Goal: Answer question/provide support: Share knowledge or assist other users

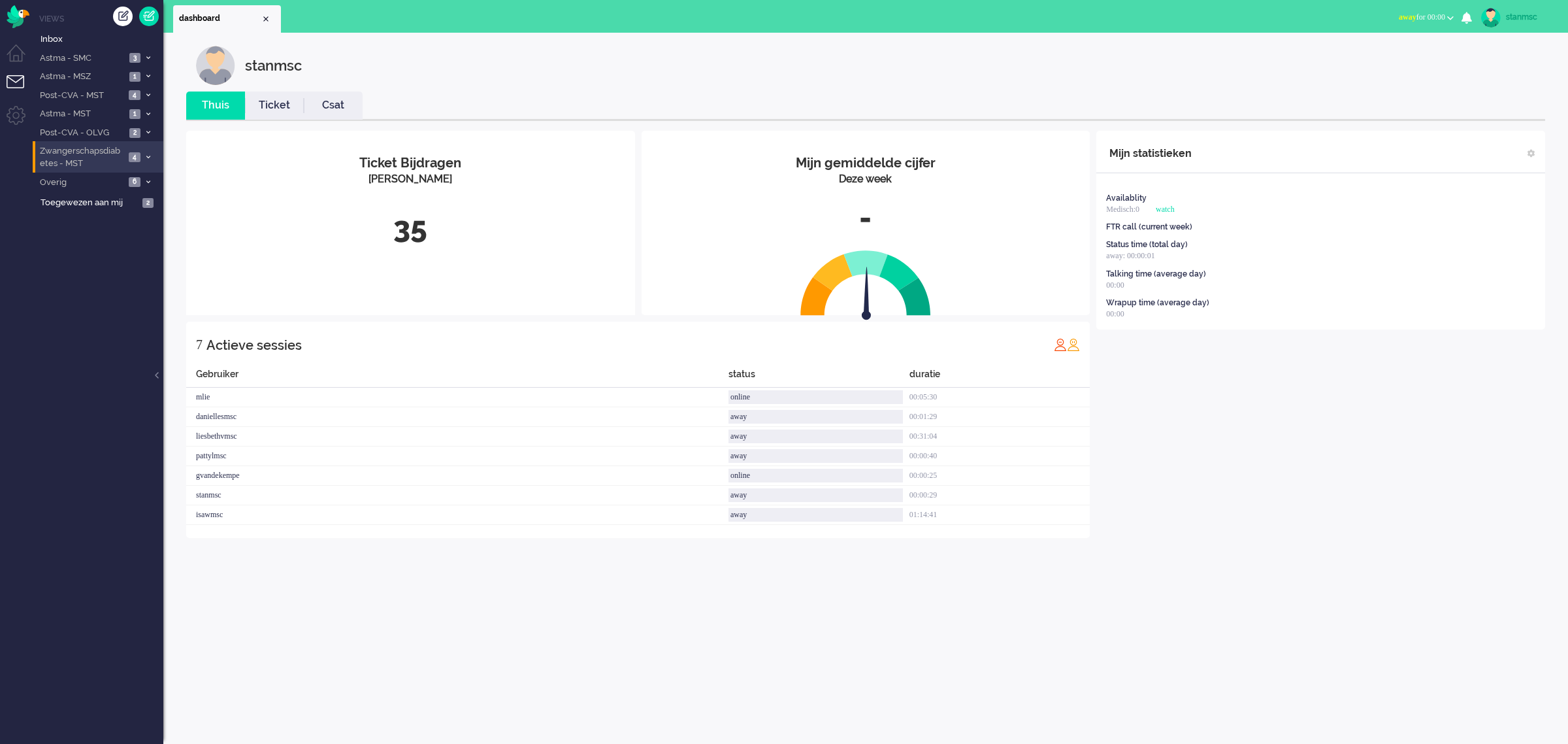
click at [97, 157] on span "Zwangerschapsdiabetes - MST" at bounding box center [81, 157] width 87 height 24
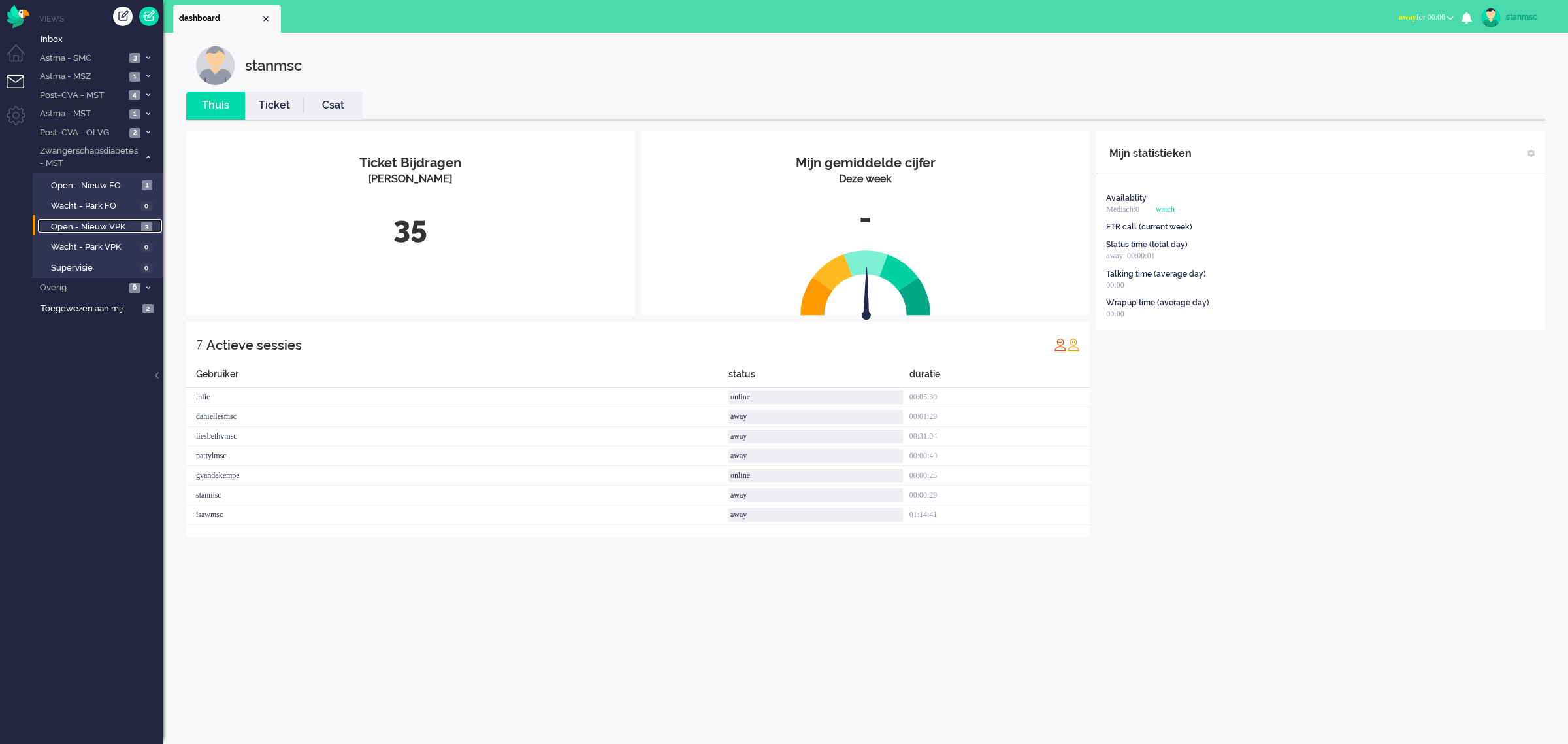
click at [101, 223] on span "Open - Nieuw VPK" at bounding box center [94, 227] width 87 height 13
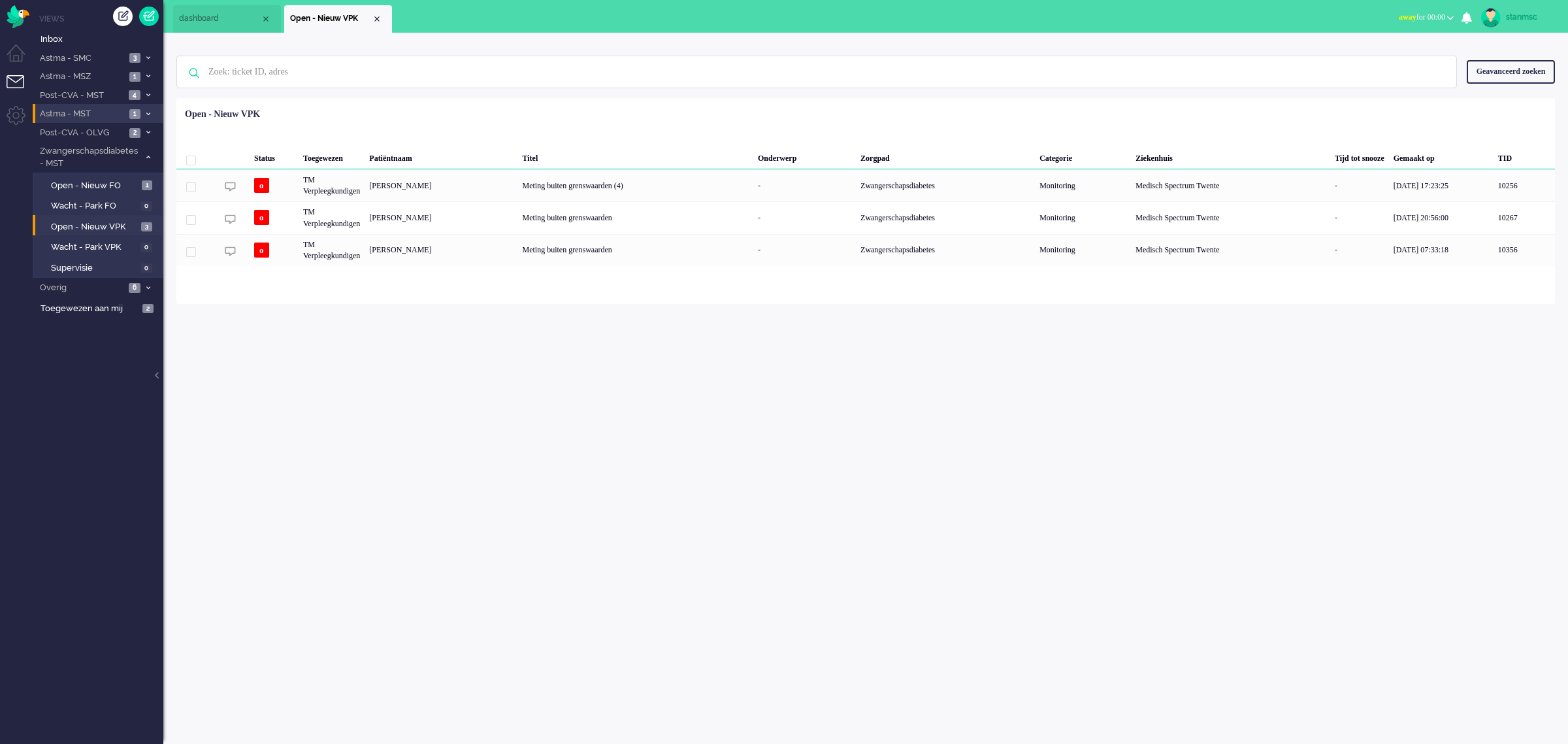
click at [101, 114] on span "Astma - MST" at bounding box center [81, 114] width 88 height 13
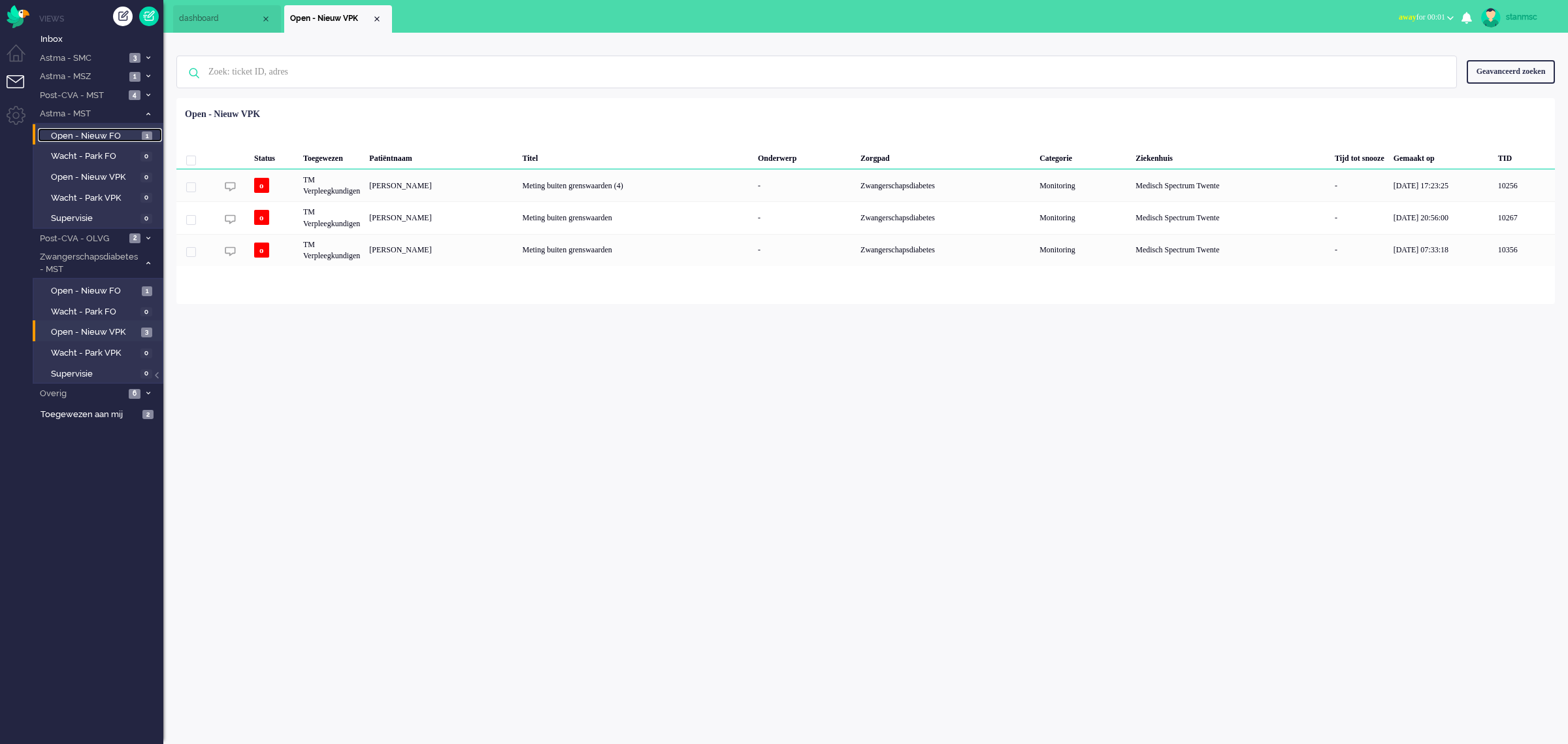
click at [101, 132] on span "Open - Nieuw FO" at bounding box center [95, 136] width 88 height 13
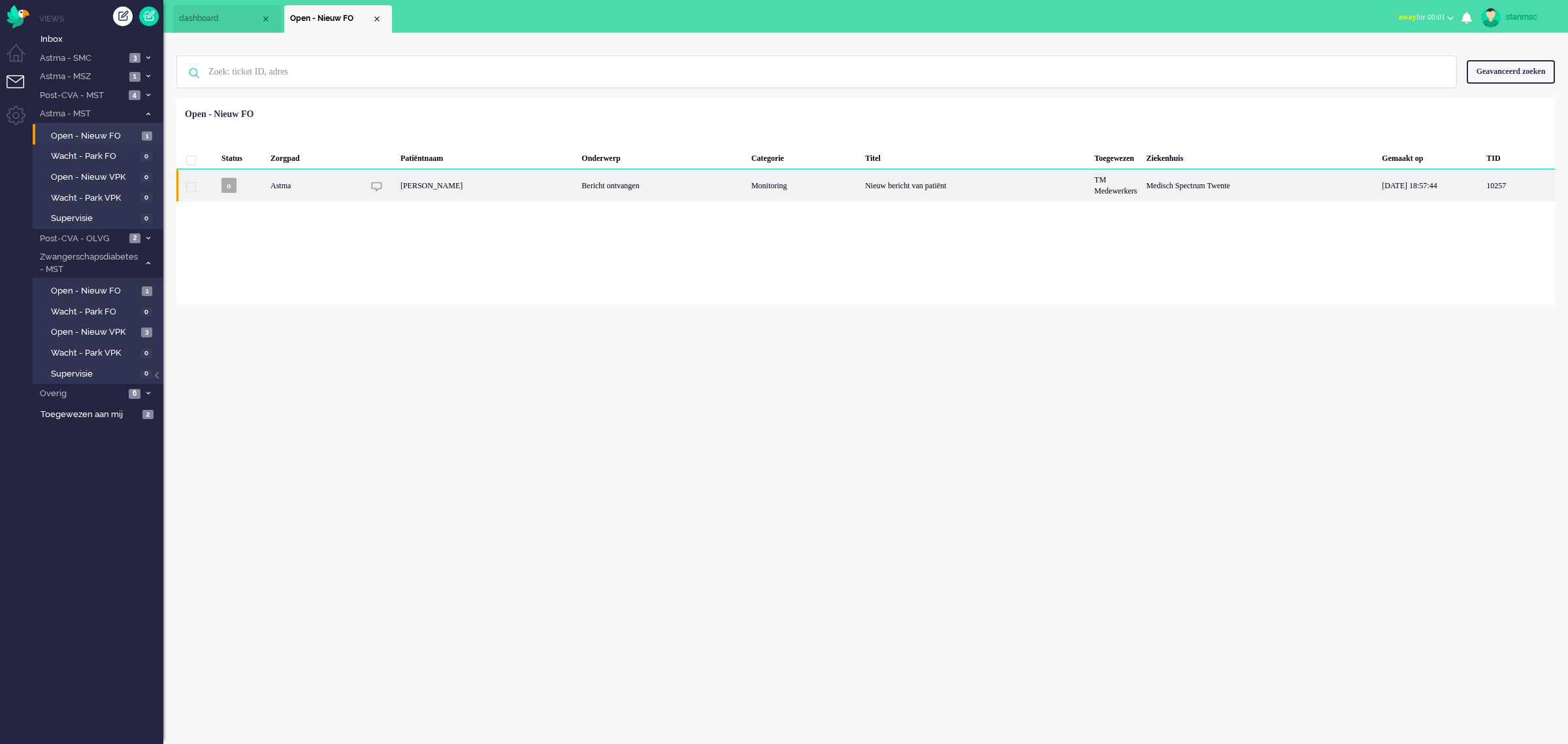
click at [499, 185] on div "Sanne Snippert" at bounding box center [486, 185] width 181 height 32
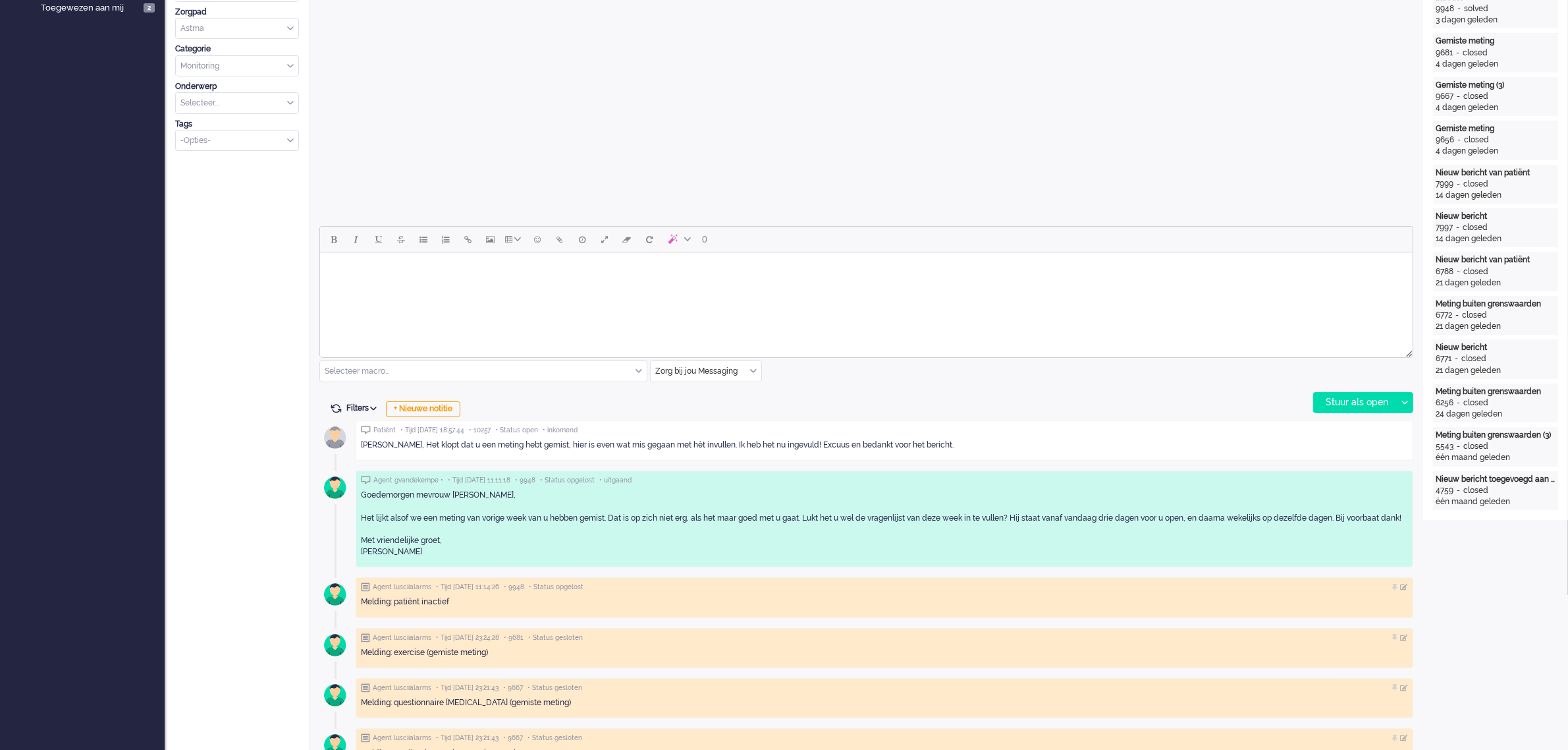
scroll to position [412, 0]
click at [386, 283] on html at bounding box center [866, 267] width 1093 height 34
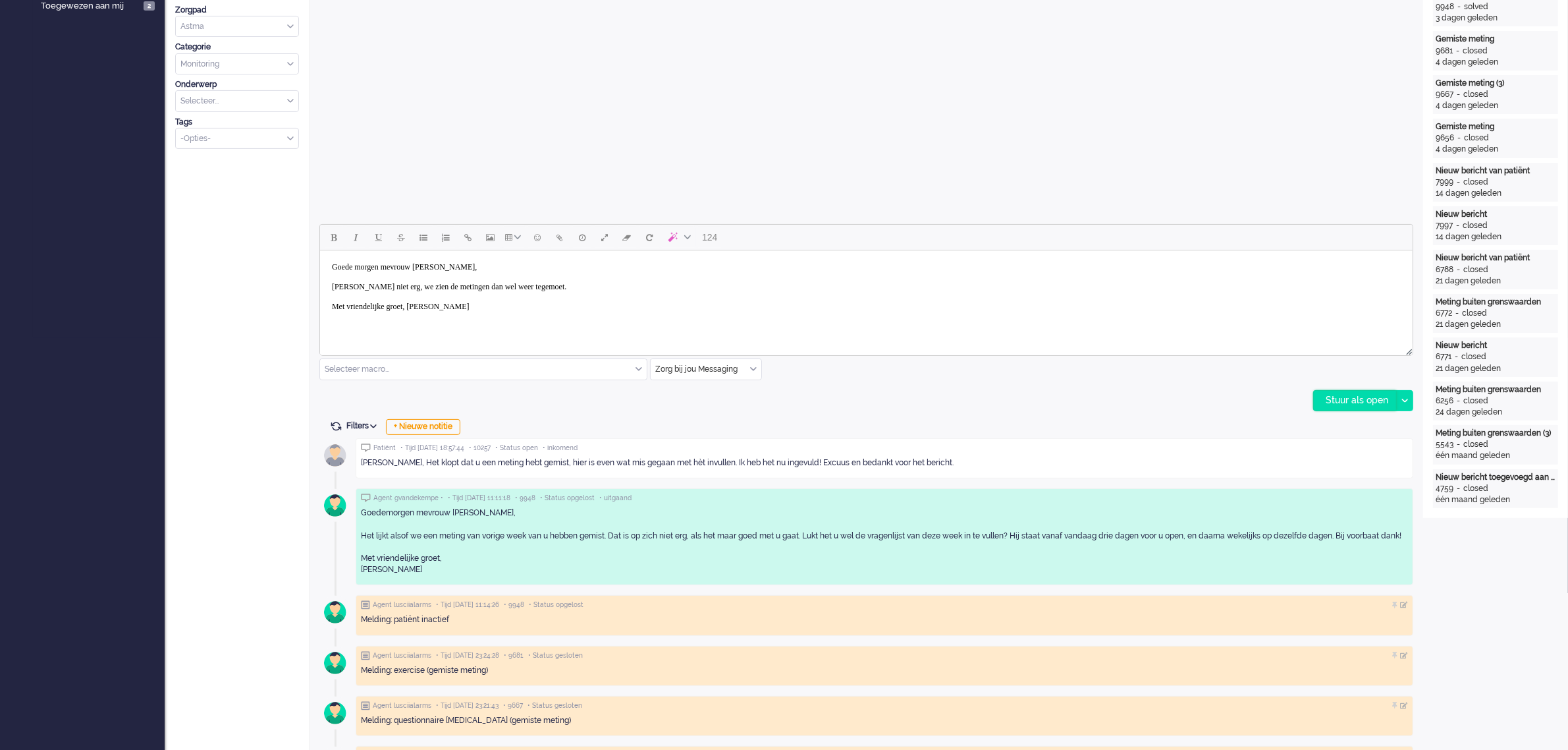
click at [1334, 403] on div "Stuur als open" at bounding box center [1355, 400] width 82 height 20
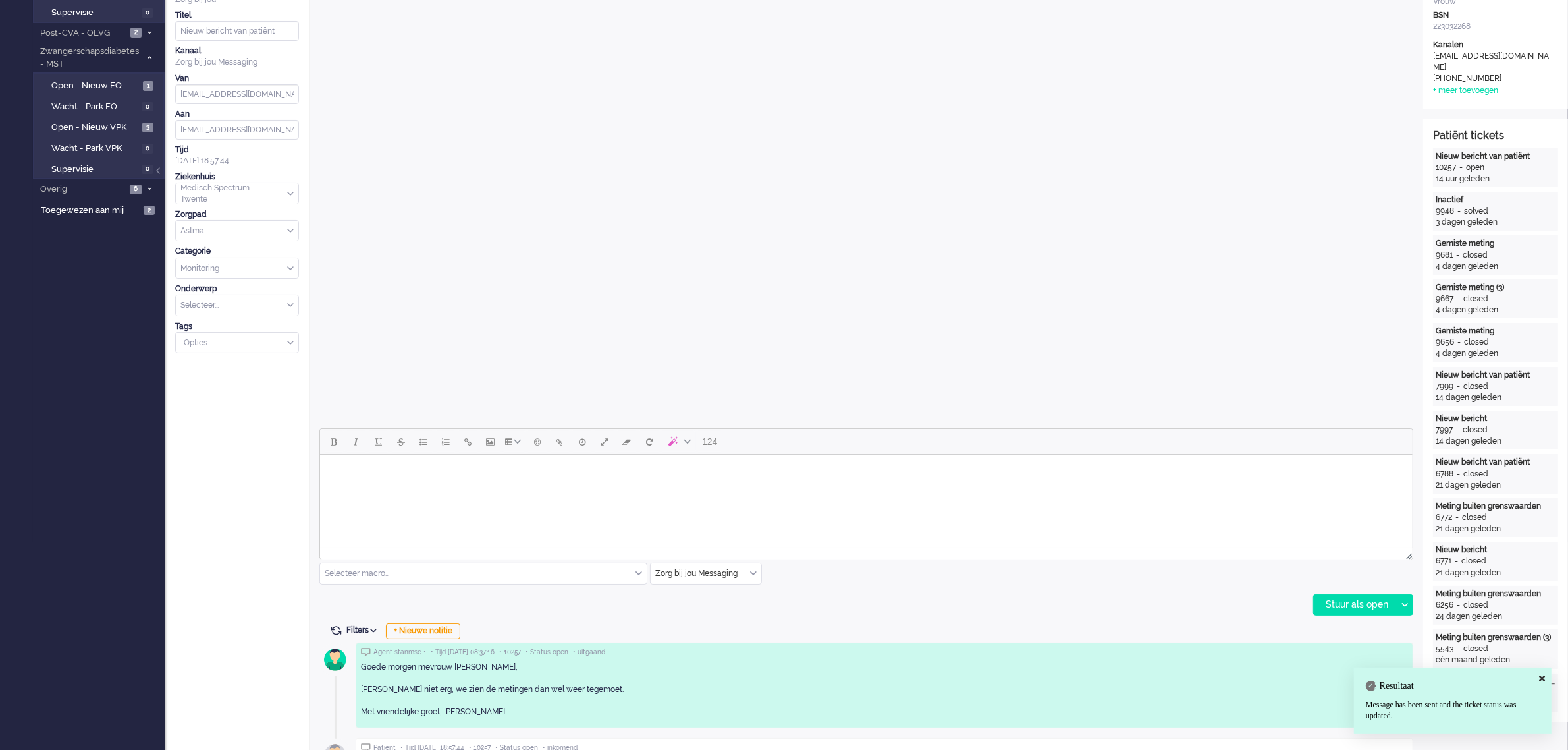
scroll to position [0, 0]
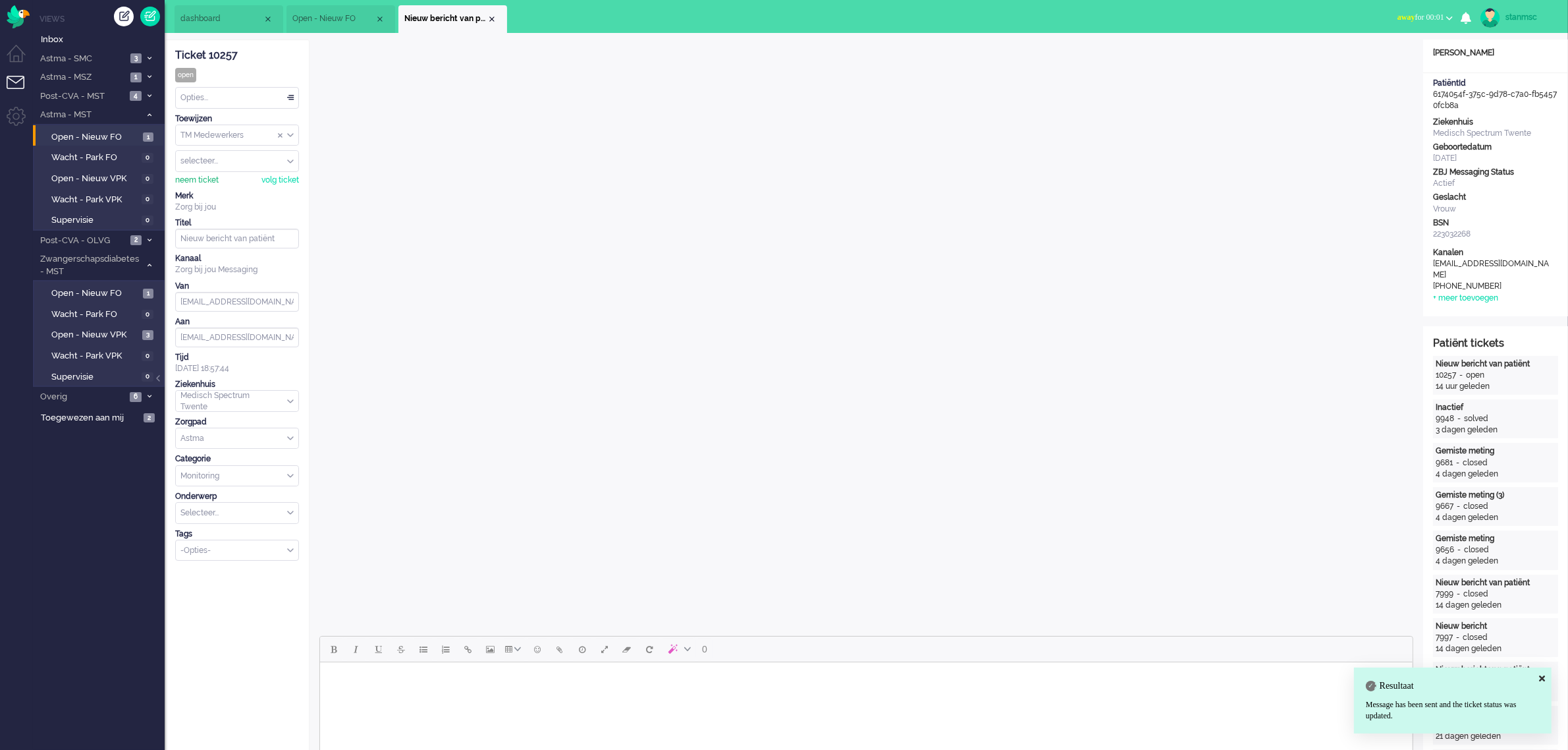
click at [205, 179] on div "neem ticket" at bounding box center [196, 180] width 43 height 11
click at [228, 94] on div "Opties..." at bounding box center [237, 98] width 122 height 21
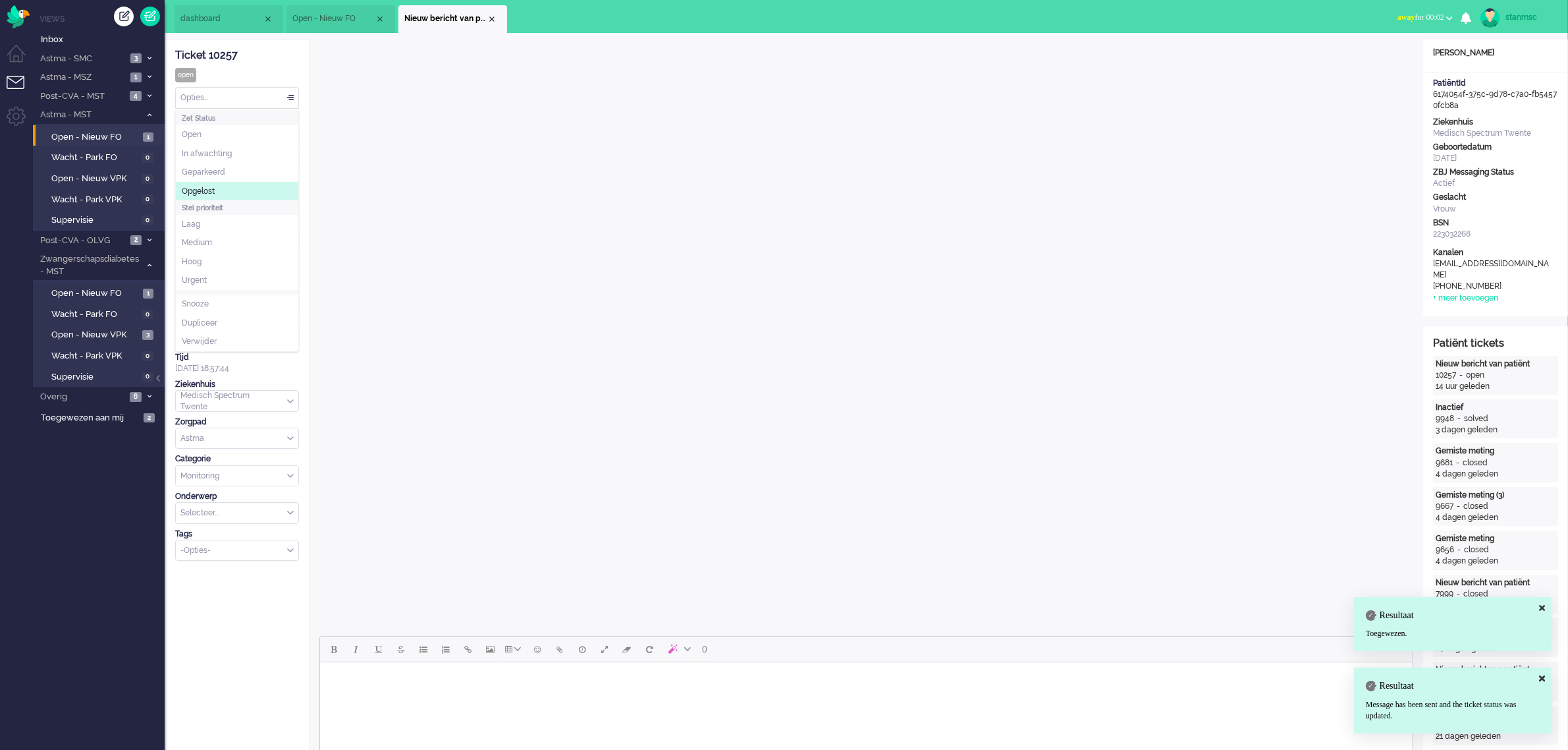
click at [215, 189] on span "Opgelost" at bounding box center [198, 191] width 33 height 11
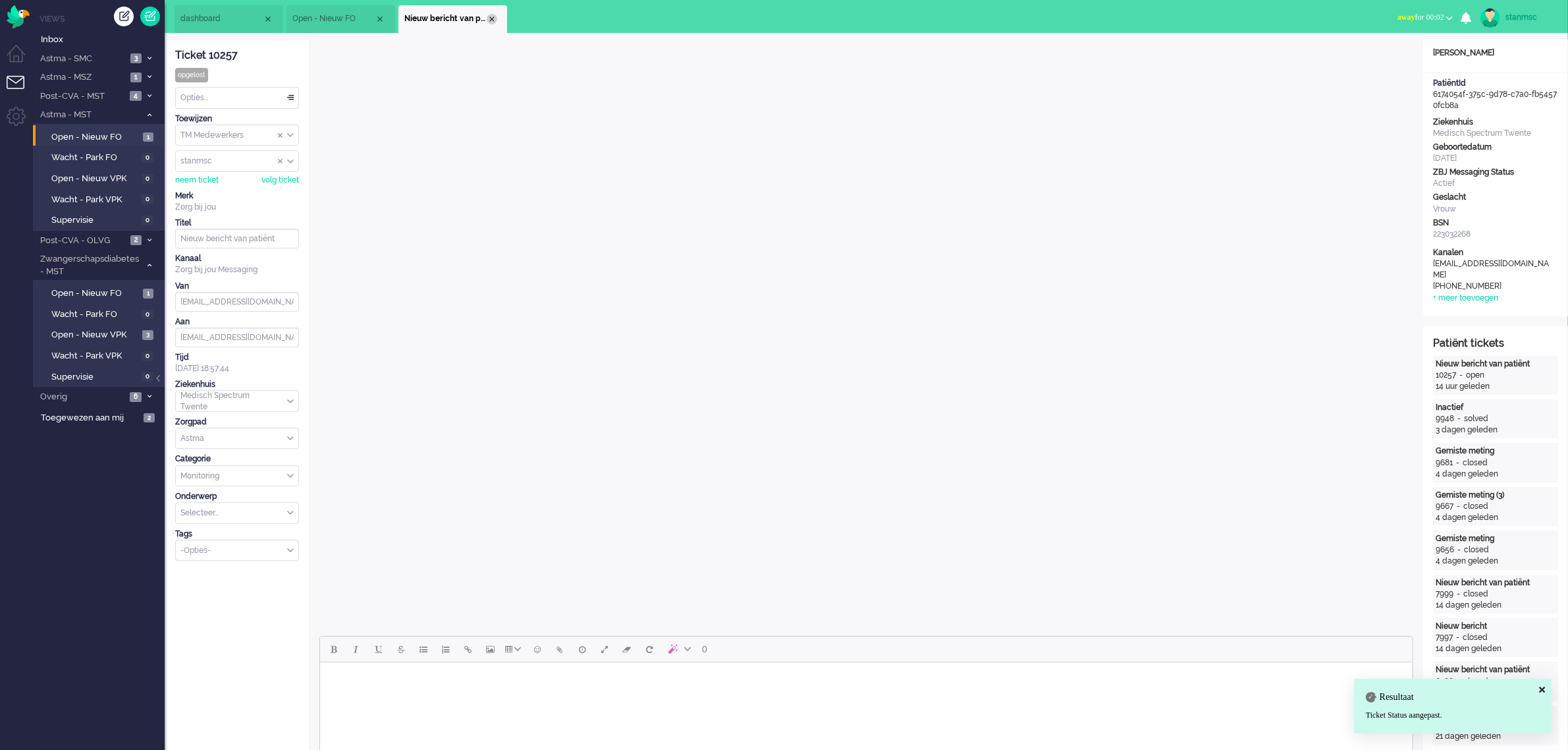
click at [491, 18] on div "Close tab" at bounding box center [492, 19] width 10 height 10
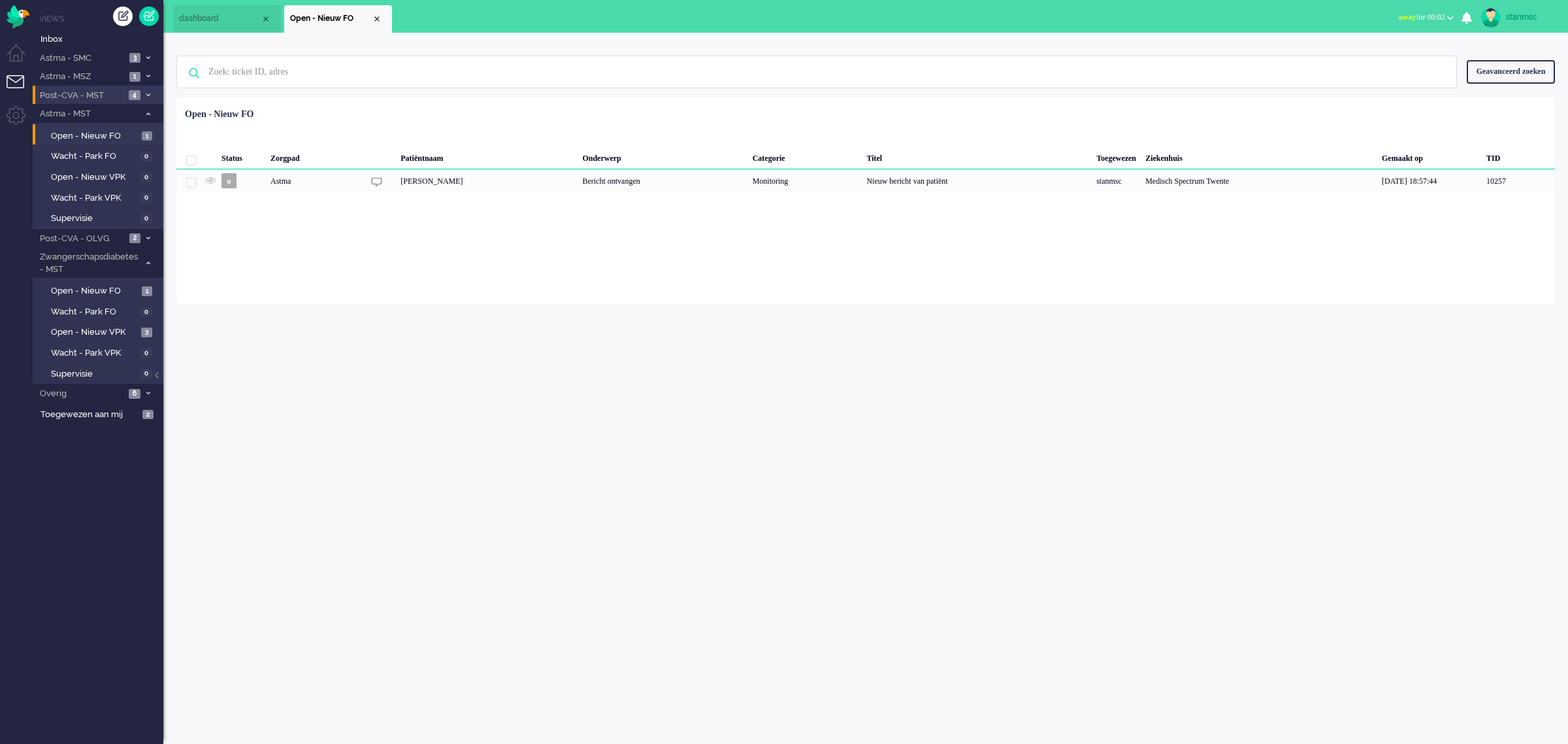
click at [105, 93] on span "Post-CVA - MST" at bounding box center [81, 96] width 87 height 13
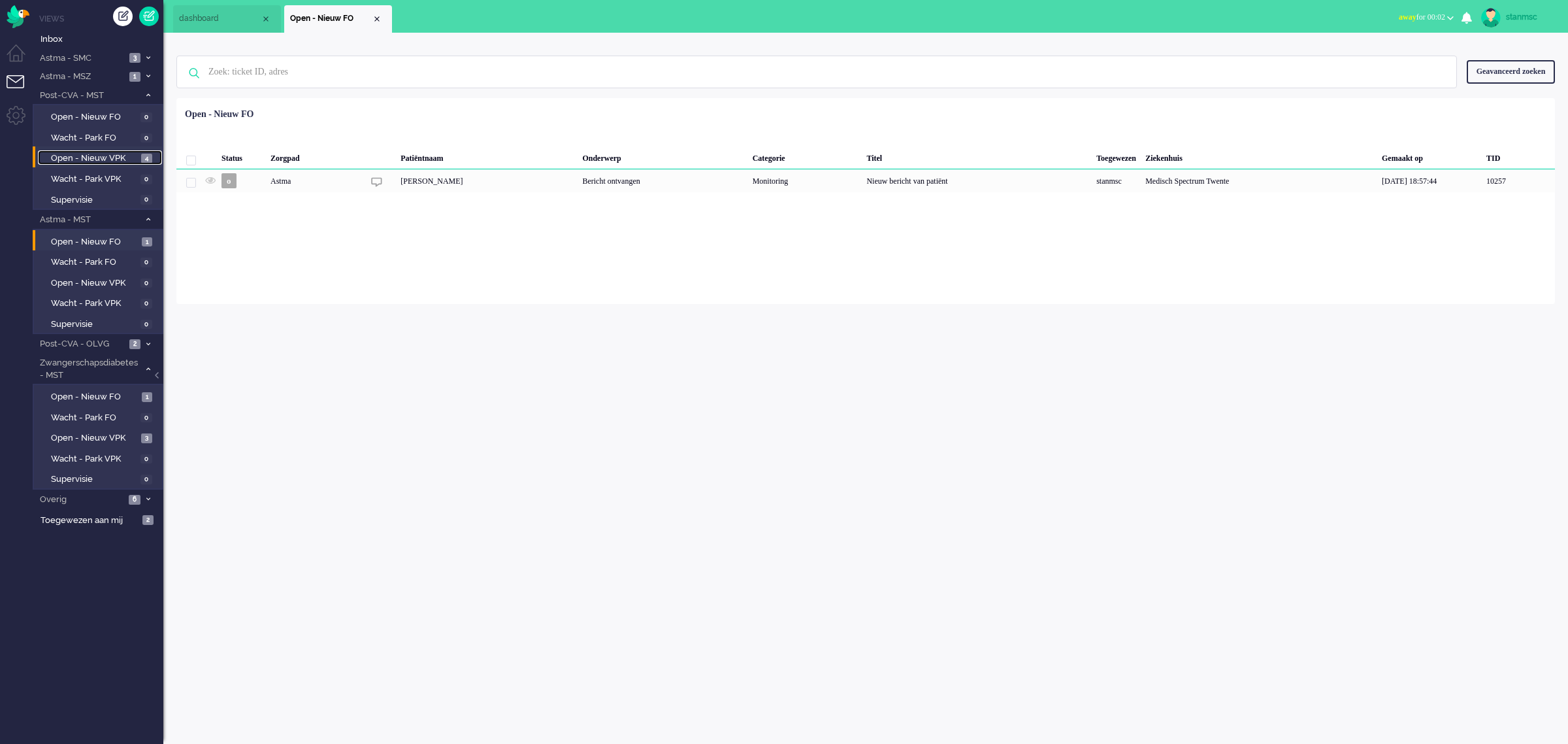
click at [105, 160] on span "Open - Nieuw VPK" at bounding box center [94, 158] width 87 height 13
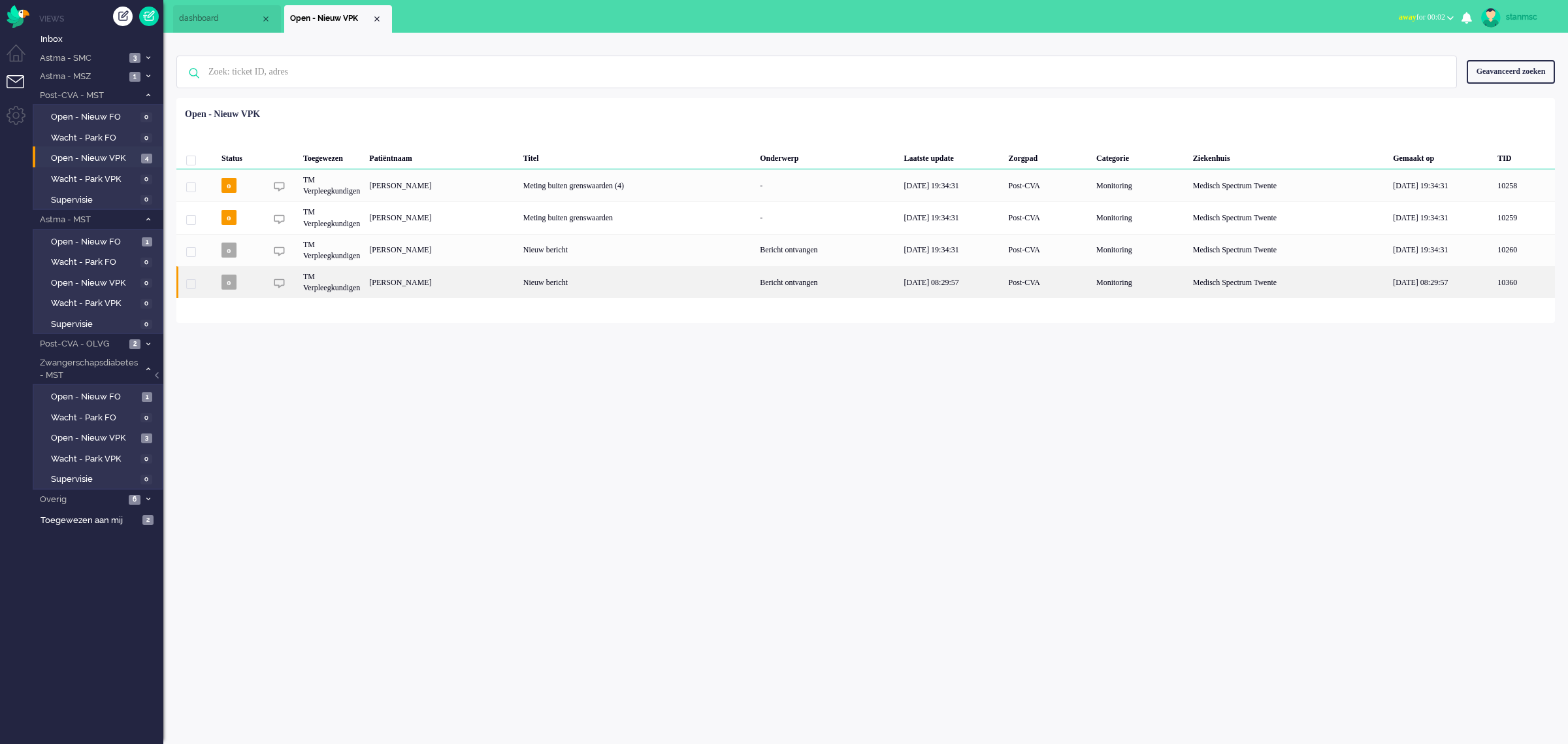
click at [443, 281] on div "[PERSON_NAME]" at bounding box center [442, 282] width 153 height 32
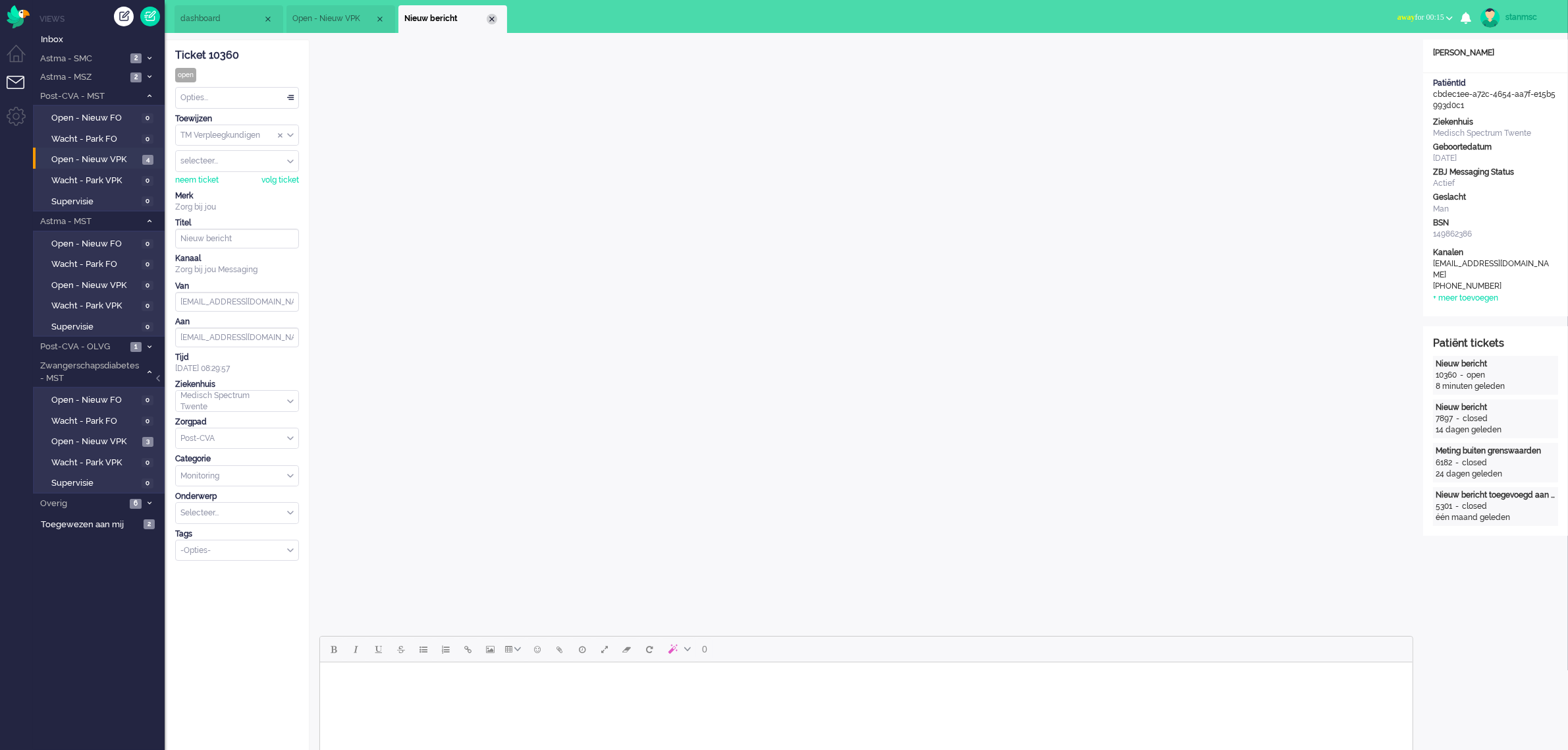
click at [492, 21] on div "Close tab" at bounding box center [492, 19] width 10 height 10
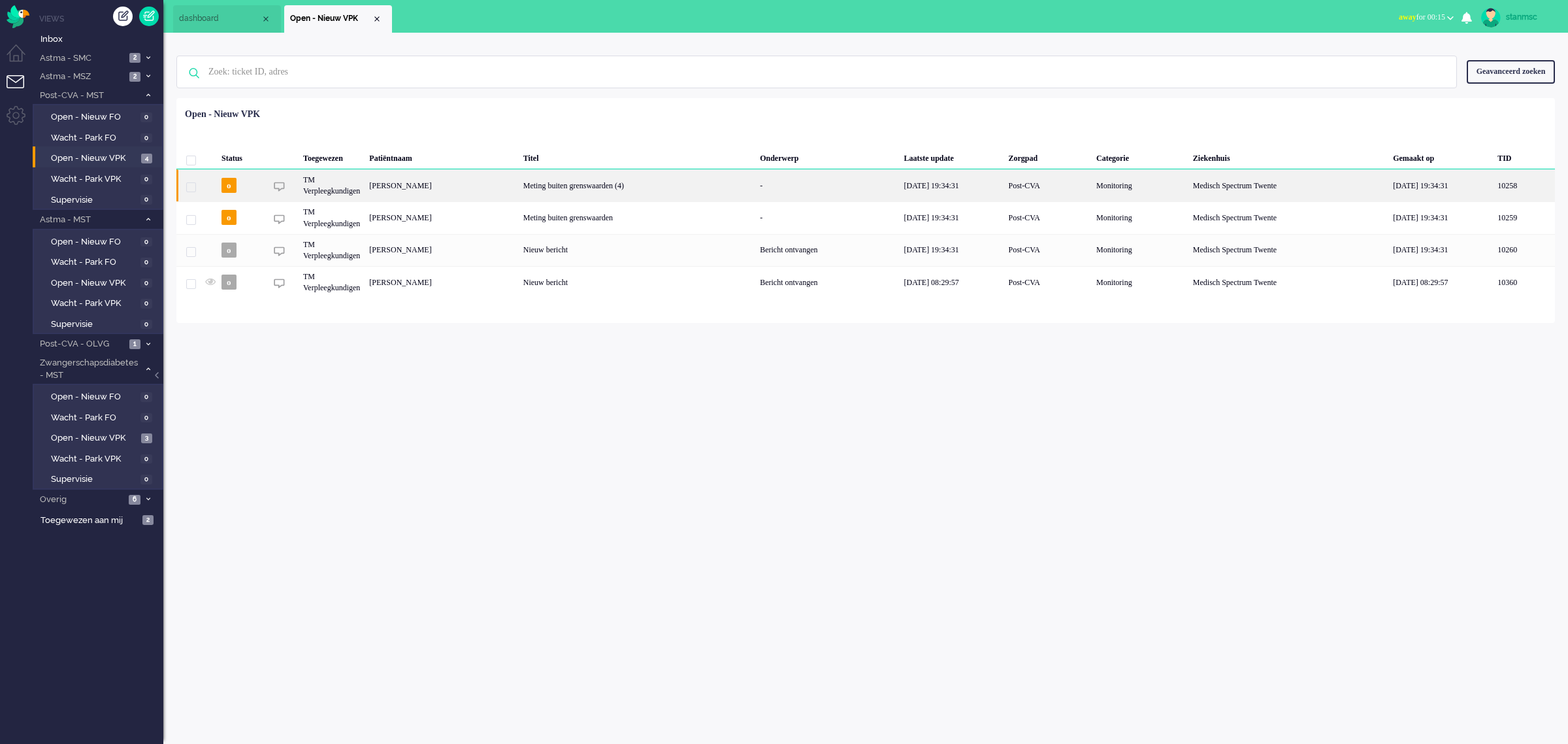
click at [449, 188] on div "Pauline Annie Emilli van der Mey" at bounding box center [442, 185] width 153 height 32
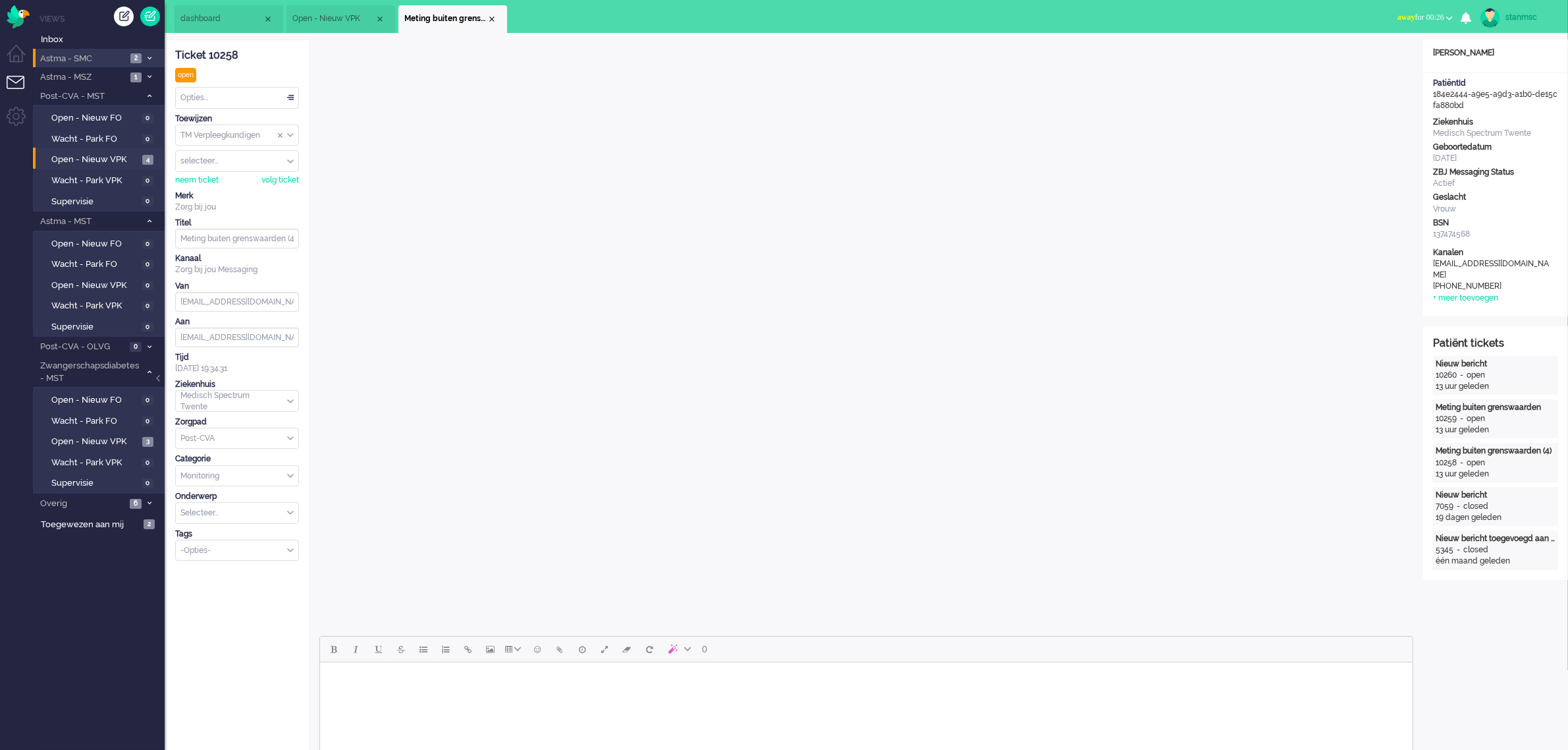
click at [107, 58] on span "Astma - SMC" at bounding box center [82, 59] width 88 height 13
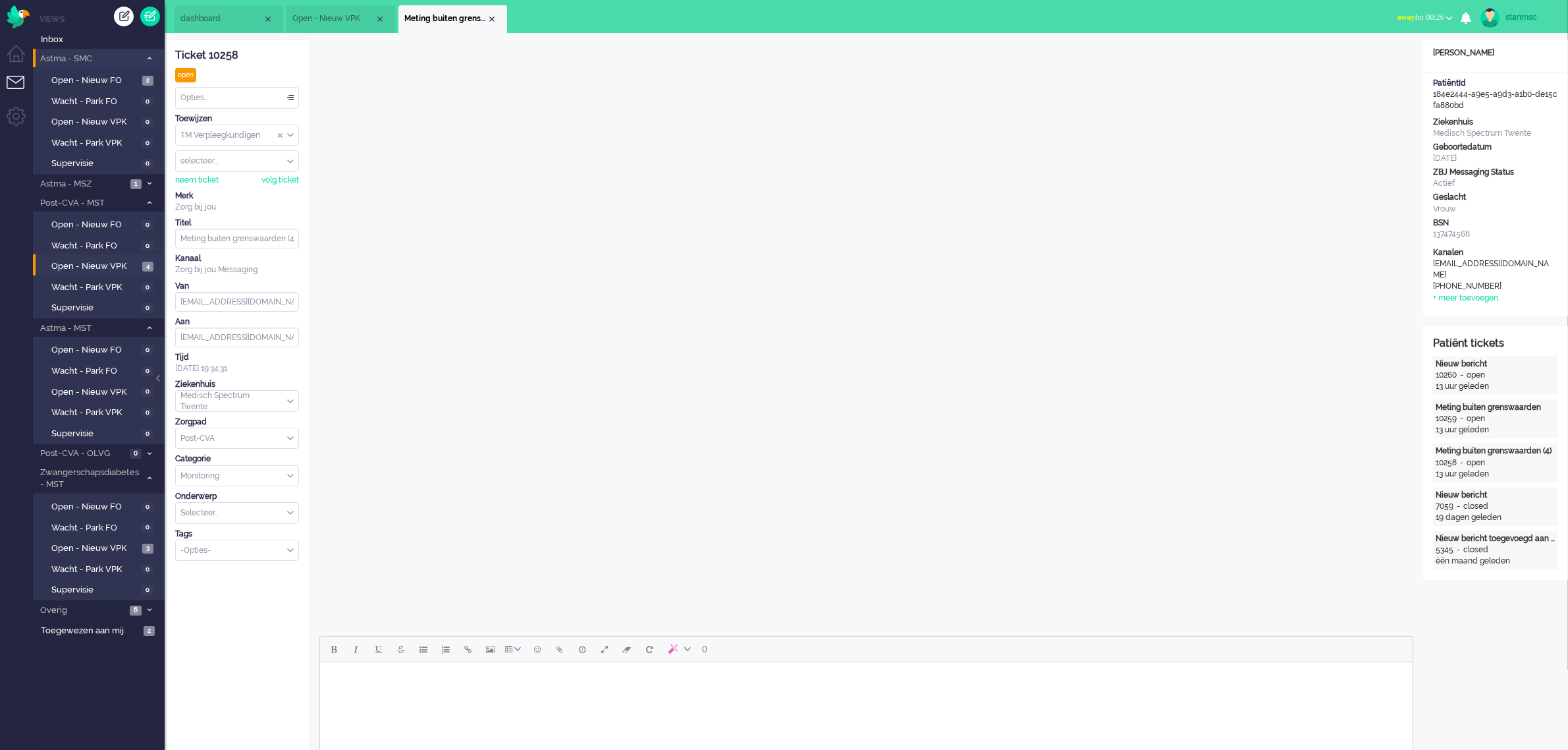
click at [103, 62] on span "Astma - SMC" at bounding box center [88, 59] width 102 height 13
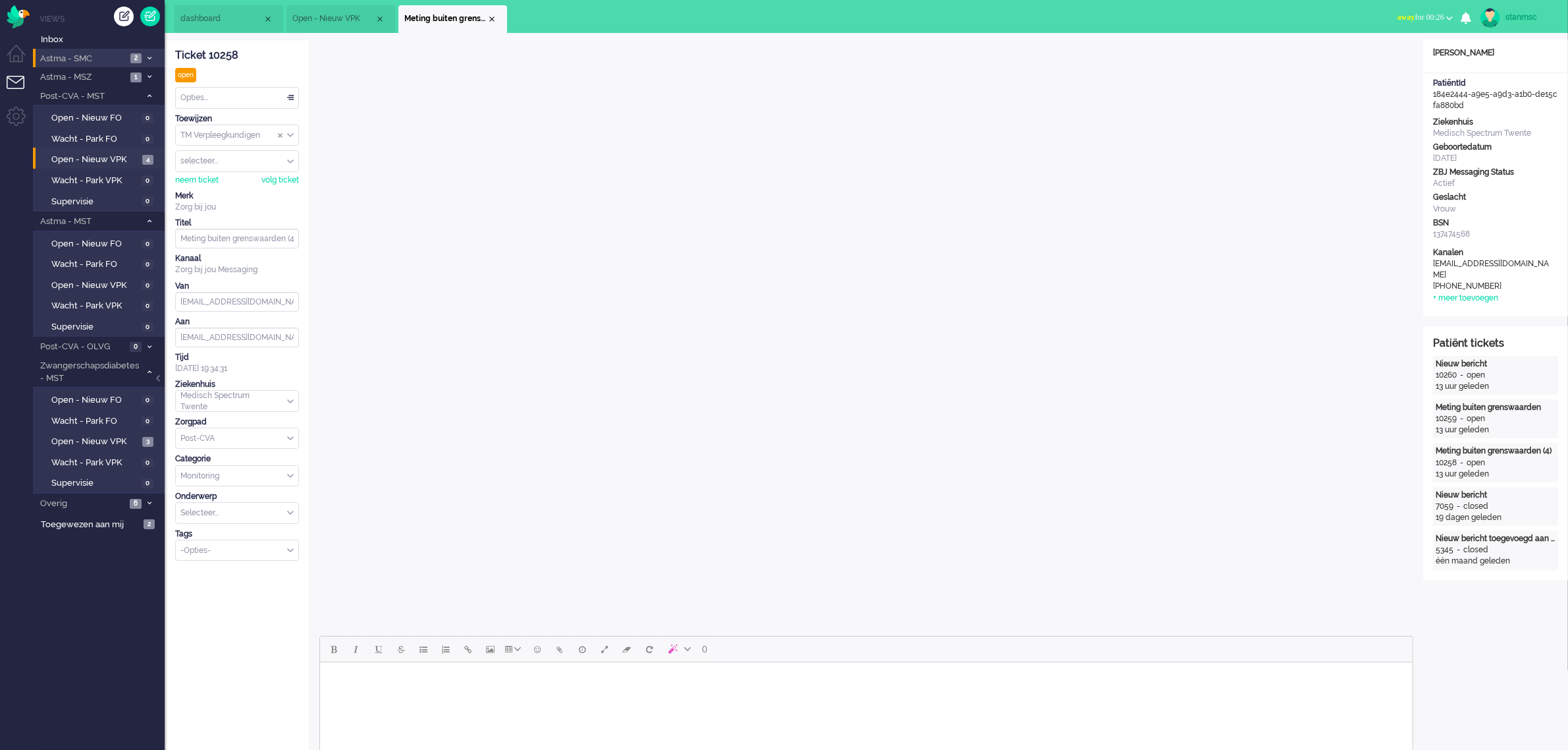
click at [103, 63] on span "Astma - SMC" at bounding box center [82, 59] width 88 height 13
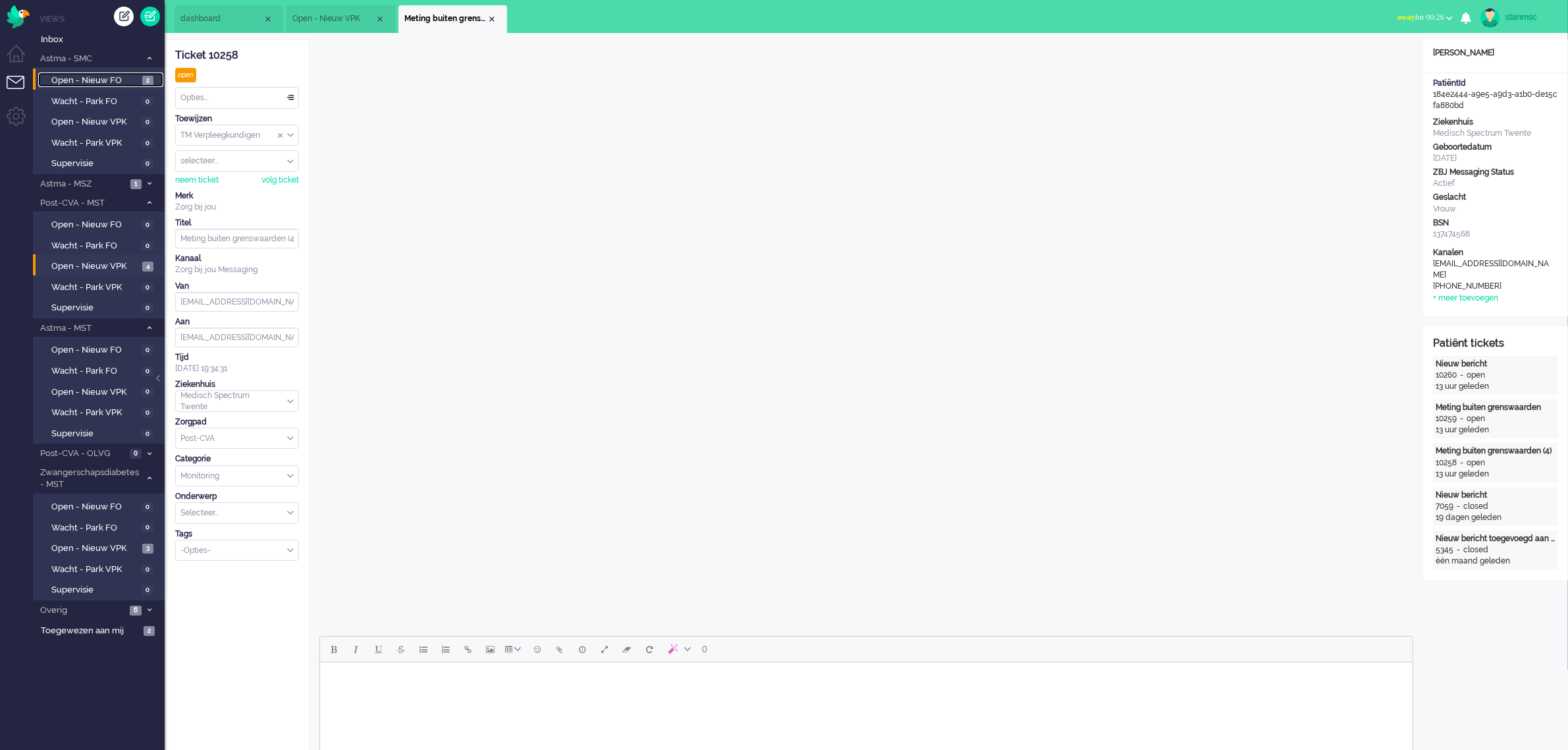
click at [118, 76] on span "Open - Nieuw FO" at bounding box center [95, 81] width 88 height 13
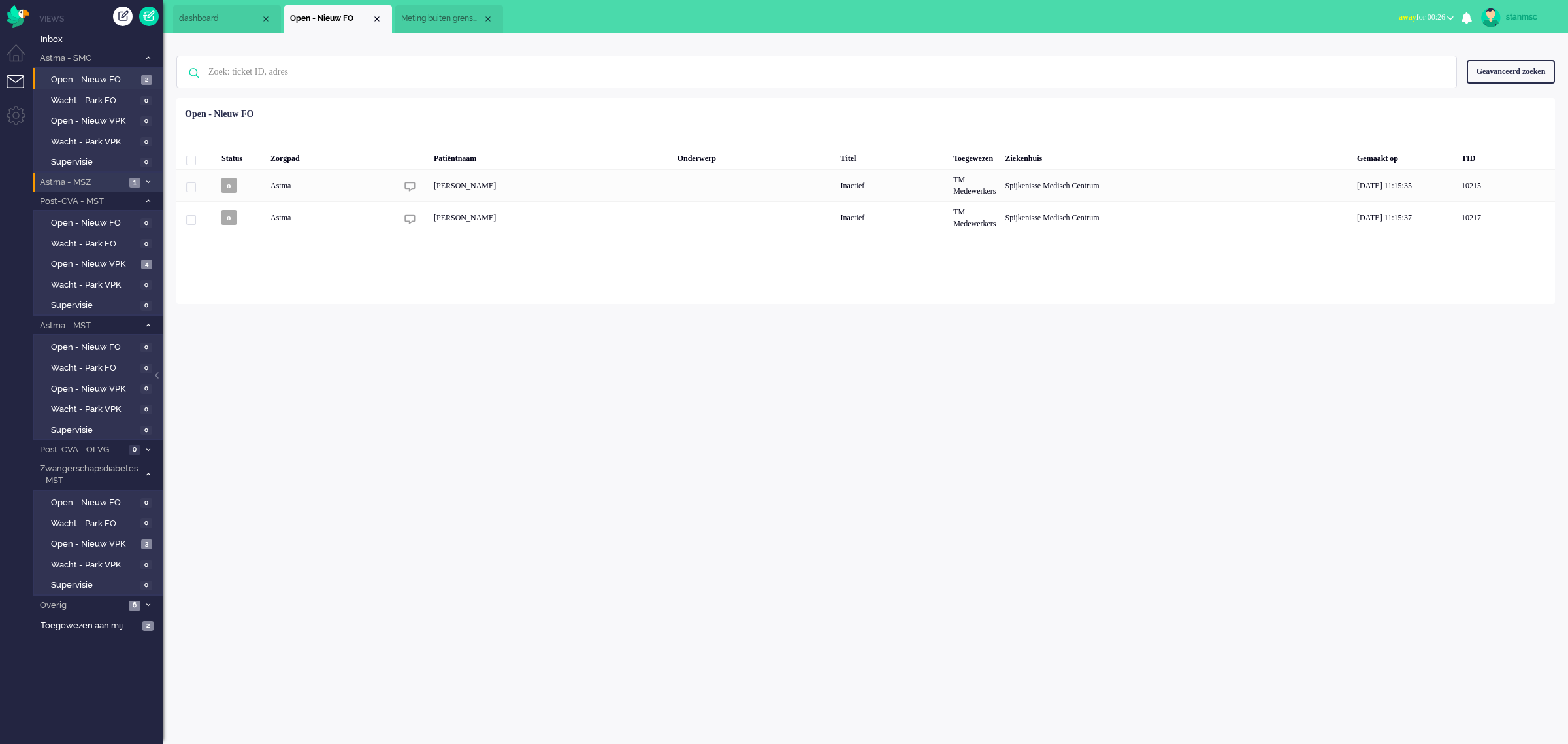
click at [92, 181] on span "Astma - MSZ" at bounding box center [81, 182] width 88 height 13
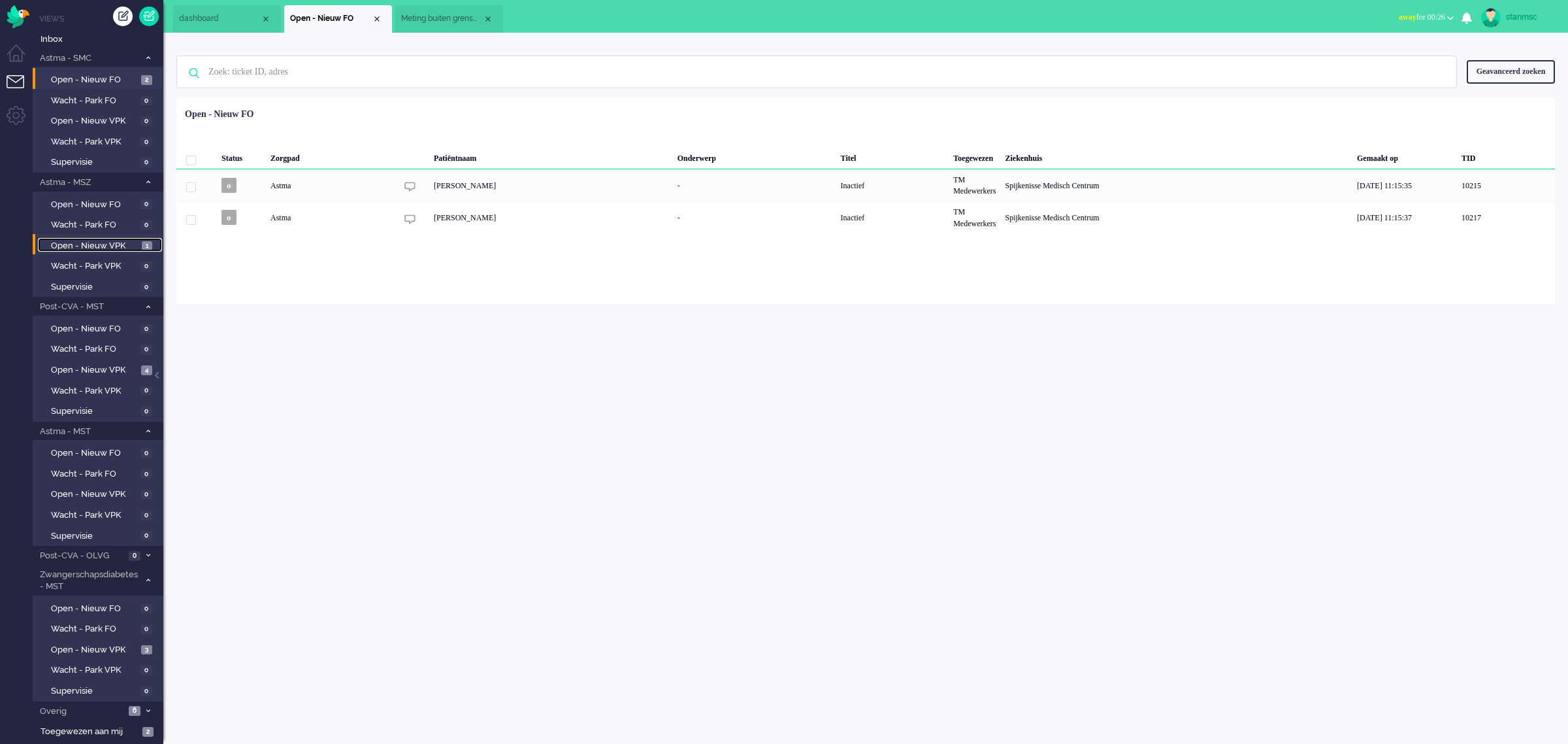
click at [92, 240] on span "Open - Nieuw VPK" at bounding box center [95, 246] width 88 height 13
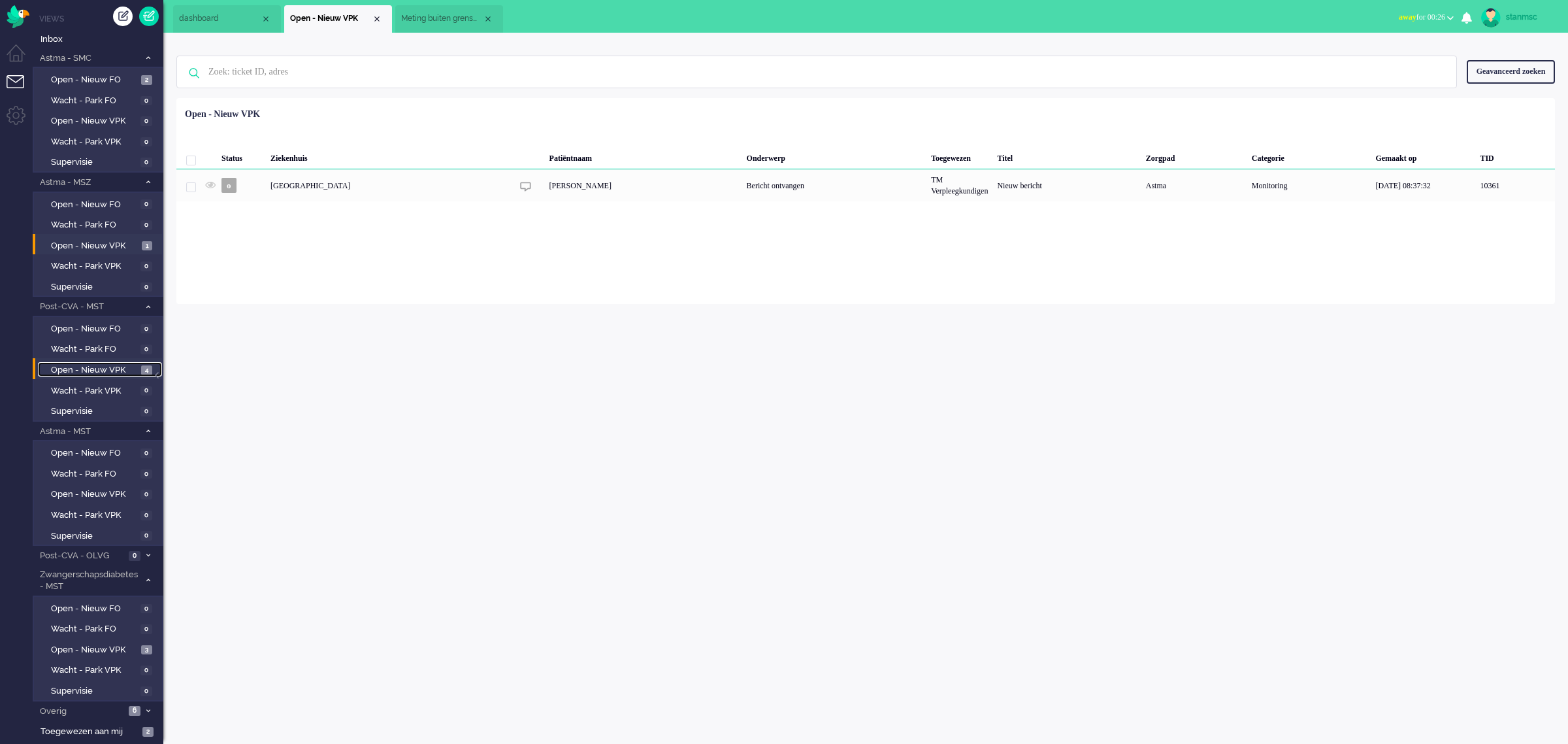
click at [105, 364] on span "Open - Nieuw VPK" at bounding box center [94, 370] width 87 height 13
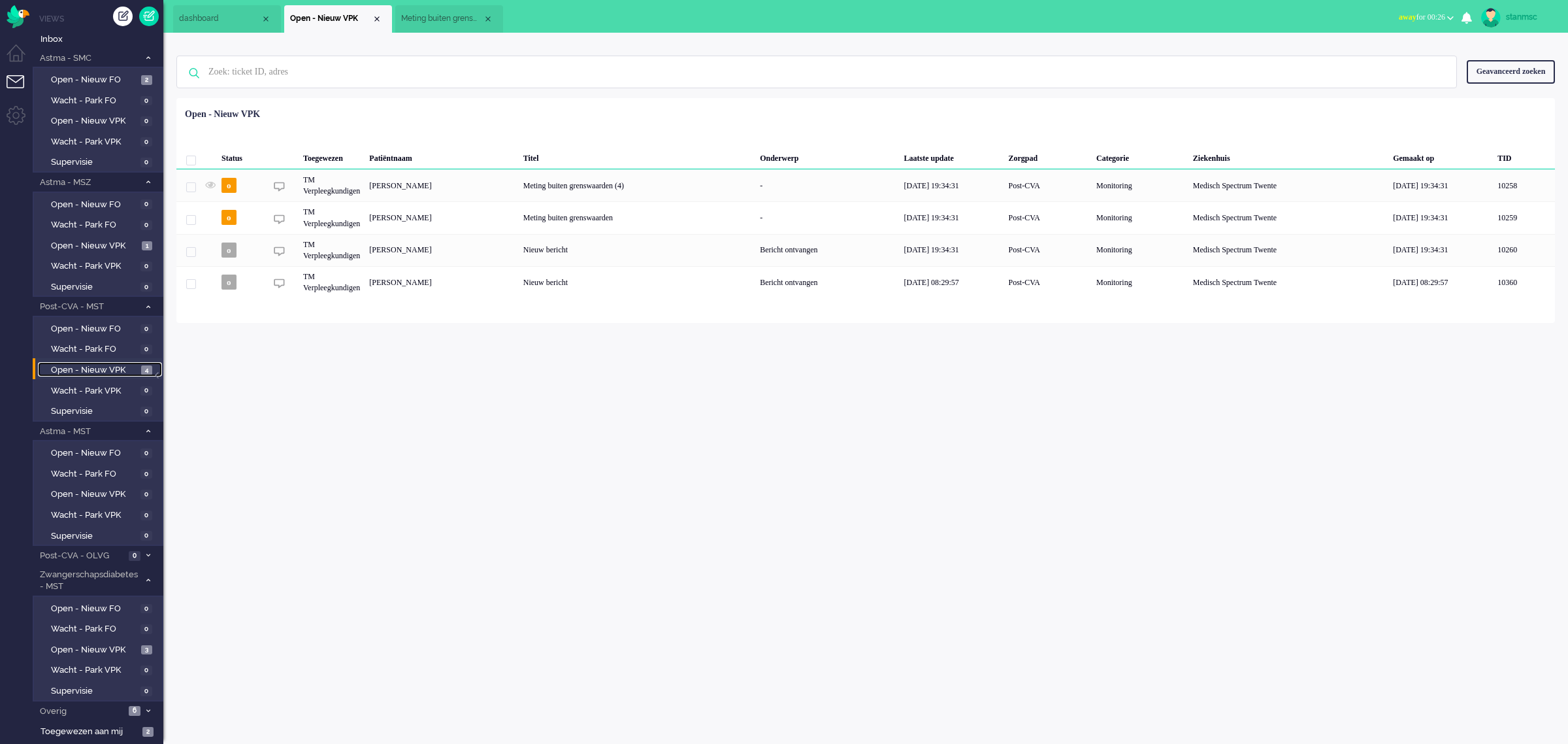
click at [446, 23] on span "Meting buiten grenswaarden (4)" at bounding box center [442, 19] width 81 height 11
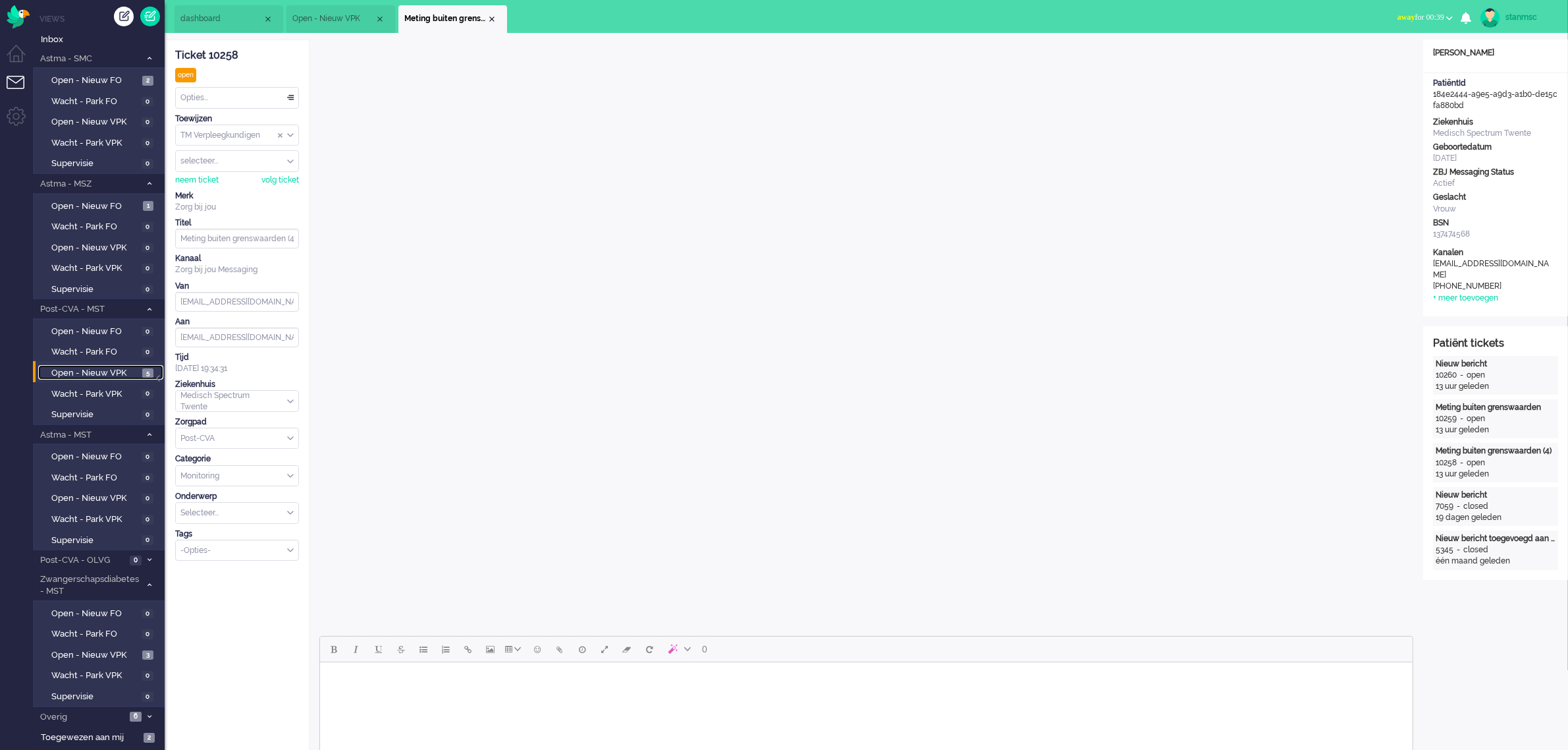
click at [320, 14] on span "Open - Nieuw VPK" at bounding box center [334, 19] width 82 height 11
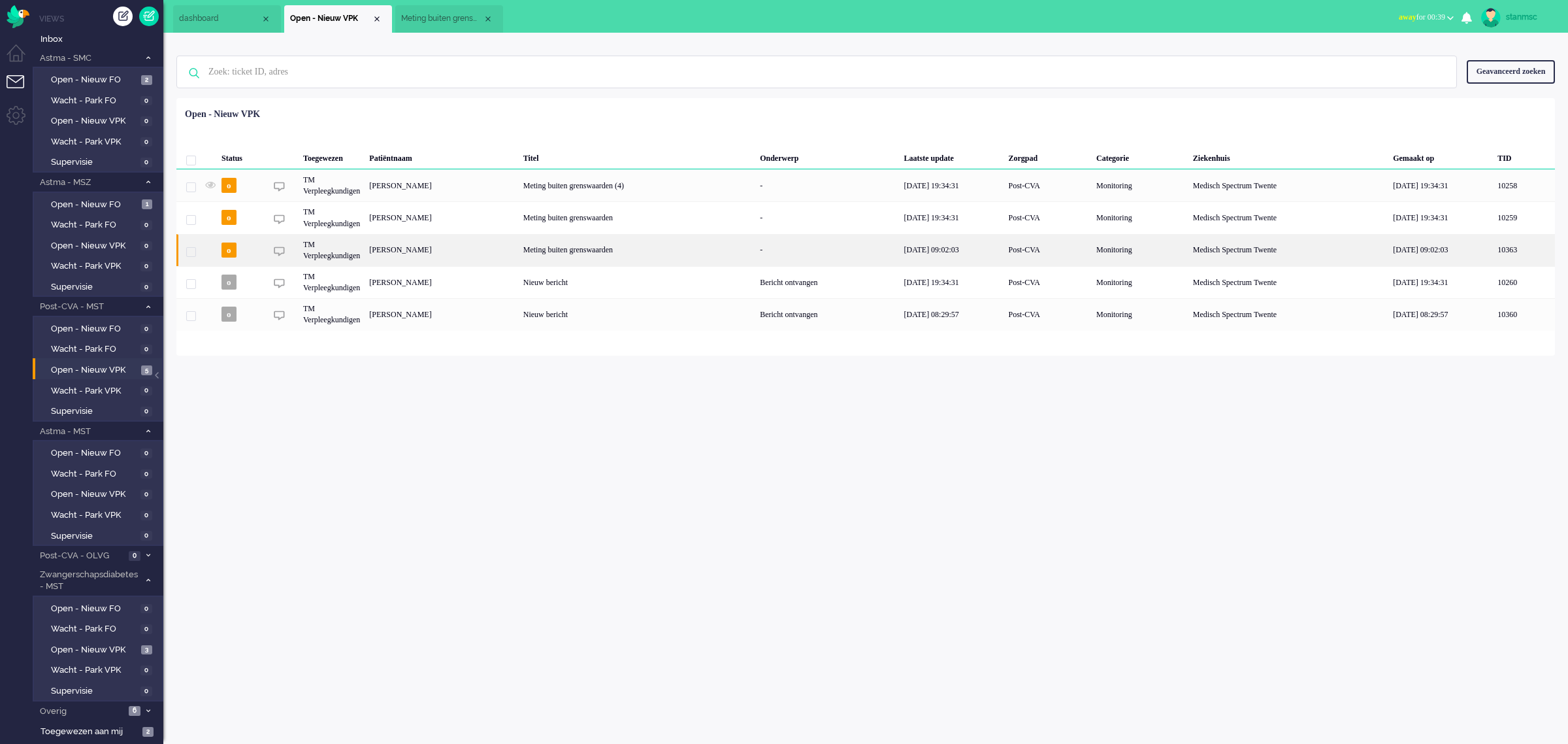
click at [429, 251] on div "Gerry Wendrich" at bounding box center [442, 250] width 153 height 32
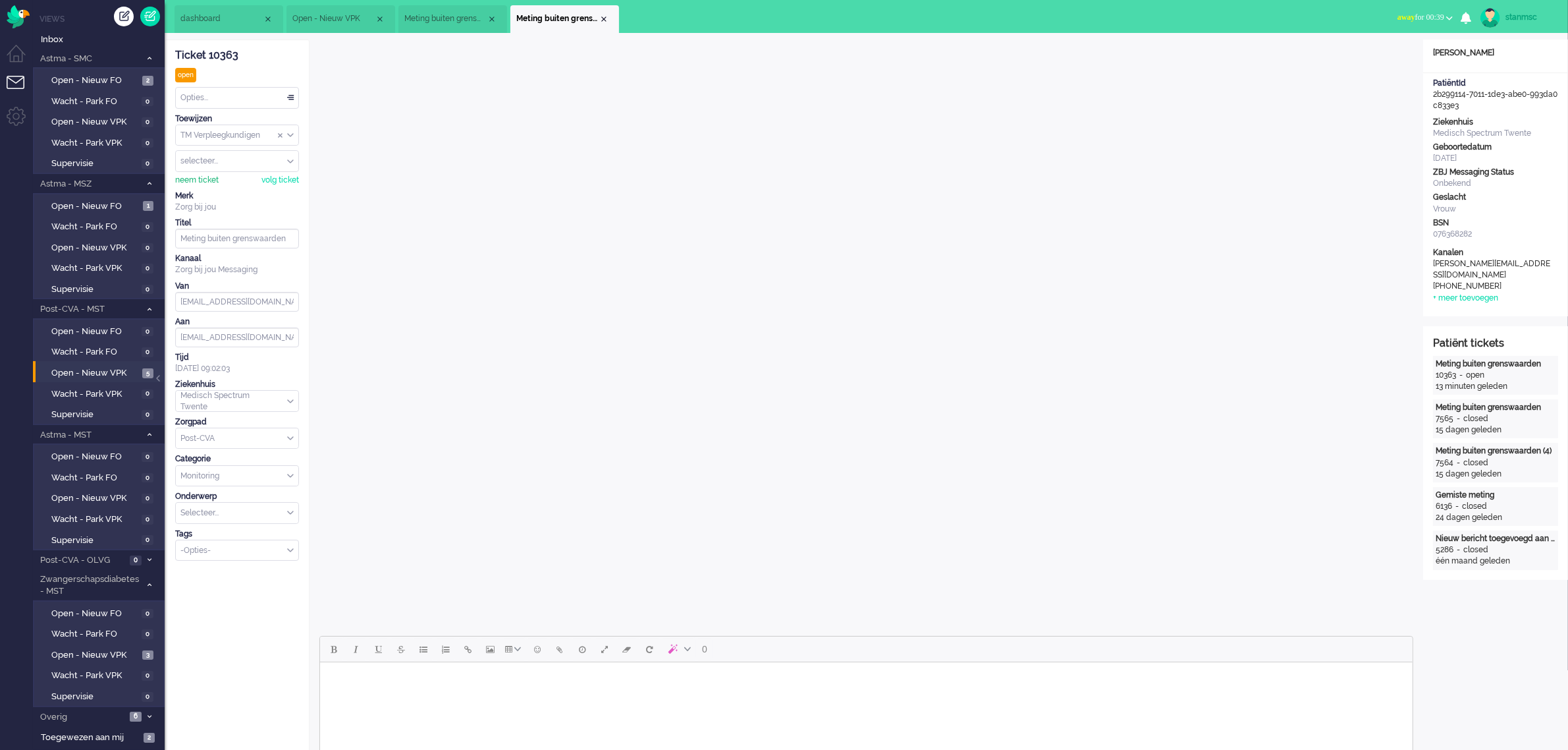
click at [198, 182] on div "neem ticket" at bounding box center [196, 180] width 43 height 11
click at [211, 96] on div "Opties..." at bounding box center [237, 98] width 122 height 21
click at [215, 189] on span "Opgelost" at bounding box center [198, 191] width 33 height 11
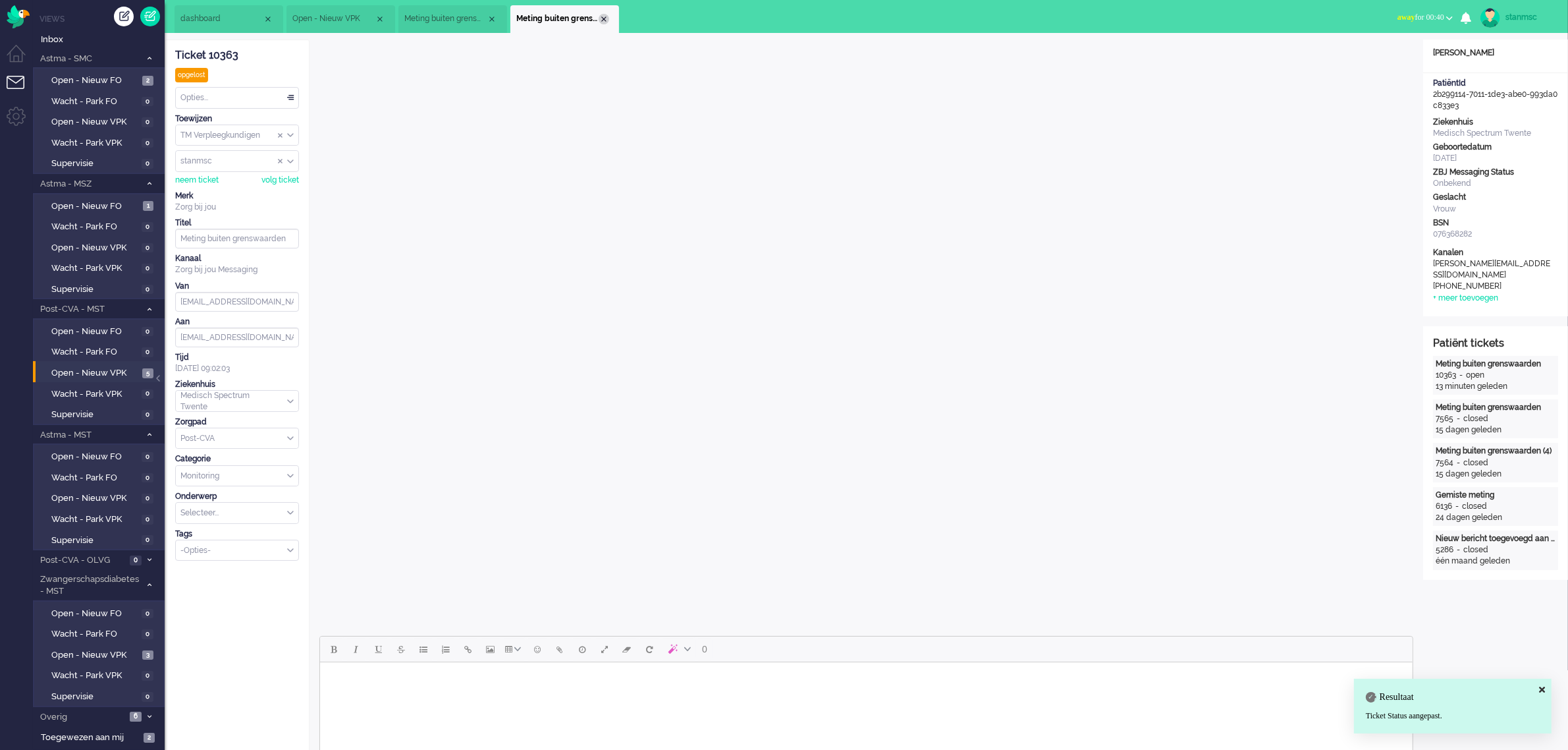
click at [603, 21] on div "Close tab" at bounding box center [604, 19] width 10 height 10
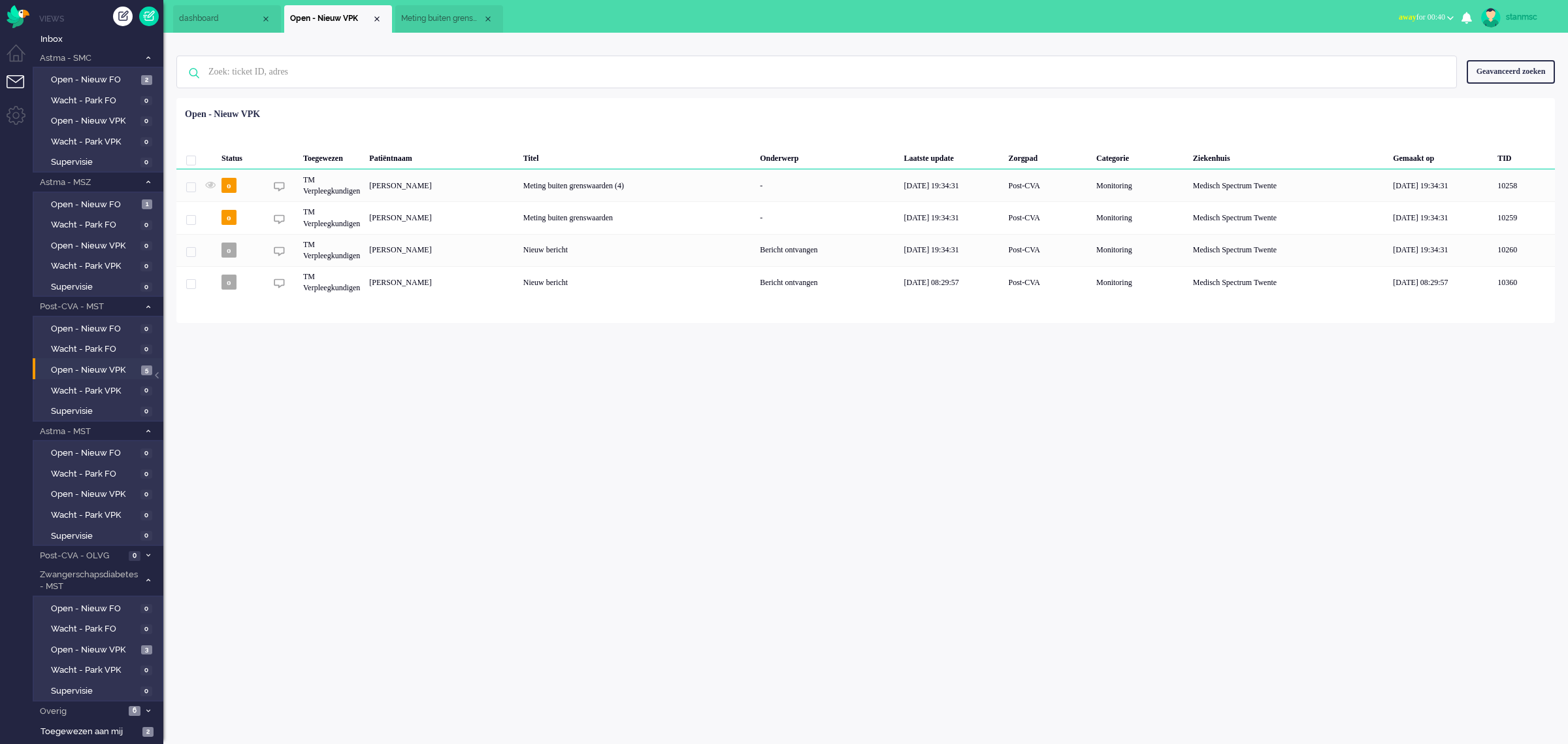
click at [445, 20] on span "Meting buiten grenswaarden (4)" at bounding box center [442, 19] width 81 height 11
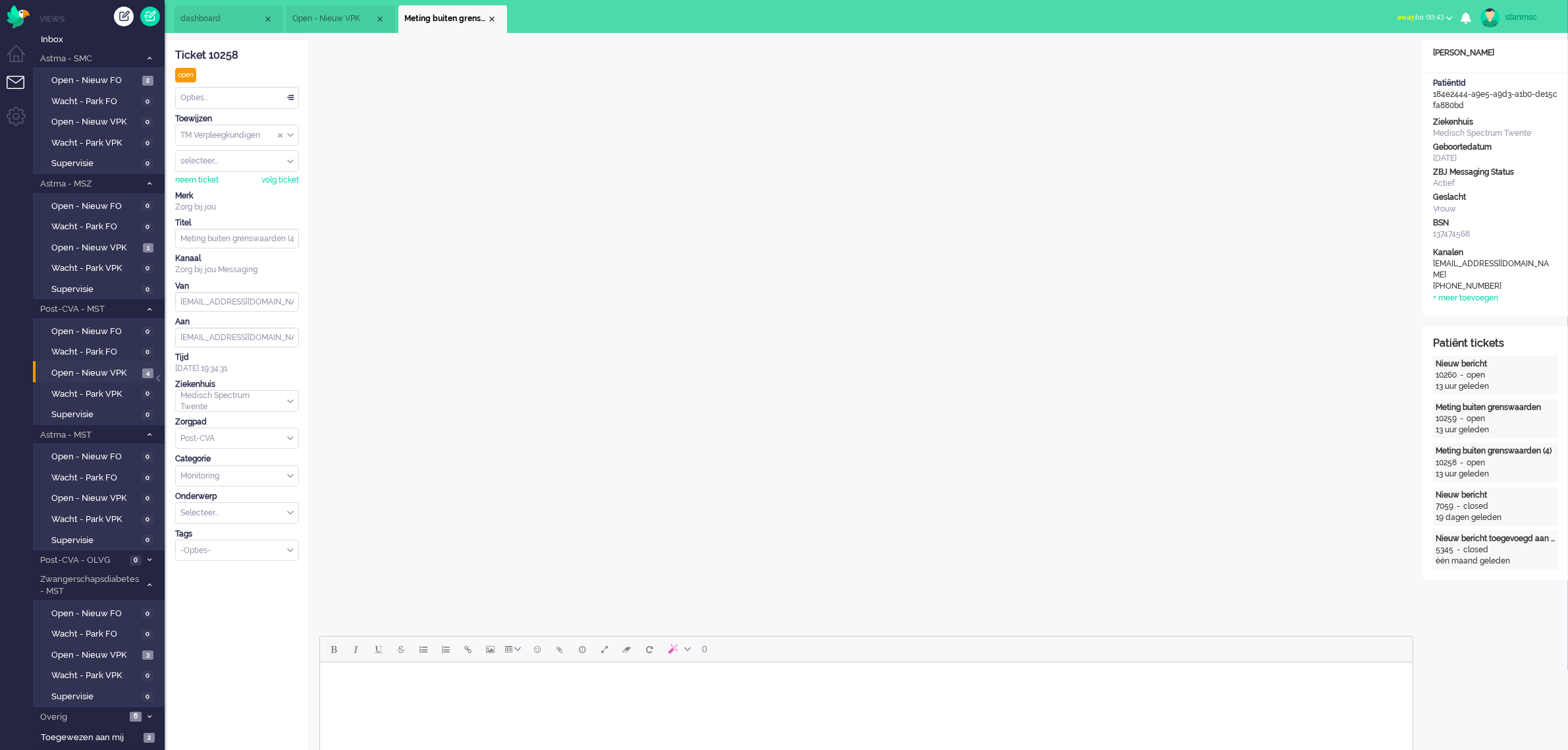
click at [327, 21] on span "Open - Nieuw VPK" at bounding box center [334, 19] width 82 height 11
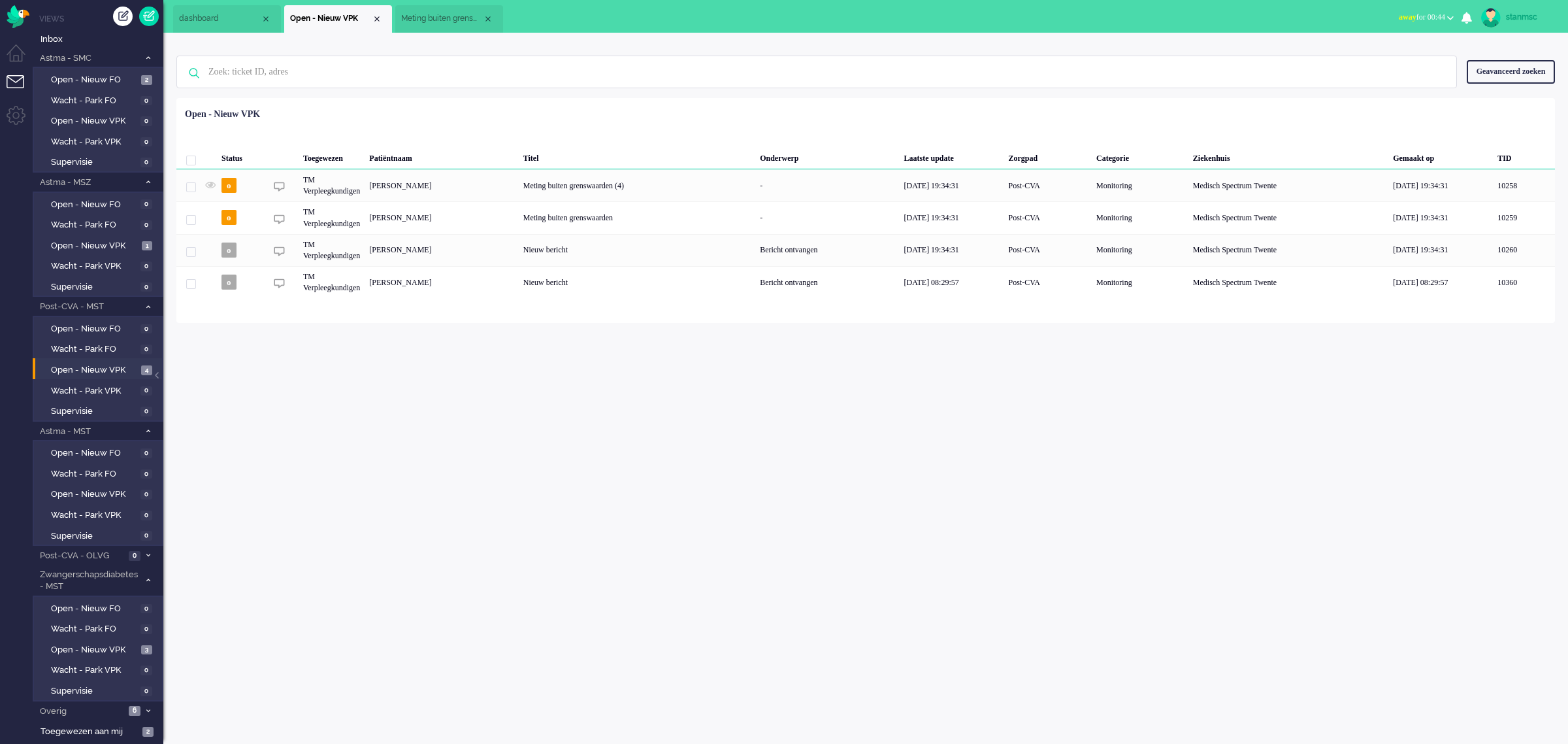
click at [455, 18] on span "Meting buiten grenswaarden (4)" at bounding box center [442, 19] width 81 height 11
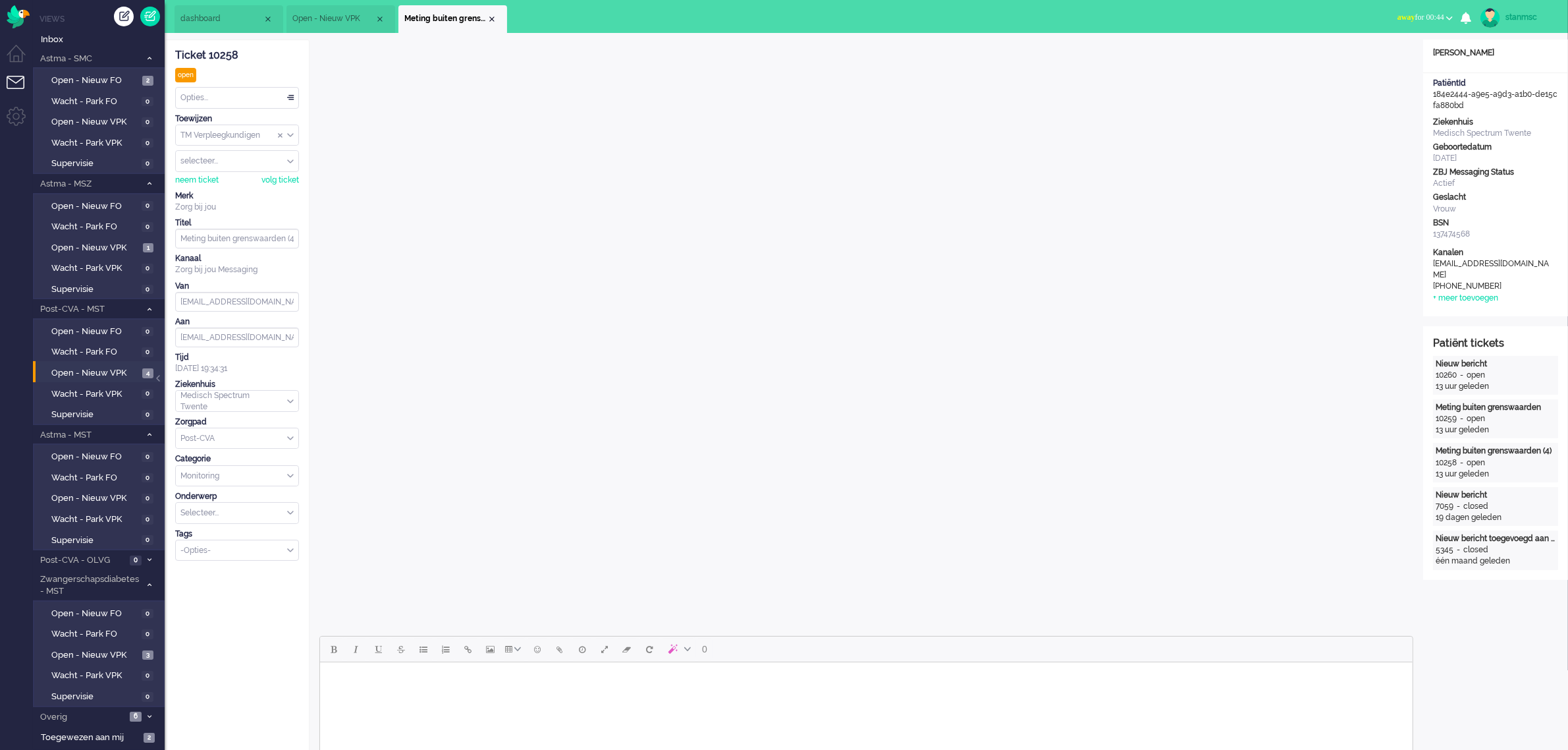
click at [329, 14] on span "Open - Nieuw VPK" at bounding box center [334, 19] width 82 height 11
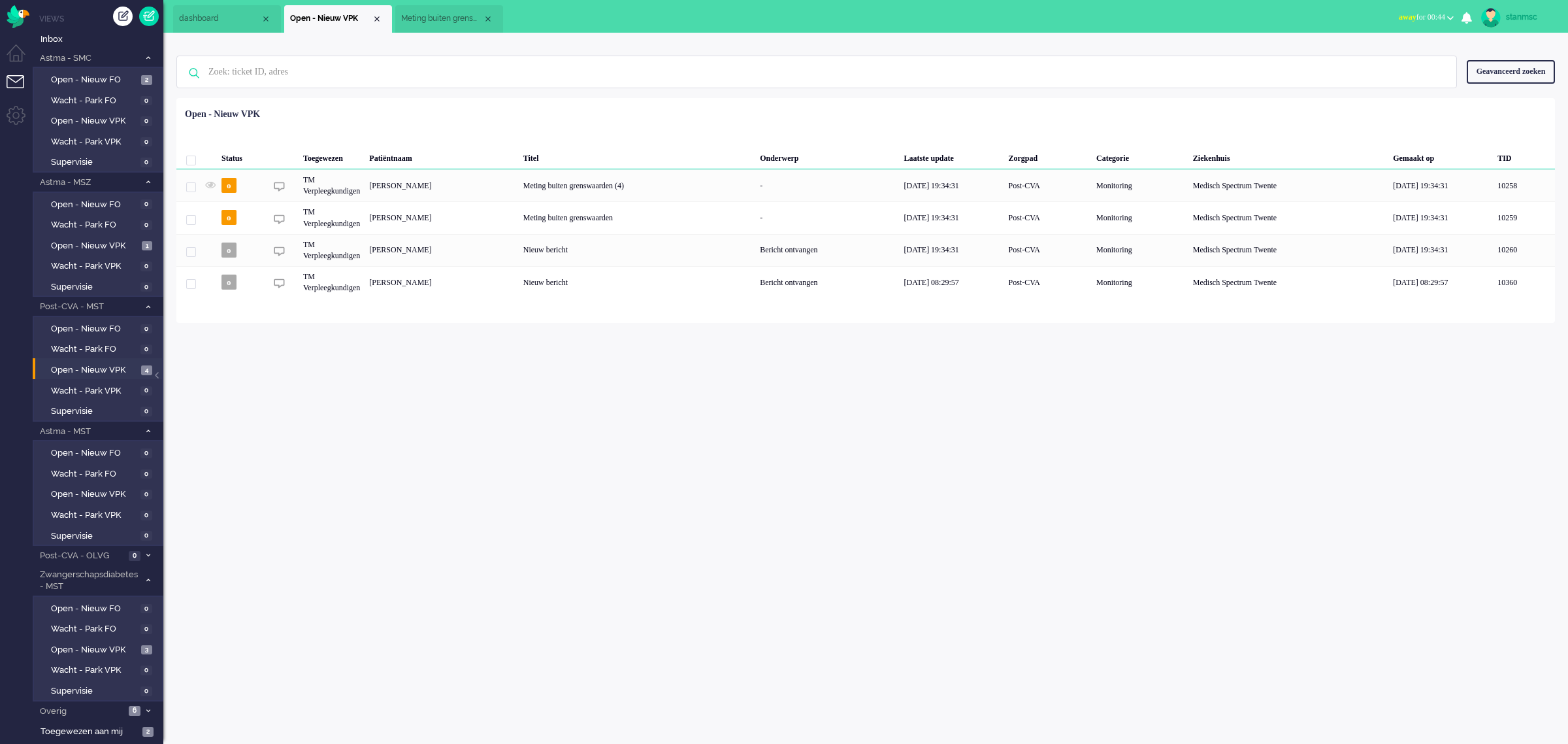
click at [432, 17] on span "Meting buiten grenswaarden (4)" at bounding box center [442, 19] width 81 height 11
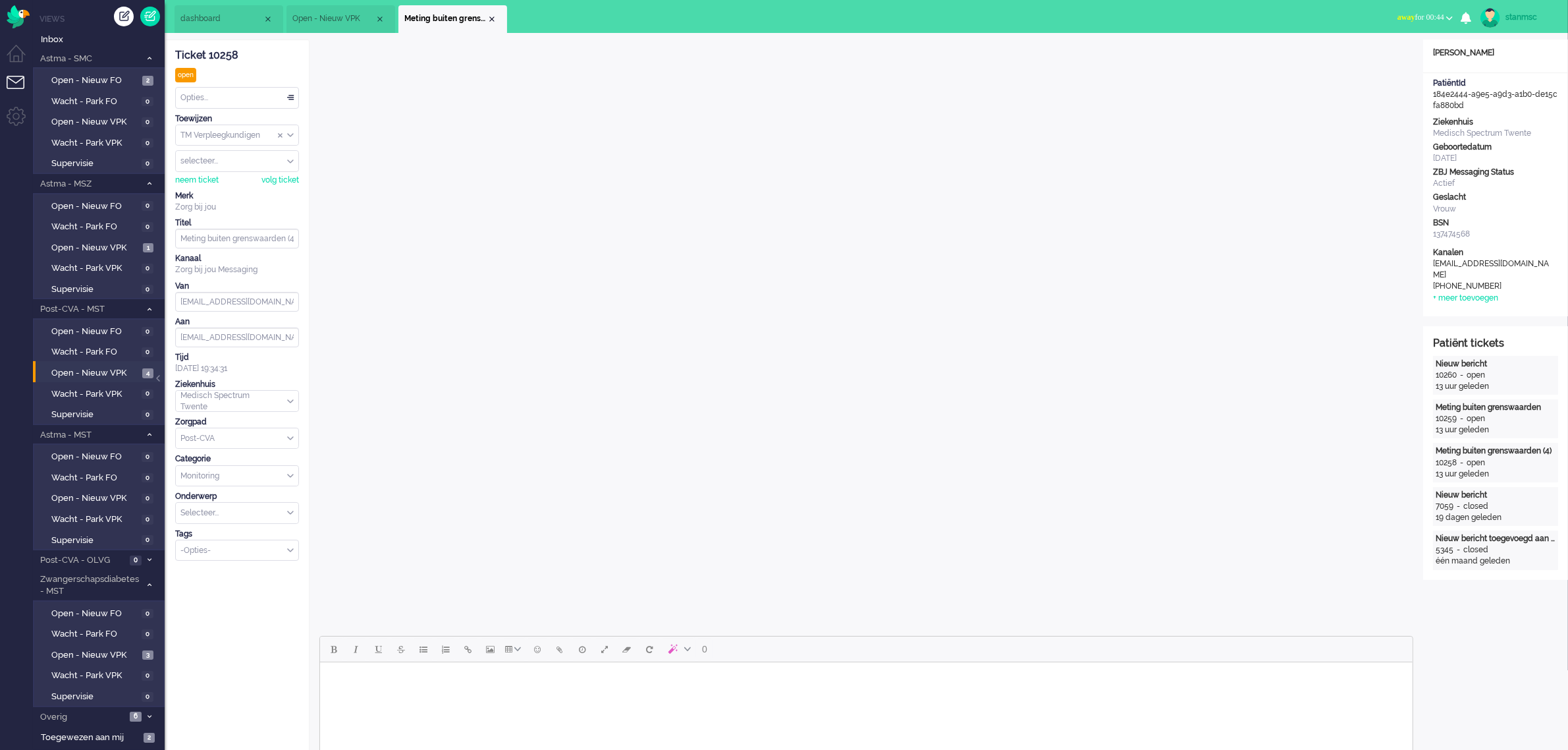
click at [341, 20] on span "Open - Nieuw VPK" at bounding box center [334, 19] width 82 height 11
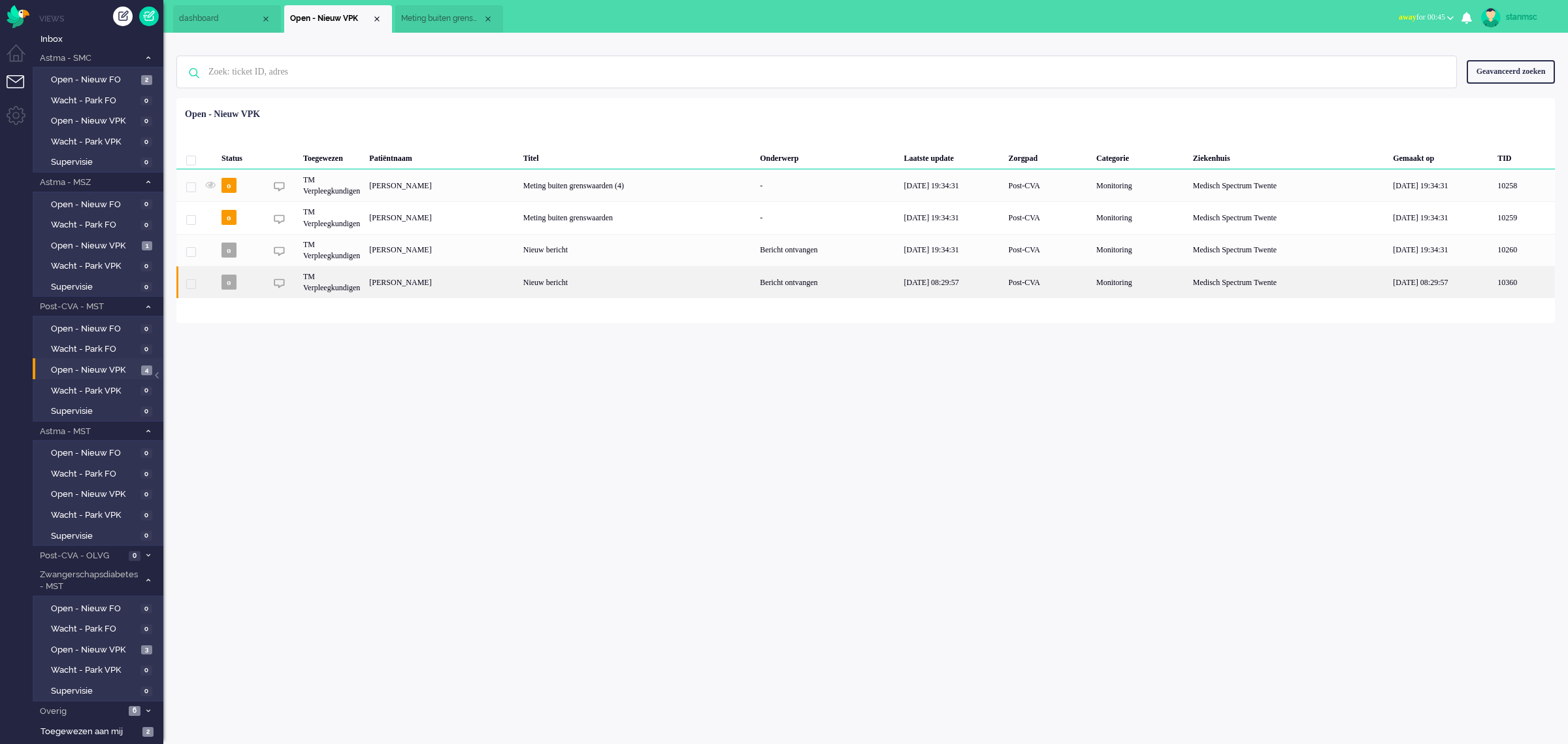
click at [413, 280] on div "[PERSON_NAME]" at bounding box center [442, 282] width 153 height 32
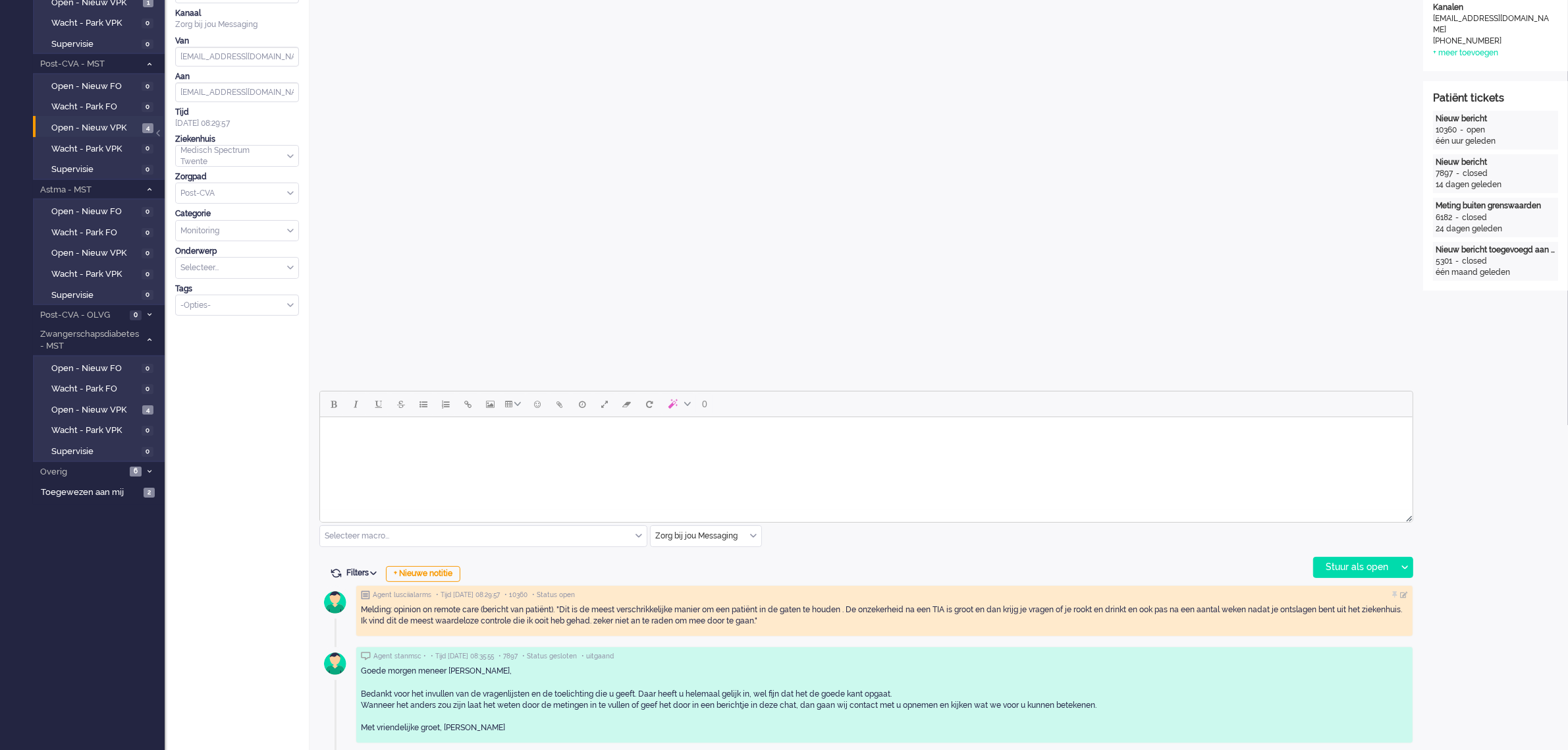
scroll to position [247, 0]
click at [474, 429] on body "Rich Text Area. Press ALT-0 for help." at bounding box center [865, 431] width 1082 height 23
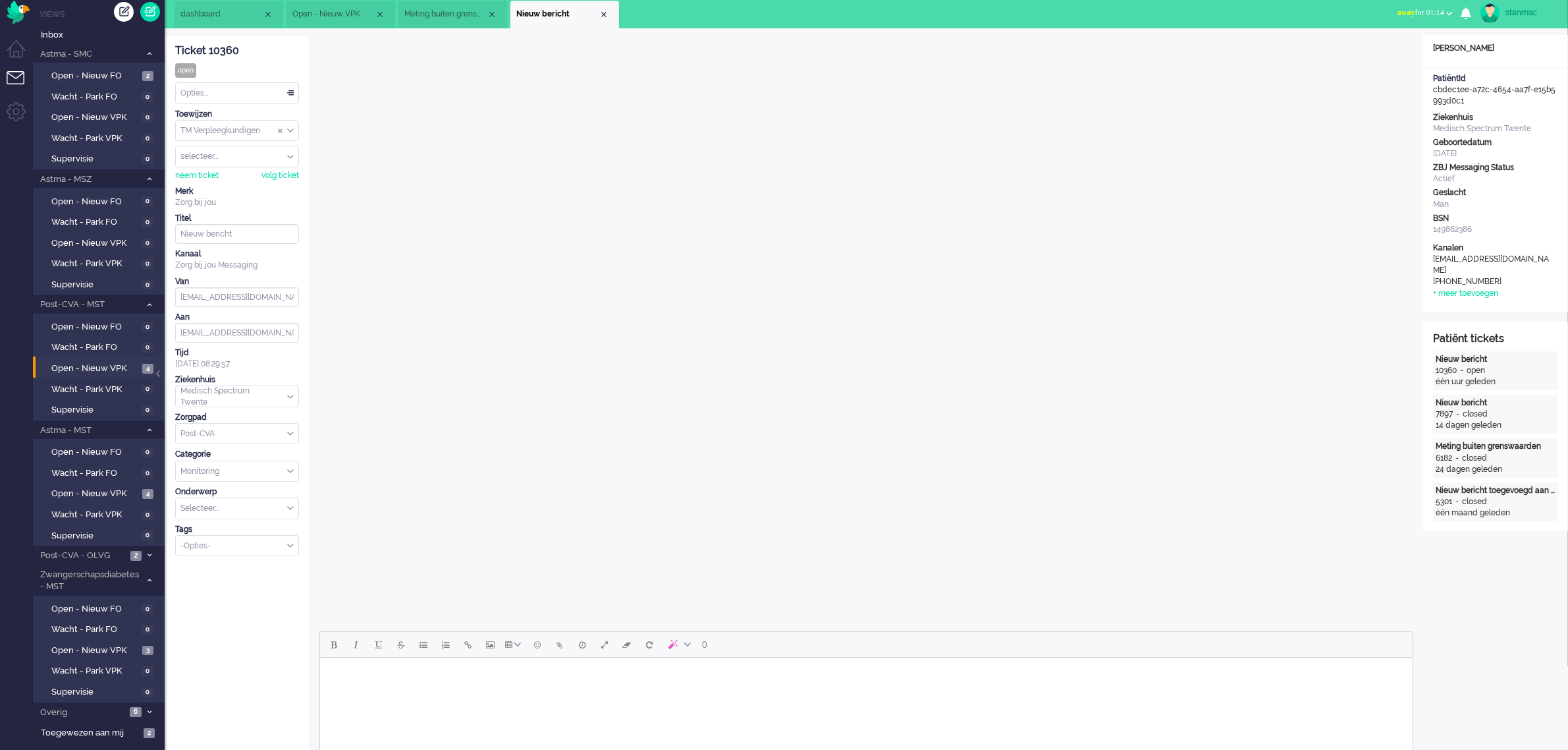
scroll to position [0, 0]
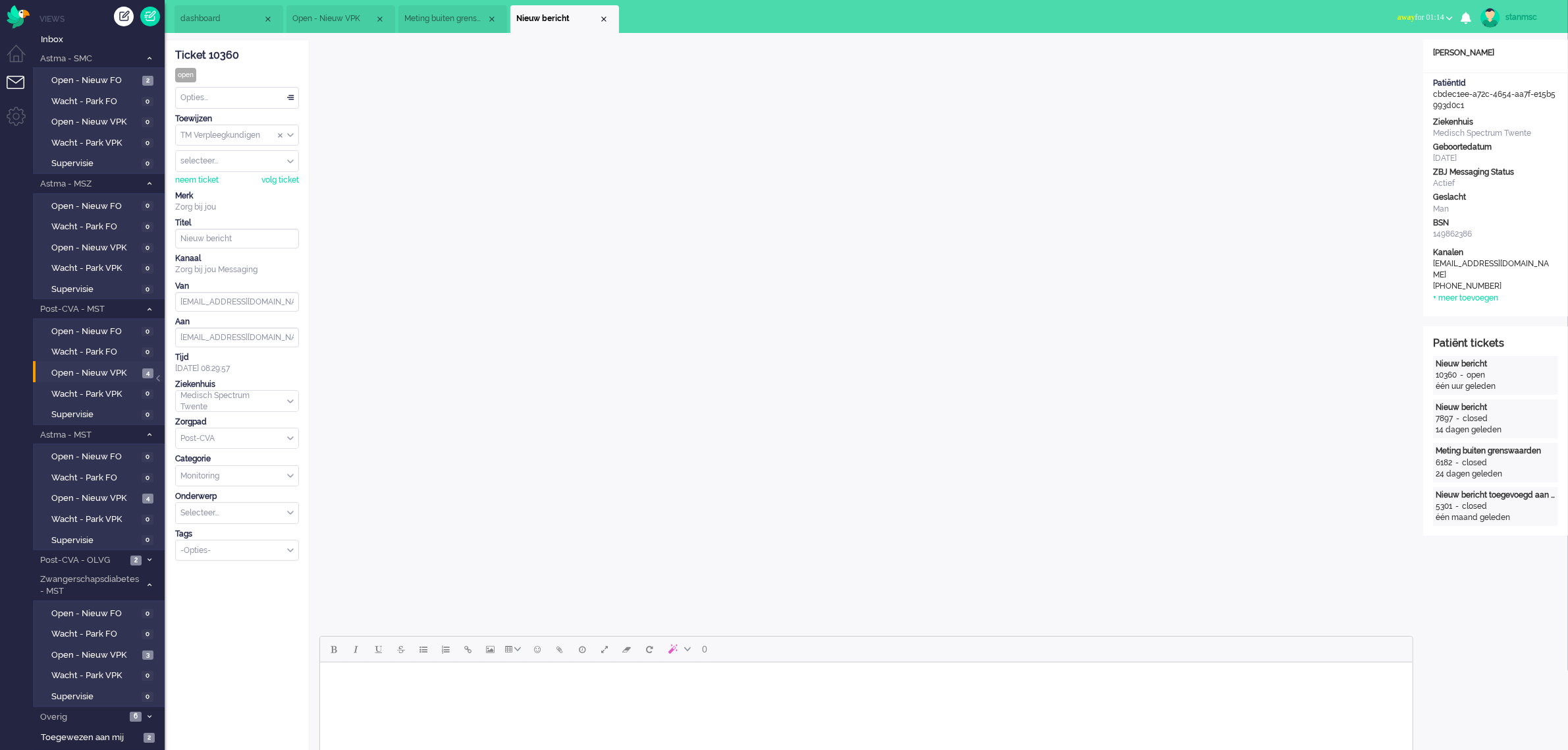
click at [591, 692] on html at bounding box center [866, 679] width 1093 height 34
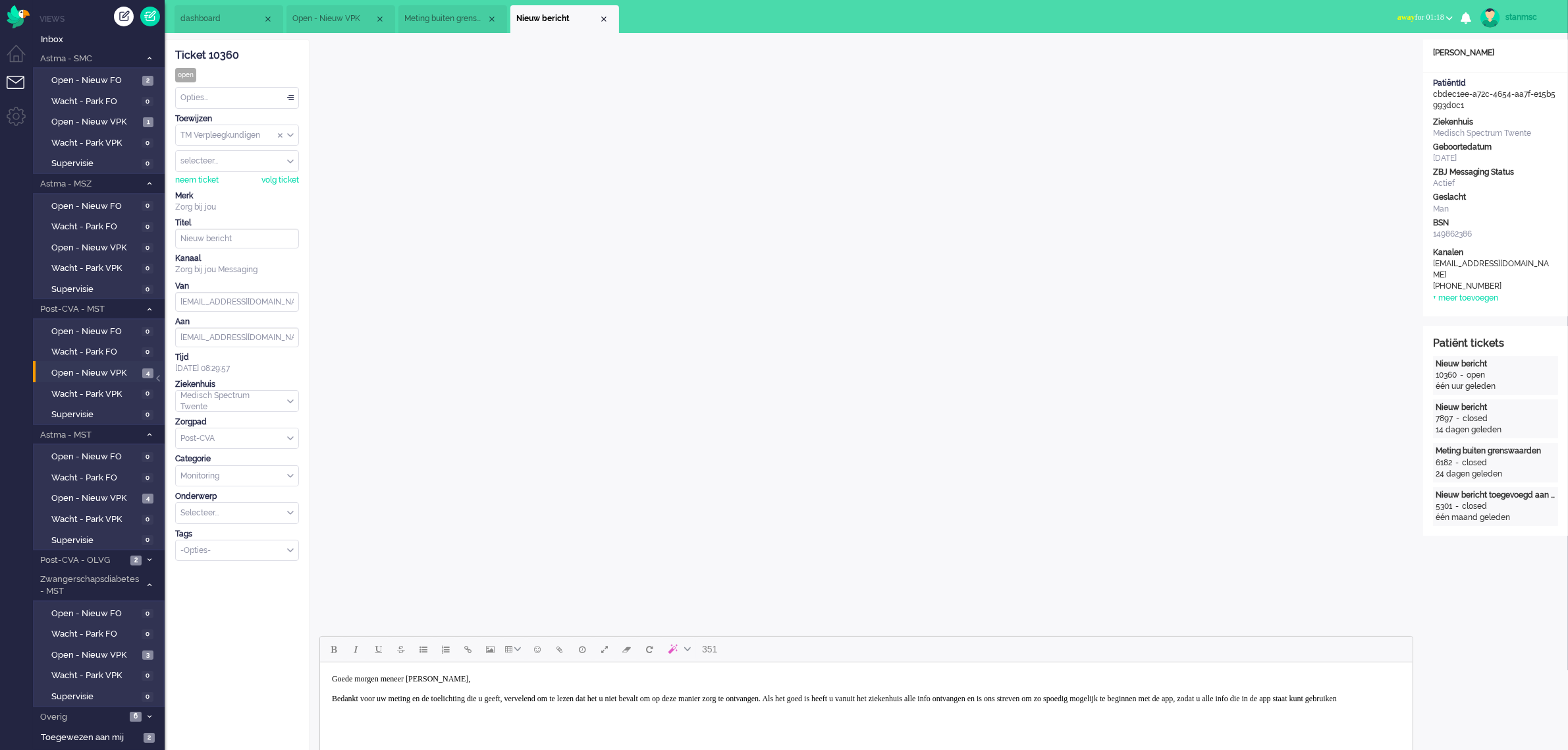
click at [556, 711] on body "Goede morgen meneer Schasfoort, Bedankt voor uw meting en de toelichting die u …" at bounding box center [865, 688] width 1082 height 43
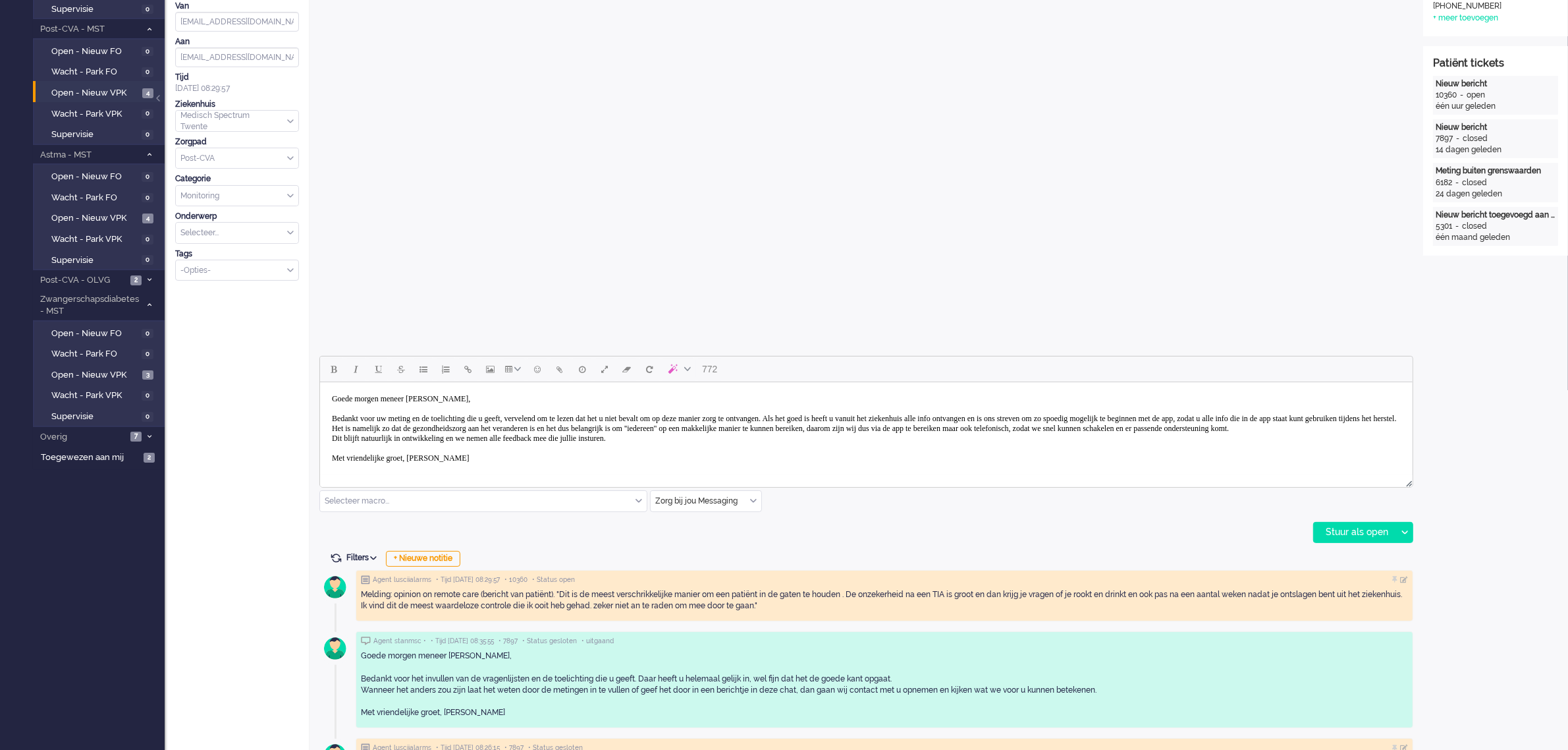
scroll to position [333, 0]
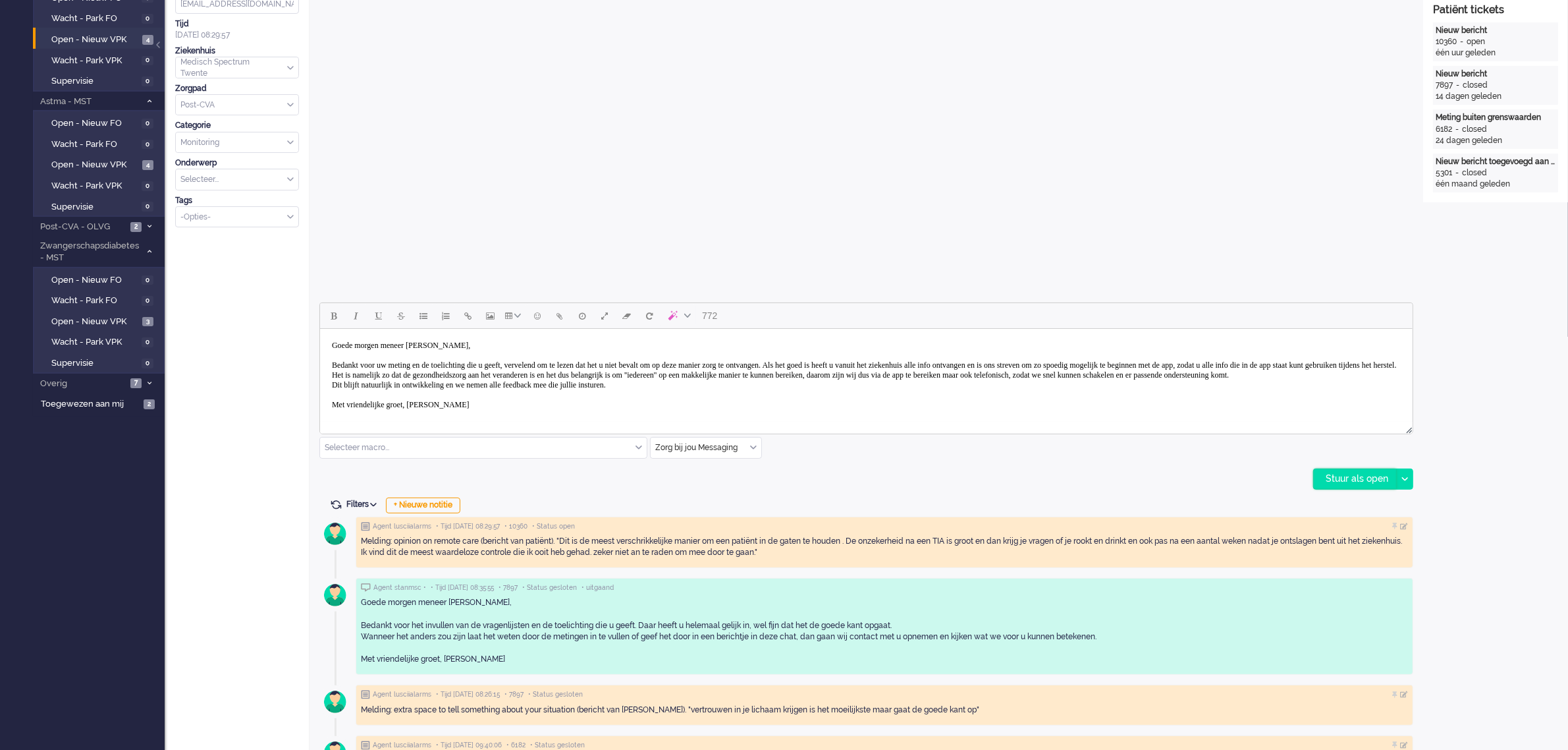
click at [1348, 478] on div "Stuur als open" at bounding box center [1355, 478] width 82 height 20
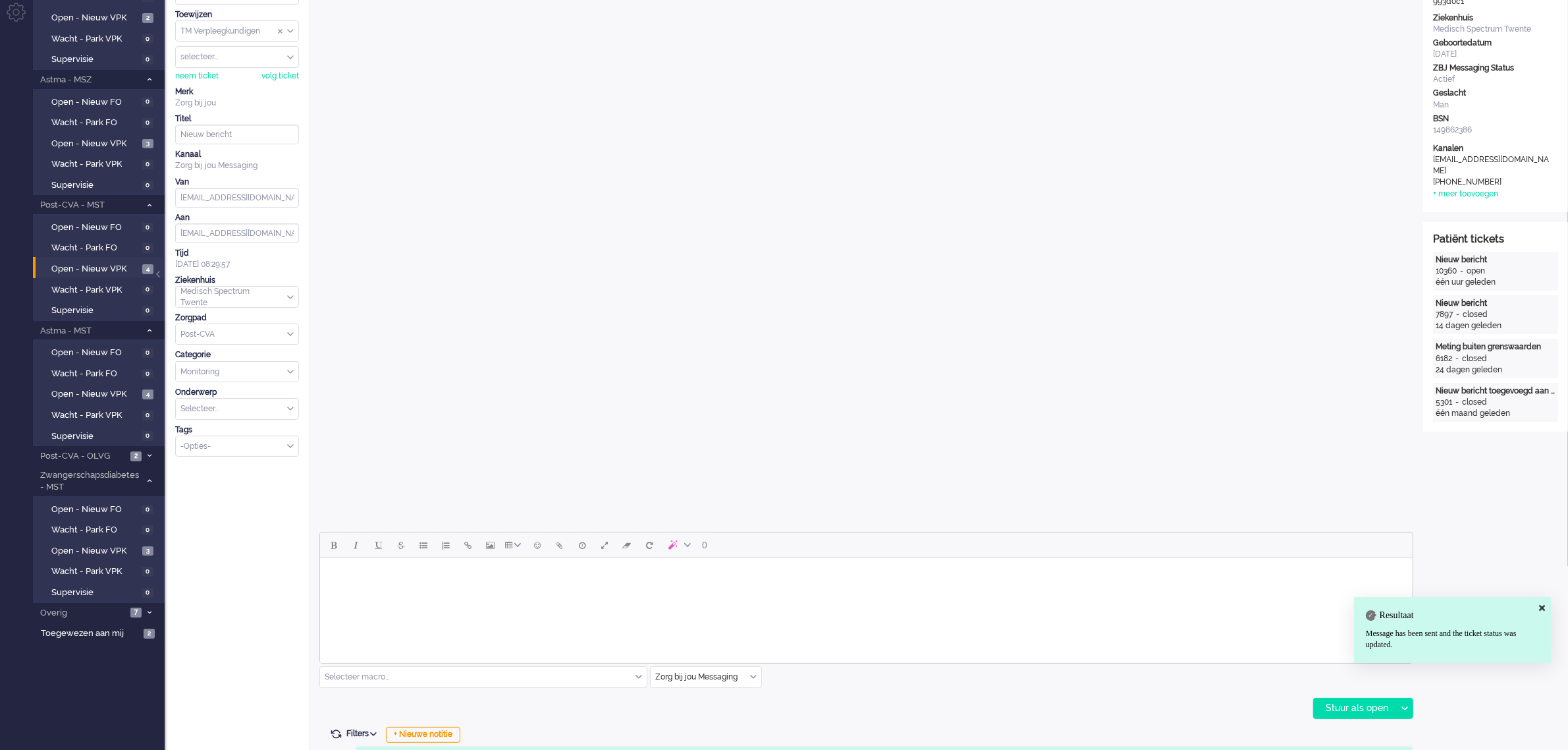
scroll to position [0, 0]
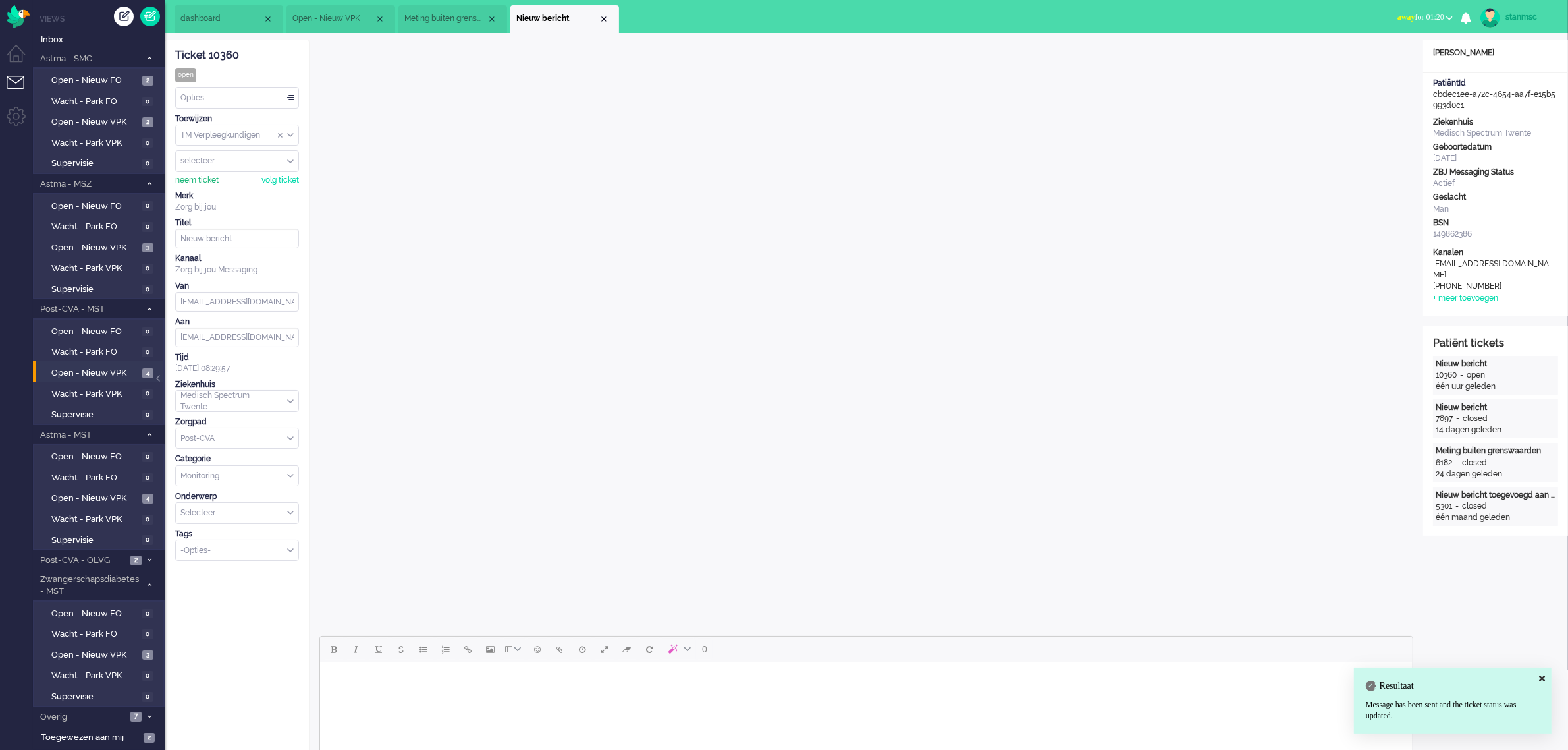
click at [209, 178] on div "neem ticket" at bounding box center [196, 180] width 43 height 11
click at [234, 103] on div "Opties..." at bounding box center [237, 98] width 122 height 21
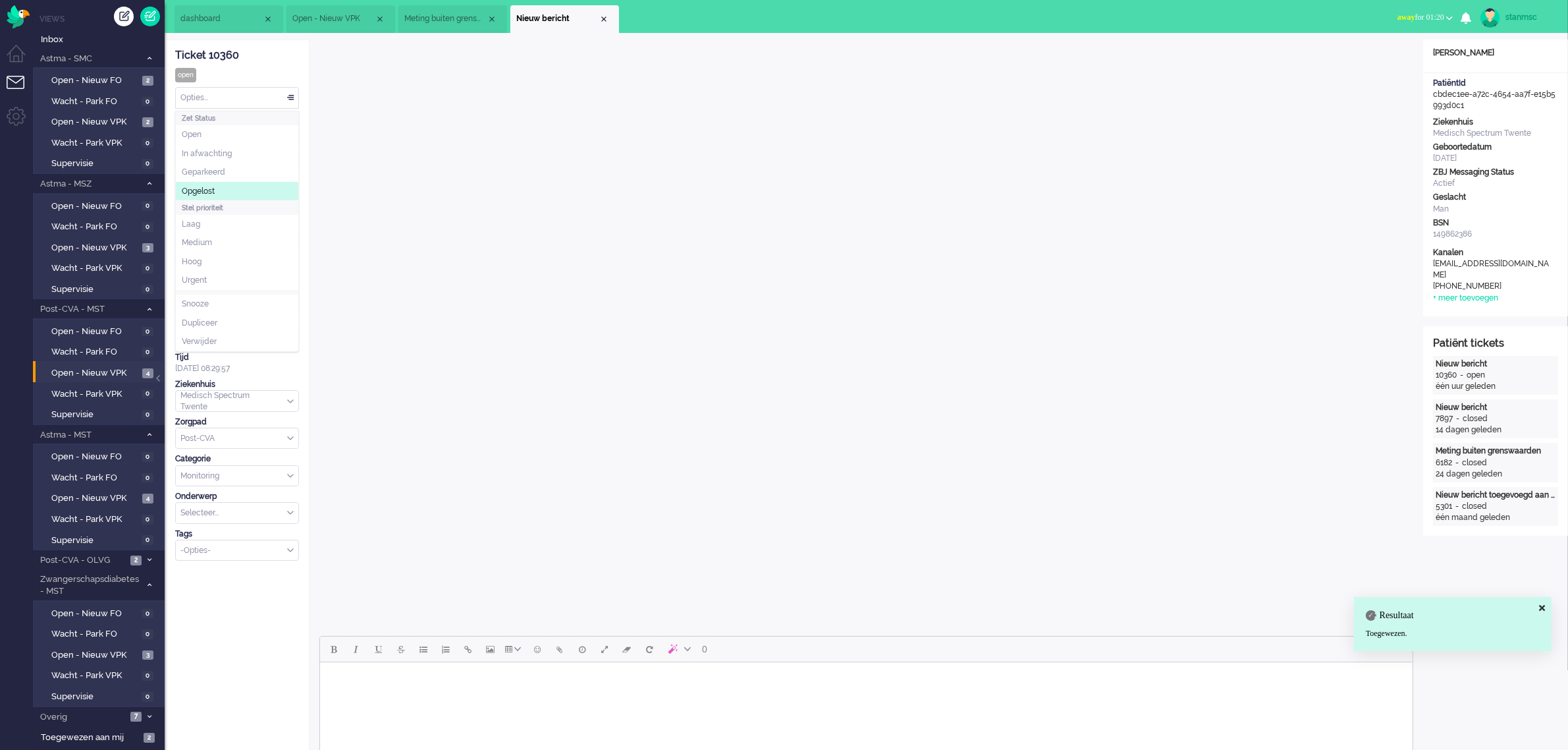
click at [219, 186] on li "Opgelost" at bounding box center [237, 191] width 122 height 19
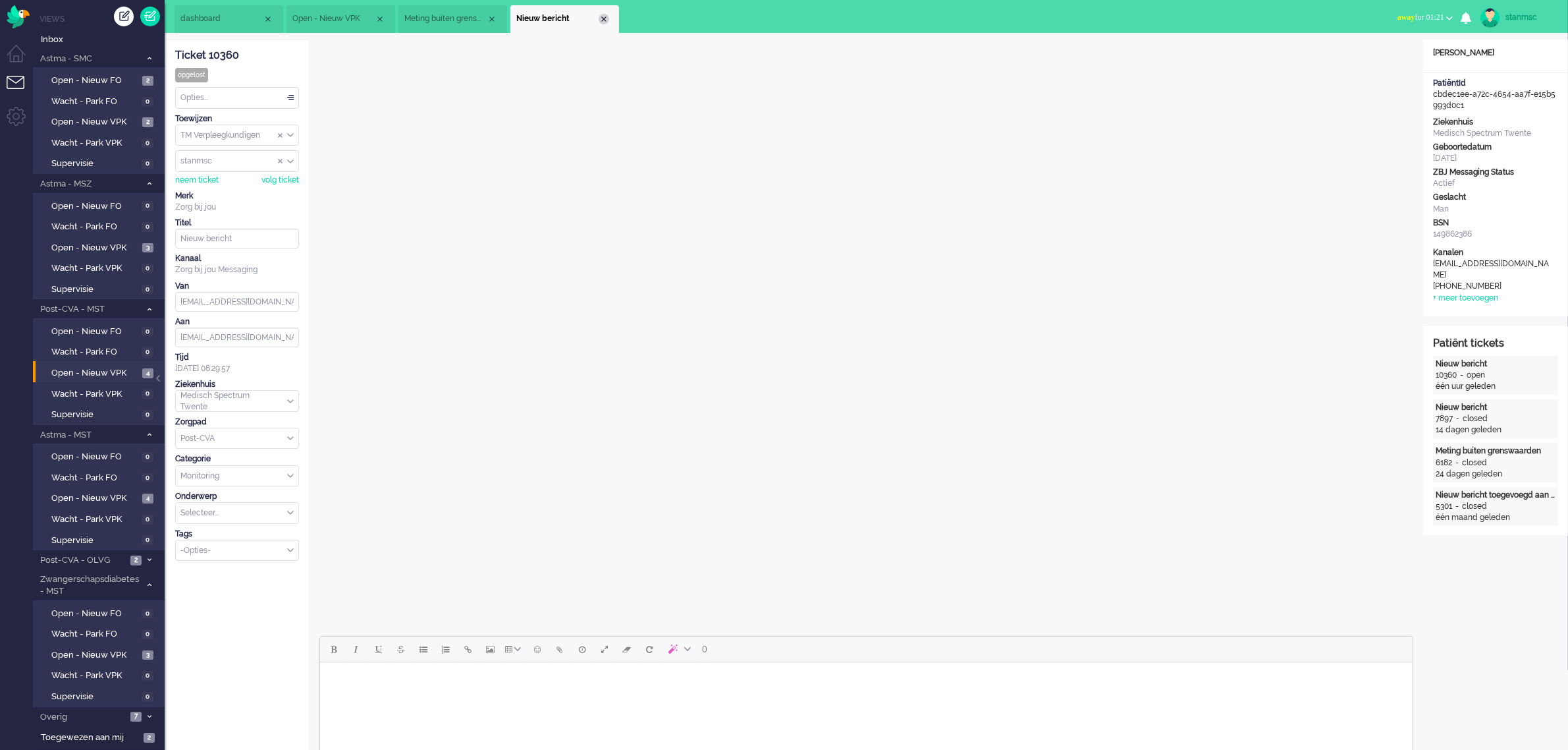
click at [604, 14] on div "Close tab" at bounding box center [604, 19] width 10 height 10
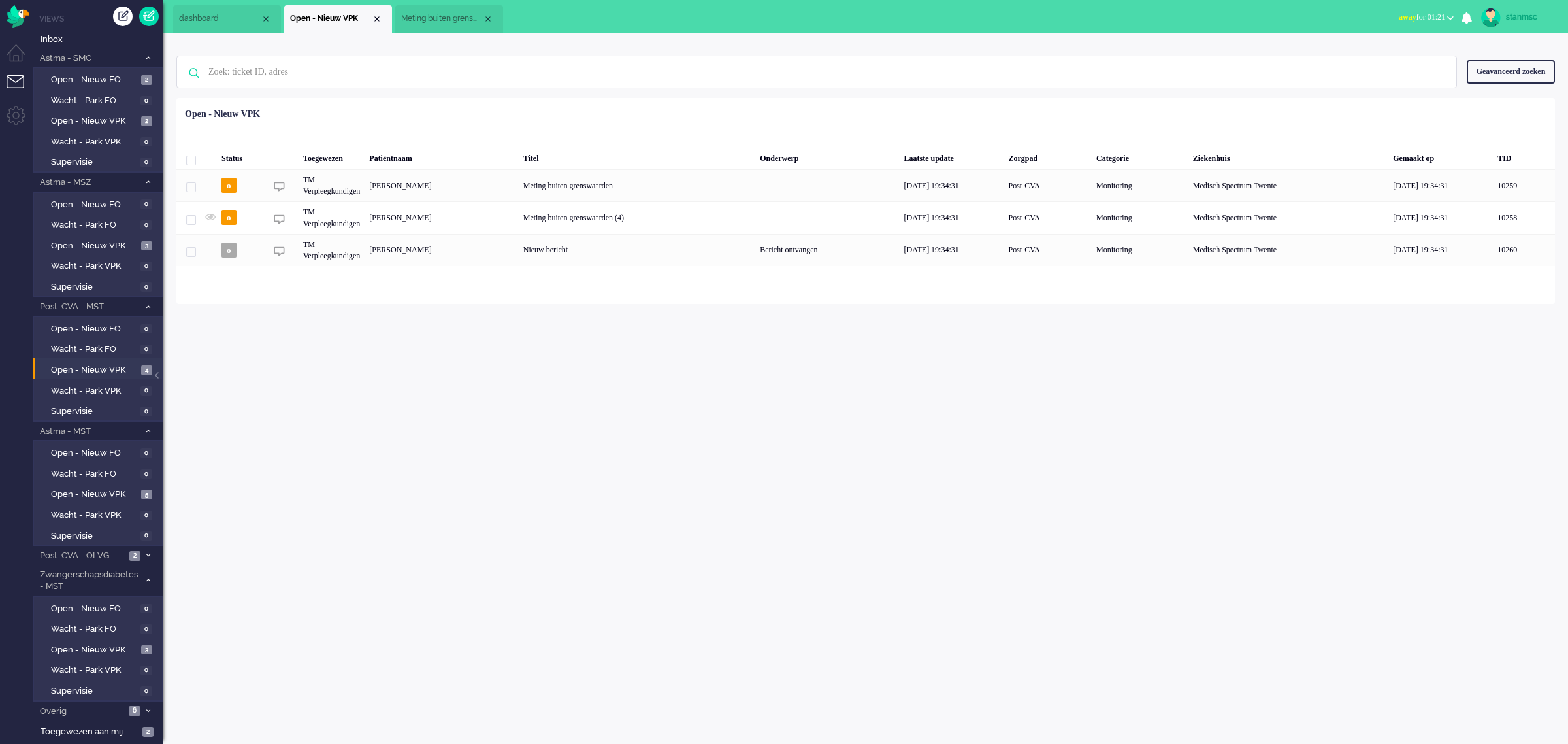
click at [448, 18] on span "Meting buiten grenswaarden (4)" at bounding box center [442, 19] width 81 height 11
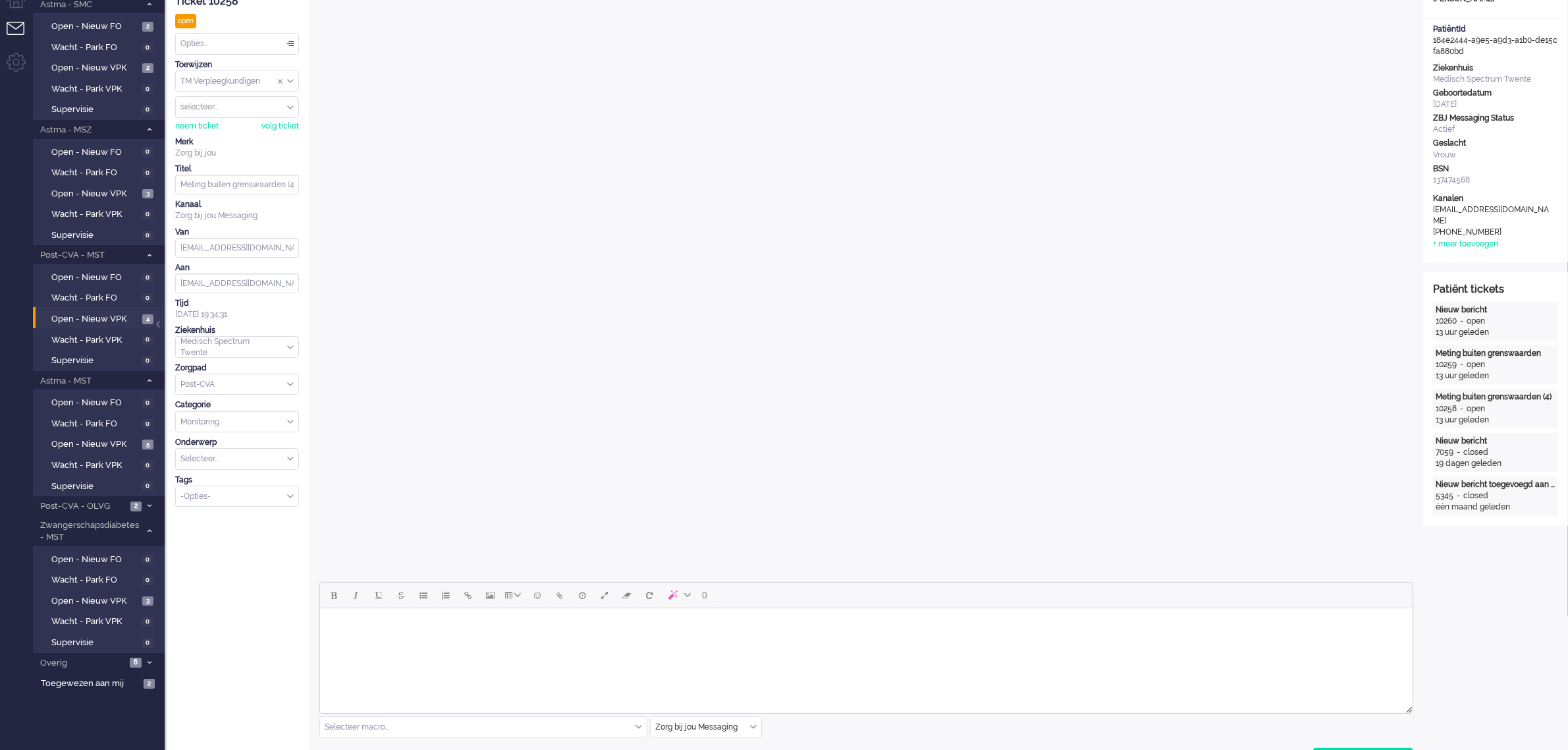
scroll to position [82, 0]
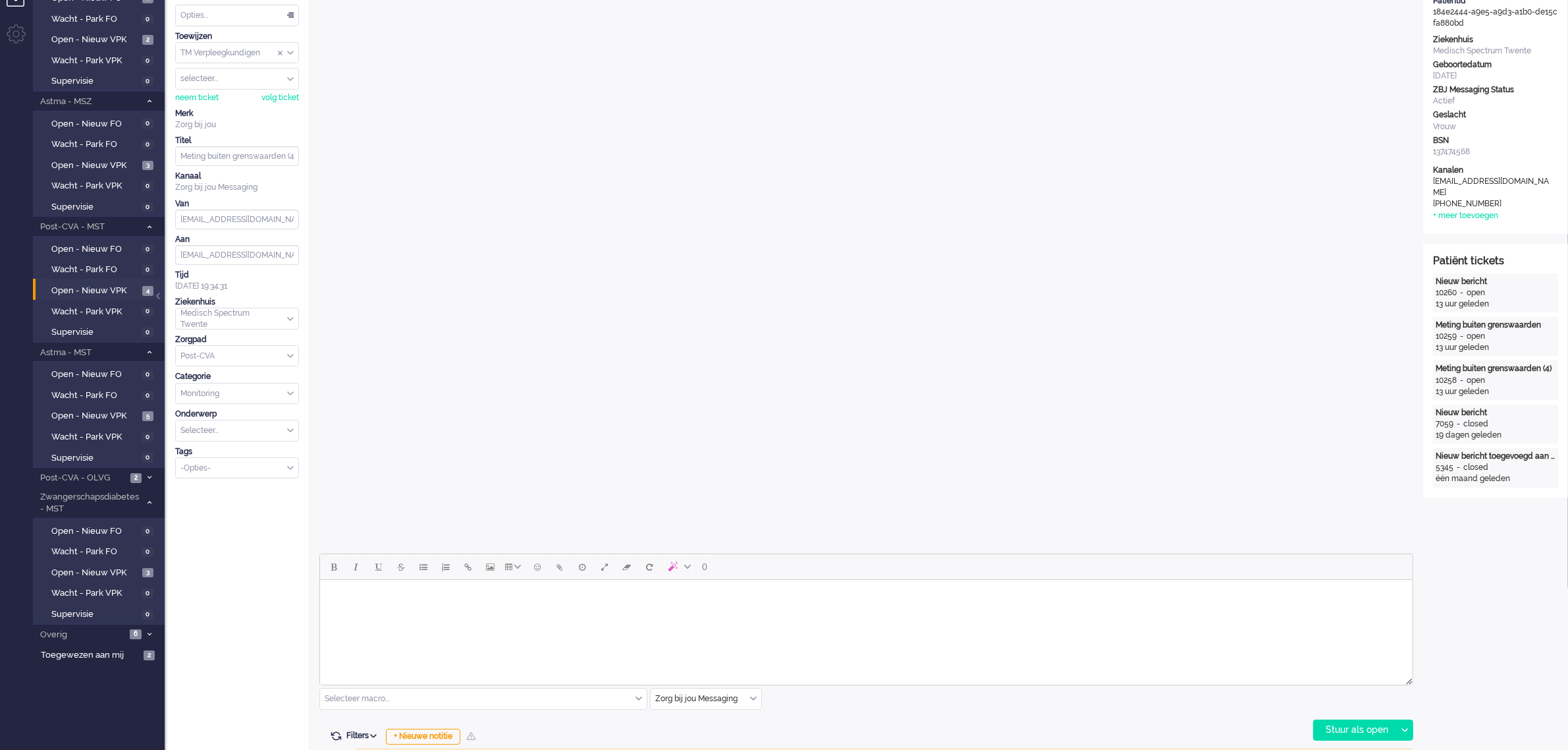
click at [462, 594] on body "Rich Text Area. Press ALT-0 for help." at bounding box center [865, 596] width 1082 height 23
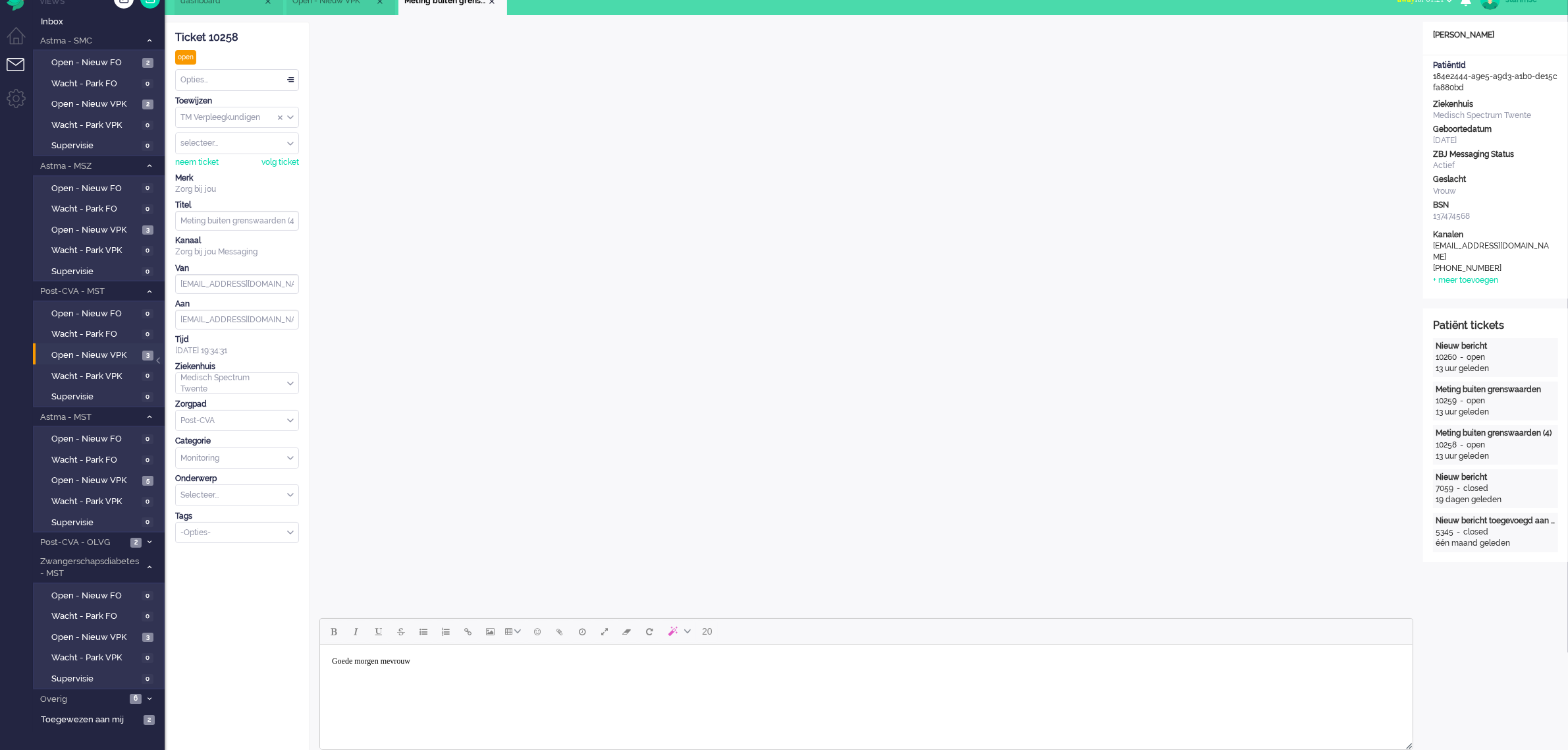
scroll to position [0, 0]
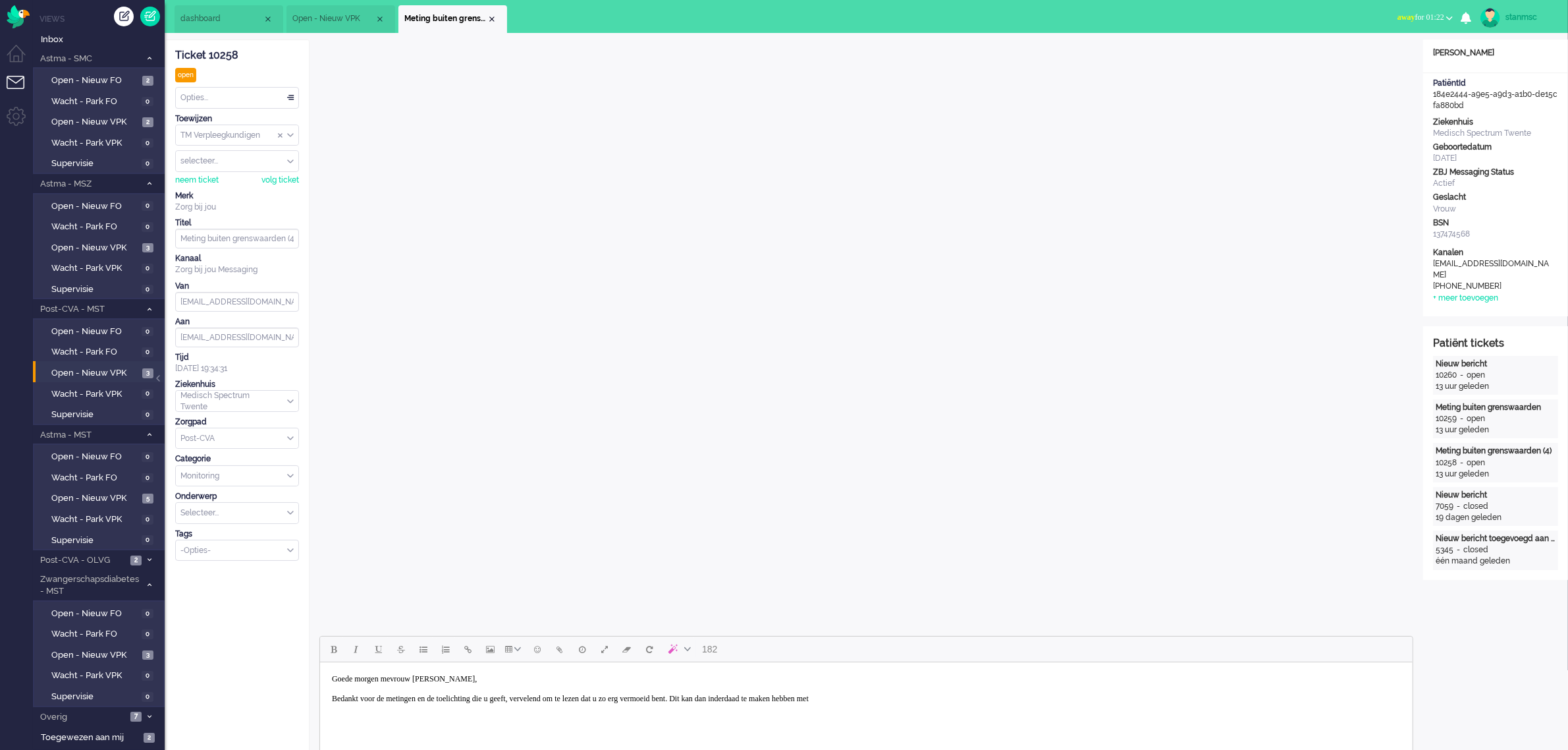
click at [952, 699] on body "Goede morgen mevrouw van der Mey, Bedankt voor de metingen en de toelichting di…" at bounding box center [865, 688] width 1082 height 43
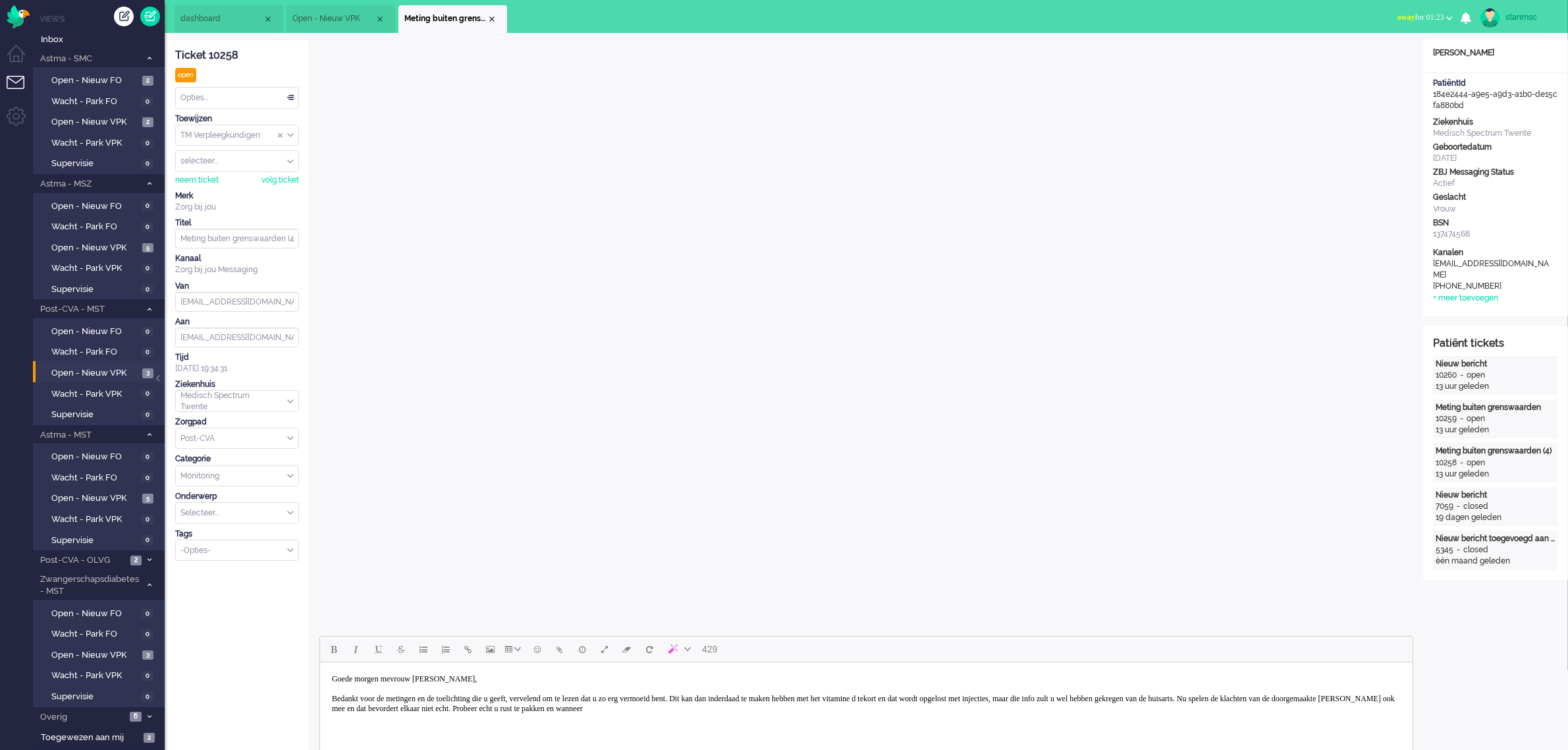
click at [1170, 697] on body "Goede morgen mevrouw van der Mey, Bedankt voor de metingen en de toelichting di…" at bounding box center [865, 693] width 1082 height 53
click at [1146, 703] on body "Goede morgen mevrouw van der Mey, Bedankt voor de metingen en de toelichting di…" at bounding box center [865, 693] width 1082 height 53
click at [911, 715] on body "Goede morgen mevrouw van der Mey, Bedankt voor de metingen en de toelichting di…" at bounding box center [865, 693] width 1082 height 53
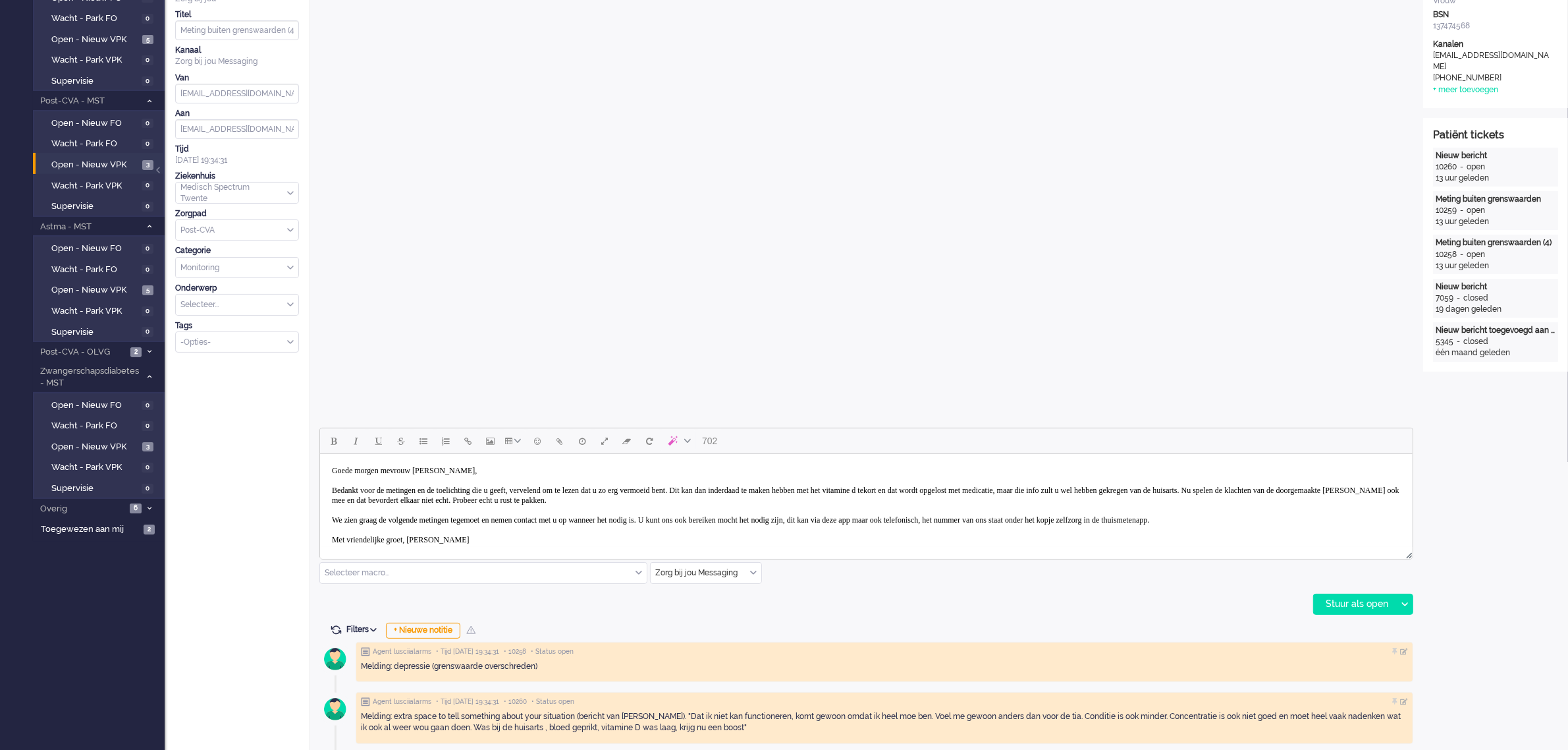
scroll to position [250, 0]
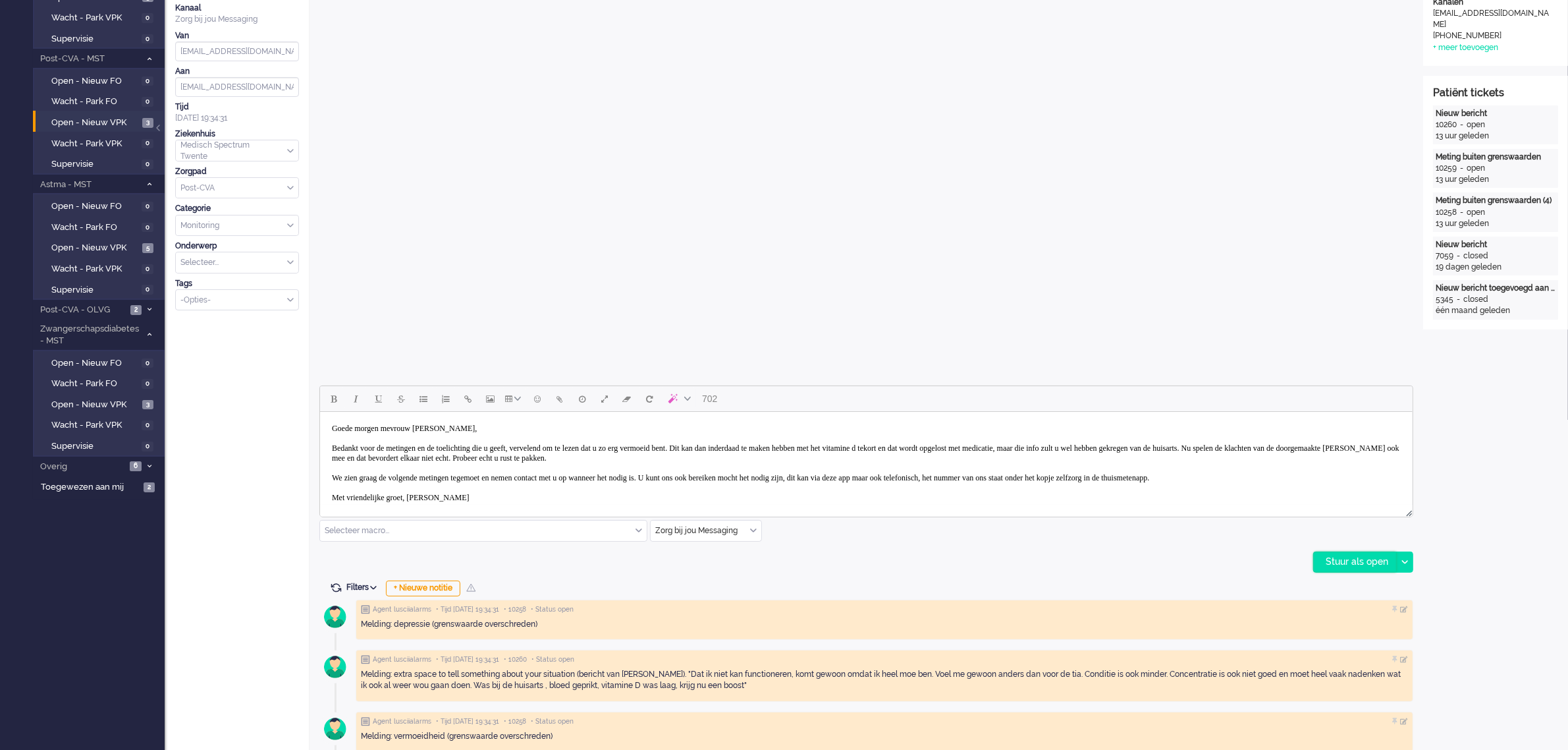
click at [1356, 564] on div "Stuur als open" at bounding box center [1355, 561] width 82 height 20
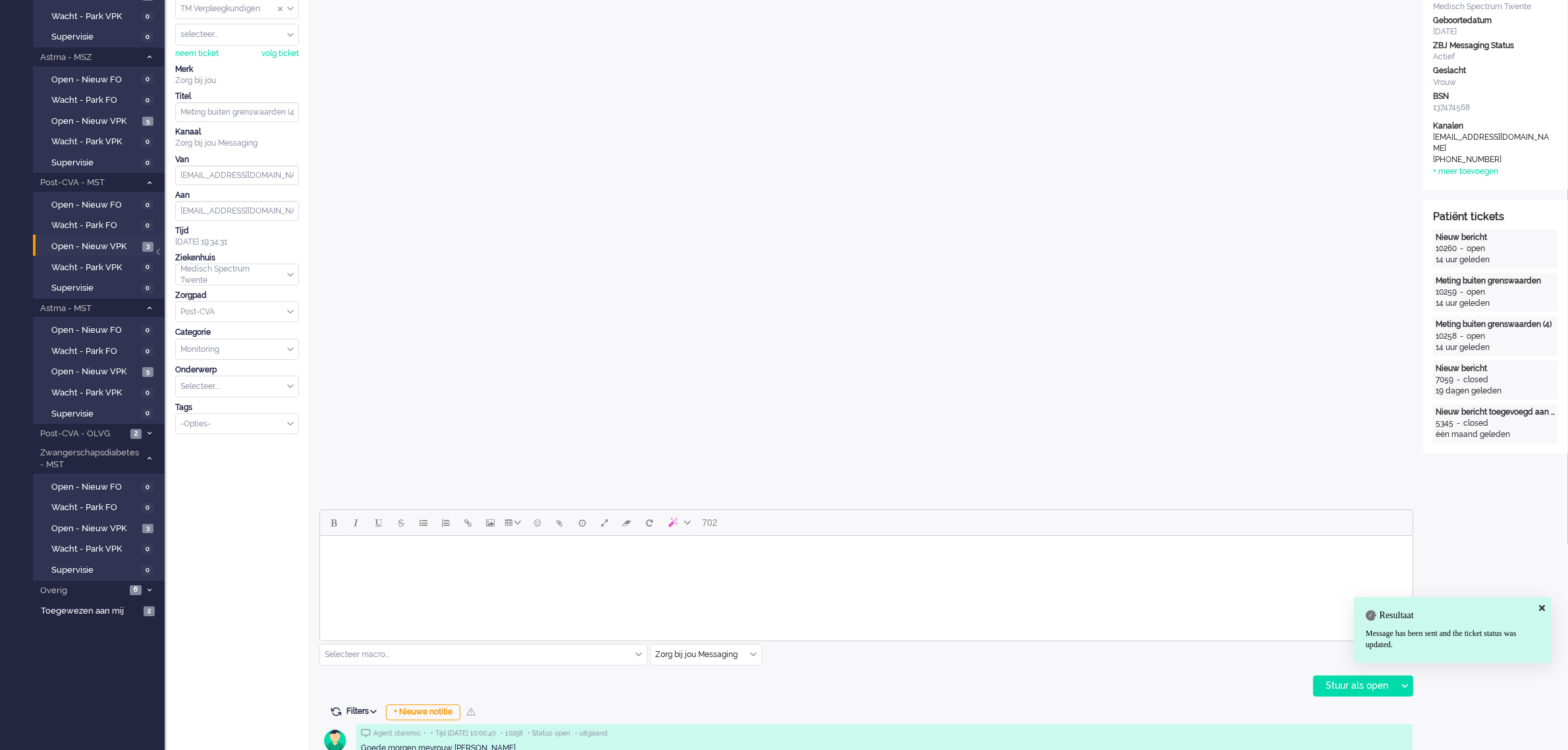
scroll to position [0, 0]
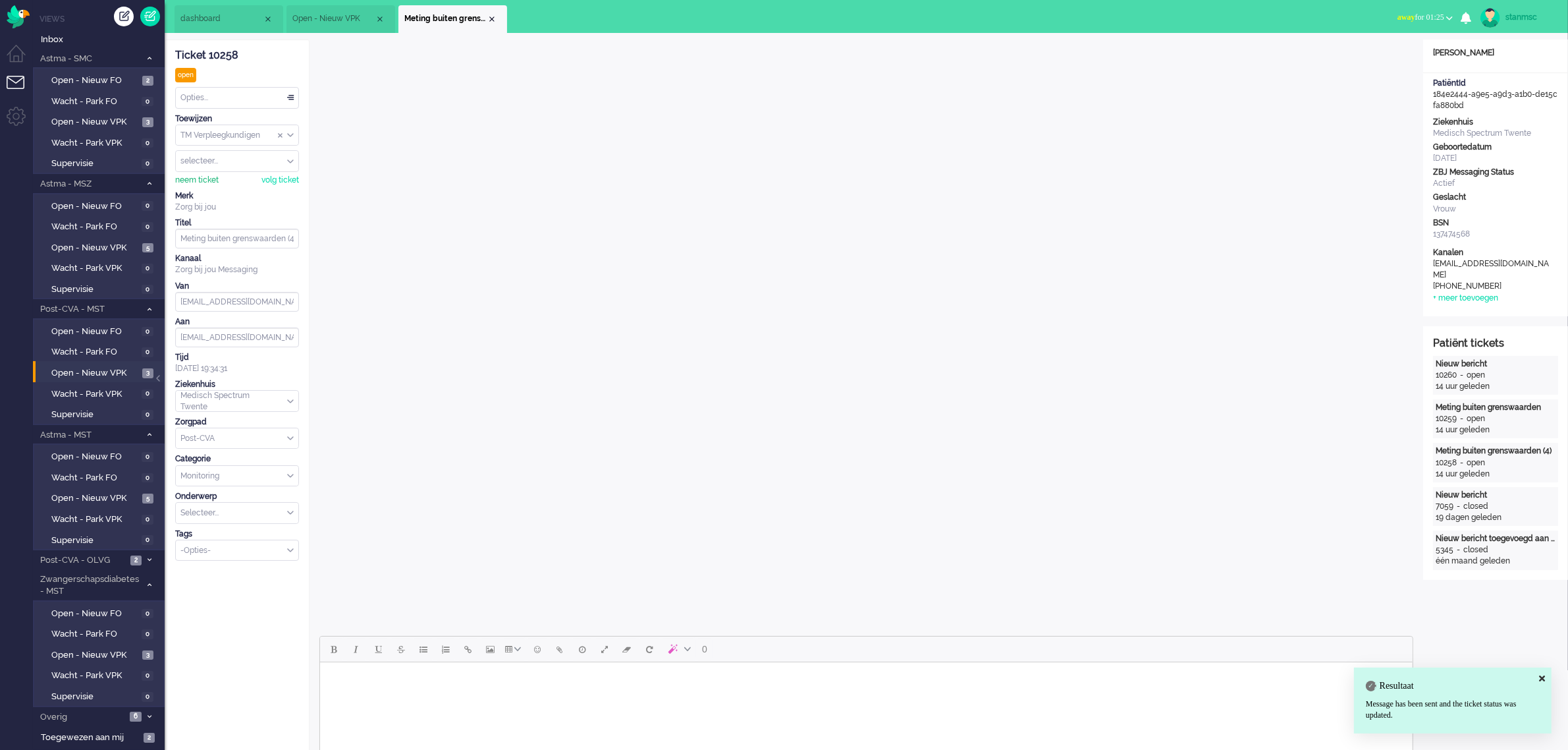
click at [212, 182] on div "neem ticket" at bounding box center [196, 180] width 43 height 11
click at [231, 93] on div "Opties..." at bounding box center [237, 98] width 122 height 21
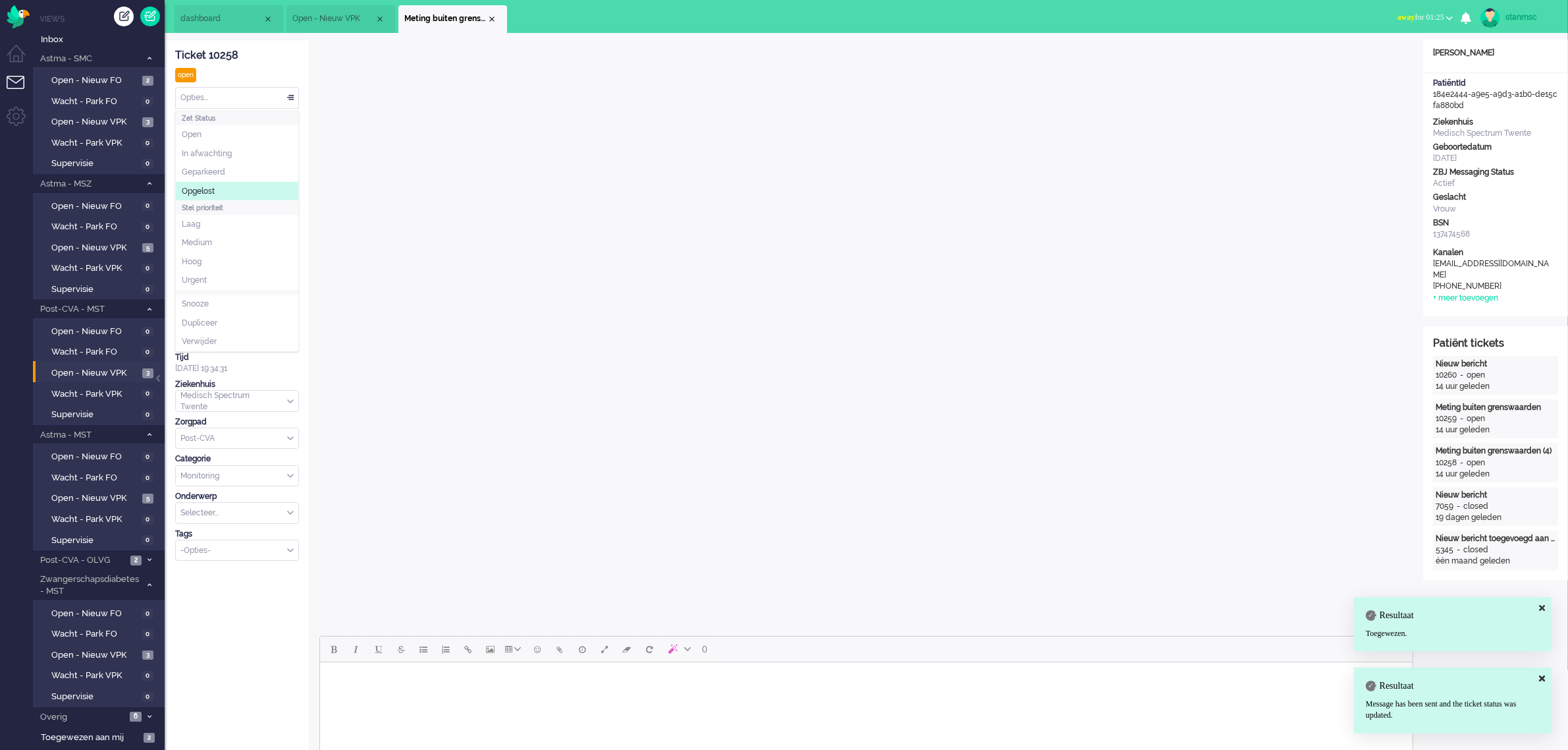
click at [215, 188] on span "Opgelost" at bounding box center [198, 191] width 33 height 11
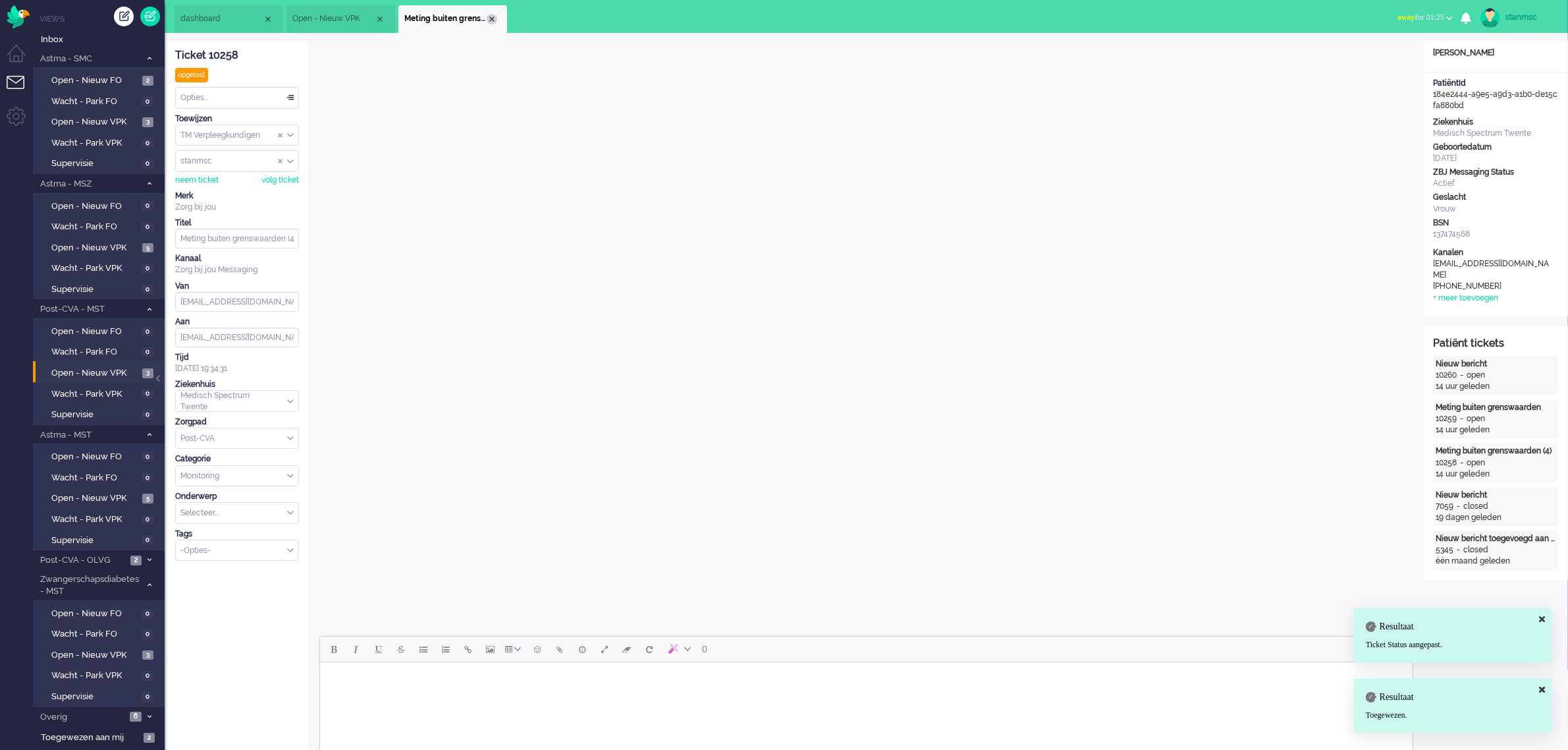
click at [492, 18] on div "Close tab" at bounding box center [492, 19] width 10 height 10
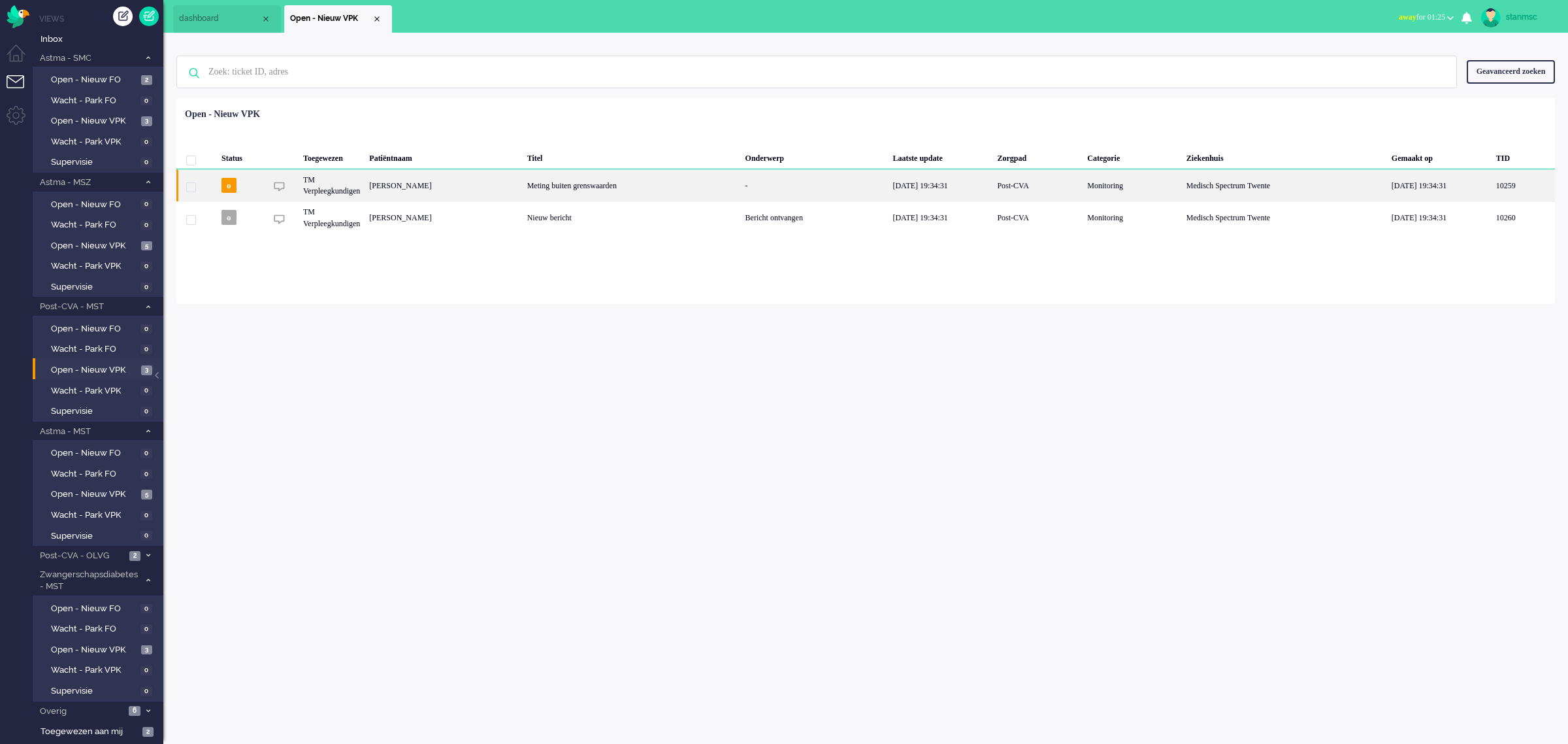
click at [522, 188] on div "Pauline Annie Emilli van der Mey" at bounding box center [443, 185] width 157 height 32
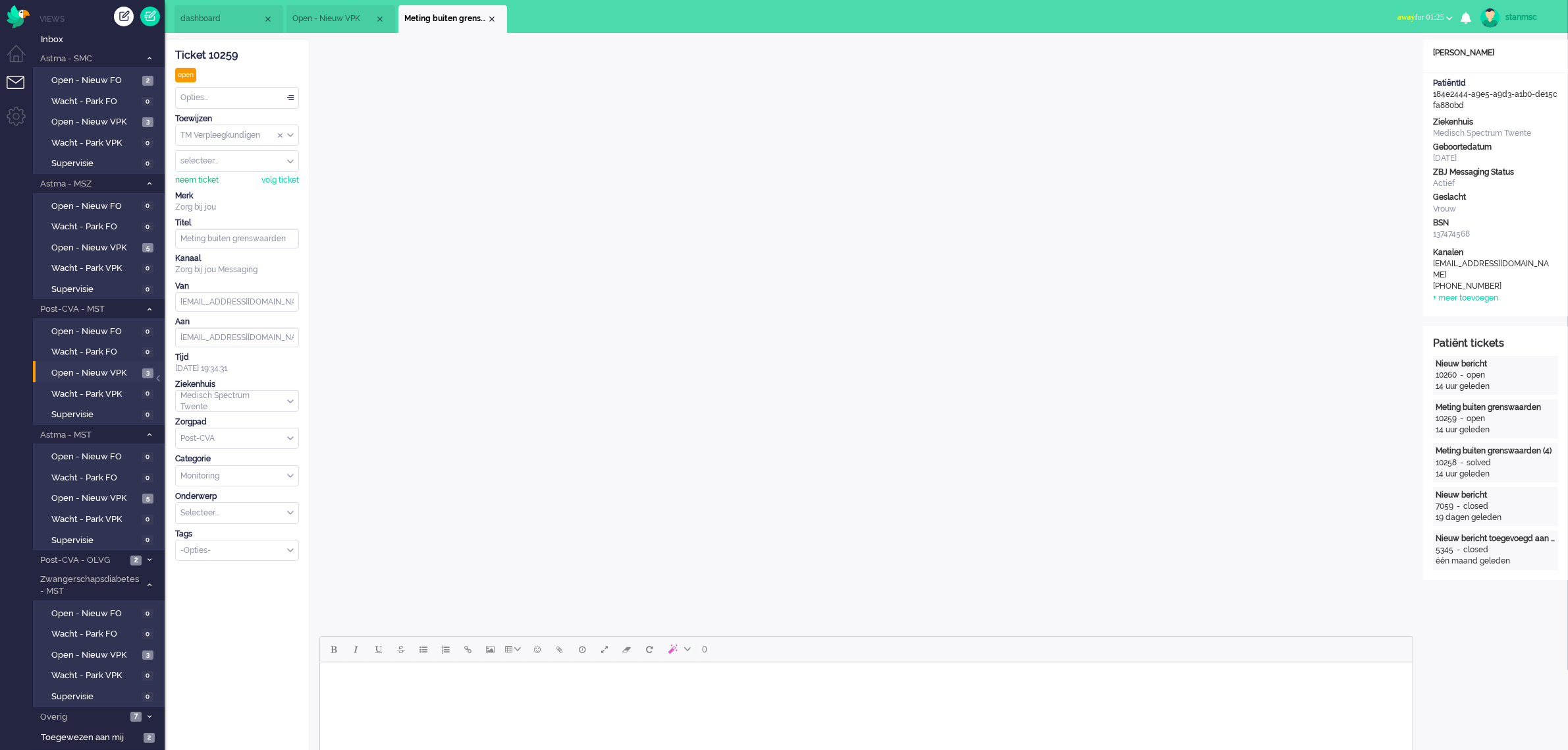
click at [196, 178] on div "neem ticket" at bounding box center [196, 180] width 43 height 11
click at [218, 99] on div "Opties..." at bounding box center [237, 98] width 122 height 21
click at [213, 191] on span "Opgelost" at bounding box center [198, 191] width 33 height 11
click at [491, 18] on div "Close tab" at bounding box center [492, 19] width 10 height 10
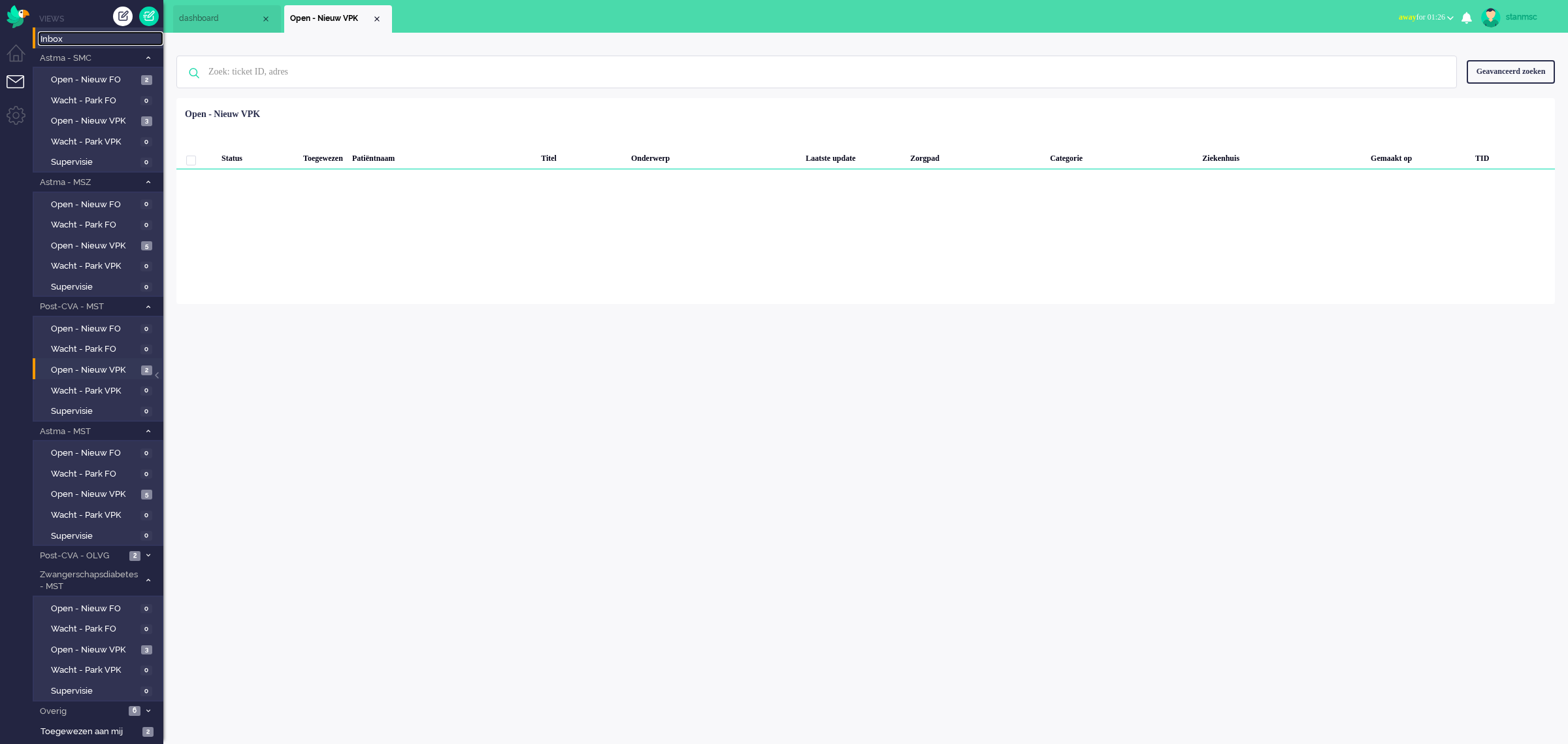
click at [57, 40] on span "Inbox" at bounding box center [102, 40] width 123 height 13
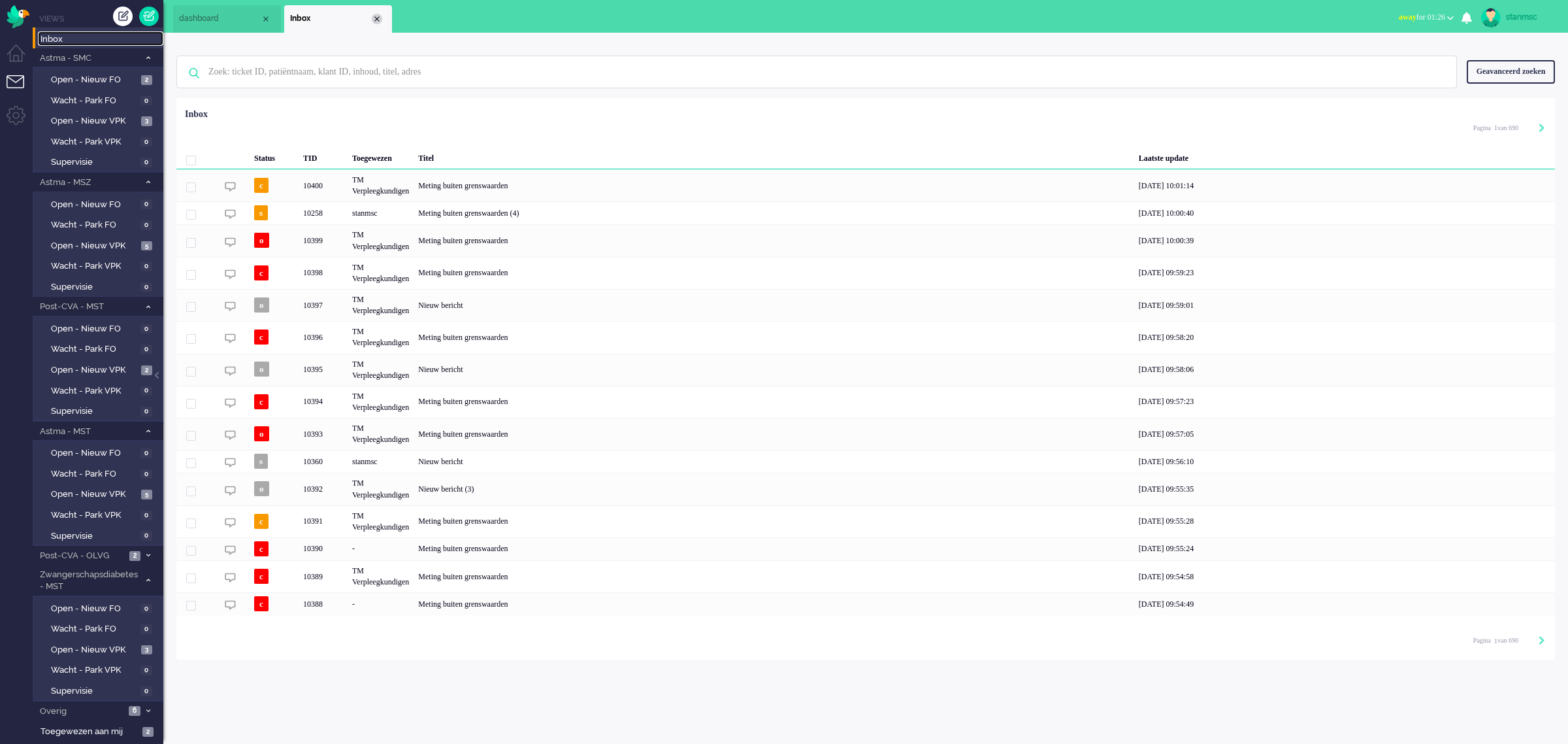
click at [373, 21] on div "Close tab" at bounding box center [377, 19] width 10 height 10
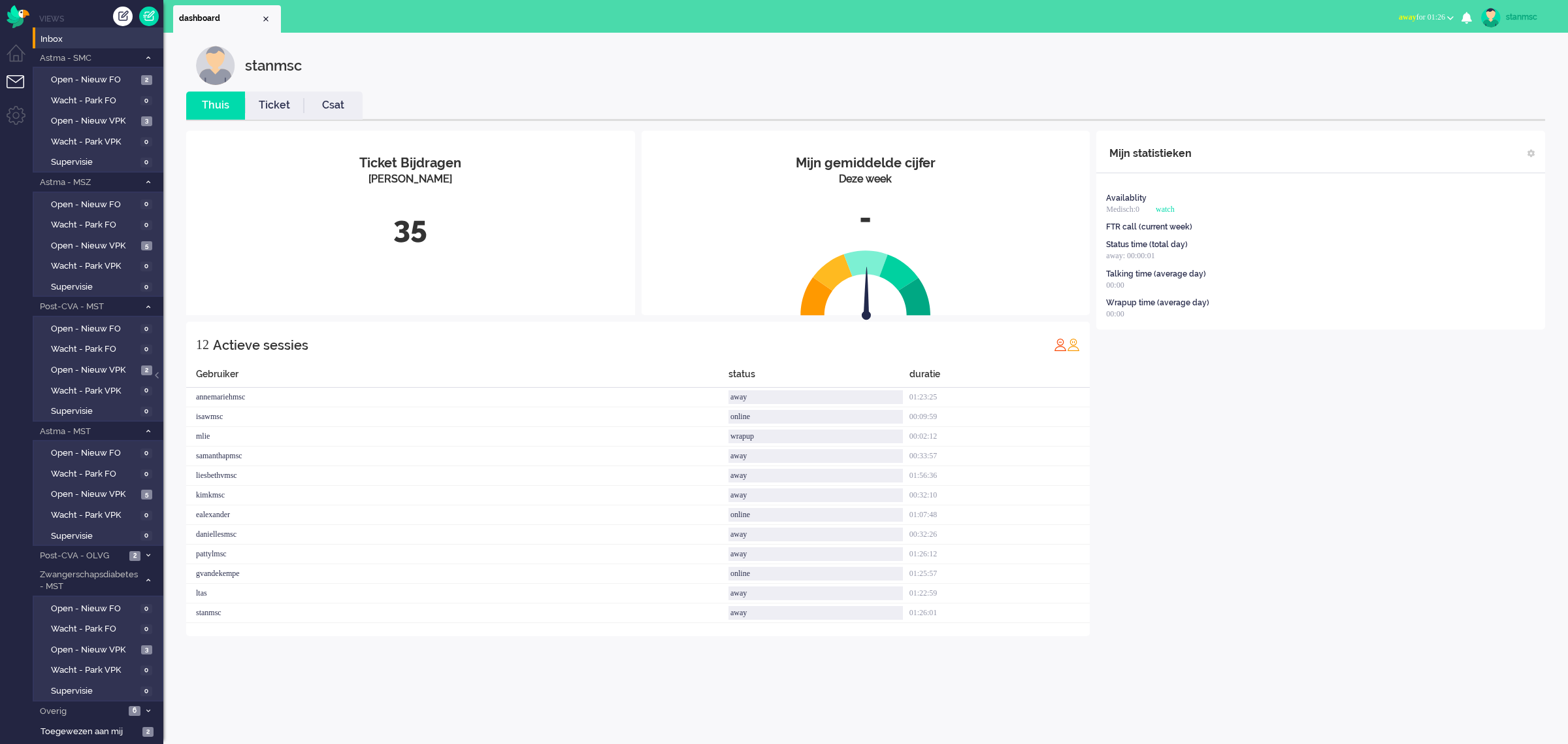
click at [270, 103] on link "Ticket" at bounding box center [274, 105] width 59 height 15
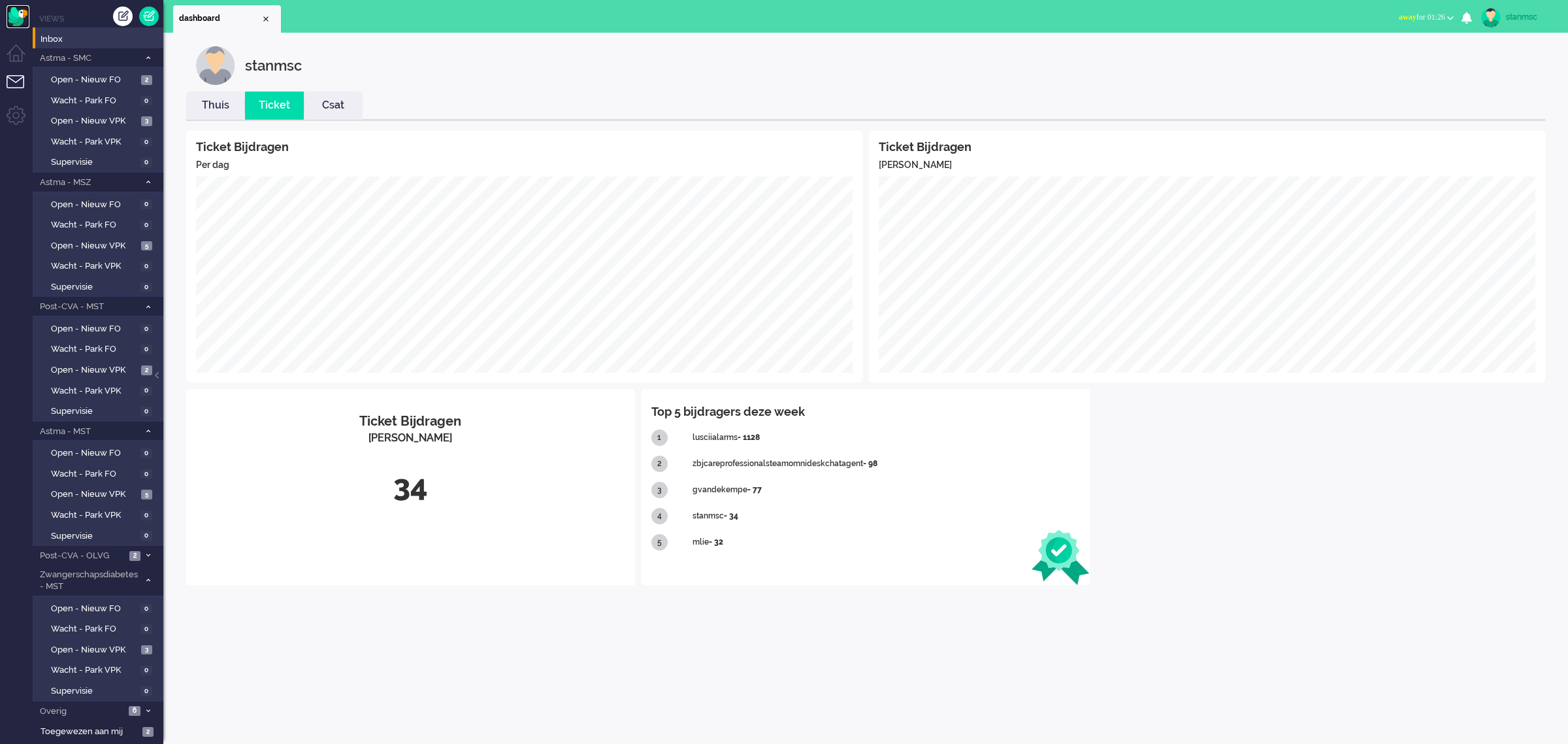
click at [15, 13] on img "Omnidesk" at bounding box center [17, 16] width 23 height 23
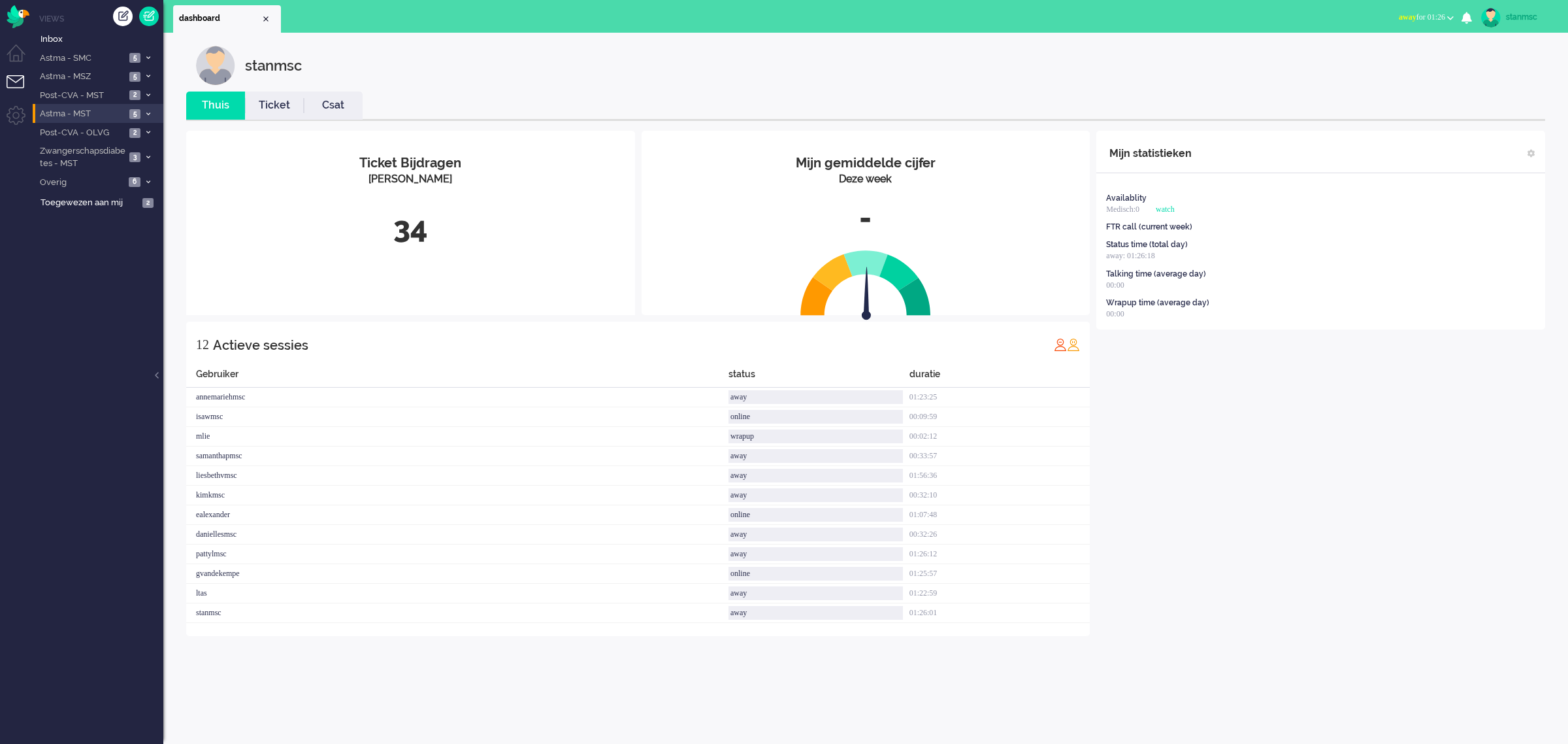
click at [93, 114] on span "Astma - MST" at bounding box center [81, 114] width 88 height 13
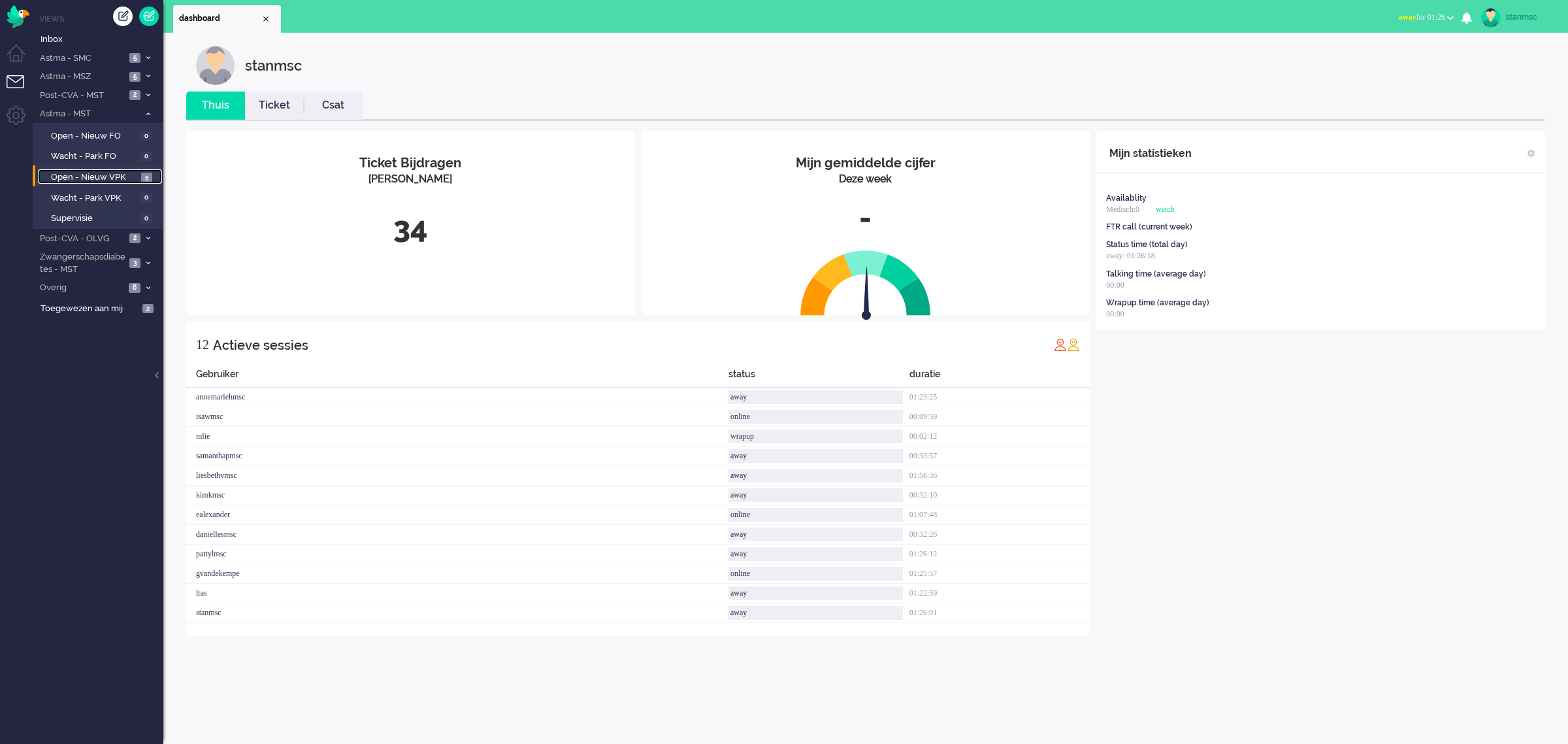
click at [93, 175] on span "Open - Nieuw VPK" at bounding box center [94, 178] width 87 height 13
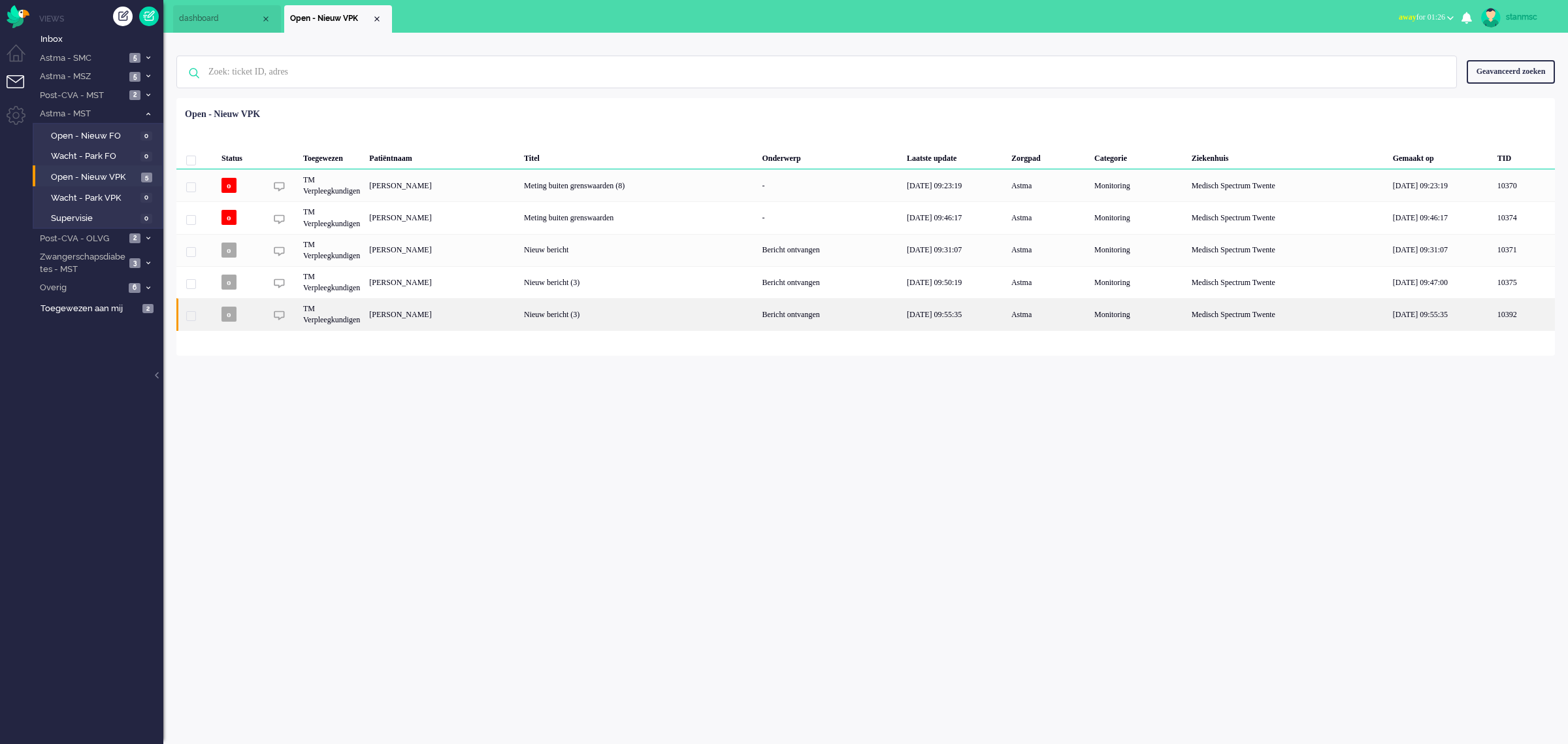
click at [490, 316] on div "[PERSON_NAME]" at bounding box center [442, 314] width 155 height 32
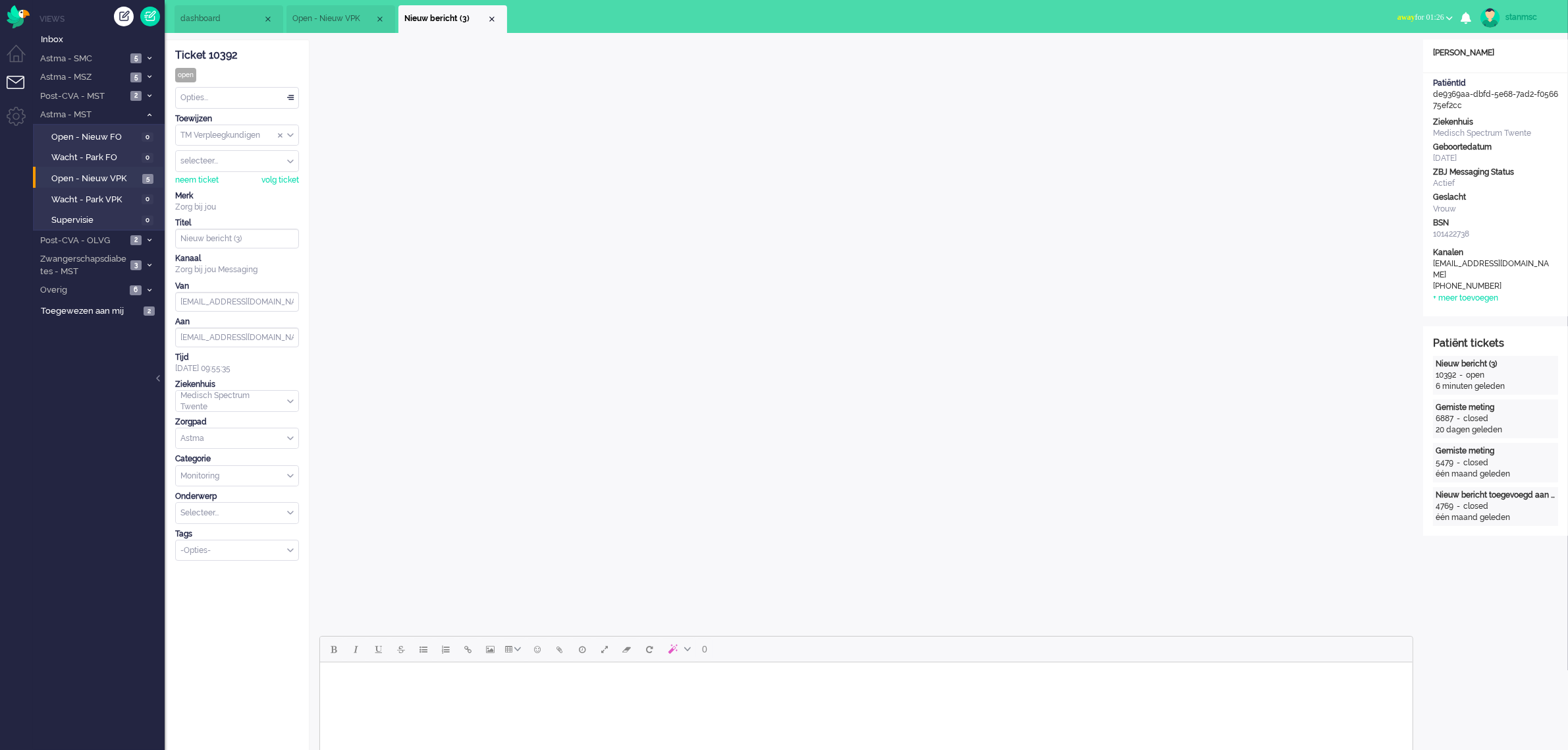
click at [1416, 21] on span "away for 01:26" at bounding box center [1420, 17] width 47 height 9
click at [1381, 60] on label "Online" at bounding box center [1398, 59] width 104 height 11
click at [336, 12] on li "Open - Nieuw VPK" at bounding box center [341, 19] width 109 height 28
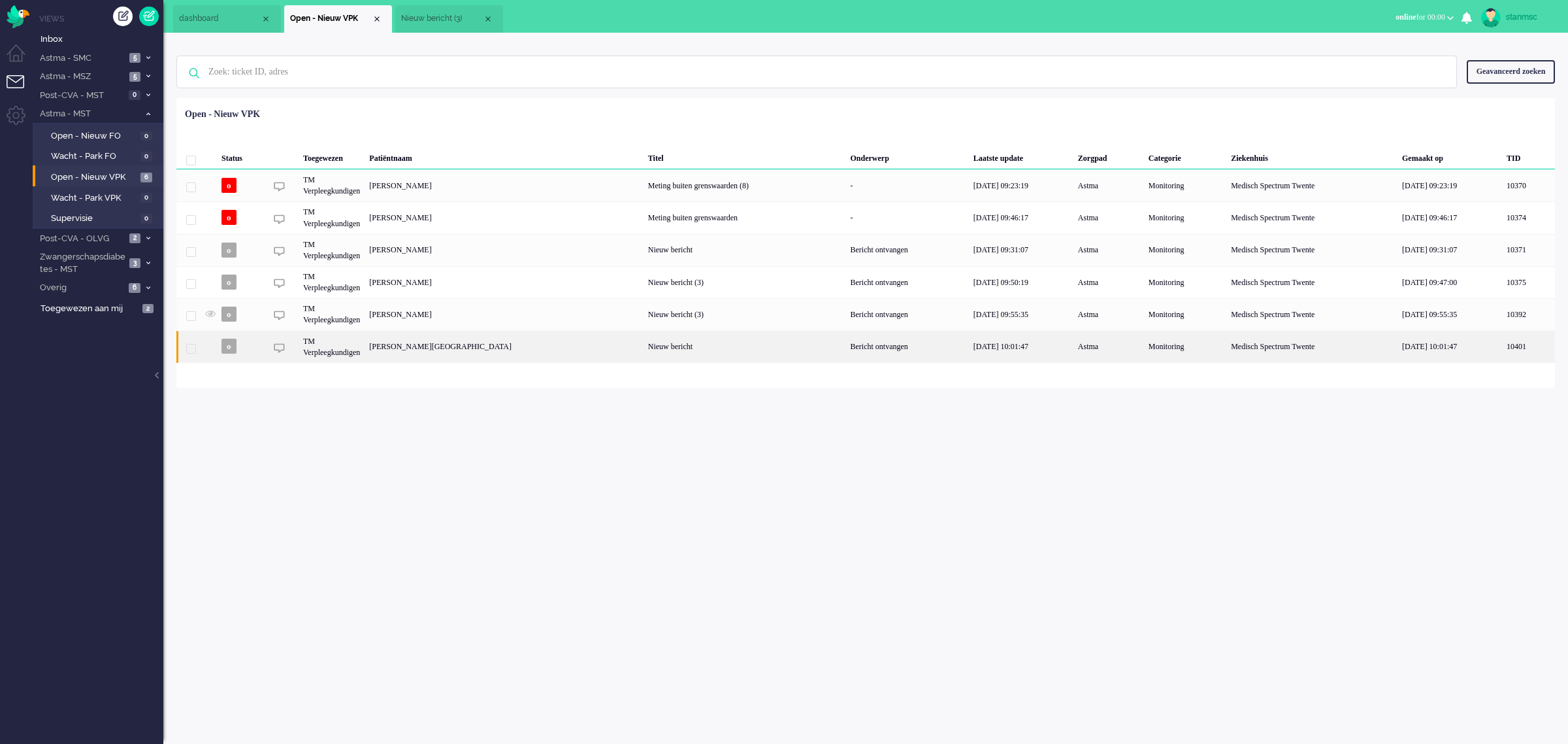
click at [443, 350] on div "[PERSON_NAME][GEOGRAPHIC_DATA]" at bounding box center [504, 346] width 279 height 32
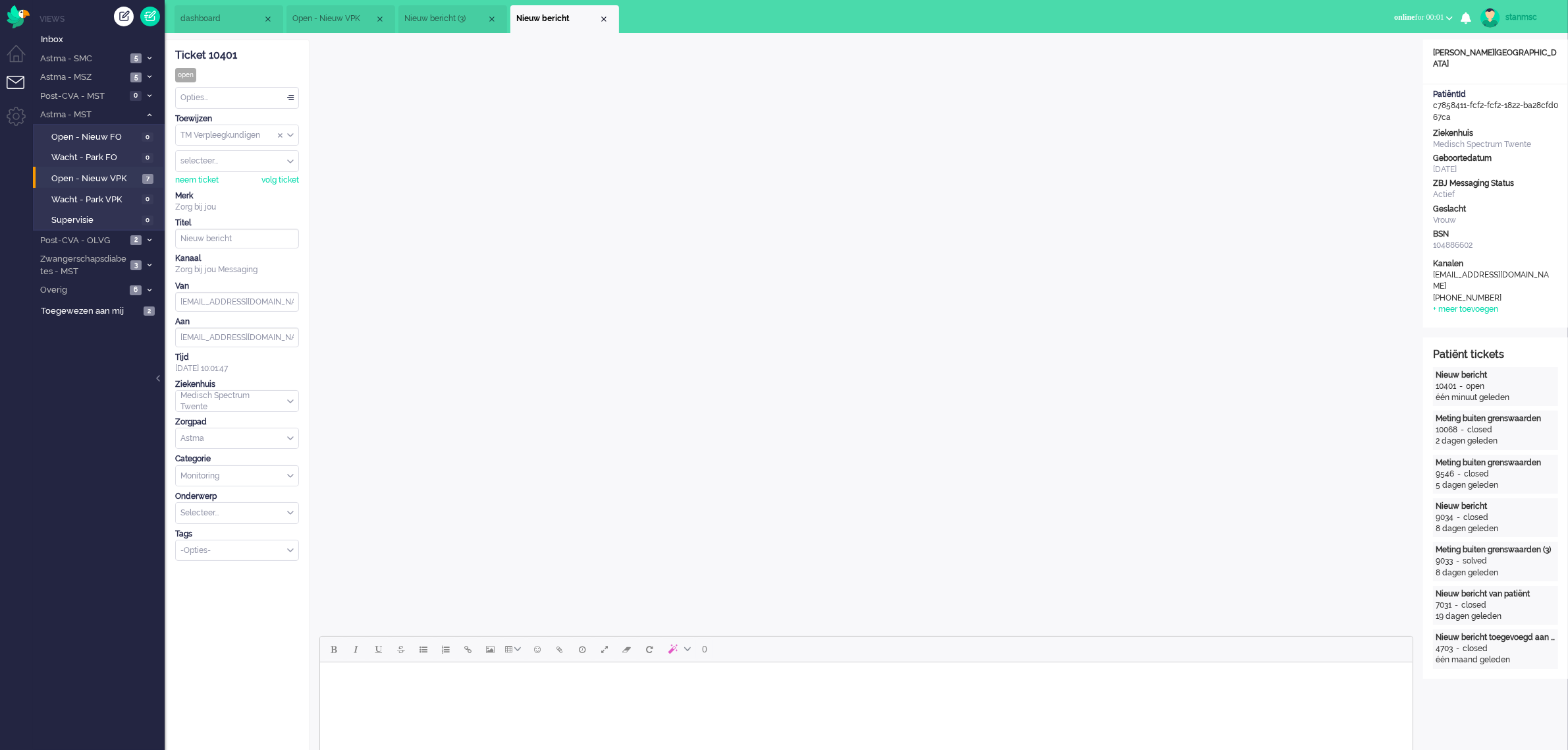
click at [629, 688] on body "Rich Text Area. Press ALT-0 for help." at bounding box center [865, 678] width 1082 height 23
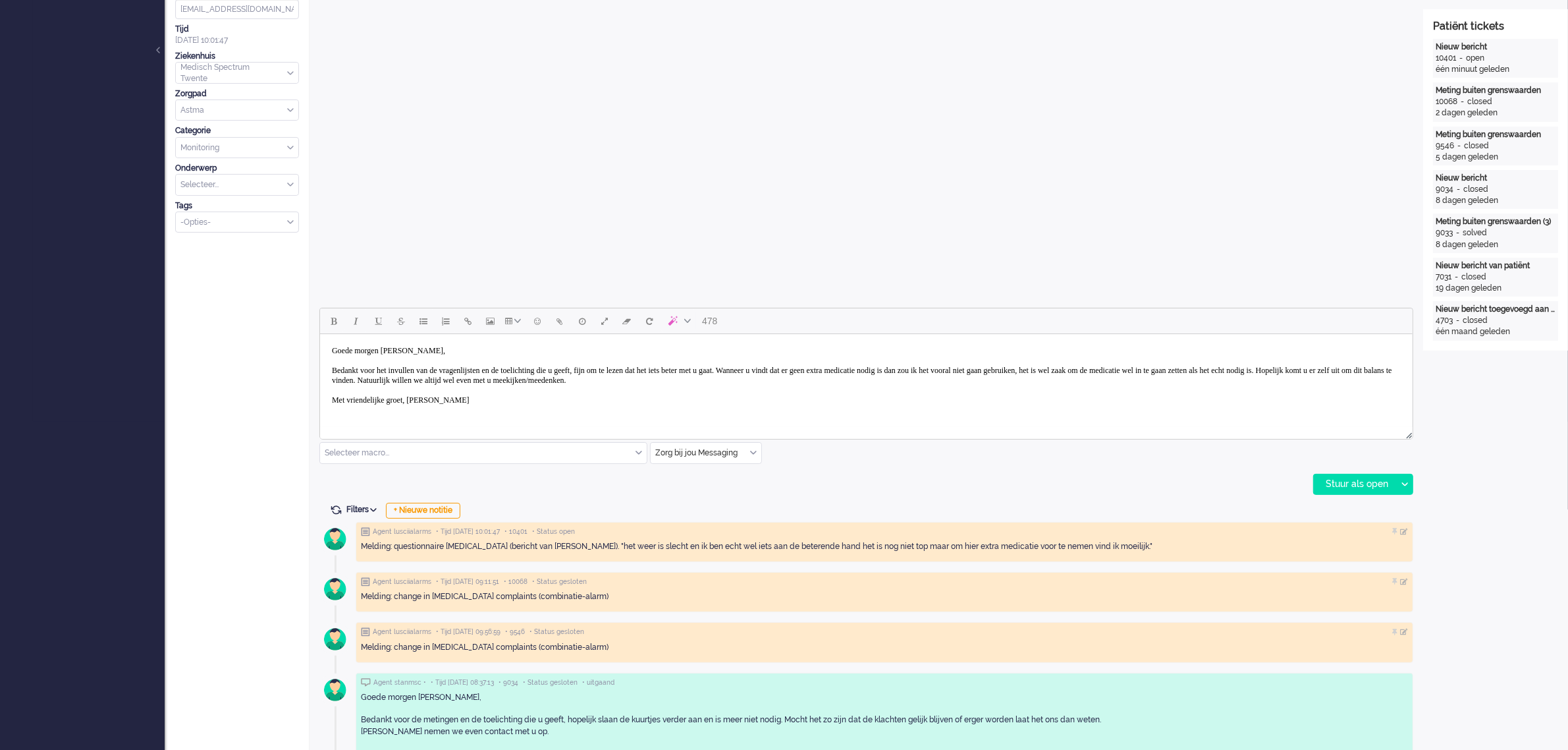
scroll to position [329, 0]
click at [935, 381] on body "Goede morgen [PERSON_NAME], Bedankt voor het invullen van de vragenlijsten en d…" at bounding box center [865, 374] width 1082 height 73
click at [1348, 481] on div "Stuur als open" at bounding box center [1355, 482] width 82 height 20
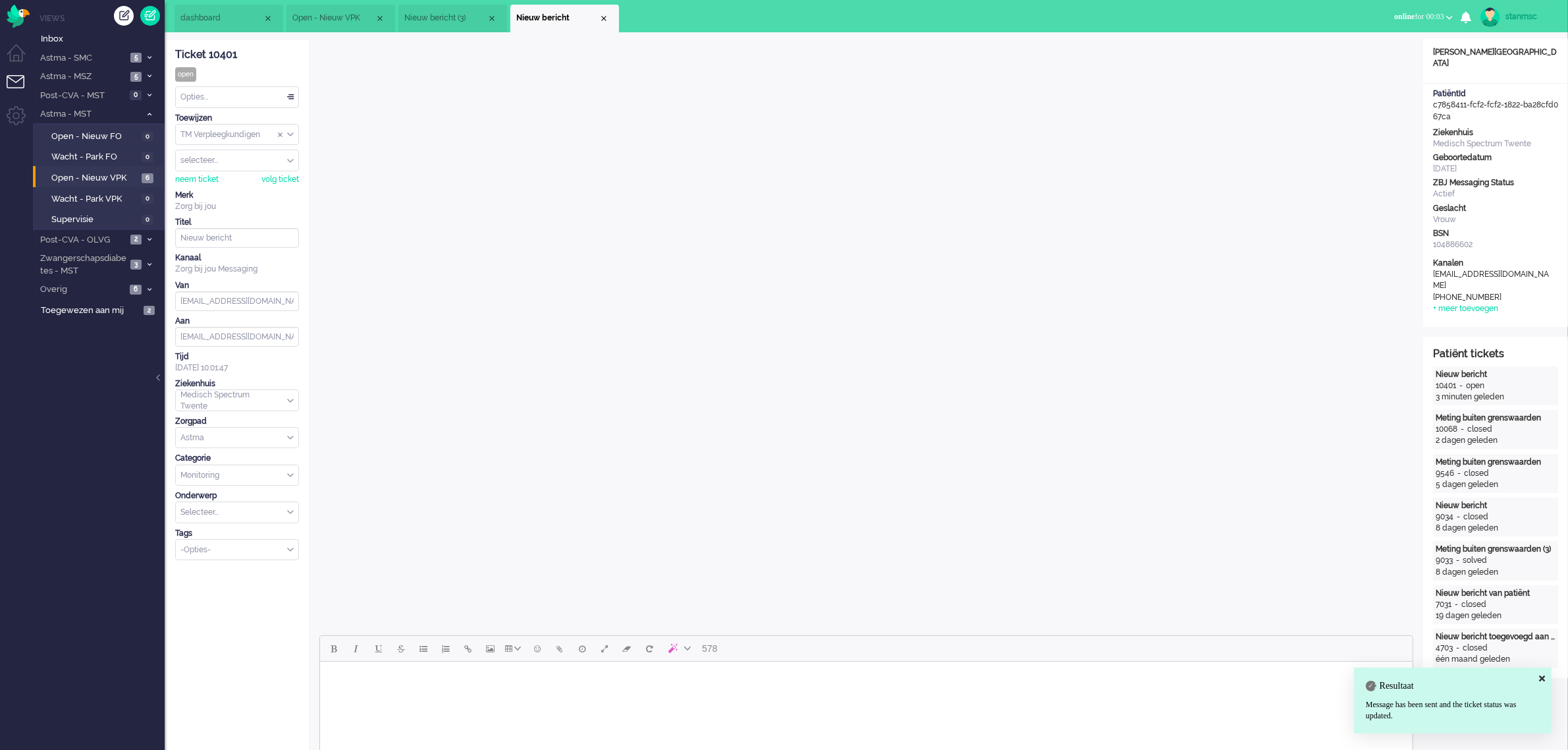
scroll to position [0, 0]
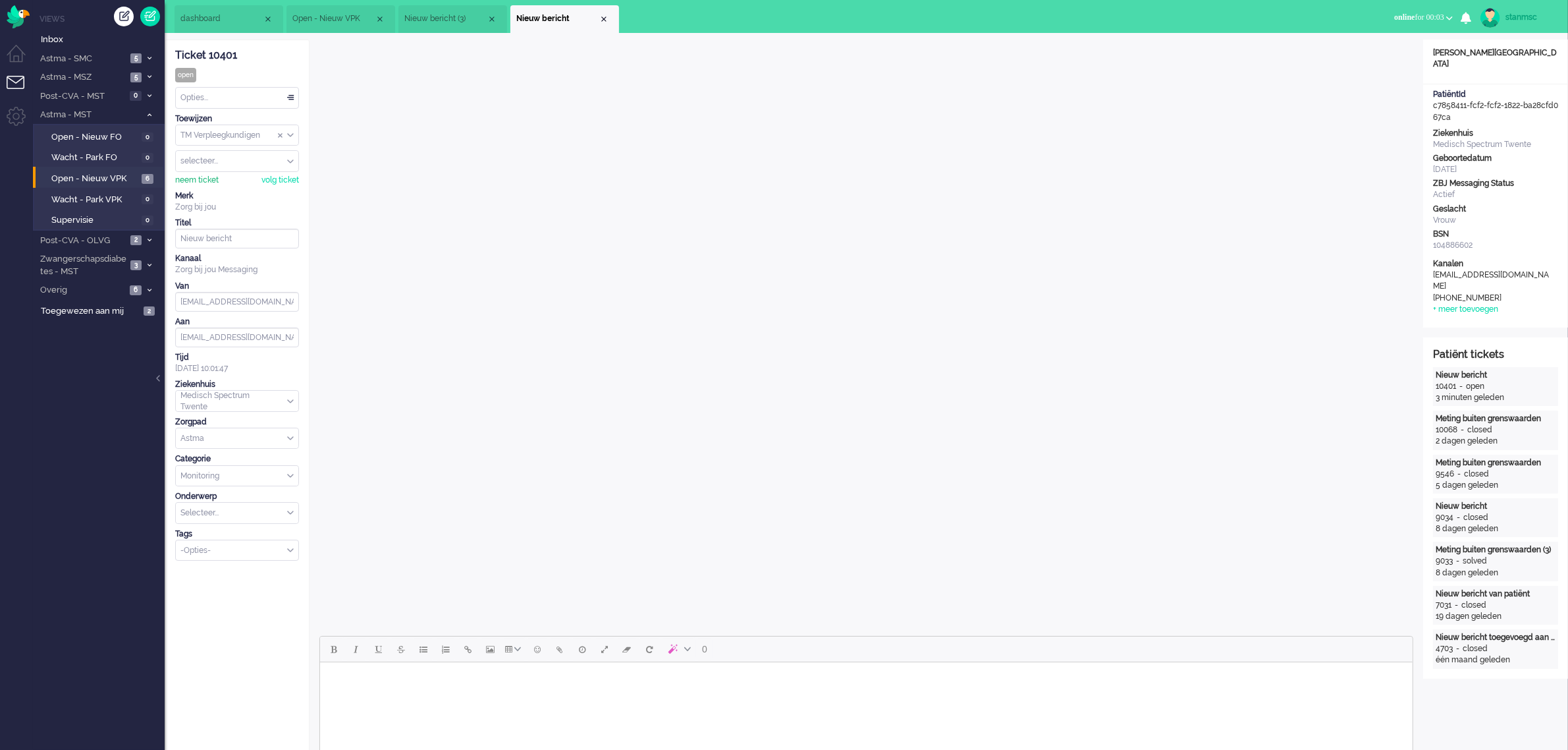
click at [208, 180] on div "neem ticket" at bounding box center [196, 180] width 43 height 11
click at [227, 97] on div "Opties..." at bounding box center [237, 98] width 122 height 21
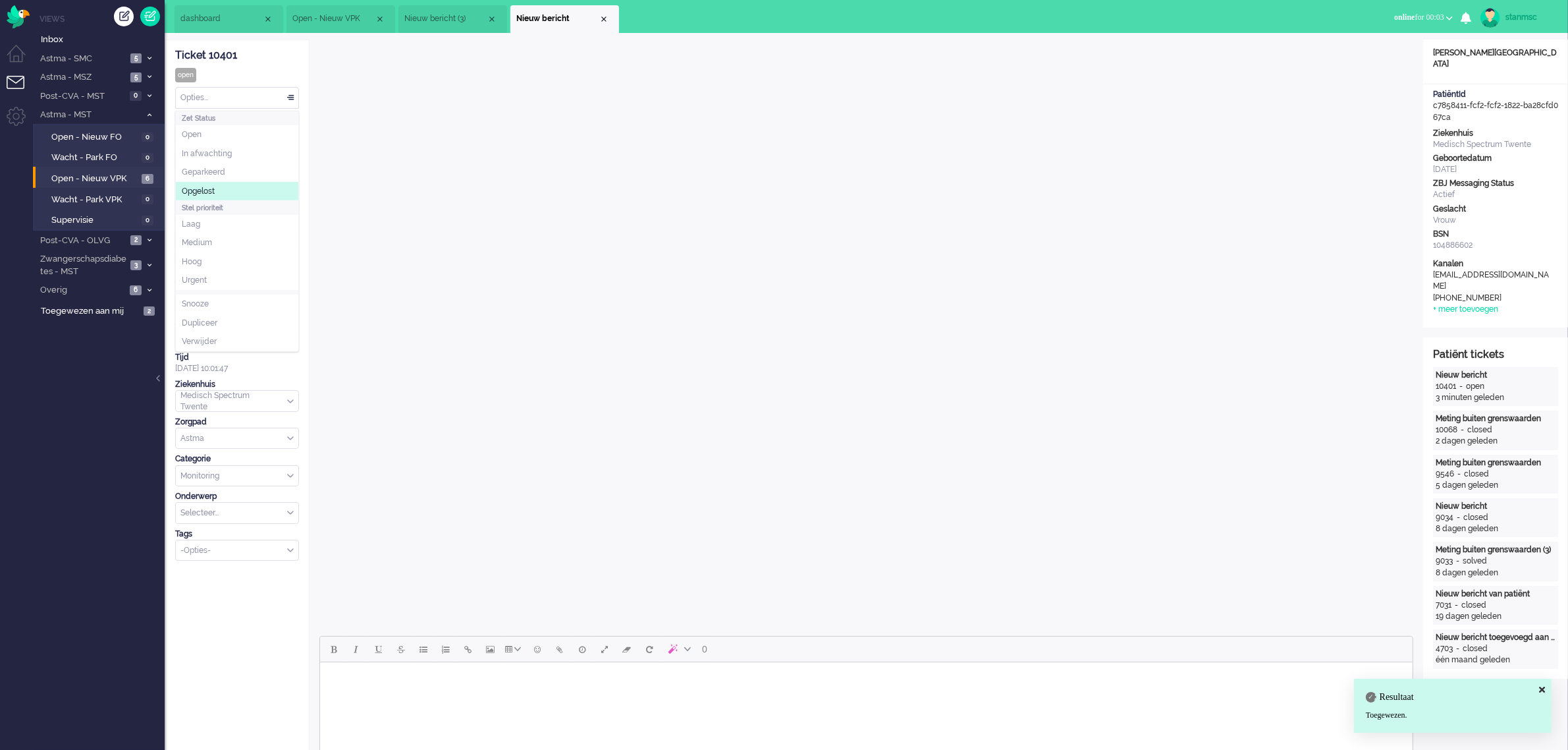
click at [226, 189] on li "Opgelost" at bounding box center [237, 191] width 122 height 19
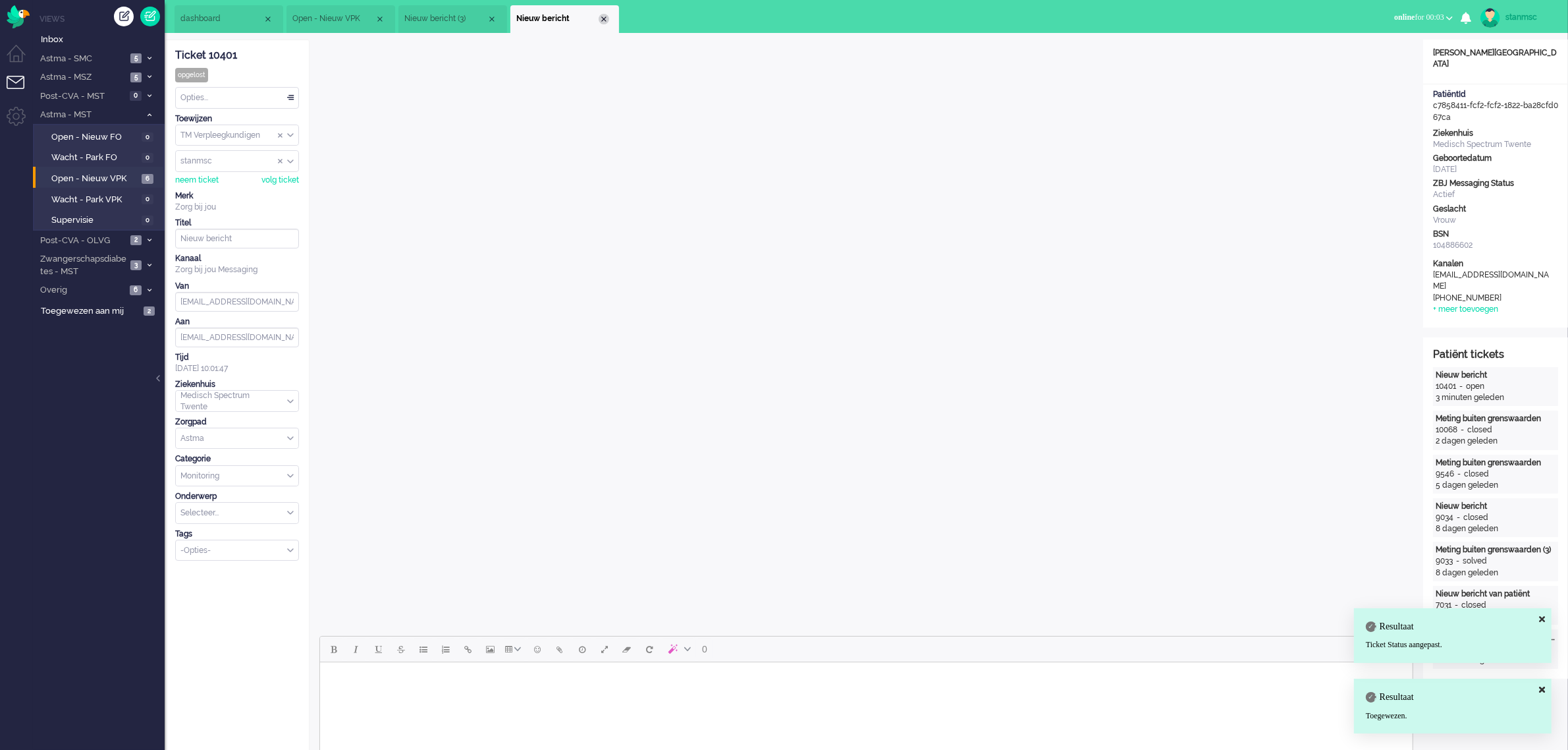
click at [603, 18] on div "Close tab" at bounding box center [604, 19] width 10 height 10
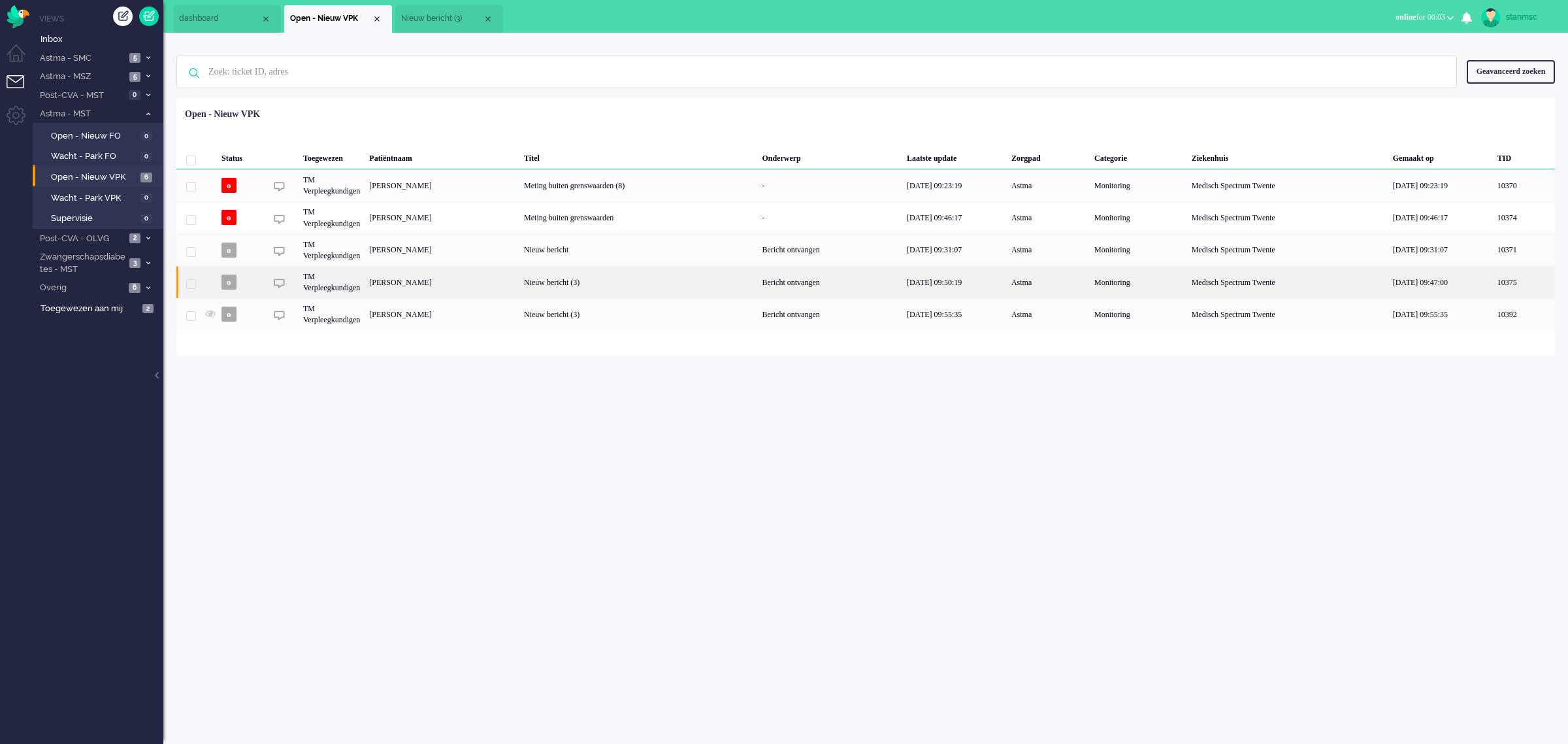
click at [484, 281] on div "[PERSON_NAME]" at bounding box center [442, 282] width 155 height 32
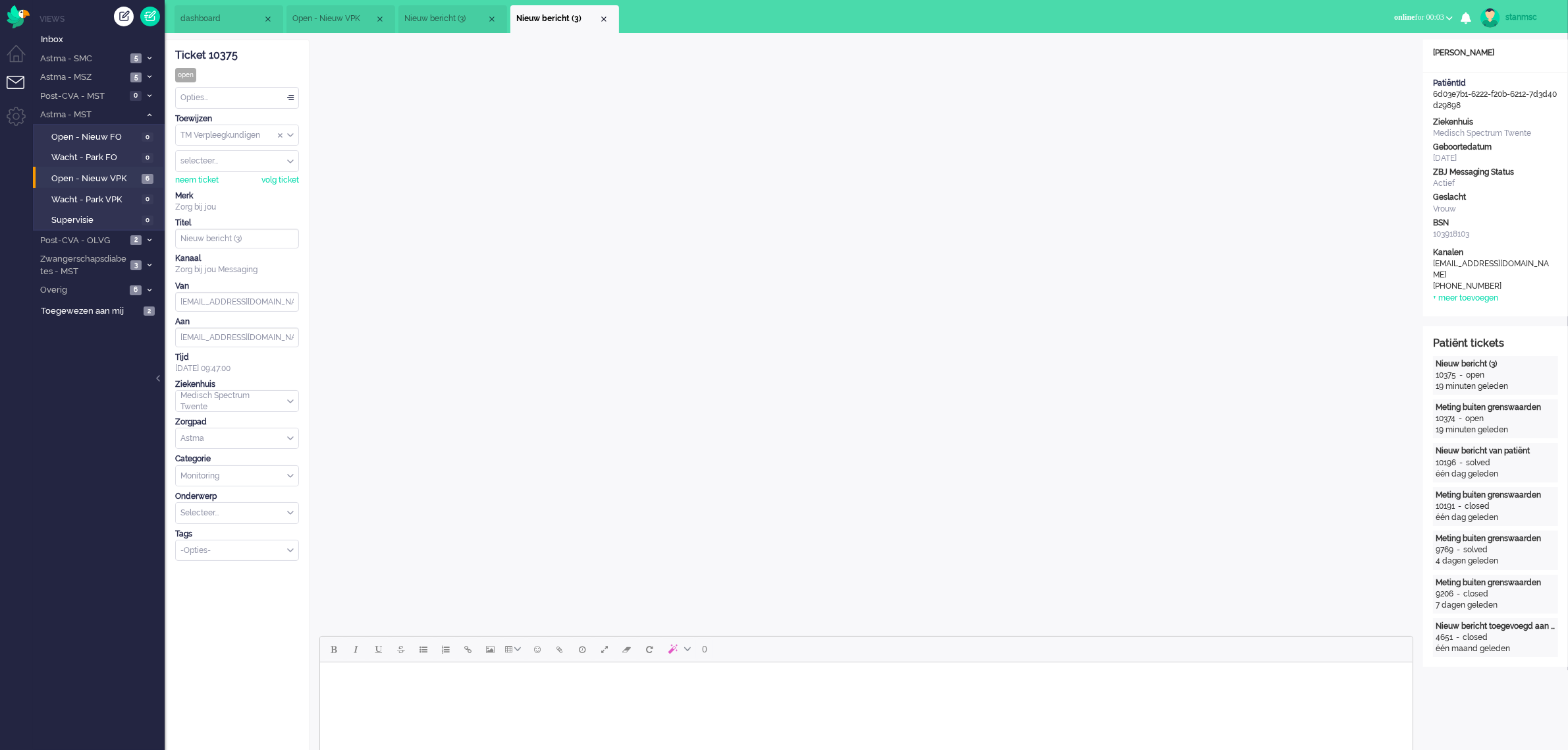
click at [495, 18] on div "Close tab" at bounding box center [492, 19] width 10 height 10
click at [492, 14] on div "Close tab" at bounding box center [492, 19] width 10 height 10
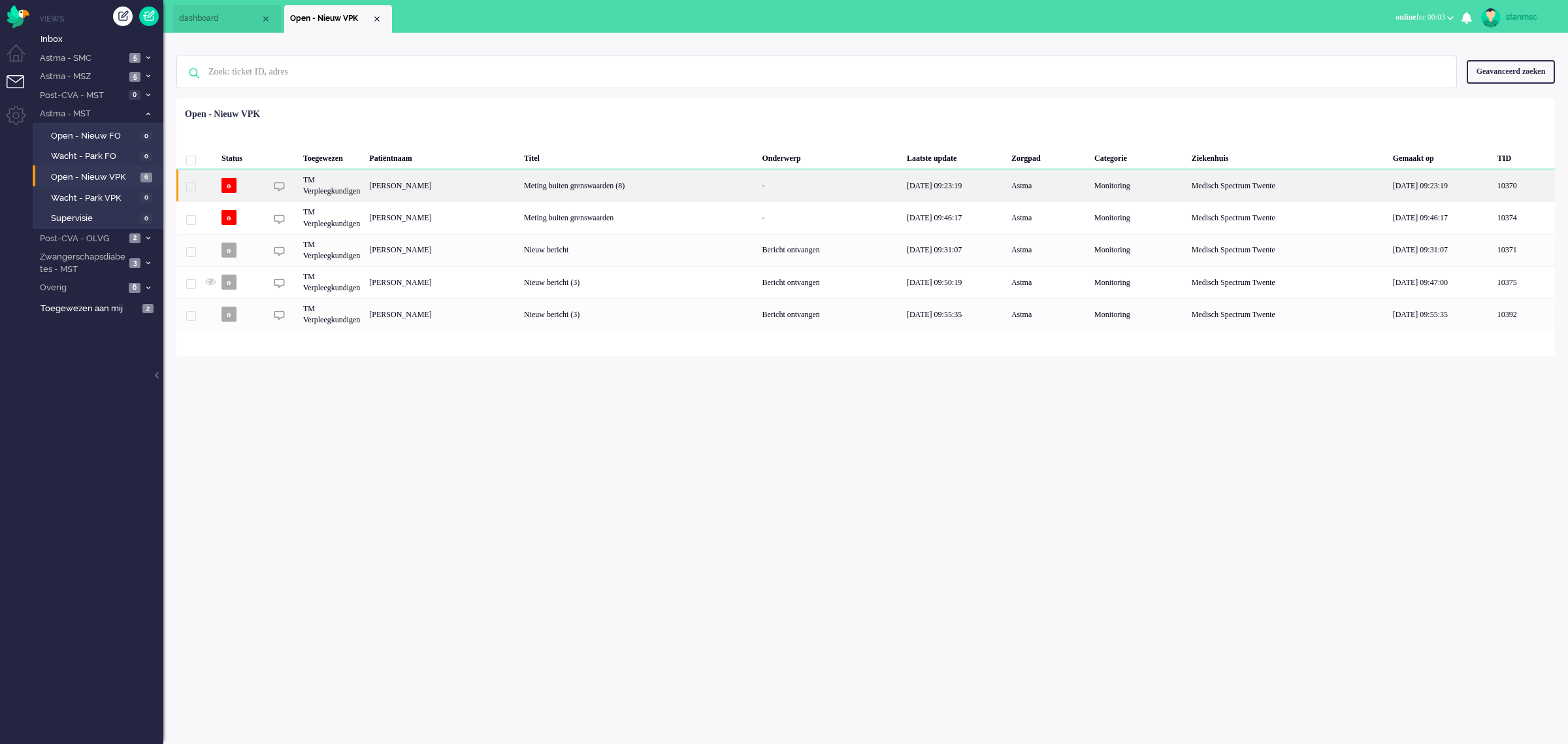
click at [468, 186] on div "[PERSON_NAME]" at bounding box center [442, 185] width 155 height 32
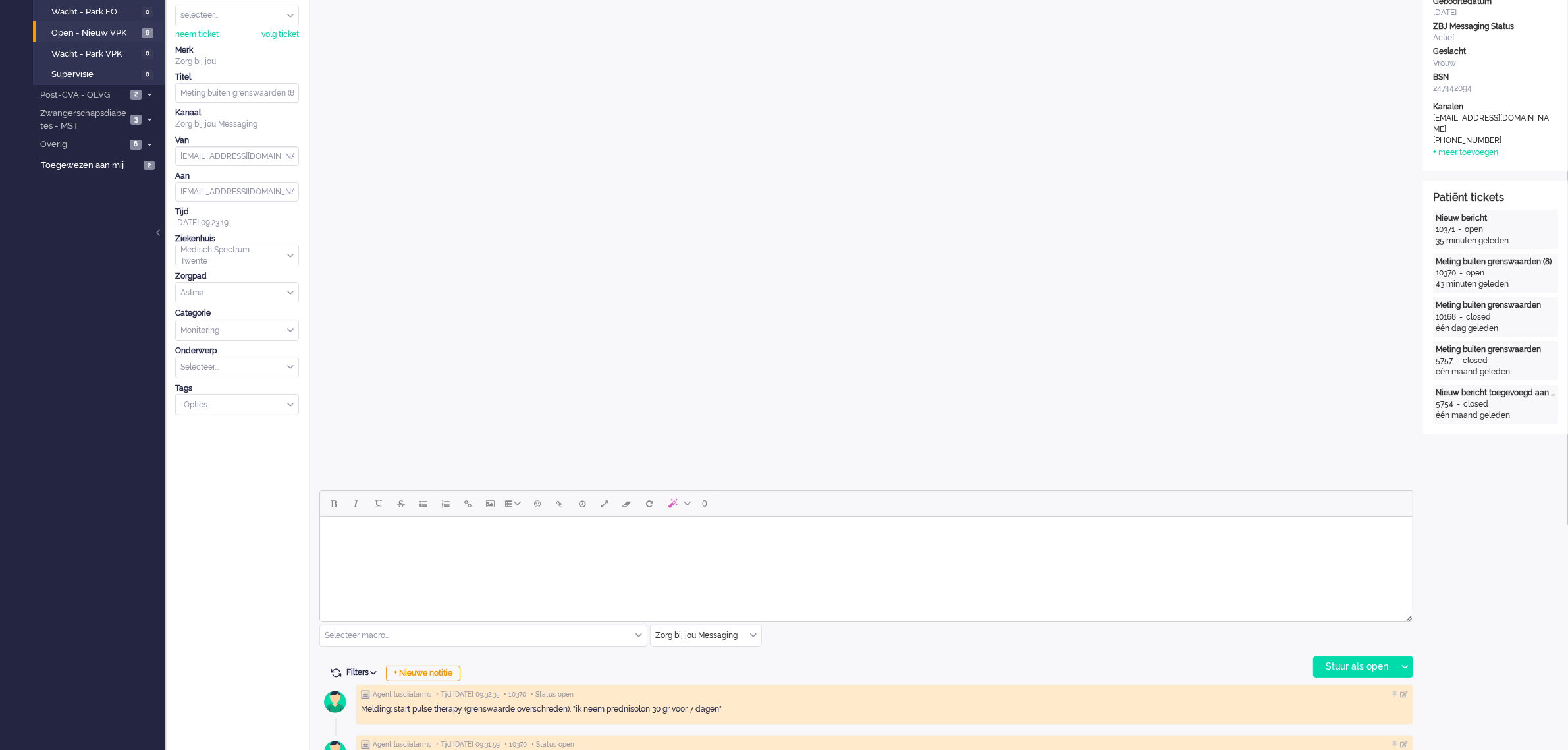
scroll to position [82, 0]
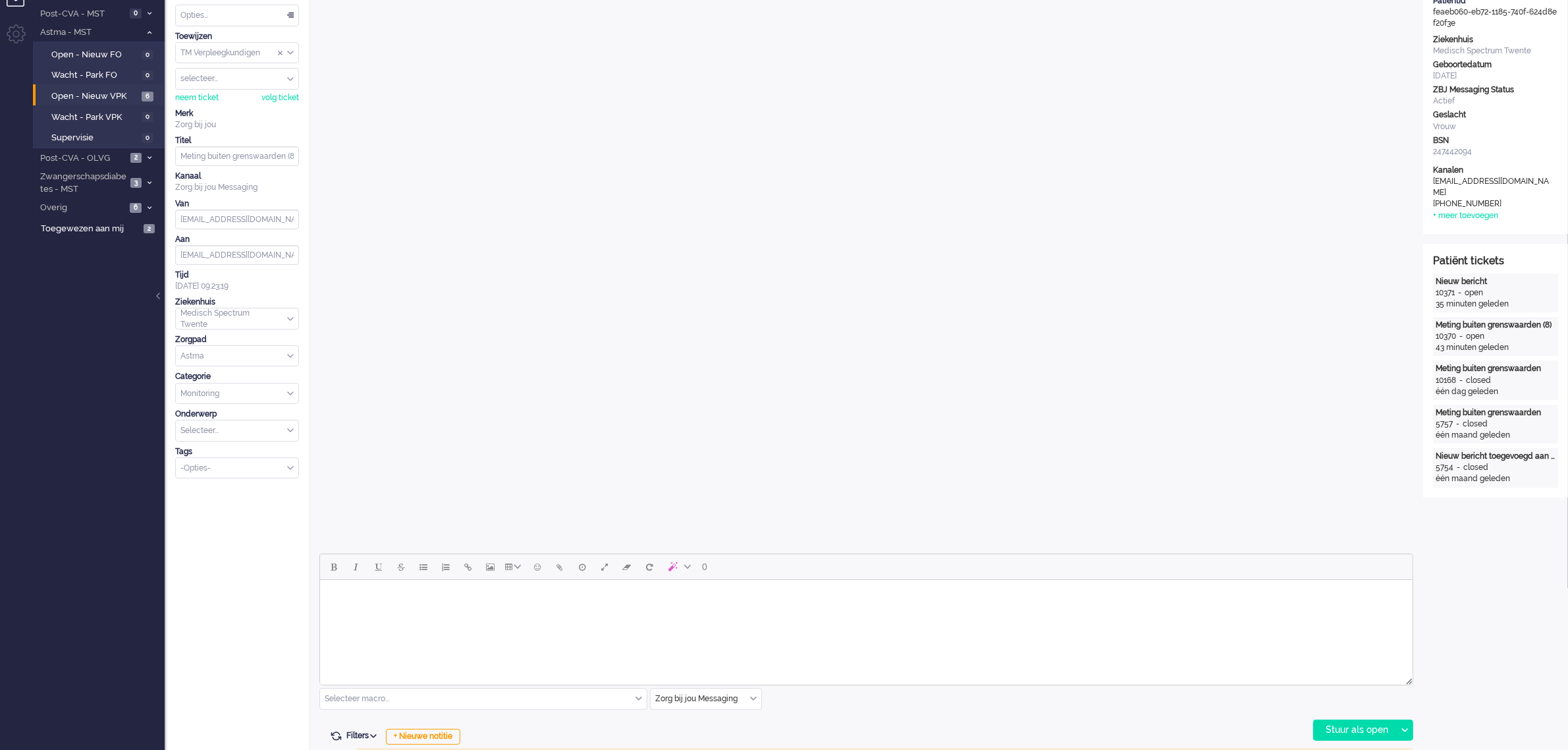
click at [430, 613] on html at bounding box center [866, 596] width 1093 height 34
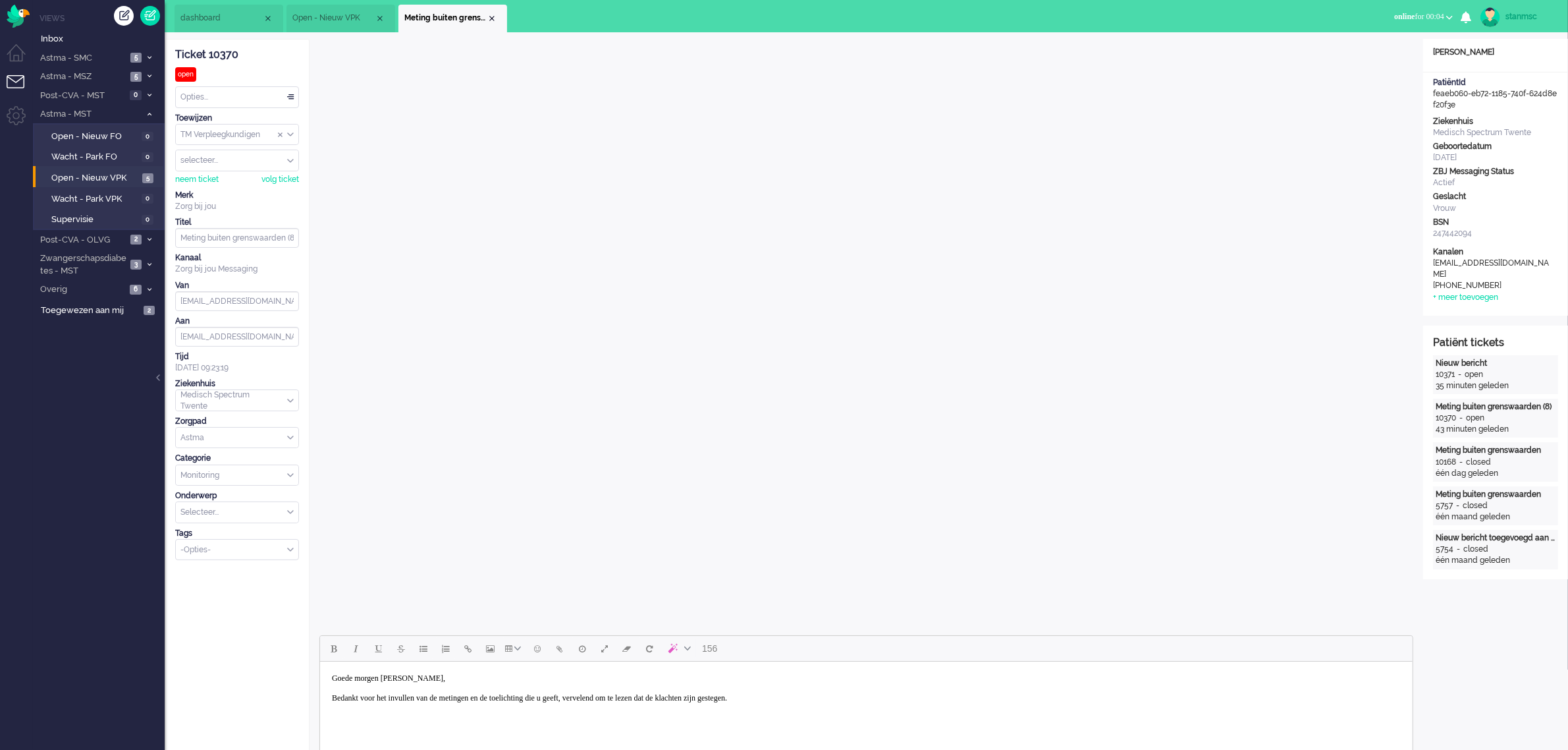
scroll to position [0, 0]
click at [848, 703] on body "Goede morgen [PERSON_NAME], Bedankt voor het invullen van de metingen en de toe…" at bounding box center [865, 688] width 1082 height 43
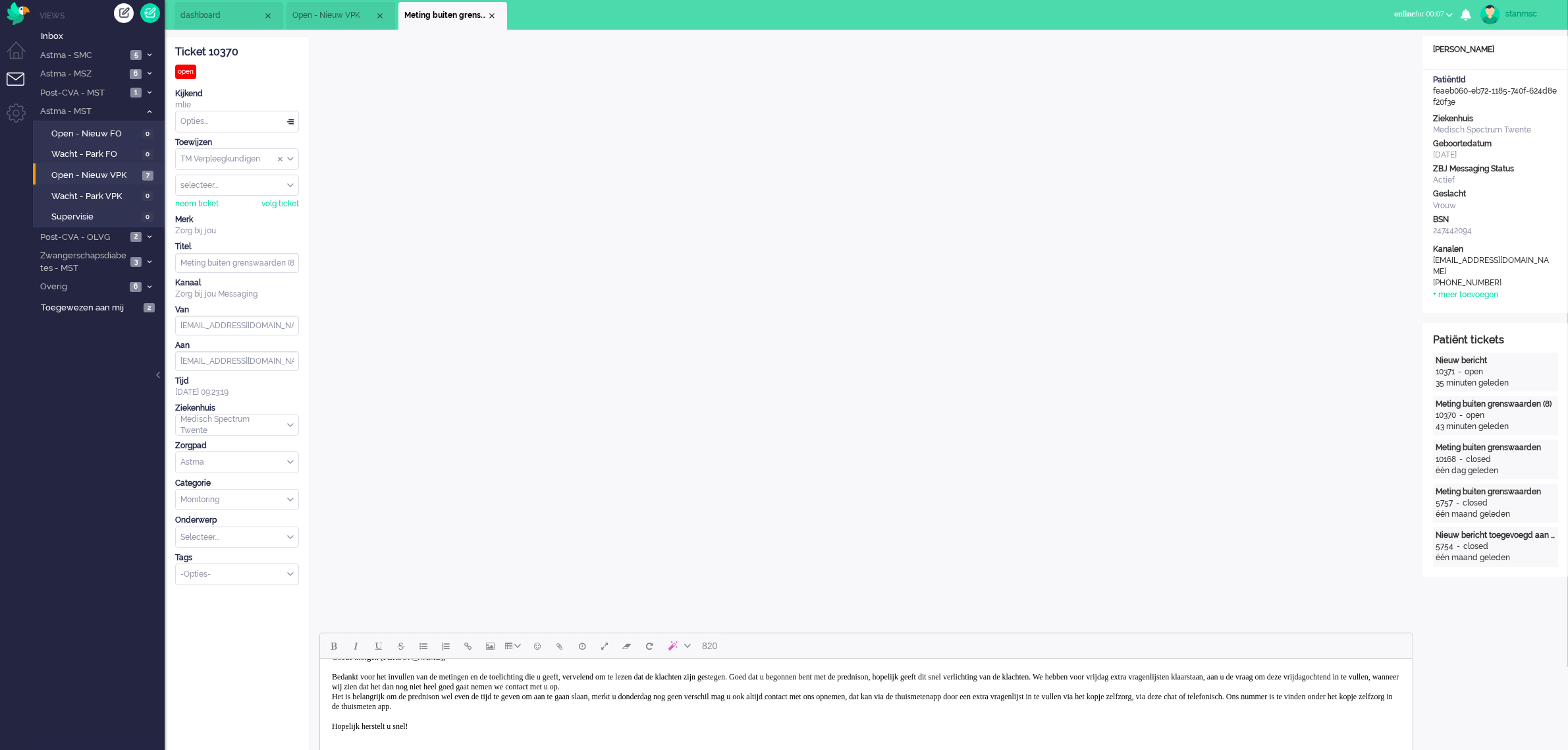
scroll to position [4, 0]
click at [202, 202] on div "neem ticket" at bounding box center [196, 203] width 43 height 11
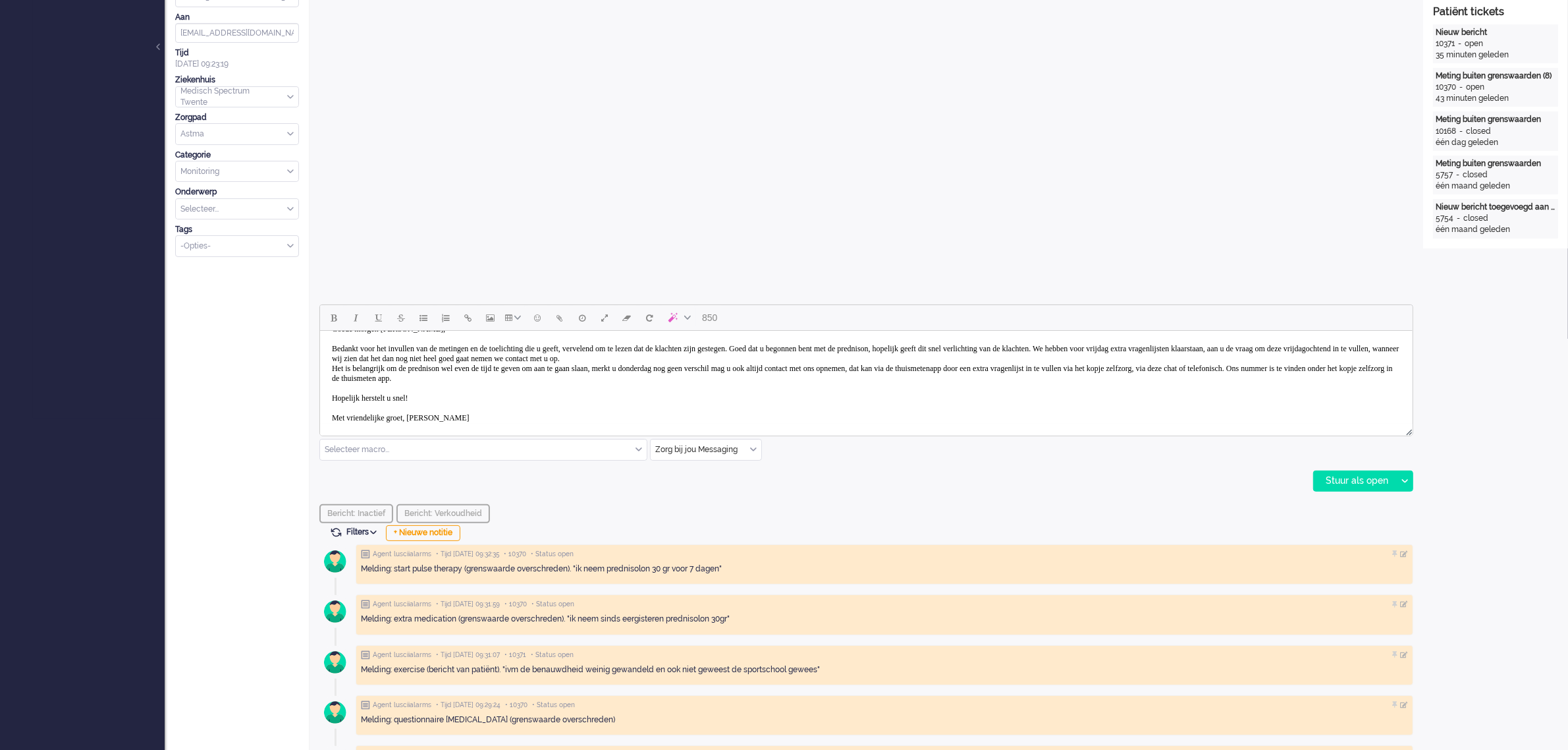
scroll to position [333, 0]
click at [1337, 475] on div "Stuur als open" at bounding box center [1355, 478] width 82 height 20
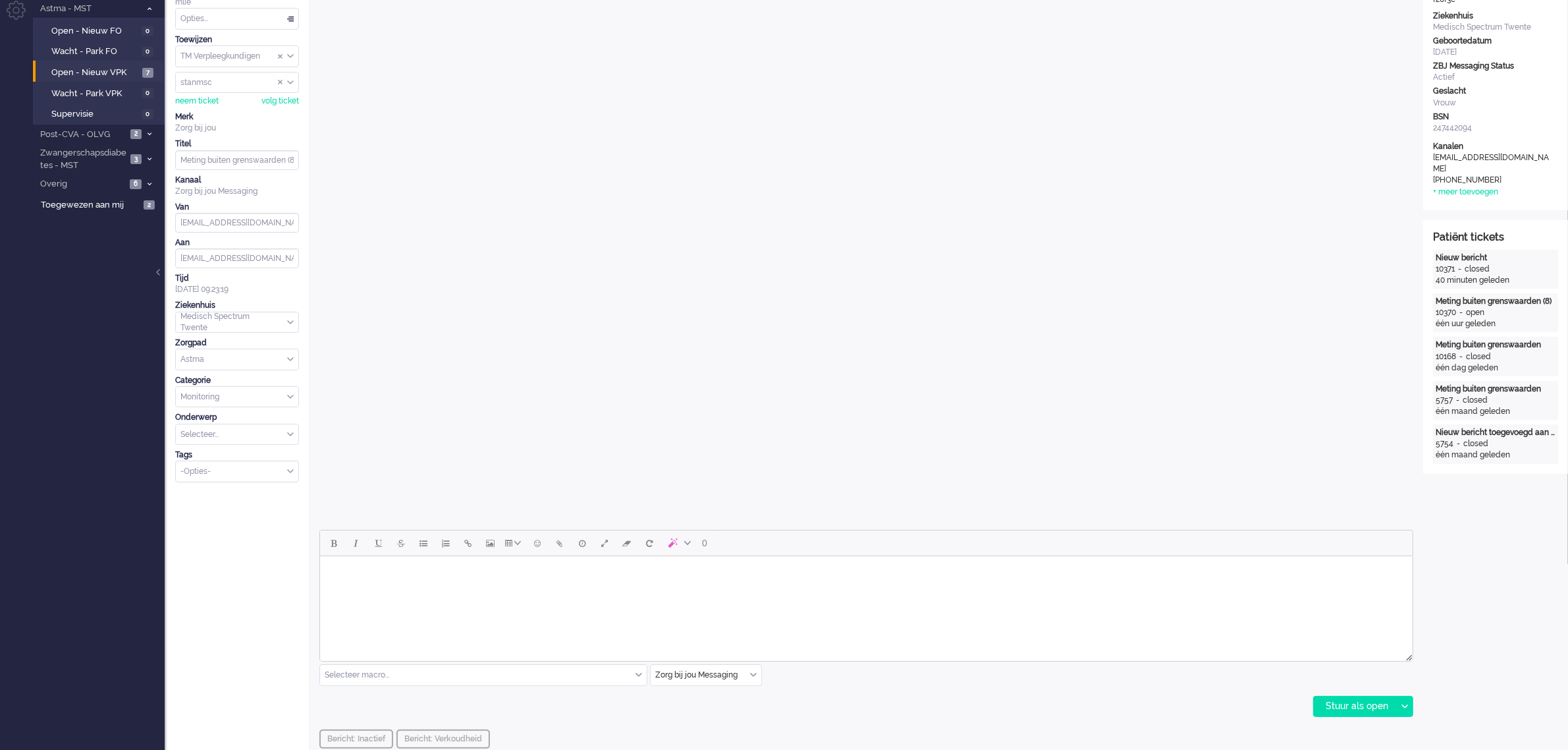
scroll to position [0, 0]
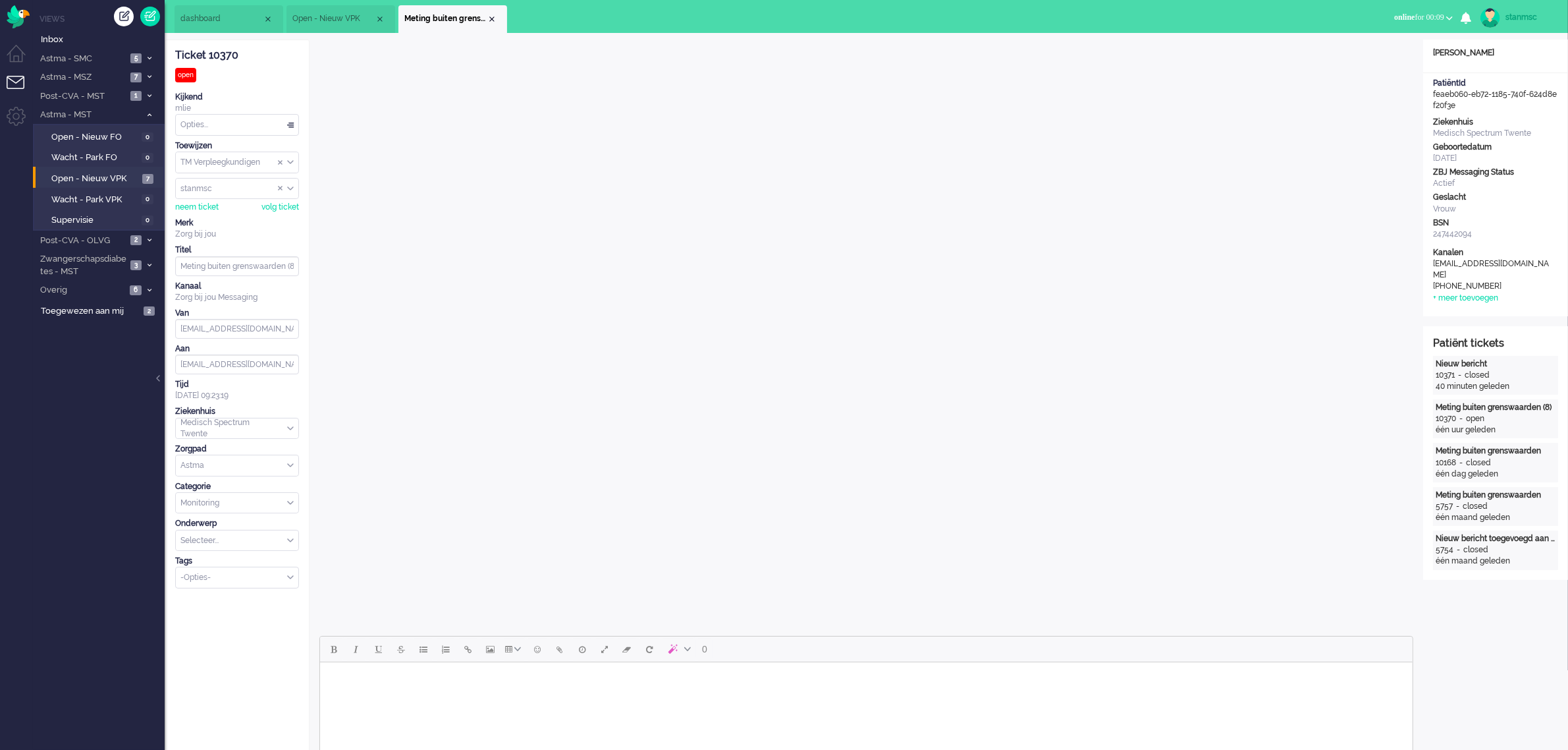
click at [215, 126] on div "Opties..." at bounding box center [237, 125] width 122 height 21
click at [212, 217] on span "Opgelost" at bounding box center [198, 219] width 33 height 11
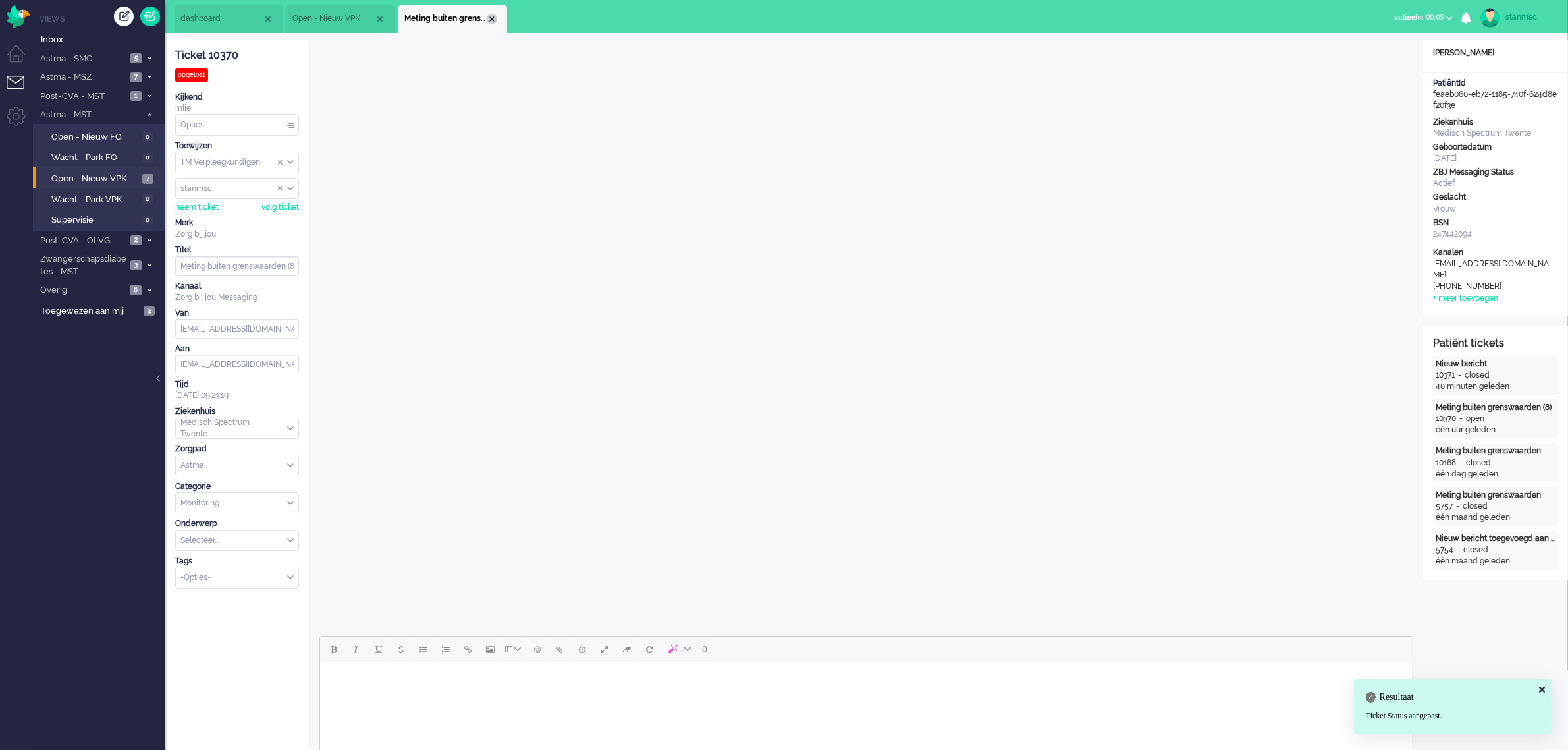
click at [491, 18] on div "Close tab" at bounding box center [492, 19] width 10 height 10
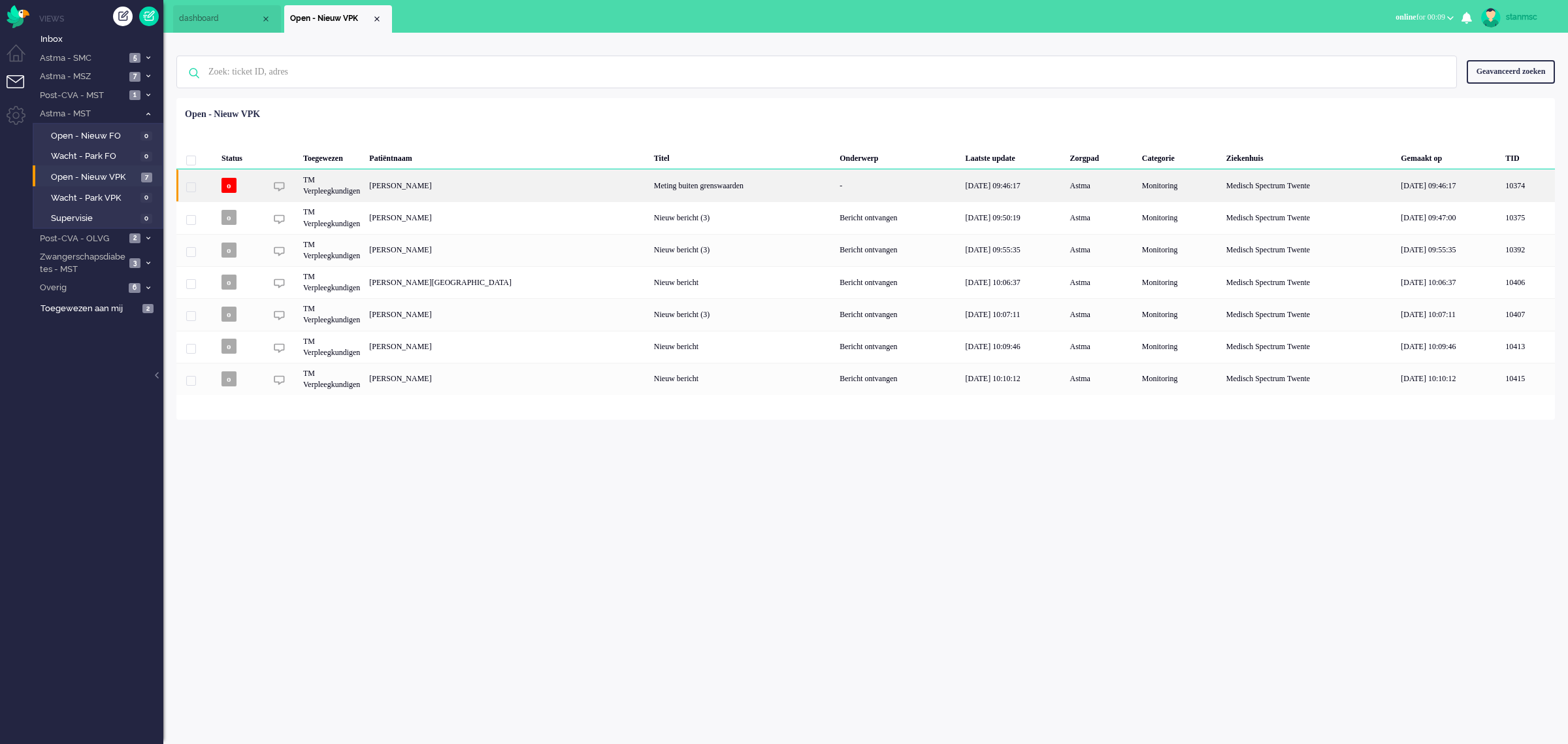
click at [502, 188] on div "[PERSON_NAME]" at bounding box center [507, 185] width 285 height 32
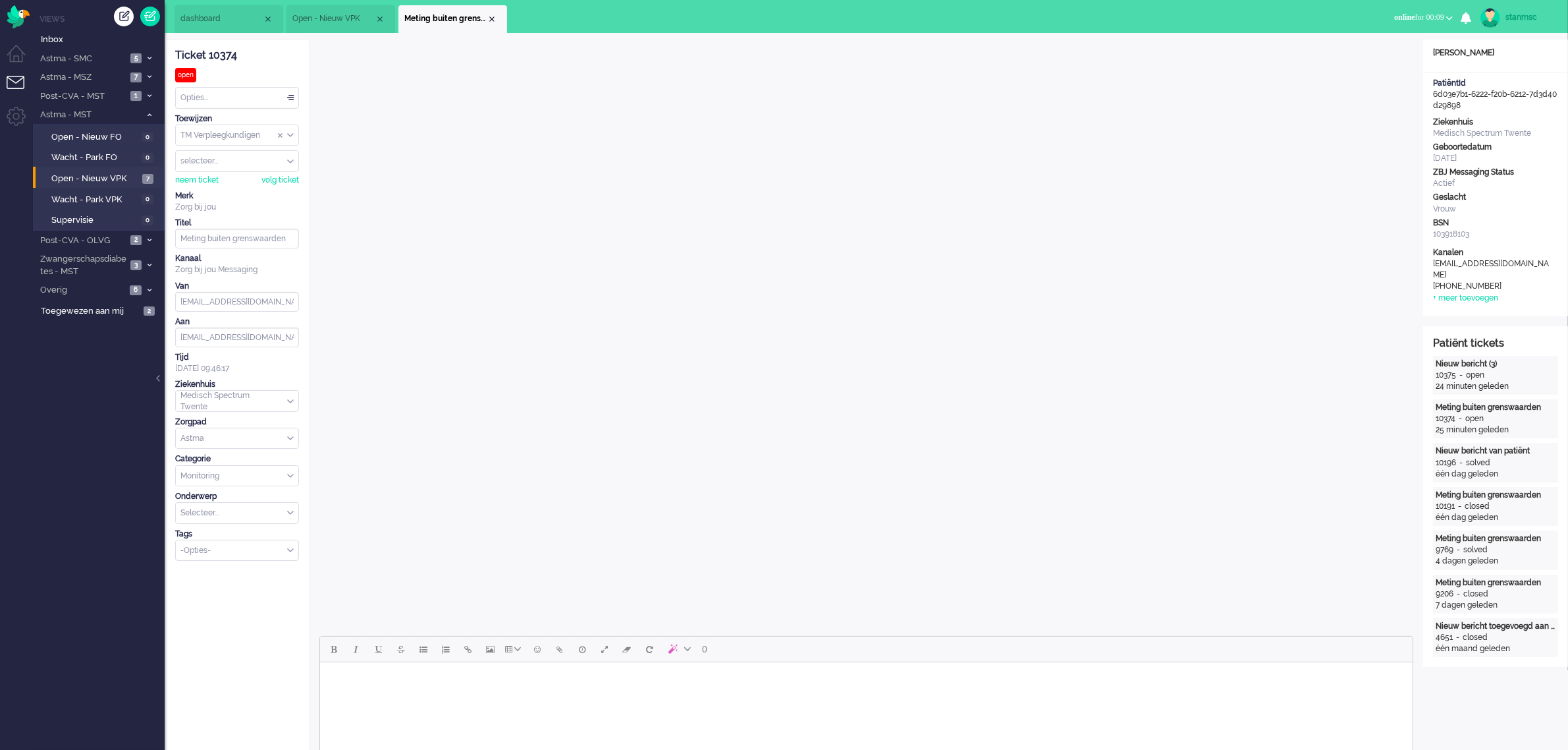
click at [488, 17] on div "Close tab" at bounding box center [492, 19] width 10 height 10
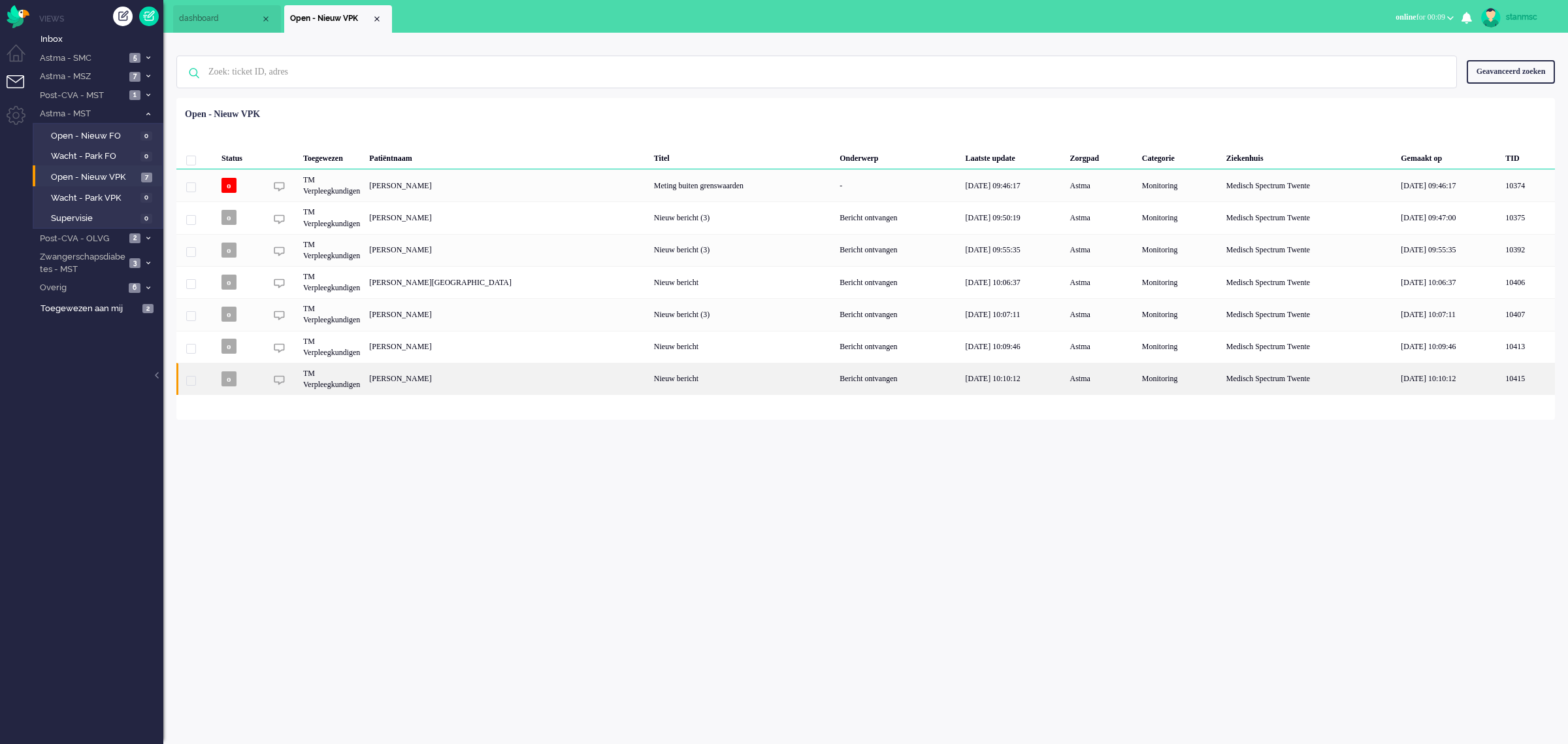
click at [449, 377] on div "[PERSON_NAME]" at bounding box center [507, 378] width 285 height 32
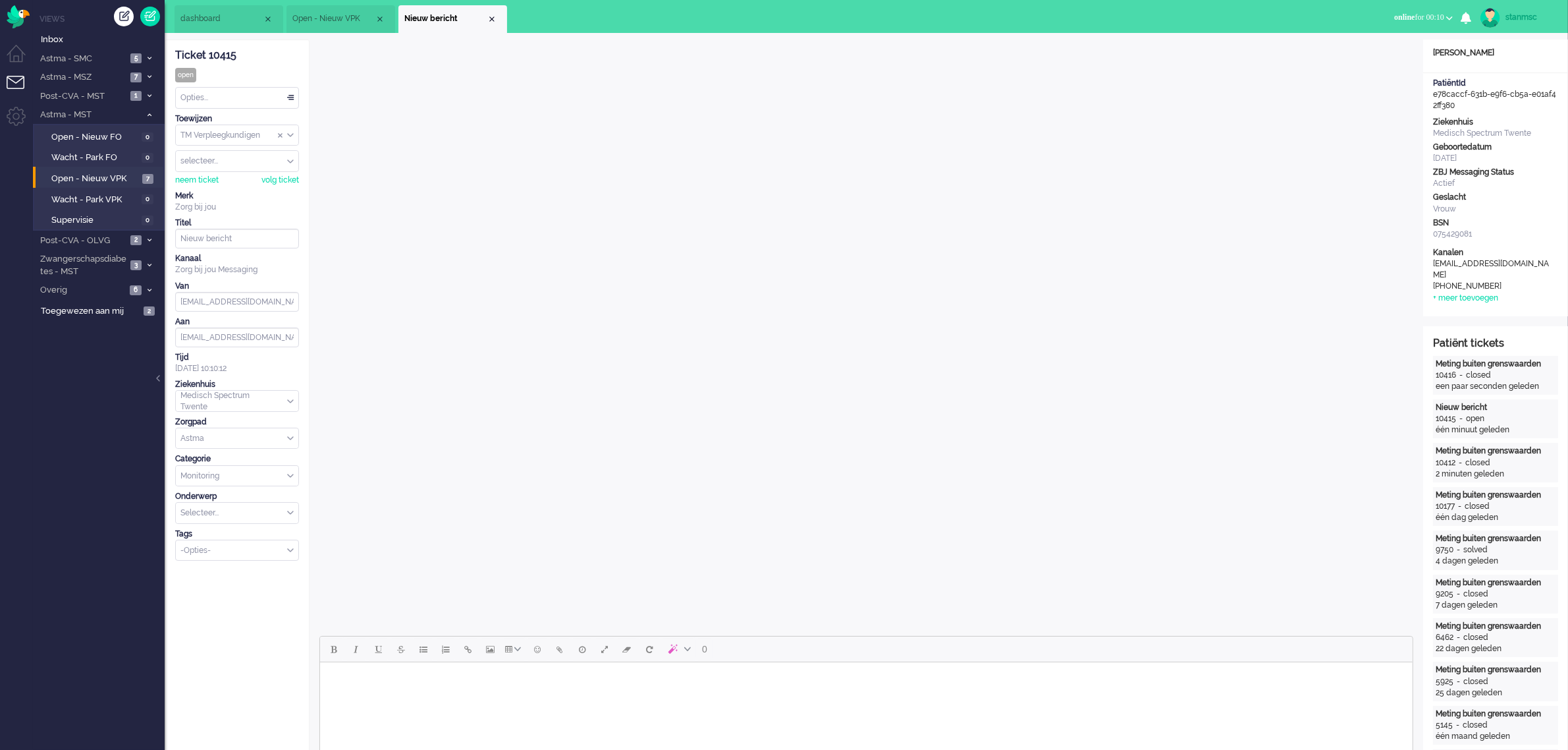
click at [320, 13] on span "Open - Nieuw VPK" at bounding box center [334, 19] width 82 height 11
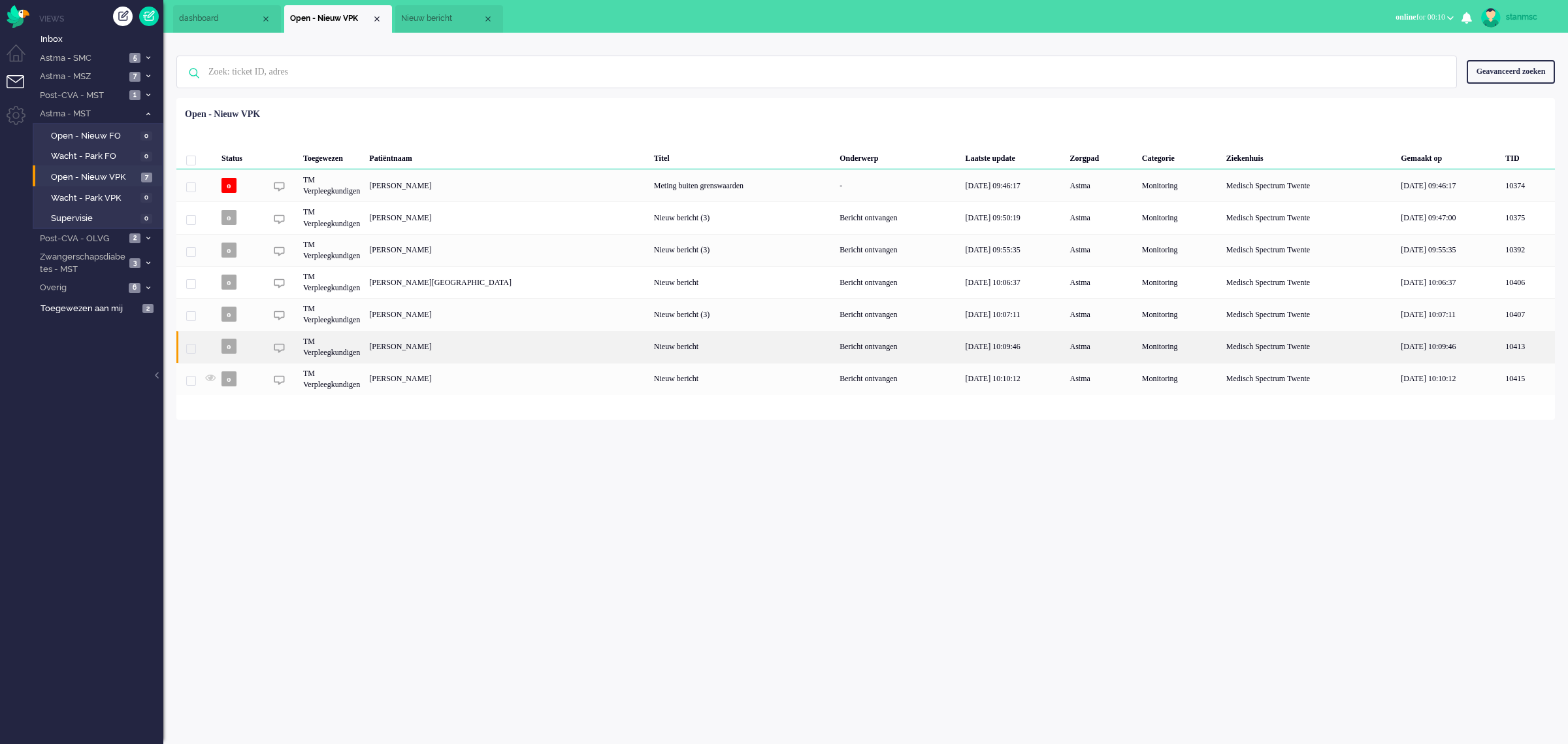
click at [465, 343] on div "[PERSON_NAME]" at bounding box center [507, 346] width 285 height 32
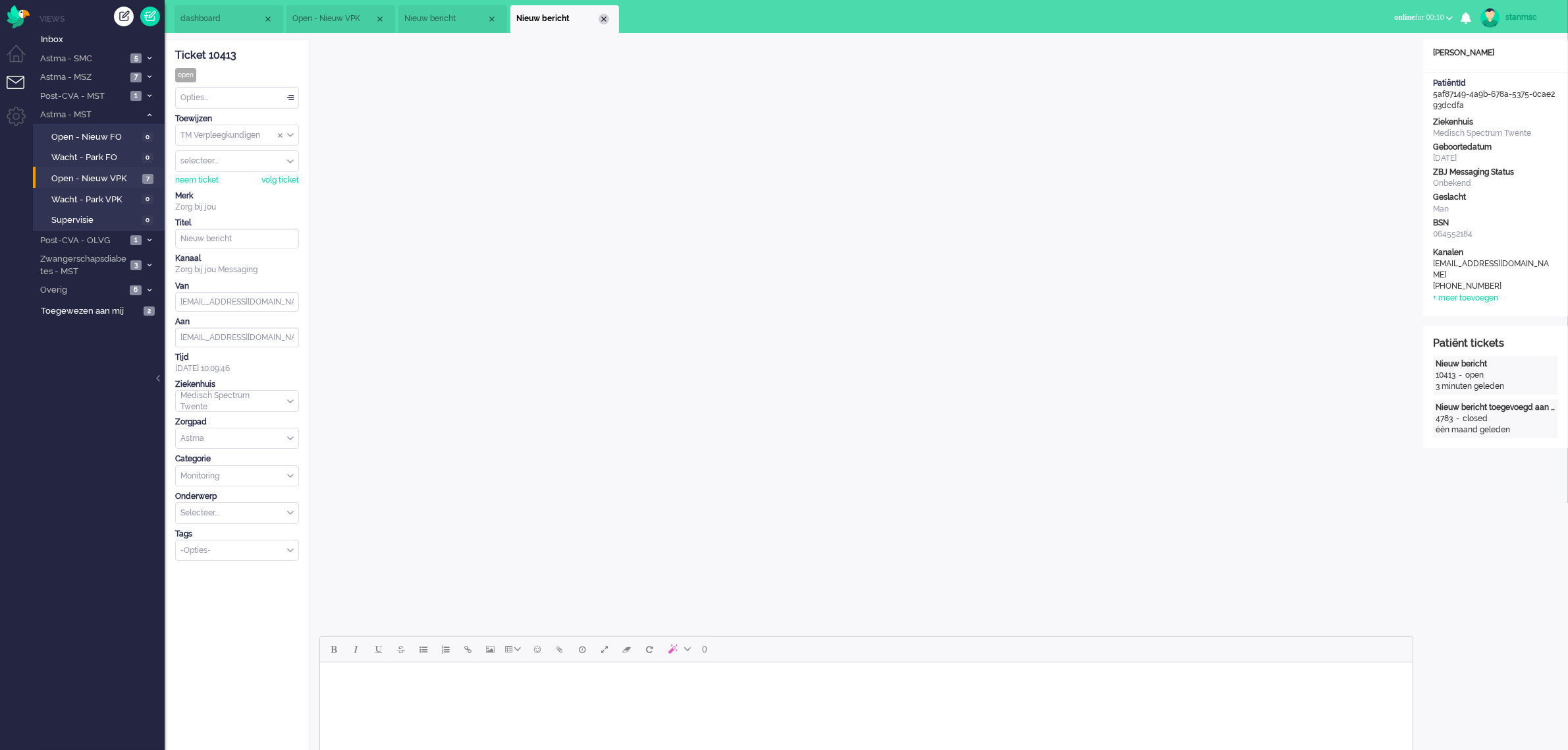
click at [601, 20] on div "Close tab" at bounding box center [604, 19] width 10 height 10
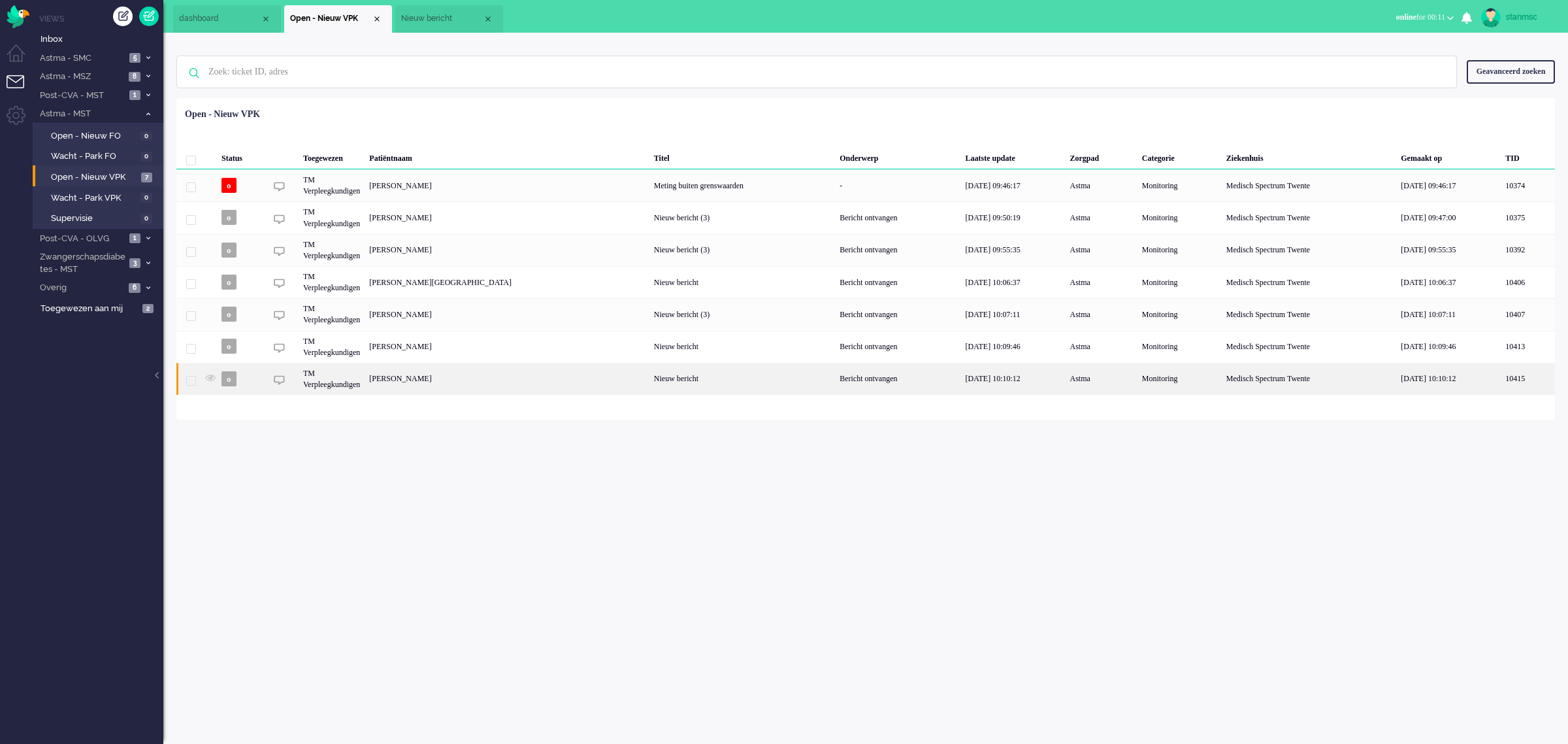
click at [467, 377] on div "[PERSON_NAME]" at bounding box center [507, 378] width 285 height 32
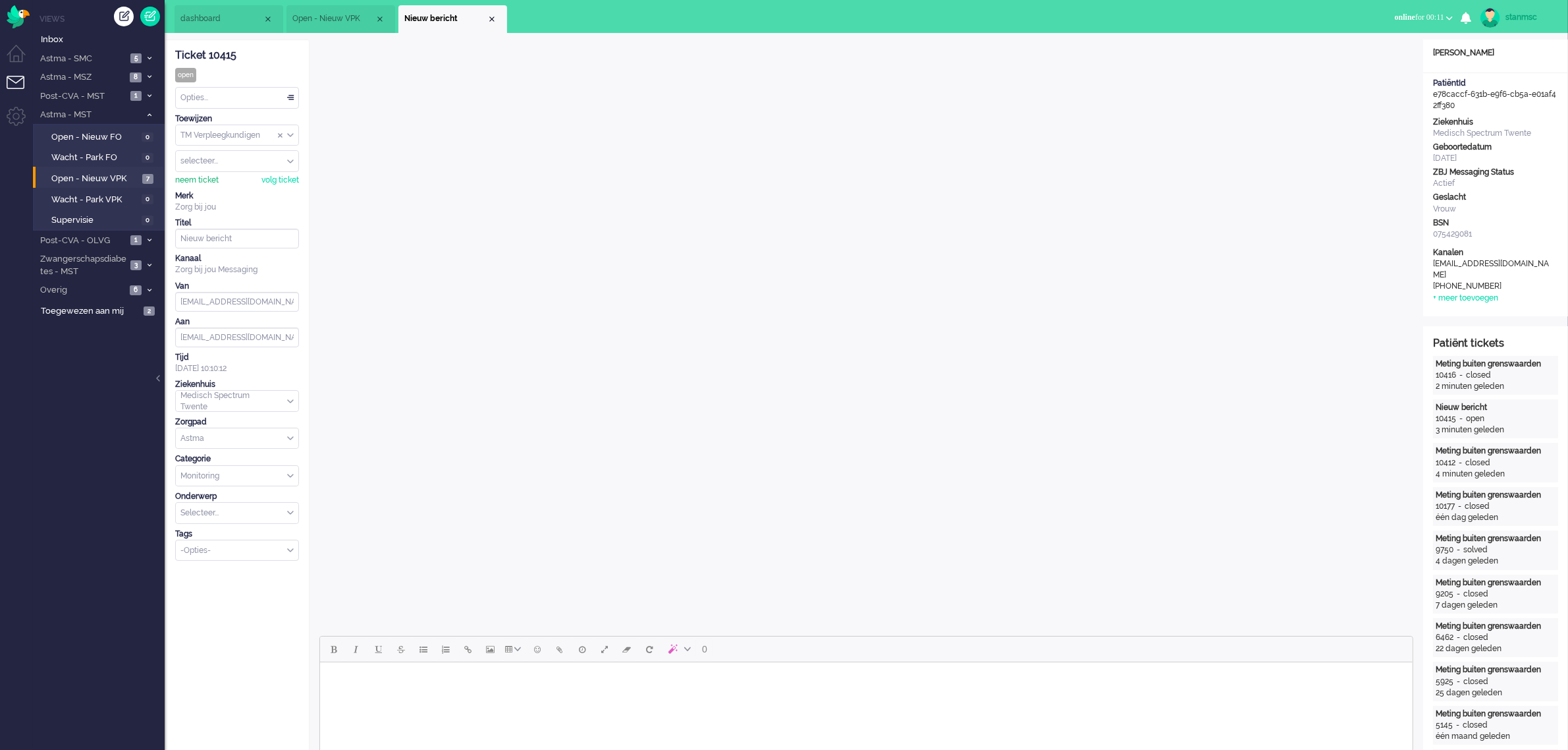
click at [205, 178] on div "neem ticket" at bounding box center [196, 180] width 43 height 11
click at [237, 96] on div "Opties..." at bounding box center [237, 98] width 122 height 21
click at [217, 189] on li "Opgelost" at bounding box center [237, 191] width 122 height 19
click at [492, 21] on div "Close tab" at bounding box center [492, 19] width 10 height 10
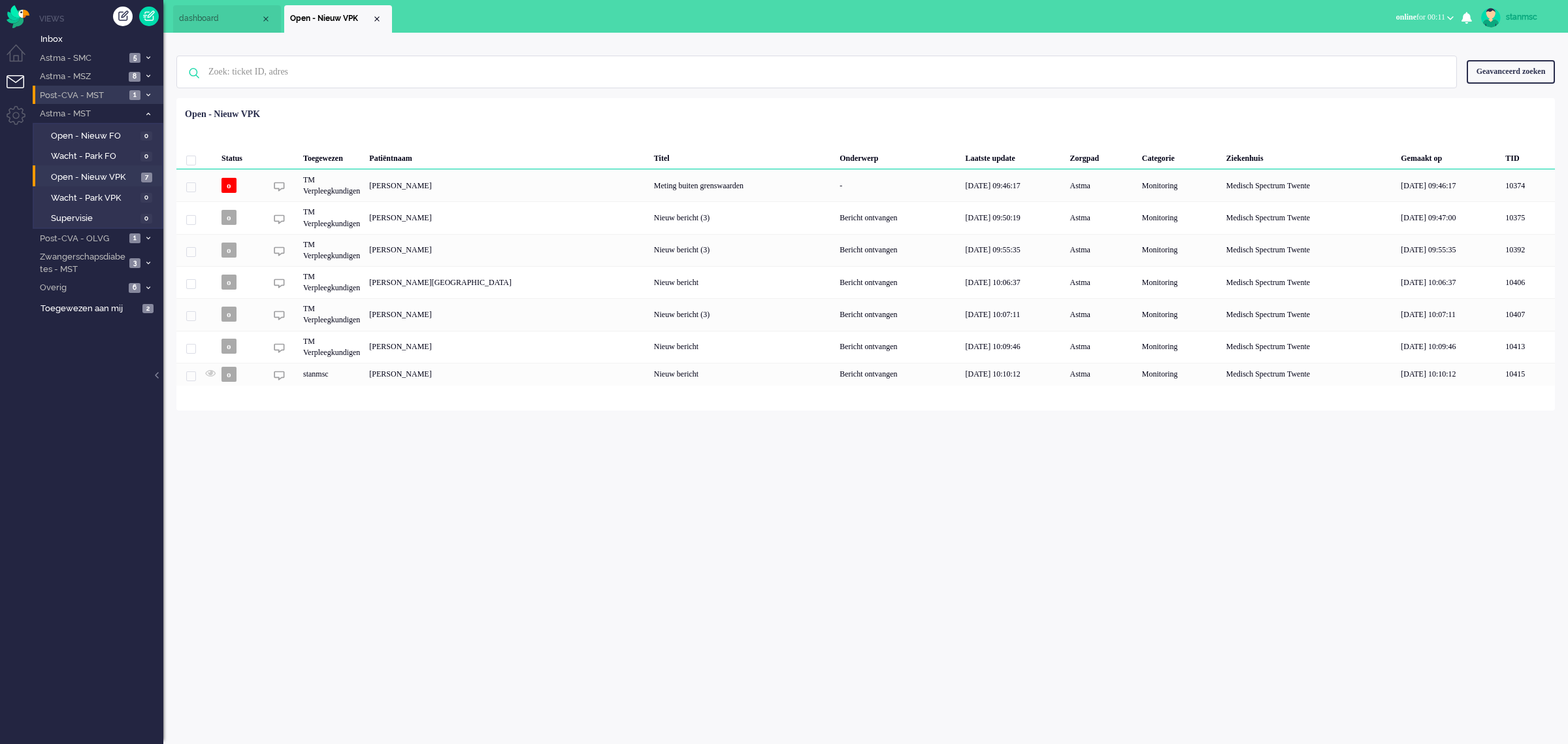
click at [117, 92] on span "Post-CVA - MST" at bounding box center [81, 96] width 88 height 13
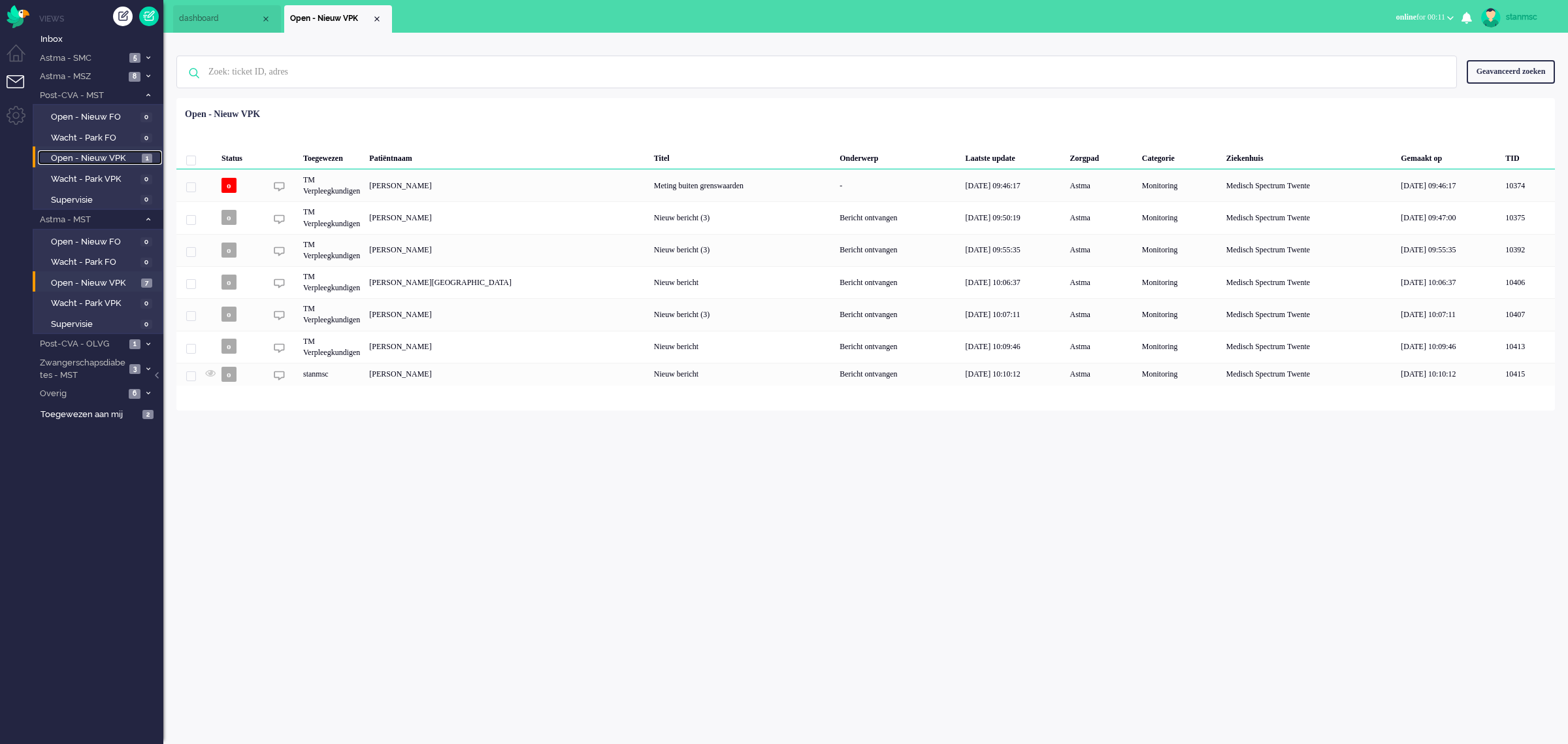
click at [113, 154] on span "Open - Nieuw VPK" at bounding box center [95, 158] width 88 height 13
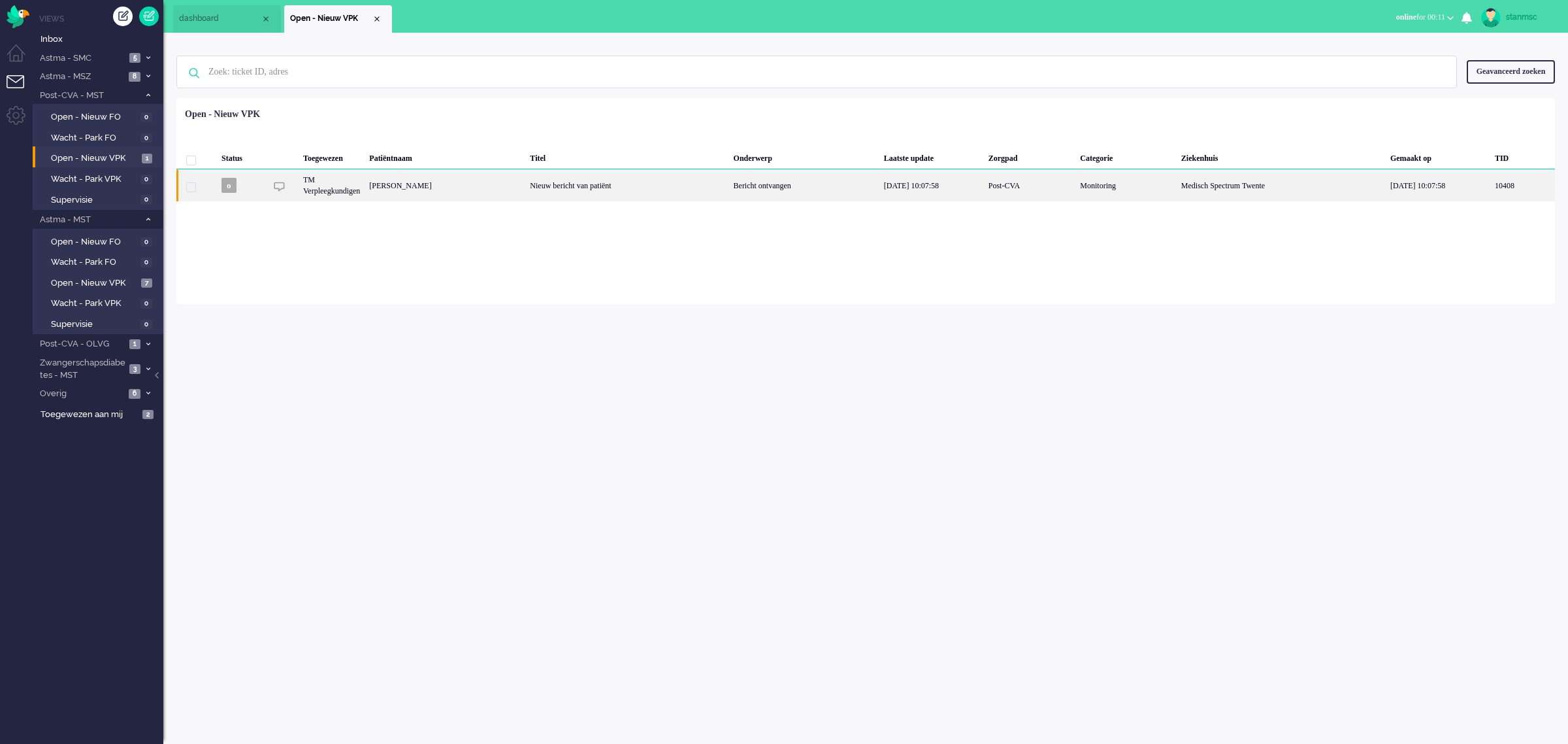
click at [481, 181] on div "[PERSON_NAME]" at bounding box center [445, 185] width 160 height 32
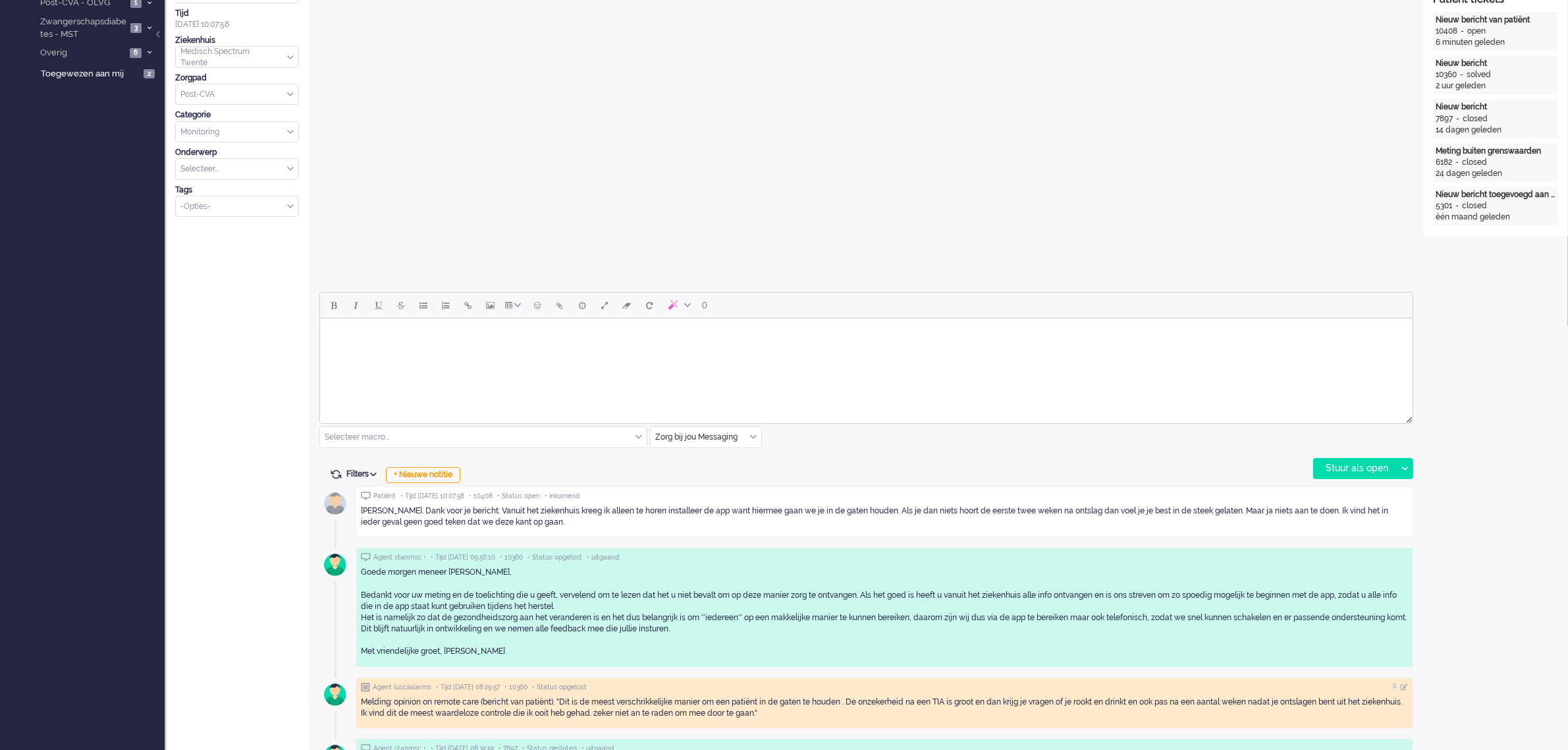
scroll to position [247, 0]
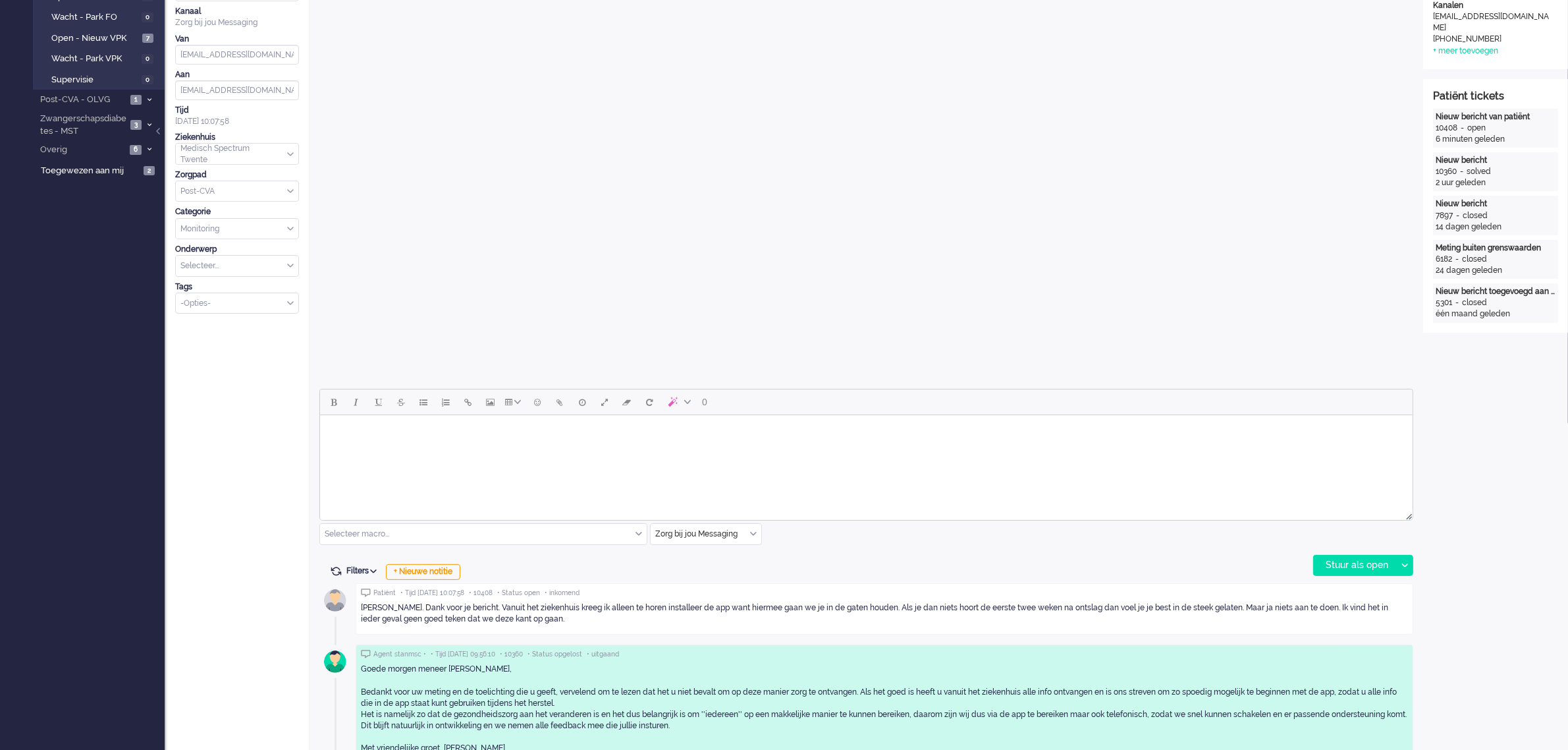
click at [483, 437] on body "Rich Text Area. Press ALT-0 for help." at bounding box center [865, 431] width 1082 height 23
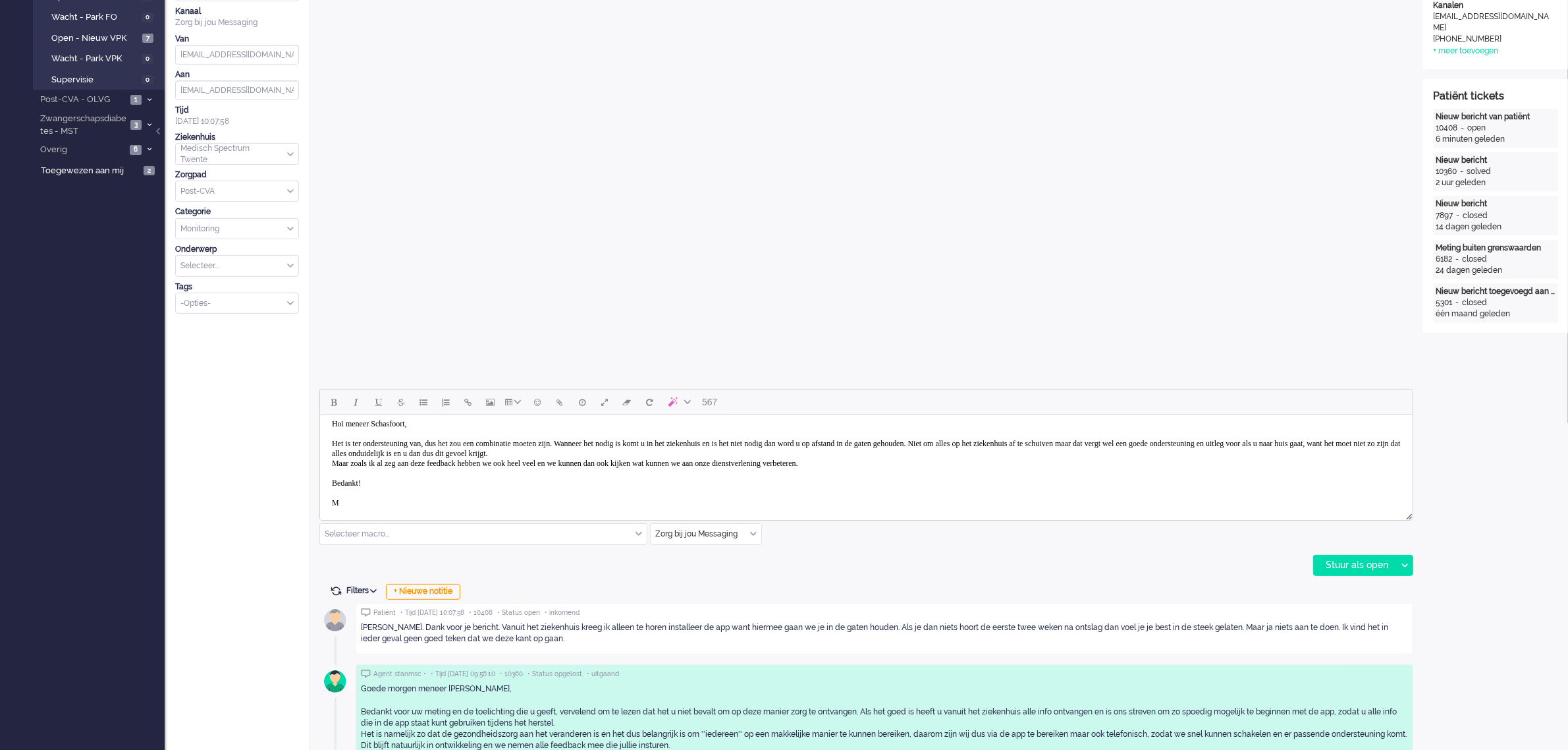
scroll to position [9, 0]
drag, startPoint x: 1336, startPoint y: 561, endPoint x: 1324, endPoint y: 557, distance: 12.6
click at [1337, 561] on div "Stuur als open" at bounding box center [1355, 565] width 82 height 20
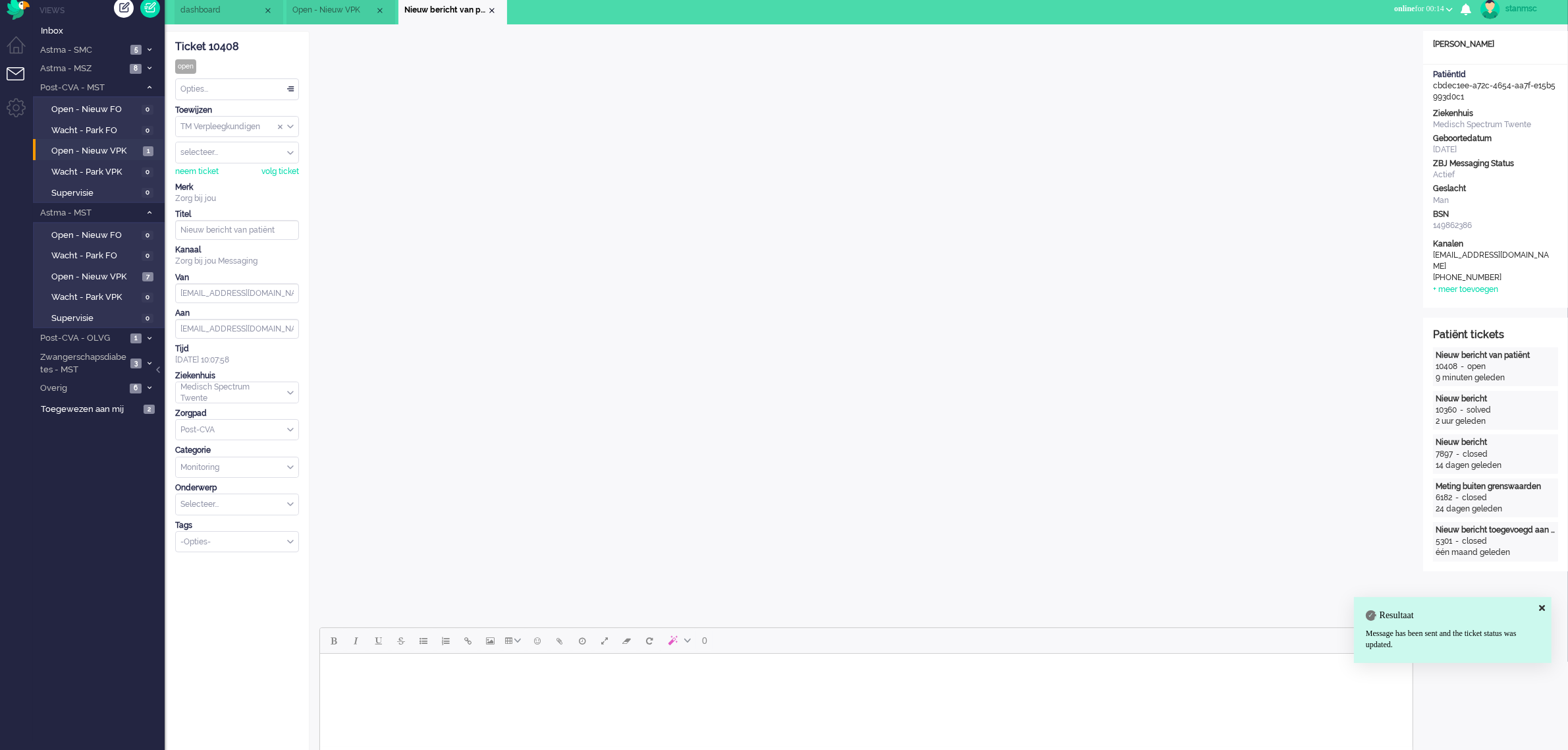
scroll to position [0, 0]
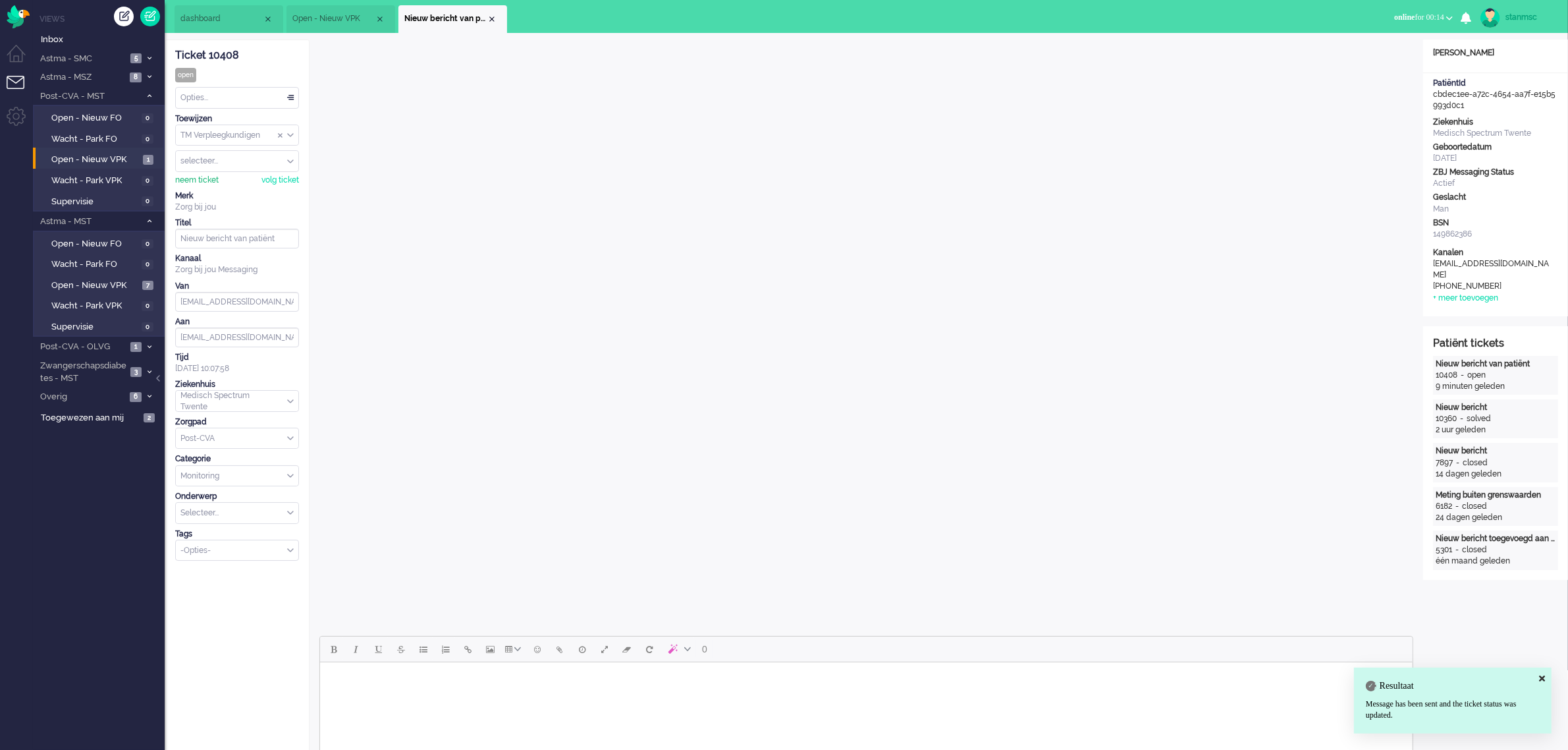
click at [205, 178] on div "neem ticket" at bounding box center [196, 180] width 43 height 11
click at [221, 99] on div "Opties..." at bounding box center [237, 98] width 122 height 21
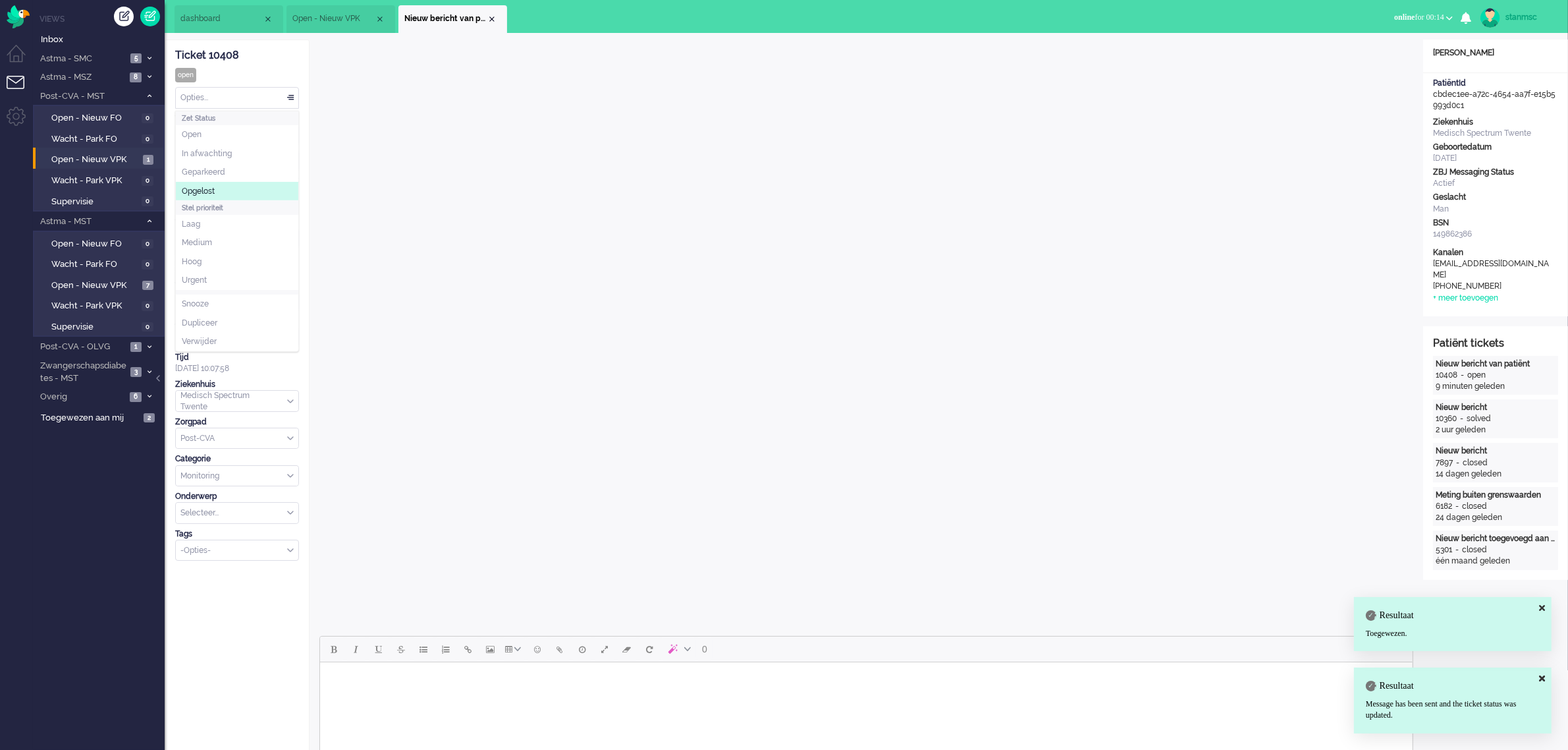
click at [214, 188] on span "Opgelost" at bounding box center [198, 191] width 33 height 11
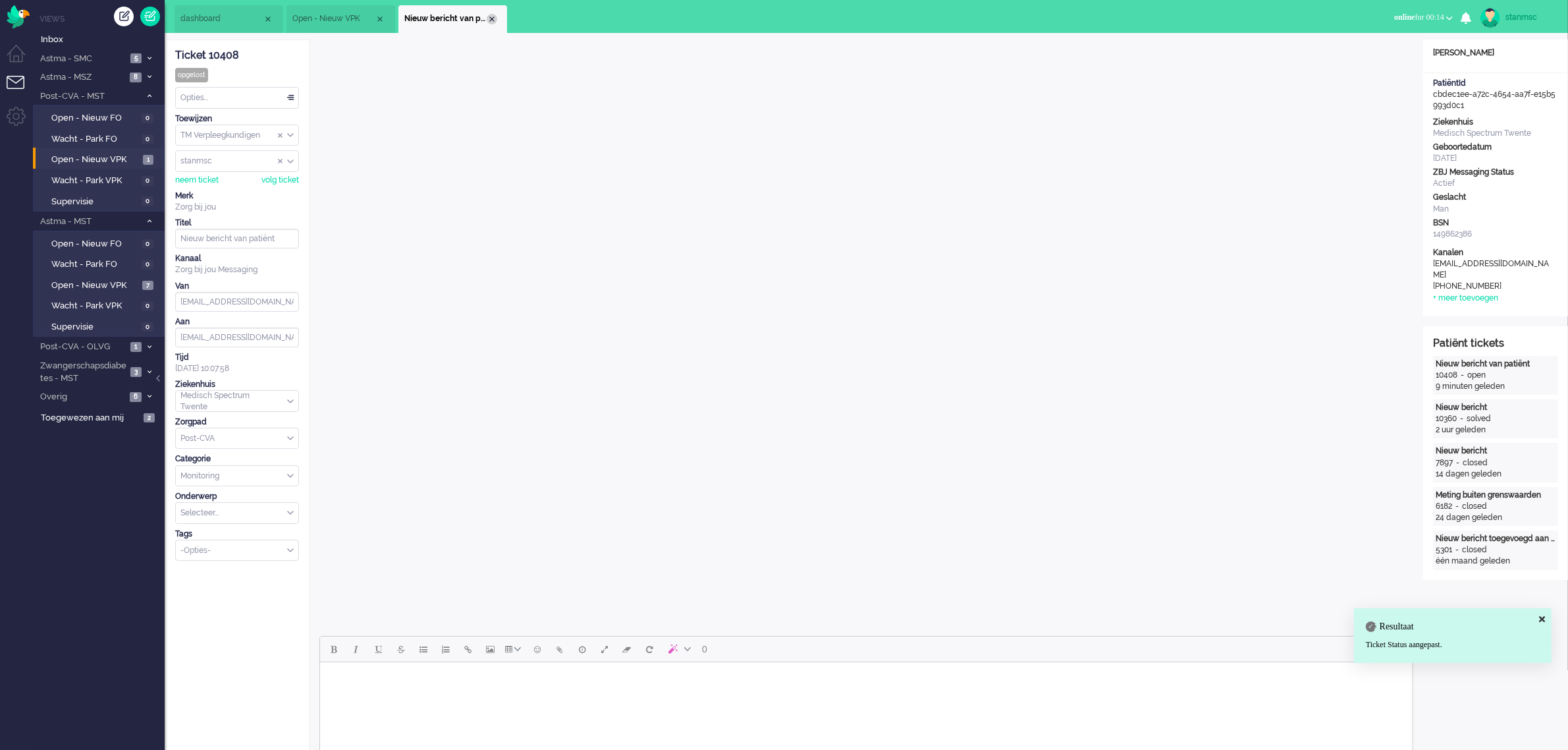
click at [489, 15] on div "Close tab" at bounding box center [492, 19] width 10 height 10
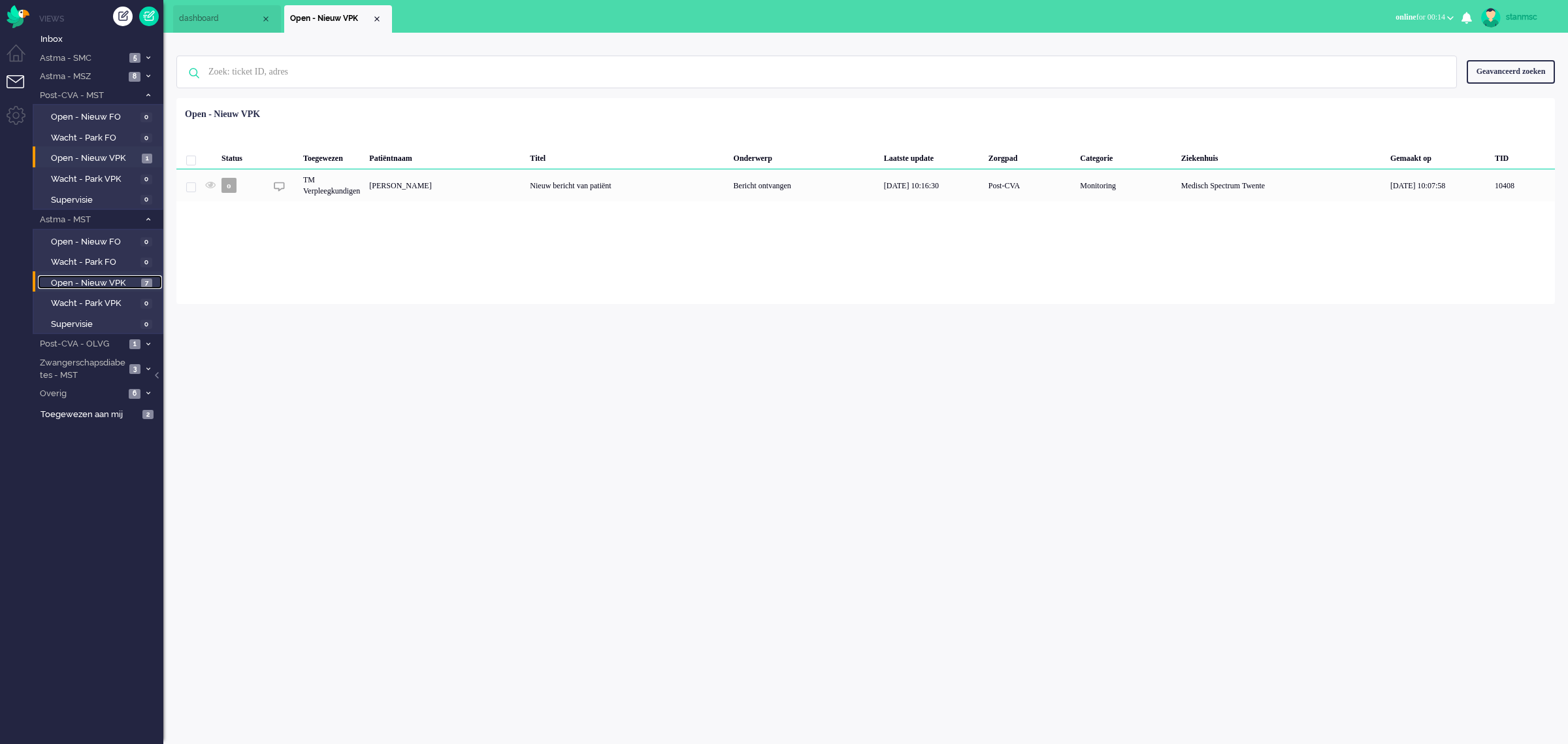
click at [105, 277] on span "Open - Nieuw VPK" at bounding box center [94, 284] width 87 height 13
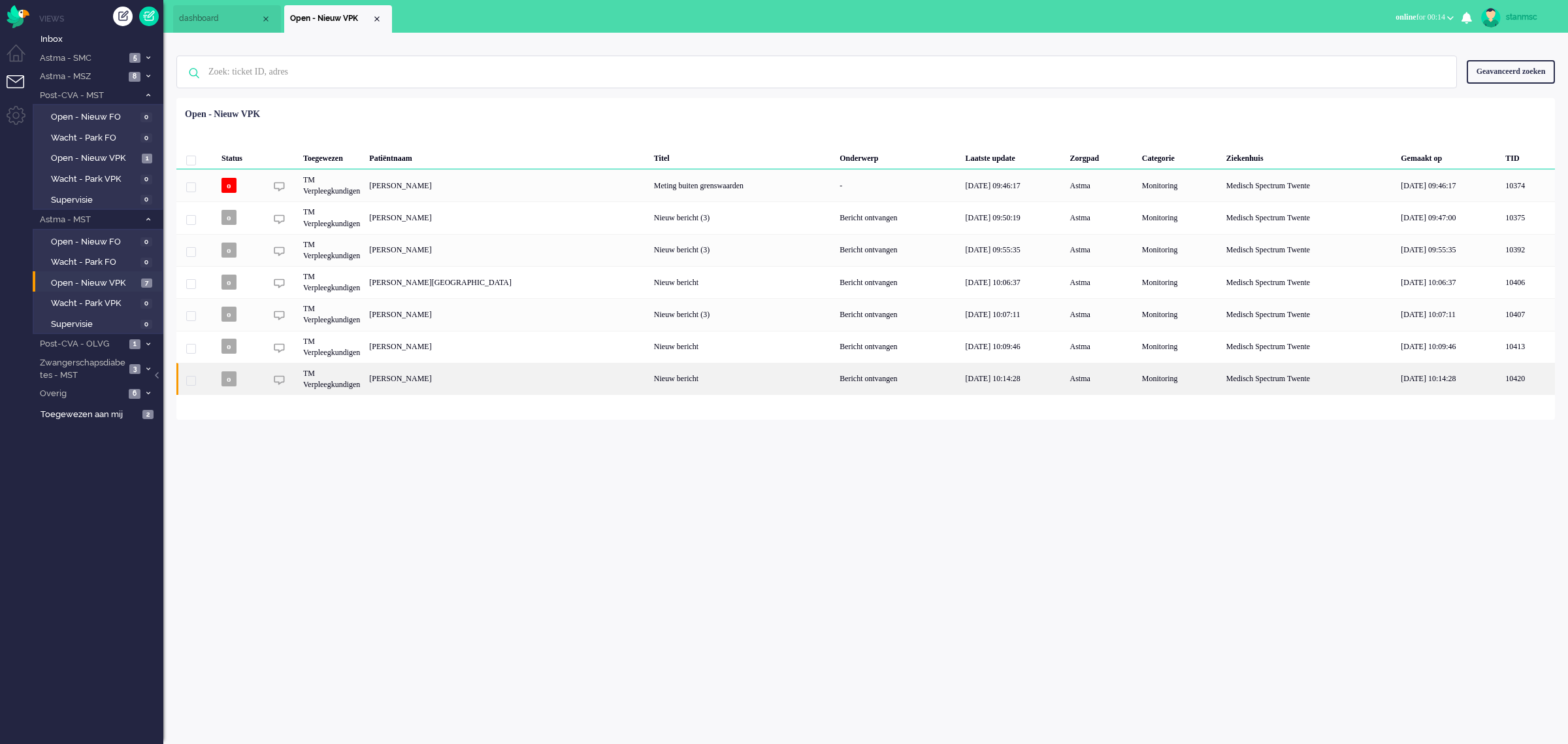
click at [503, 376] on div "[PERSON_NAME]" at bounding box center [507, 378] width 285 height 32
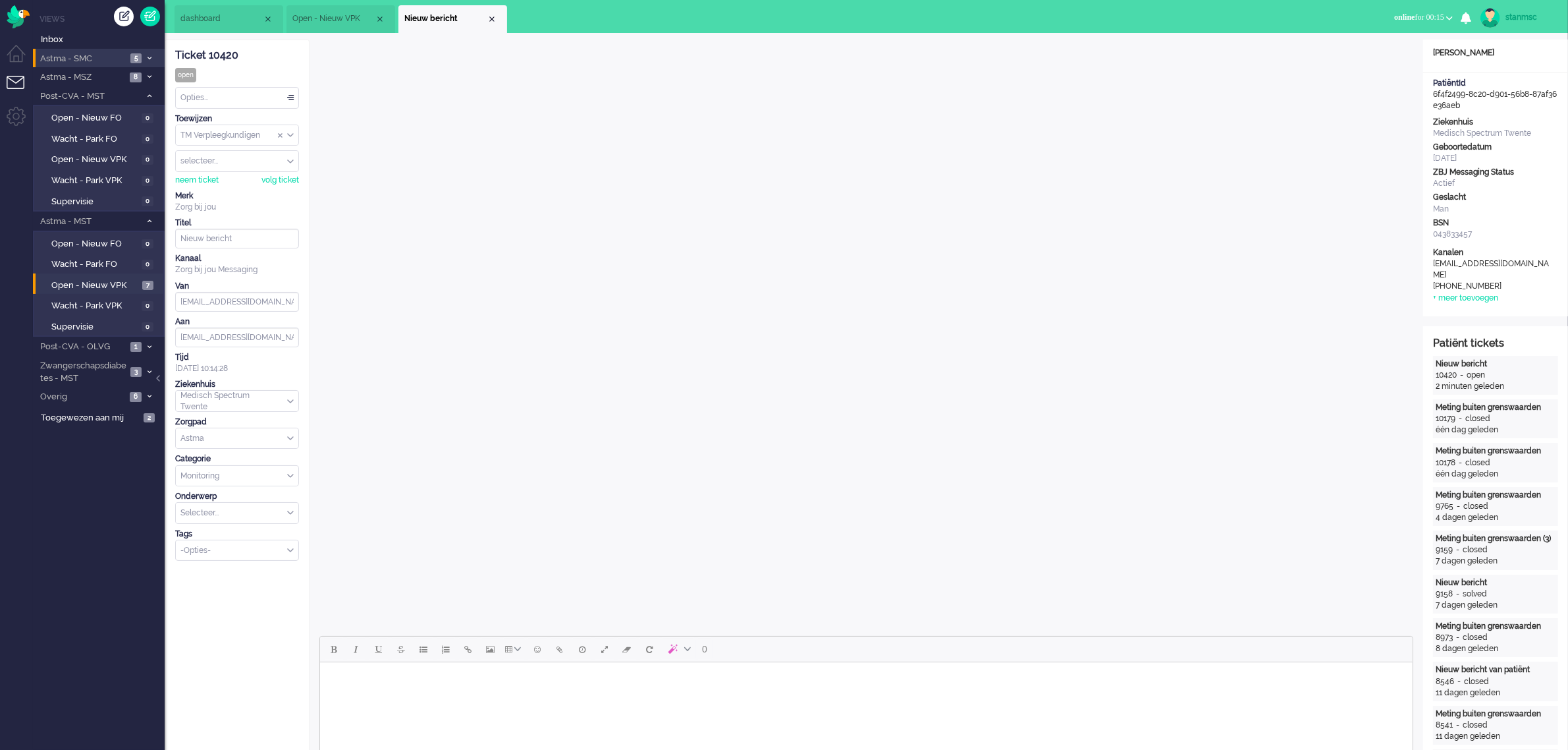
click at [82, 54] on span "Astma - SMC" at bounding box center [82, 59] width 88 height 13
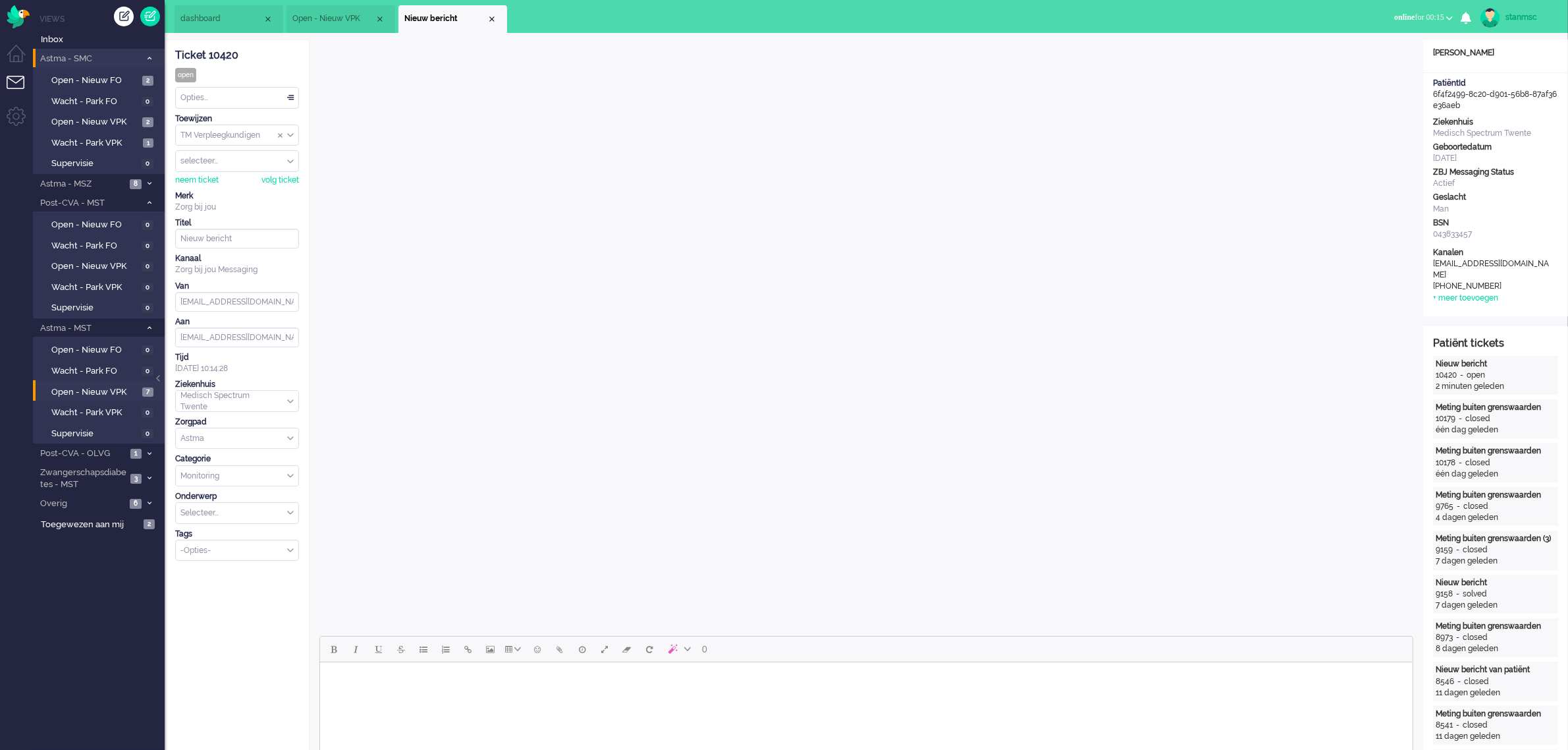
click at [82, 54] on span "Astma - SMC" at bounding box center [88, 59] width 102 height 13
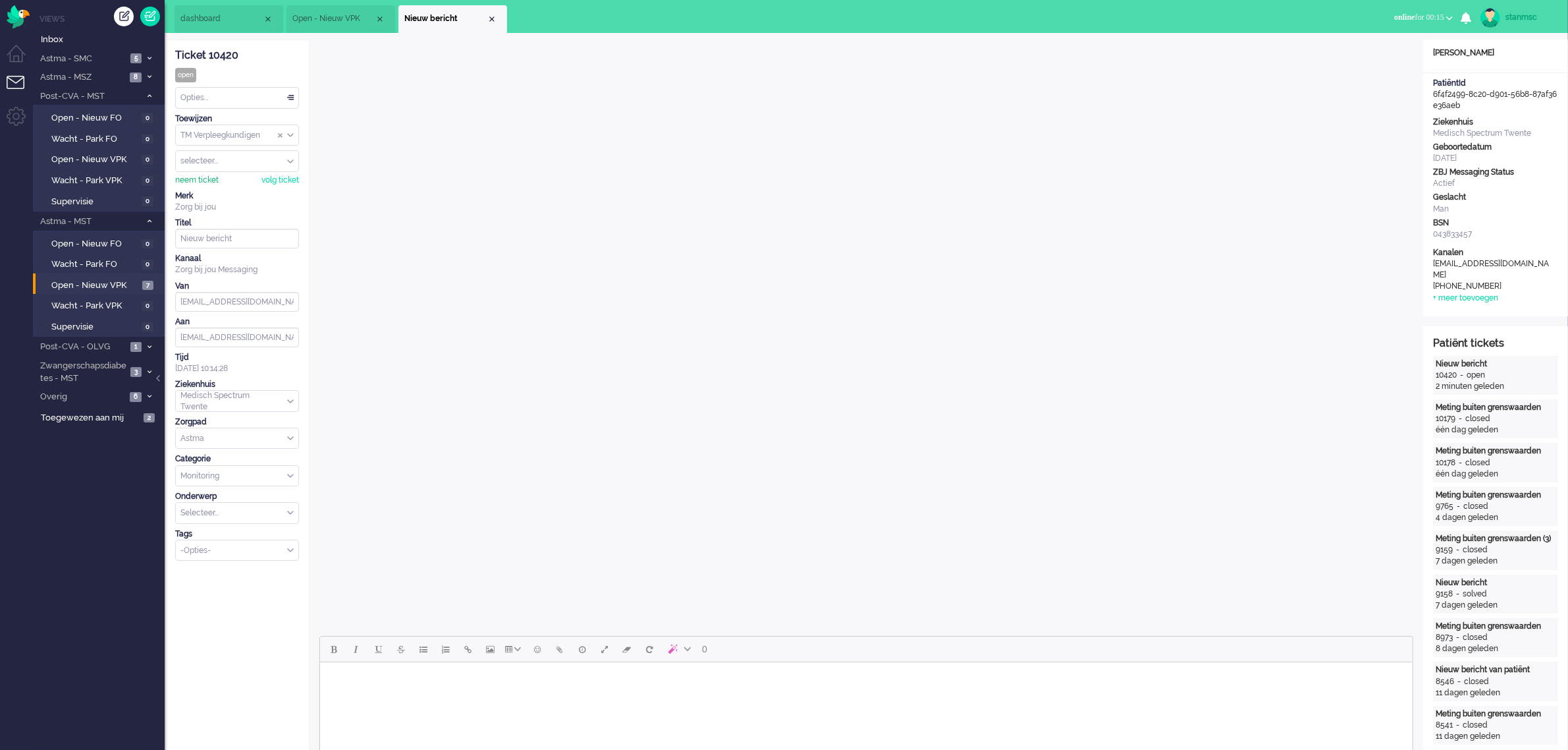
click at [208, 179] on div "neem ticket" at bounding box center [196, 180] width 43 height 11
click at [248, 96] on div "Opties..." at bounding box center [237, 98] width 122 height 21
click at [226, 189] on li "Opgelost" at bounding box center [237, 191] width 122 height 19
click at [494, 17] on div "Close tab" at bounding box center [492, 19] width 10 height 10
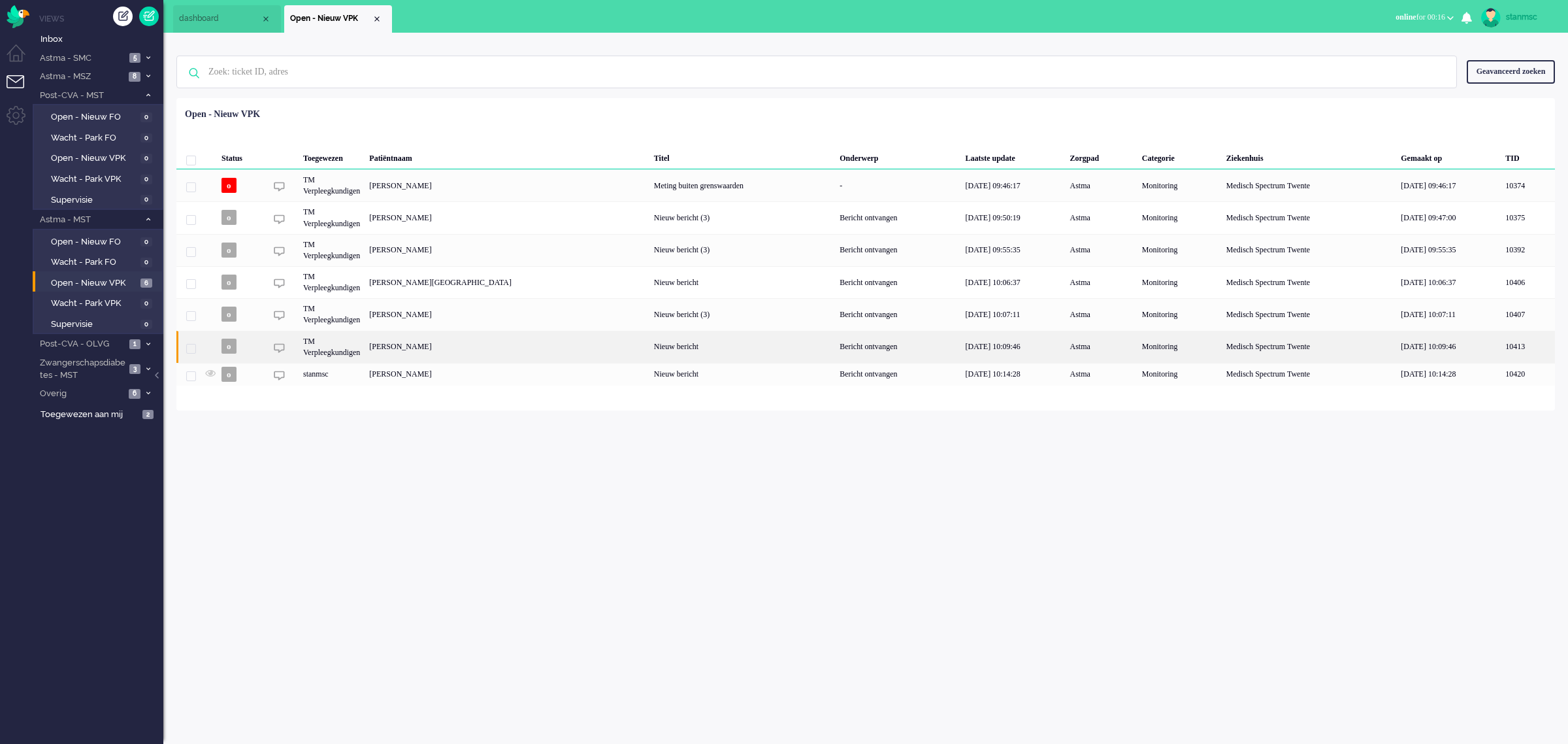
click at [462, 343] on div "[PERSON_NAME]" at bounding box center [507, 346] width 285 height 32
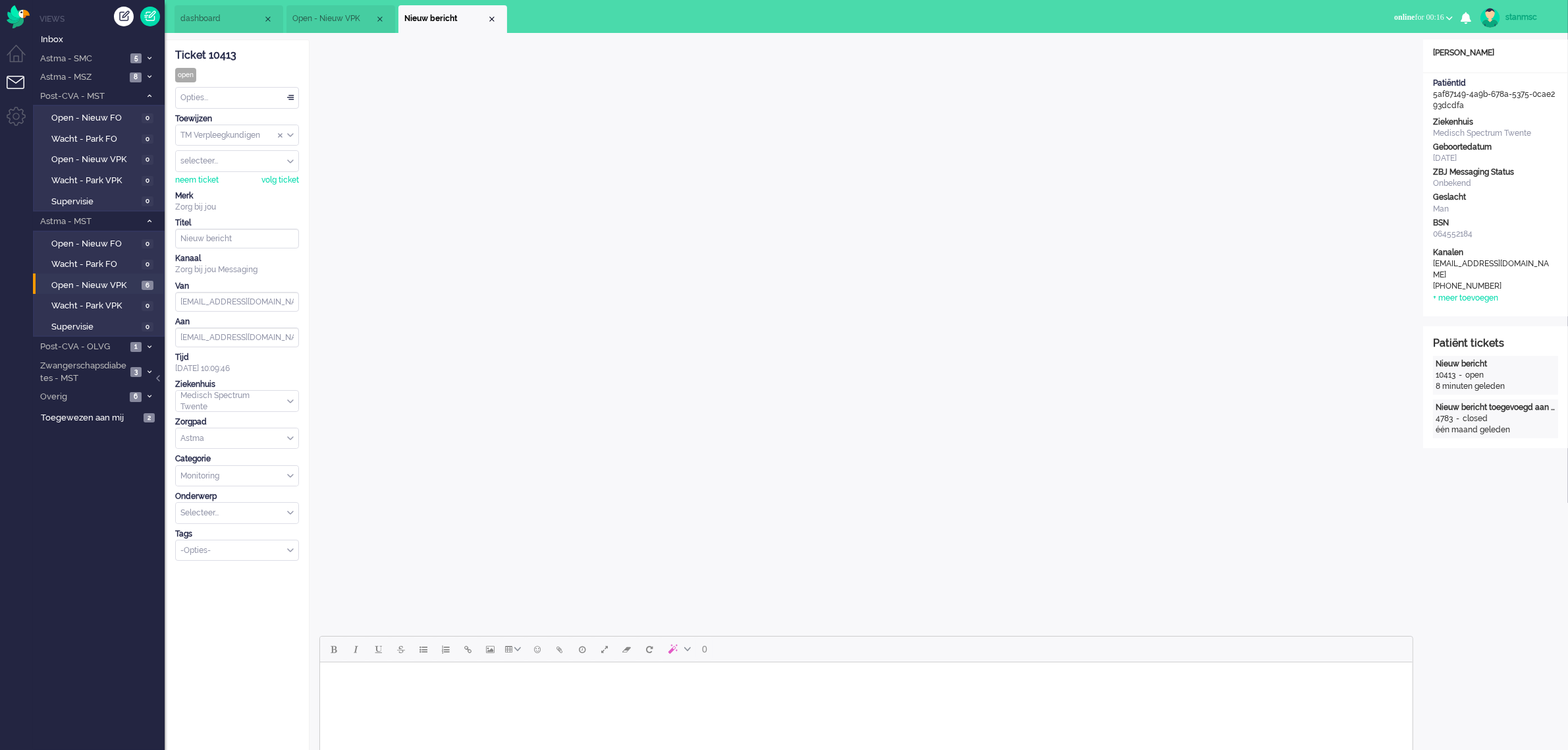
click at [489, 17] on div "Close tab" at bounding box center [492, 19] width 10 height 10
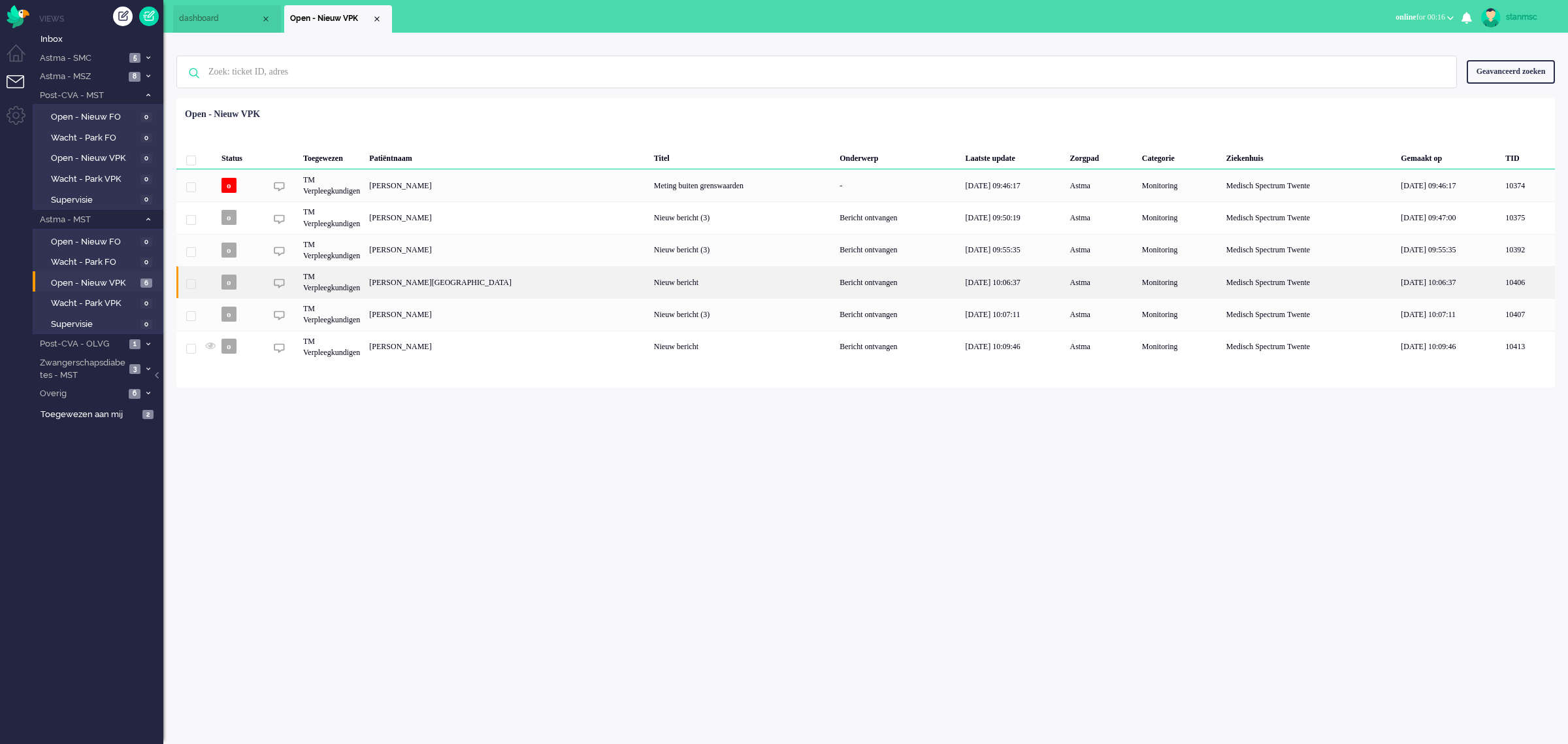
click at [445, 282] on div "[PERSON_NAME][GEOGRAPHIC_DATA]" at bounding box center [507, 282] width 285 height 32
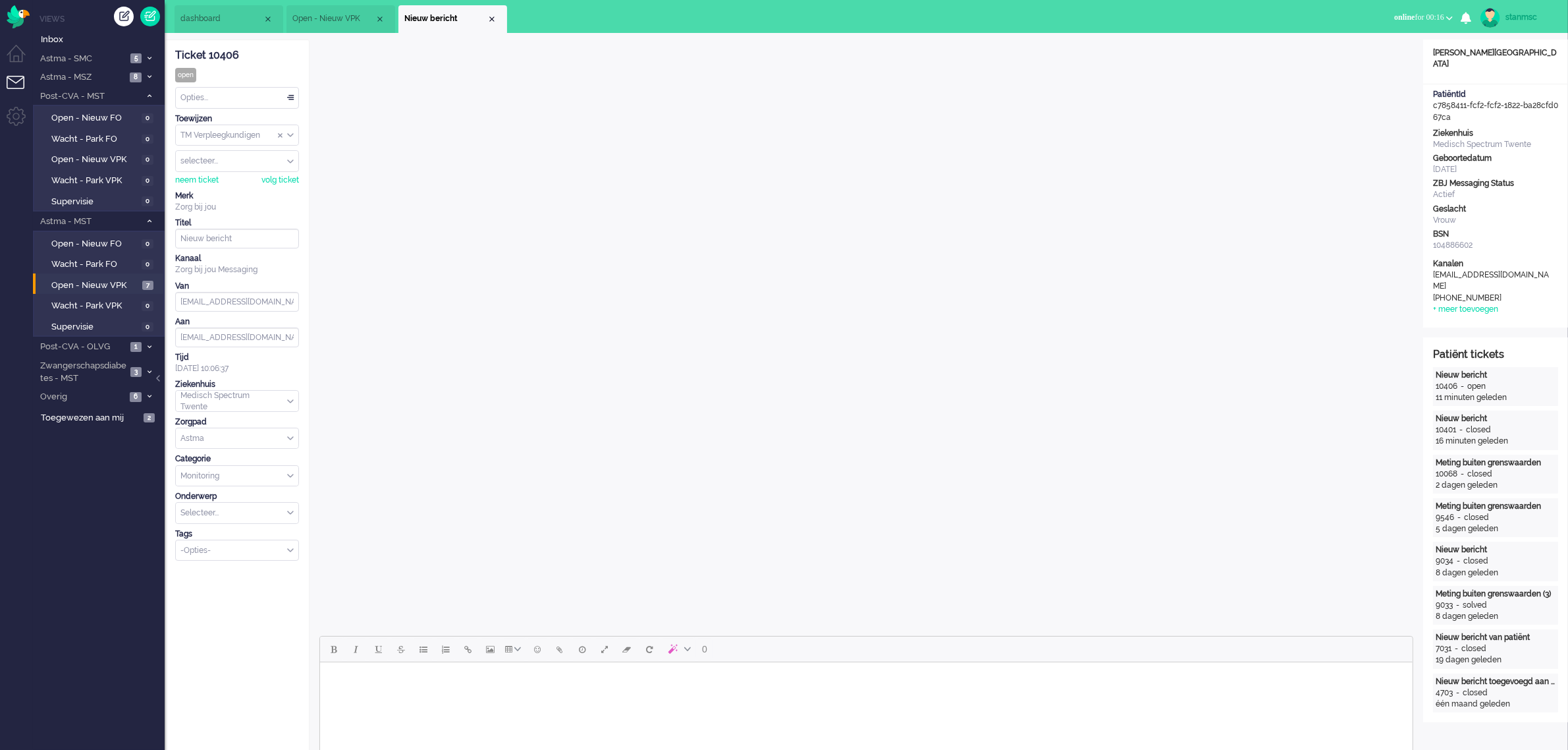
click at [196, 177] on div "neem ticket" at bounding box center [196, 180] width 43 height 11
click at [222, 99] on div "Opties..." at bounding box center [237, 98] width 122 height 21
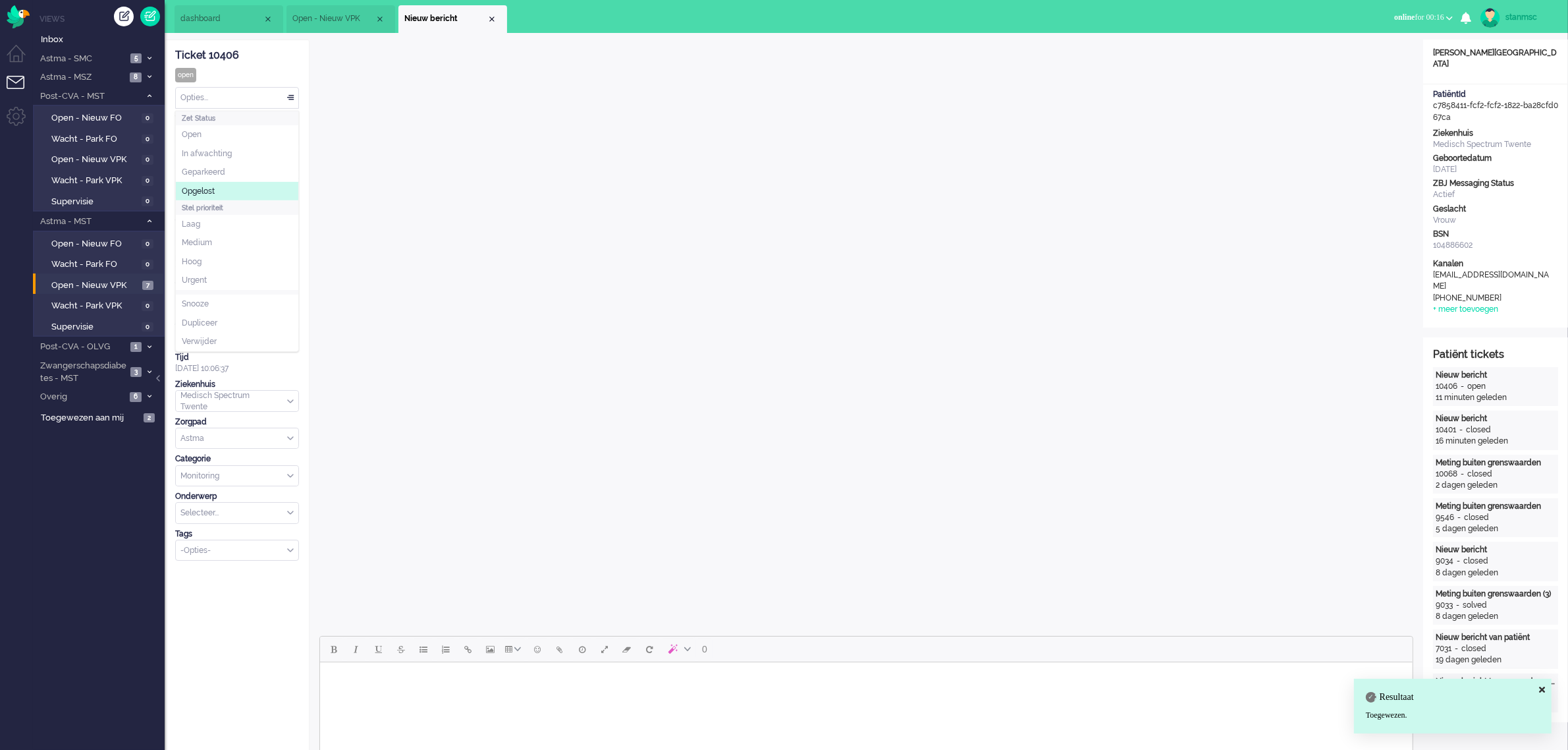
click at [212, 186] on span "Opgelost" at bounding box center [198, 191] width 33 height 11
click at [495, 17] on div "Close tab" at bounding box center [492, 19] width 10 height 10
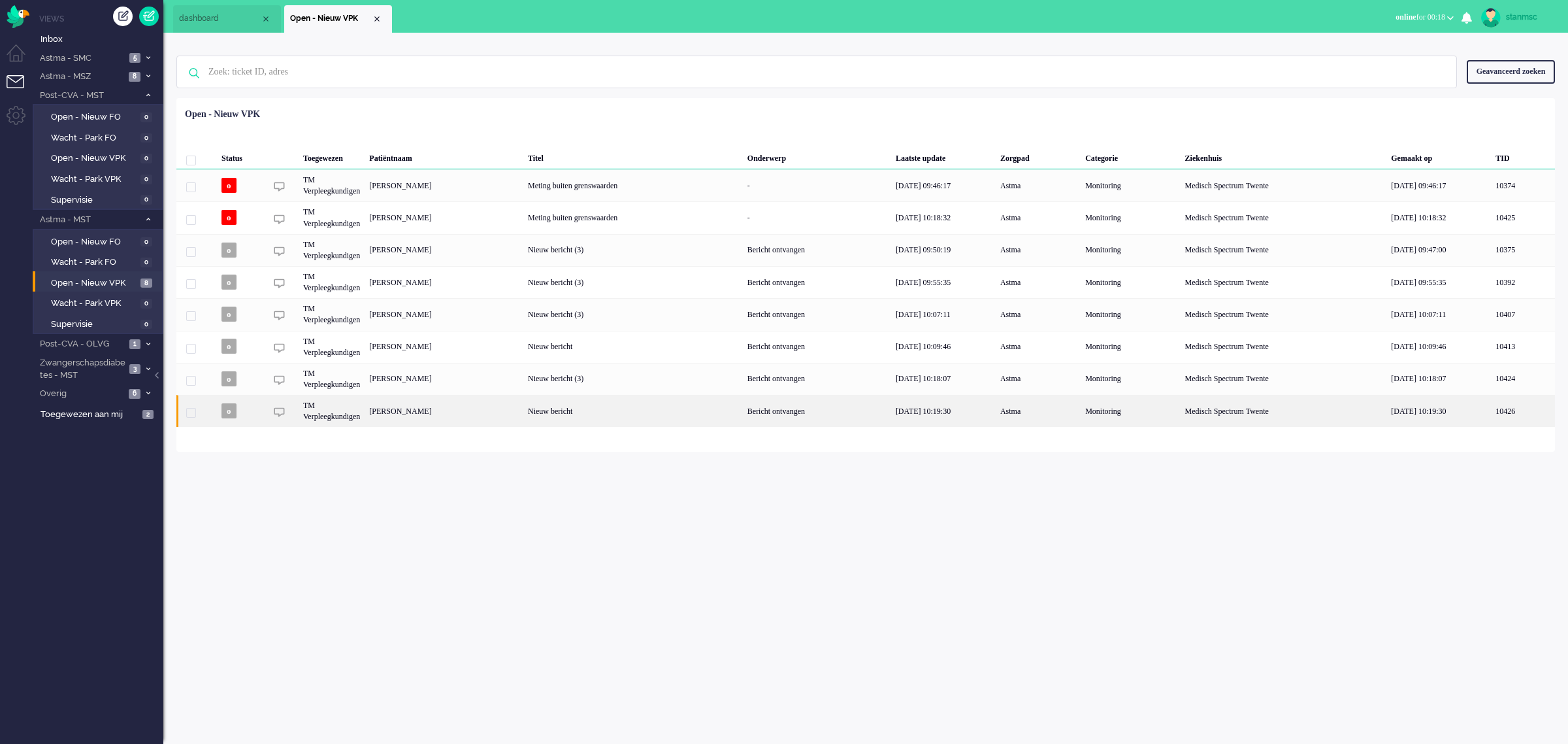
click at [454, 409] on div "[PERSON_NAME]" at bounding box center [444, 410] width 159 height 32
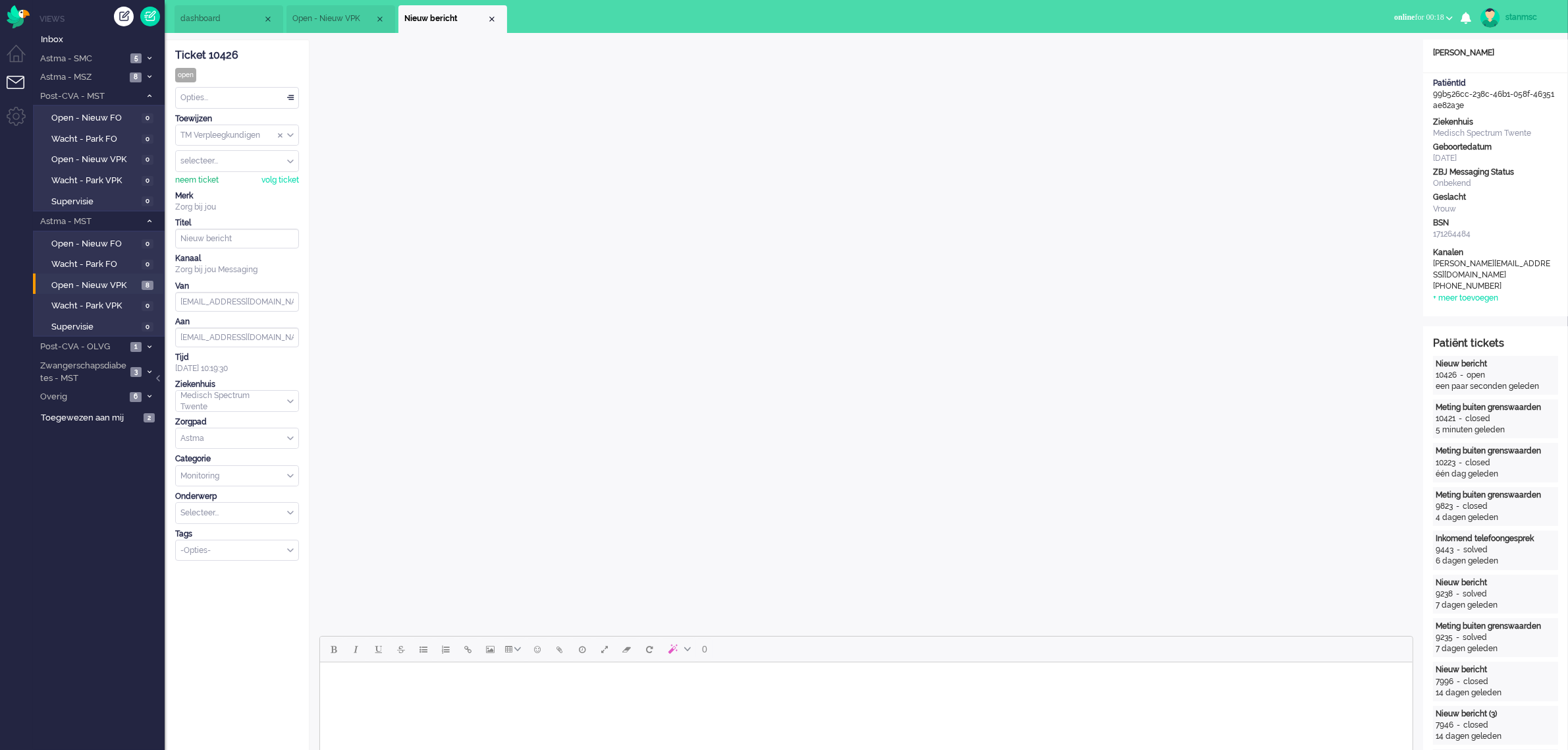
click at [208, 183] on div "neem ticket" at bounding box center [196, 180] width 43 height 11
click at [545, 683] on body "Rich Text Area. Press ALT-0 for help." at bounding box center [865, 678] width 1082 height 23
click at [618, 689] on body "Goede morgen mevrouw [PERSON_NAME], Bedankt voor de metingen en de toelichting …" at bounding box center [865, 688] width 1082 height 43
click at [631, 697] on body "Goede morgen mevrouw [PERSON_NAME], Bedankt voor de metingen en de toelichting …" at bounding box center [865, 688] width 1082 height 43
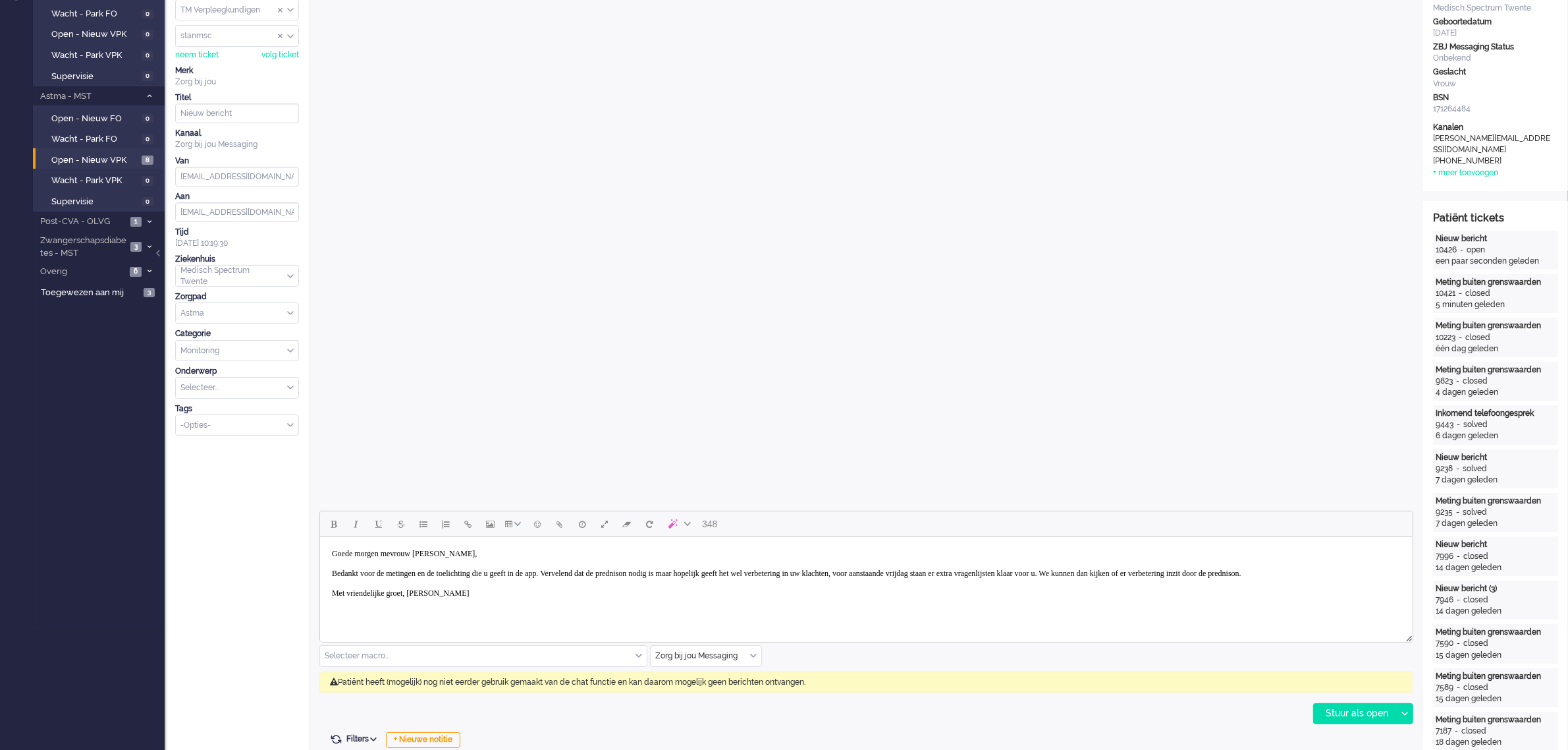
scroll to position [165, 0]
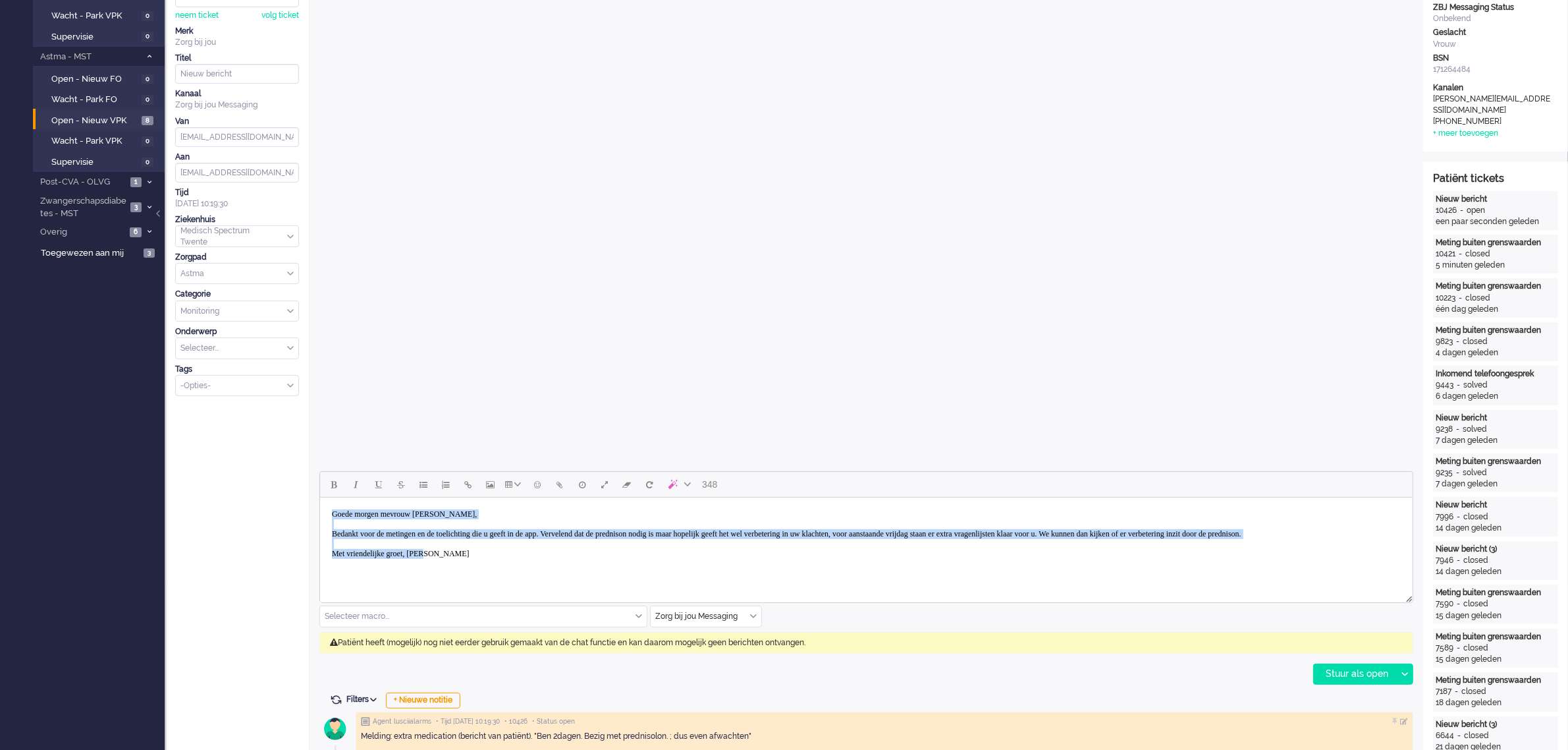
drag, startPoint x: 443, startPoint y: 568, endPoint x: 328, endPoint y: 514, distance: 127.0
click at [328, 514] on body "Goede morgen mevrouw [PERSON_NAME], Bedankt voor de metingen en de toelichting …" at bounding box center [865, 534] width 1082 height 62
copy body "Goede morgen mevrouw [PERSON_NAME], Bedankt voor de metingen en de toelichting …"
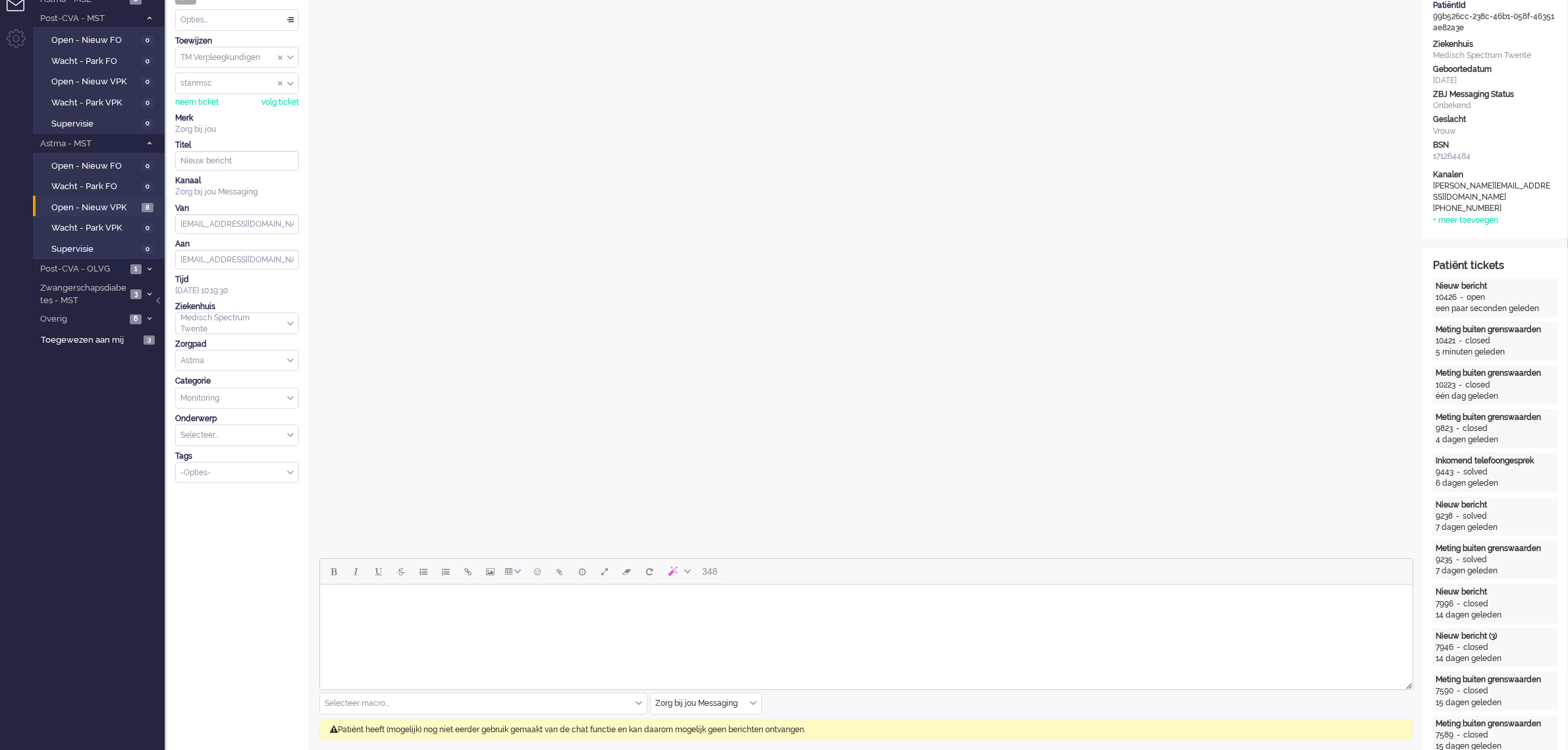
scroll to position [0, 0]
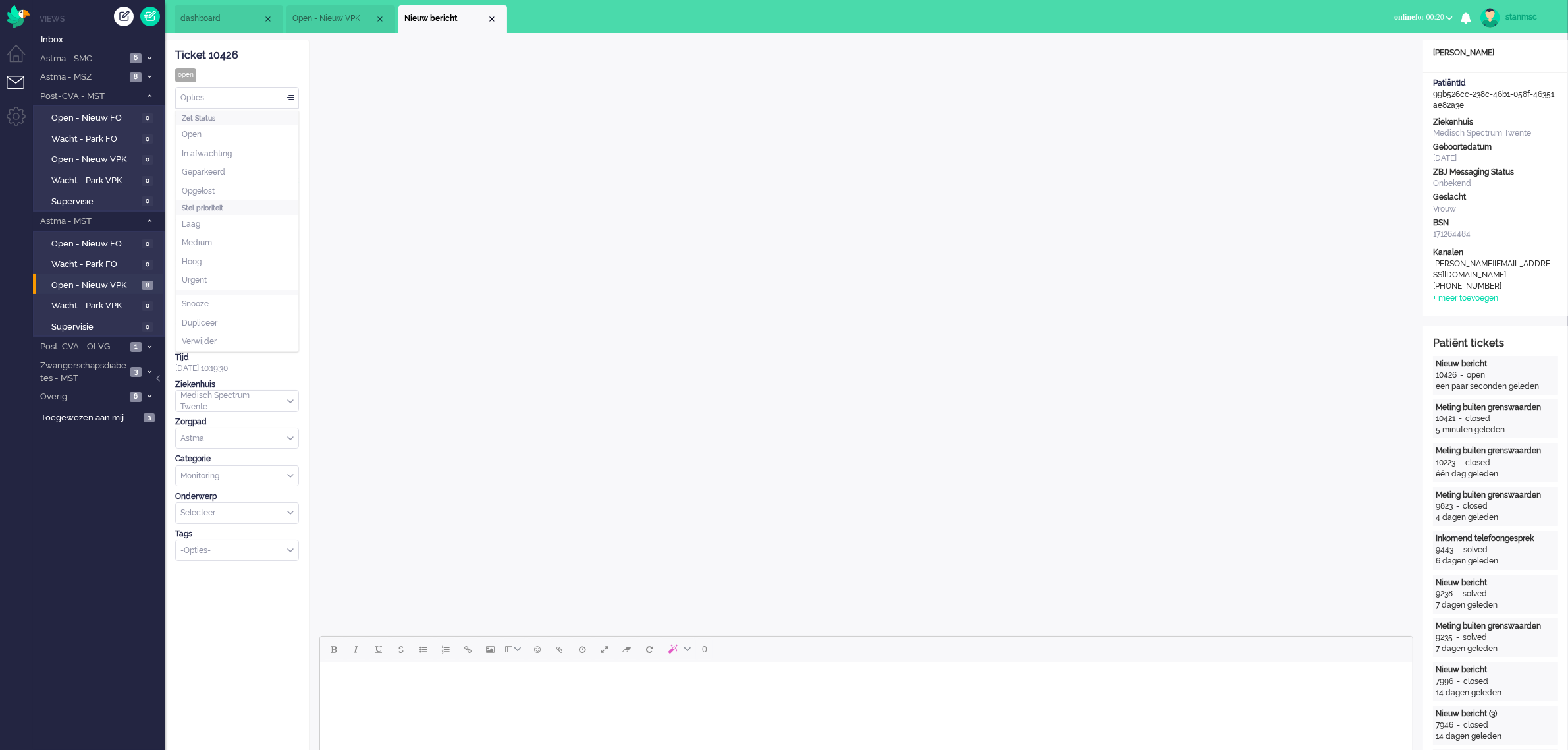
click at [216, 97] on div "Opties..." at bounding box center [237, 98] width 122 height 21
click at [229, 99] on div "Opties..." at bounding box center [237, 98] width 122 height 21
click at [215, 193] on span "Opgelost" at bounding box center [198, 191] width 33 height 11
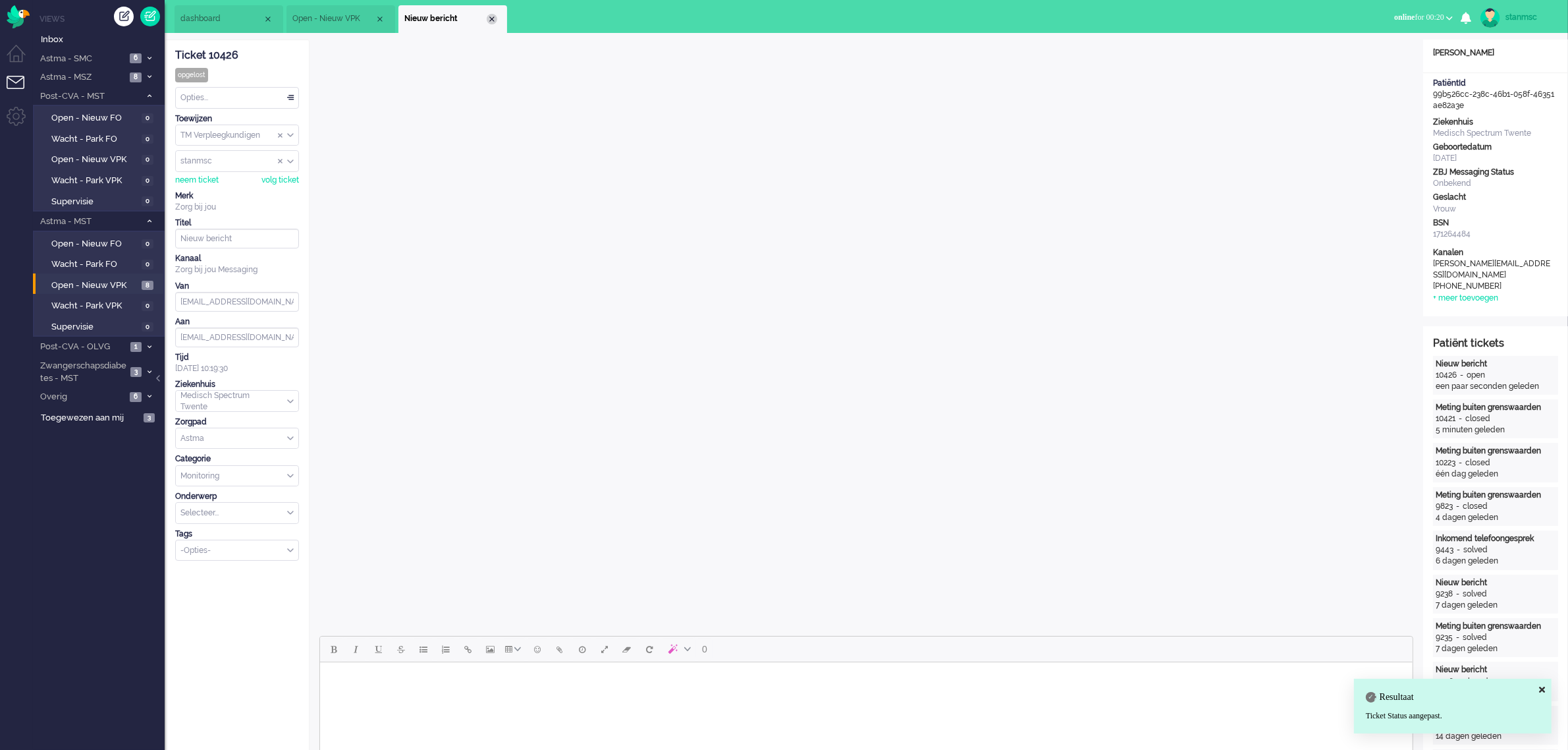
click at [489, 18] on div "Close tab" at bounding box center [492, 19] width 10 height 10
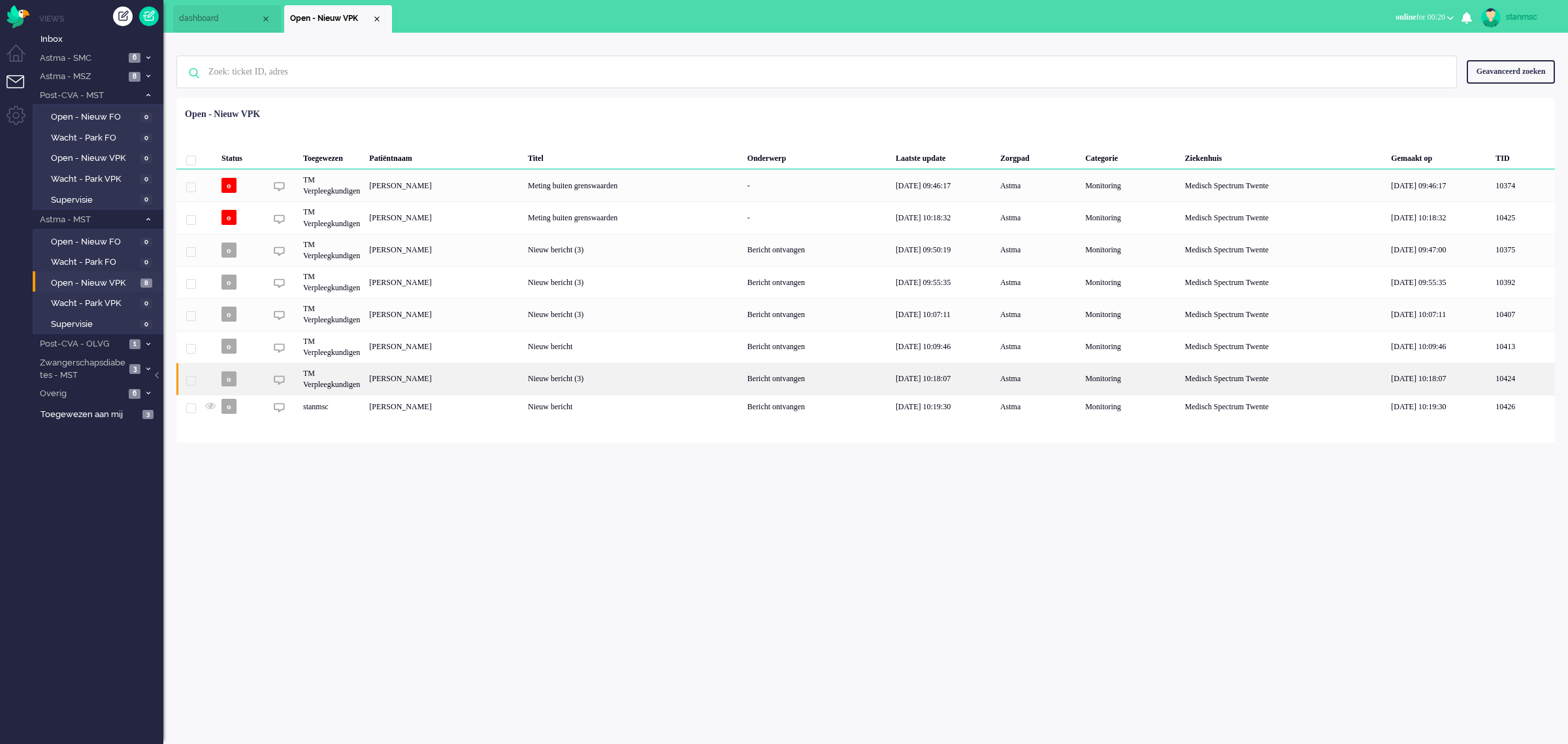
click at [442, 377] on div "[PERSON_NAME]" at bounding box center [444, 378] width 159 height 32
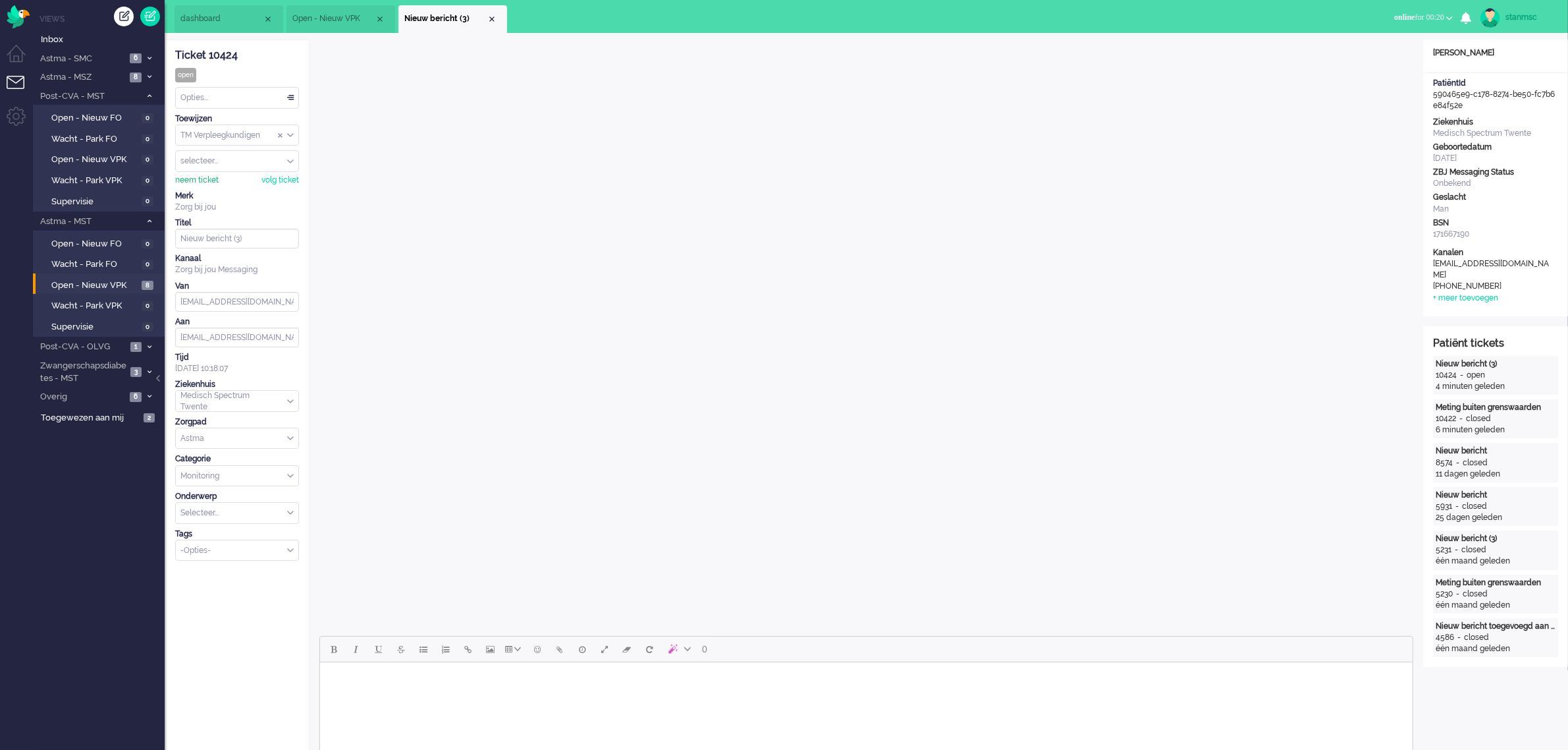
click at [200, 179] on div "neem ticket" at bounding box center [196, 180] width 43 height 11
click at [211, 93] on div "Opties..." at bounding box center [237, 98] width 122 height 21
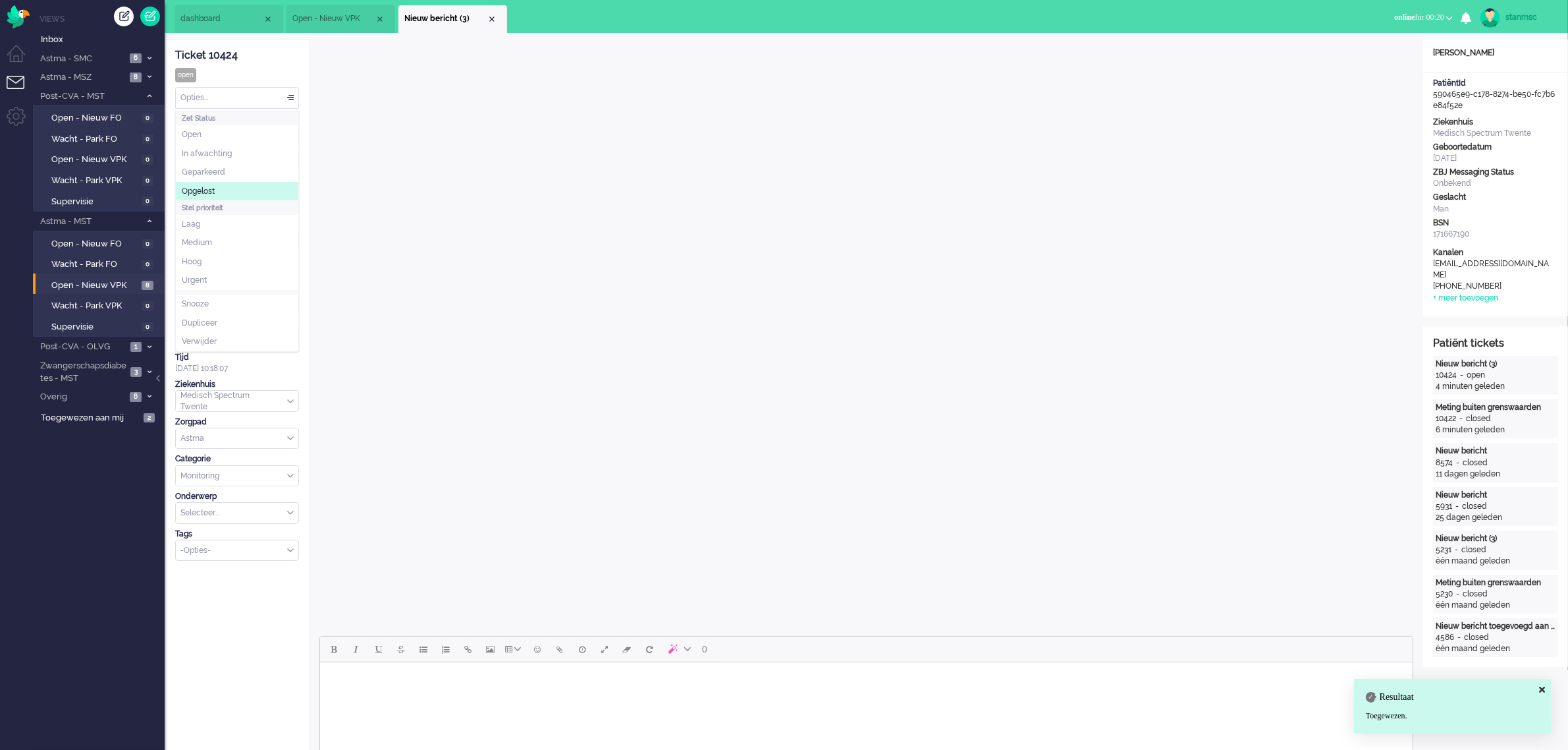
click at [228, 188] on li "Opgelost" at bounding box center [237, 191] width 122 height 19
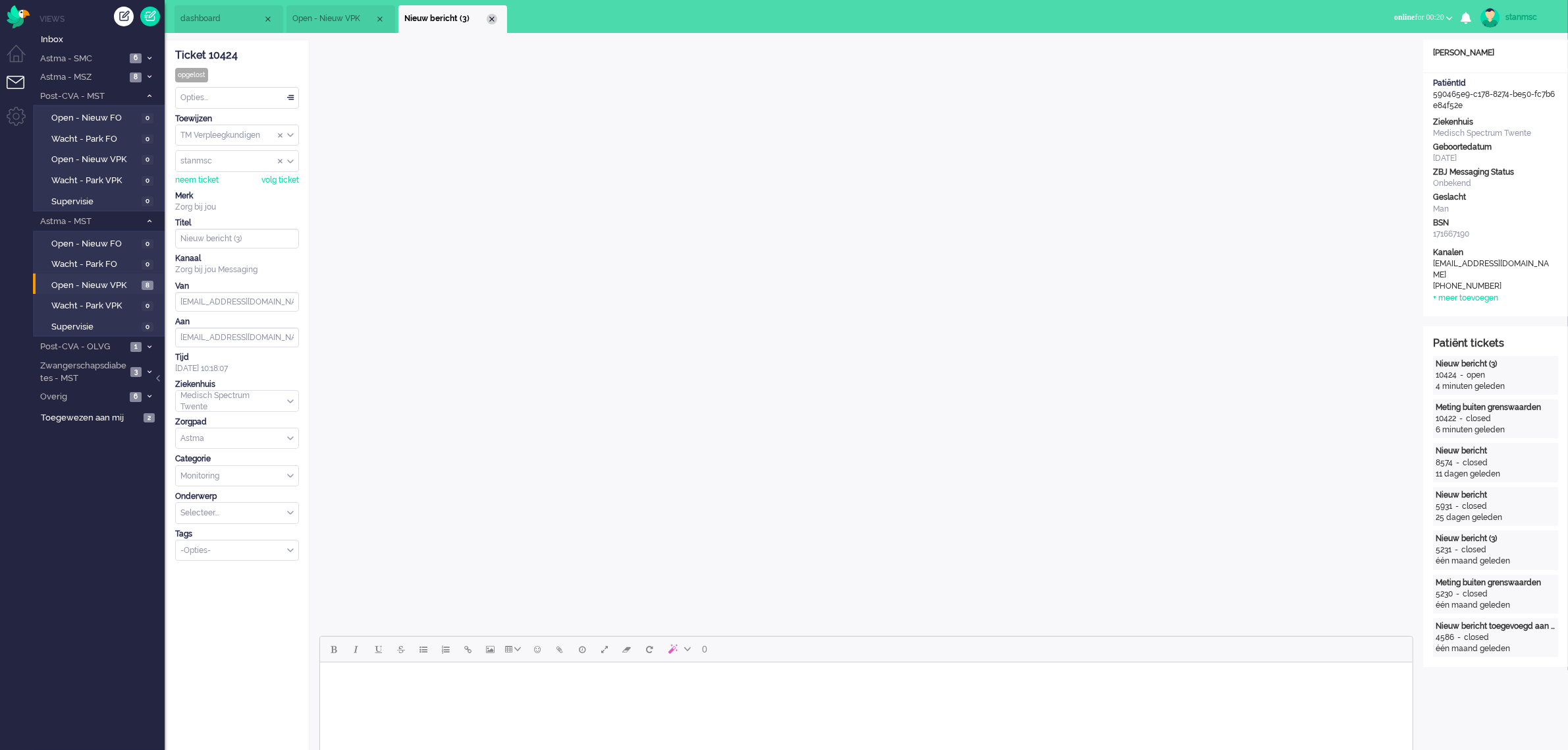
click at [494, 17] on div "Close tab" at bounding box center [492, 19] width 10 height 10
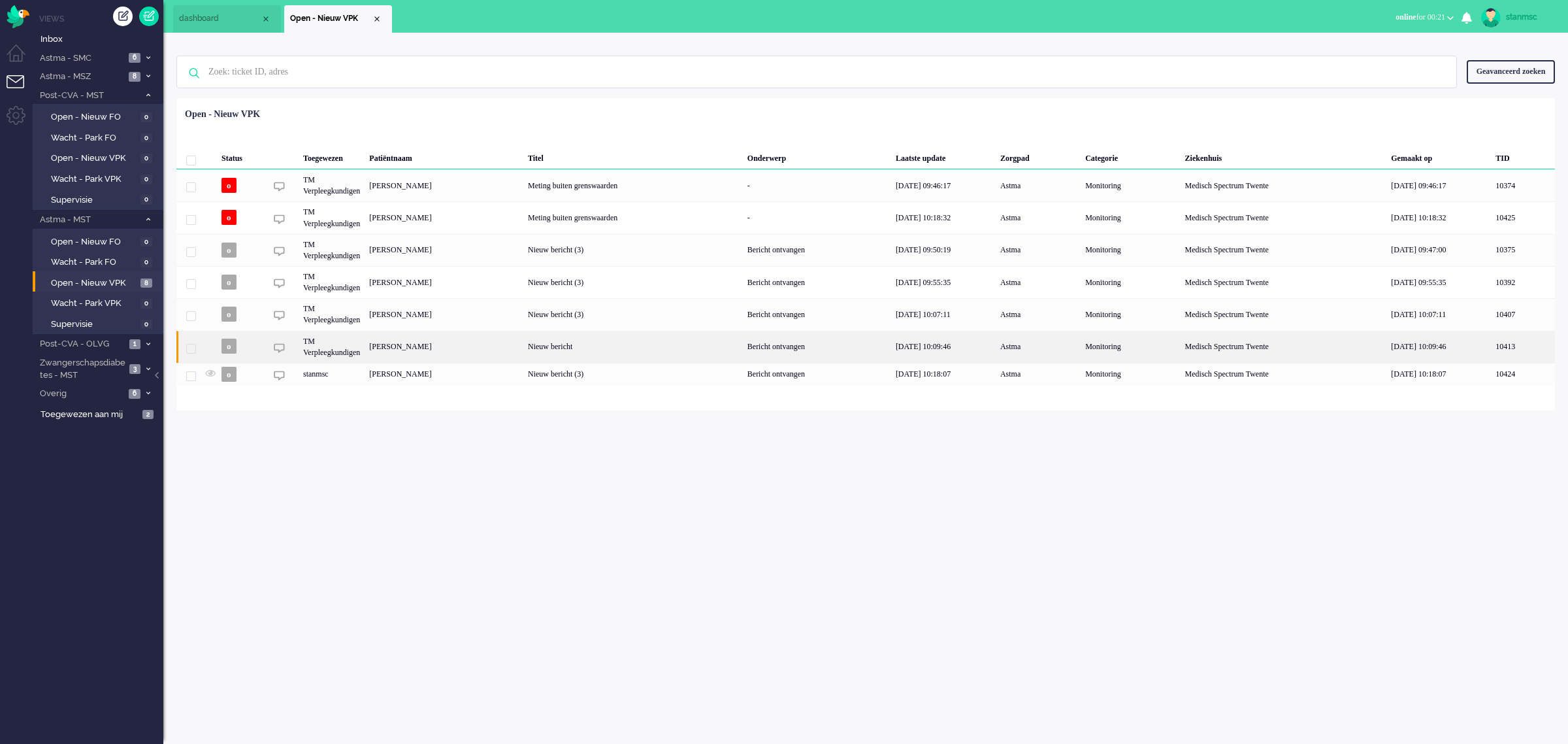
click at [442, 345] on div "[PERSON_NAME]" at bounding box center [444, 346] width 159 height 32
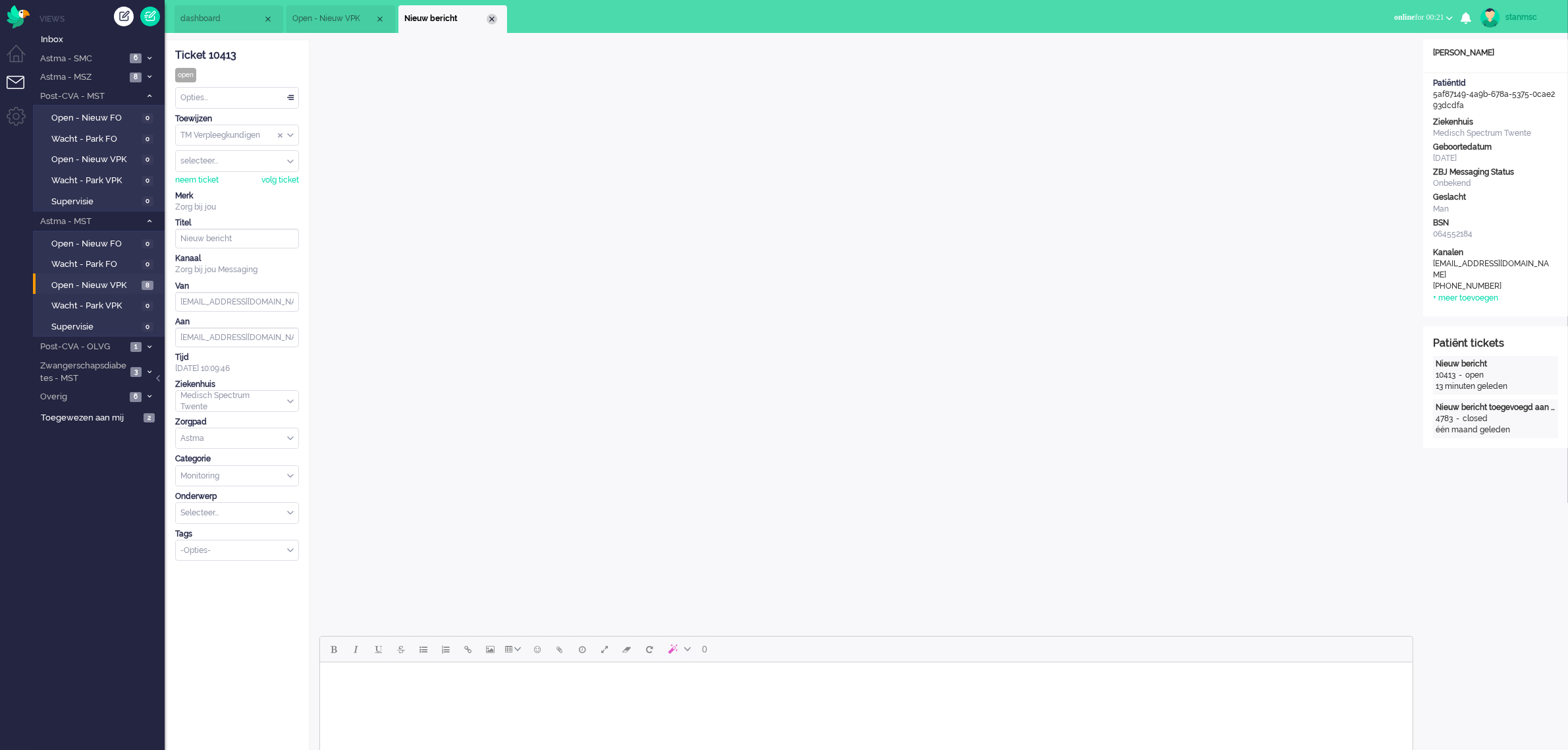
click at [496, 14] on li "Nieuw bericht" at bounding box center [453, 19] width 109 height 28
click at [492, 21] on div "Close tab" at bounding box center [492, 19] width 10 height 10
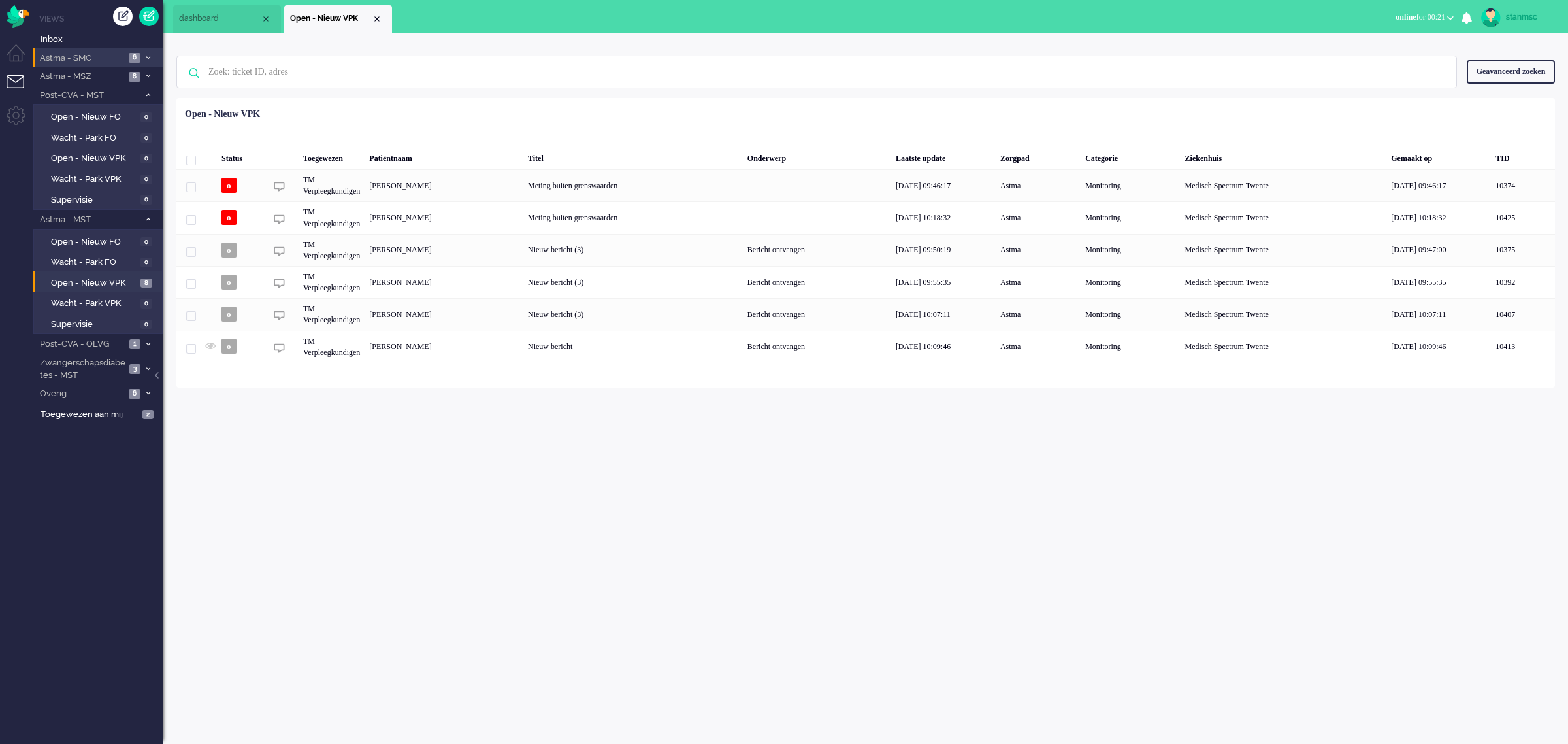
click at [105, 59] on span "Astma - SMC" at bounding box center [81, 59] width 87 height 13
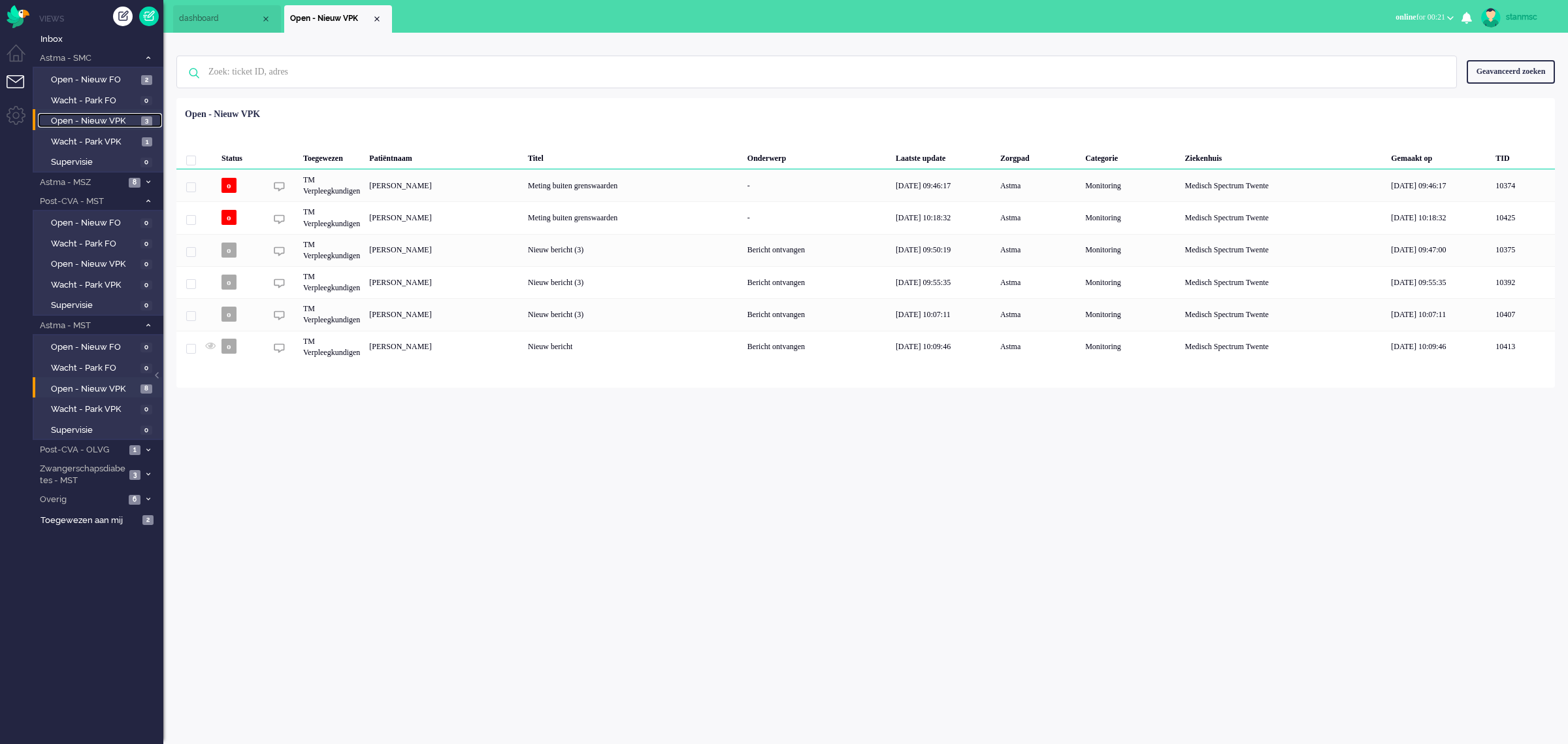
click at [109, 121] on span "Open - Nieuw VPK" at bounding box center [94, 121] width 87 height 13
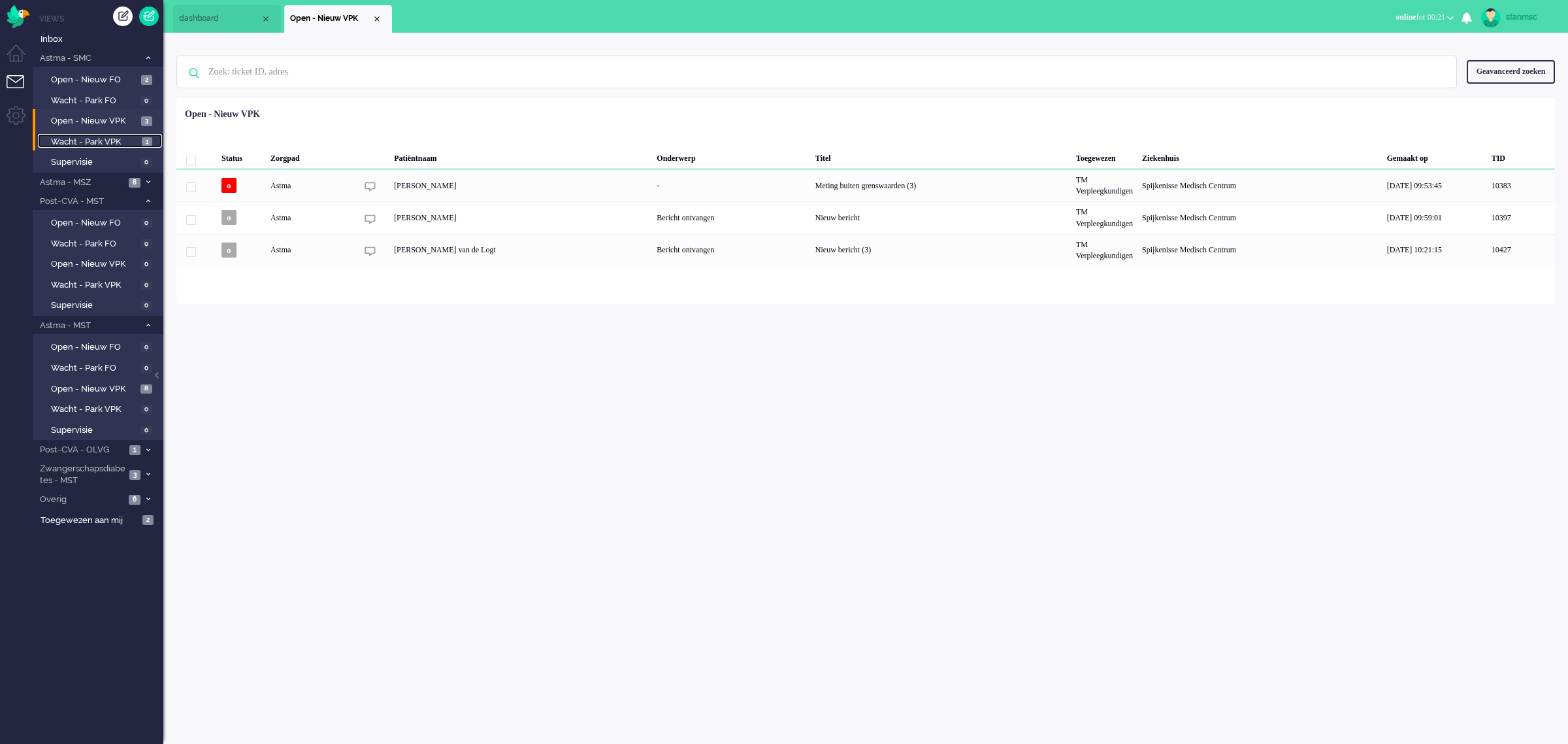
click at [113, 137] on span "Wacht - Park VPK" at bounding box center [95, 143] width 88 height 13
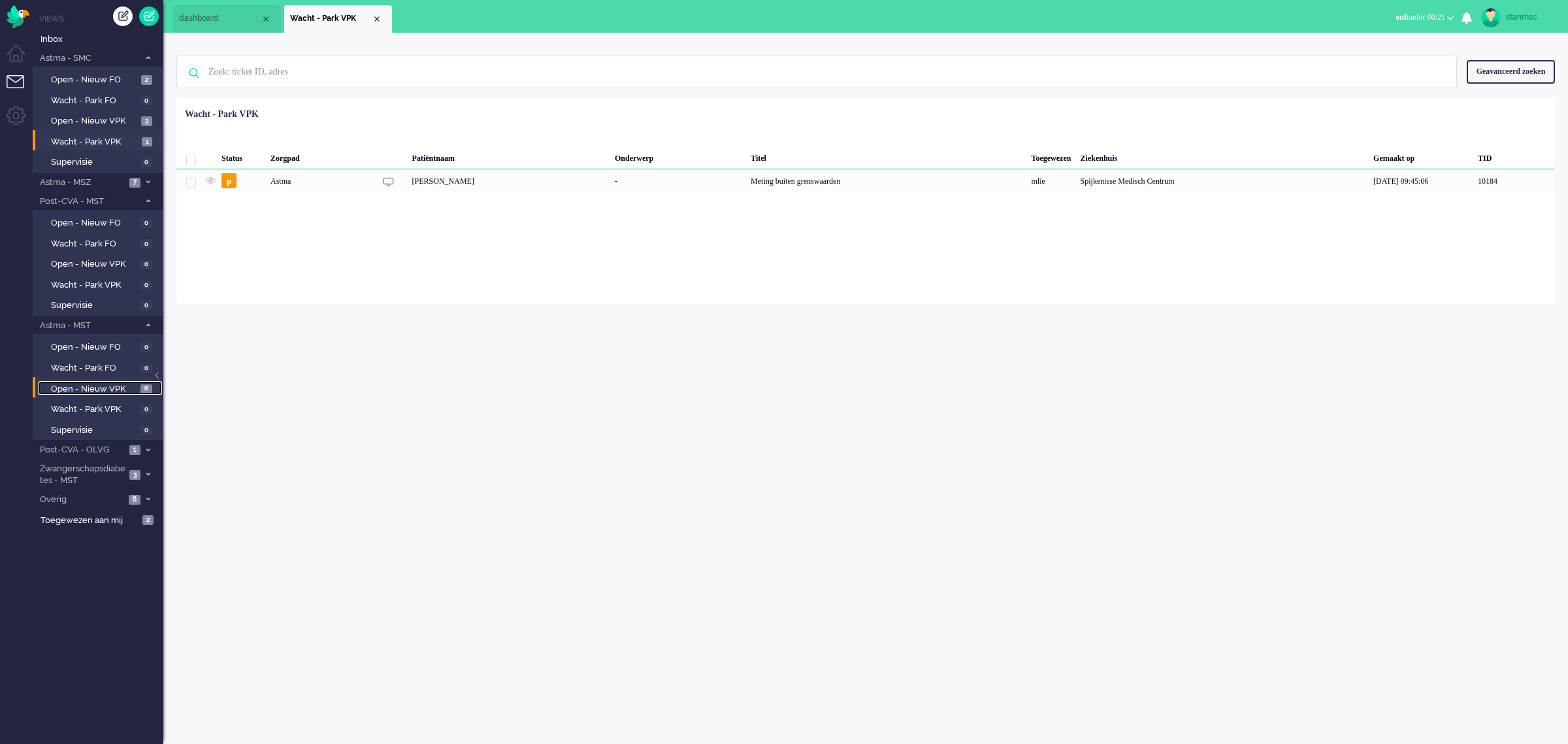
click at [111, 385] on span "Open - Nieuw VPK" at bounding box center [94, 389] width 86 height 13
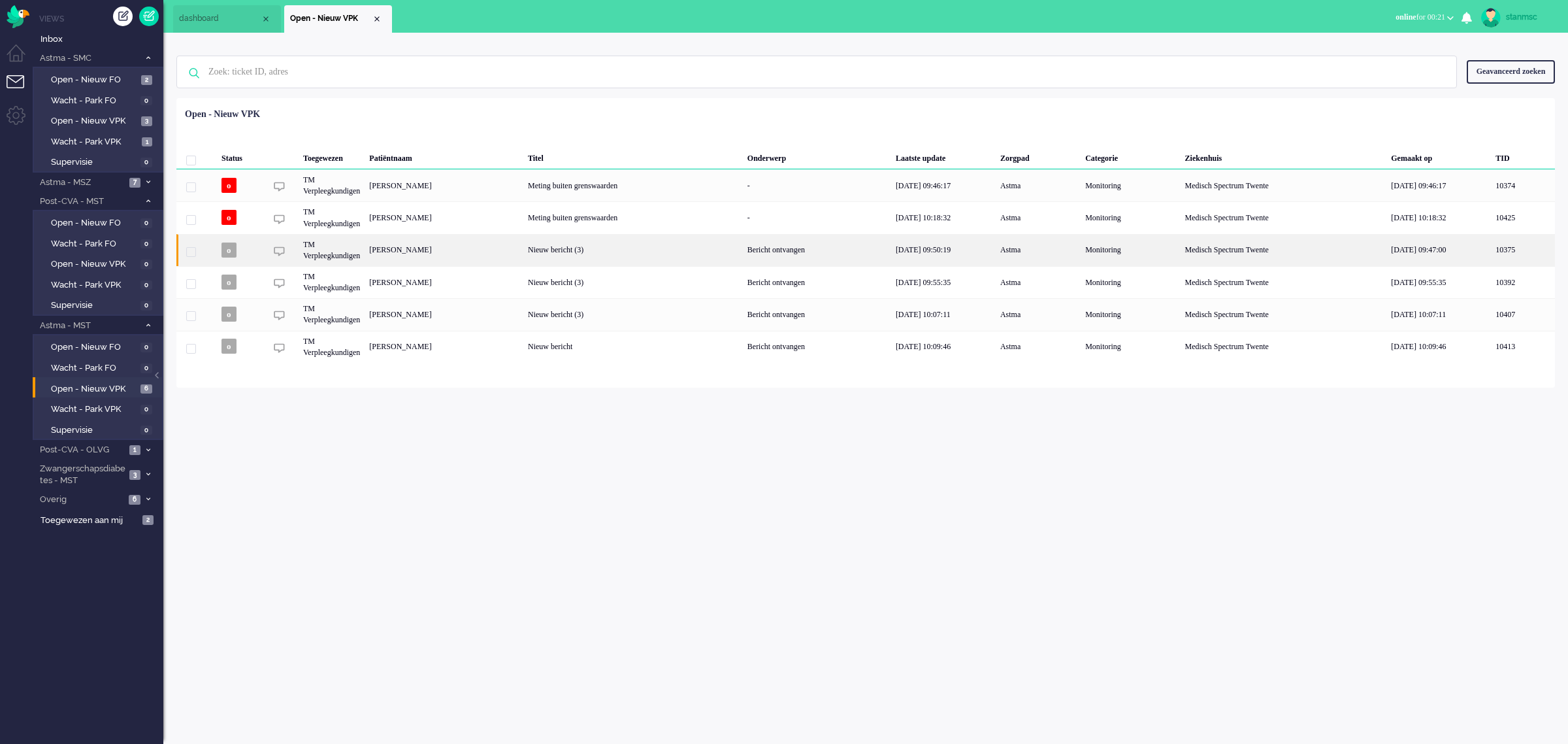
click at [464, 247] on div "[PERSON_NAME]" at bounding box center [444, 250] width 159 height 32
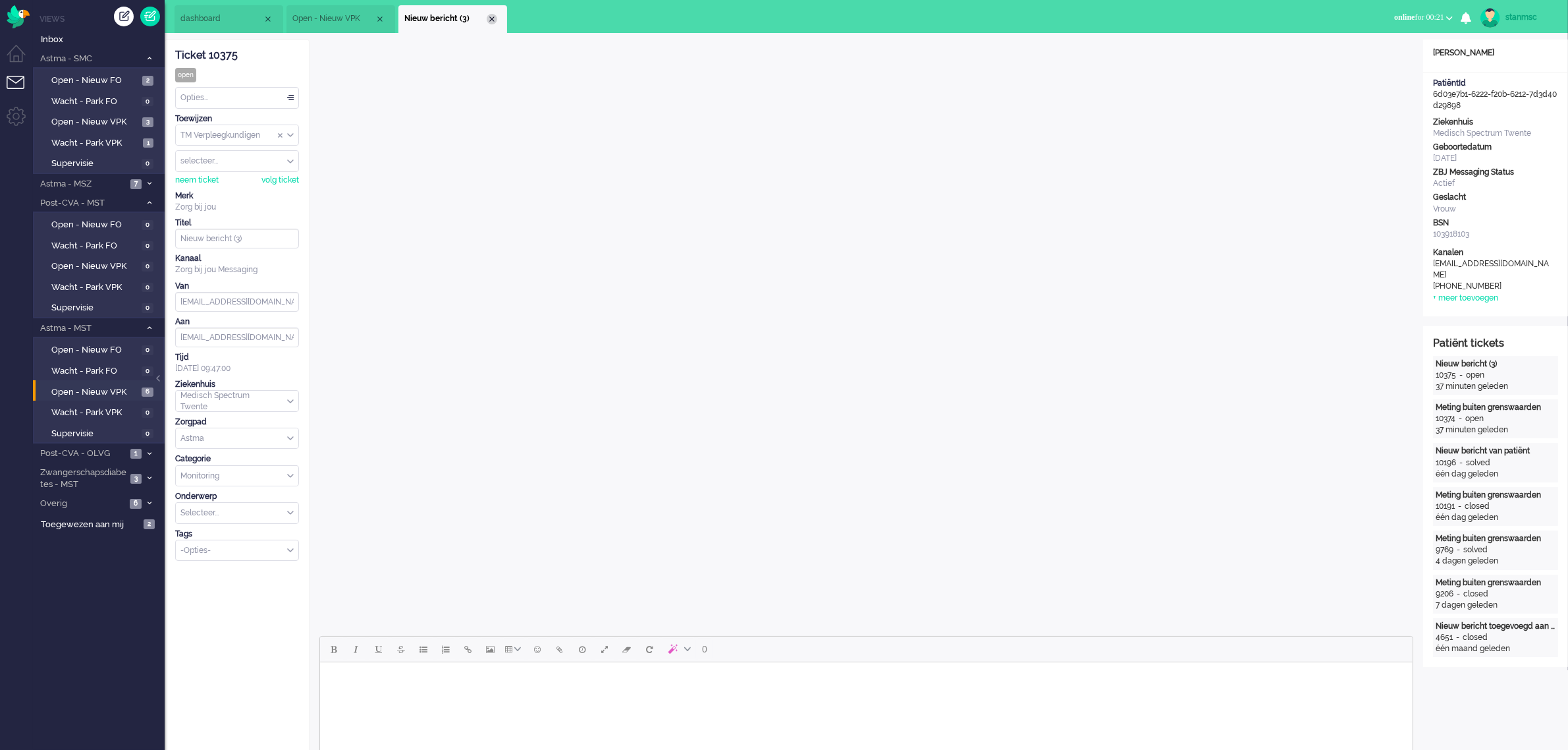
click at [488, 18] on div "Close tab" at bounding box center [492, 19] width 10 height 10
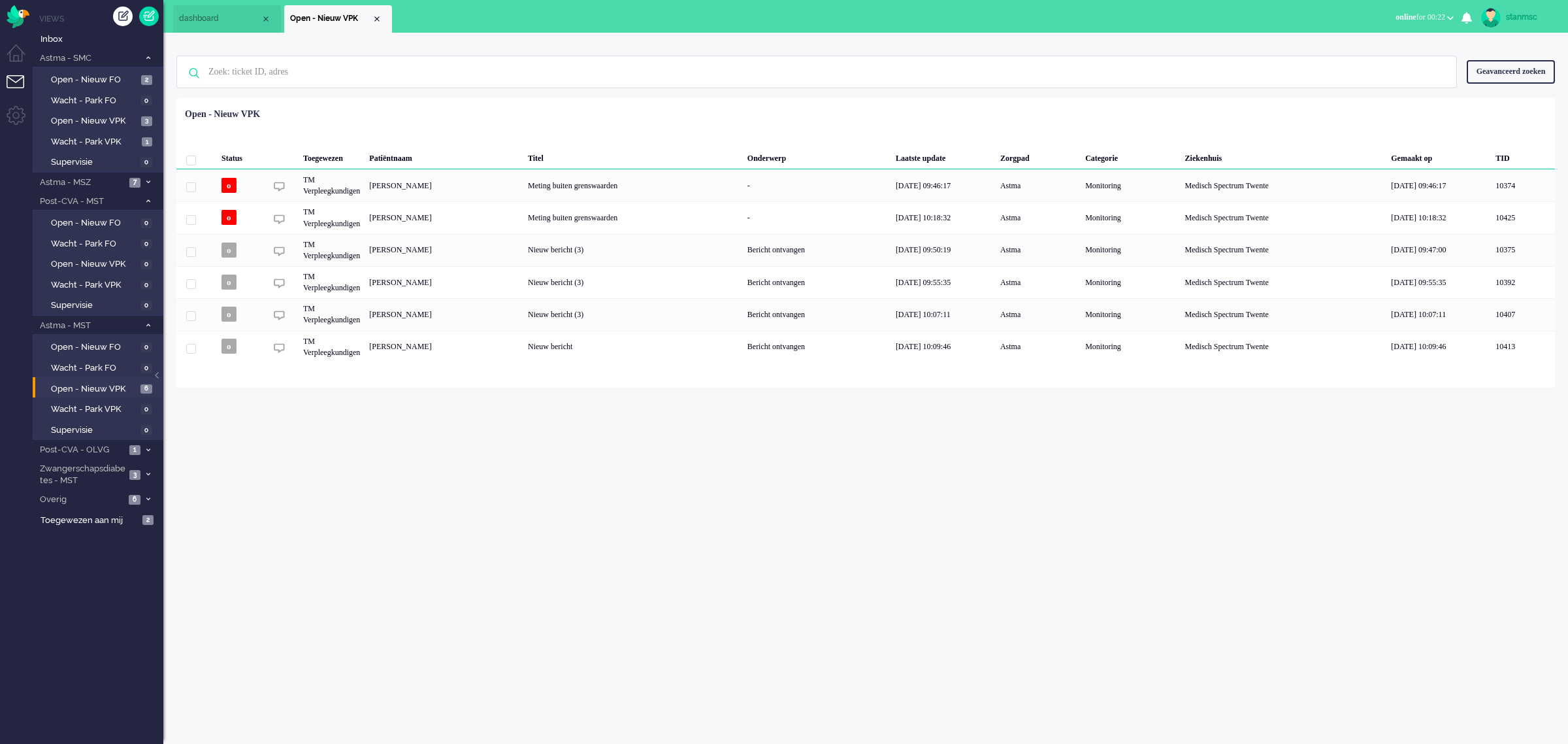
click at [1445, 14] on button "online for 00:22" at bounding box center [1425, 17] width 74 height 19
click at [1371, 45] on label "Away" at bounding box center [1400, 44] width 103 height 11
click at [1415, 16] on span "away for 00:08" at bounding box center [1422, 17] width 46 height 9
click at [1382, 54] on label "Online" at bounding box center [1400, 59] width 103 height 11
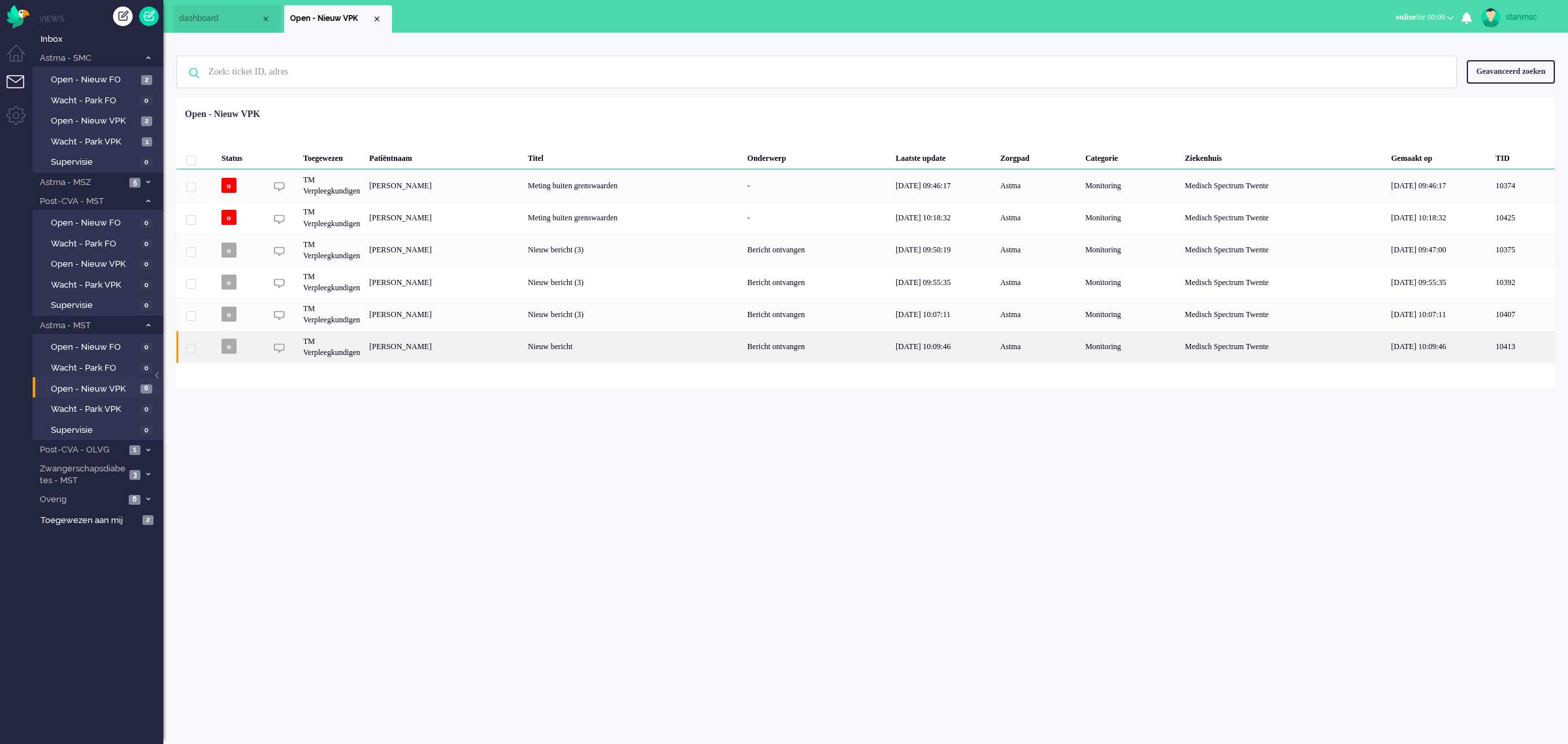
click at [465, 347] on div "[PERSON_NAME]" at bounding box center [444, 346] width 159 height 32
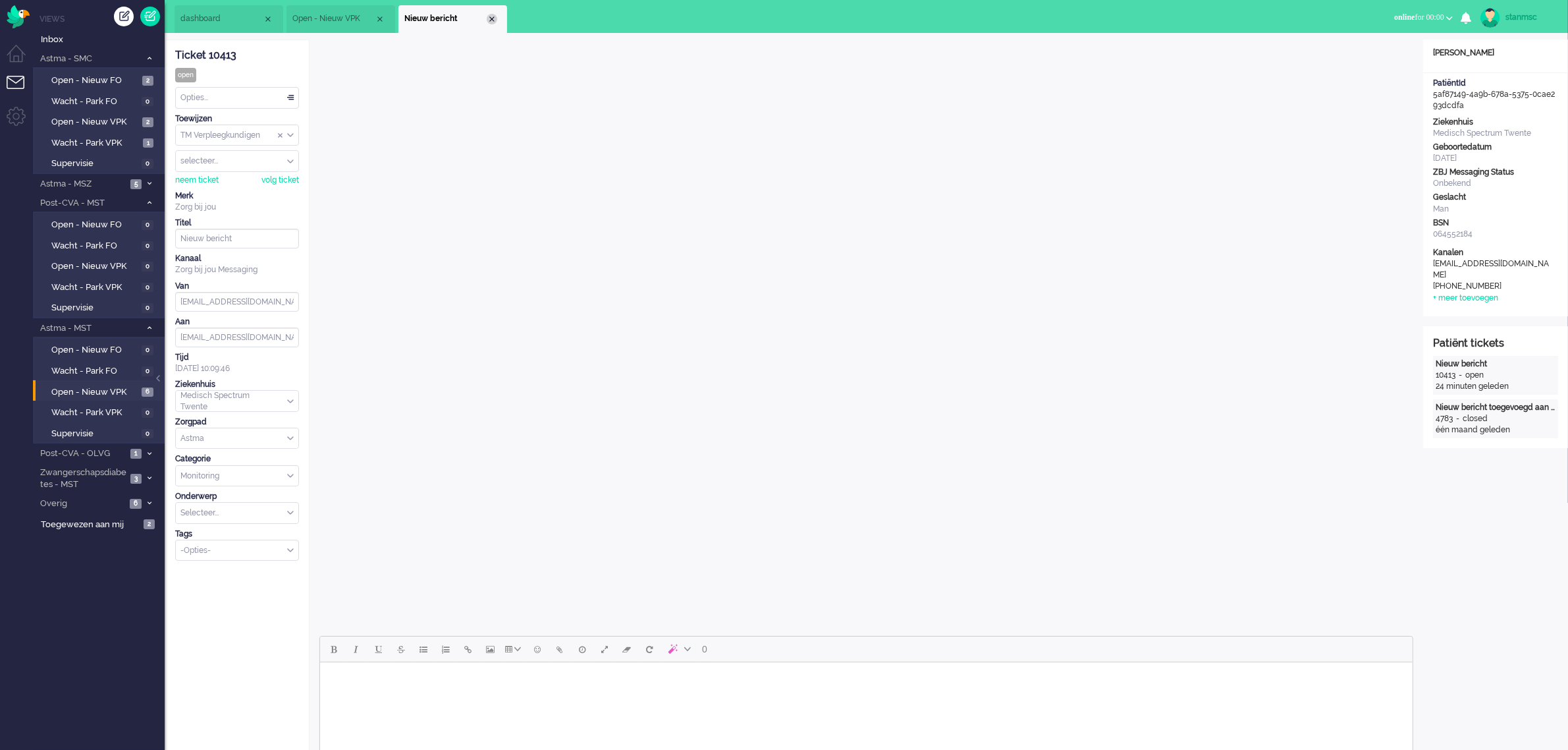
click at [496, 20] on div "Close tab" at bounding box center [492, 19] width 10 height 10
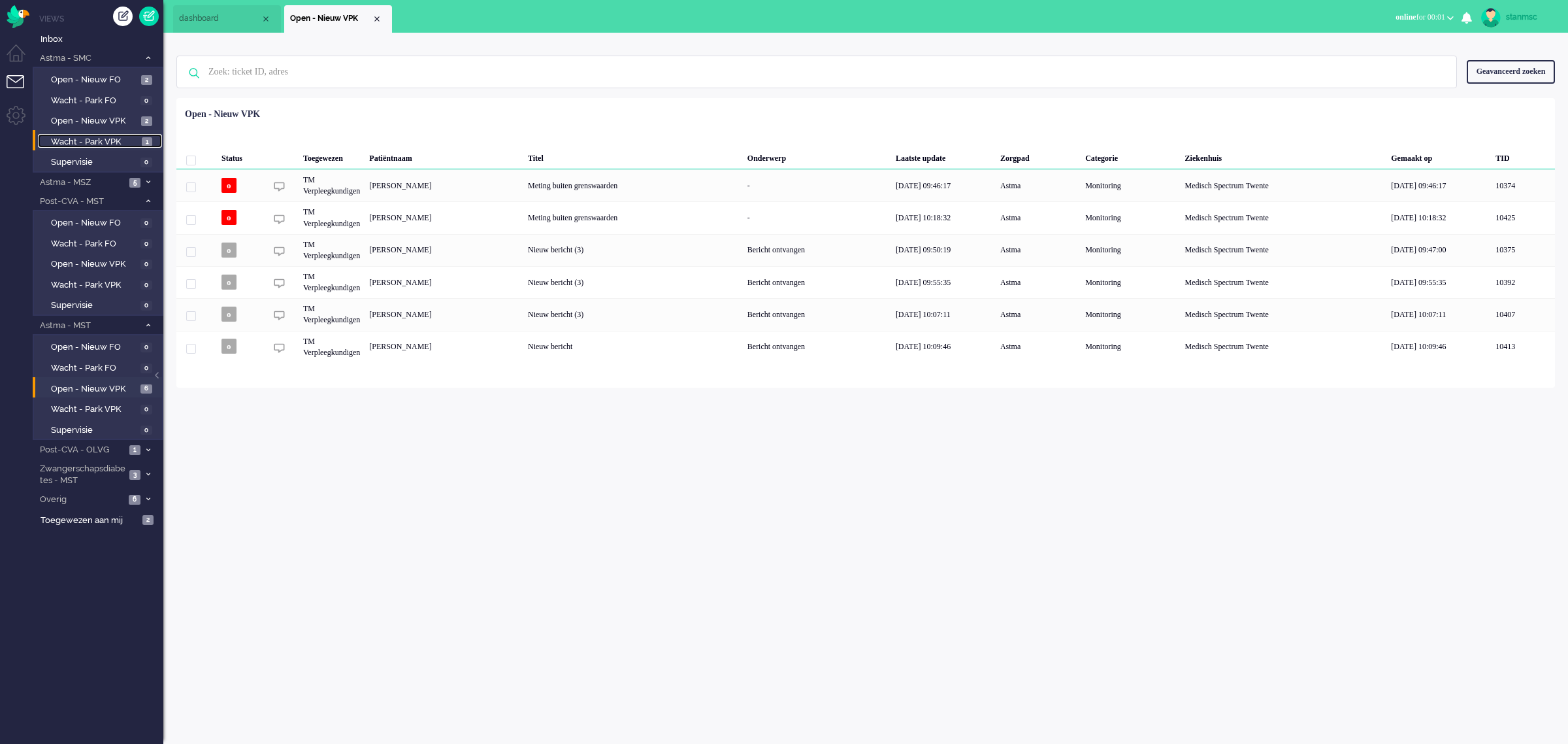
click at [103, 144] on span "Wacht - Park VPK" at bounding box center [95, 143] width 88 height 13
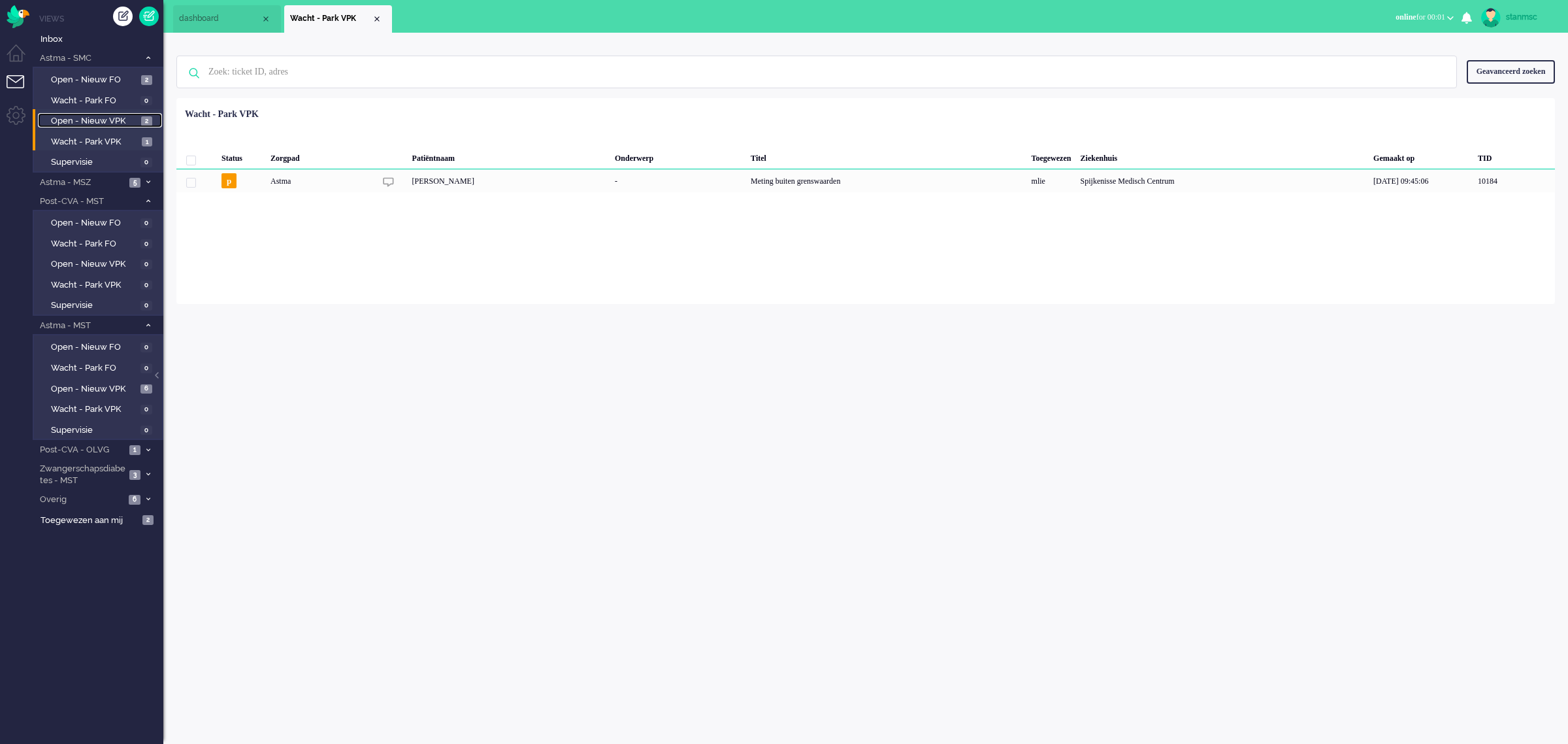
click at [101, 125] on span "Open - Nieuw VPK" at bounding box center [94, 121] width 87 height 13
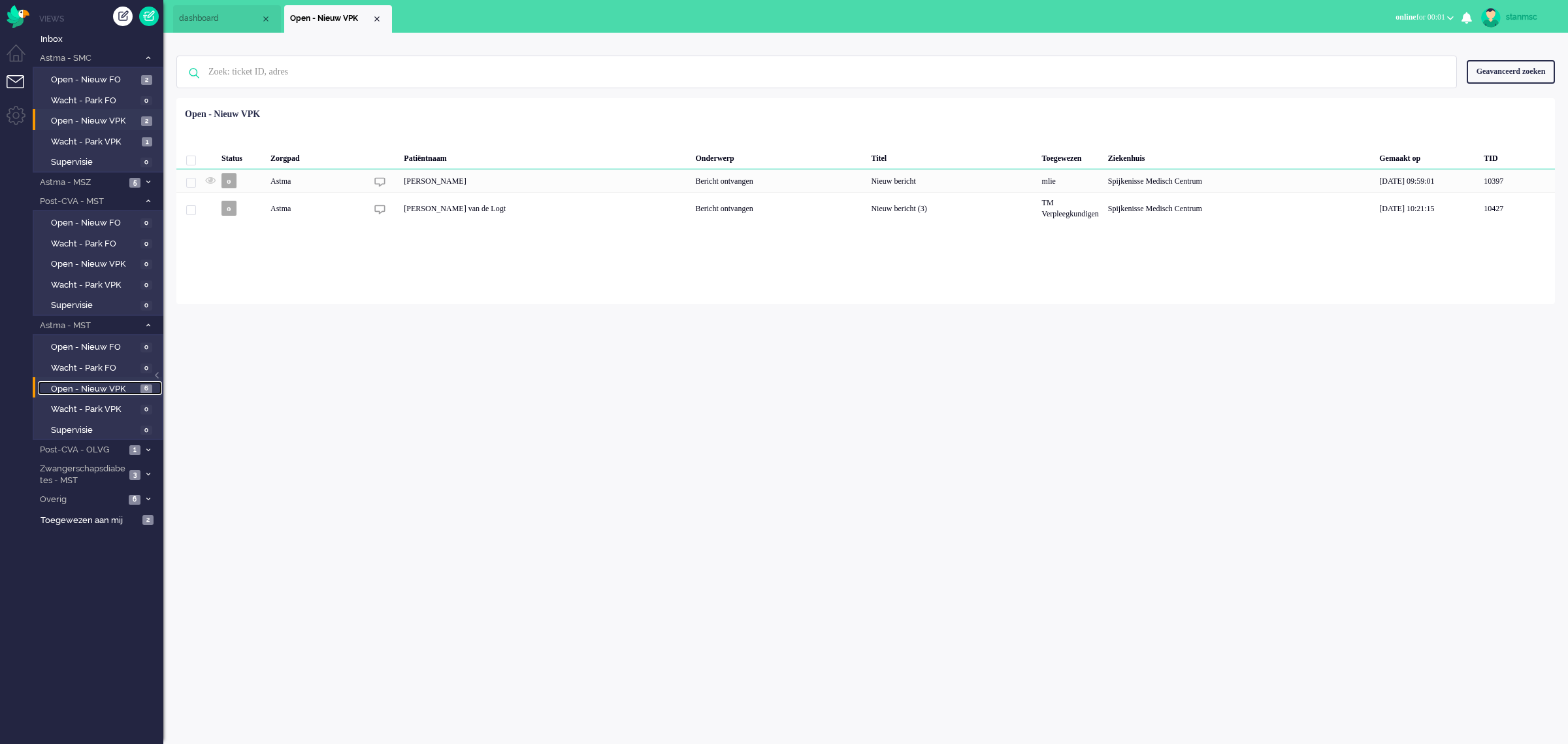
click at [75, 385] on span "Open - Nieuw VPK" at bounding box center [94, 389] width 86 height 13
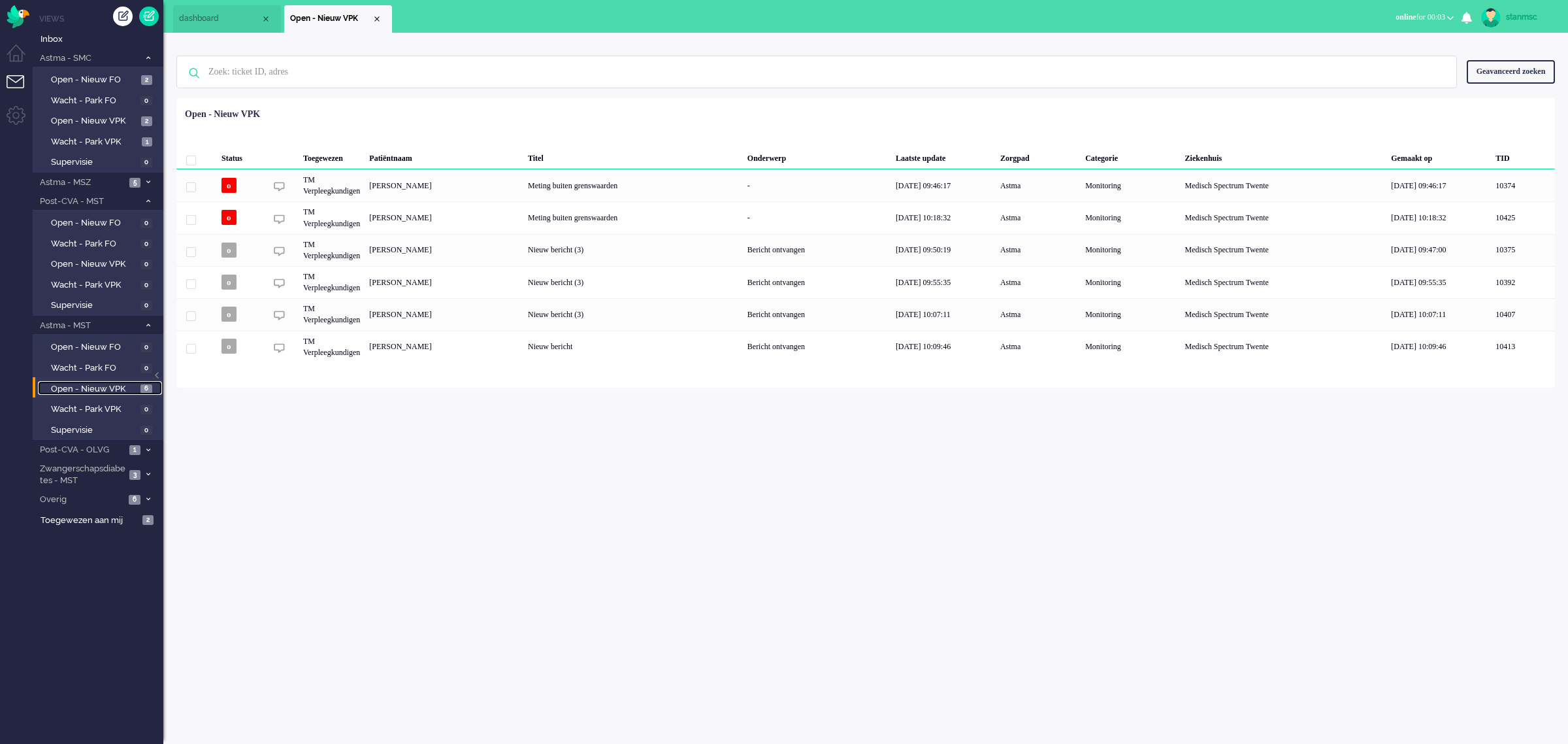
click at [201, 18] on span "dashboard" at bounding box center [220, 19] width 81 height 11
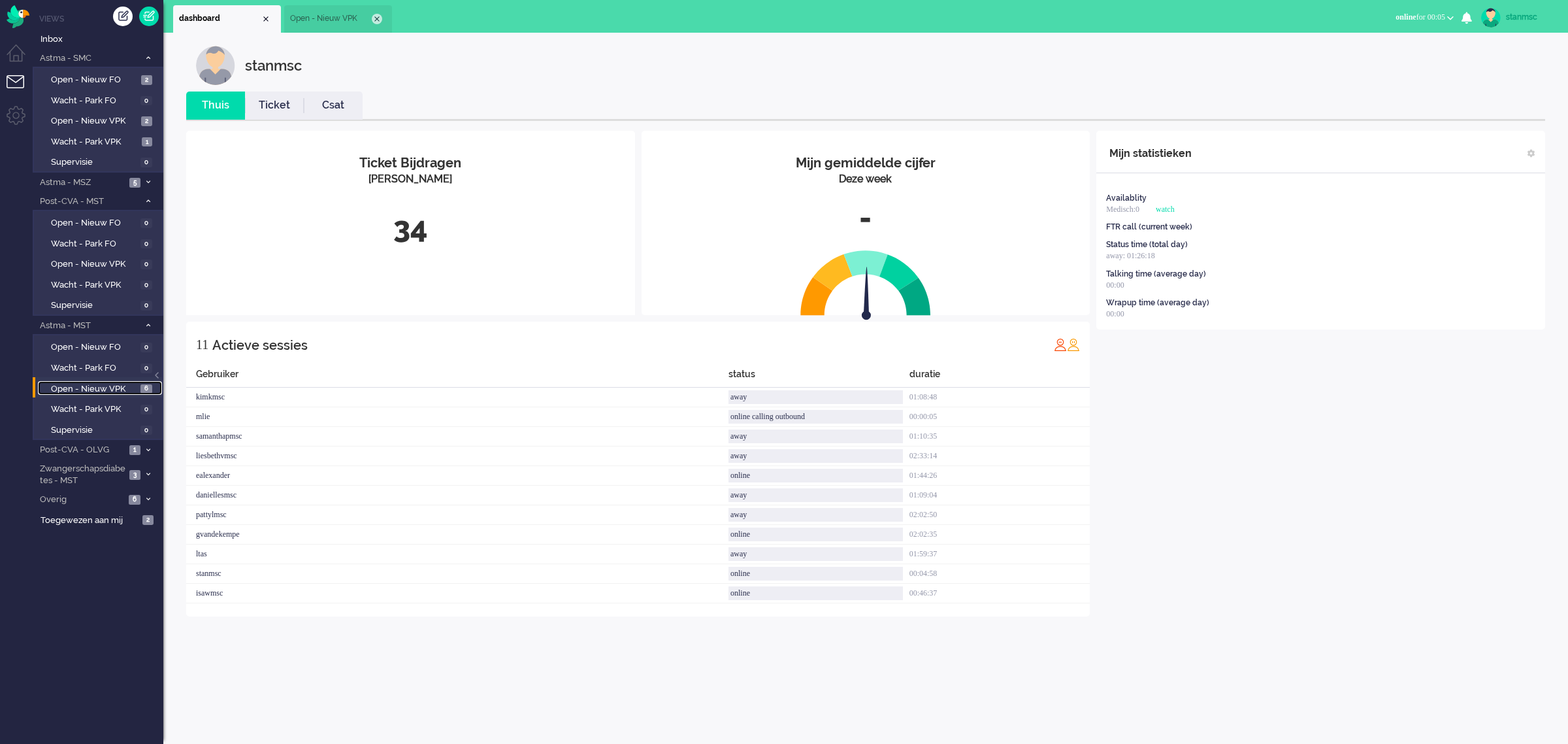
click at [373, 18] on div "Close tab" at bounding box center [377, 19] width 10 height 10
click at [21, 11] on img "Omnidesk" at bounding box center [17, 16] width 23 height 23
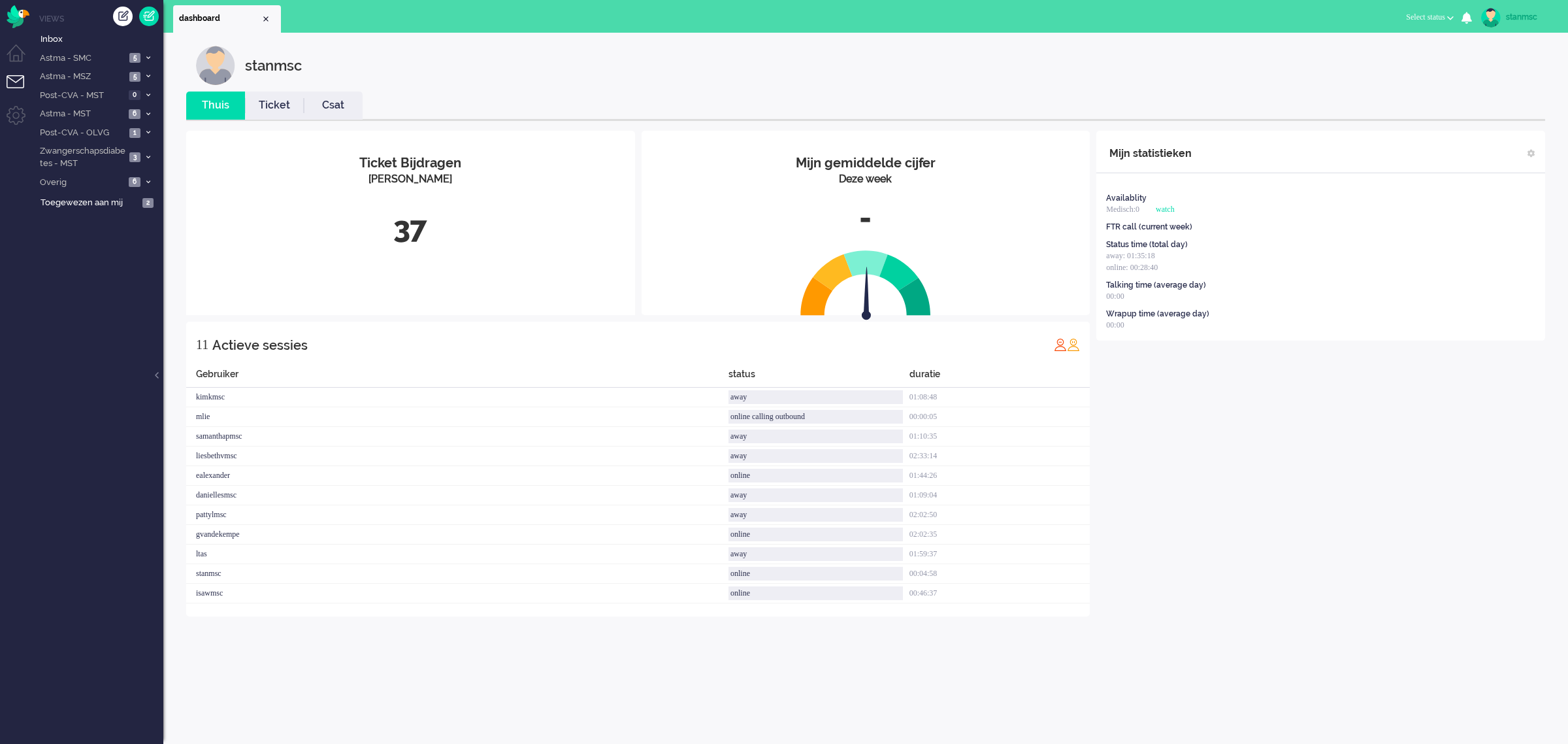
click at [267, 105] on link "Ticket" at bounding box center [274, 105] width 59 height 15
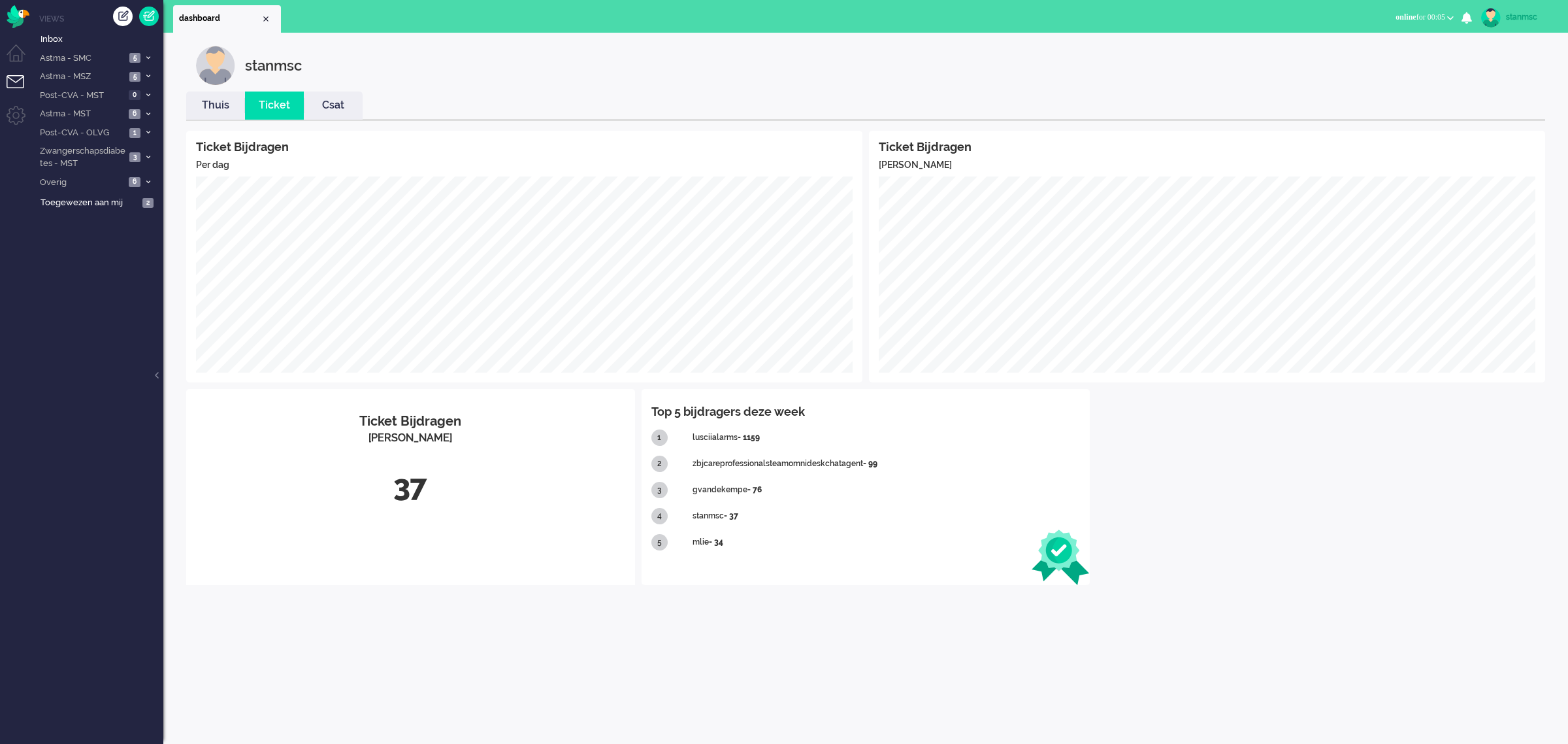
click at [204, 100] on link "Thuis" at bounding box center [215, 105] width 59 height 15
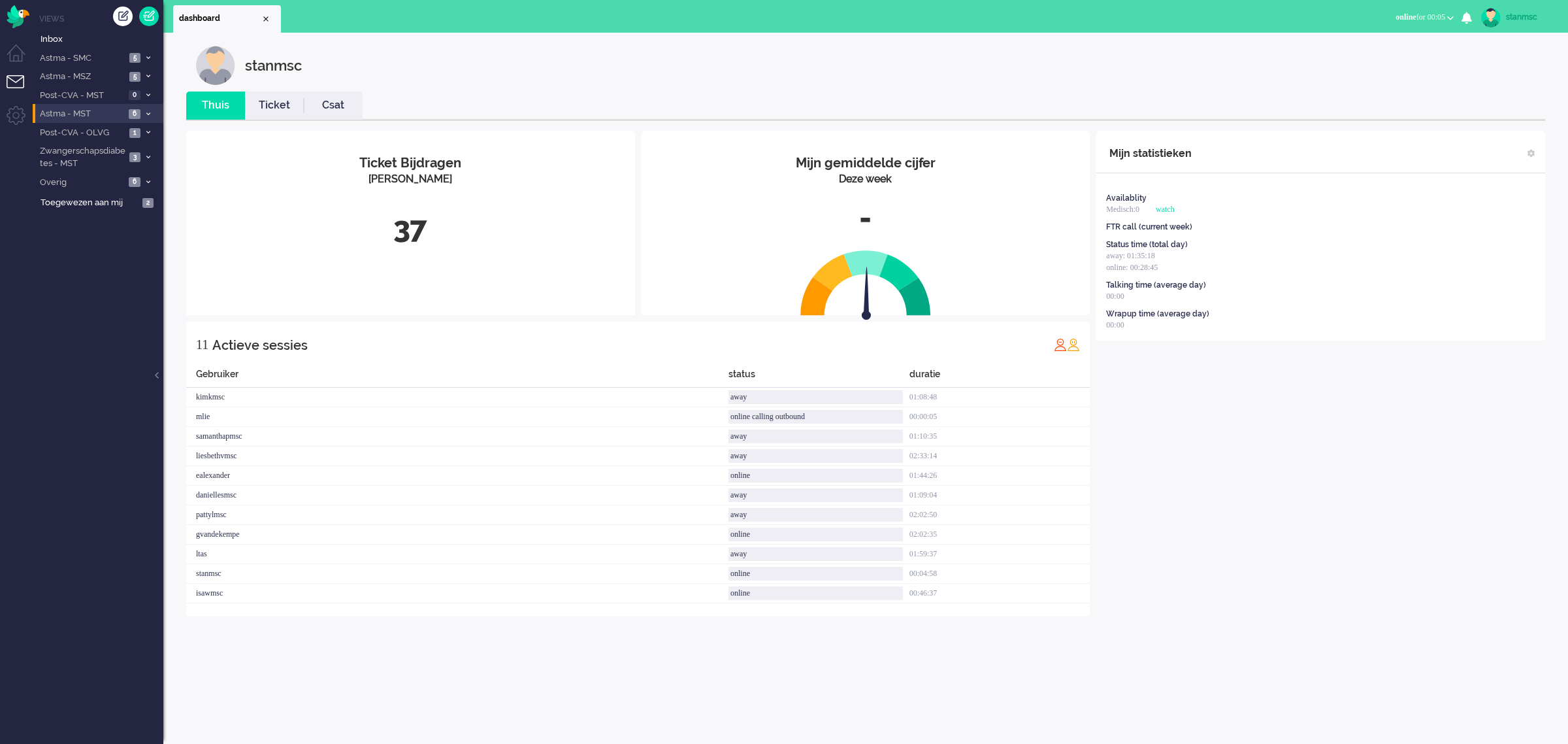
click at [92, 113] on span "Astma - MST" at bounding box center [81, 114] width 87 height 13
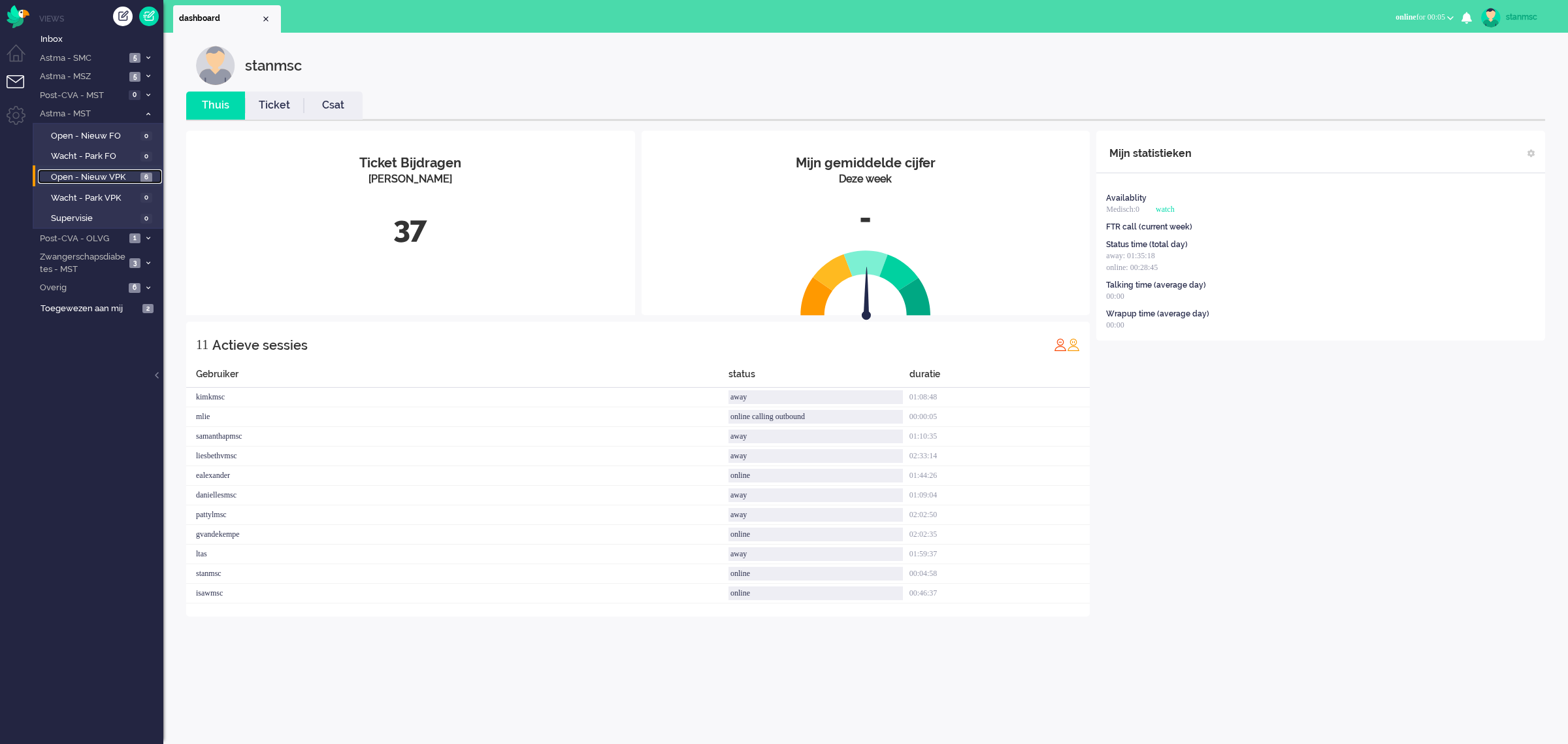
click at [109, 179] on span "Open - Nieuw VPK" at bounding box center [94, 178] width 86 height 13
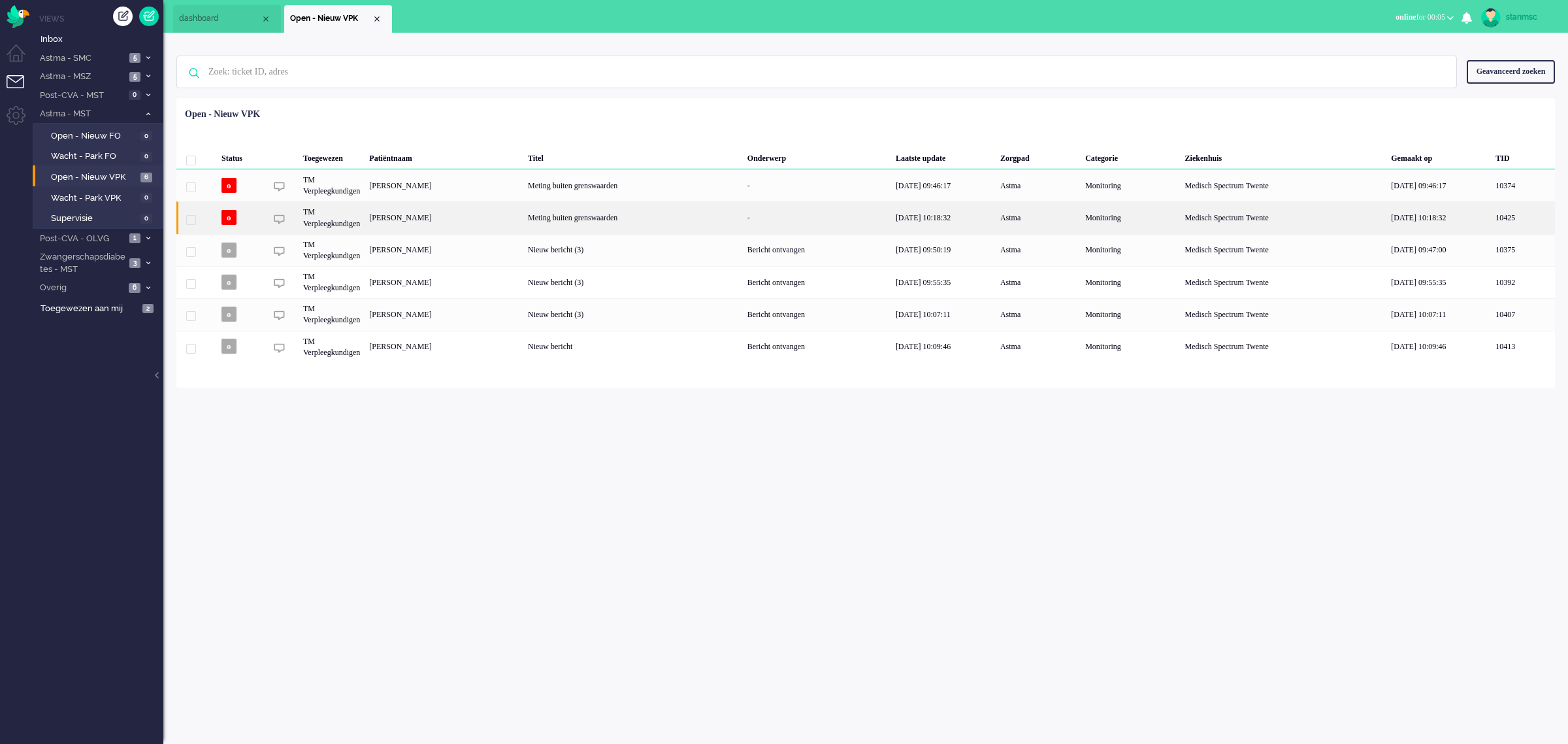
click at [496, 217] on div "Wilhelmus Antonetta Jongmans" at bounding box center [444, 217] width 159 height 32
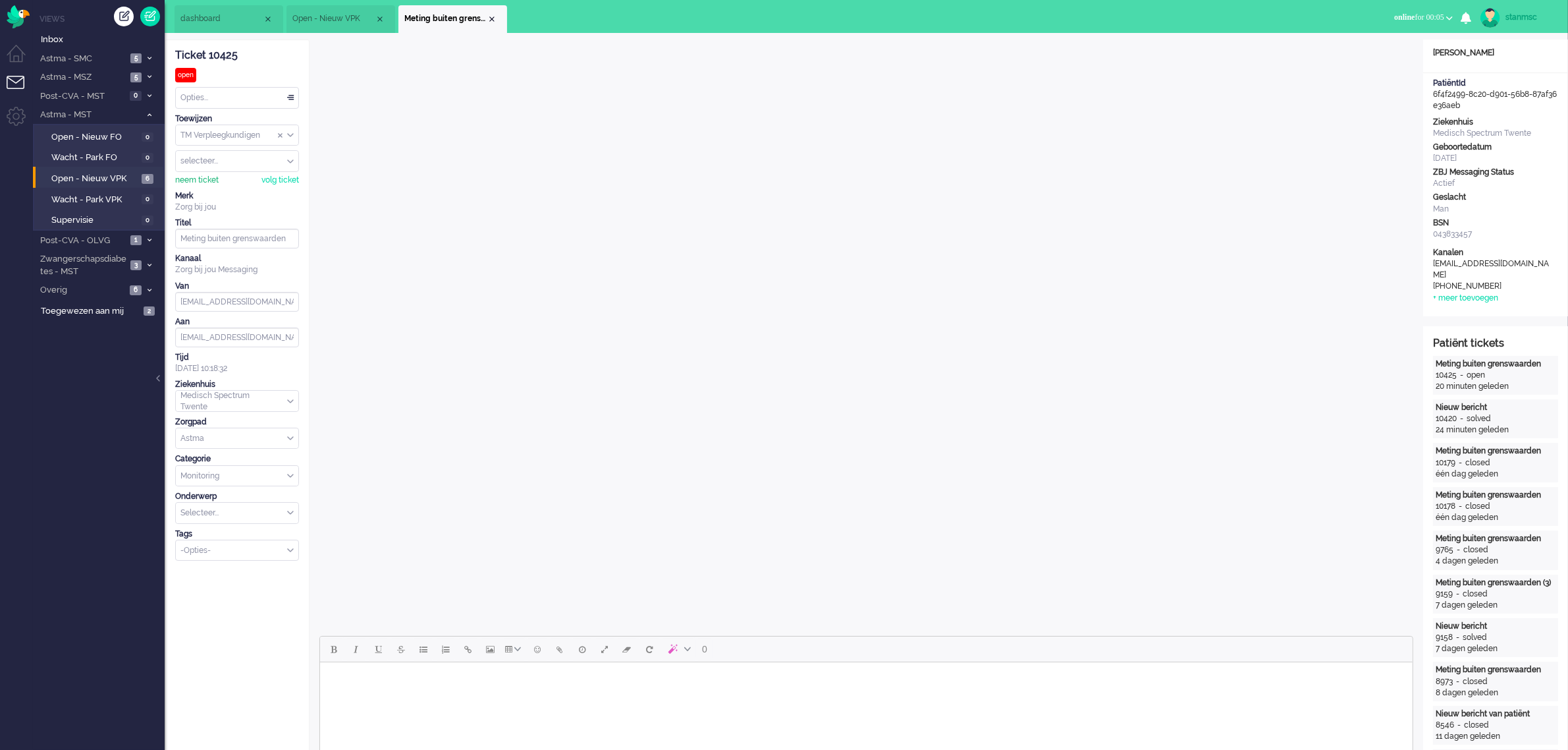
click at [198, 182] on div "neem ticket" at bounding box center [196, 180] width 43 height 11
click at [101, 56] on span "Astma - SMC" at bounding box center [81, 59] width 88 height 13
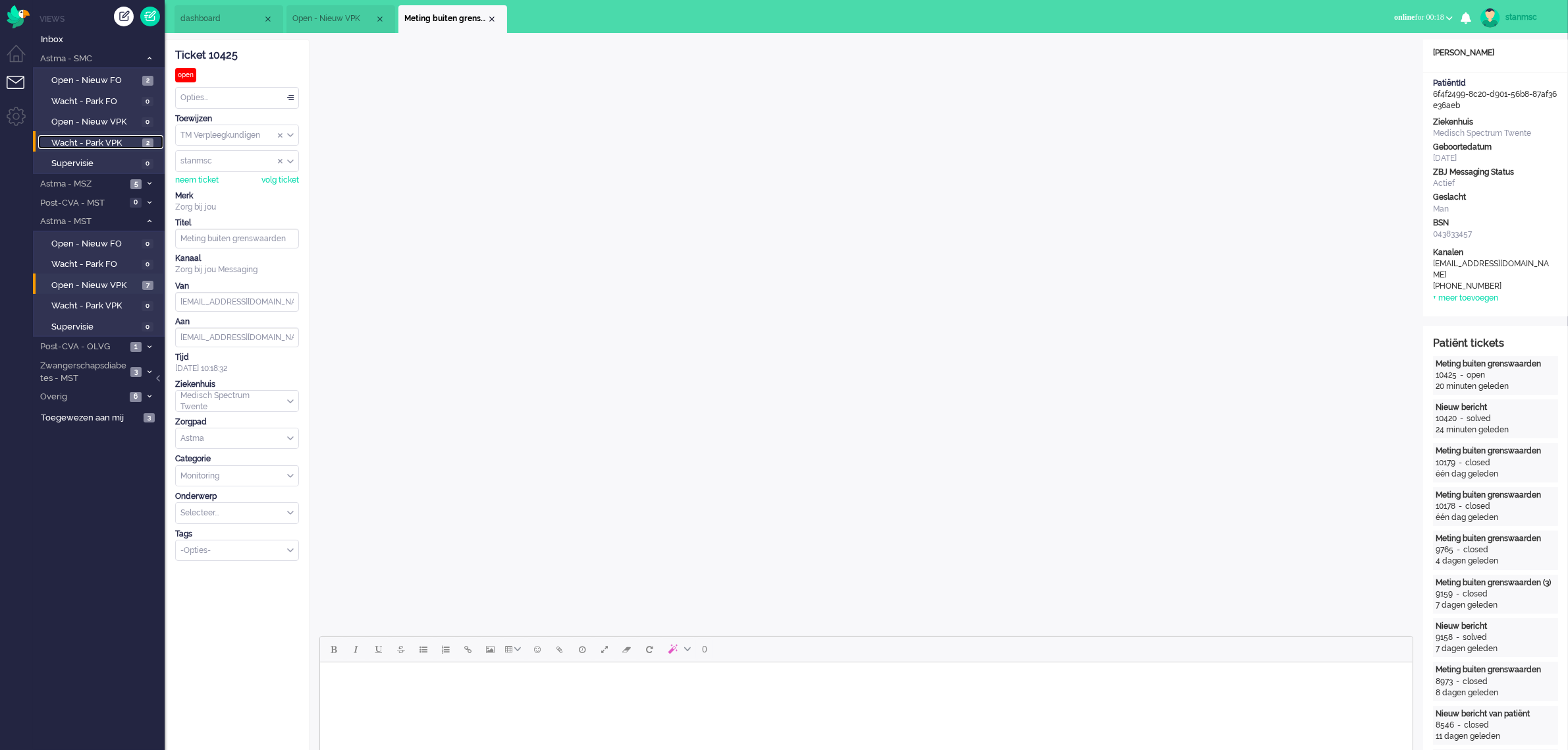
click at [110, 141] on span "Wacht - Park VPK" at bounding box center [95, 144] width 88 height 13
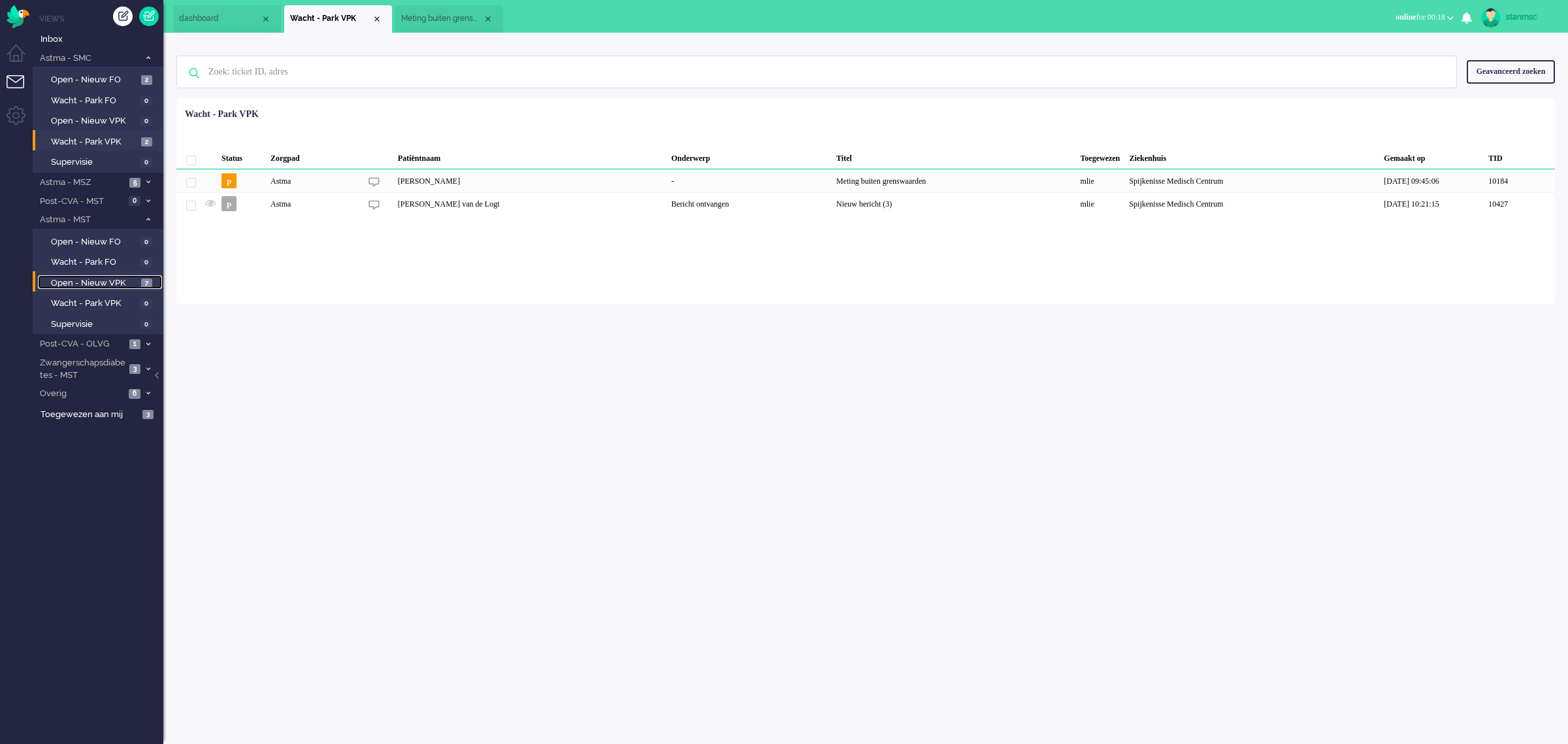
click at [106, 278] on span "Open - Nieuw VPK" at bounding box center [94, 284] width 87 height 13
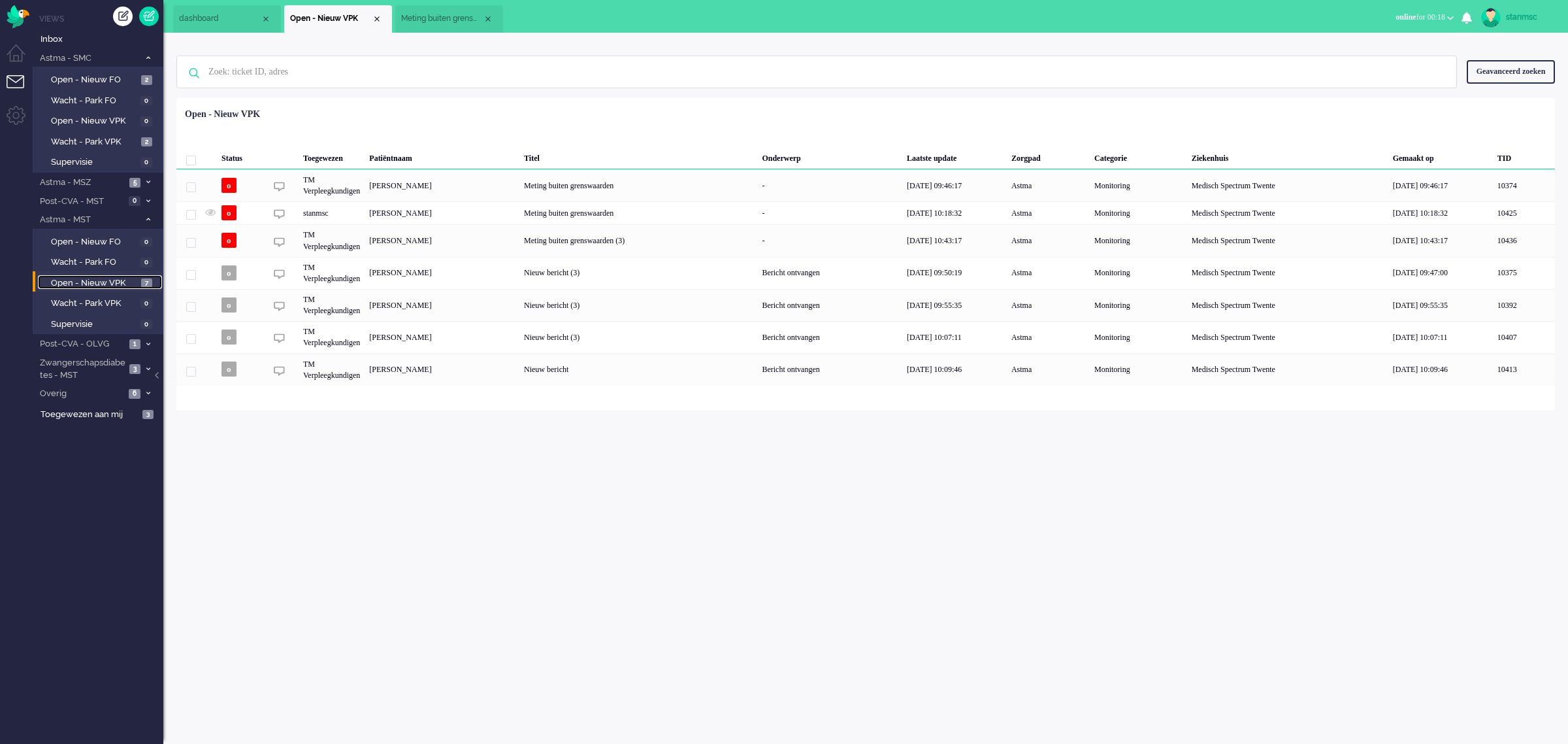
click at [448, 14] on span "Meting buiten grenswaarden" at bounding box center [442, 19] width 81 height 11
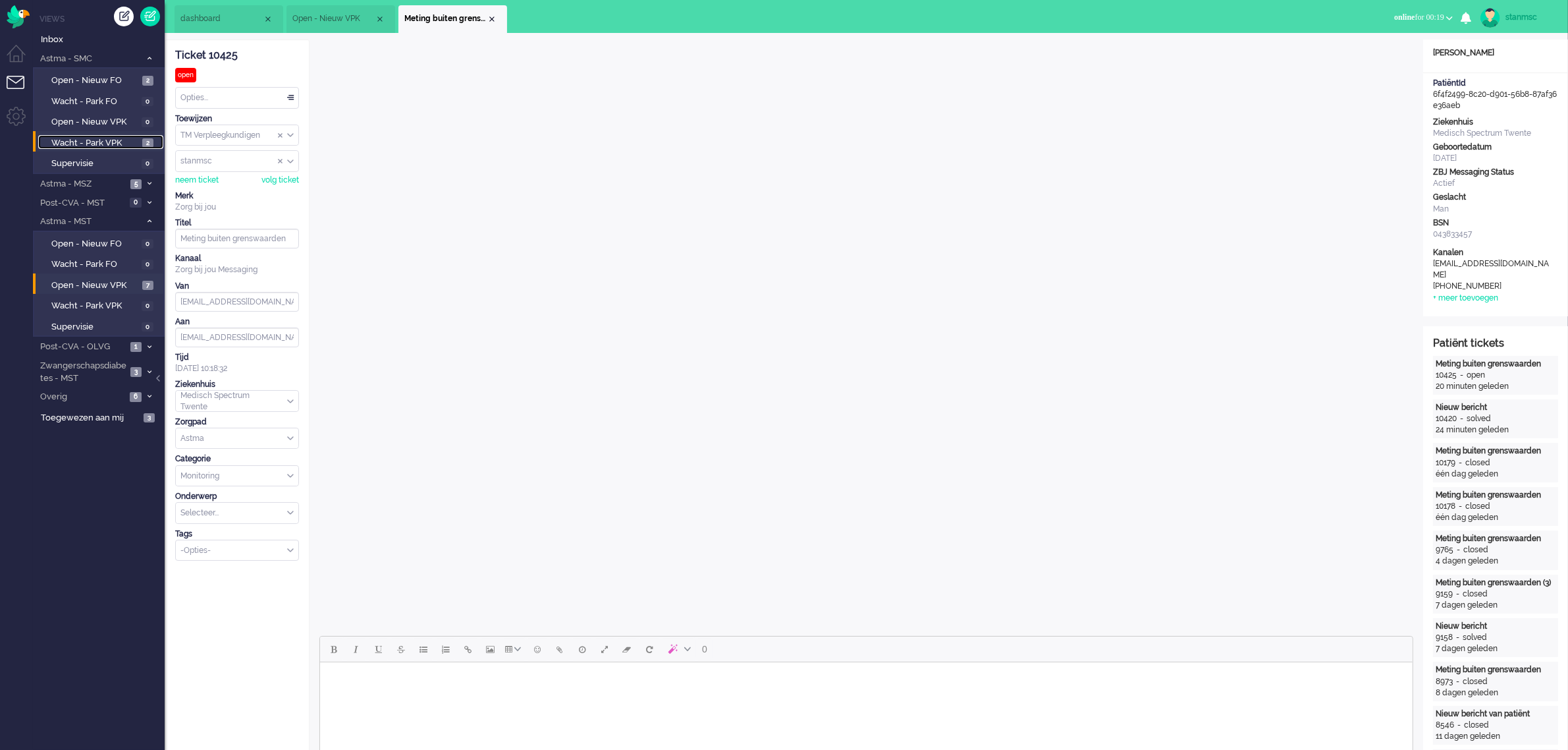
click at [98, 142] on span "Wacht - Park VPK" at bounding box center [95, 144] width 88 height 13
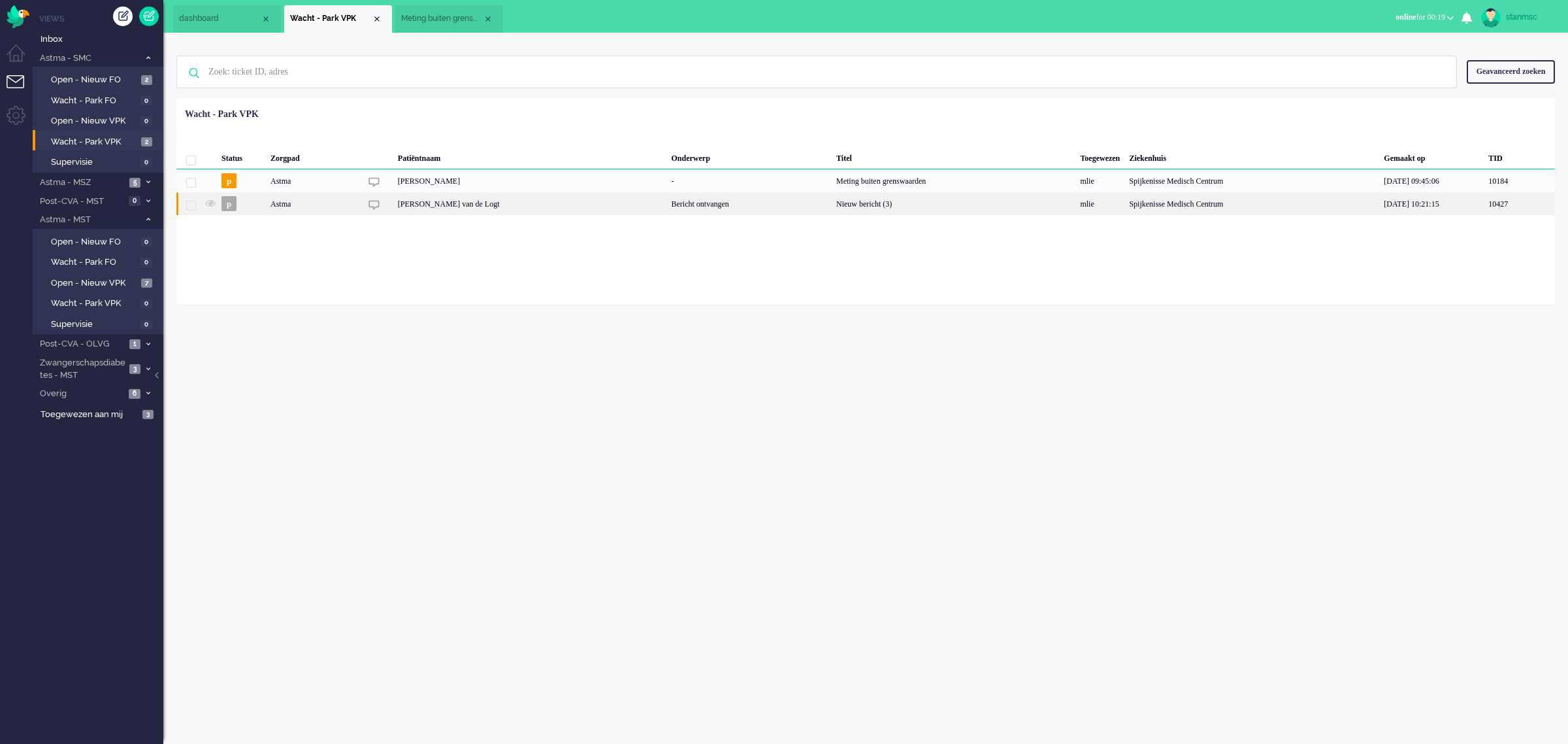
click at [346, 201] on div "Astma" at bounding box center [313, 203] width 95 height 23
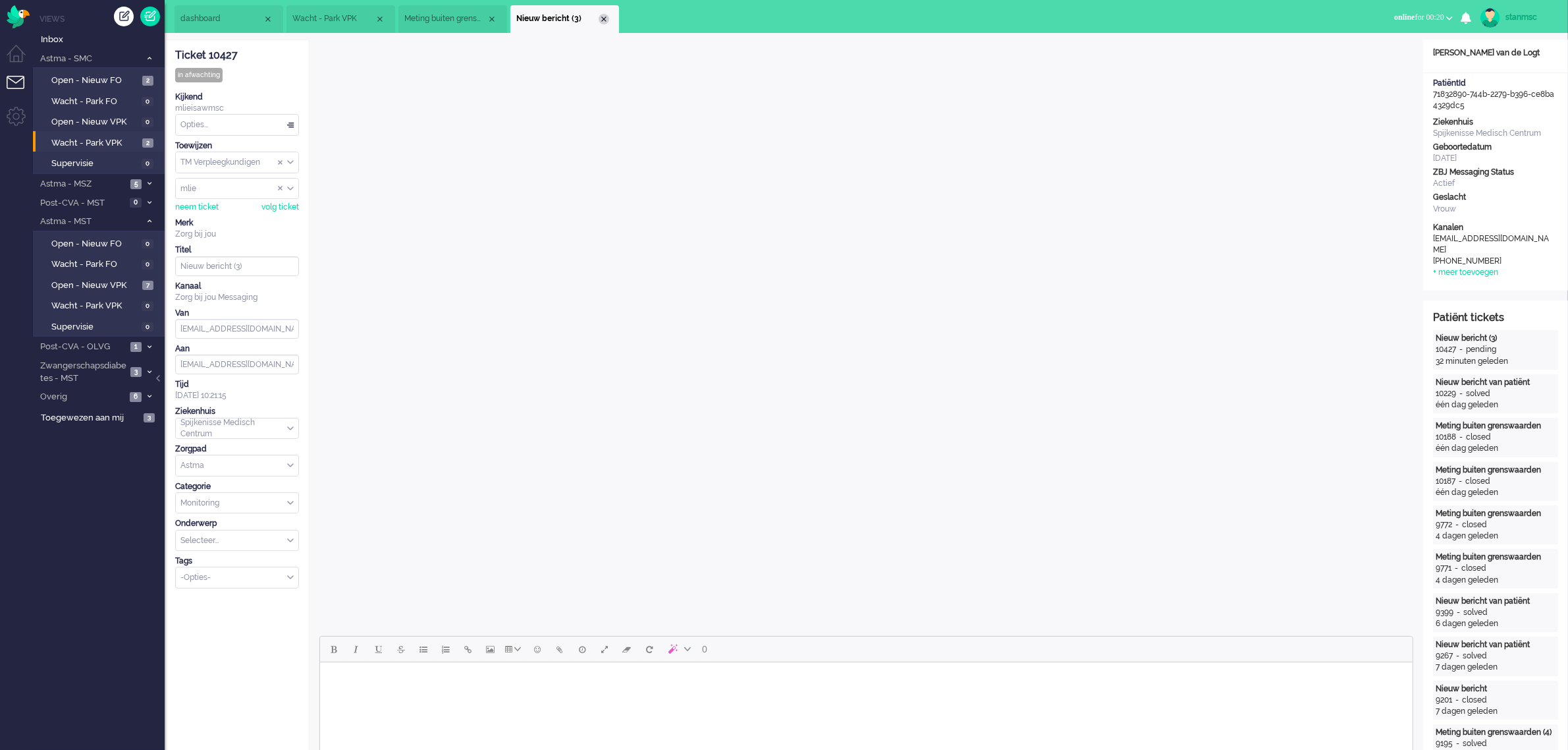
click at [601, 20] on div "Close tab" at bounding box center [604, 19] width 10 height 10
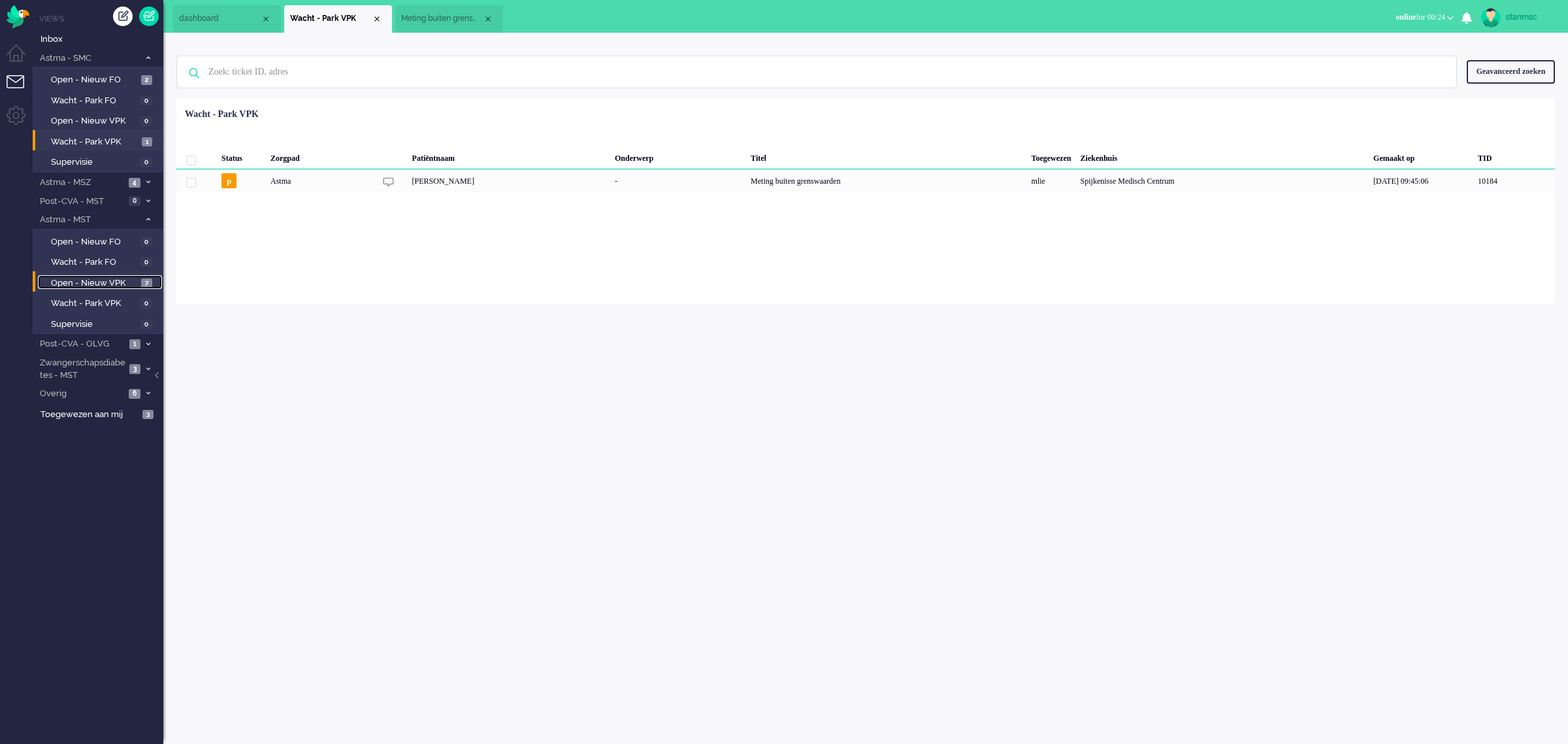
click at [90, 284] on span "Open - Nieuw VPK" at bounding box center [94, 284] width 87 height 13
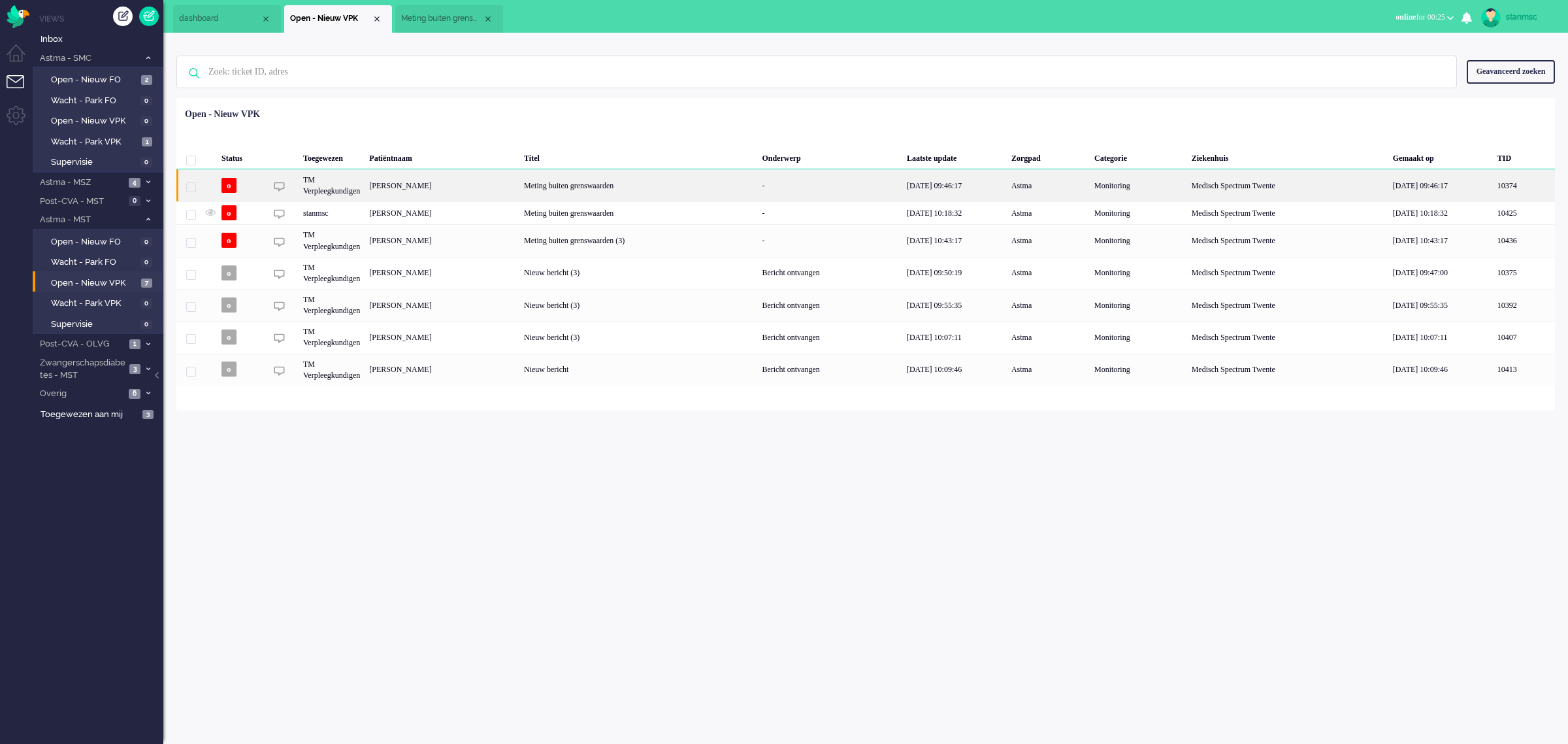
click at [455, 184] on div "[PERSON_NAME]" at bounding box center [442, 185] width 155 height 32
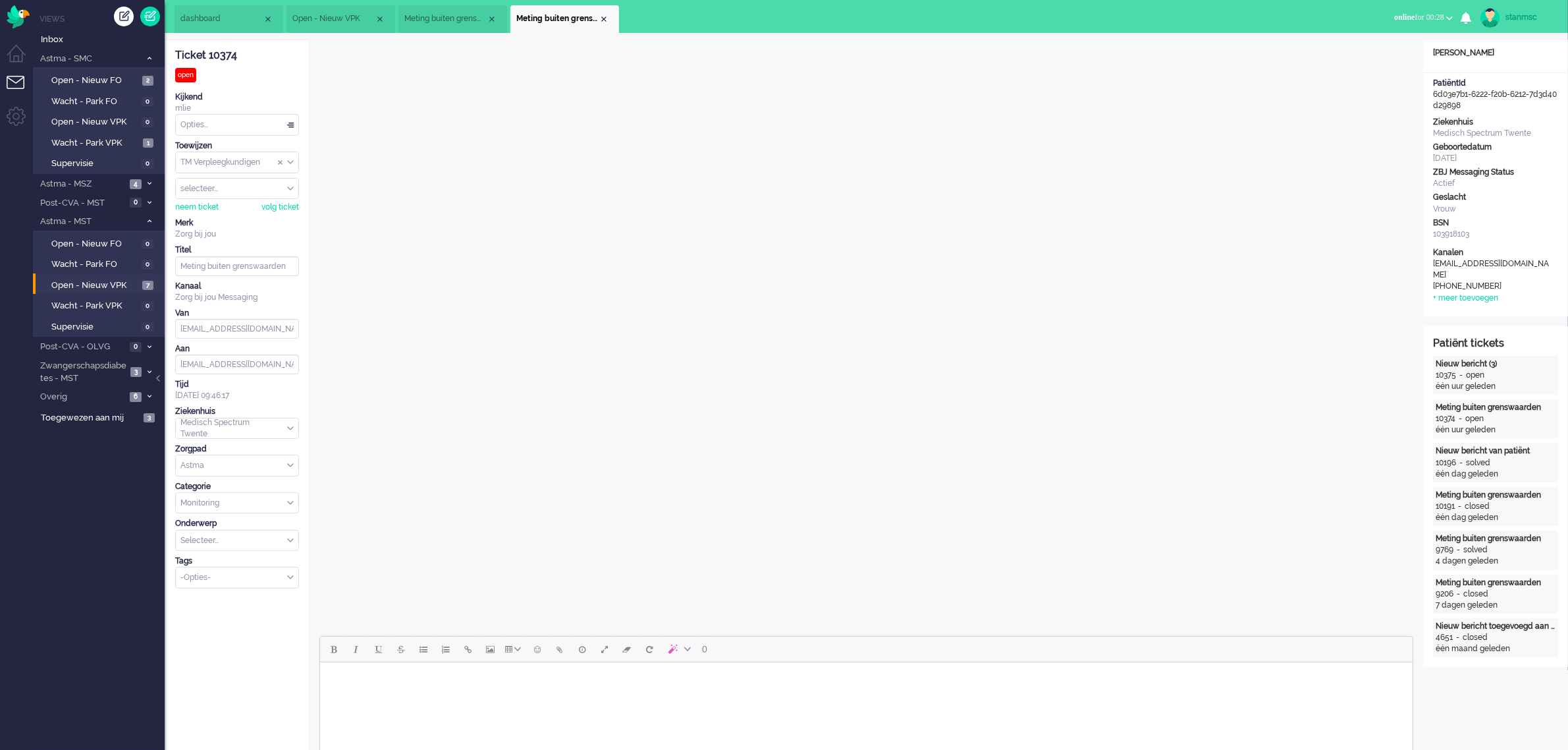
click at [455, 17] on span "Meting buiten grenswaarden" at bounding box center [445, 19] width 82 height 11
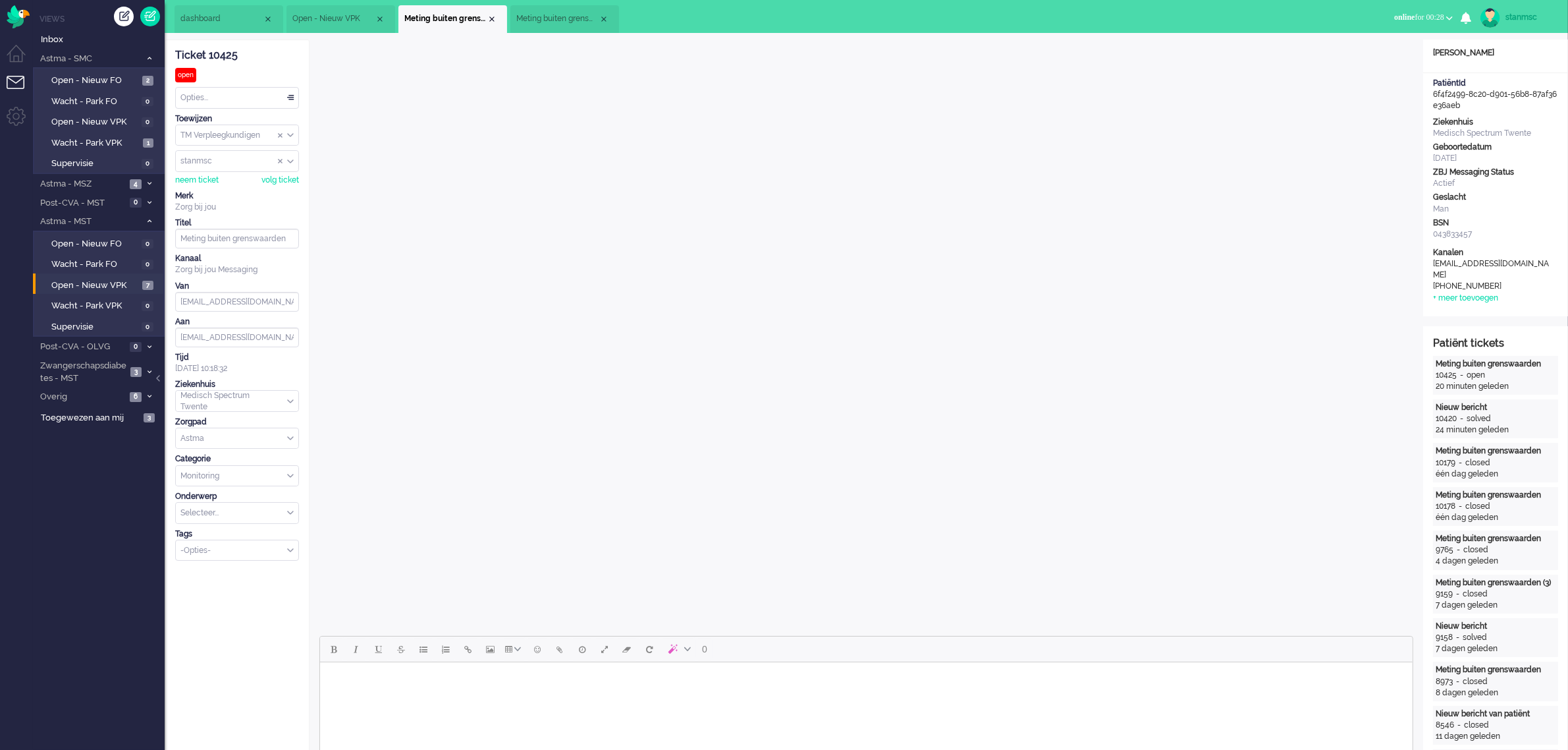
click at [324, 18] on span "Open - Nieuw VPK" at bounding box center [334, 19] width 82 height 11
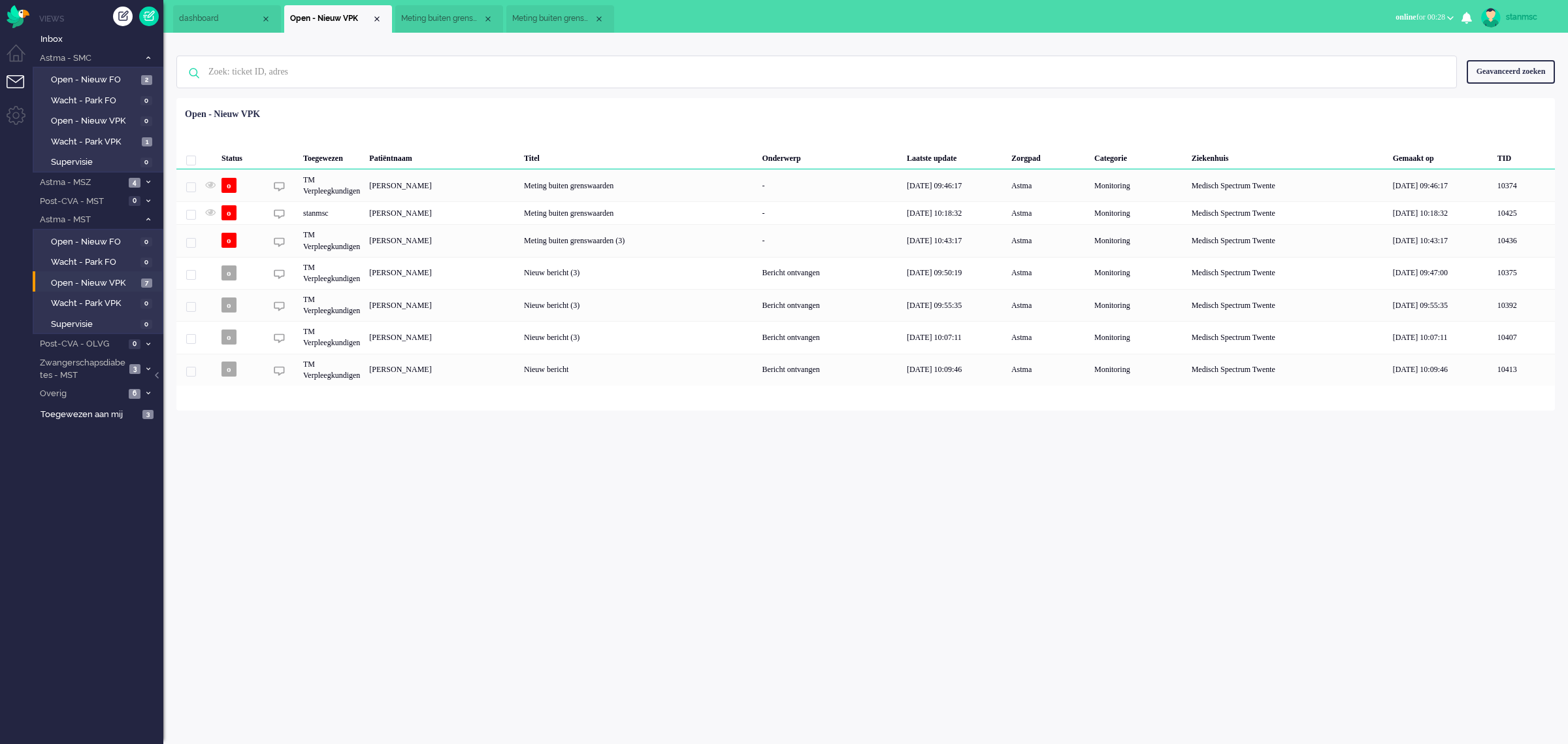
click at [456, 15] on span "Meting buiten grenswaarden" at bounding box center [442, 19] width 81 height 11
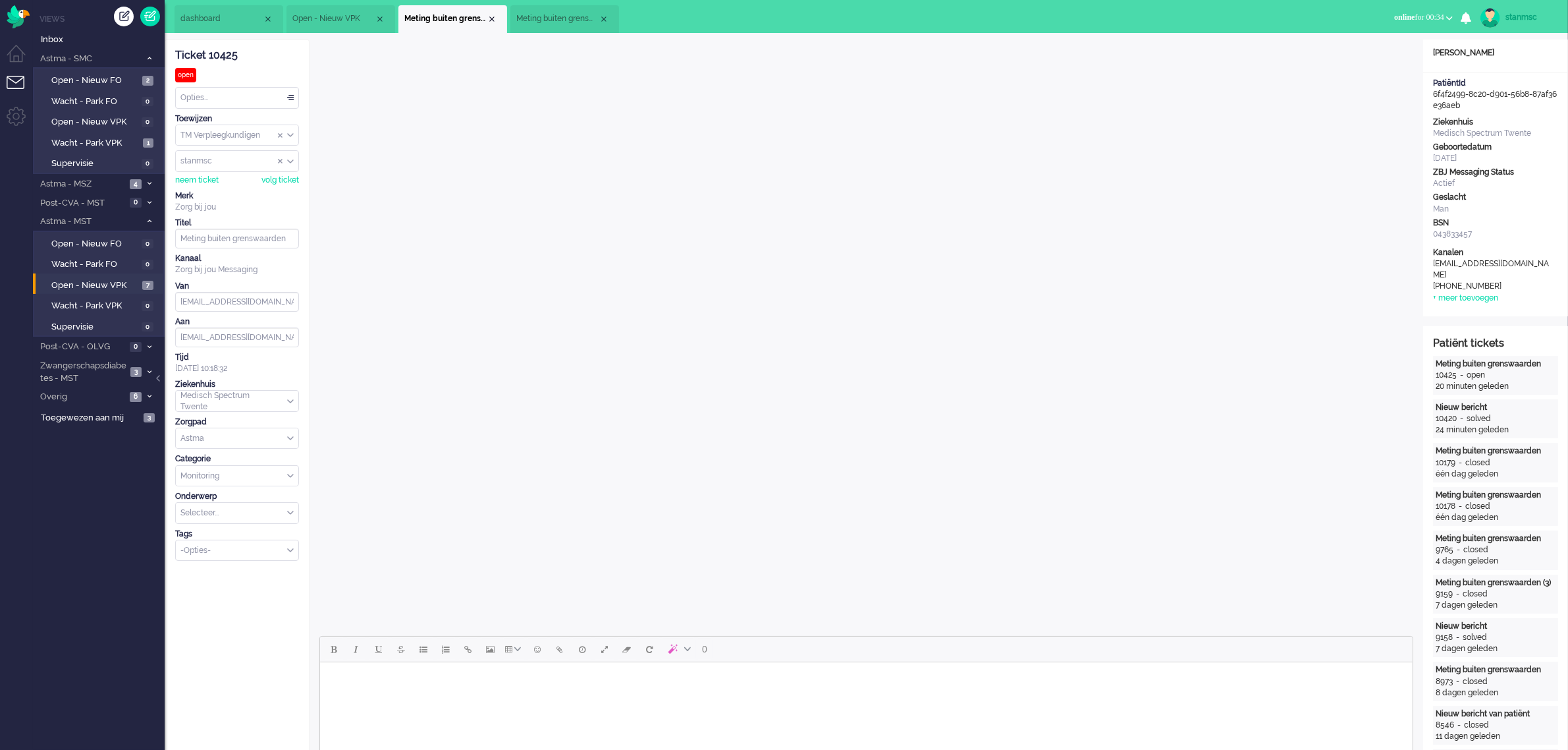
click at [689, 687] on body "Rich Text Area. Press ALT-0 for help." at bounding box center [865, 678] width 1082 height 23
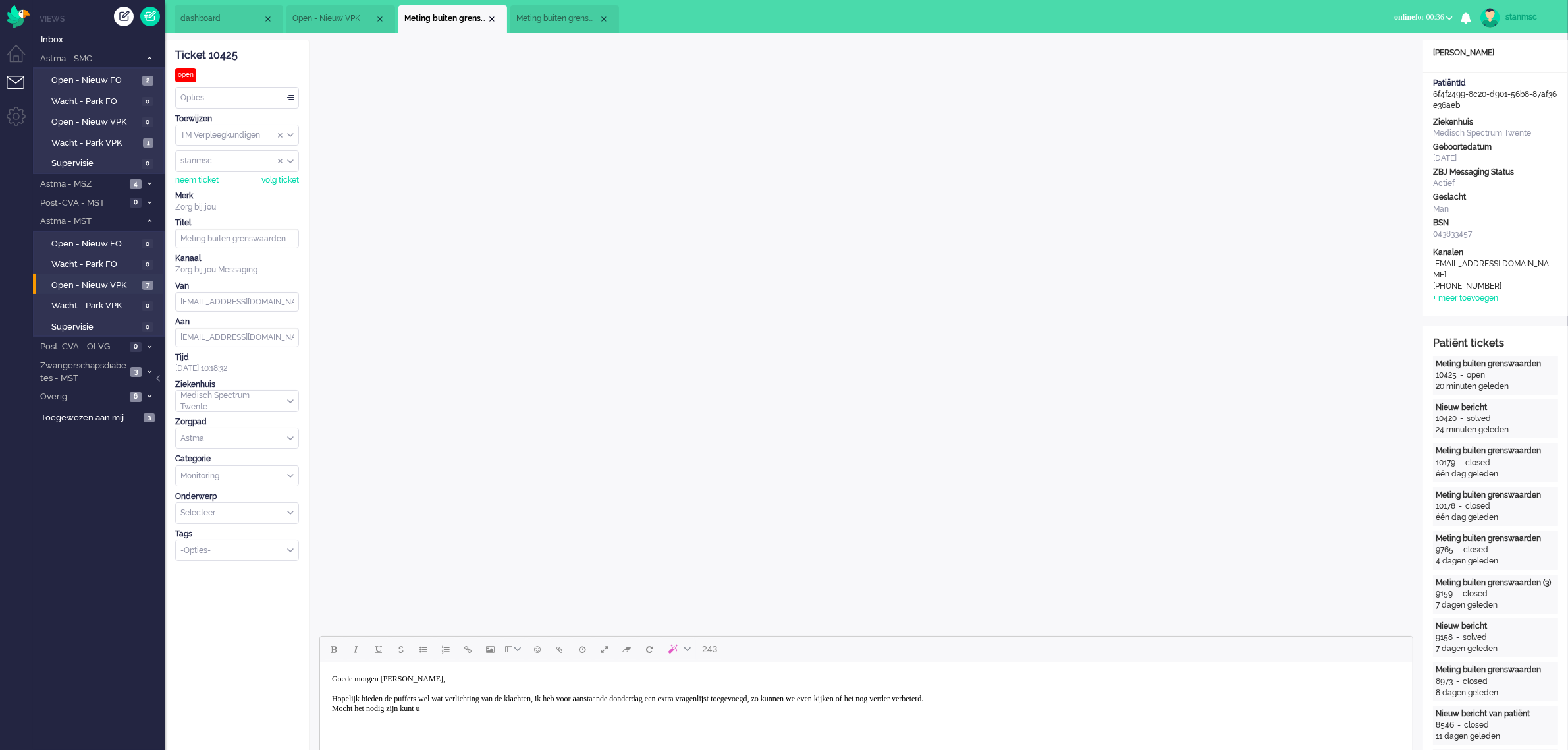
click at [456, 713] on body "Goede morgen meneer Jongmans, Hopelijk bieden de puffers wel wat verlichting va…" at bounding box center [865, 693] width 1082 height 53
click at [547, 17] on span "Meting buiten grenswaarden" at bounding box center [557, 19] width 82 height 11
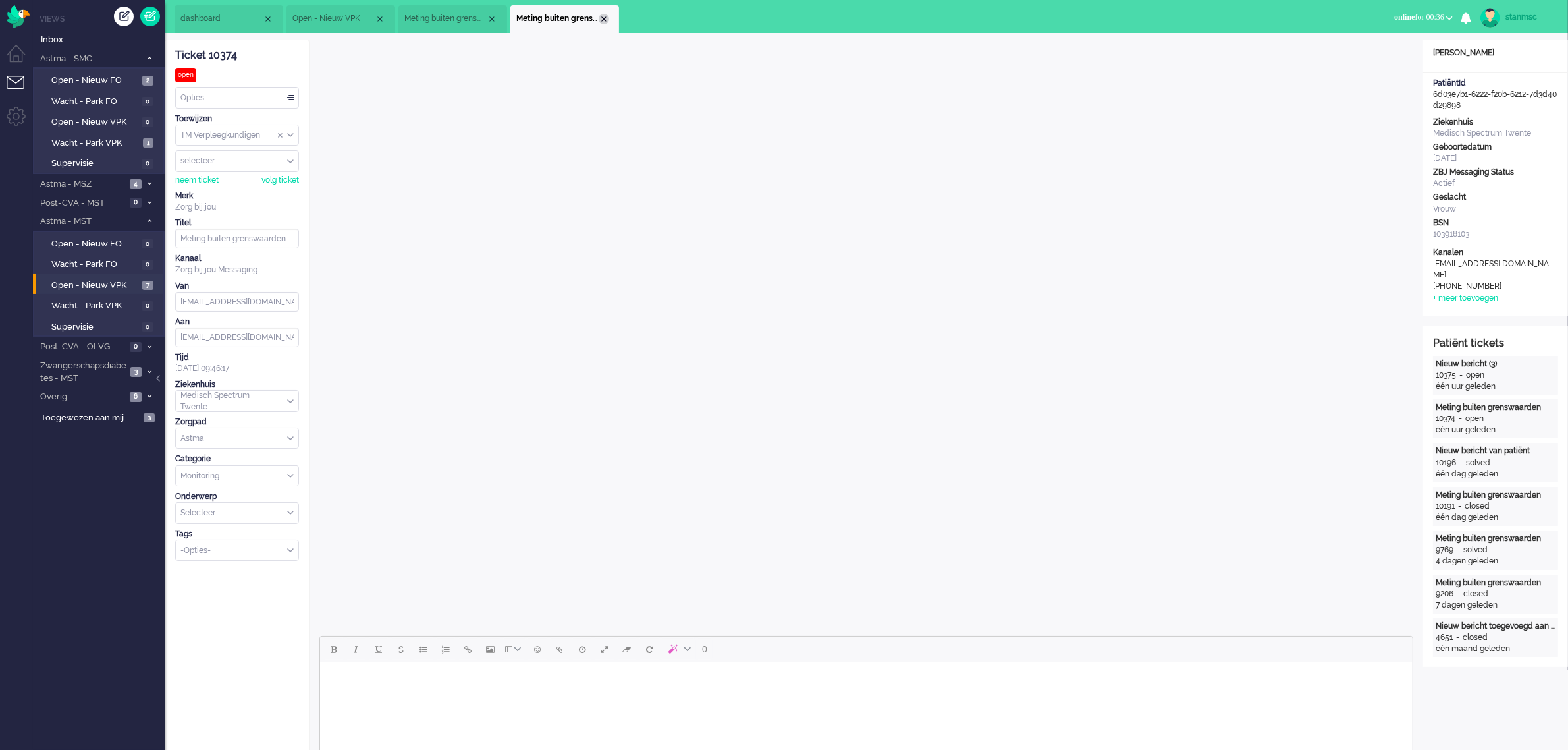
click at [603, 20] on div "Close tab" at bounding box center [604, 19] width 10 height 10
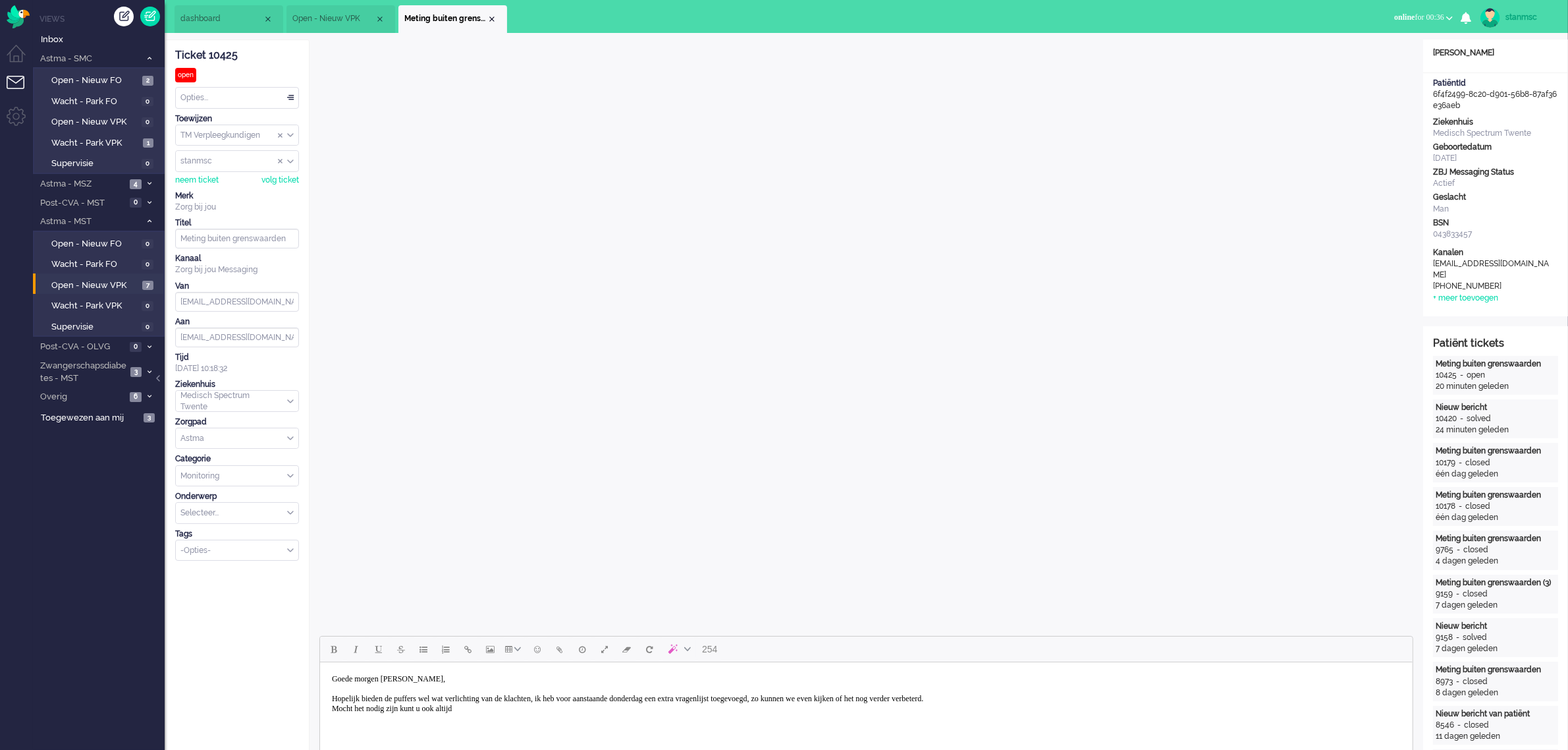
click at [488, 709] on body "Goede morgen meneer Jongmans, Hopelijk bieden de puffers wel wat verlichting va…" at bounding box center [865, 693] width 1082 height 53
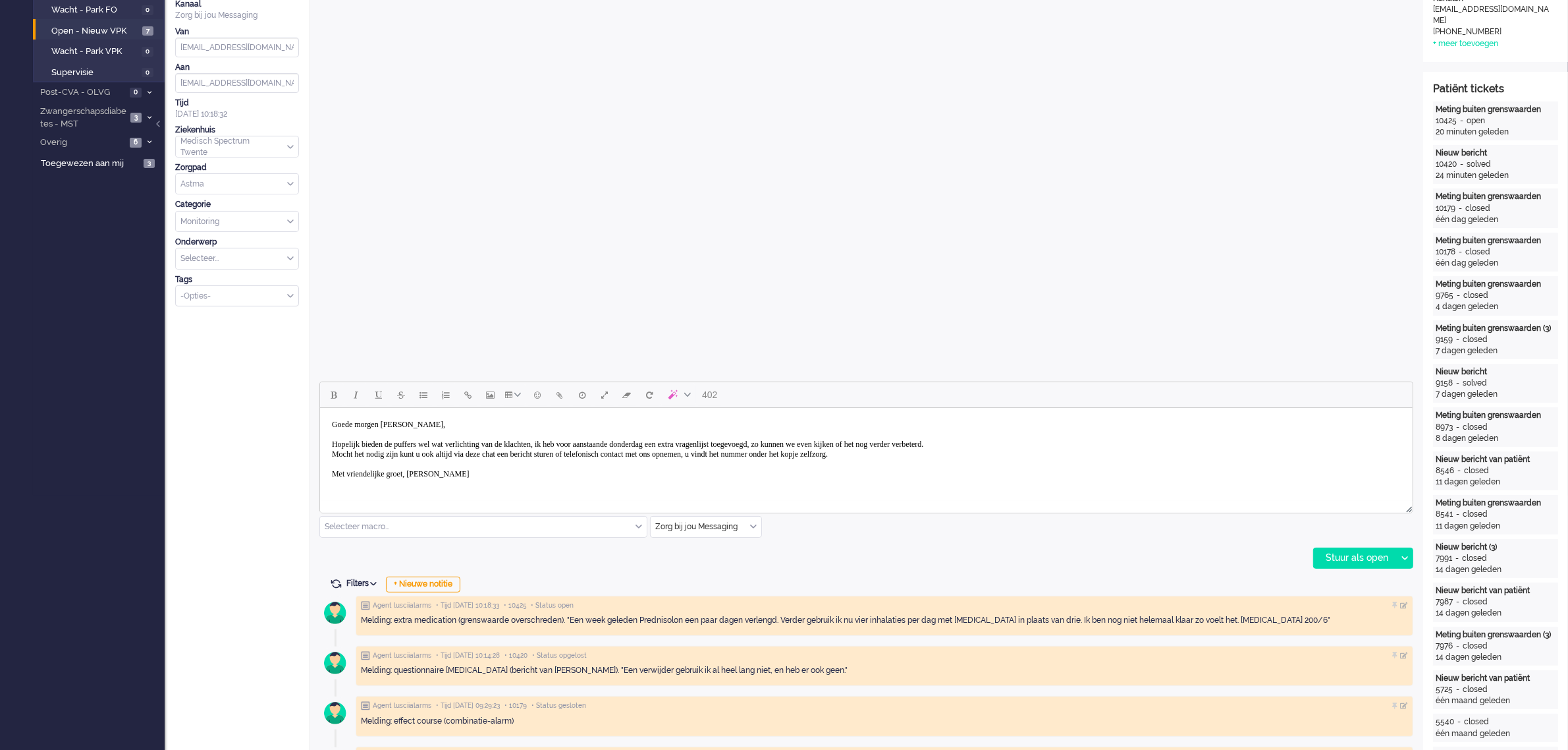
scroll to position [329, 0]
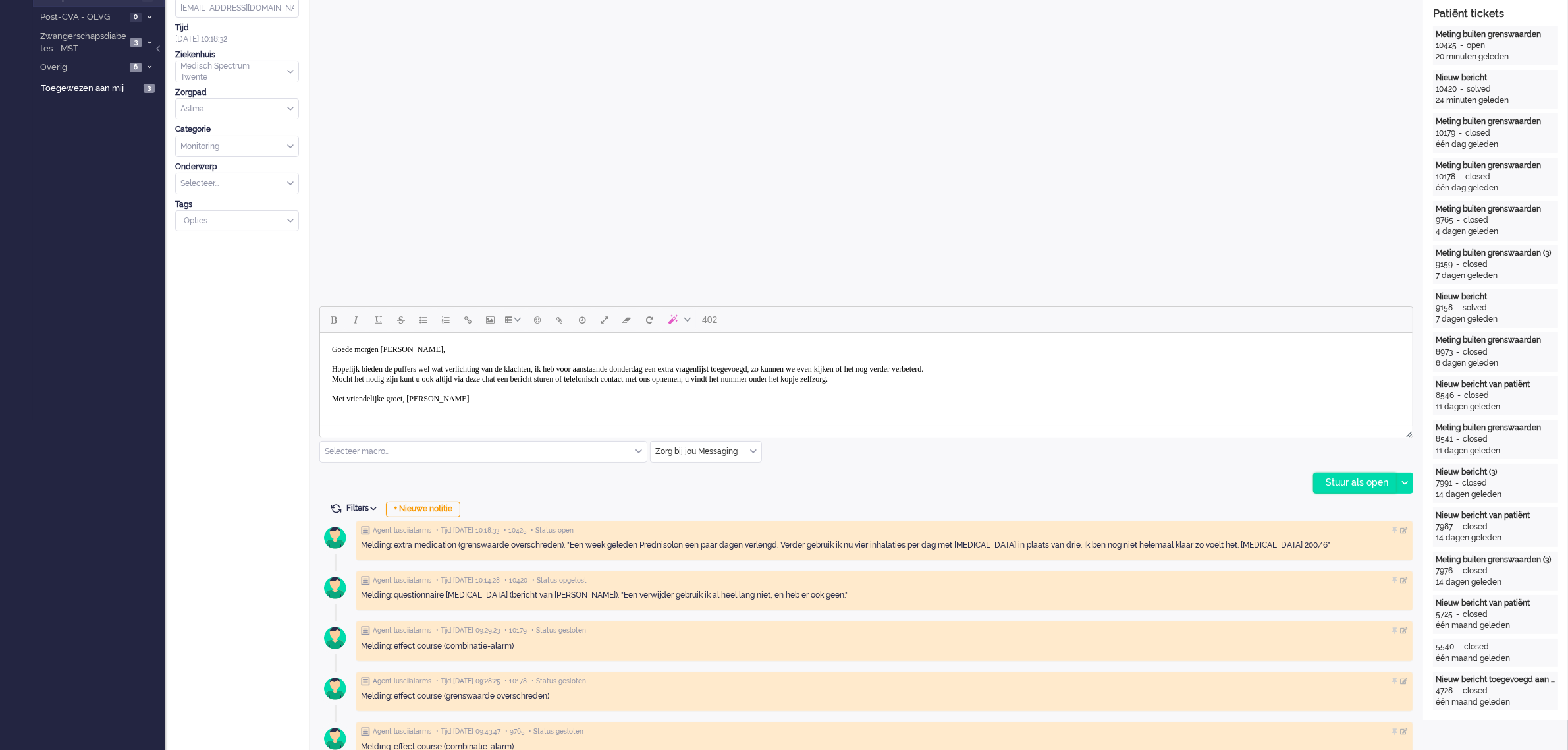
click at [1345, 476] on div "Stuur als open" at bounding box center [1355, 482] width 82 height 20
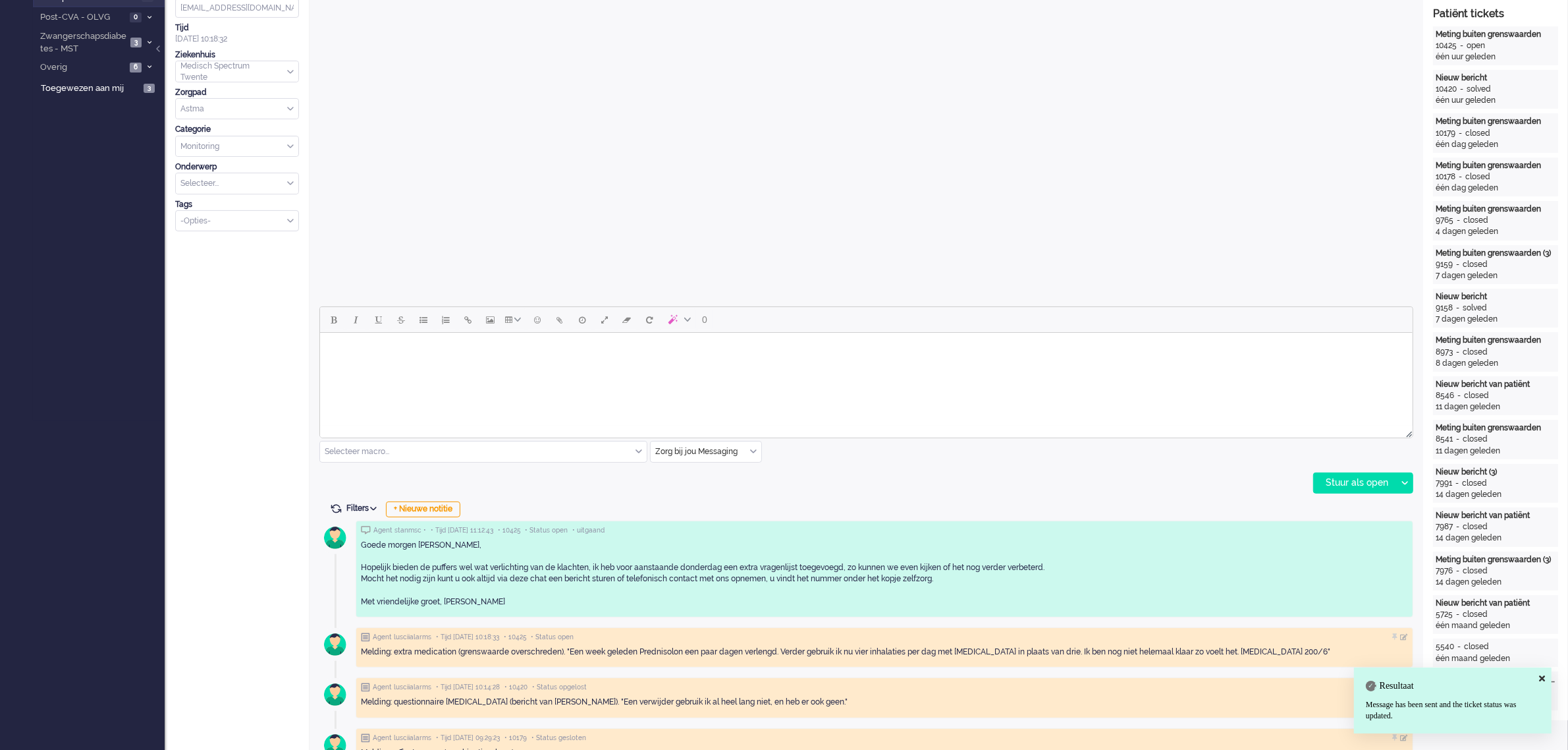
scroll to position [0, 0]
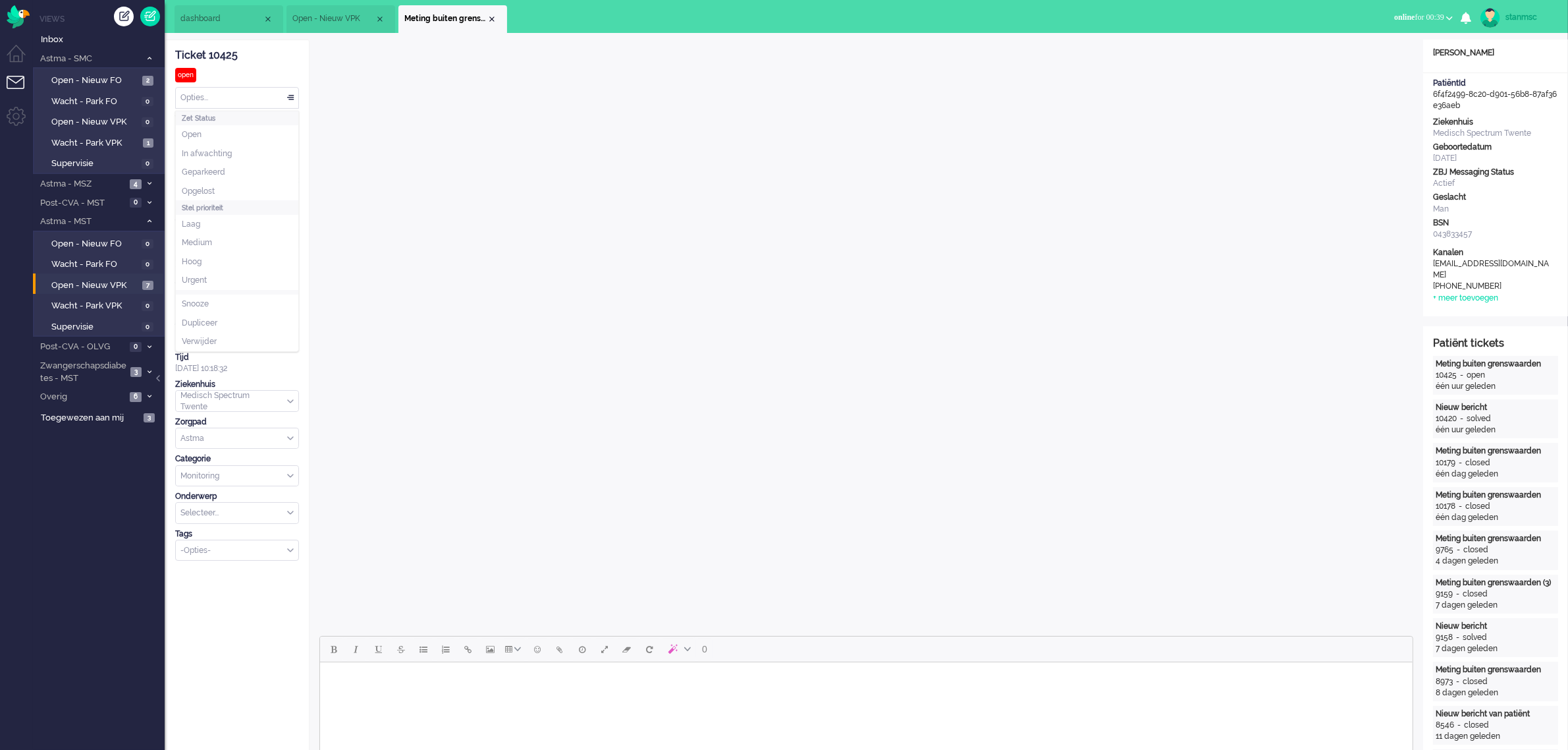
click at [245, 99] on div "Opties..." at bounding box center [237, 98] width 122 height 21
click at [213, 191] on span "Opgelost" at bounding box center [198, 191] width 33 height 11
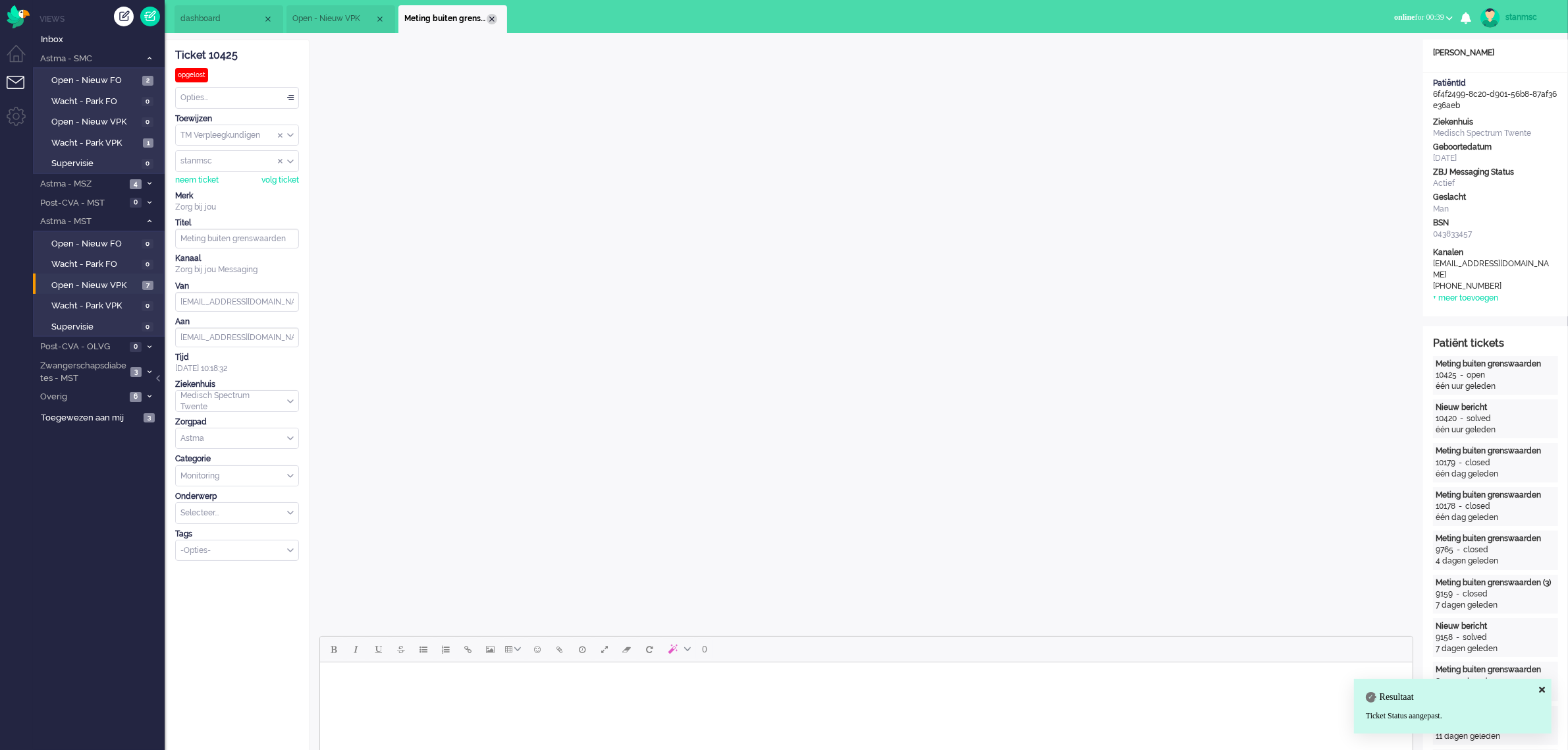
click at [491, 20] on div "Close tab" at bounding box center [492, 19] width 10 height 10
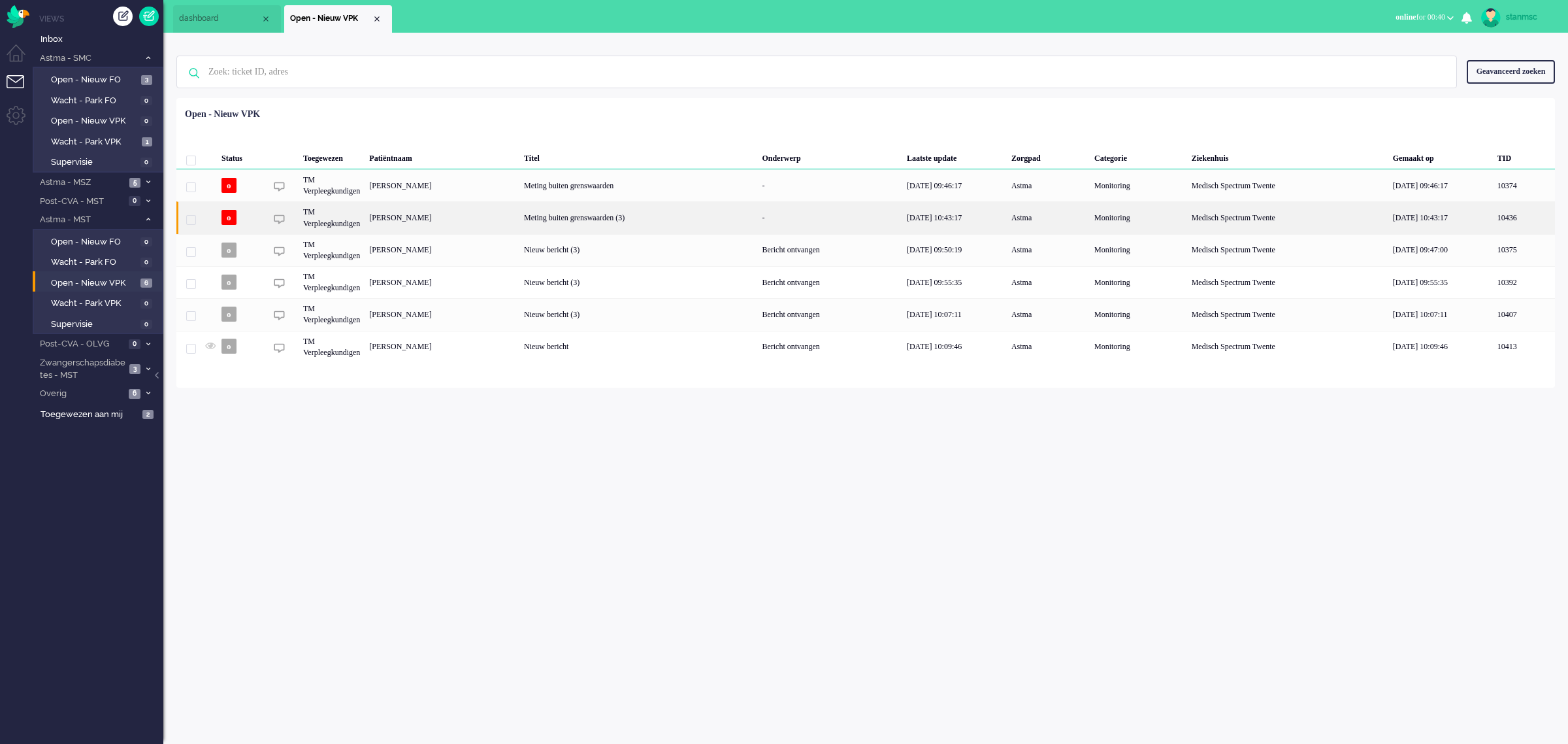
click at [402, 218] on div "LIZANNE Dekker" at bounding box center [442, 217] width 155 height 32
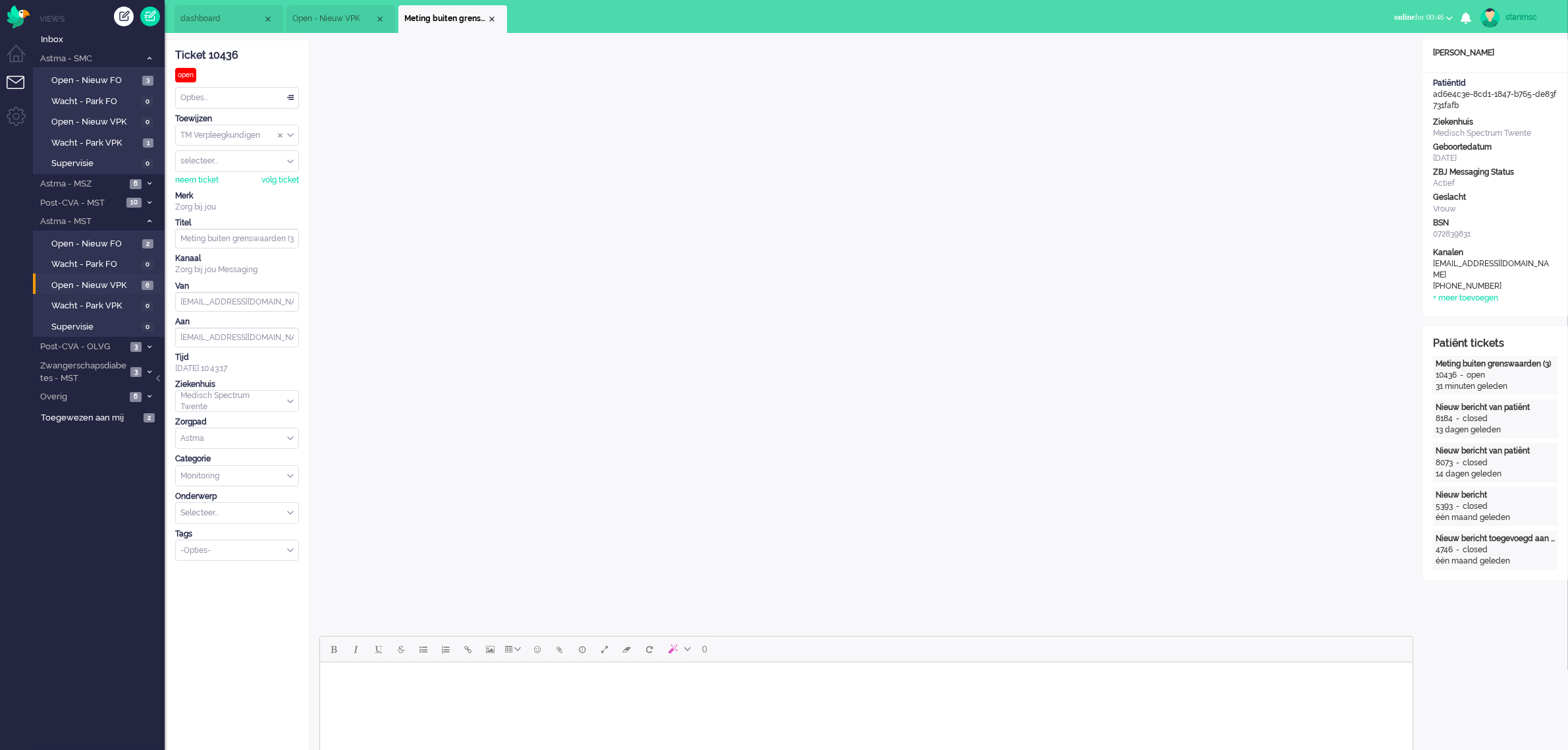
click at [329, 15] on span "Open - Nieuw VPK" at bounding box center [334, 19] width 82 height 11
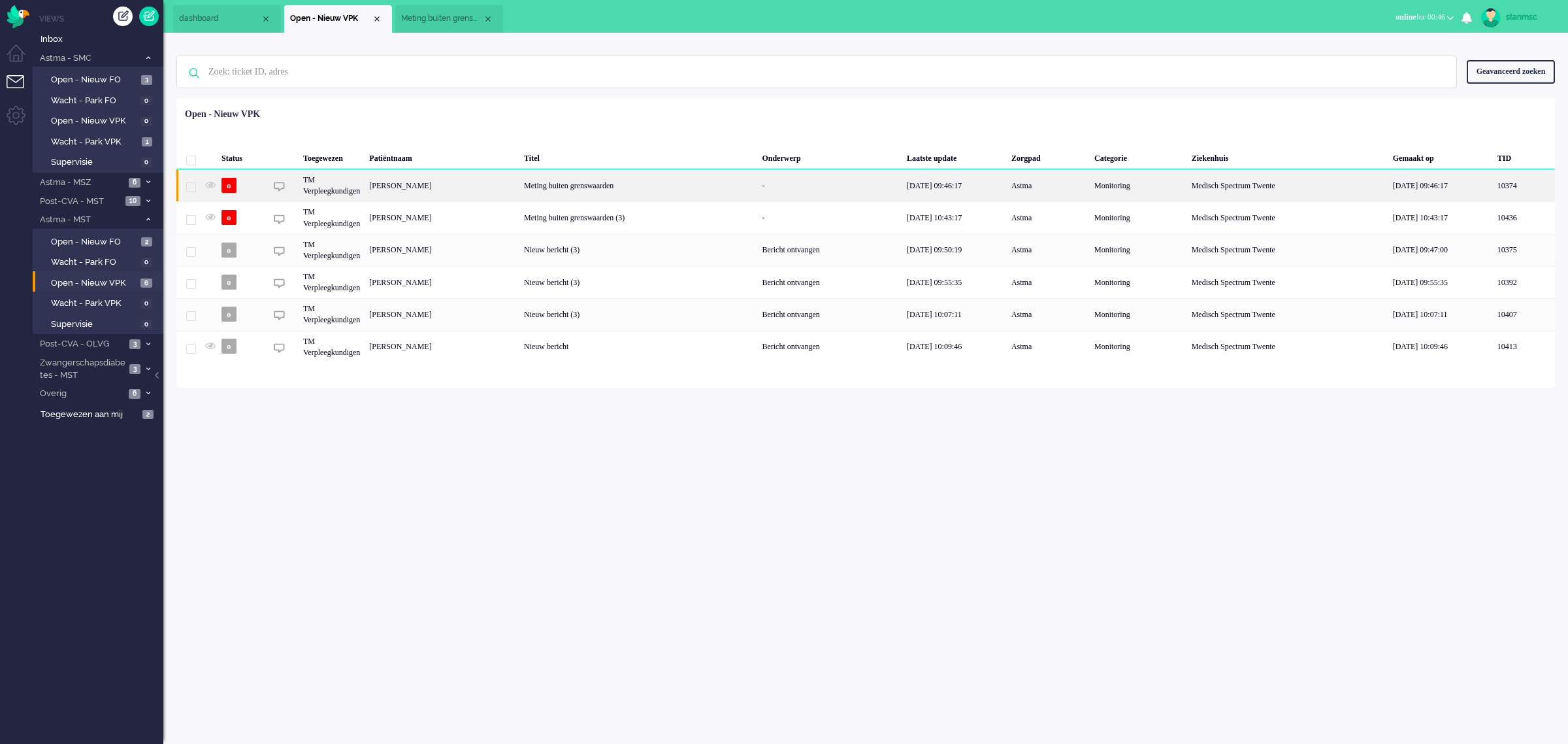
click at [460, 186] on div "[PERSON_NAME]" at bounding box center [442, 185] width 155 height 32
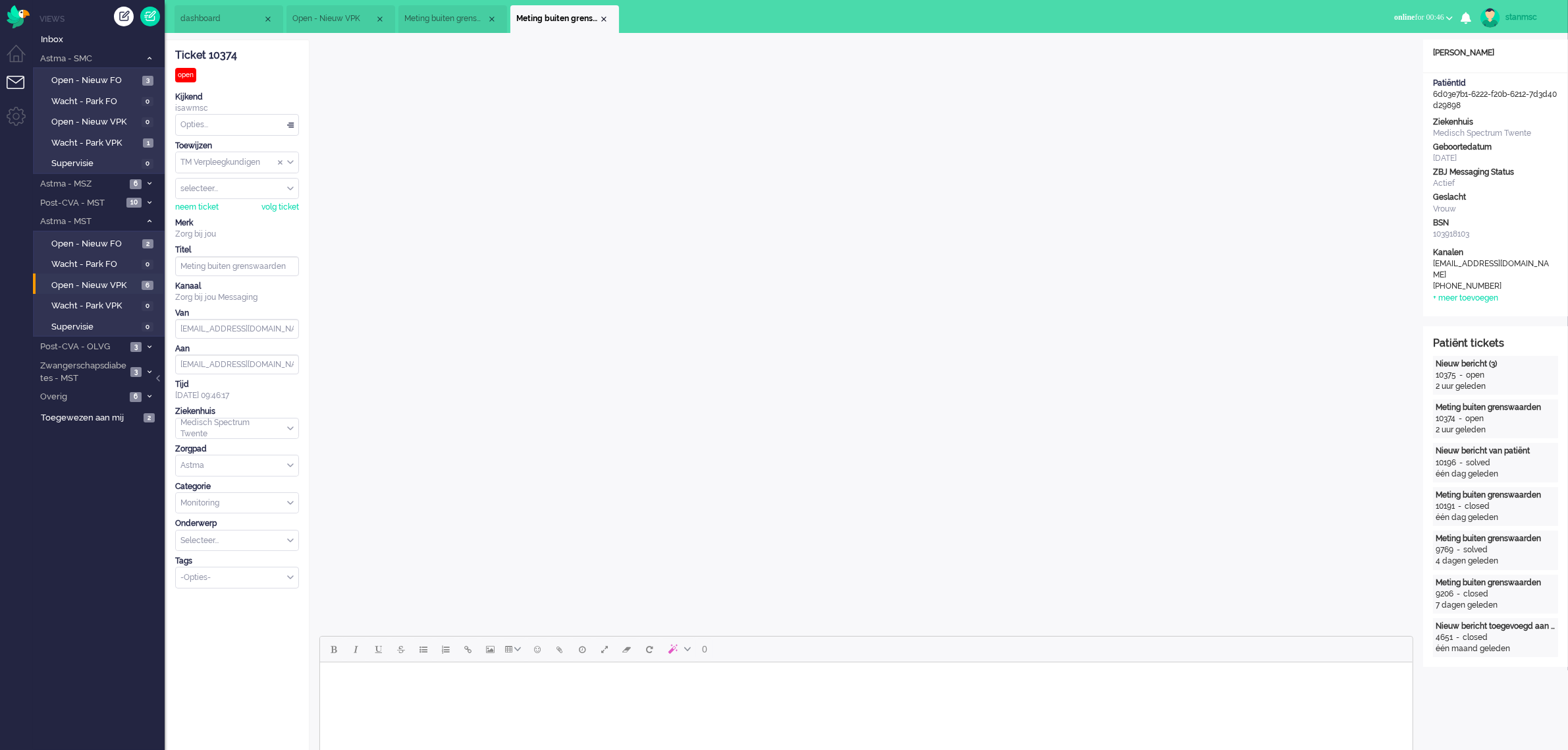
click at [452, 20] on span "Meting buiten grenswaarden (3)" at bounding box center [445, 19] width 82 height 11
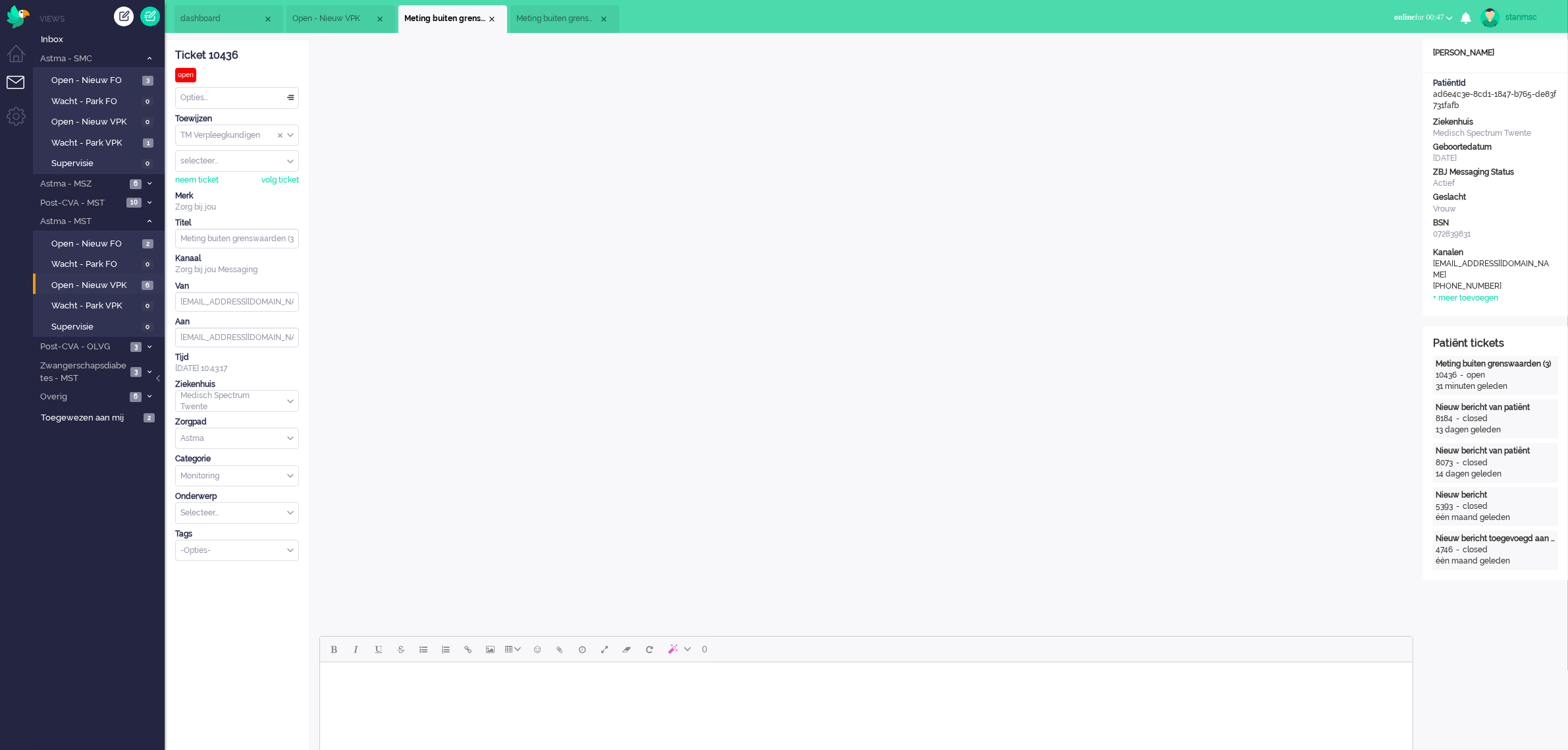
click at [556, 17] on span "Meting buiten grenswaarden" at bounding box center [557, 19] width 82 height 11
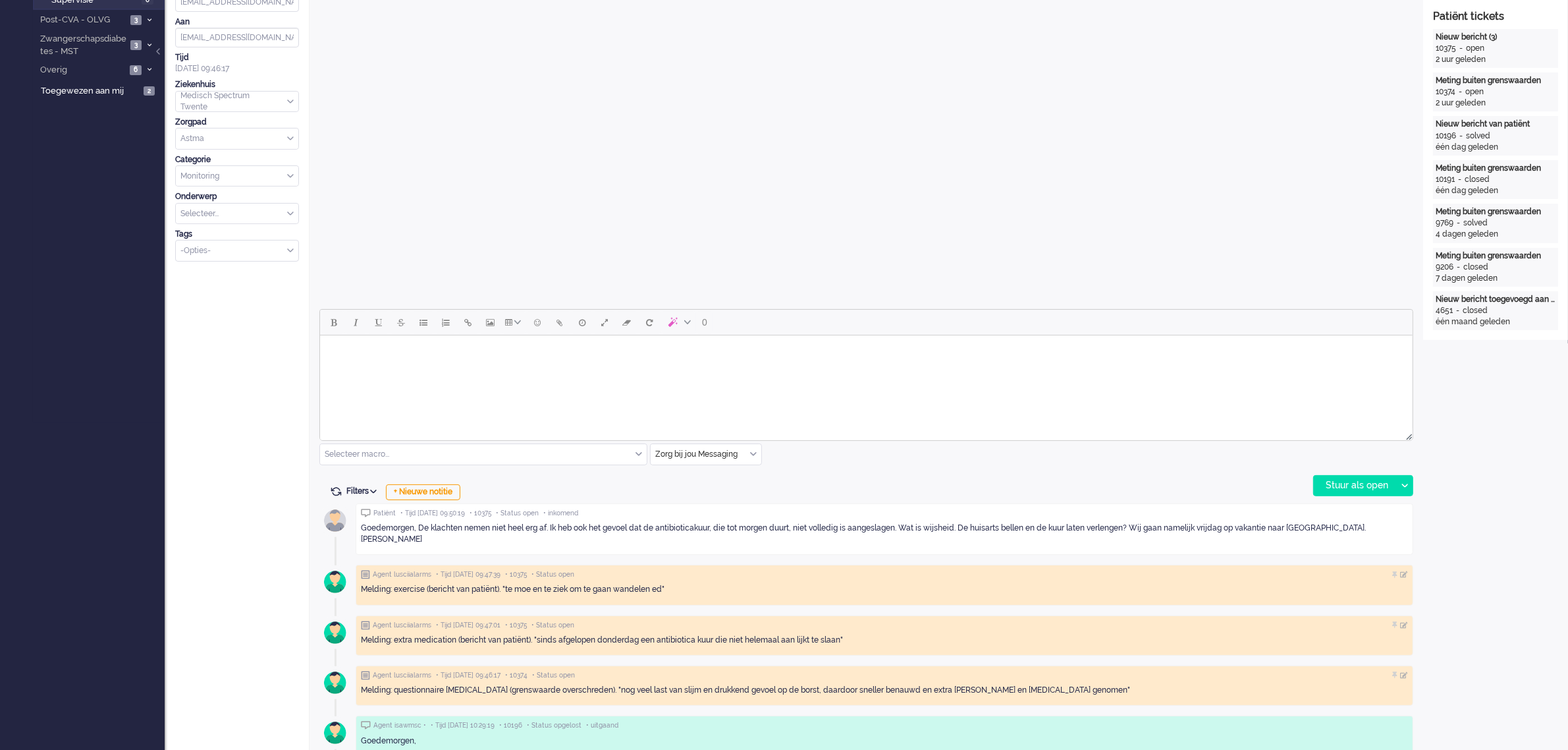
scroll to position [412, 0]
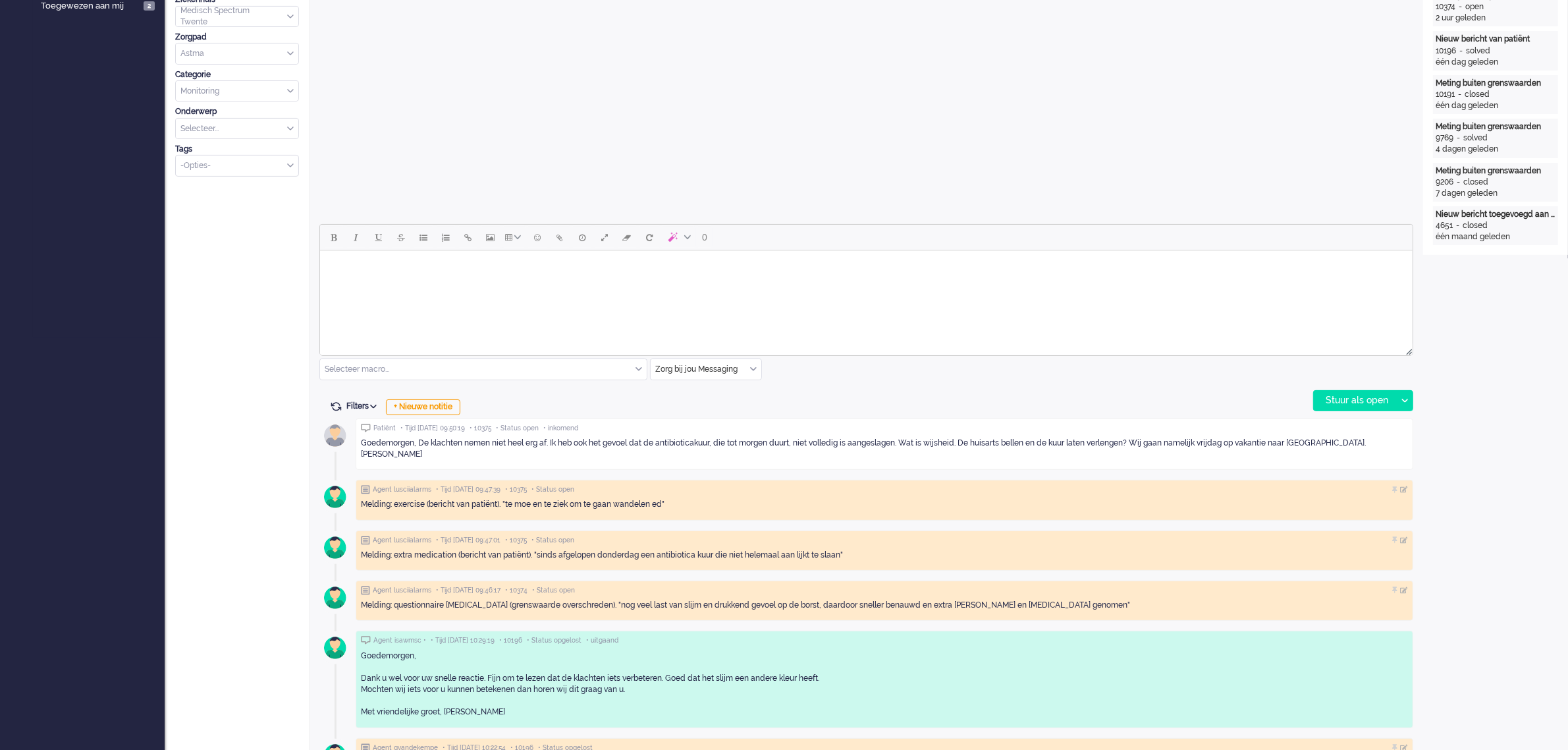
click at [754, 368] on div "Zorg bij jou Messaging" at bounding box center [706, 369] width 110 height 21
click at [709, 406] on span "uitgaand telefoon" at bounding box center [689, 408] width 65 height 11
click at [1351, 396] on div "Stuur als open" at bounding box center [1355, 400] width 82 height 20
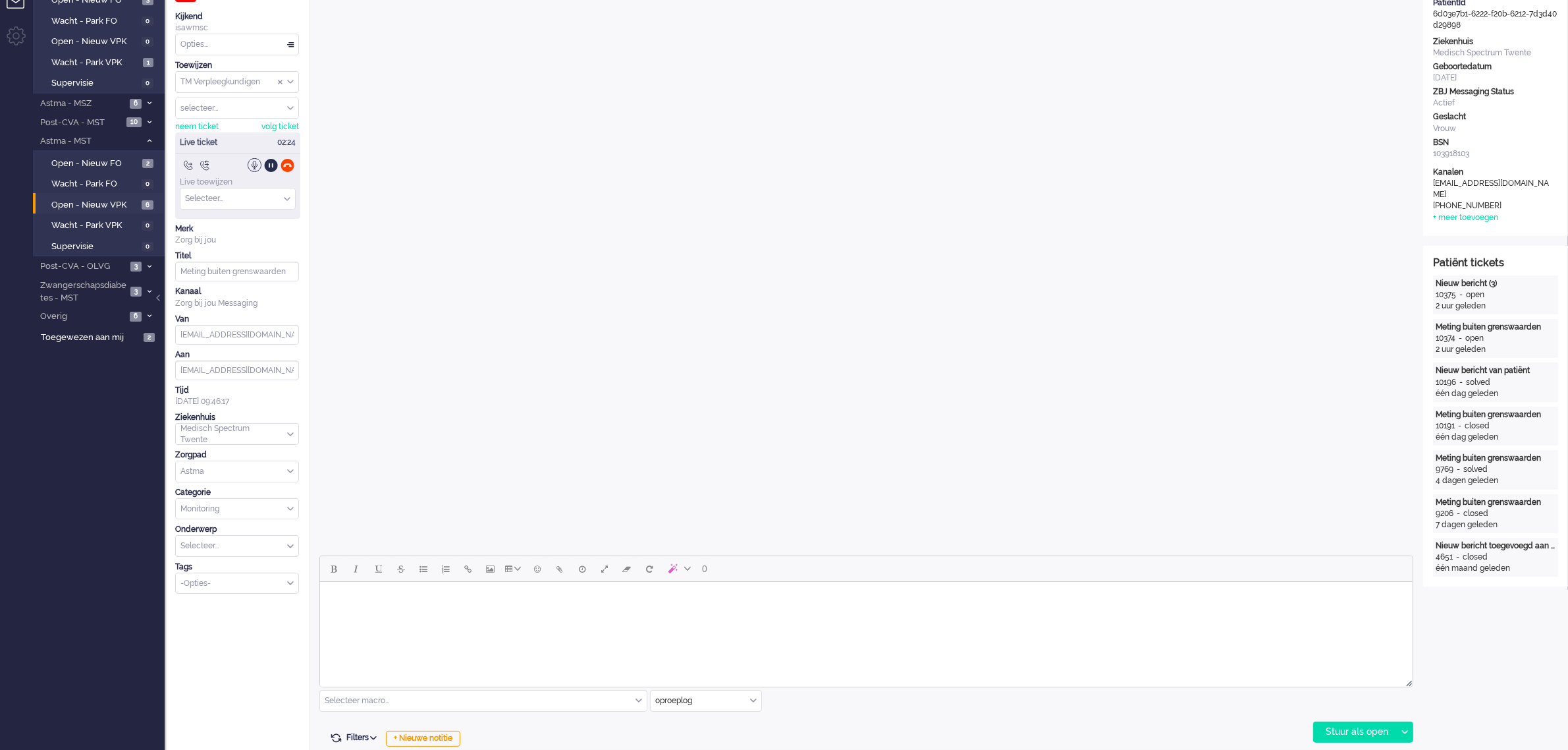
scroll to position [0, 0]
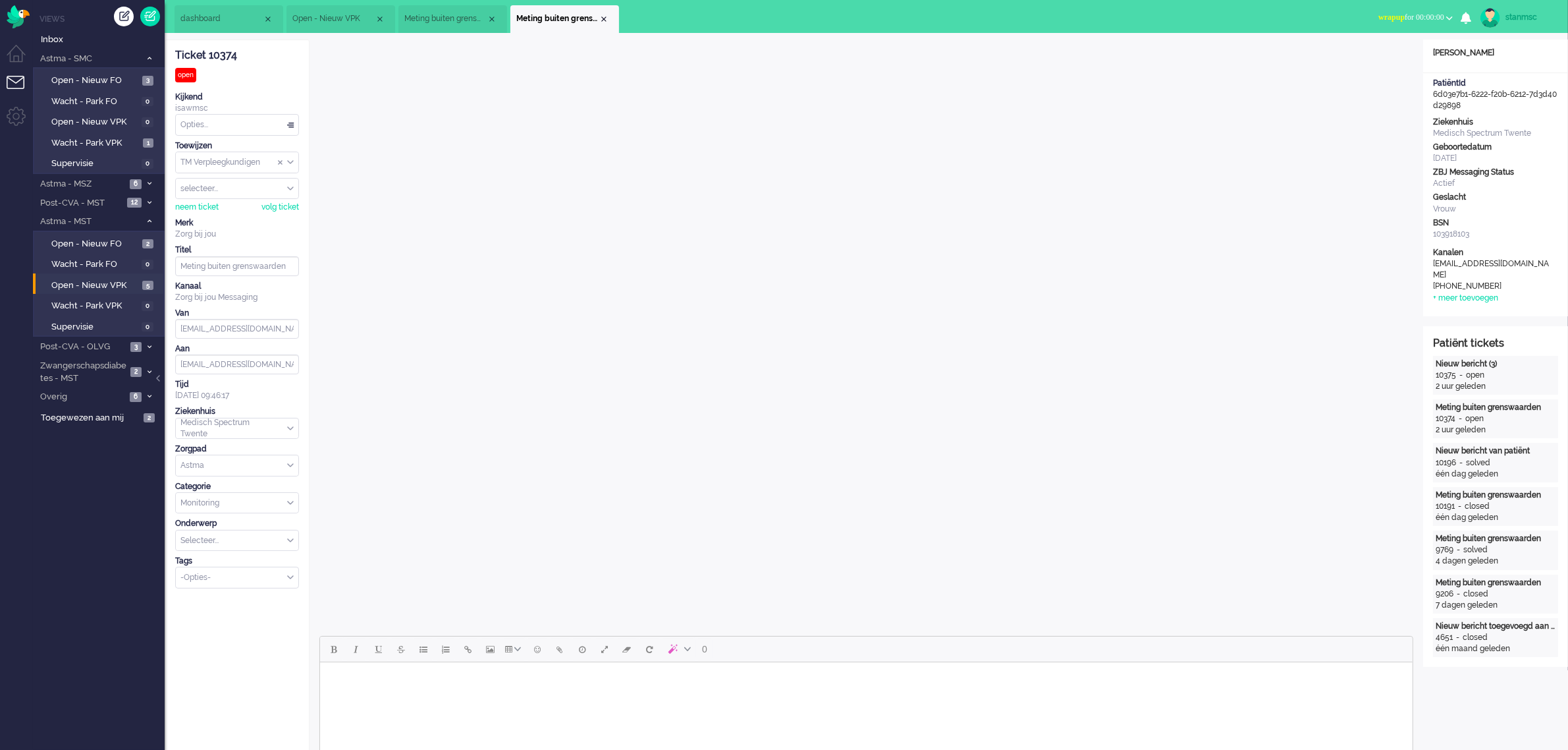
click at [1449, 14] on button "wrapup for 00:00:00" at bounding box center [1416, 17] width 90 height 19
click at [1374, 58] on label "Online" at bounding box center [1398, 59] width 104 height 11
click at [441, 15] on span "Meting buiten grenswaarden (3)" at bounding box center [445, 19] width 82 height 11
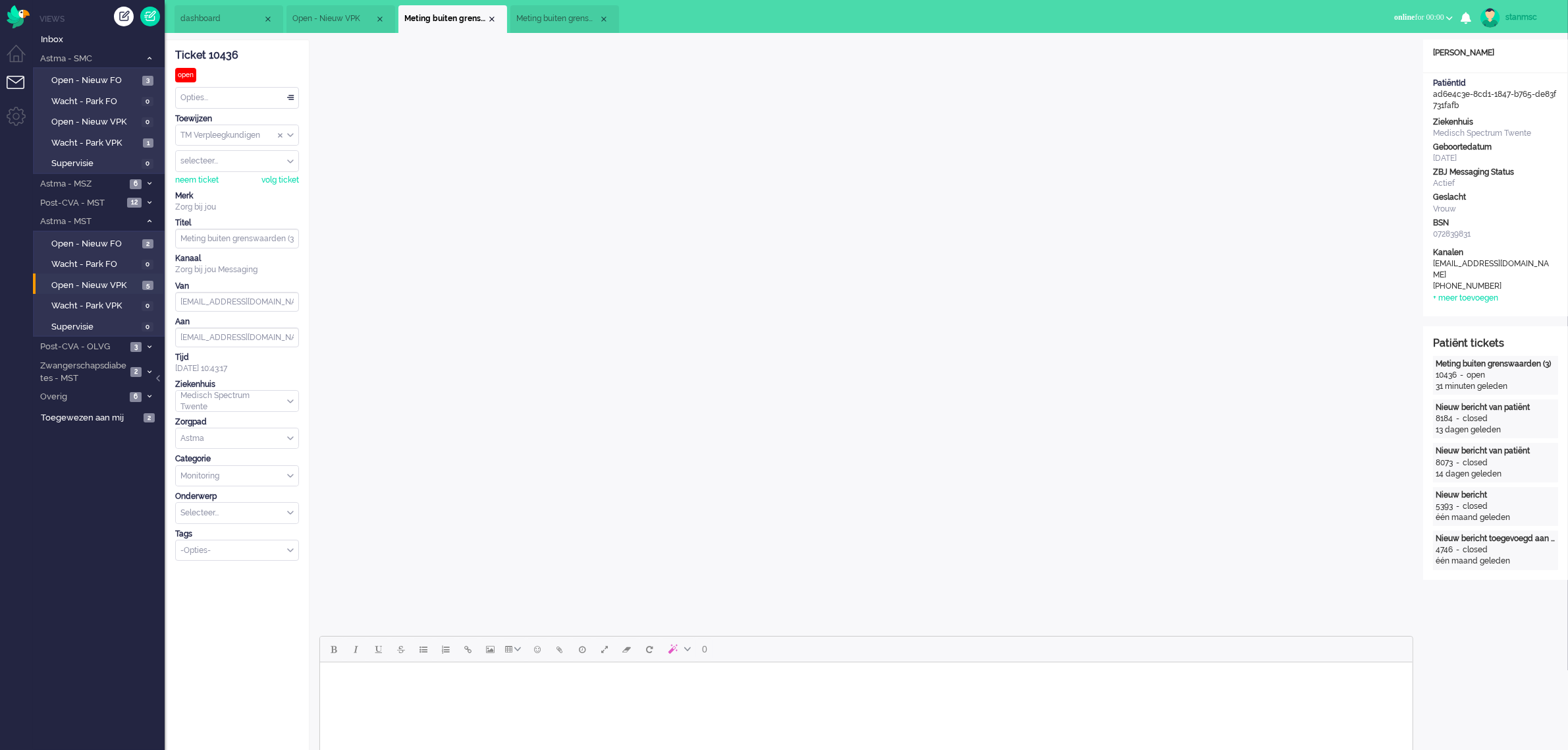
click at [349, 14] on span "Open - Nieuw VPK" at bounding box center [334, 19] width 82 height 11
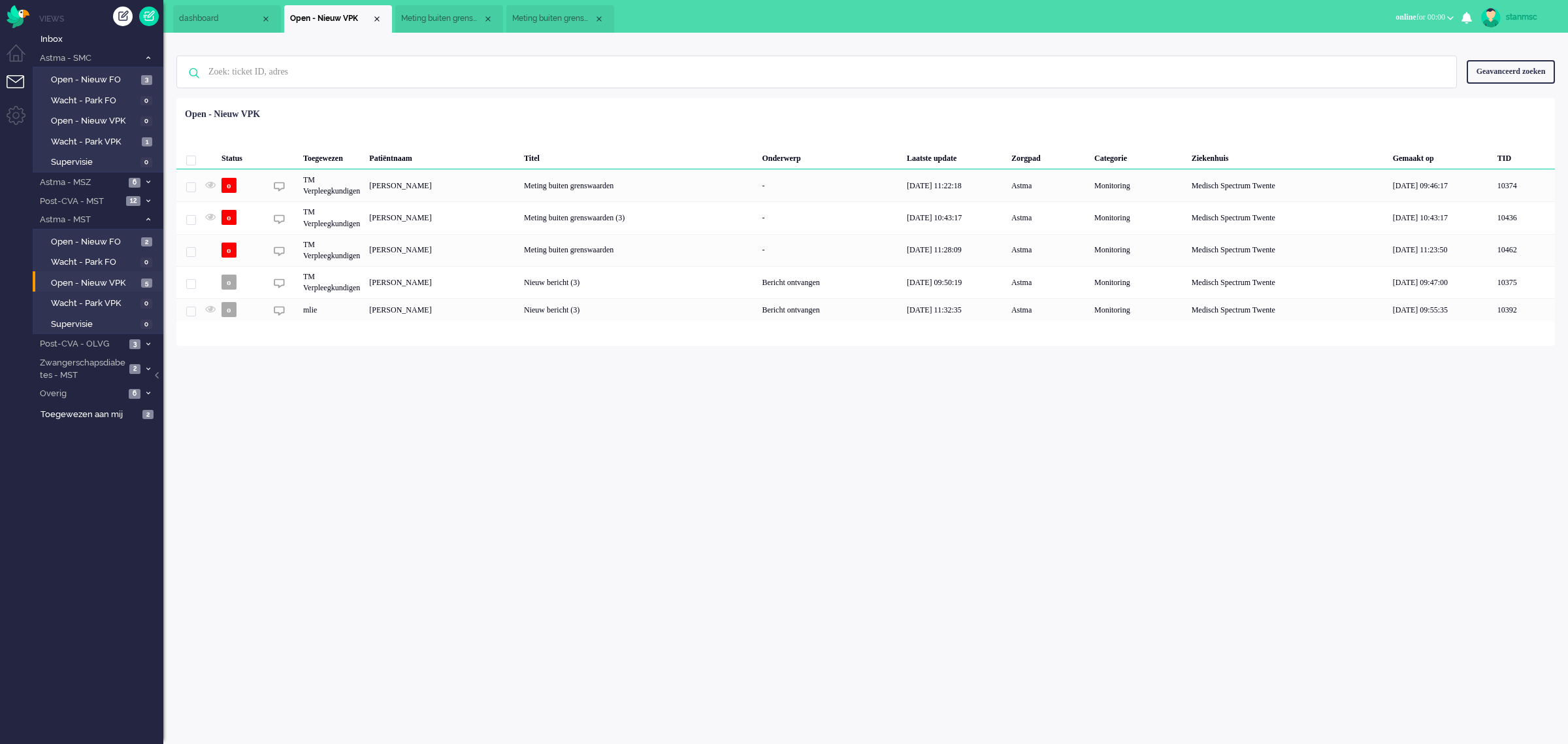
click at [1440, 14] on span "online for 00:00" at bounding box center [1420, 17] width 49 height 9
click at [1379, 45] on label "Away" at bounding box center [1400, 44] width 103 height 11
click at [564, 18] on span "Meting buiten grenswaarden" at bounding box center [553, 19] width 81 height 11
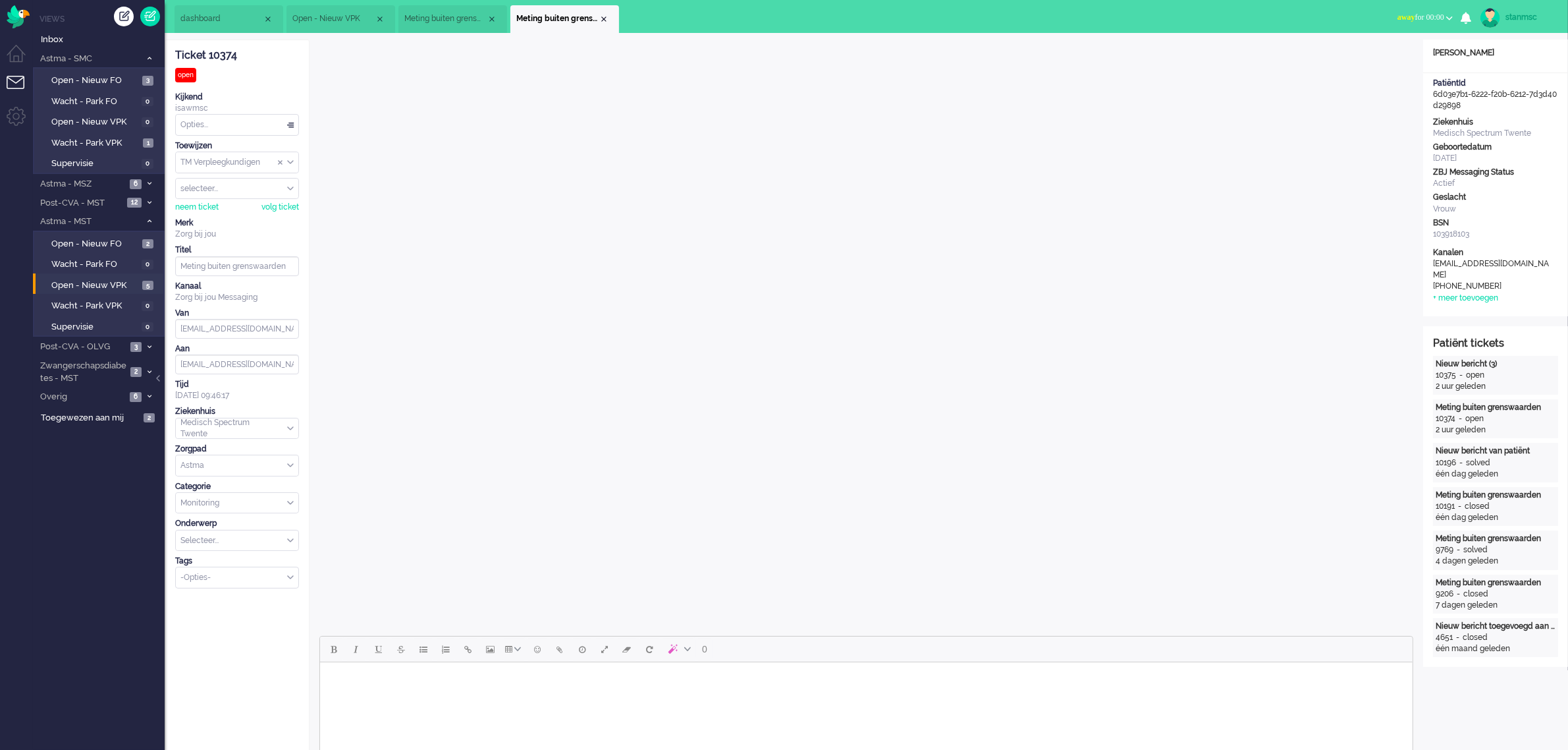
click at [444, 21] on span "Meting buiten grenswaarden (3)" at bounding box center [445, 19] width 82 height 11
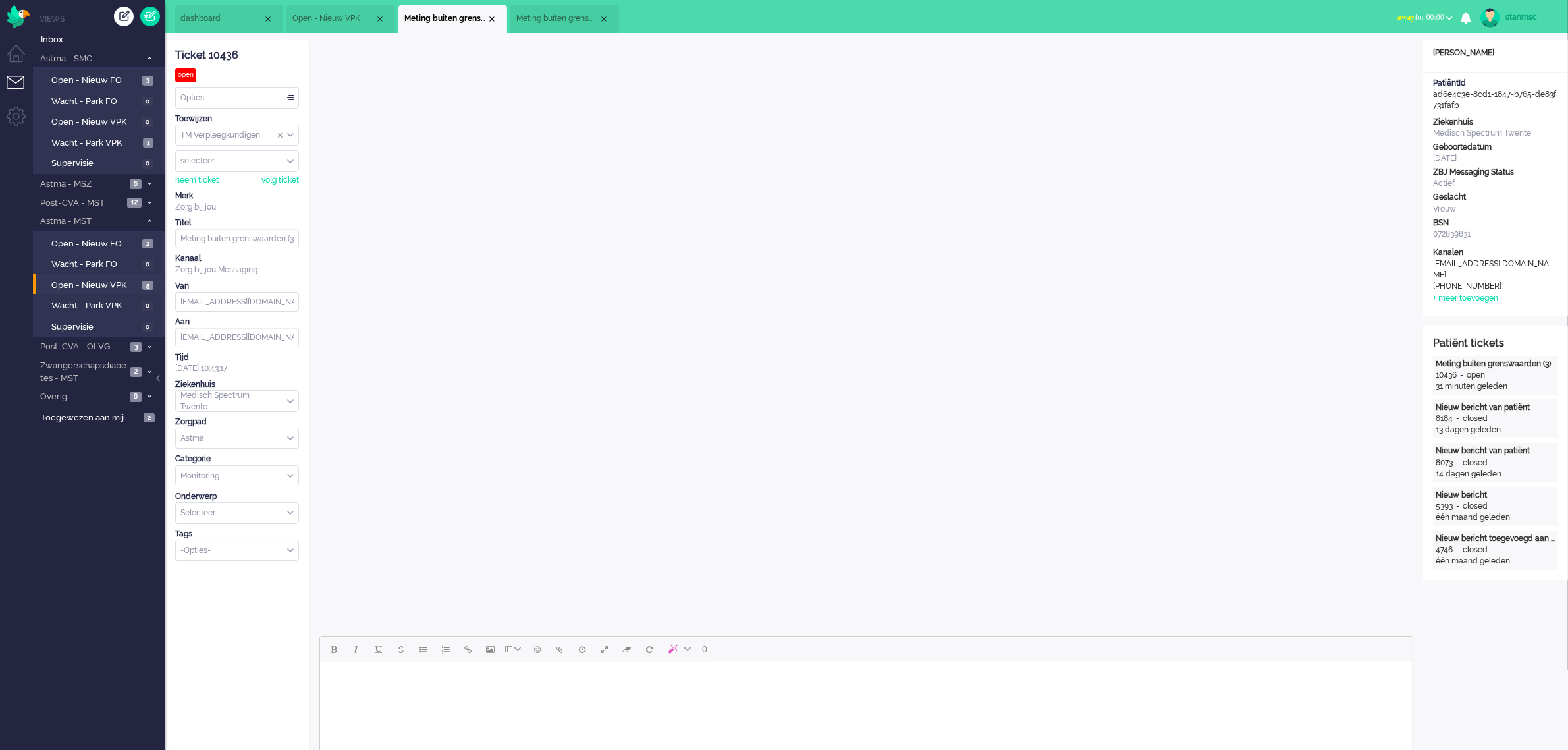
click at [552, 14] on span "Meting buiten grenswaarden" at bounding box center [557, 19] width 82 height 11
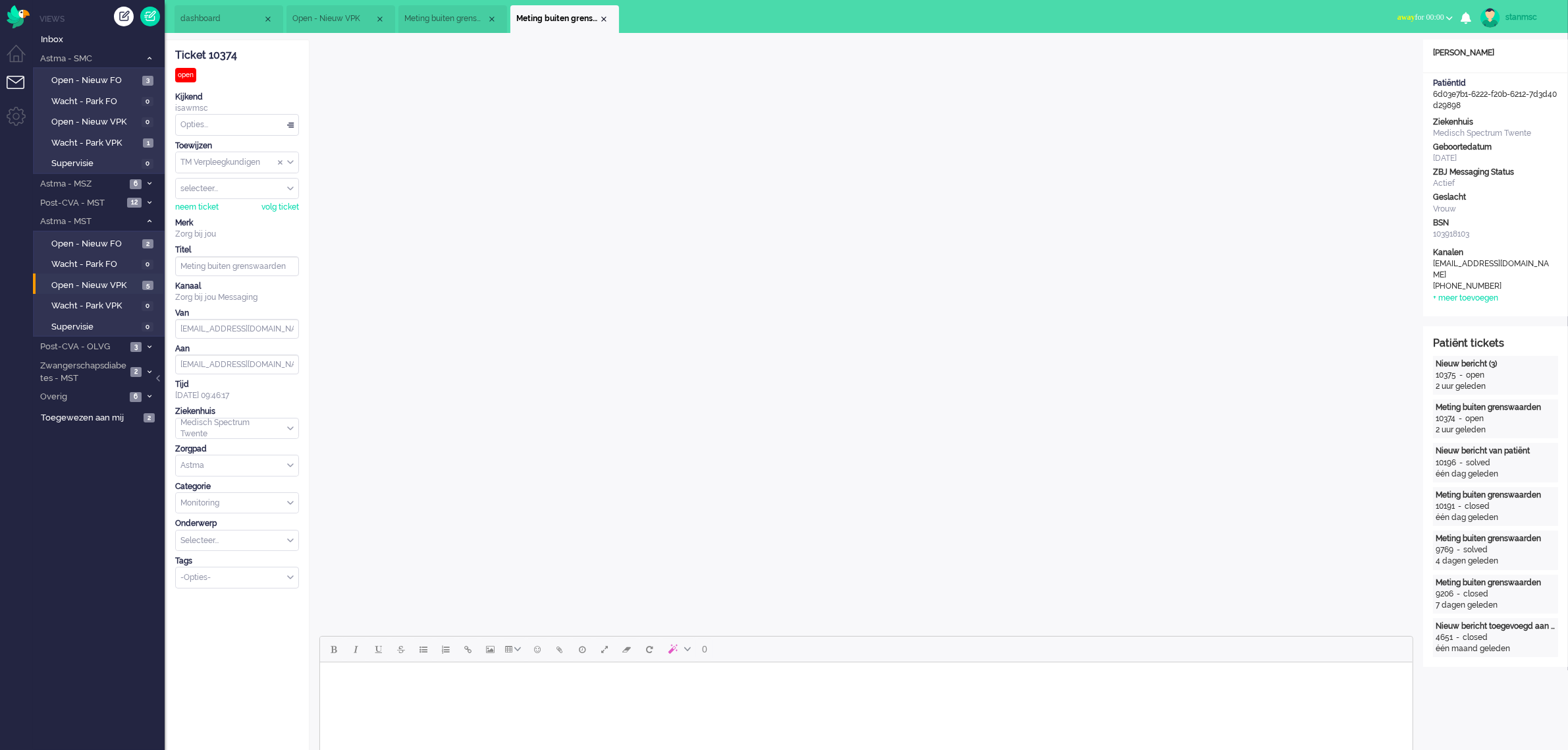
click at [353, 14] on span "Open - Nieuw VPK" at bounding box center [334, 19] width 82 height 11
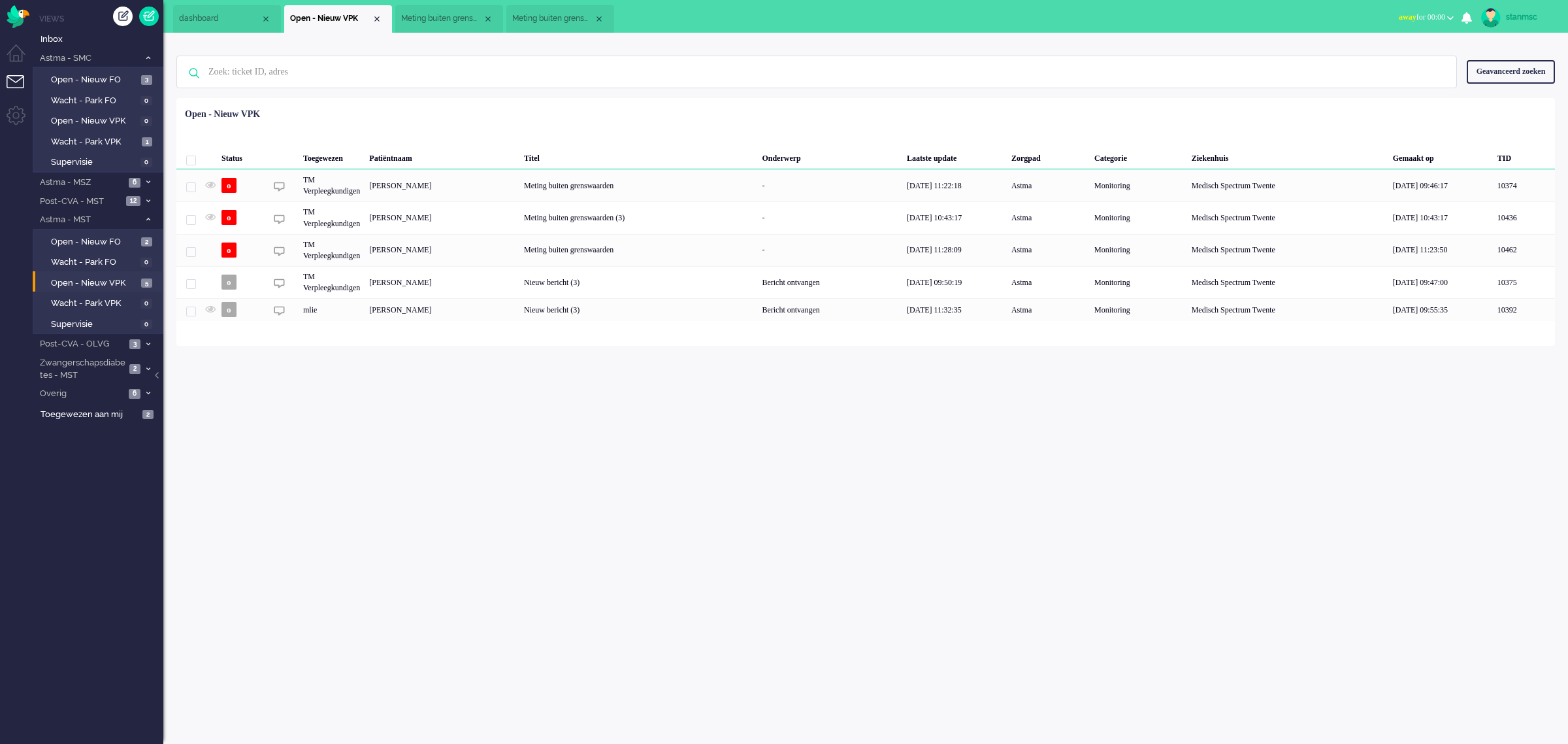
click at [435, 16] on span "Meting buiten grenswaarden (3)" at bounding box center [442, 19] width 81 height 11
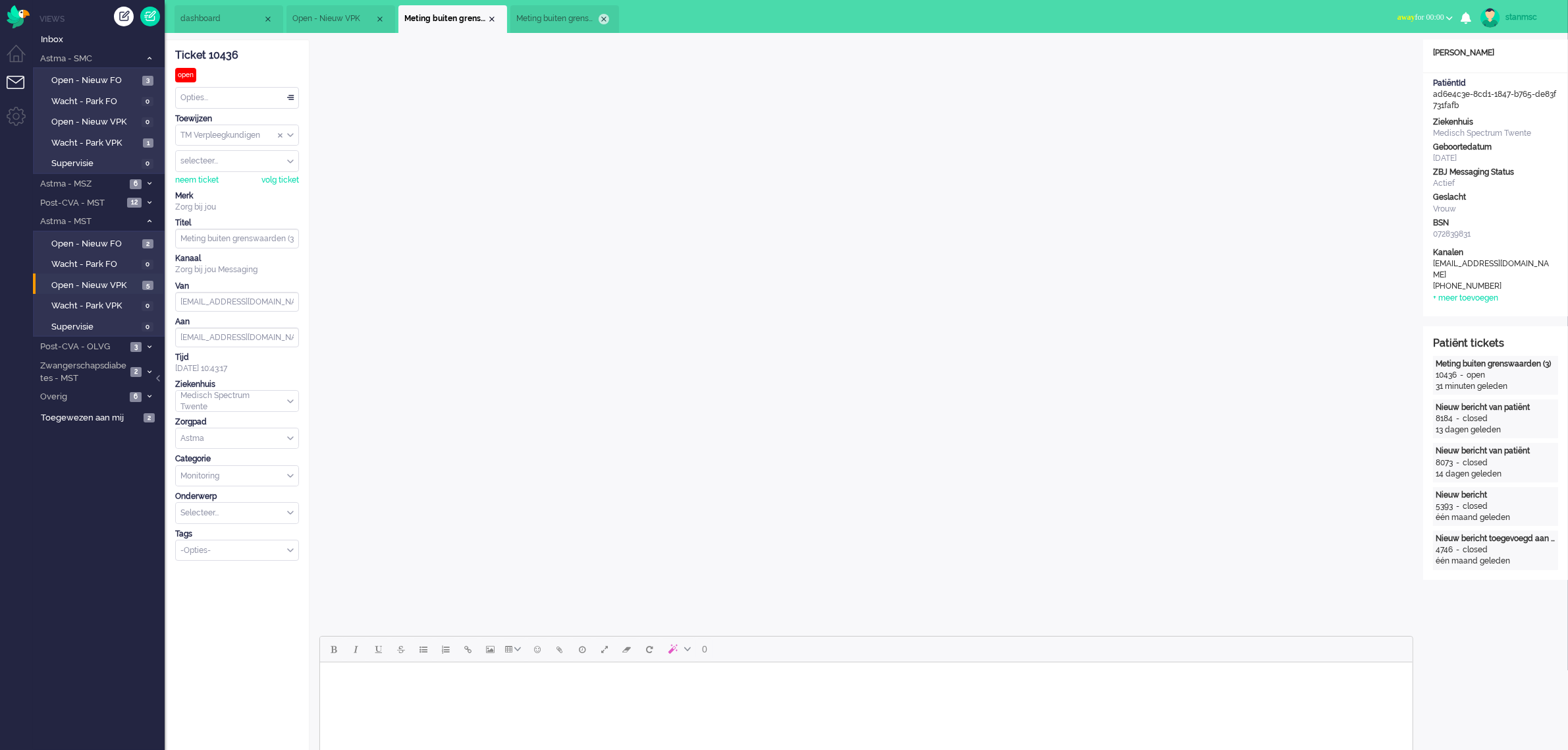
click at [601, 15] on div "Close tab" at bounding box center [604, 19] width 10 height 10
click at [332, 17] on span "Open - Nieuw VPK" at bounding box center [334, 19] width 82 height 11
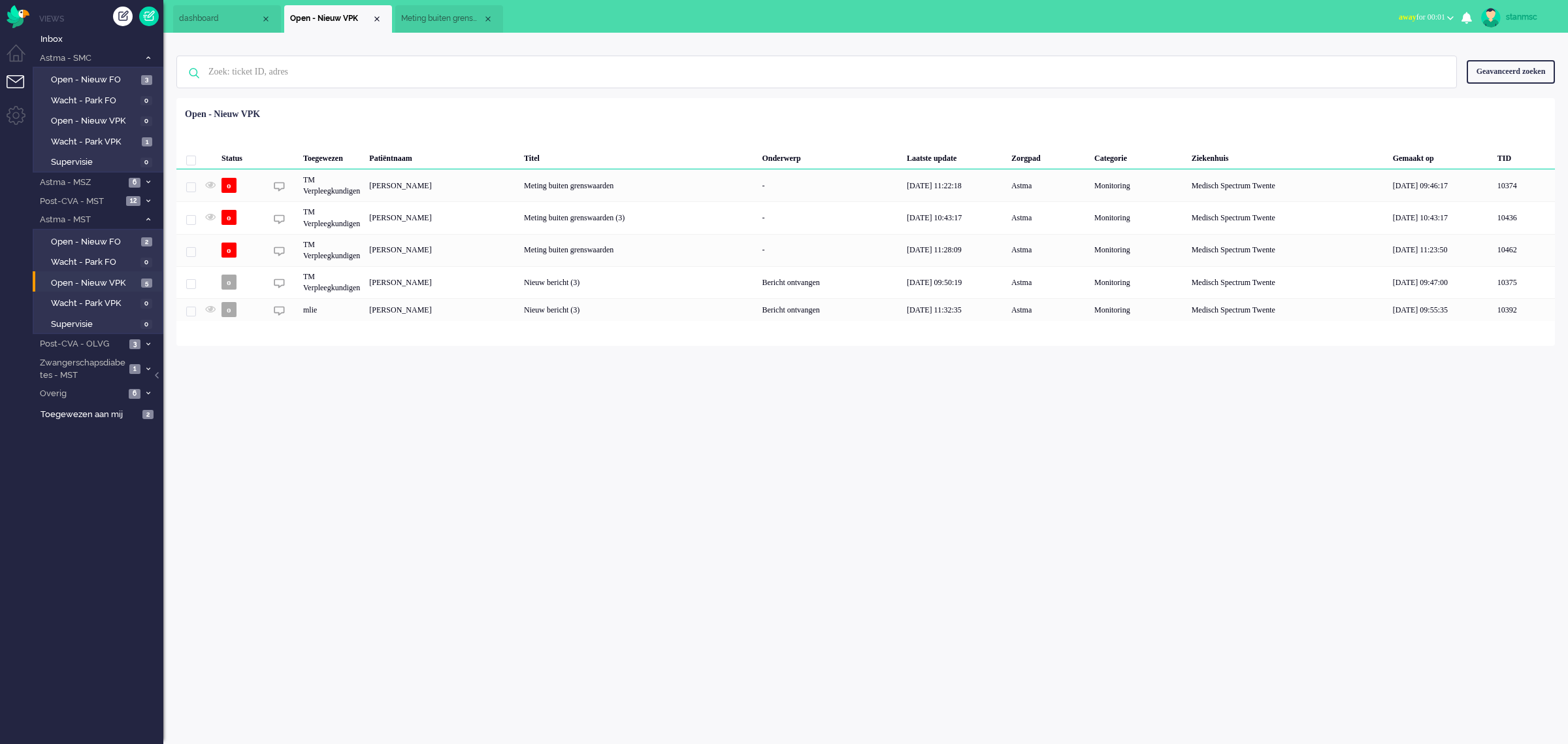
click at [430, 20] on span "Meting buiten grenswaarden (3)" at bounding box center [442, 19] width 81 height 11
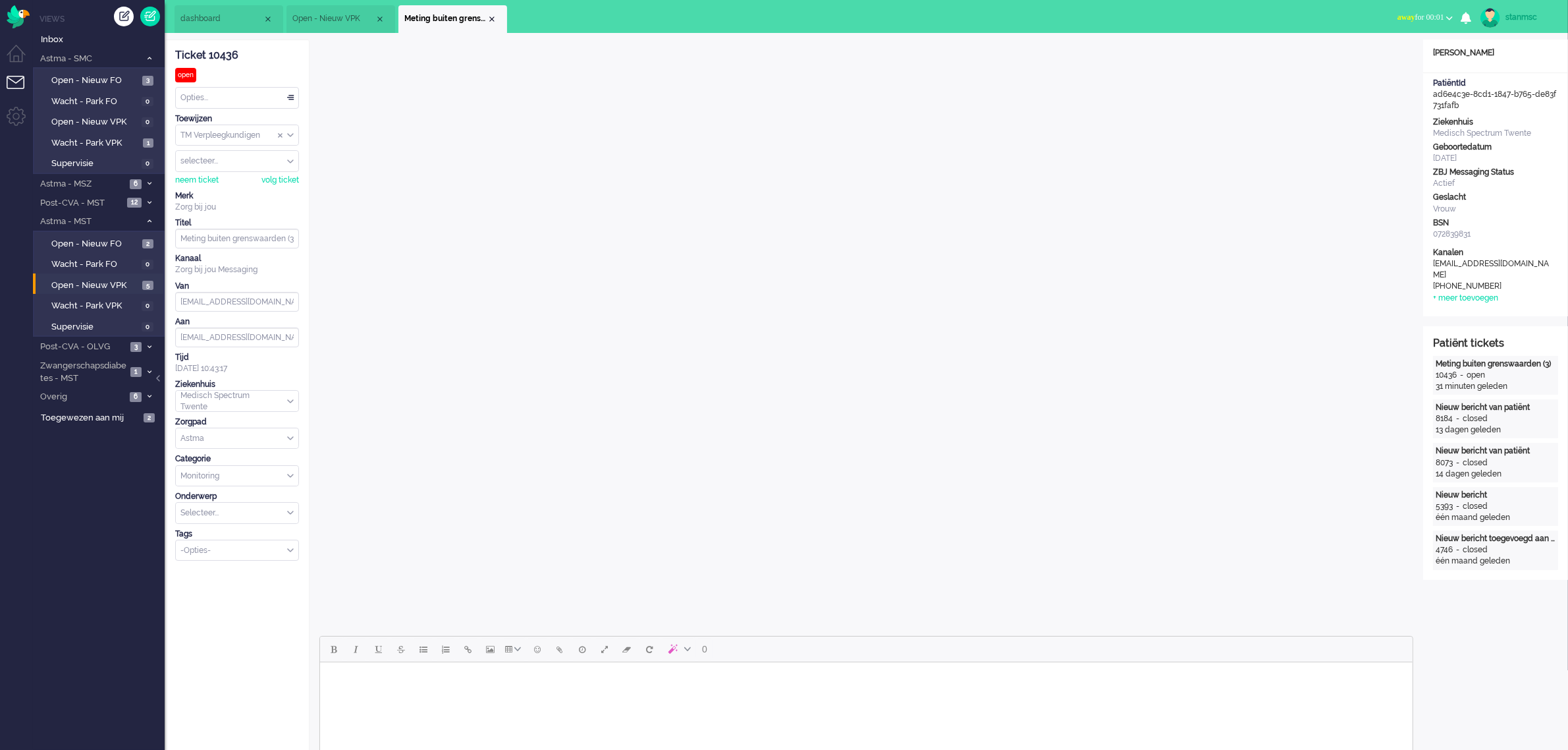
click at [340, 23] on span "Open - Nieuw VPK" at bounding box center [334, 19] width 82 height 11
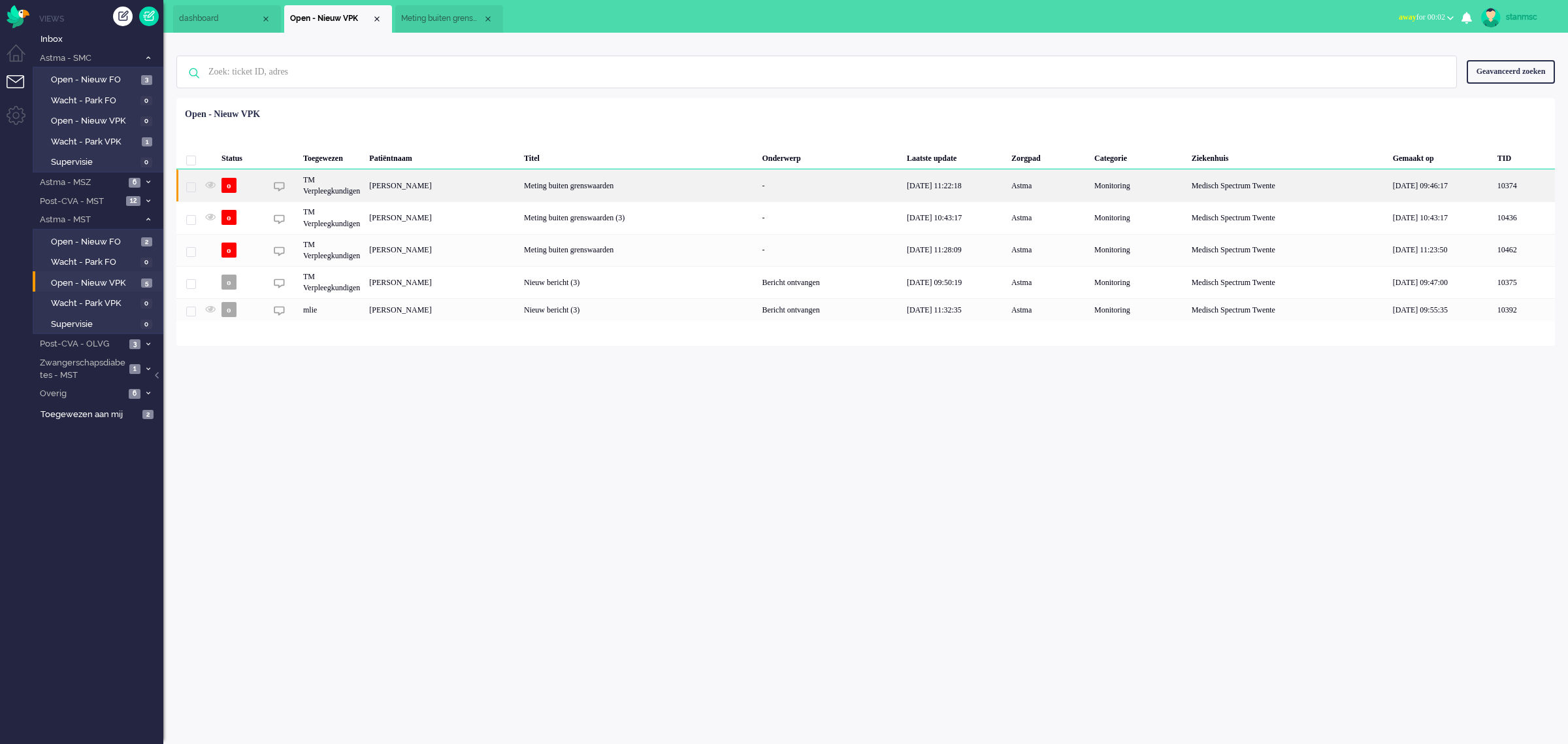
click at [497, 186] on div "[PERSON_NAME]" at bounding box center [442, 185] width 155 height 32
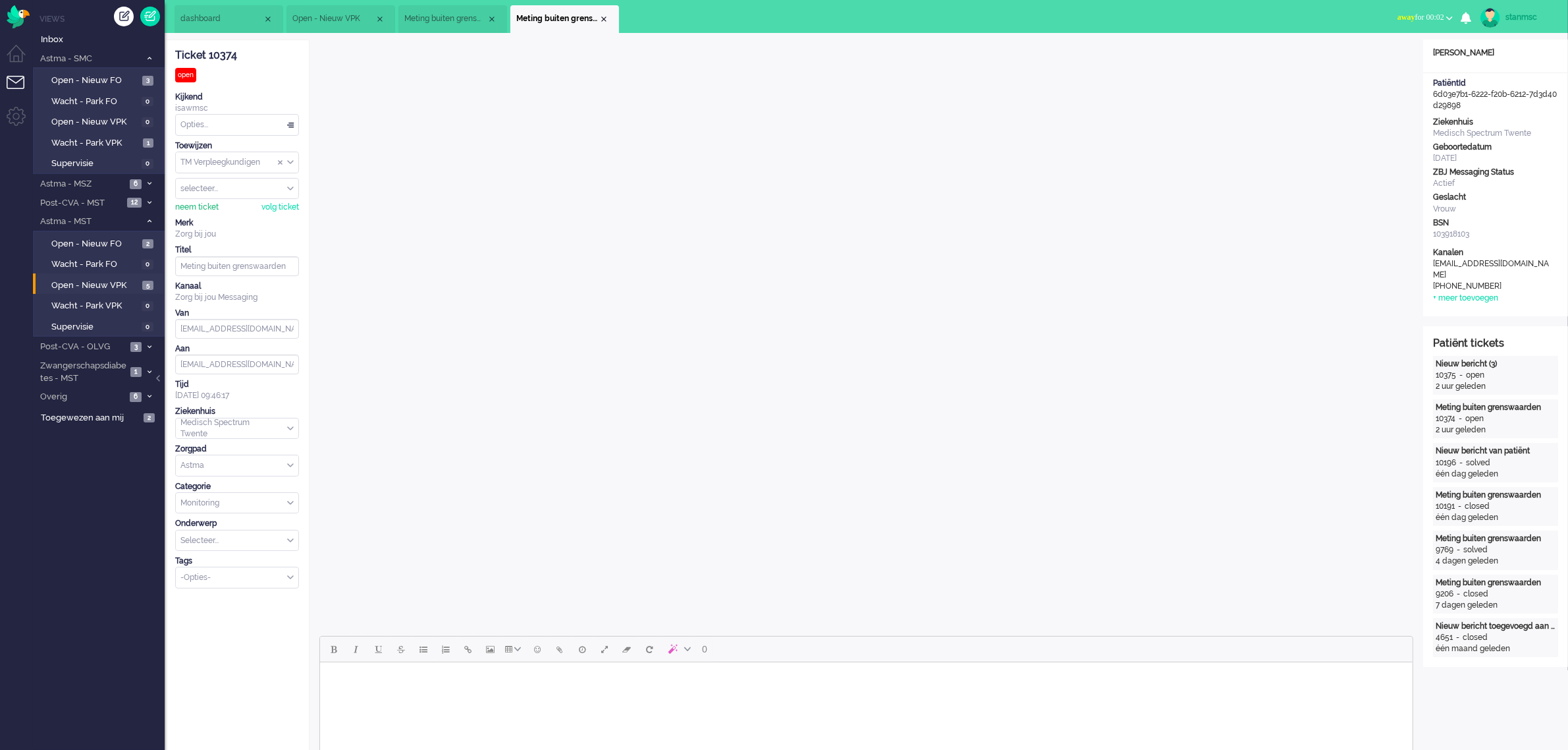
click at [205, 206] on div "neem ticket" at bounding box center [196, 207] width 43 height 11
click at [425, 22] on span "Meting buiten grenswaarden (3)" at bounding box center [445, 19] width 82 height 11
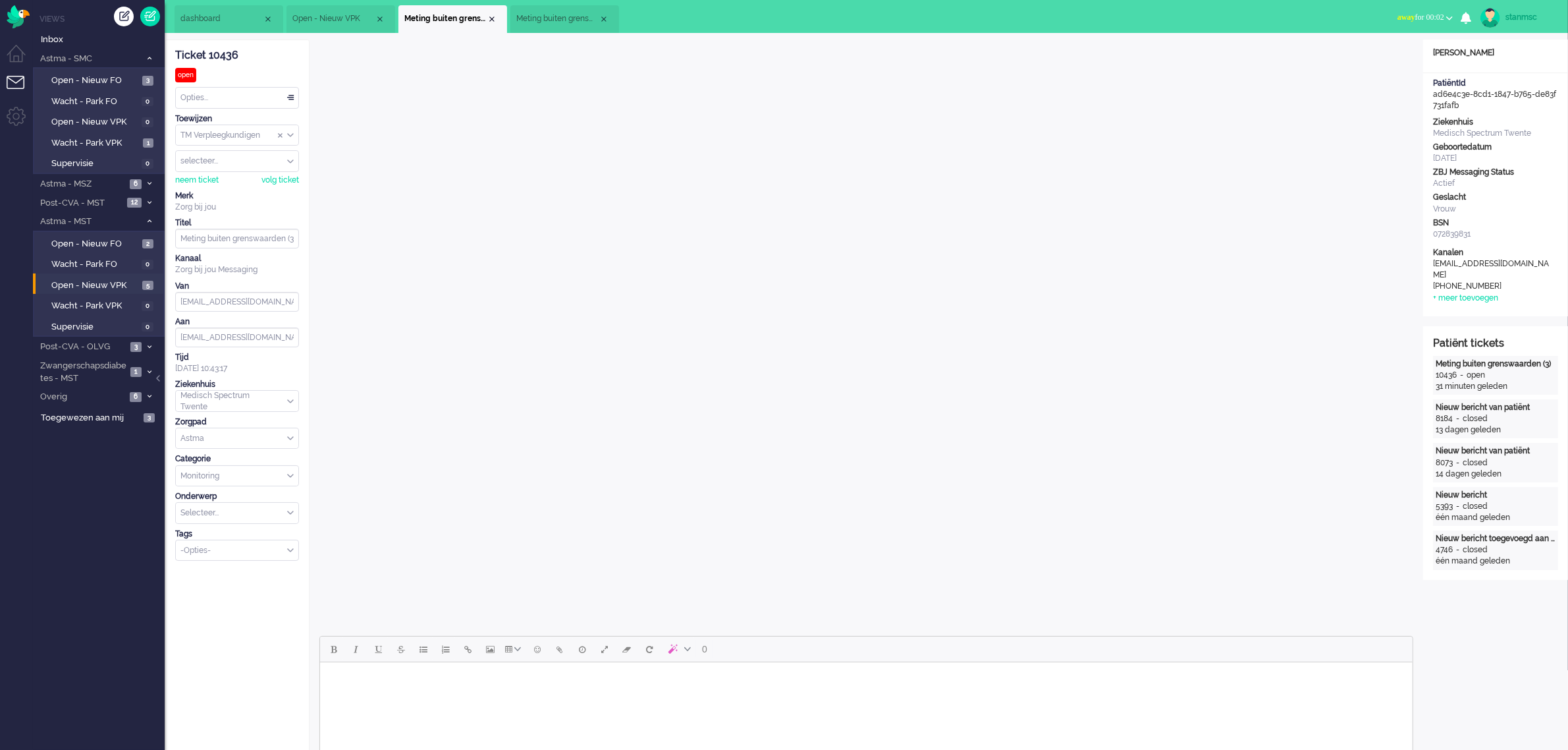
click at [320, 14] on span "Open - Nieuw VPK" at bounding box center [334, 19] width 82 height 11
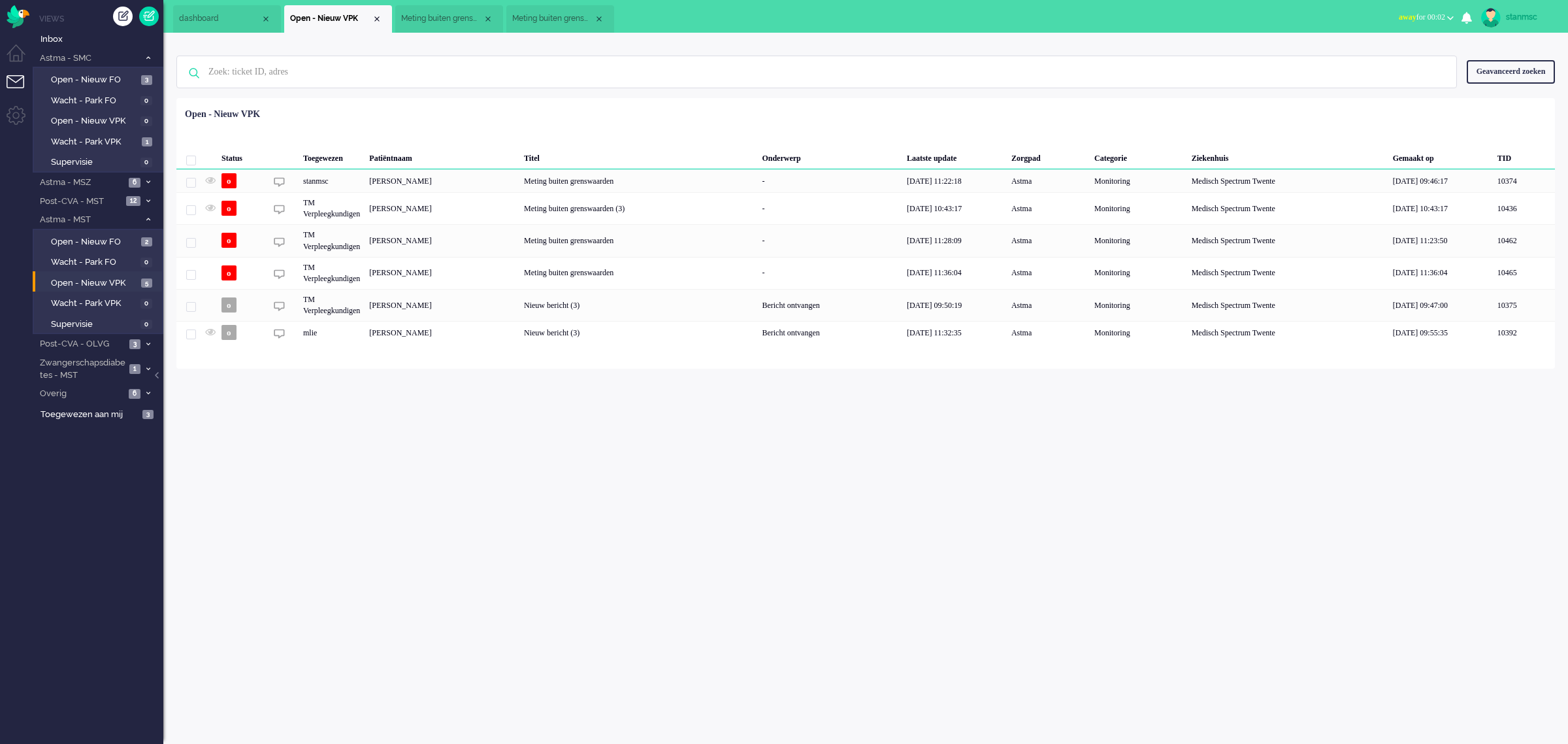
click at [467, 12] on li "Meting buiten grenswaarden (3)" at bounding box center [449, 19] width 108 height 27
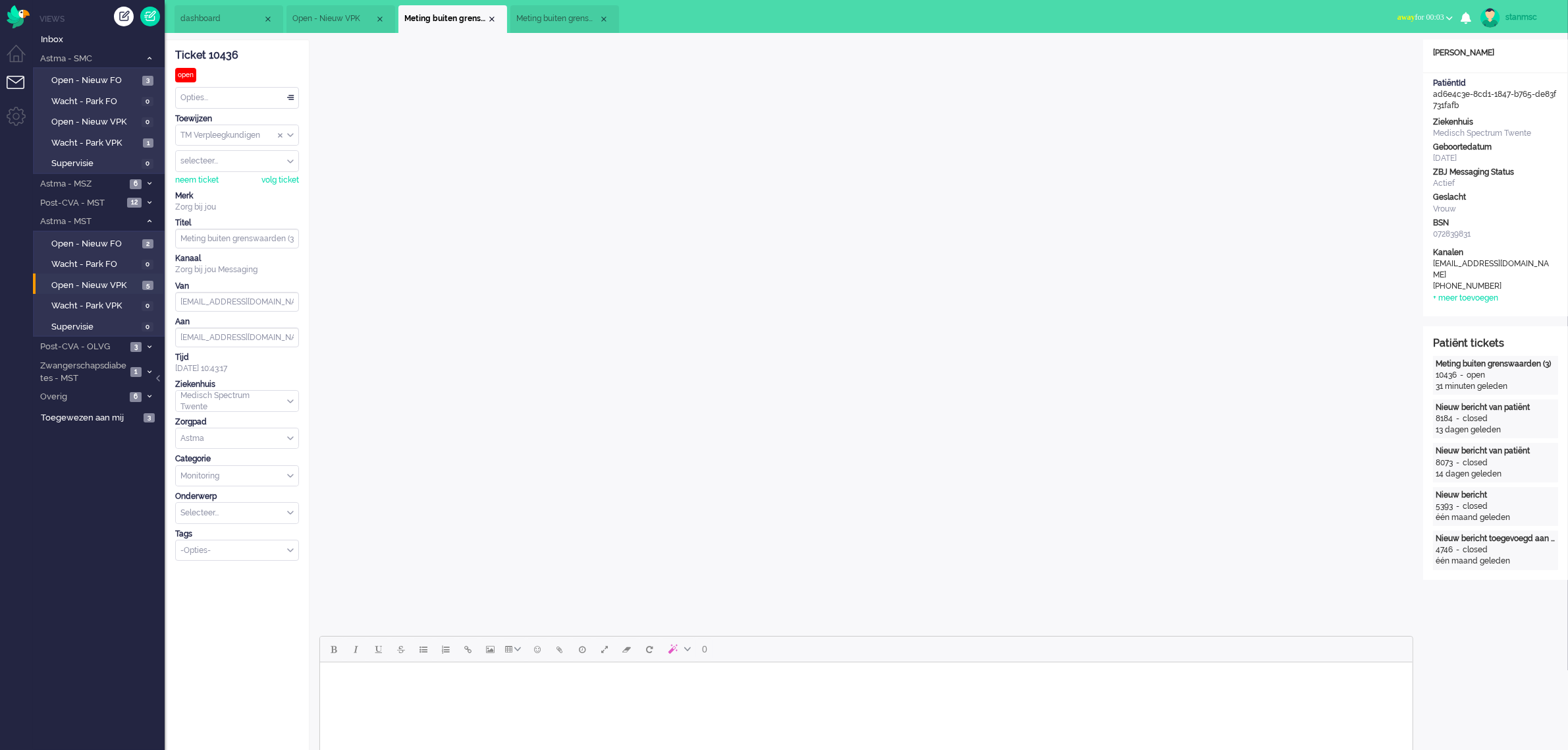
click at [556, 12] on li "Meting buiten grenswaarden" at bounding box center [565, 19] width 109 height 28
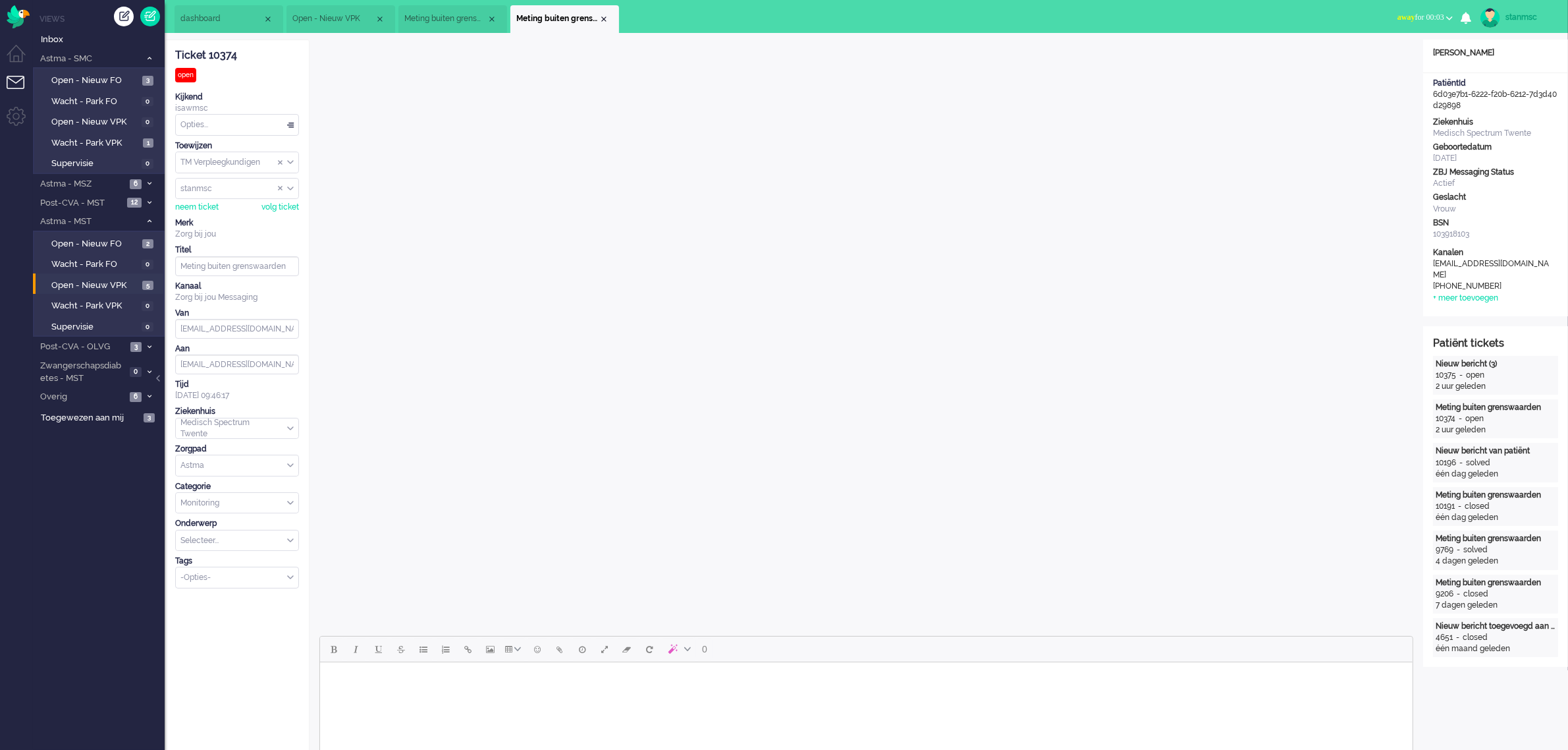
click at [443, 10] on li "Meting buiten grenswaarden (3)" at bounding box center [453, 19] width 109 height 28
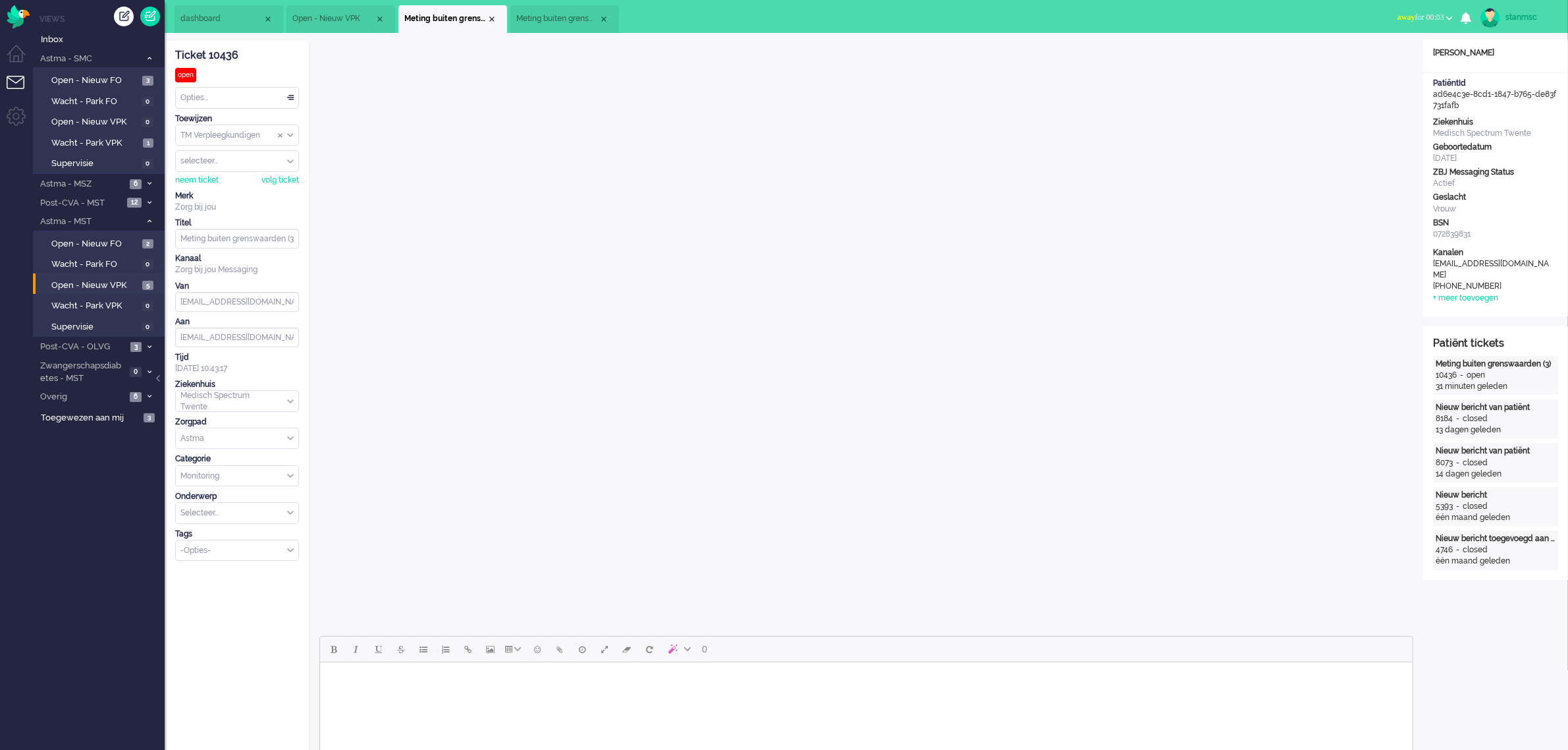
click at [340, 14] on span "Open - Nieuw VPK" at bounding box center [334, 19] width 82 height 11
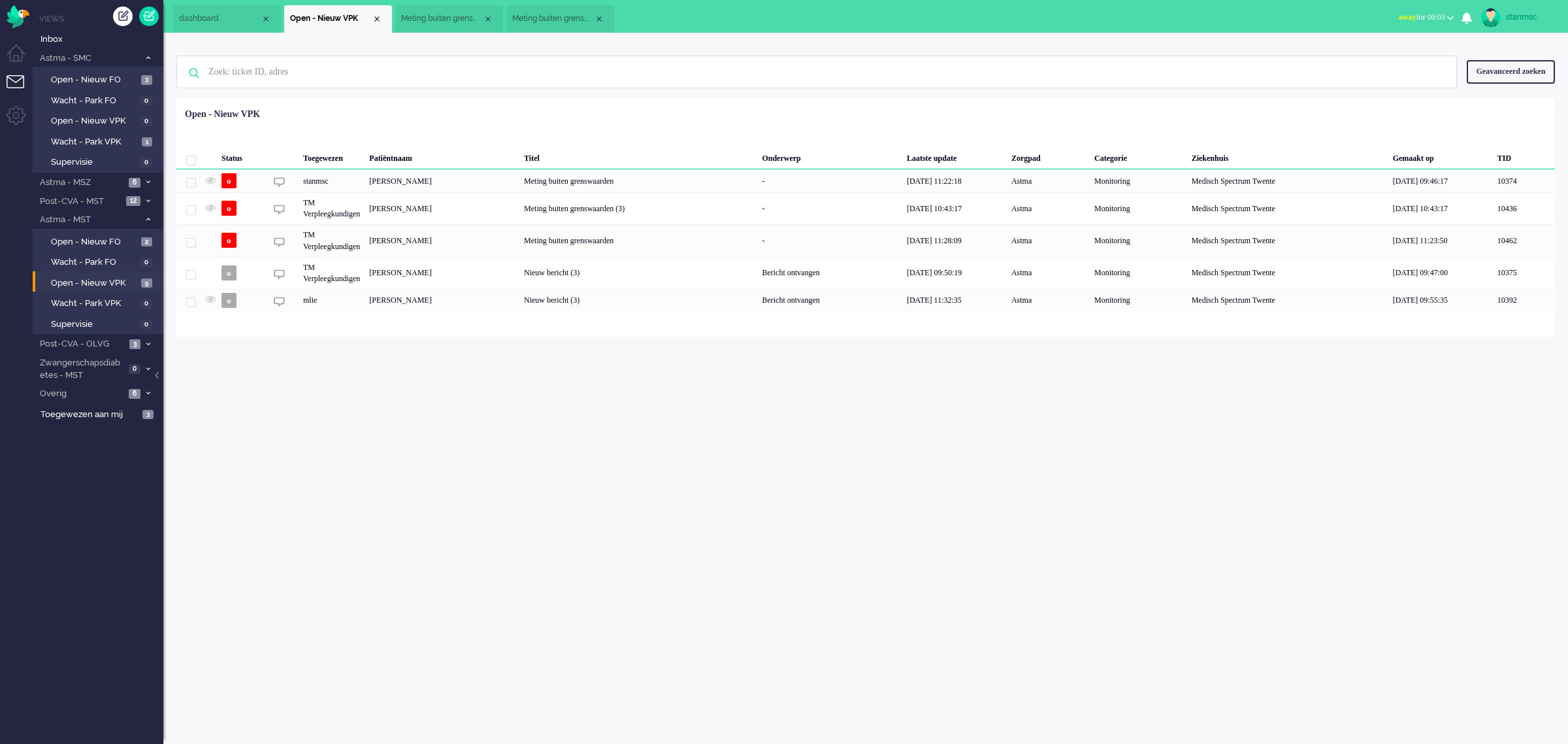
click at [440, 17] on span "Meting buiten grenswaarden (3)" at bounding box center [442, 19] width 81 height 11
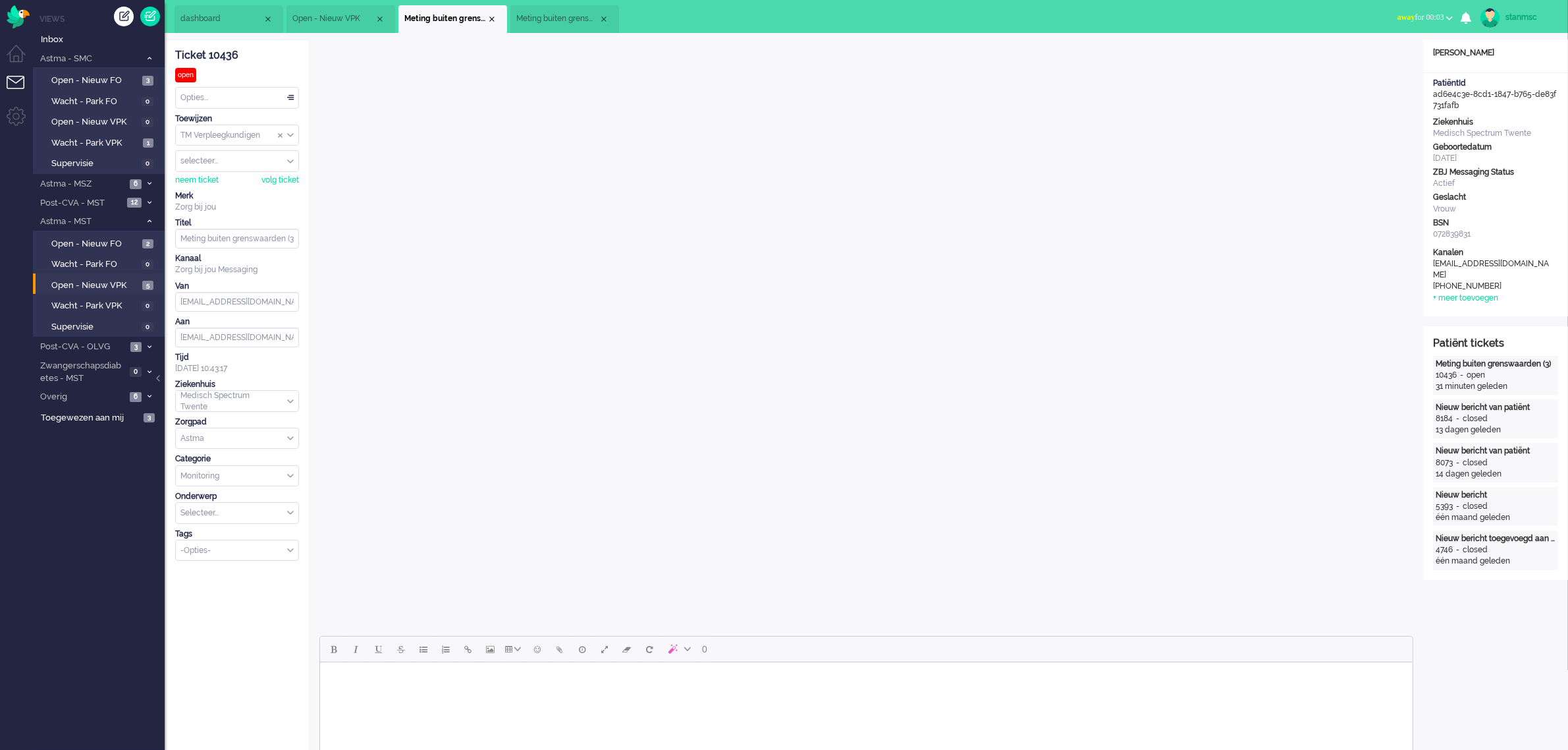
click at [545, 17] on span "Meting buiten grenswaarden" at bounding box center [557, 19] width 82 height 11
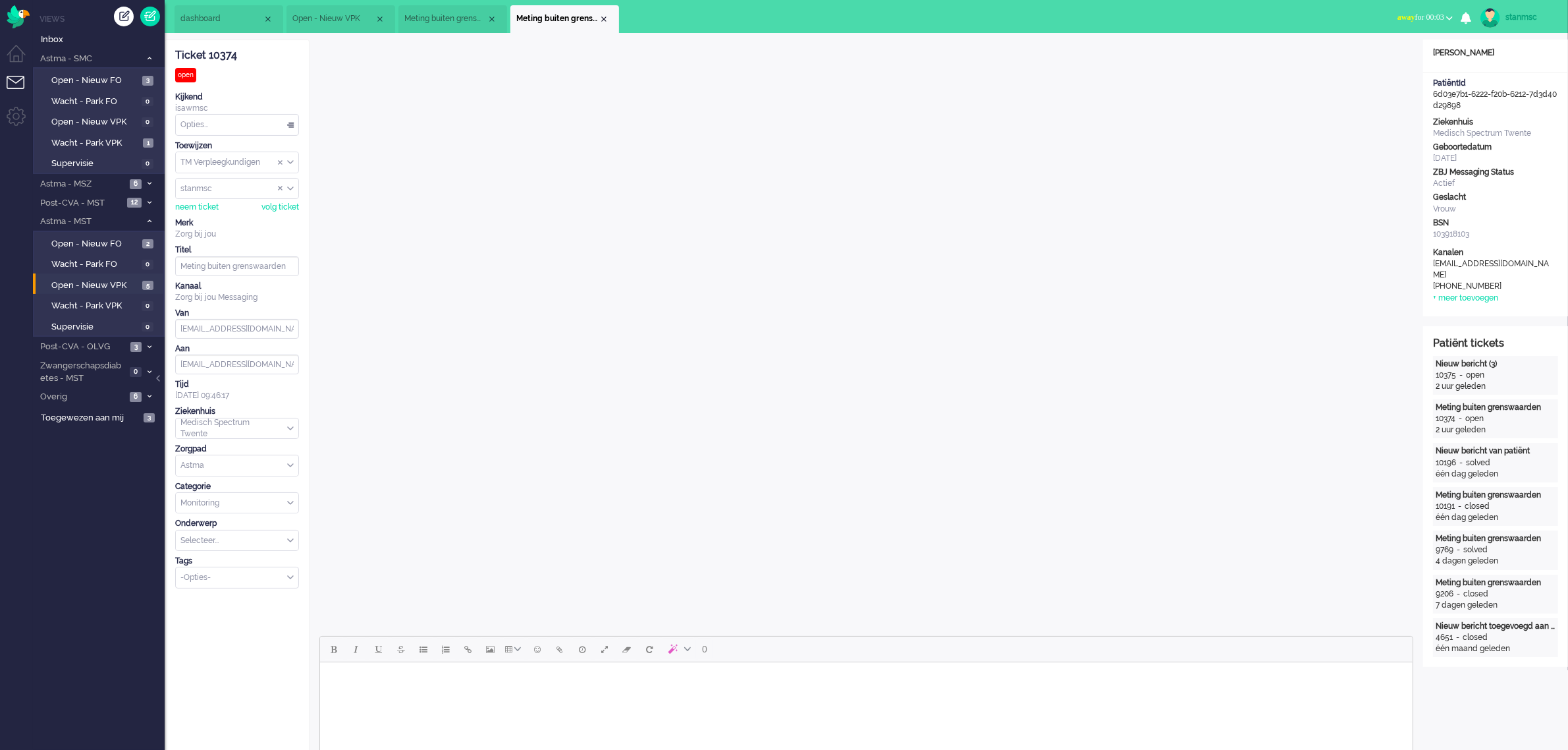
click at [349, 17] on span "Open - Nieuw VPK" at bounding box center [334, 19] width 82 height 11
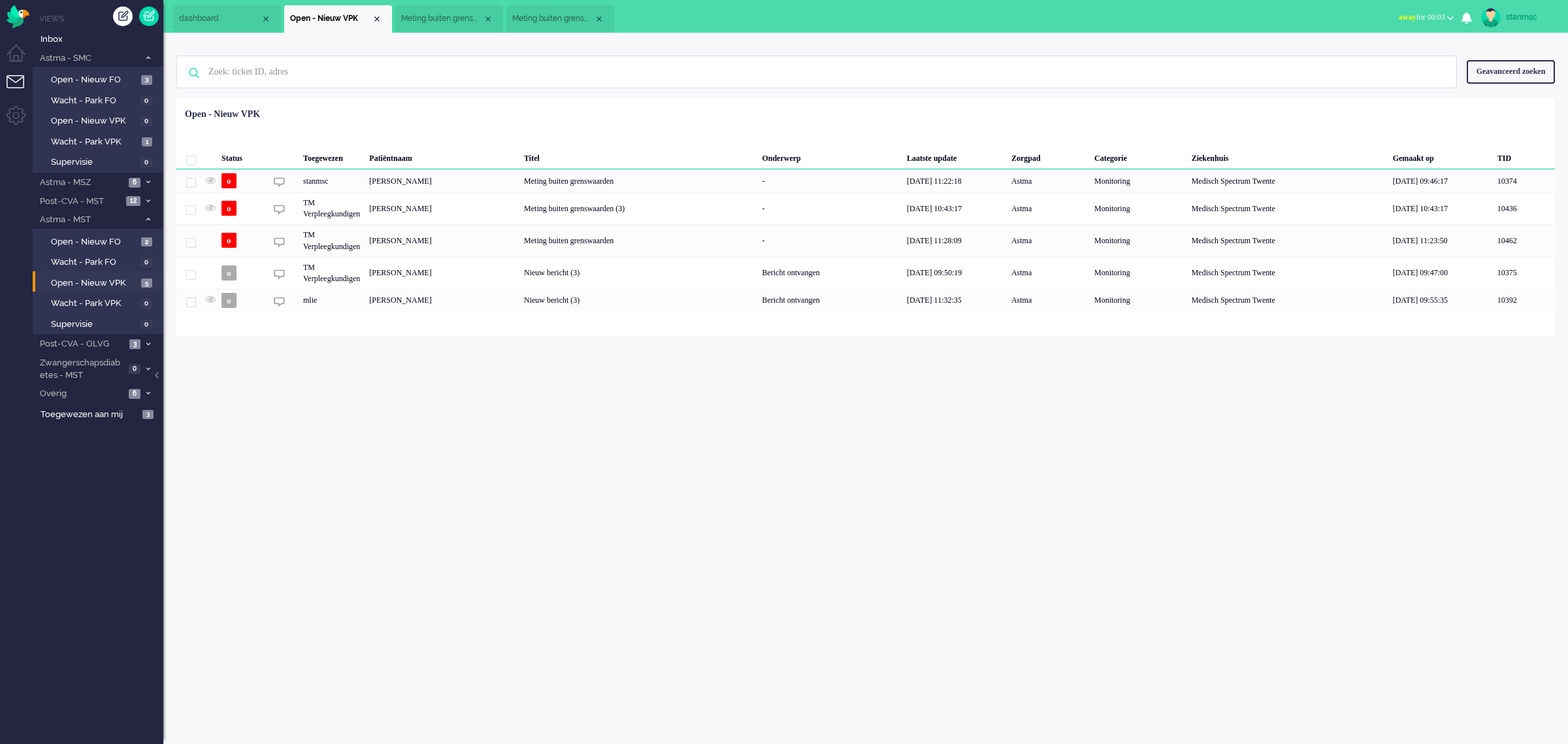
click at [454, 20] on span "Meting buiten grenswaarden (3)" at bounding box center [442, 19] width 81 height 11
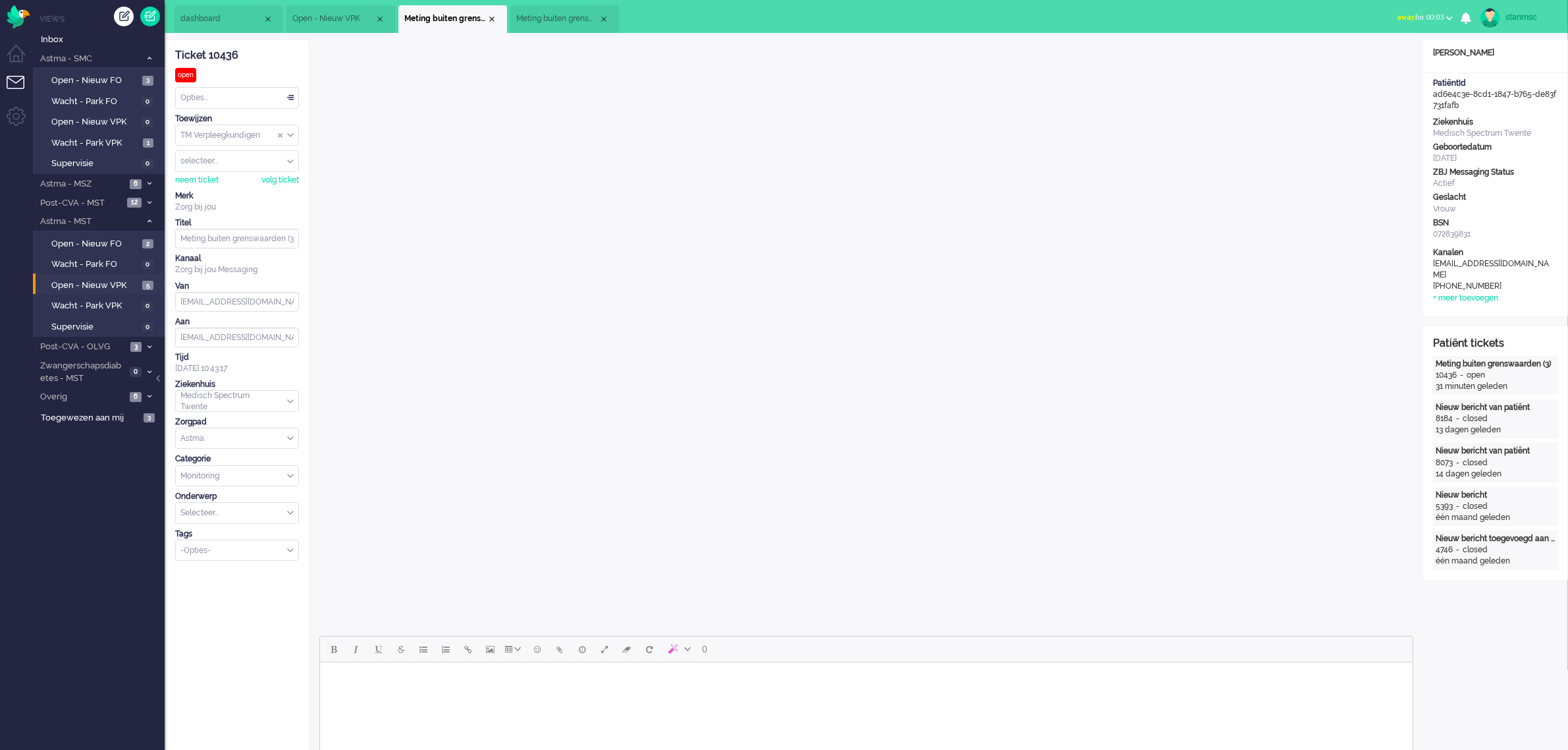
click at [548, 17] on span "Meting buiten grenswaarden" at bounding box center [557, 19] width 82 height 11
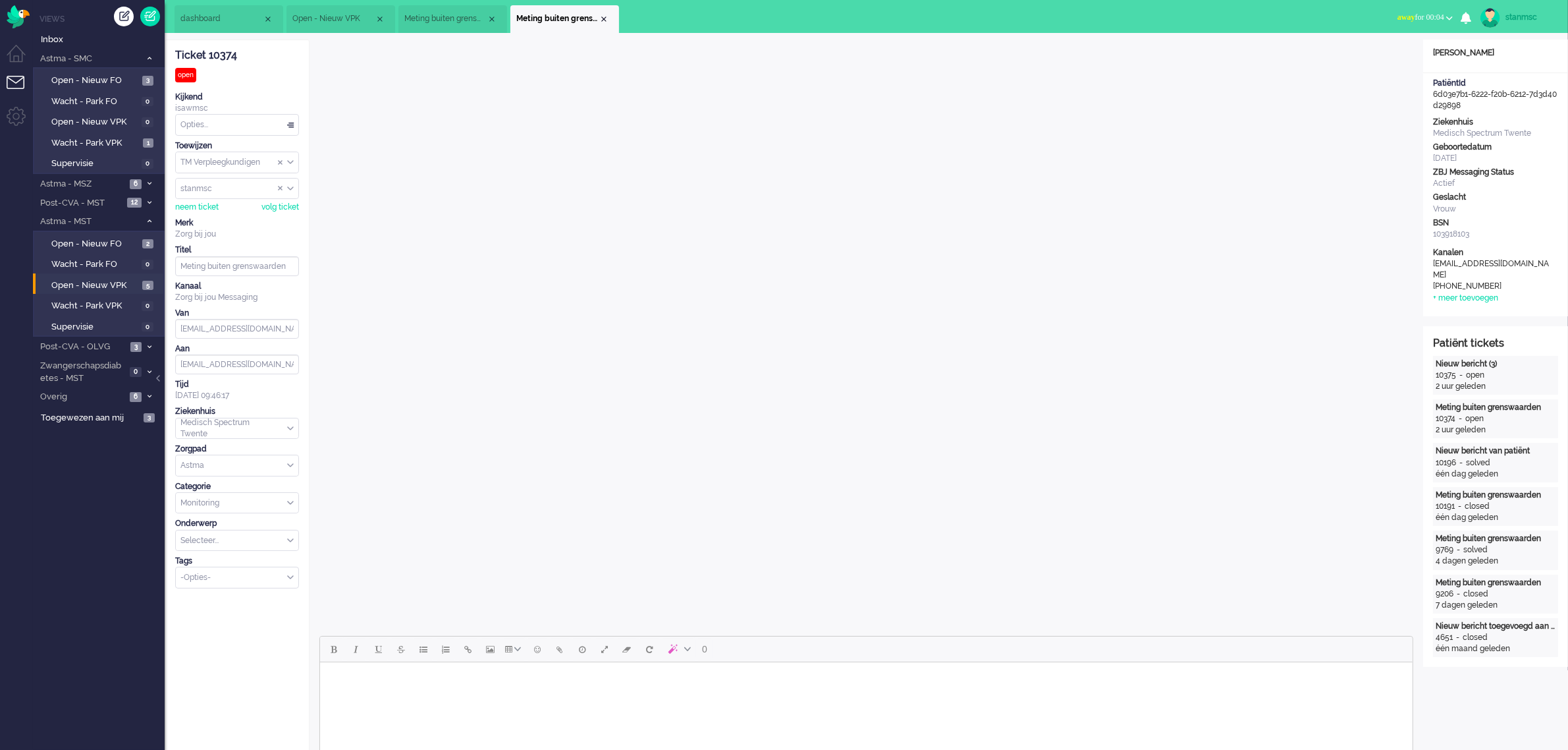
click at [453, 15] on span "Meting buiten grenswaarden (3)" at bounding box center [445, 19] width 82 height 11
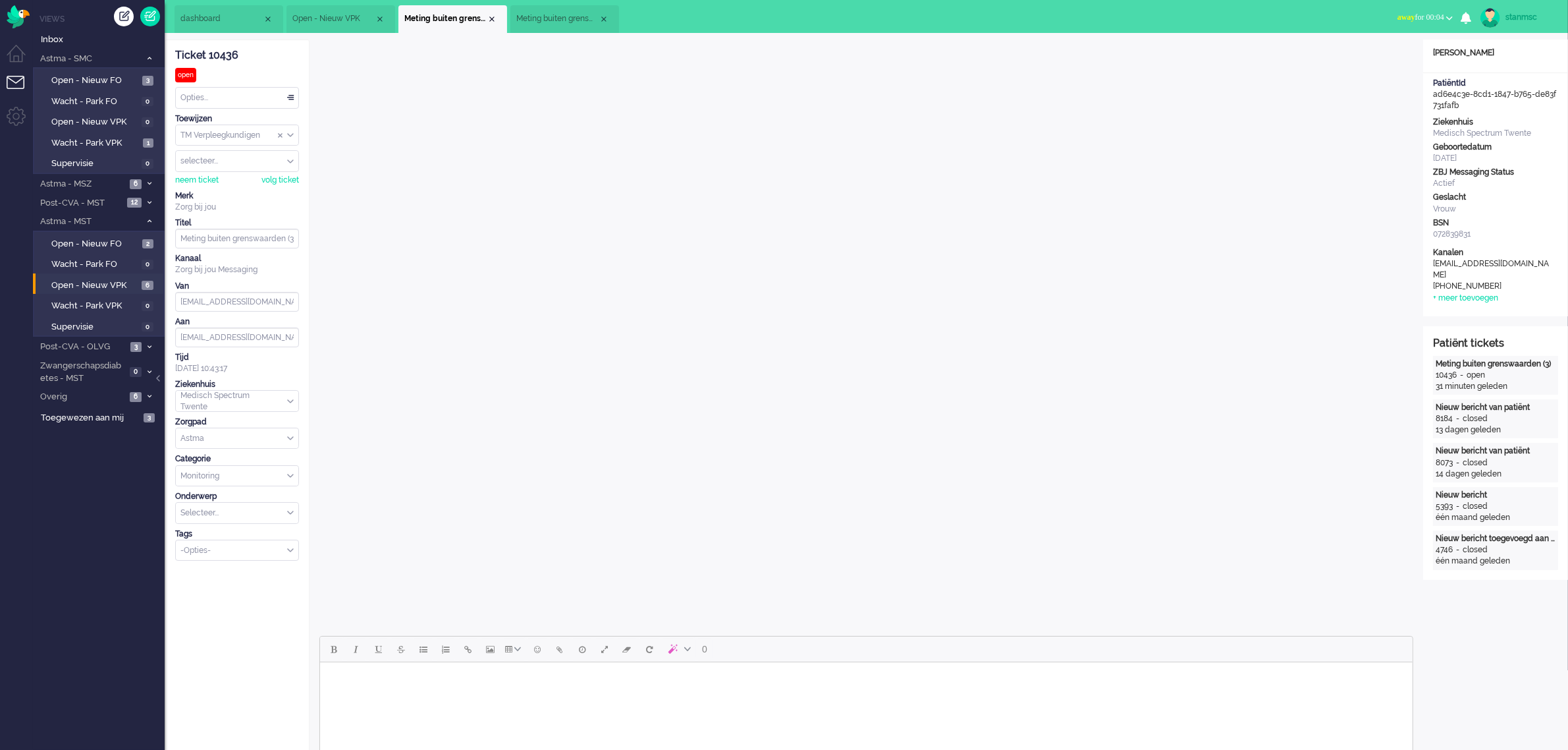
click at [344, 17] on span "Open - Nieuw VPK" at bounding box center [334, 19] width 82 height 11
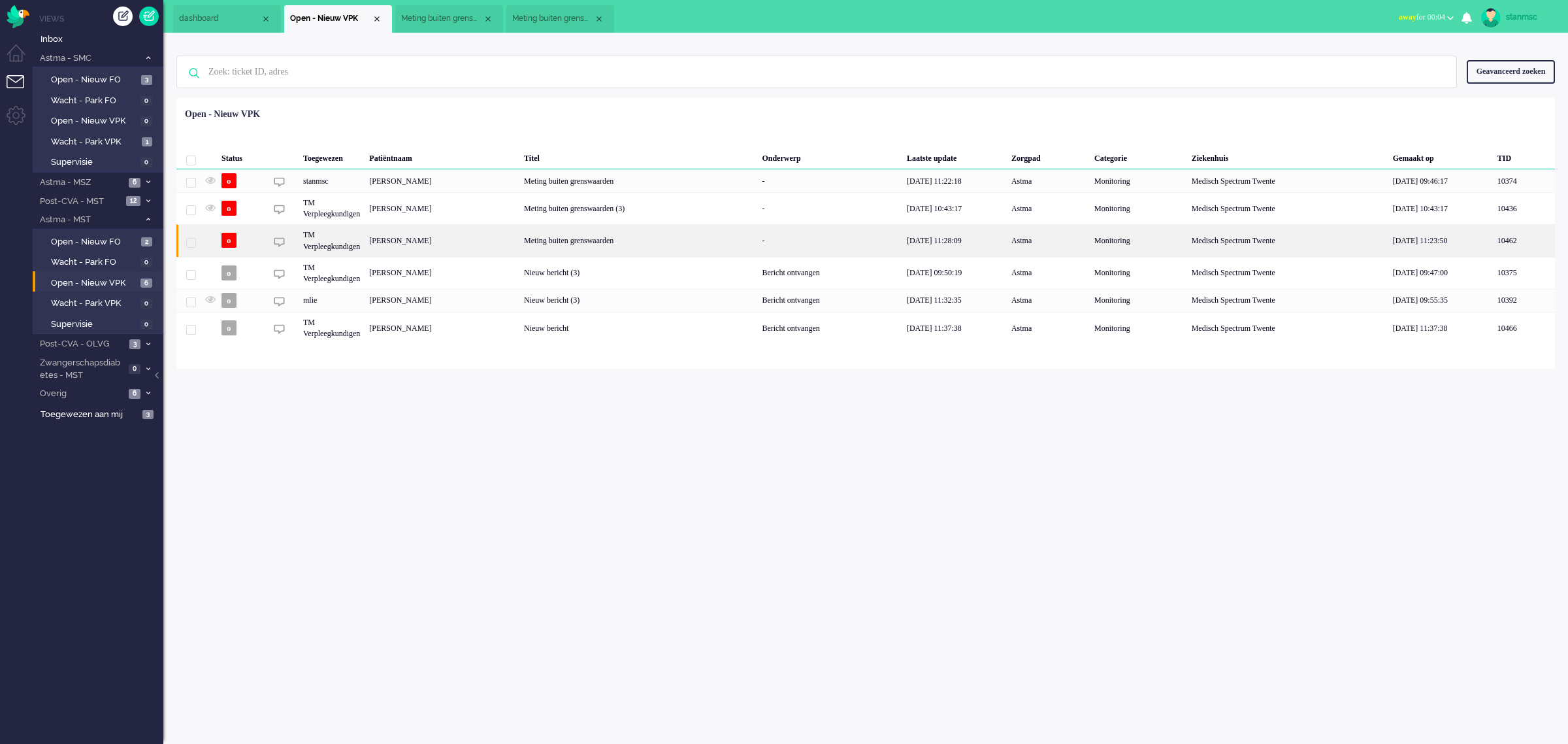
click at [365, 242] on div "TM Verpleegkundigen" at bounding box center [331, 240] width 66 height 32
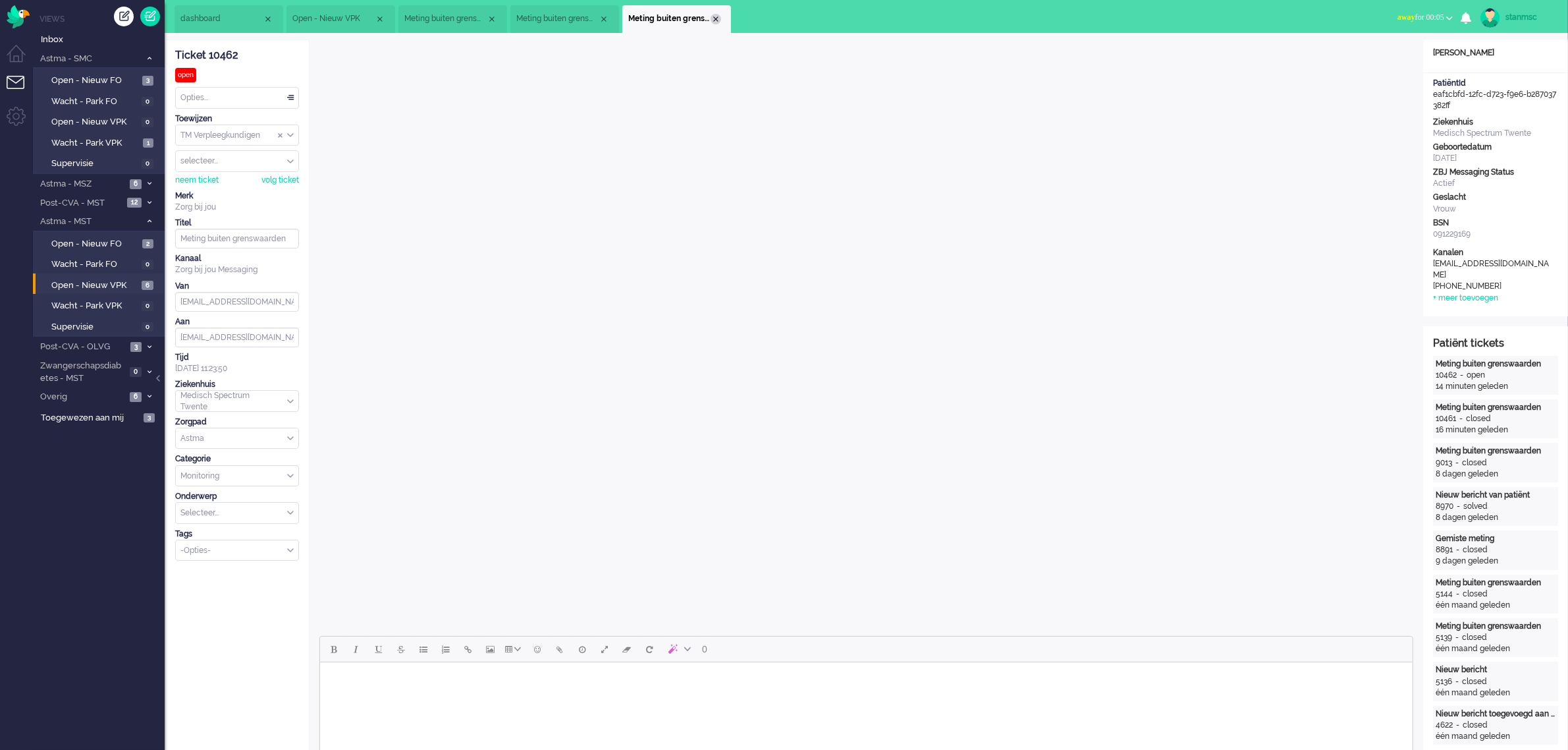
click at [719, 20] on div "Close tab" at bounding box center [716, 19] width 10 height 10
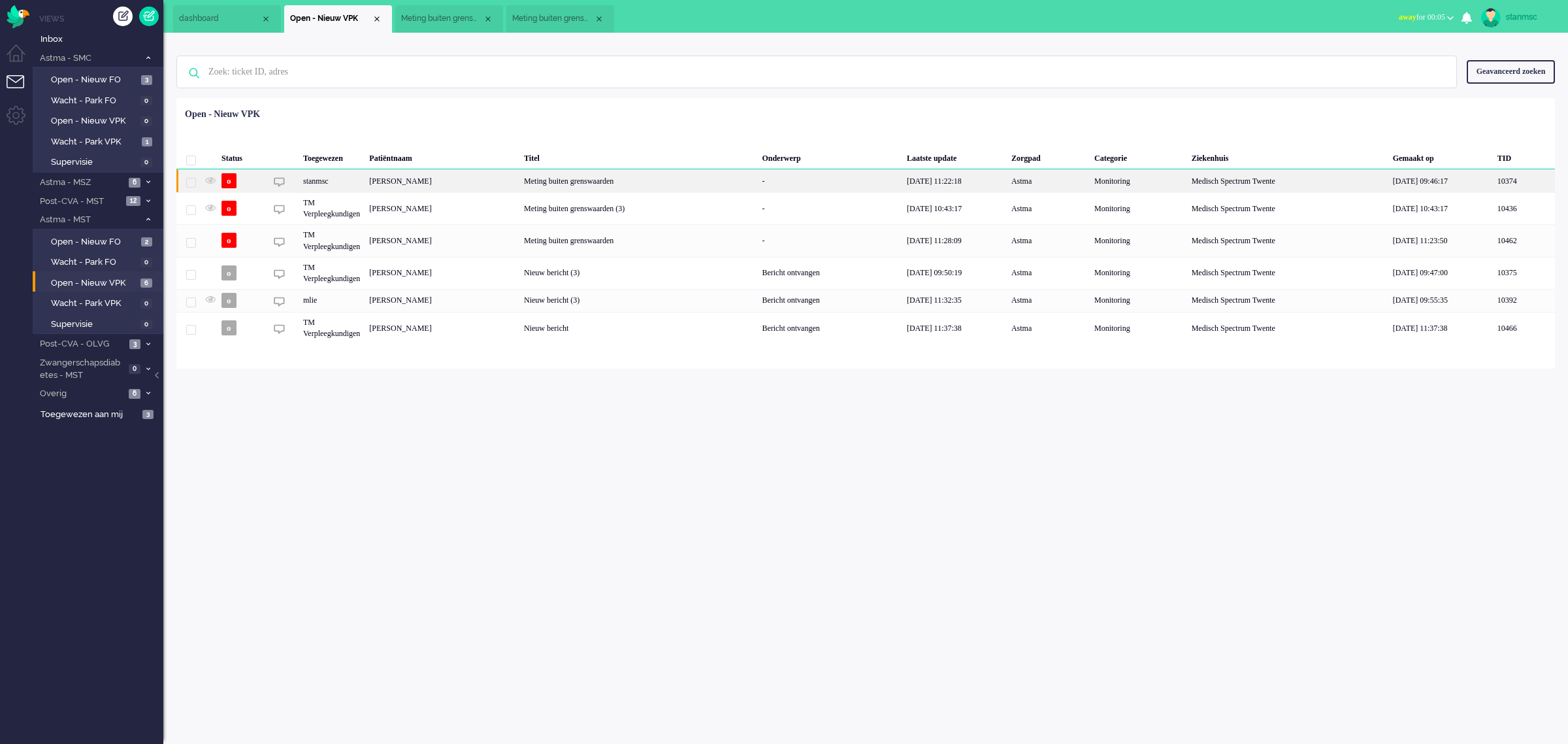
click at [365, 180] on div "stanmsc" at bounding box center [331, 180] width 66 height 23
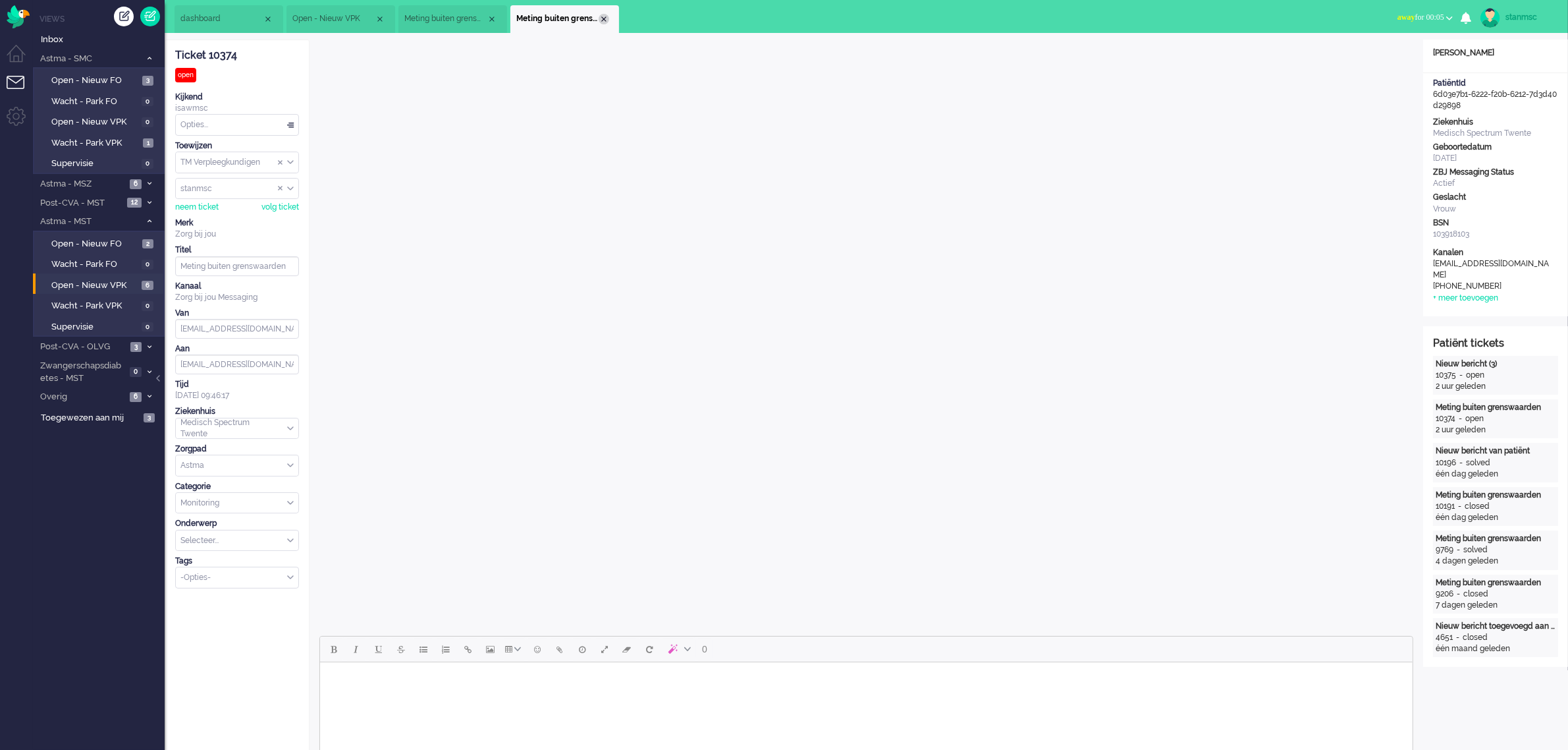
click at [603, 18] on div "Close tab" at bounding box center [604, 19] width 10 height 10
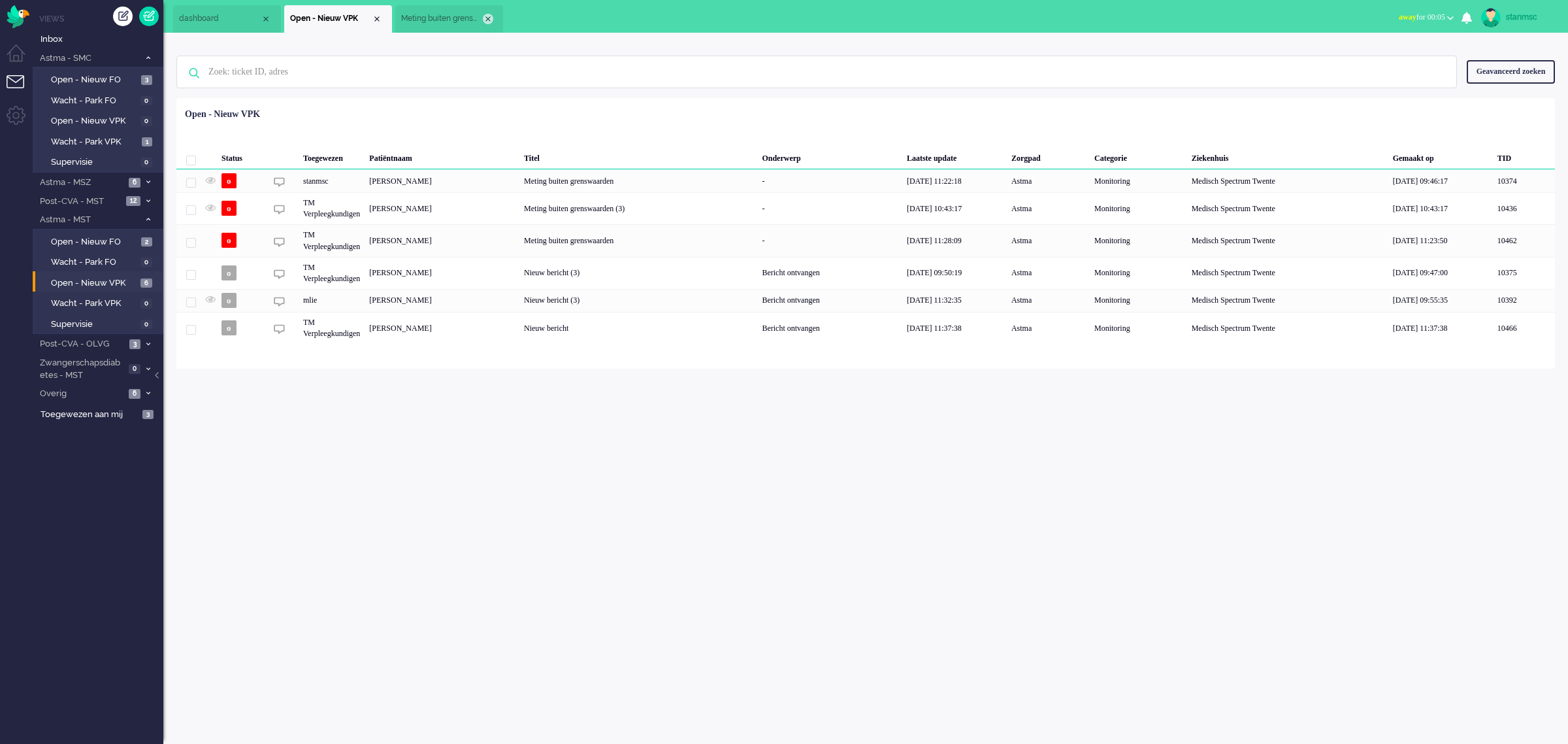
click at [490, 18] on div "Close tab" at bounding box center [488, 19] width 10 height 10
click at [365, 180] on div "stanmsc" at bounding box center [331, 180] width 66 height 23
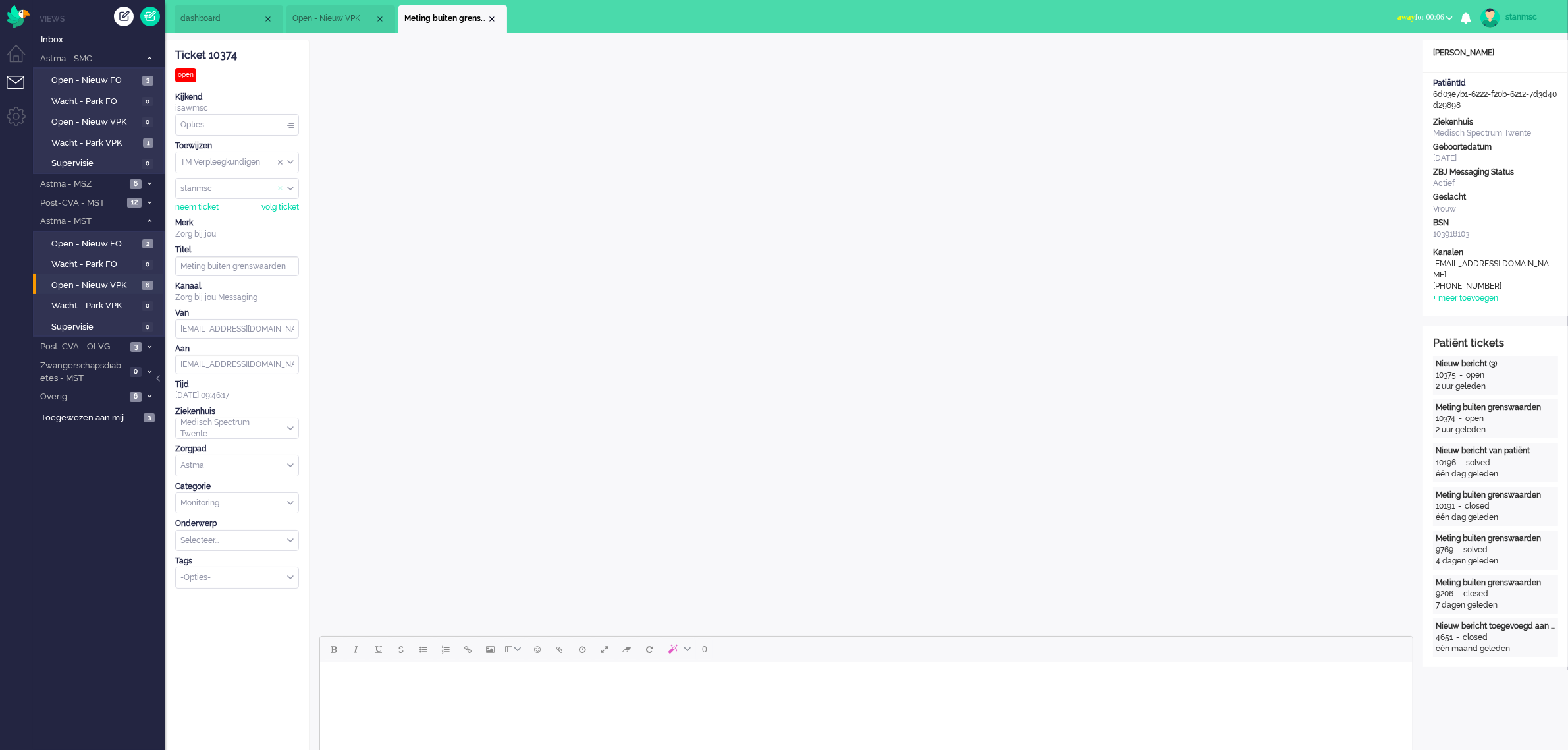
click at [281, 192] on span "Assign User" at bounding box center [280, 189] width 6 height 9
click at [230, 193] on input "Assign User" at bounding box center [237, 189] width 122 height 21
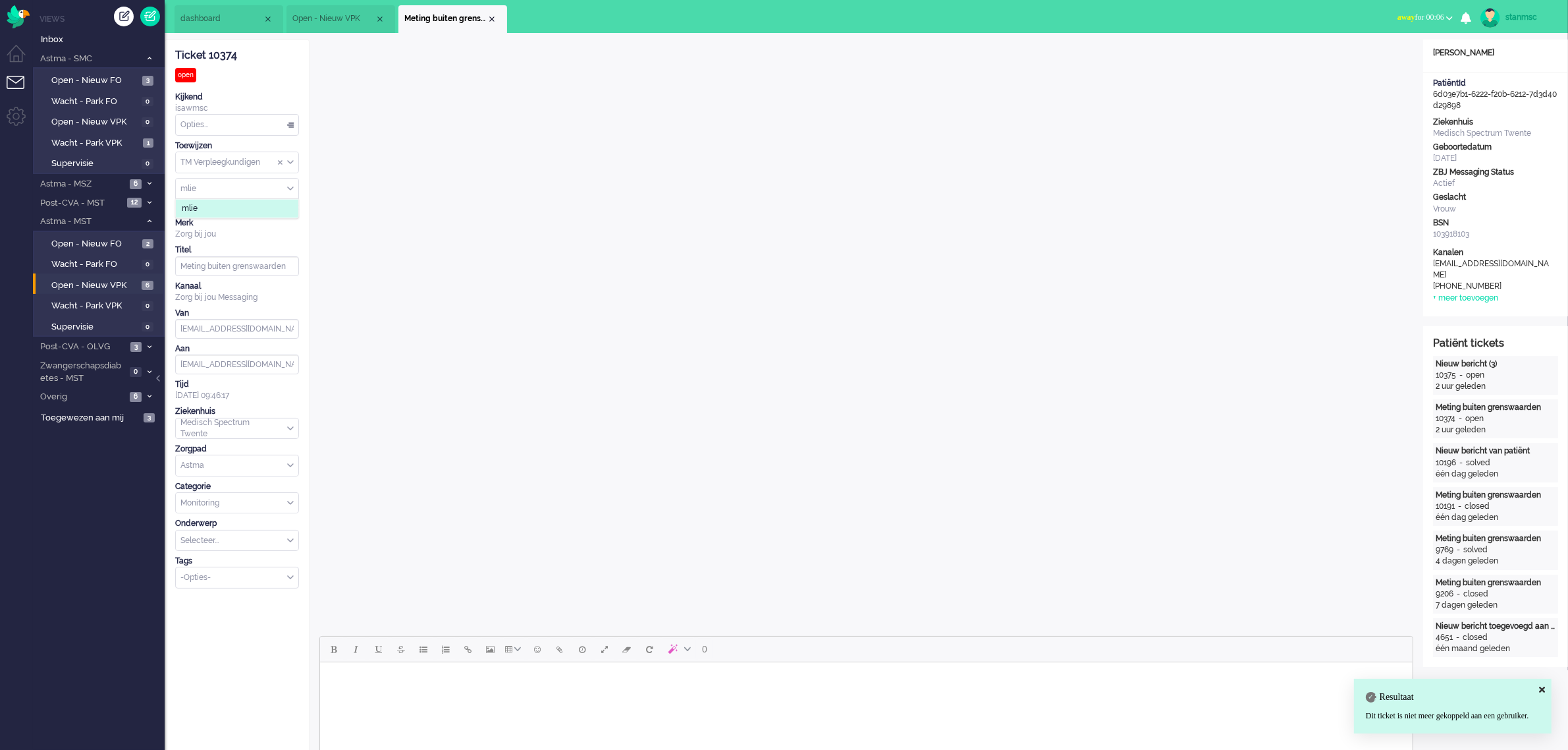
type input "mlie"
click at [221, 204] on li "mlie" at bounding box center [237, 208] width 122 height 19
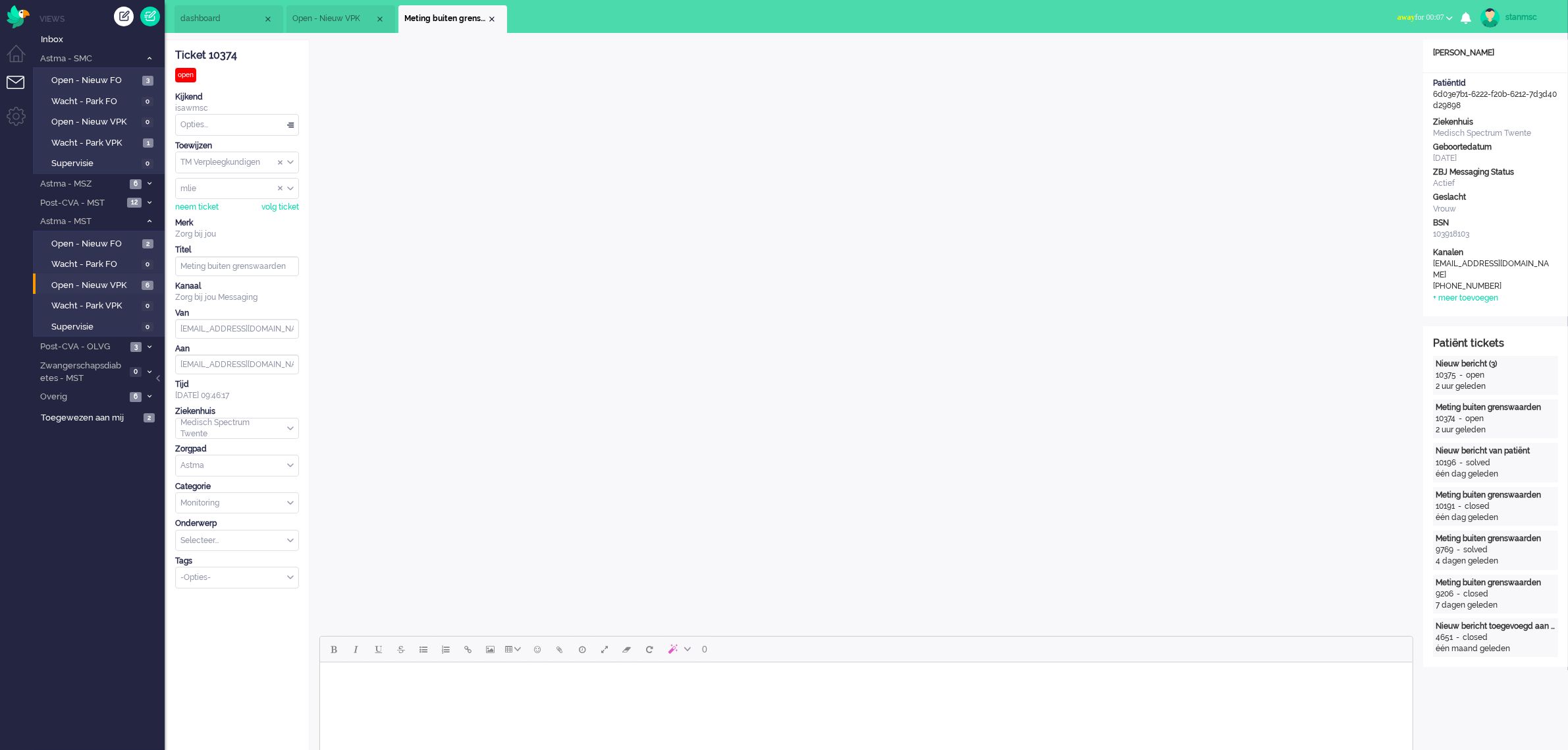
click at [356, 15] on span "Open - Nieuw VPK" at bounding box center [334, 19] width 82 height 11
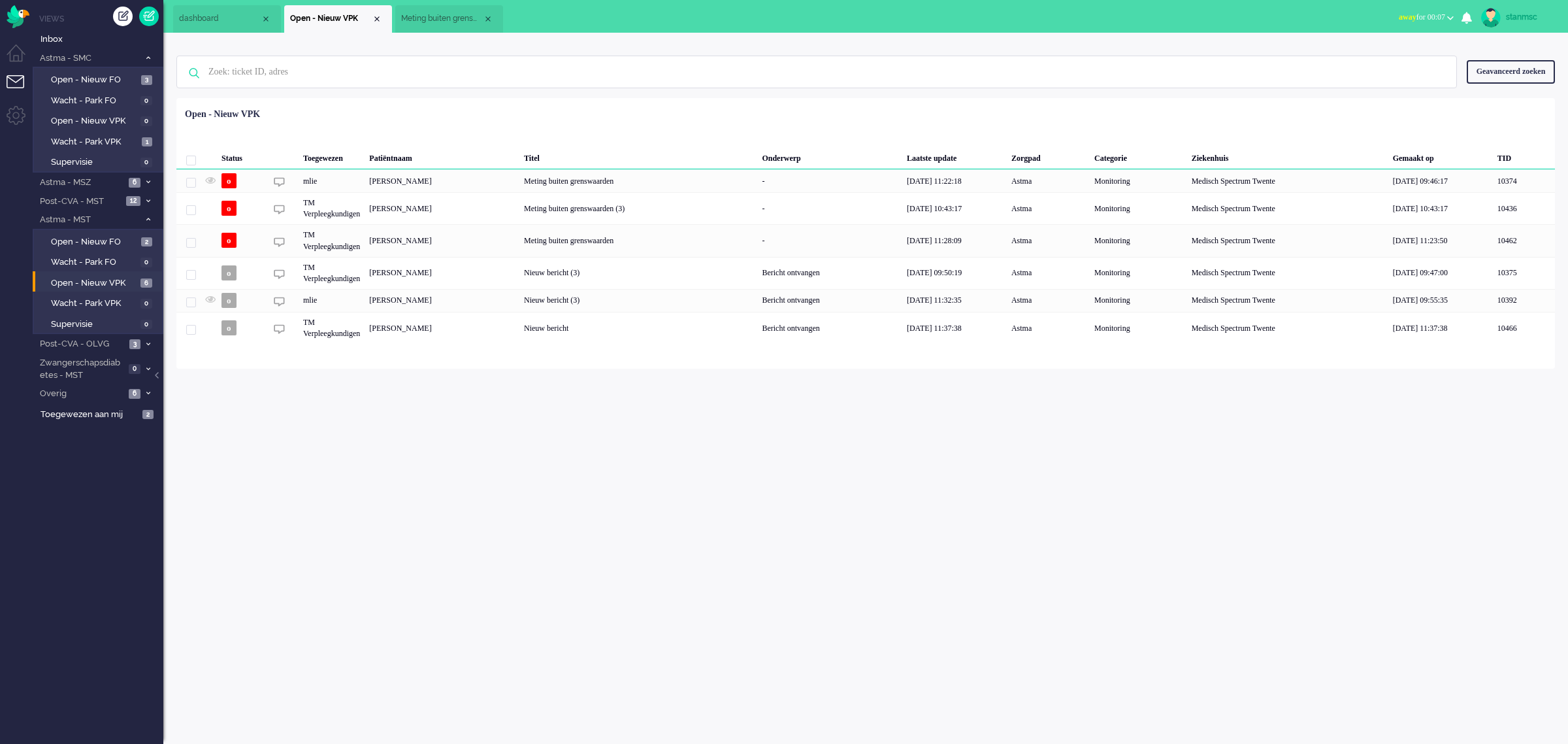
click at [443, 20] on span "Meting buiten grenswaarden" at bounding box center [442, 19] width 81 height 11
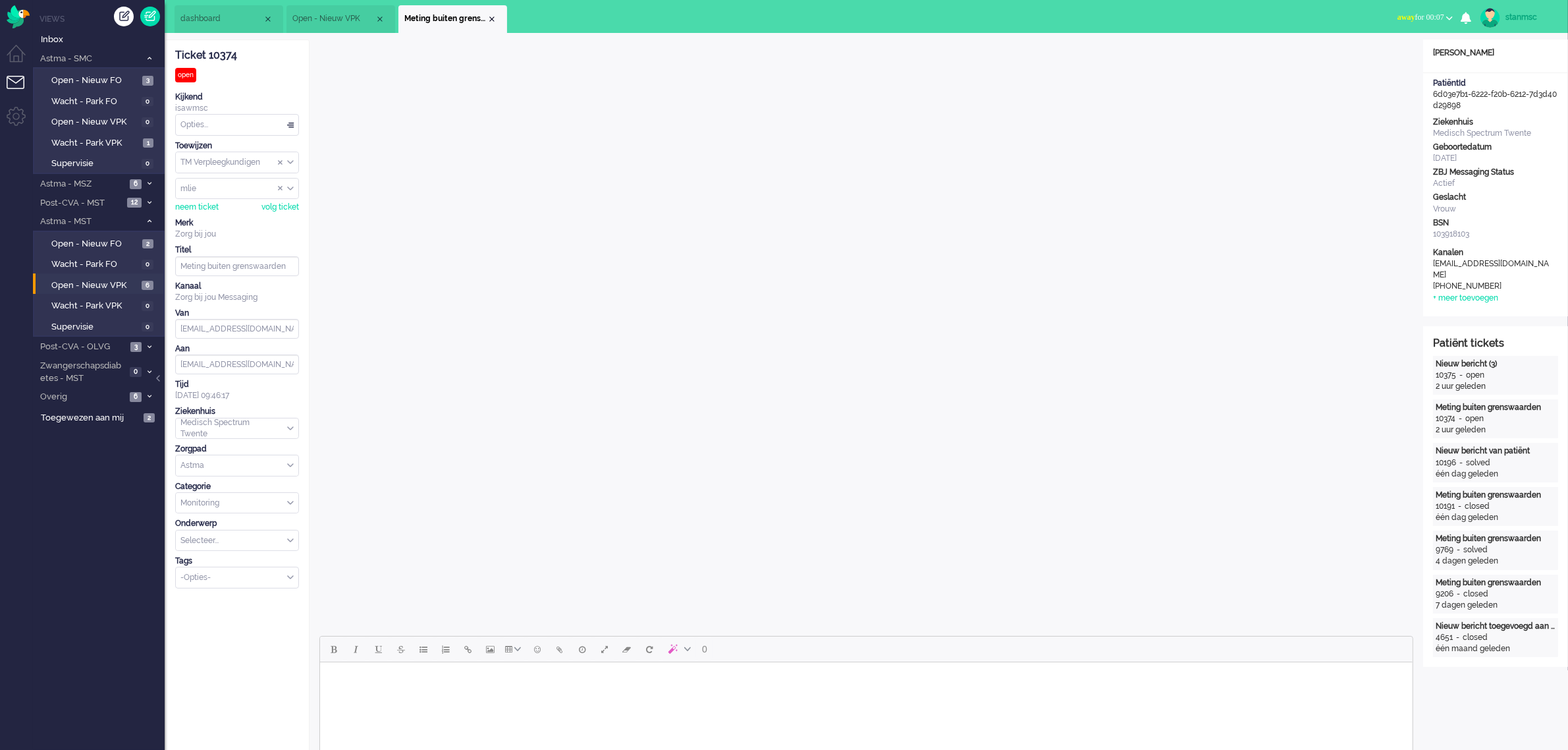
click at [277, 124] on div "Opties..." at bounding box center [237, 125] width 122 height 21
click at [229, 178] on span "In afwachting" at bounding box center [206, 181] width 50 height 11
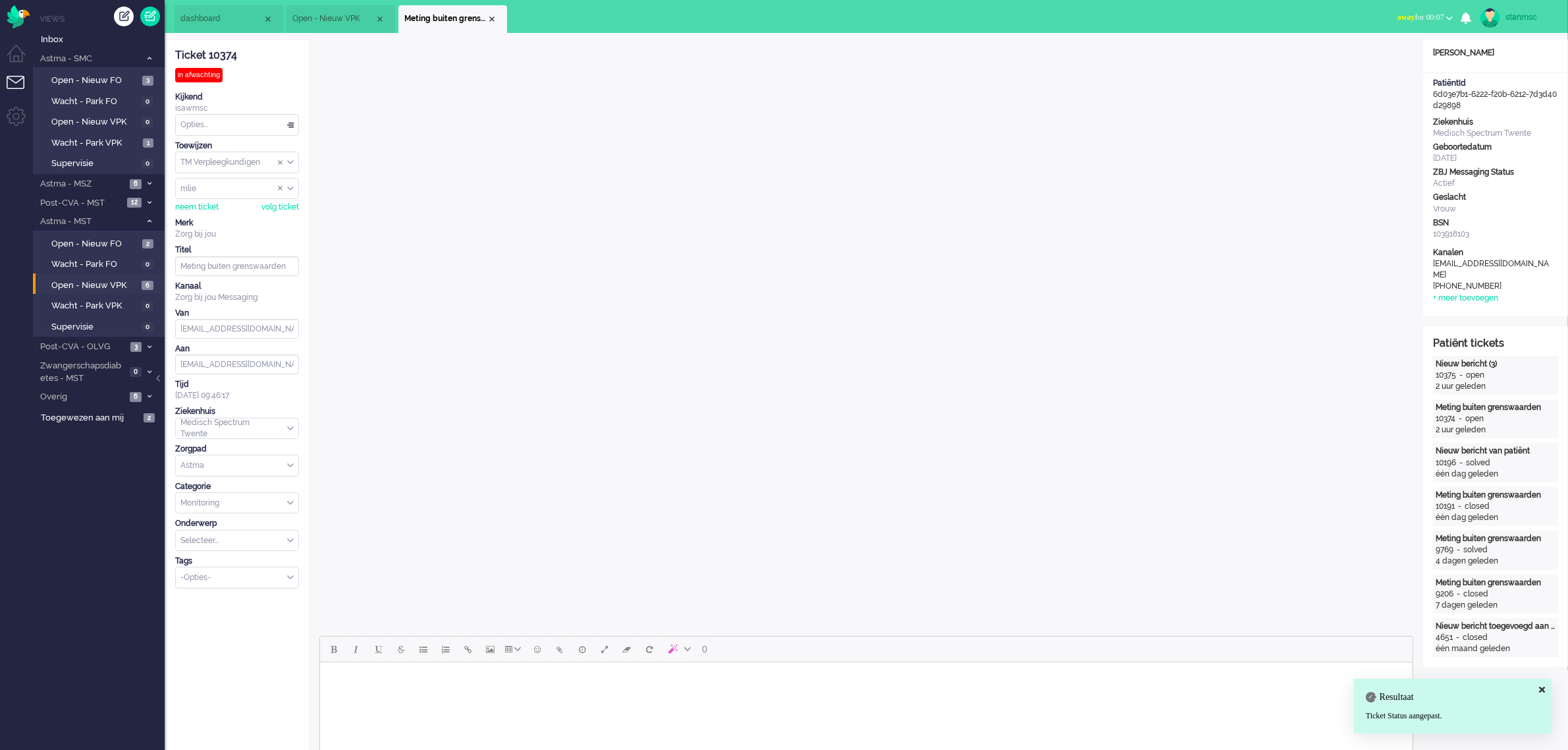
click at [236, 14] on span "dashboard" at bounding box center [222, 19] width 82 height 11
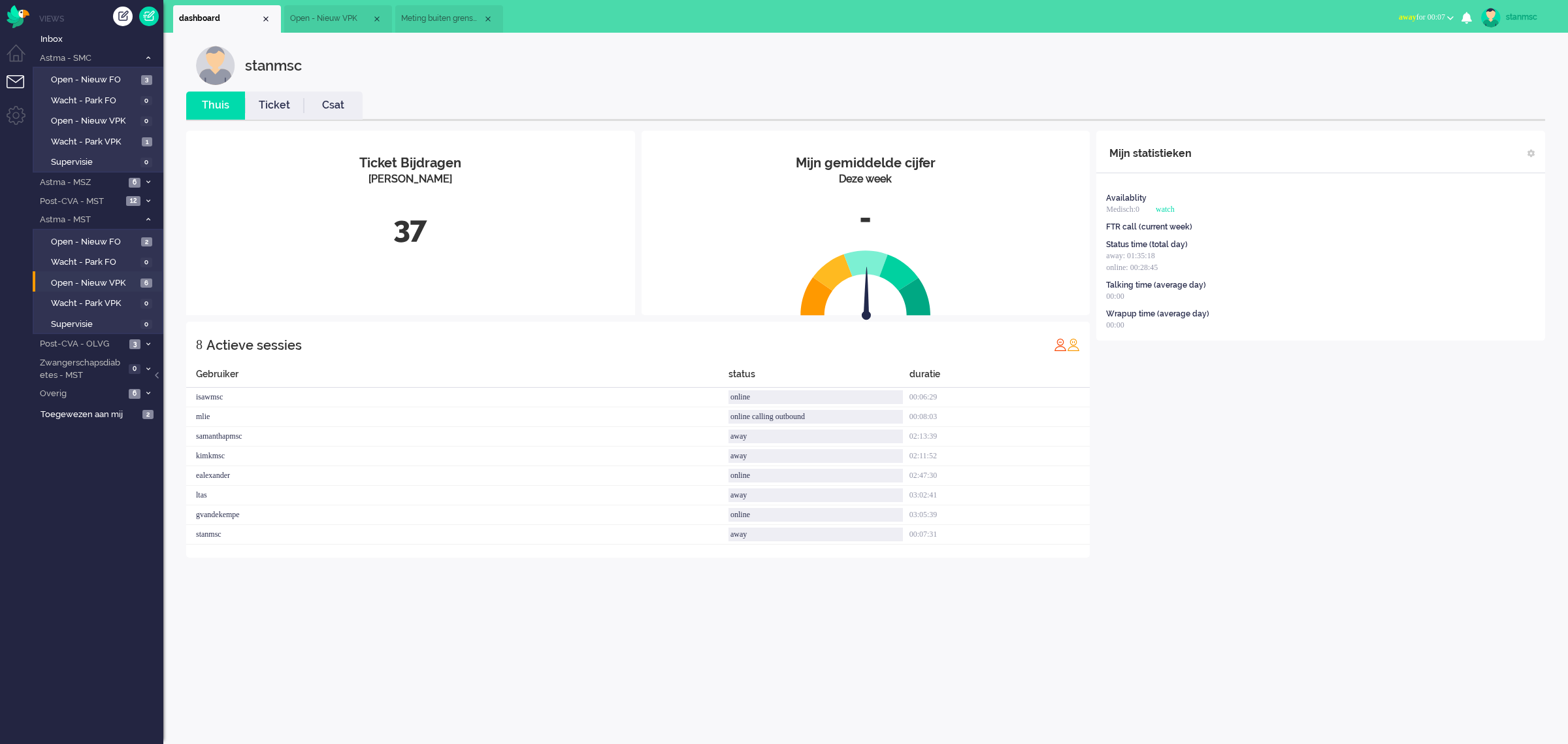
click at [442, 18] on span "Meting buiten grenswaarden" at bounding box center [442, 19] width 81 height 11
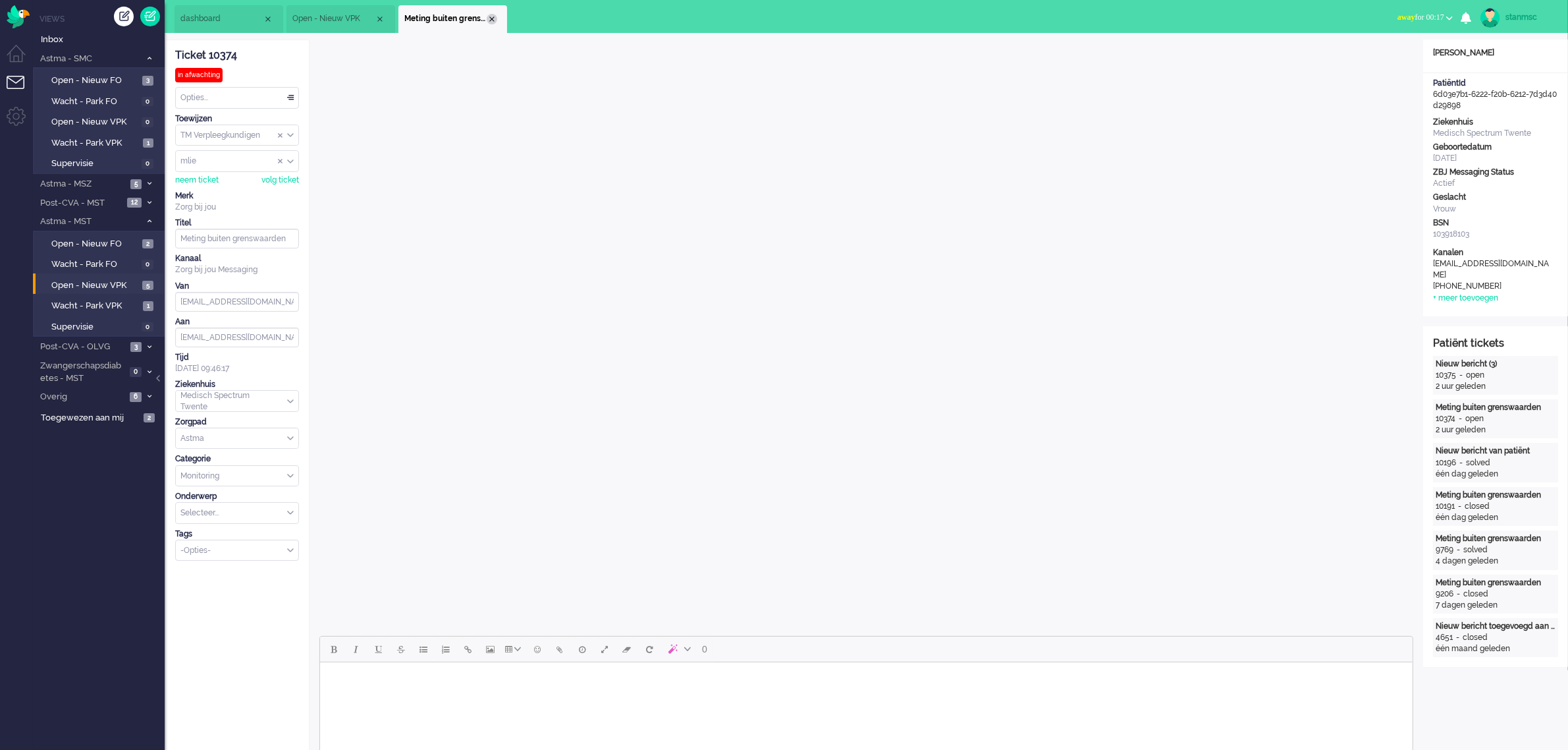
click at [491, 18] on div "Close tab" at bounding box center [492, 19] width 10 height 10
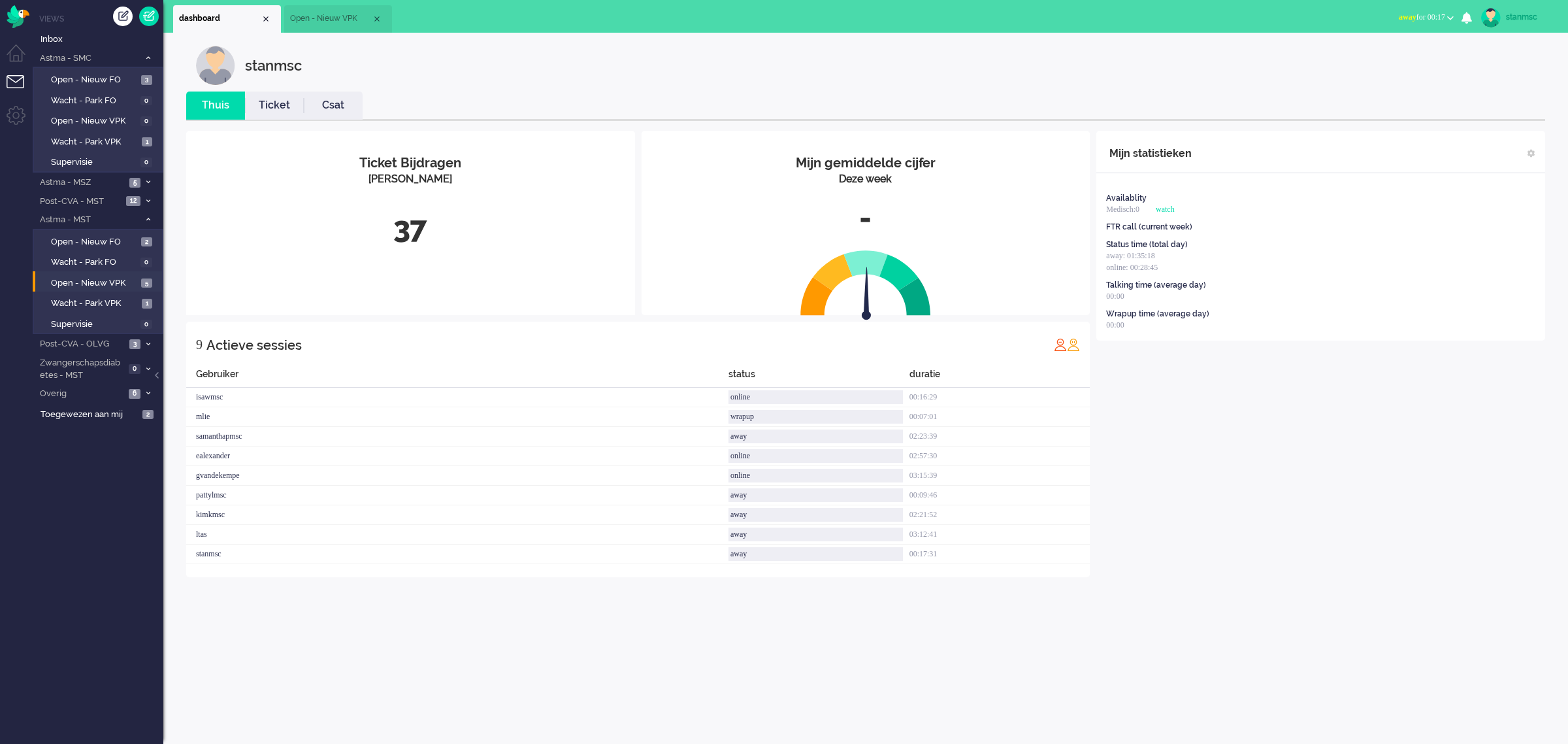
click at [315, 12] on li "Open - Nieuw VPK" at bounding box center [338, 19] width 108 height 27
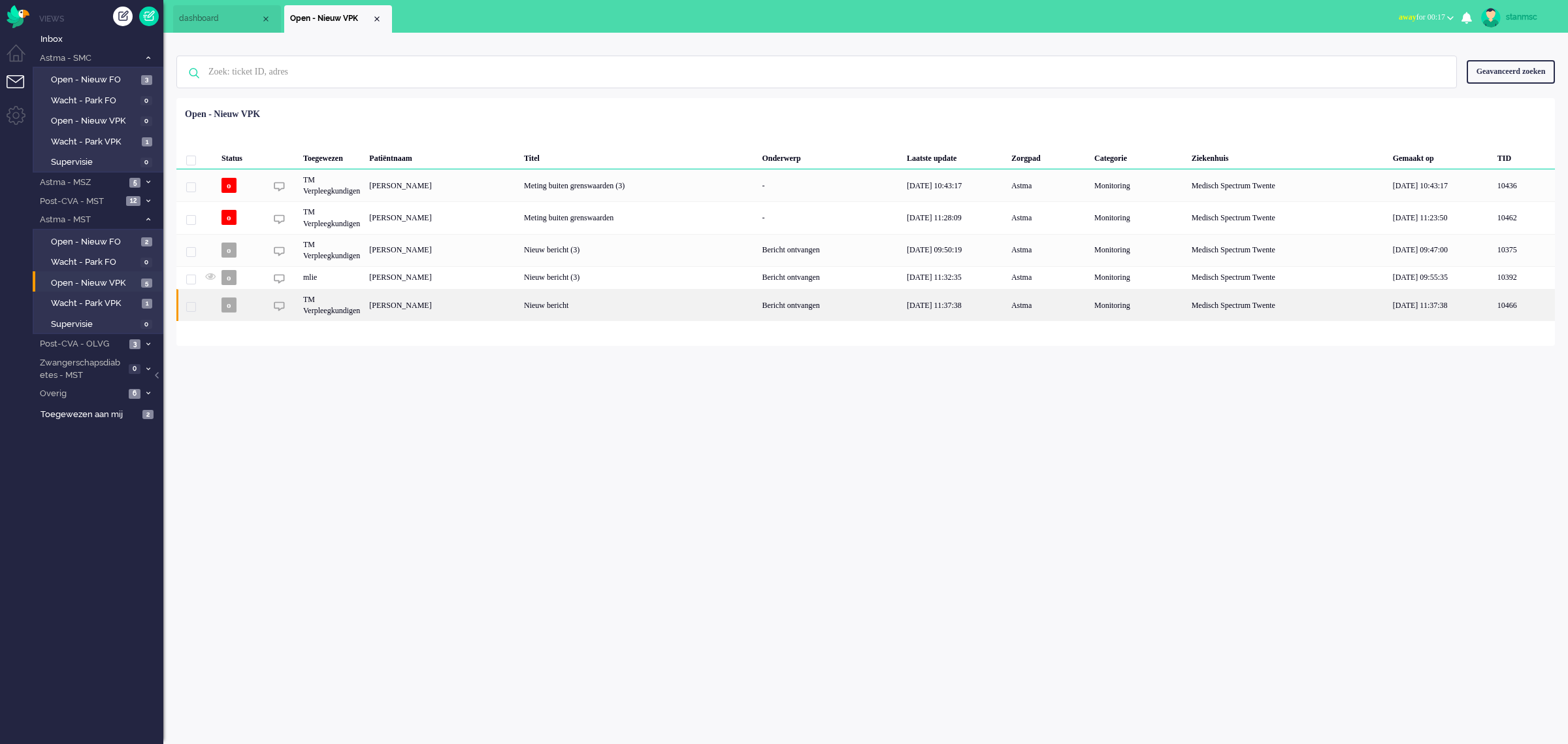
click at [459, 307] on div "Renate Almekinders-Buurman" at bounding box center [442, 305] width 155 height 32
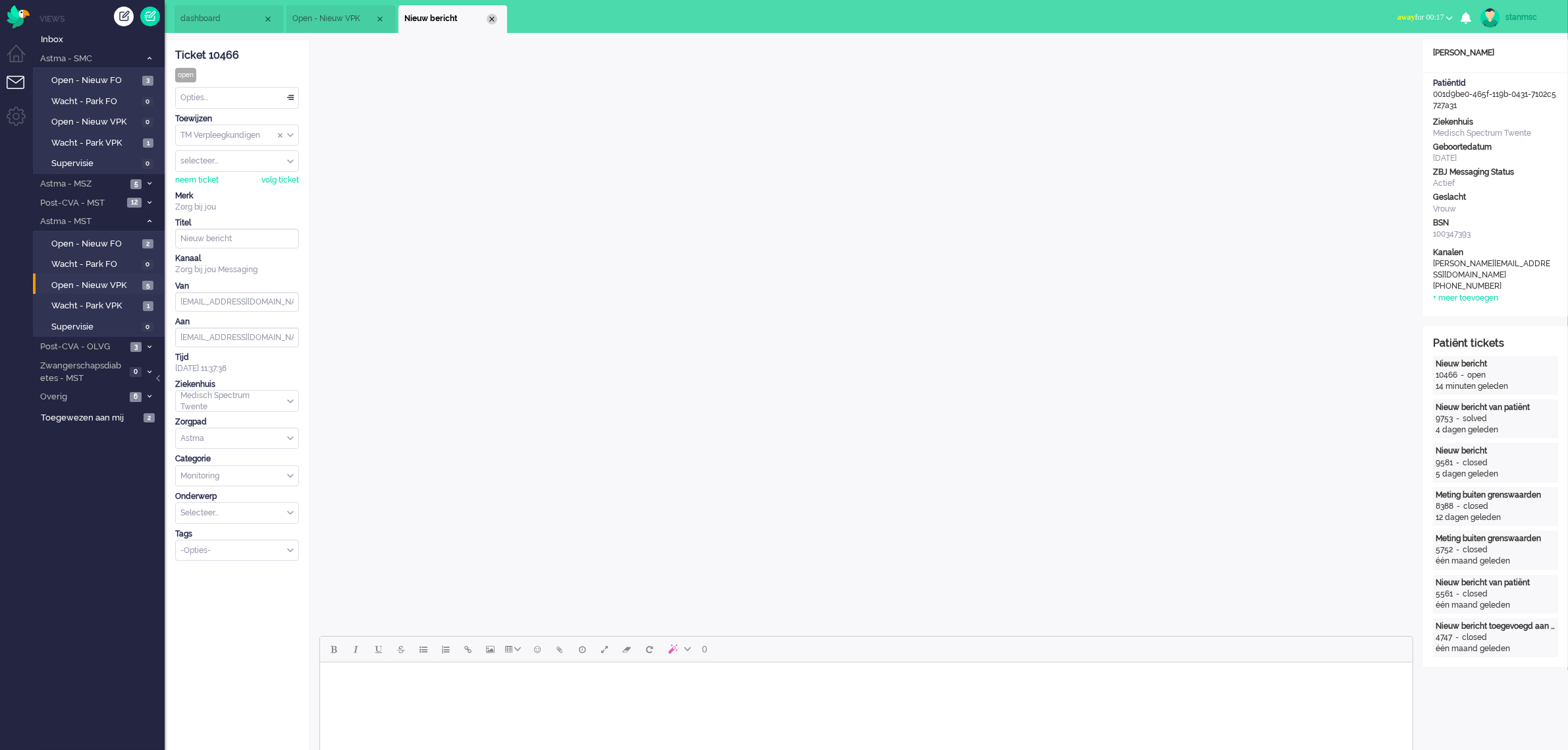
click at [492, 20] on div "Close tab" at bounding box center [492, 19] width 10 height 10
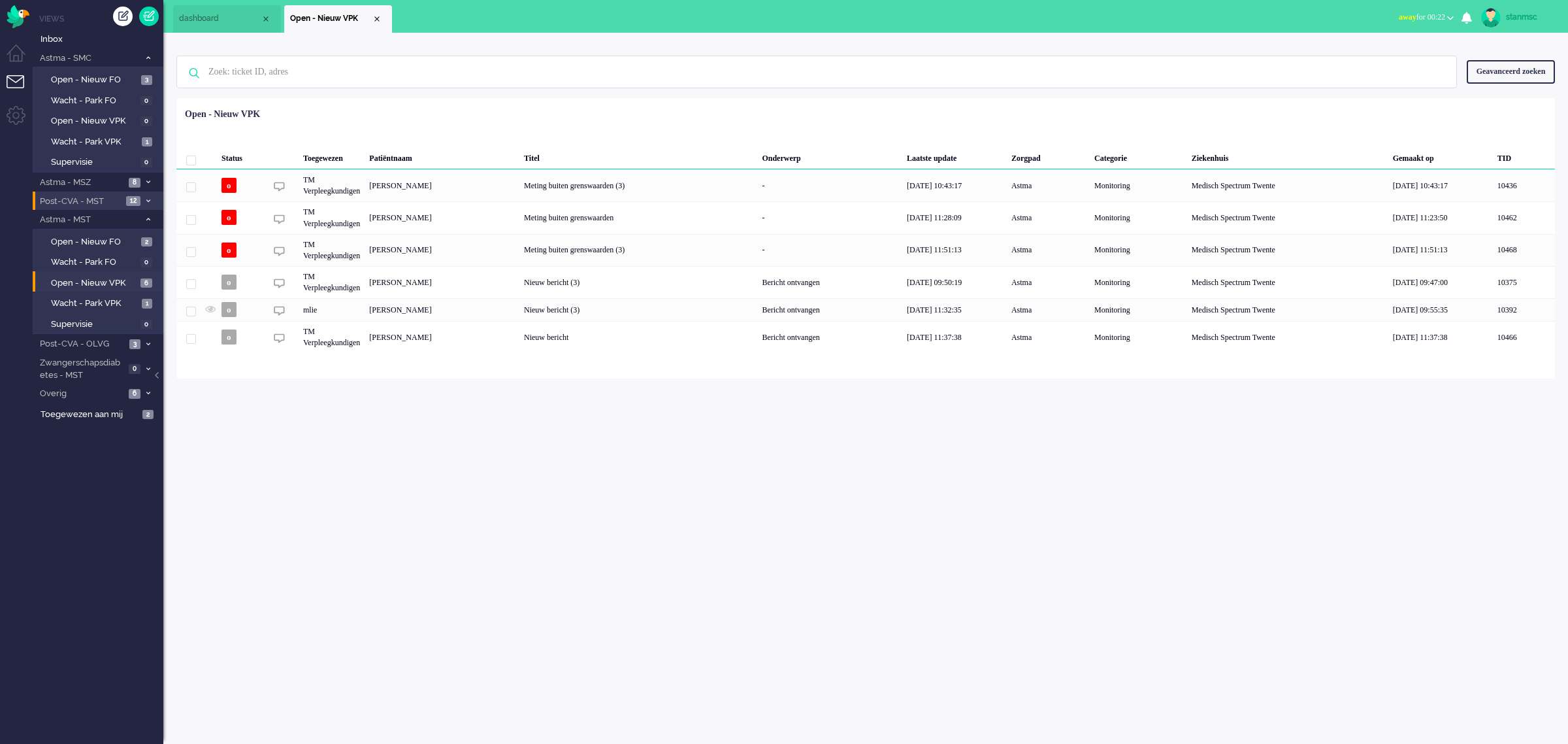
click at [89, 204] on span "Post-CVA - MST" at bounding box center [80, 202] width 85 height 13
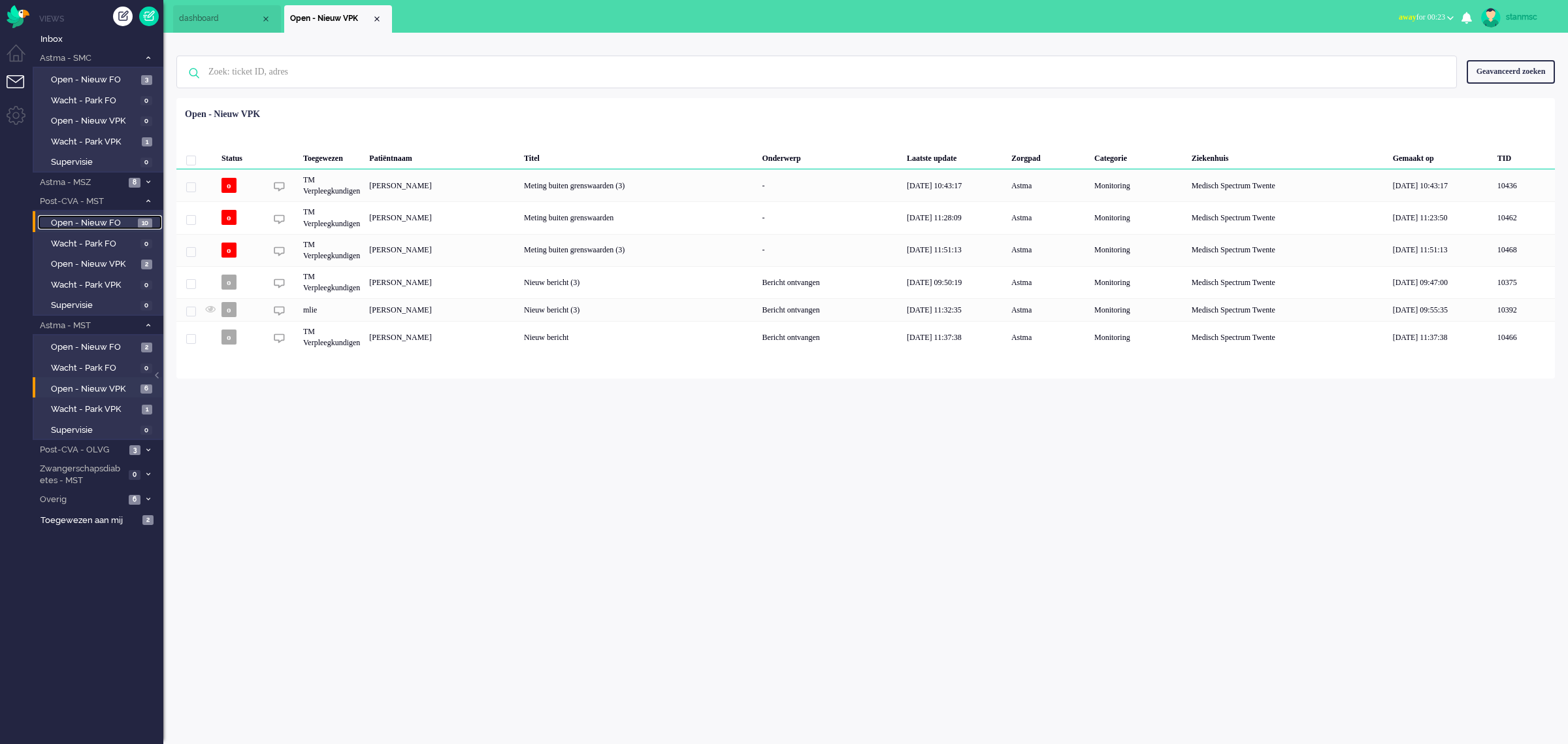
click at [99, 223] on span "Open - Nieuw FO" at bounding box center [92, 223] width 84 height 13
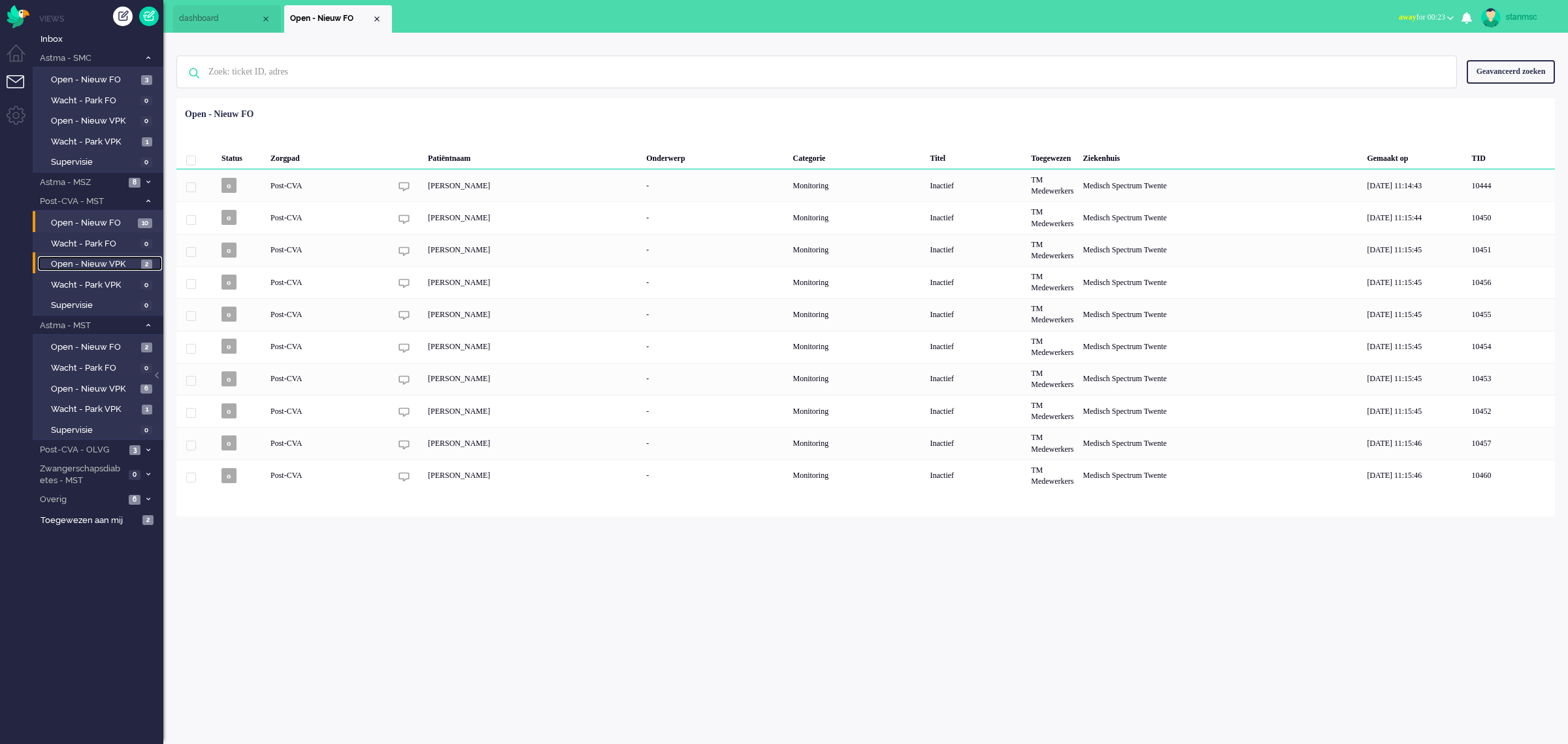
click at [101, 263] on span "Open - Nieuw VPK" at bounding box center [94, 265] width 87 height 13
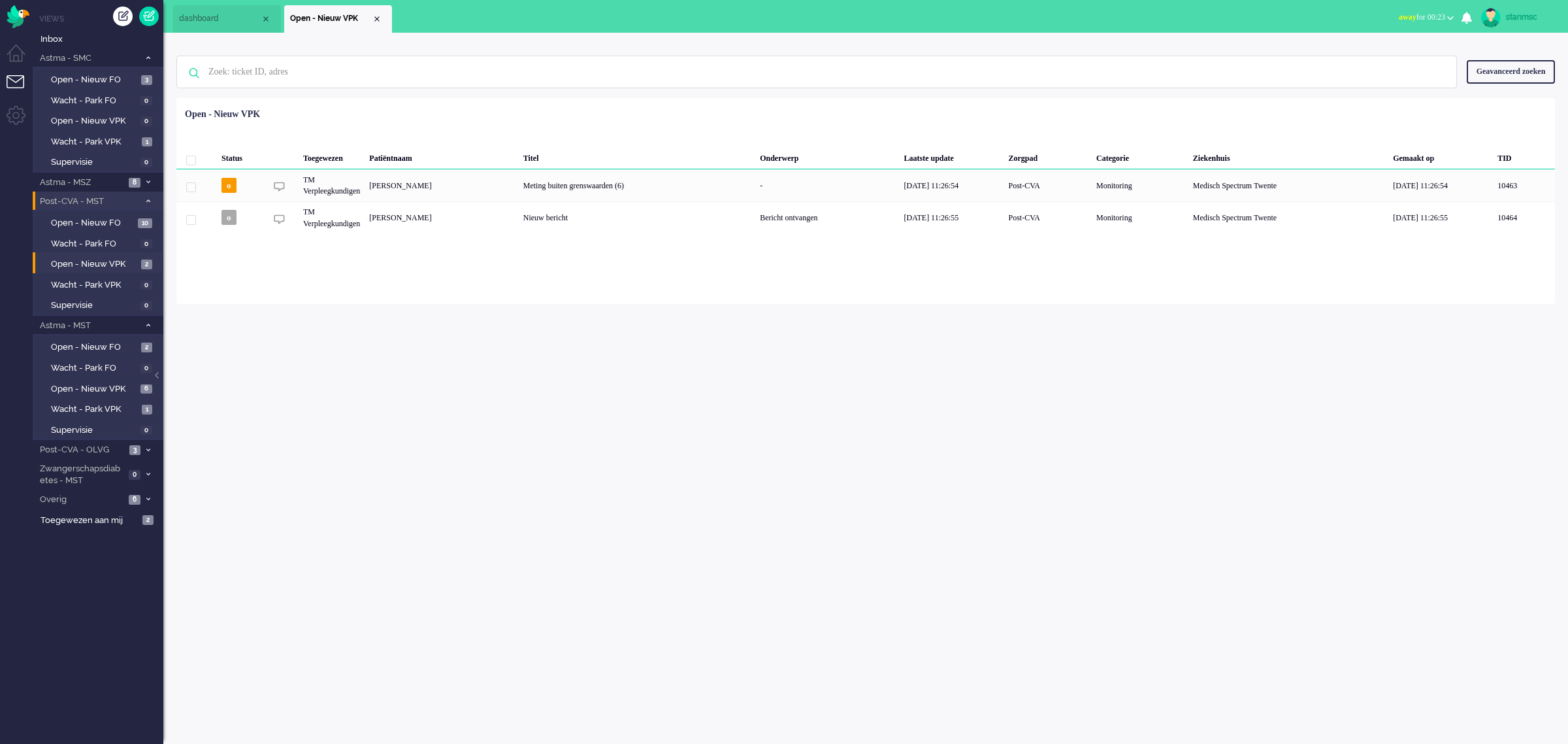
click at [103, 197] on span "Post-CVA - MST" at bounding box center [88, 202] width 101 height 13
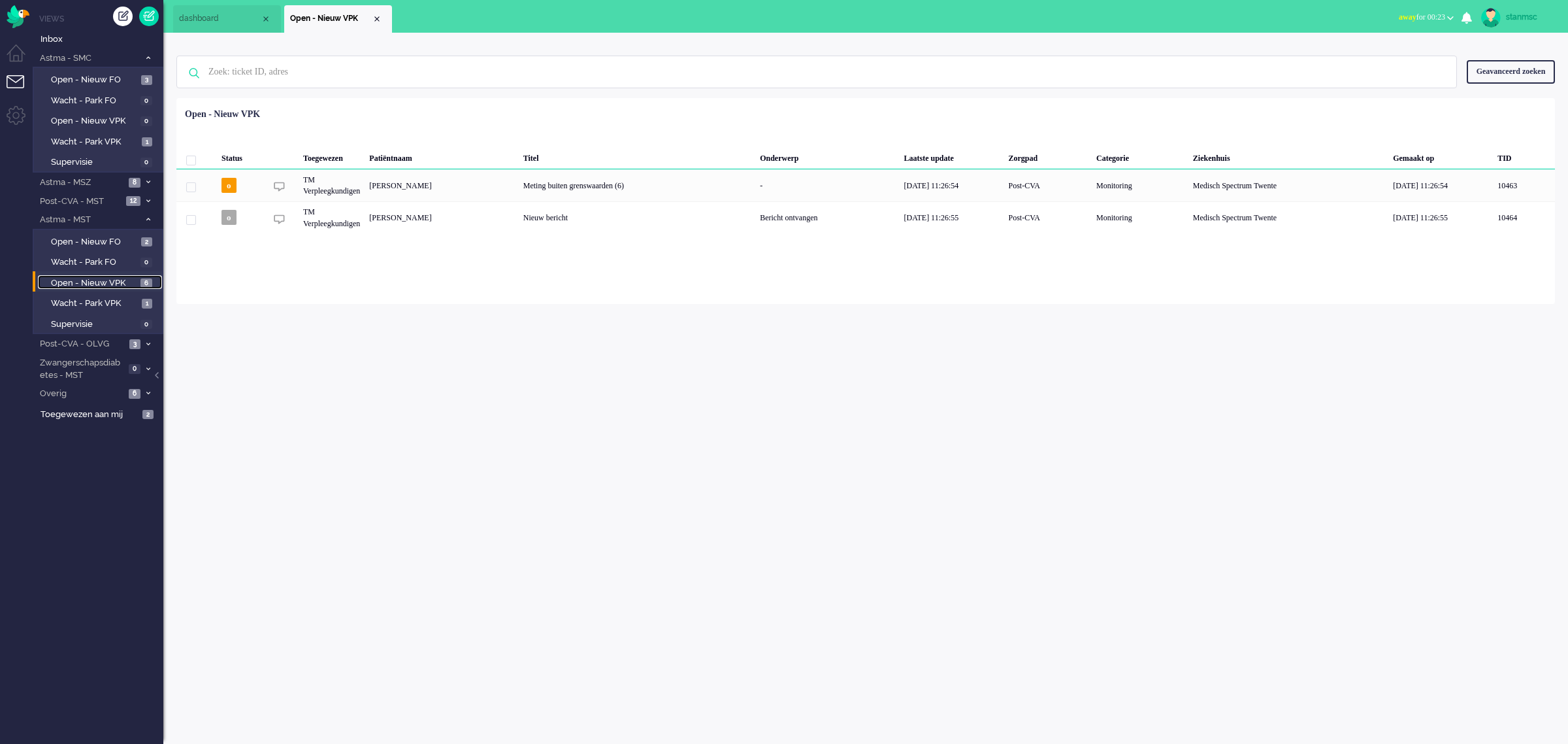
click at [93, 280] on span "Open - Nieuw VPK" at bounding box center [94, 284] width 86 height 13
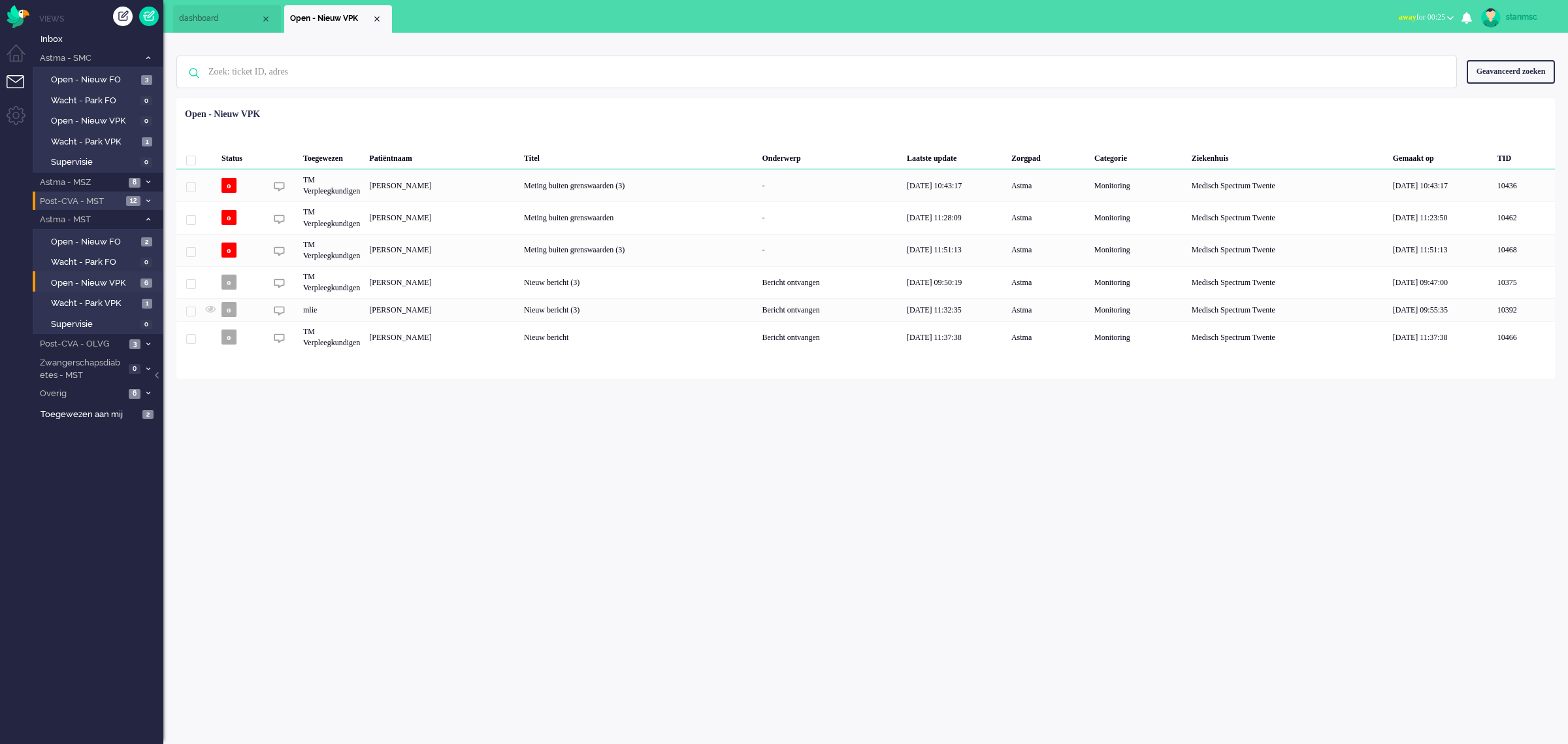
click at [96, 204] on span "Post-CVA - MST" at bounding box center [80, 202] width 85 height 13
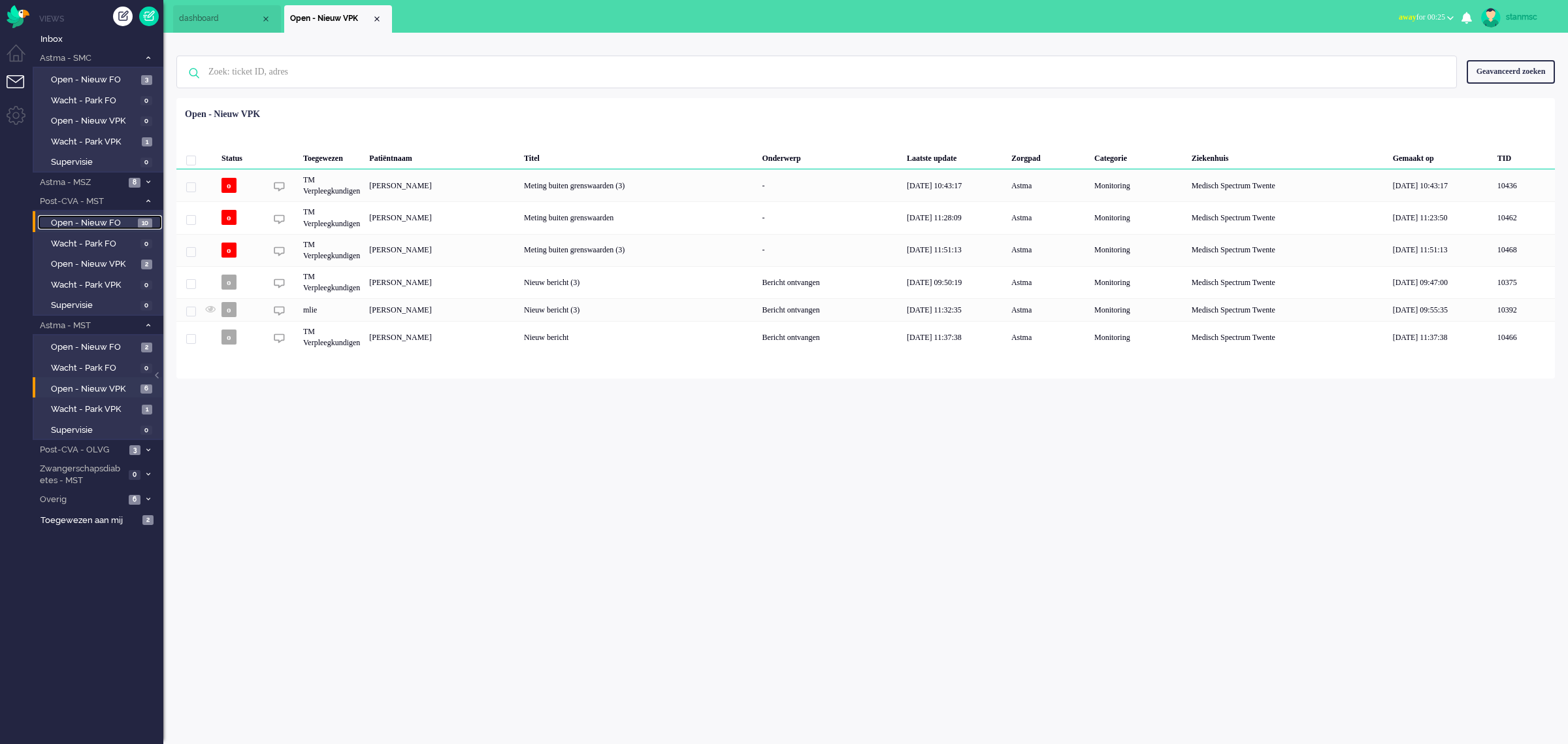
click at [99, 218] on span "Open - Nieuw FO" at bounding box center [92, 223] width 84 height 13
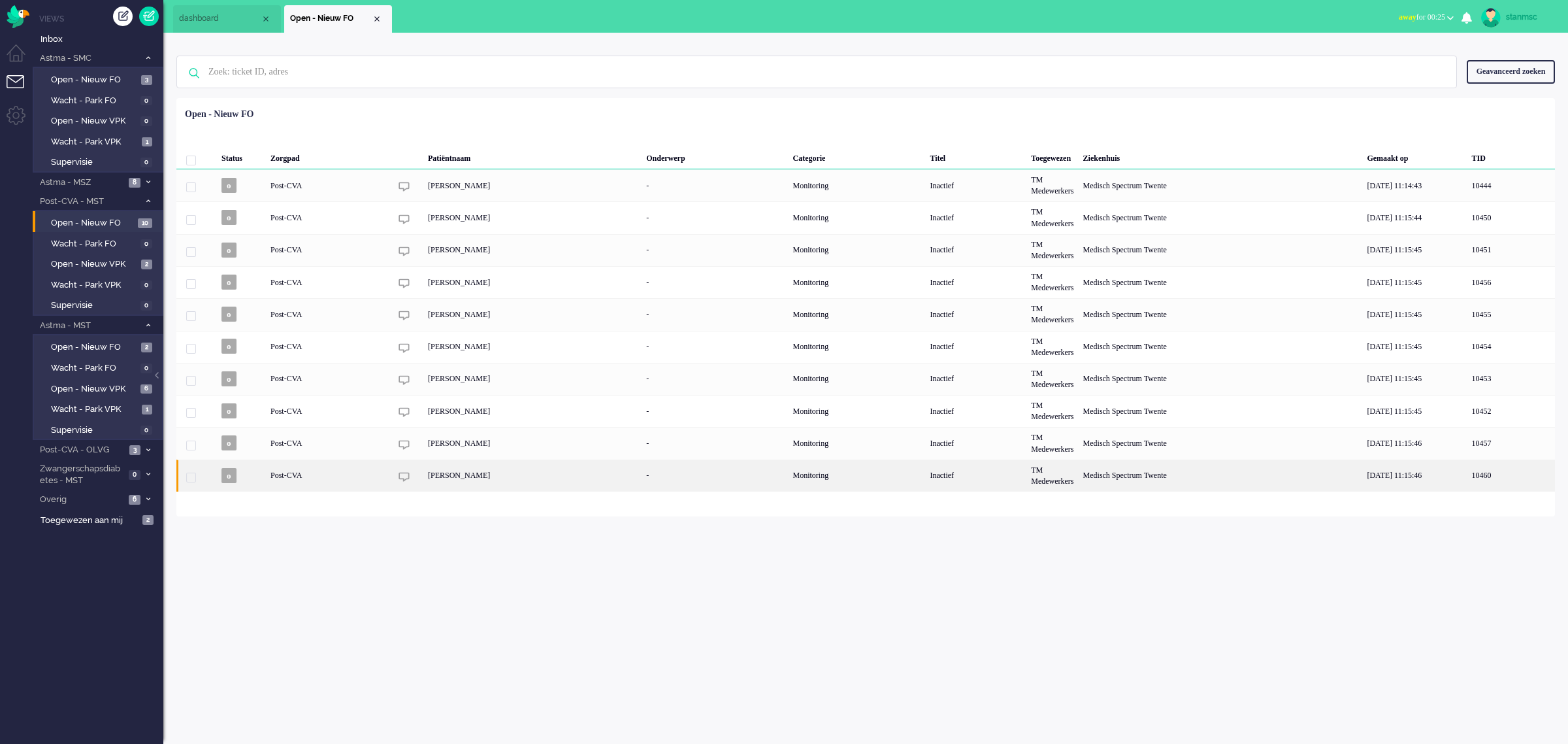
click at [467, 475] on div "Ilone Baake" at bounding box center [532, 475] width 218 height 32
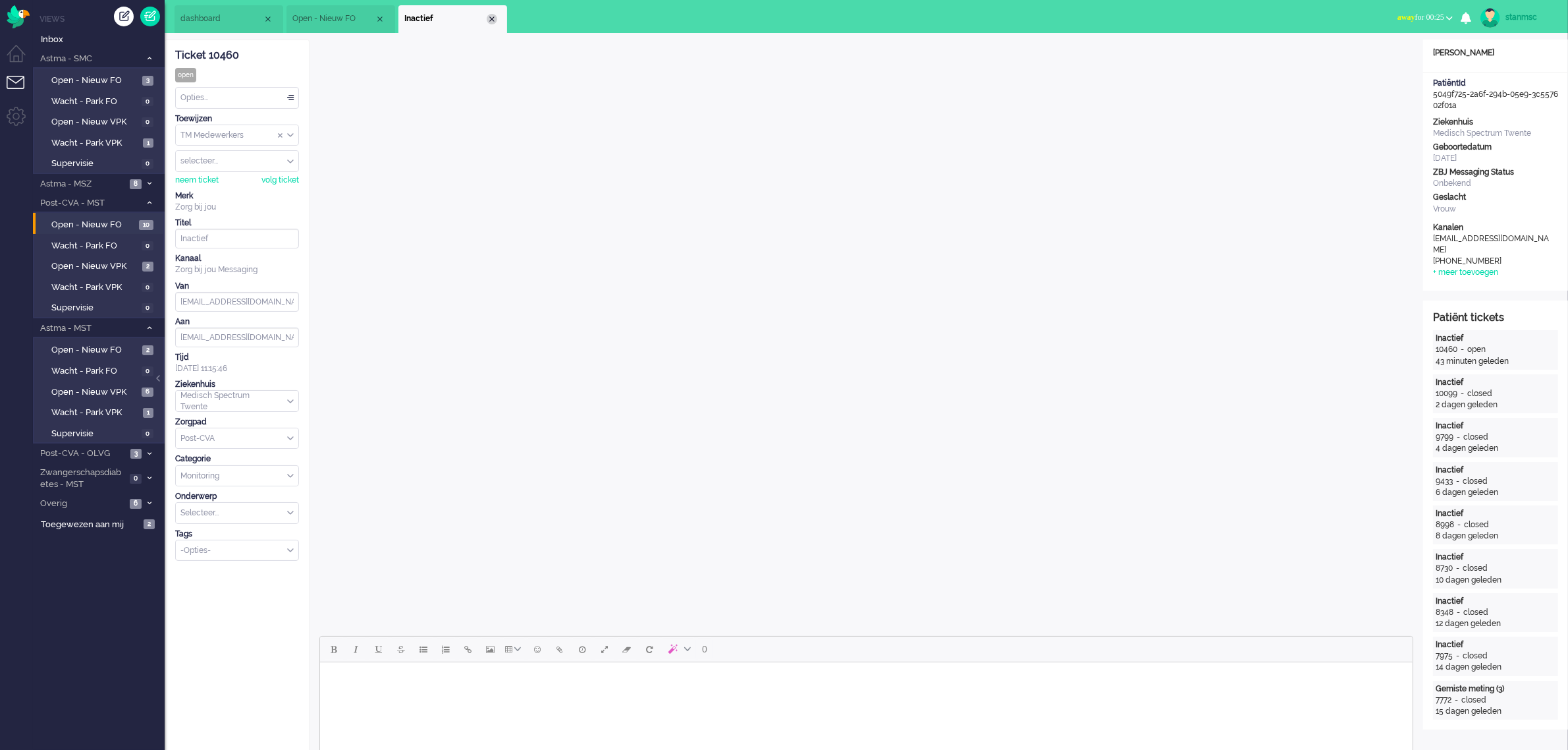
click at [489, 21] on div "Close tab" at bounding box center [492, 19] width 10 height 10
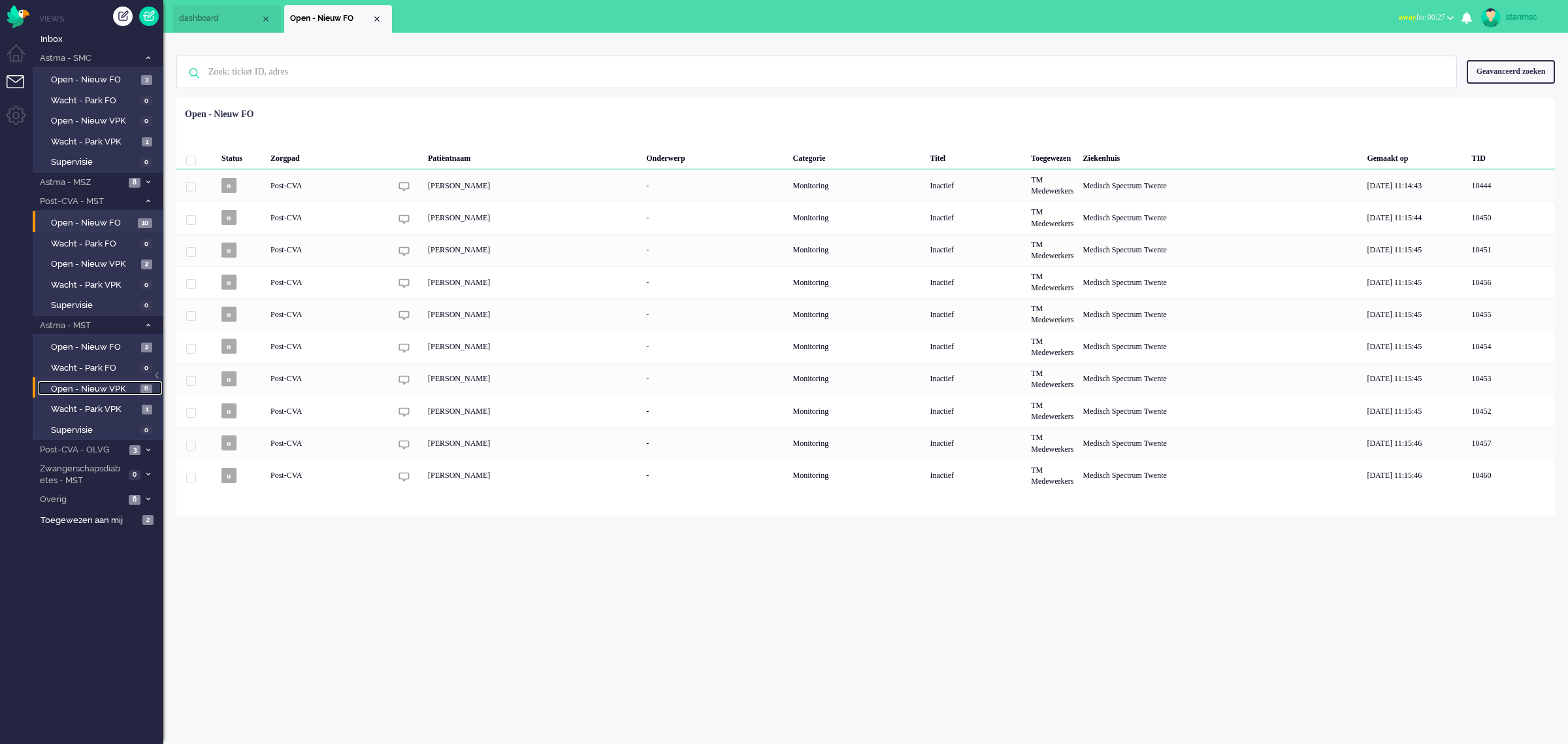
click at [96, 383] on span "Open - Nieuw VPK" at bounding box center [94, 389] width 86 height 13
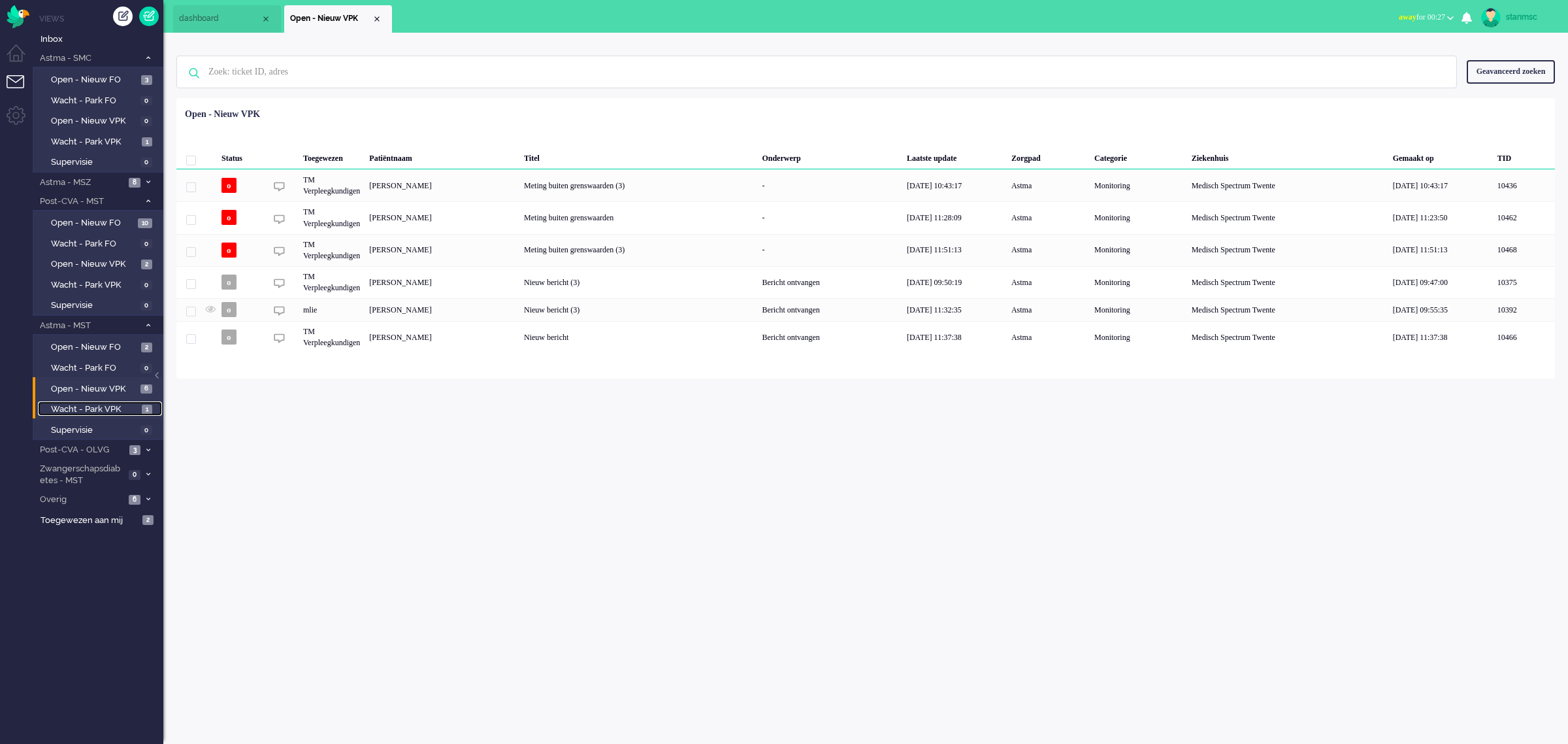
click at [98, 409] on span "Wacht - Park VPK" at bounding box center [95, 410] width 88 height 13
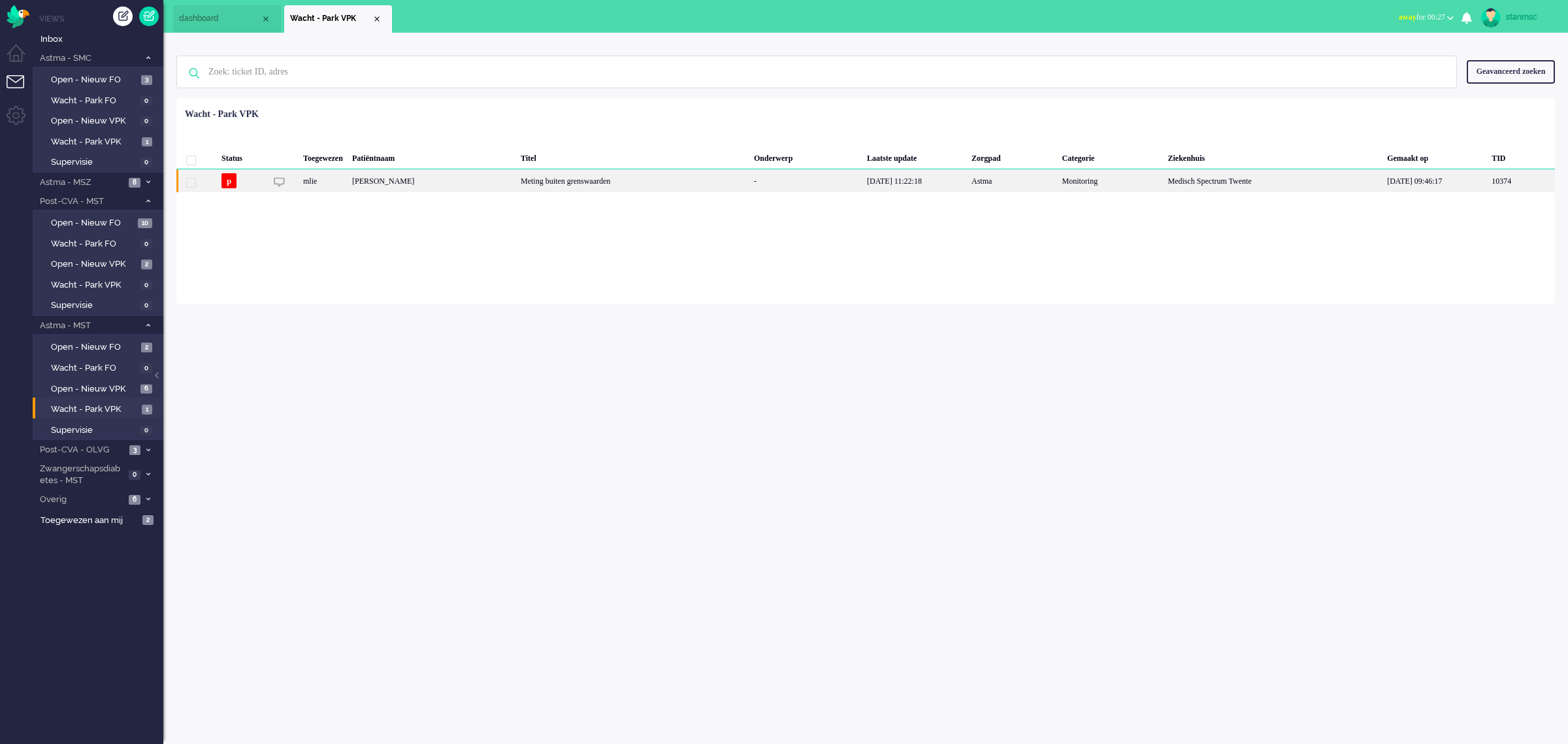
click at [490, 182] on div "[PERSON_NAME]" at bounding box center [431, 180] width 168 height 23
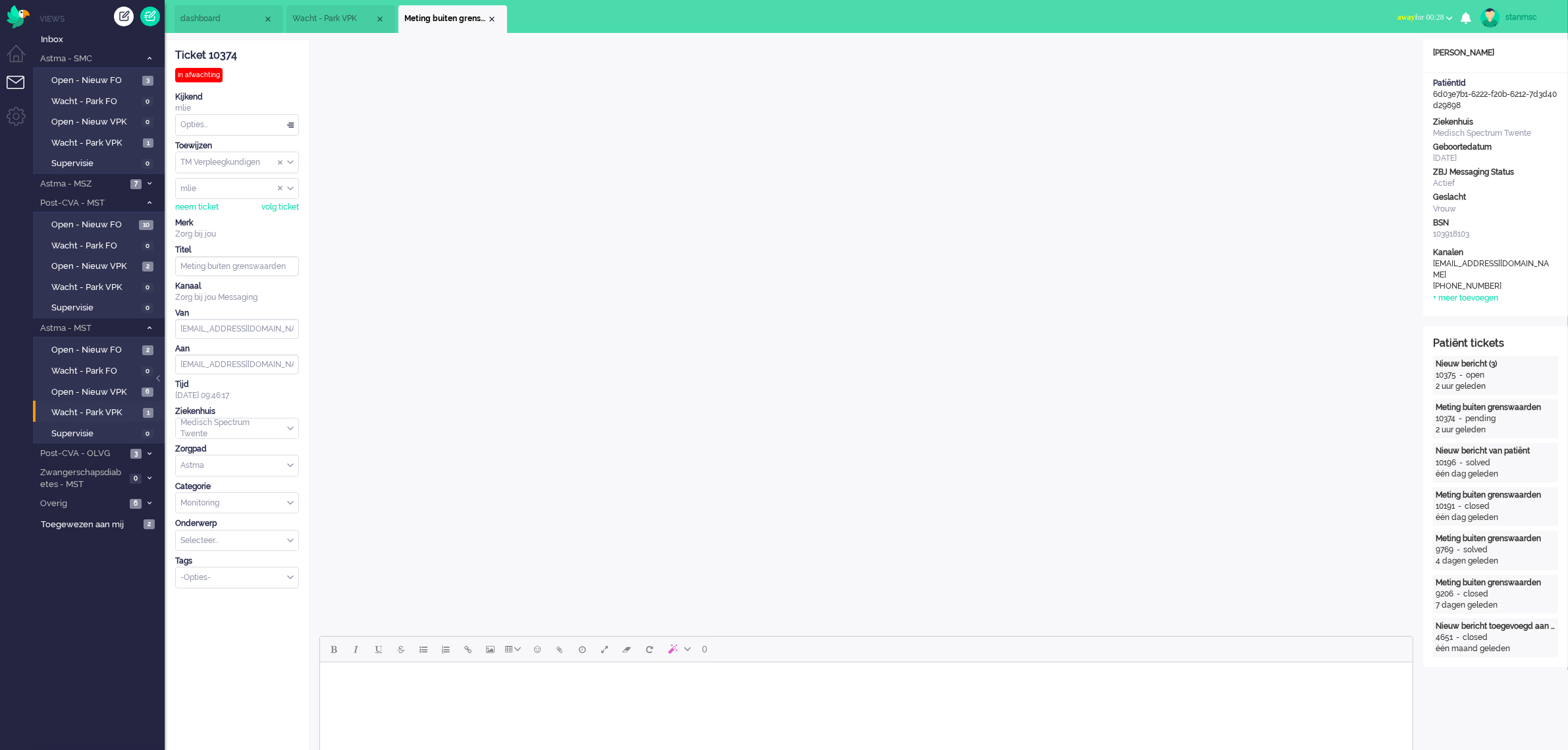
click at [336, 14] on span "Wacht - Park VPK" at bounding box center [334, 19] width 82 height 11
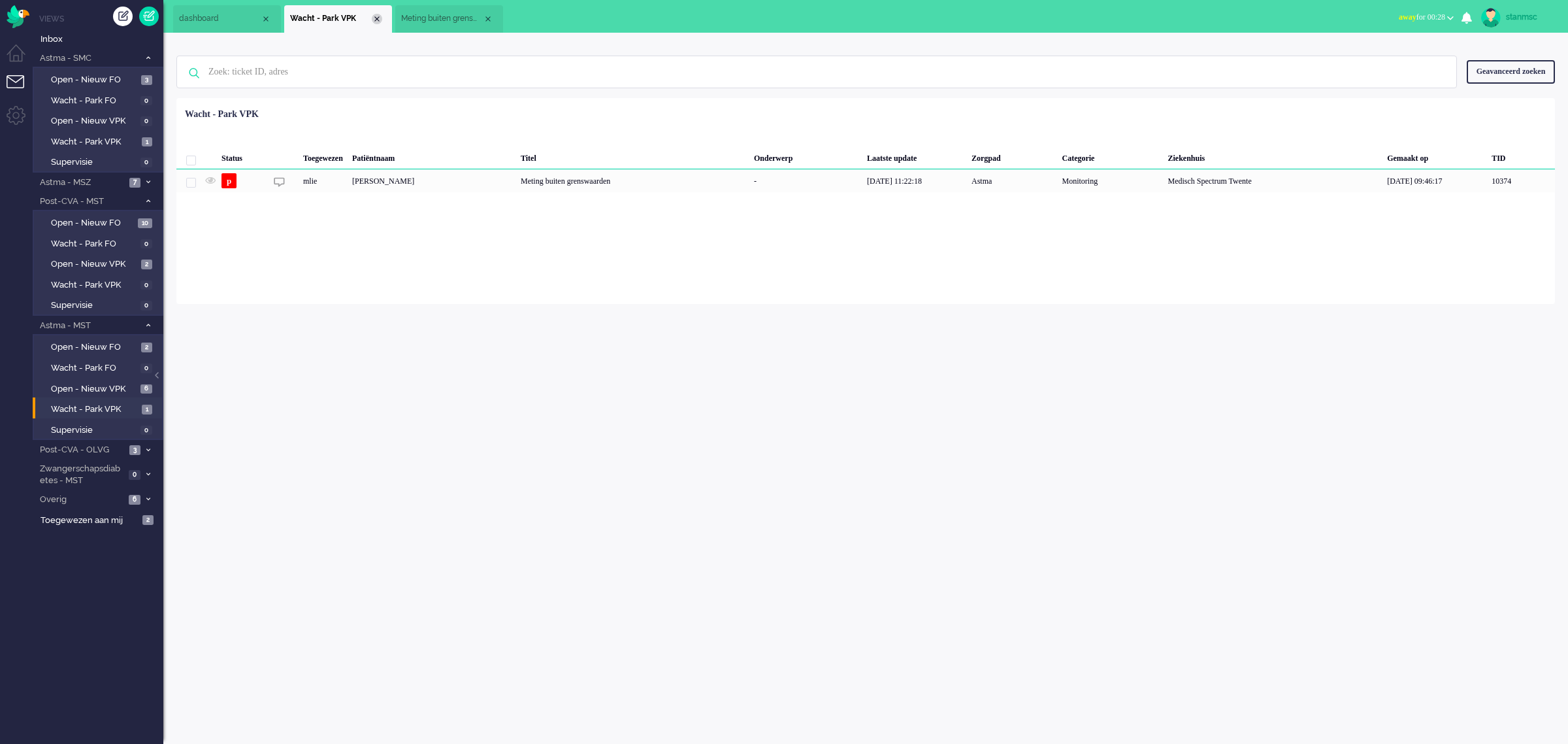
click at [374, 15] on div "Close tab" at bounding box center [377, 19] width 10 height 10
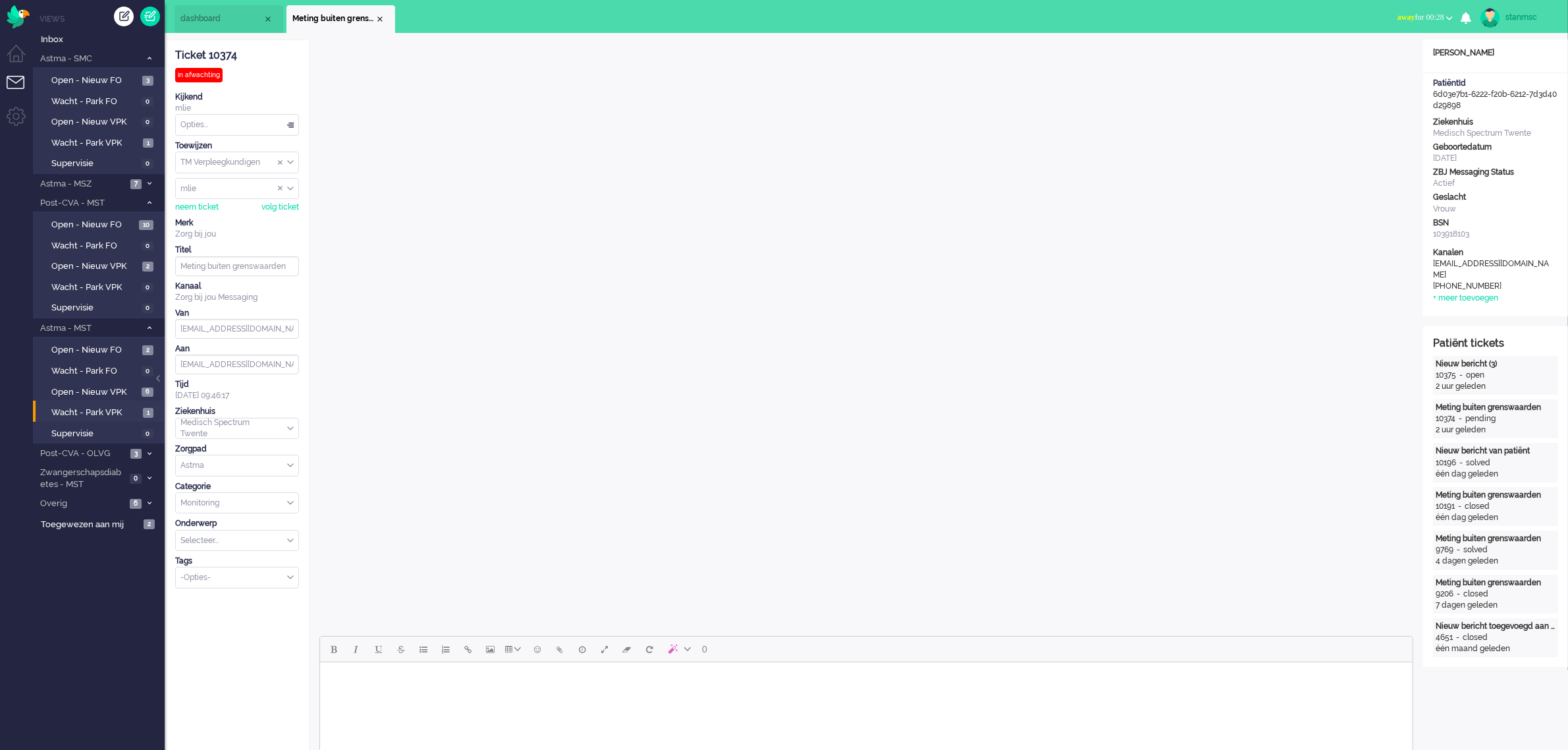
click at [209, 21] on span "dashboard" at bounding box center [222, 19] width 82 height 11
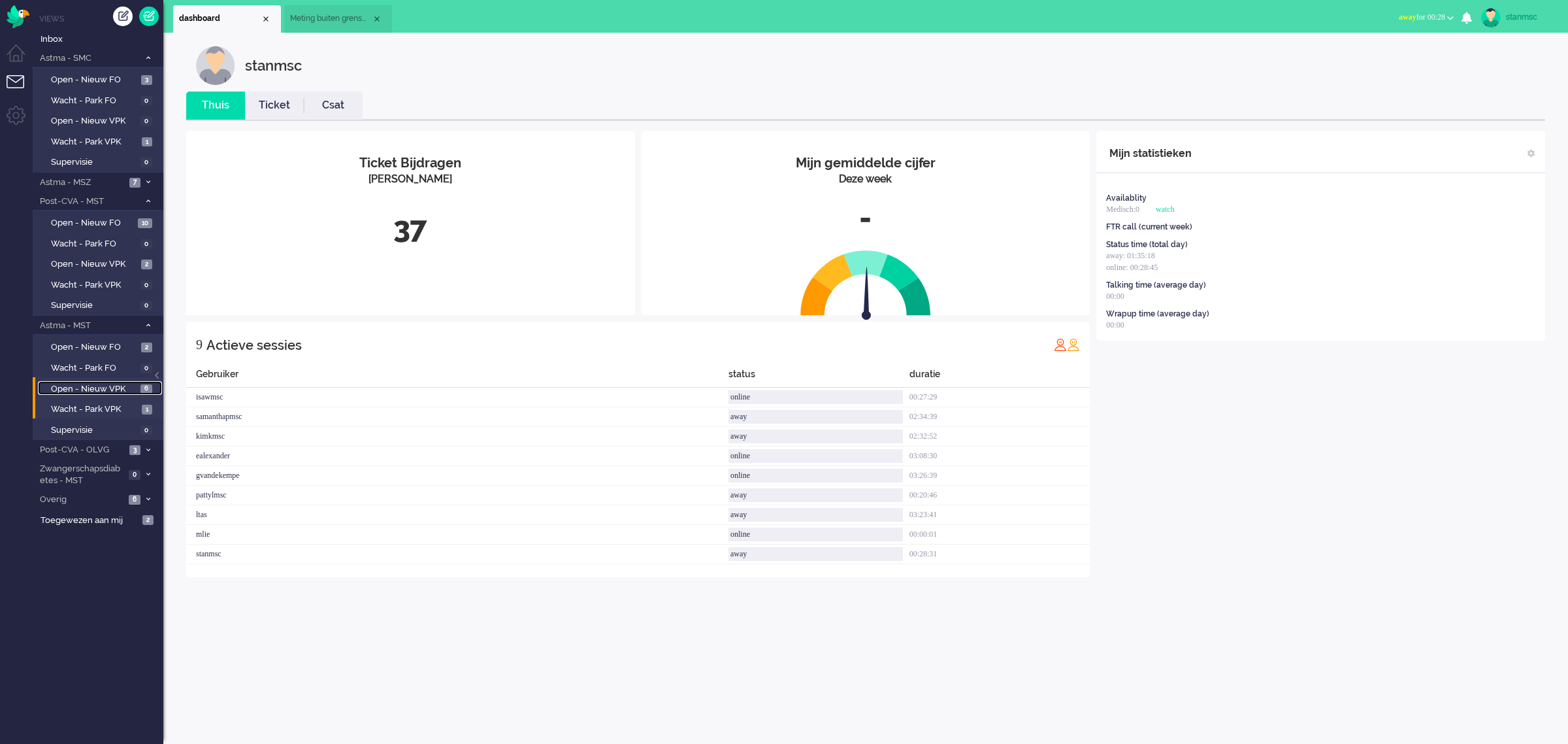
click at [106, 386] on span "Open - Nieuw VPK" at bounding box center [94, 389] width 86 height 13
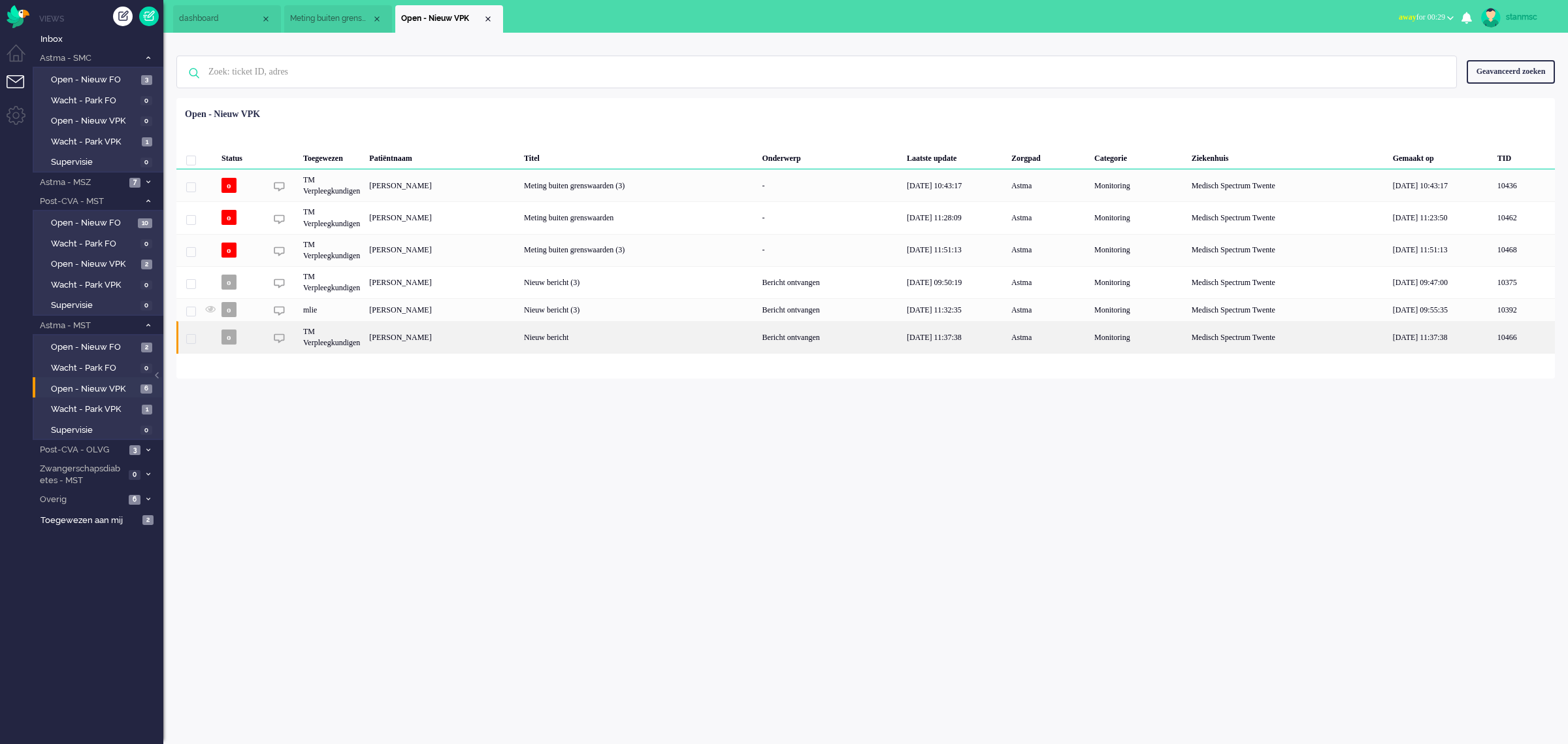
click at [446, 340] on div "Renate Almekinders-Buurman" at bounding box center [442, 337] width 155 height 32
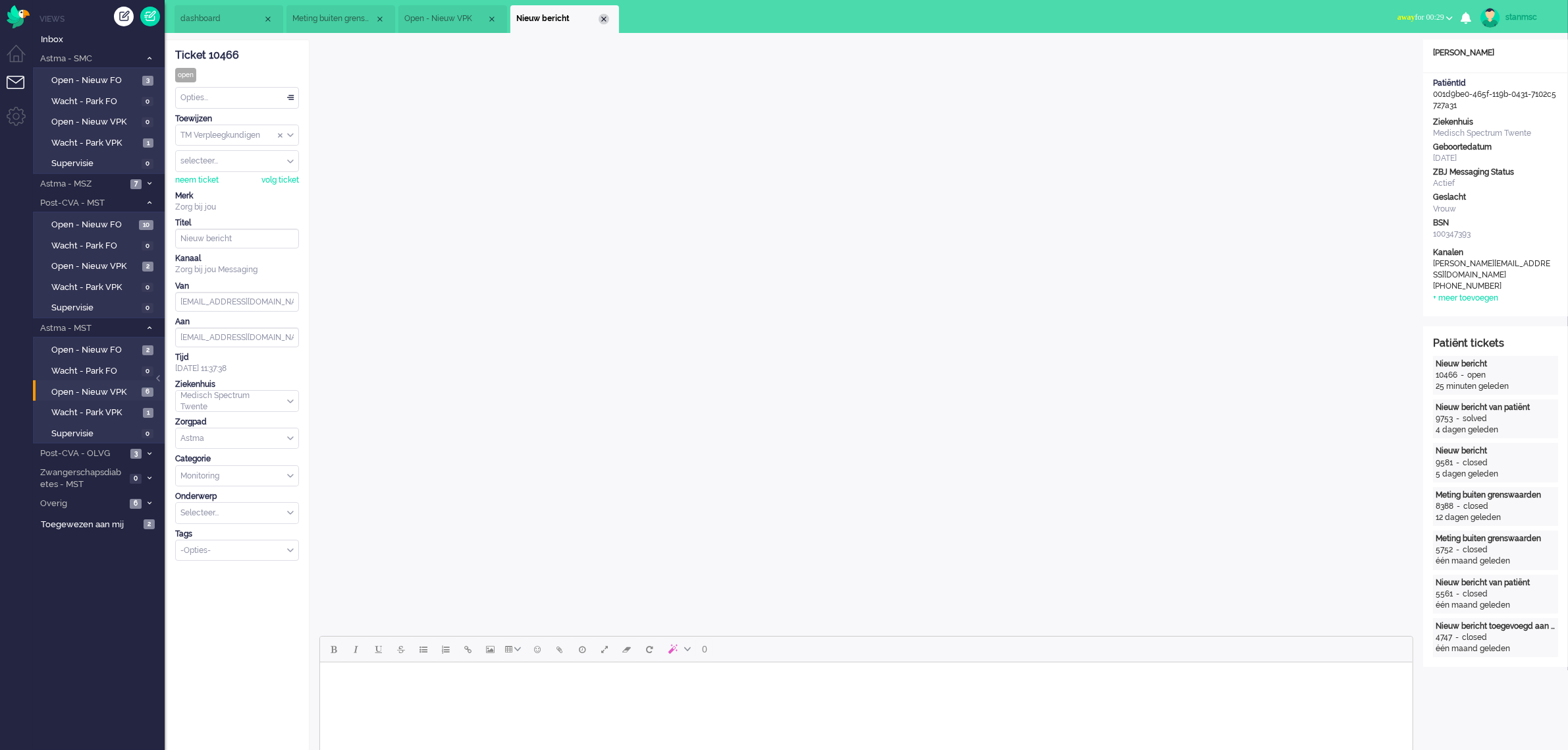
click at [603, 18] on div "Close tab" at bounding box center [604, 19] width 10 height 10
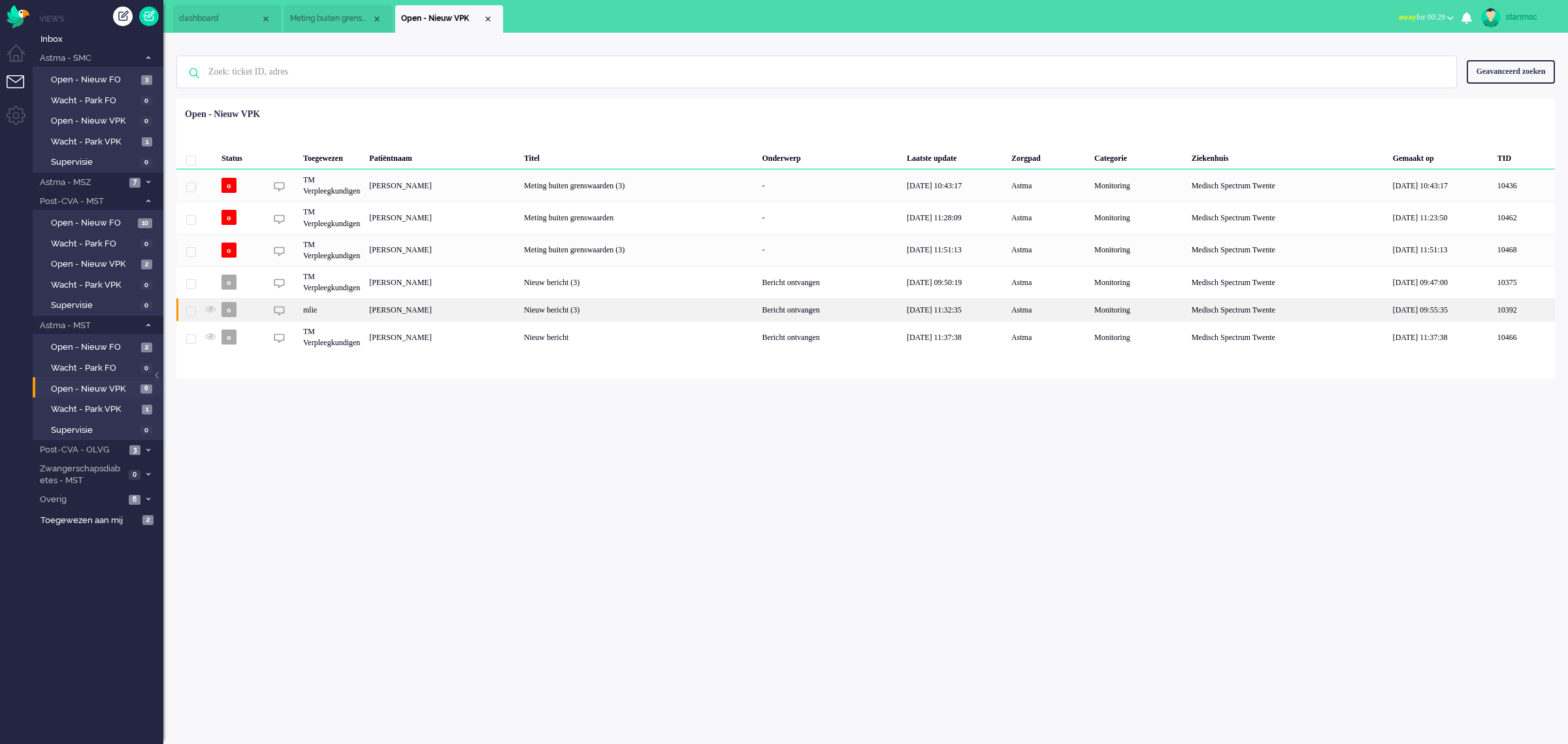
click at [445, 312] on div "[PERSON_NAME]" at bounding box center [442, 309] width 155 height 23
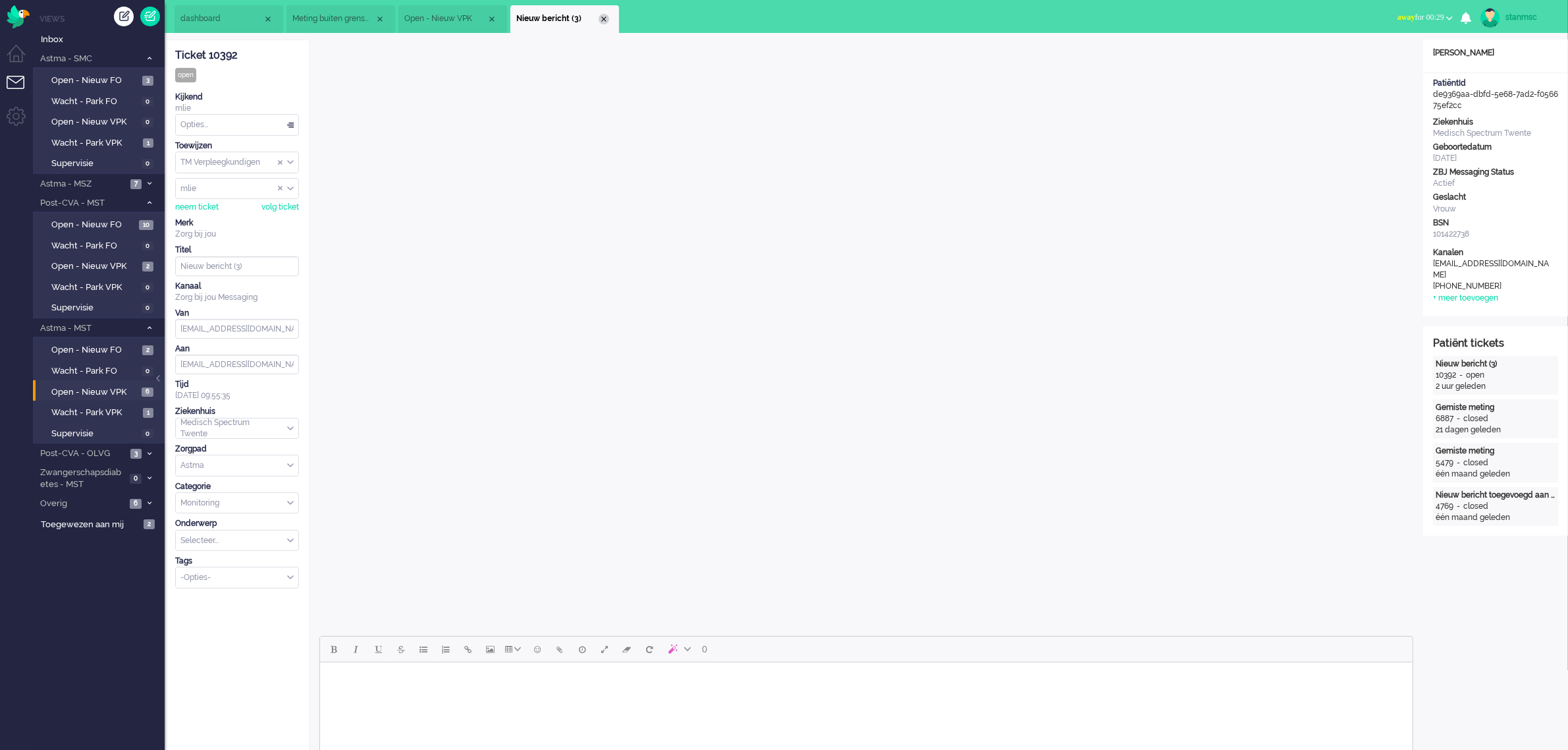
click at [600, 21] on div "Close tab" at bounding box center [604, 19] width 10 height 10
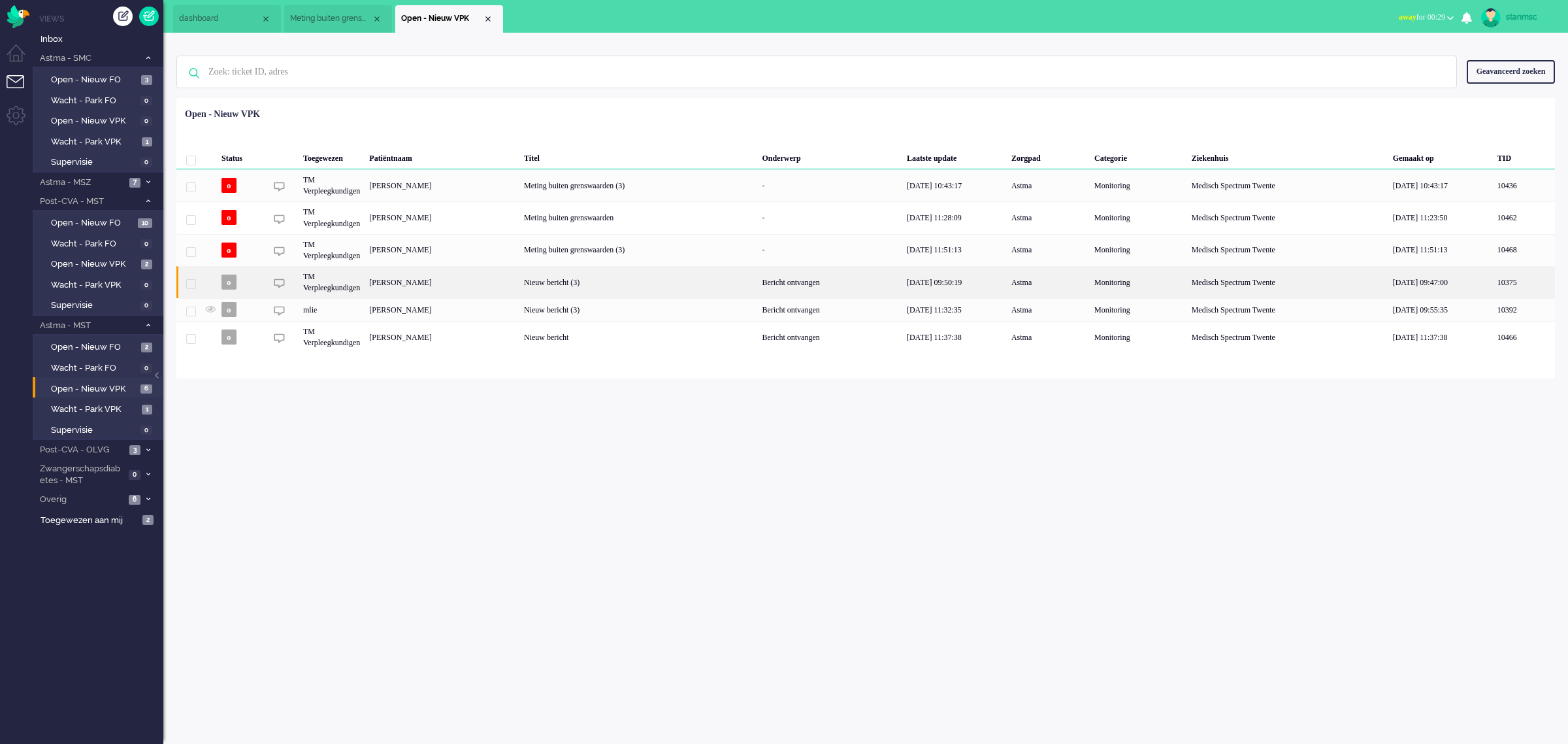
click at [472, 283] on div "[PERSON_NAME]" at bounding box center [442, 282] width 155 height 32
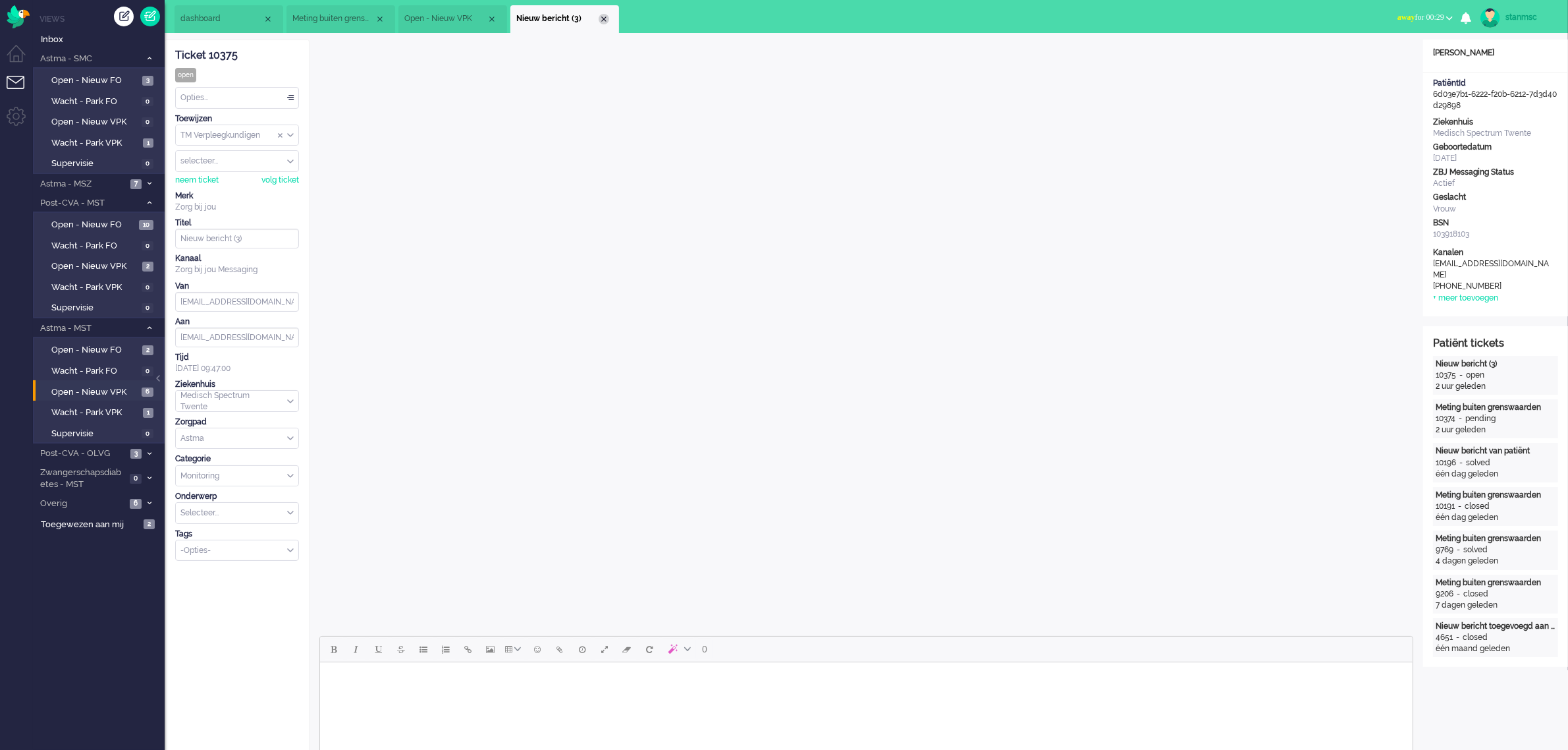
click at [600, 17] on div "Close tab" at bounding box center [604, 19] width 10 height 10
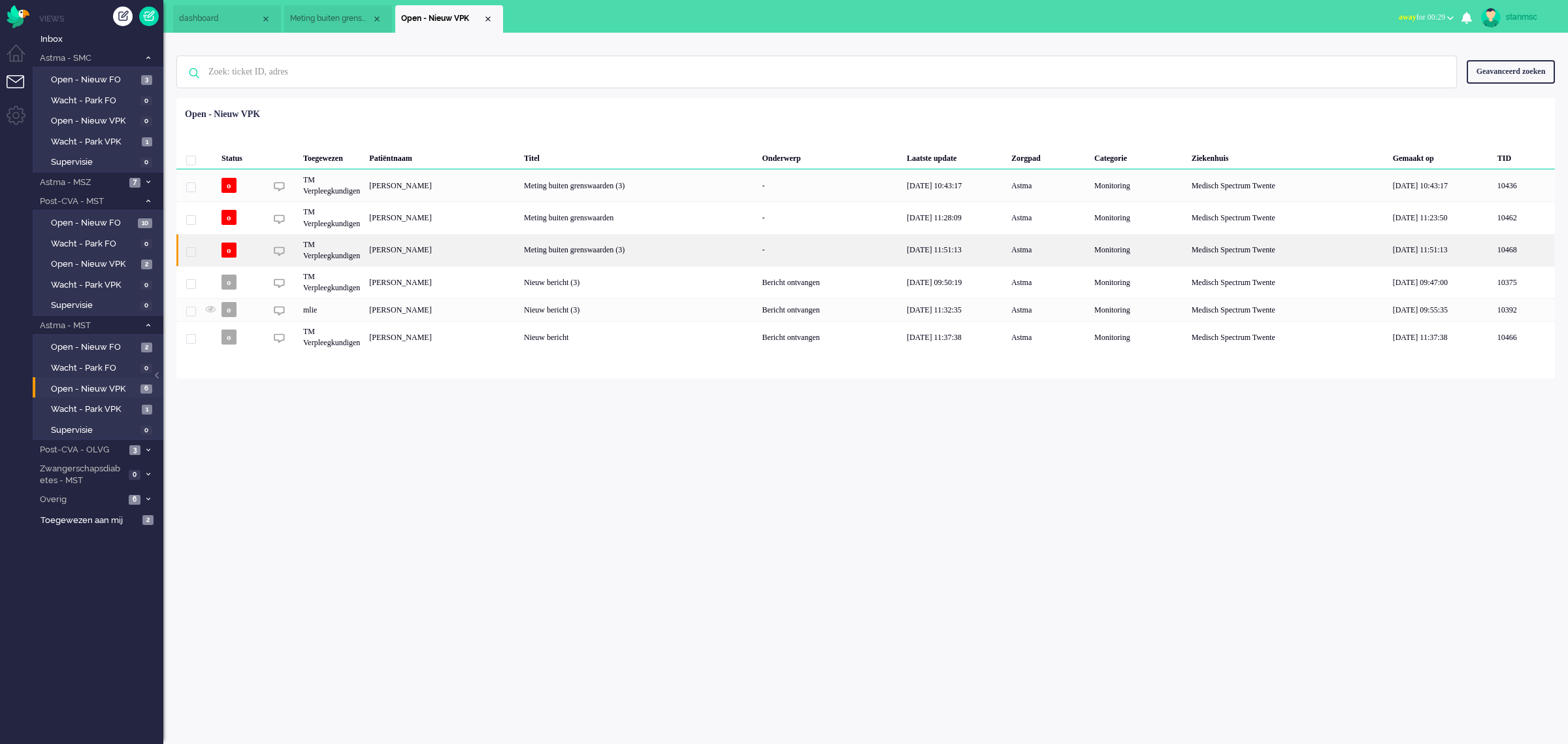
click at [445, 250] on div "Marcel Aarsen" at bounding box center [442, 250] width 155 height 32
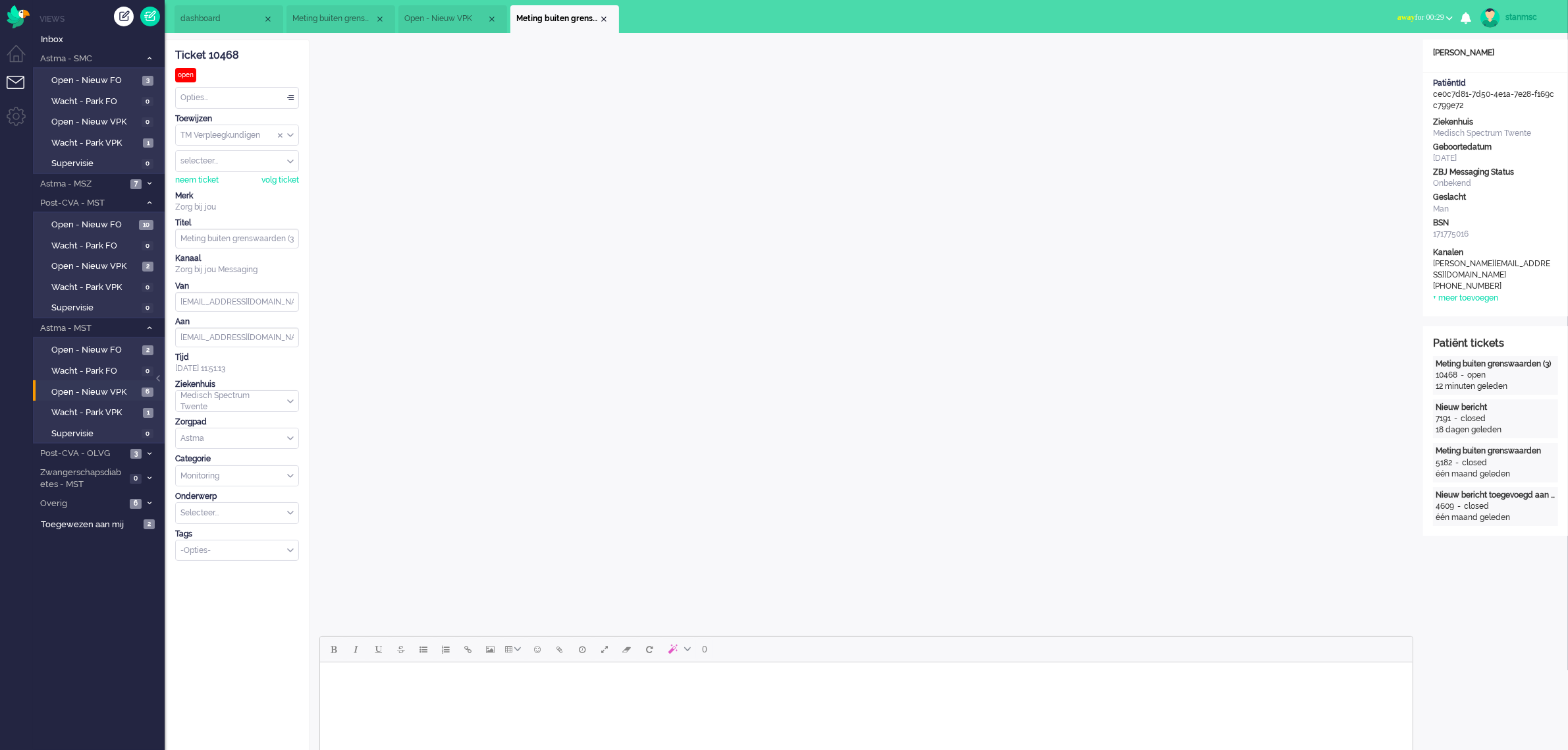
click at [442, 18] on span "Open - Nieuw VPK" at bounding box center [445, 19] width 82 height 11
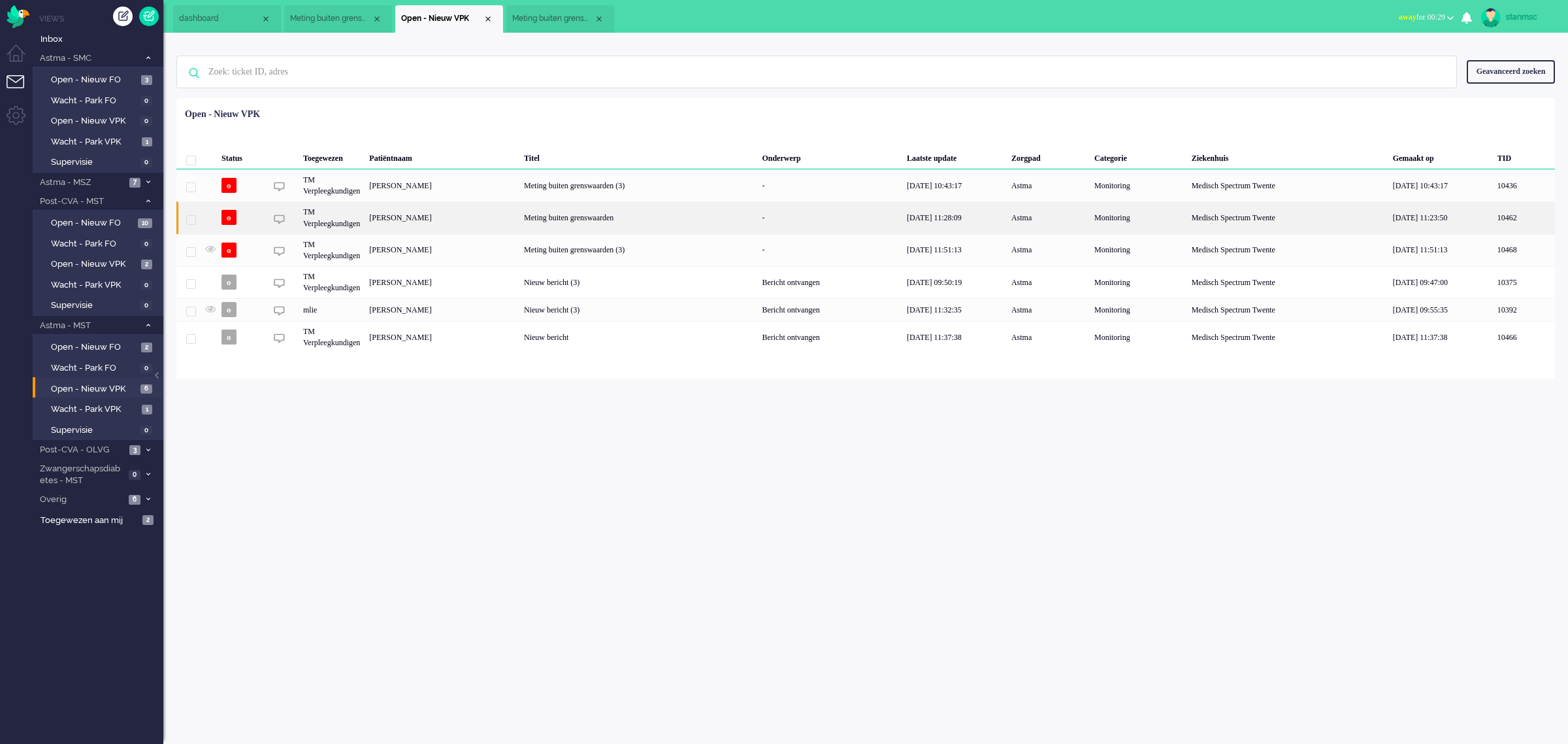
click at [466, 218] on div "Hendrika Everdina Hermanna Luiten" at bounding box center [442, 217] width 155 height 32
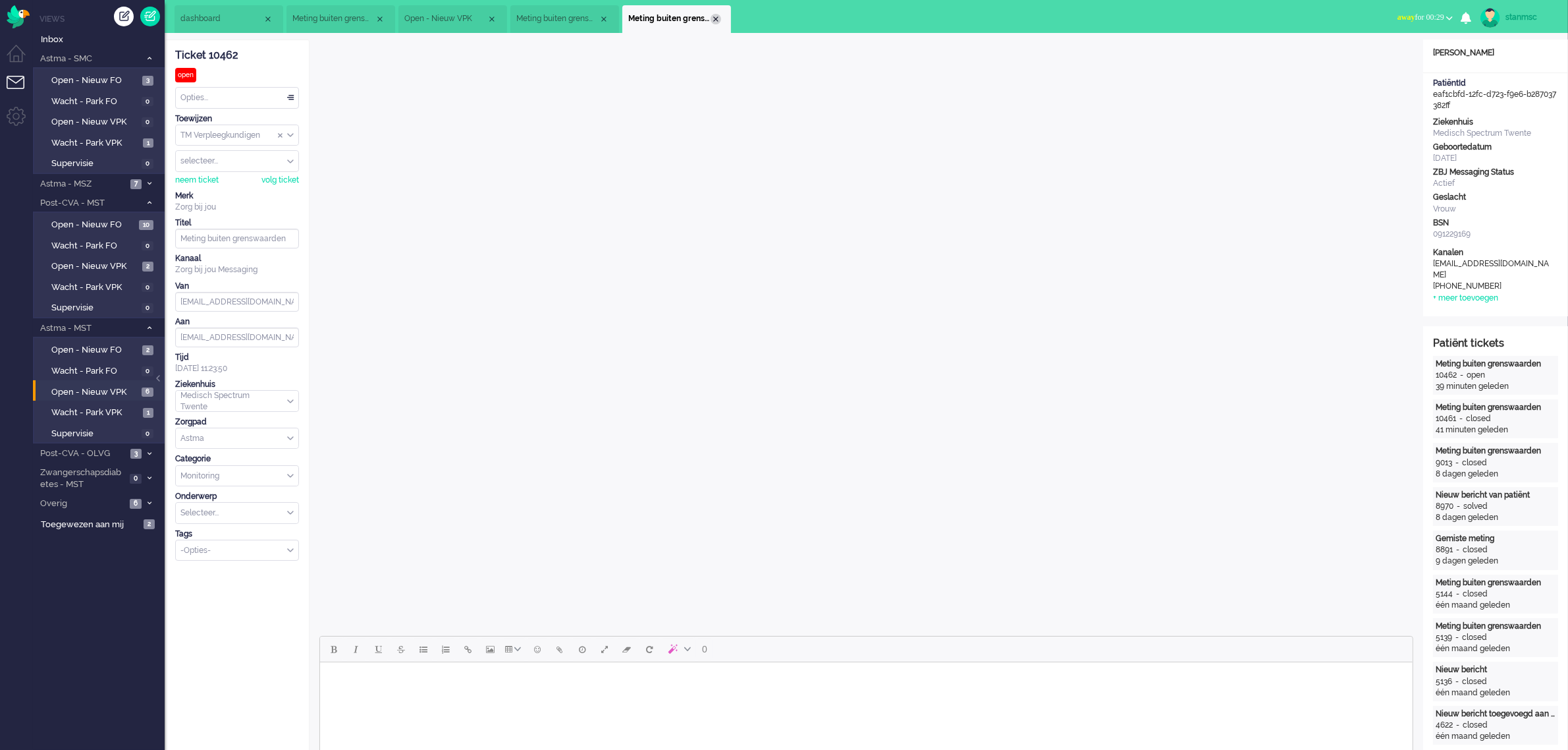
click at [715, 21] on div "Close tab" at bounding box center [716, 19] width 10 height 10
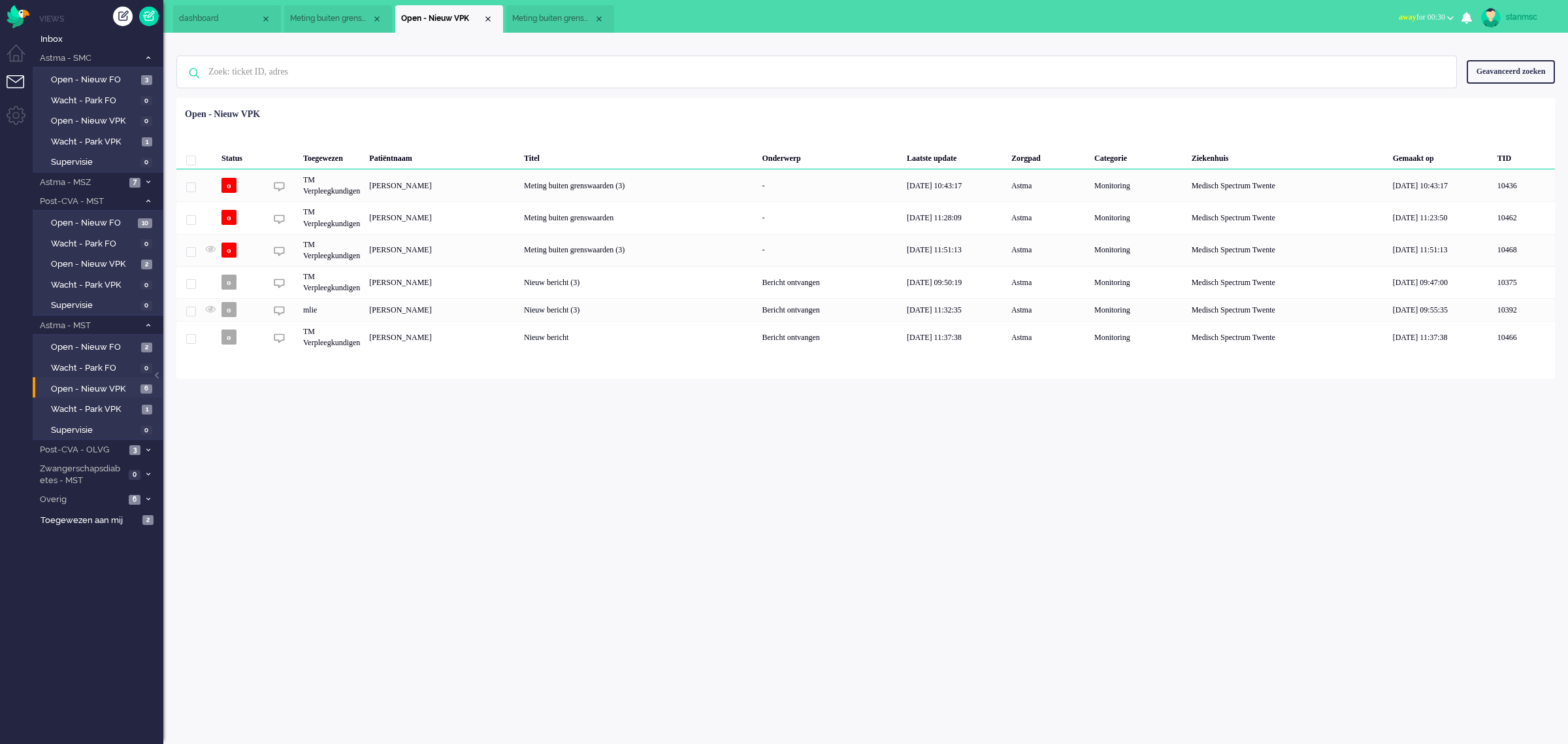
click at [557, 18] on span "Meting buiten grenswaarden (3)" at bounding box center [553, 19] width 81 height 11
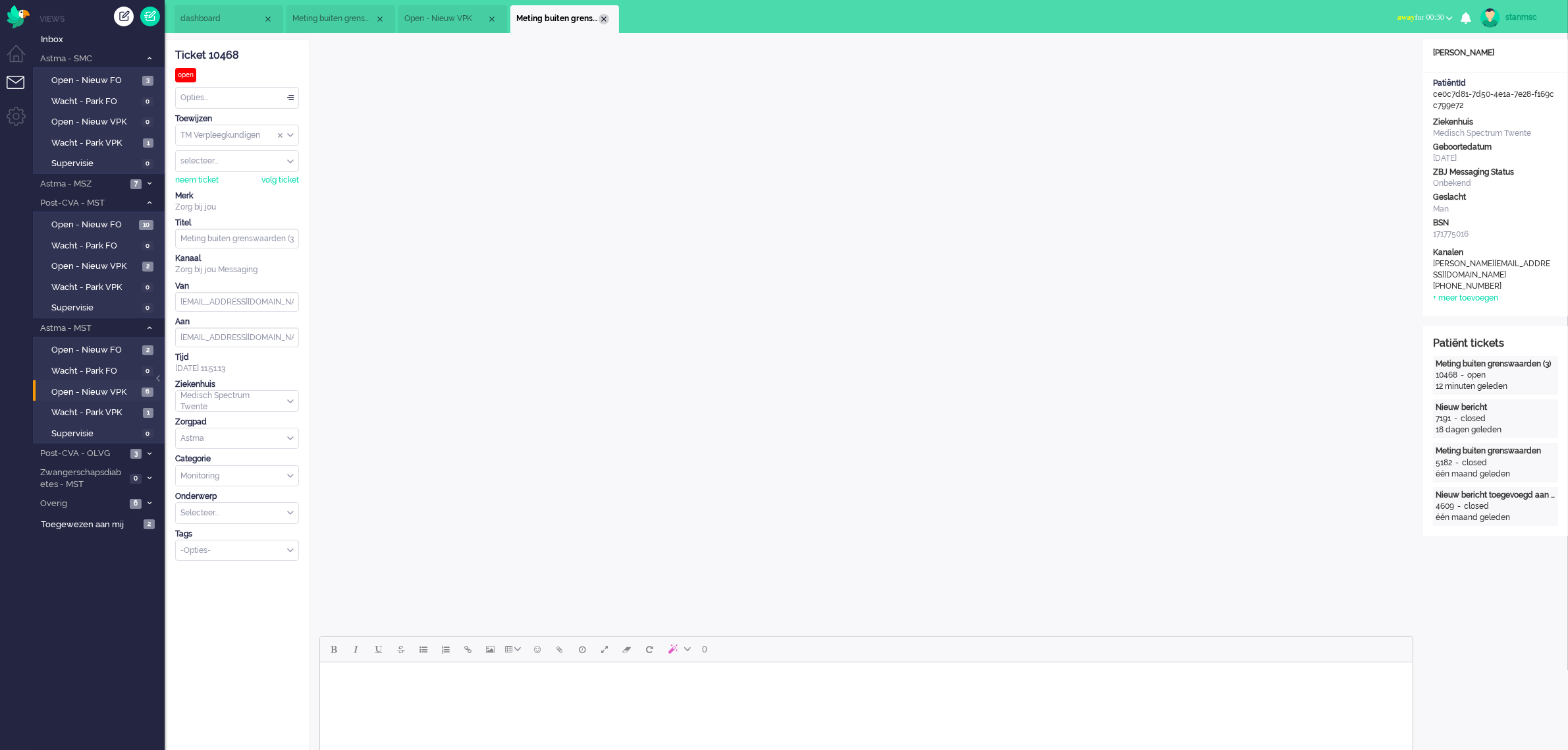
click at [603, 17] on div "Close tab" at bounding box center [604, 19] width 10 height 10
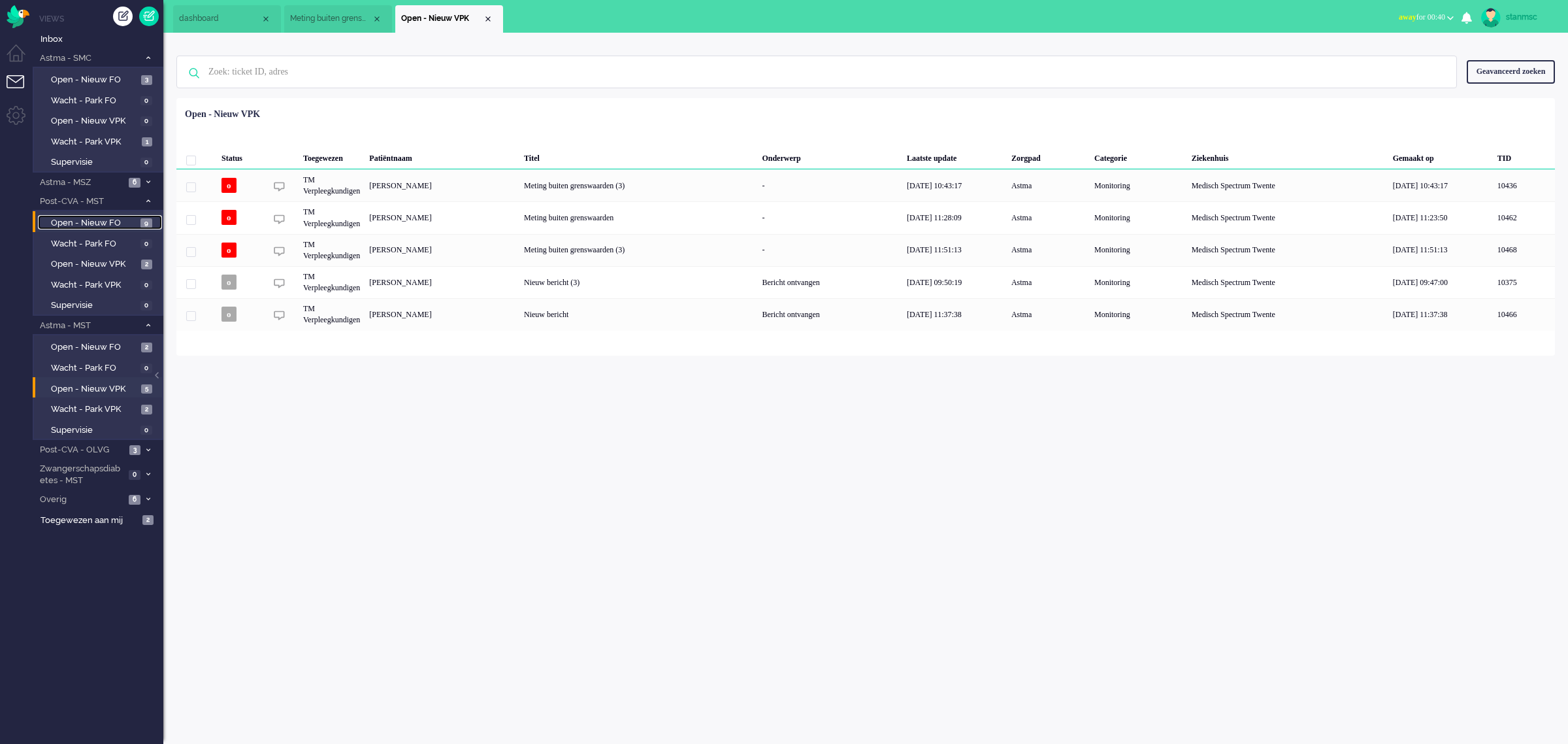
click at [117, 218] on span "Open - Nieuw FO" at bounding box center [94, 223] width 86 height 13
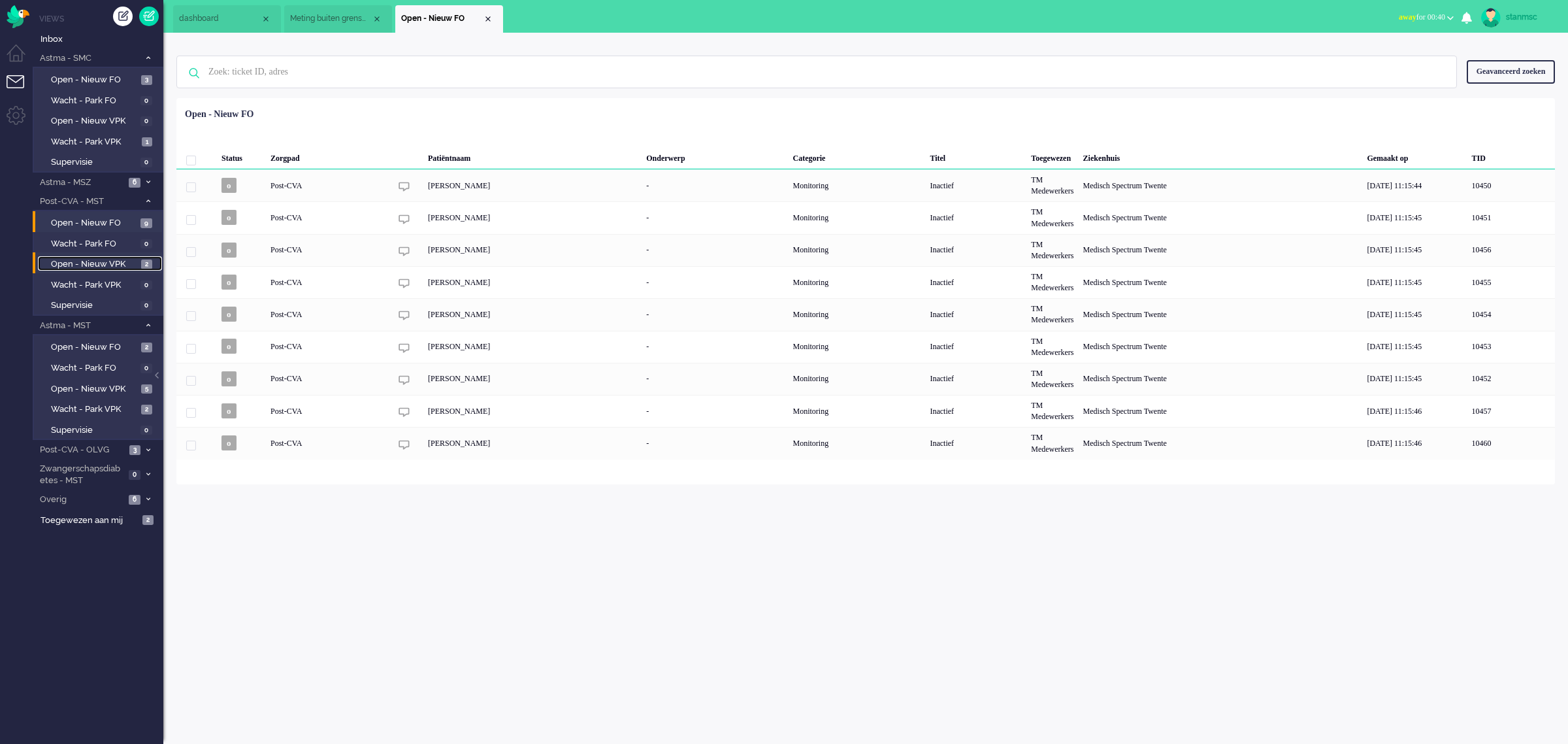
click at [105, 263] on span "Open - Nieuw VPK" at bounding box center [94, 265] width 87 height 13
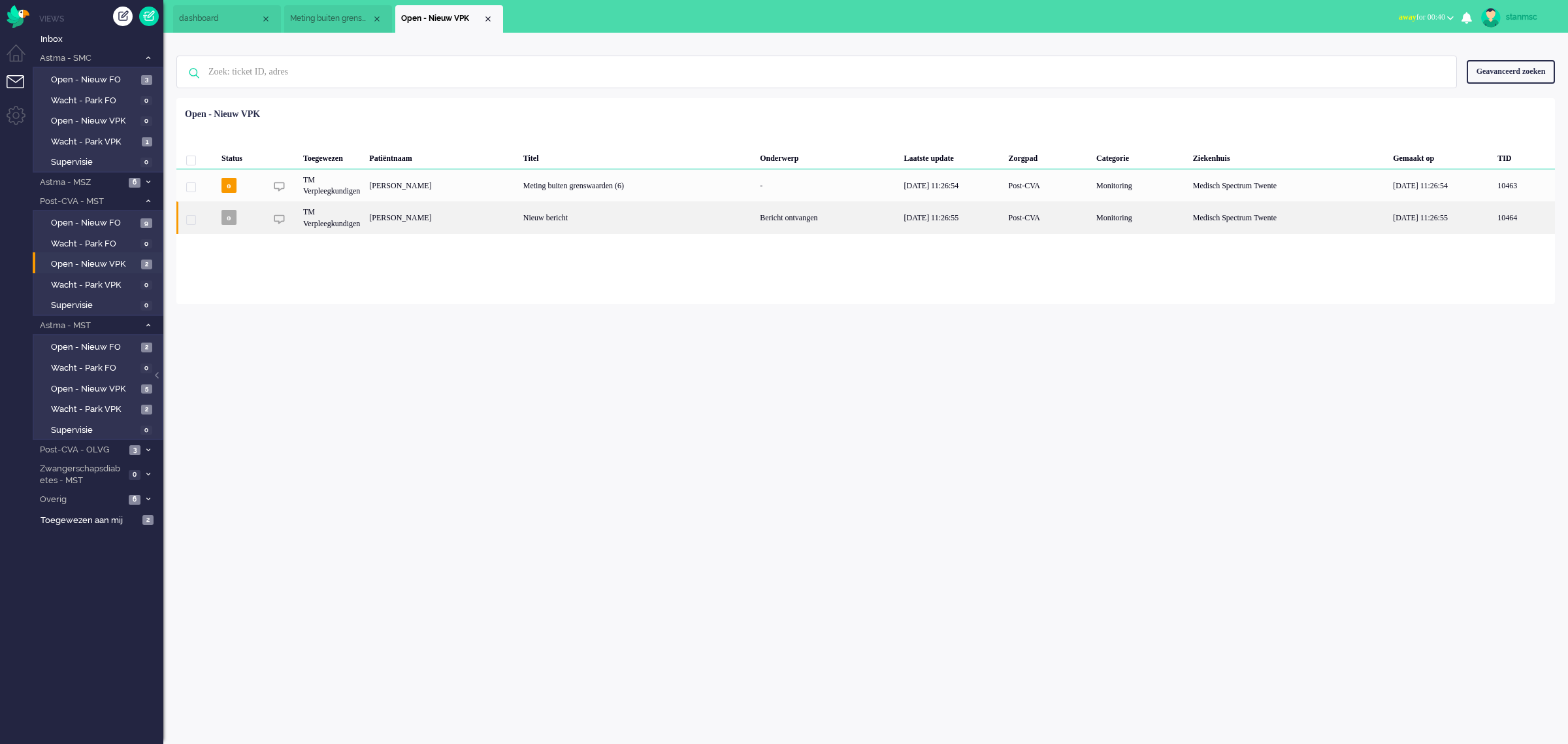
click at [472, 217] on div "MAIKEL Aarninkhof" at bounding box center [442, 217] width 153 height 32
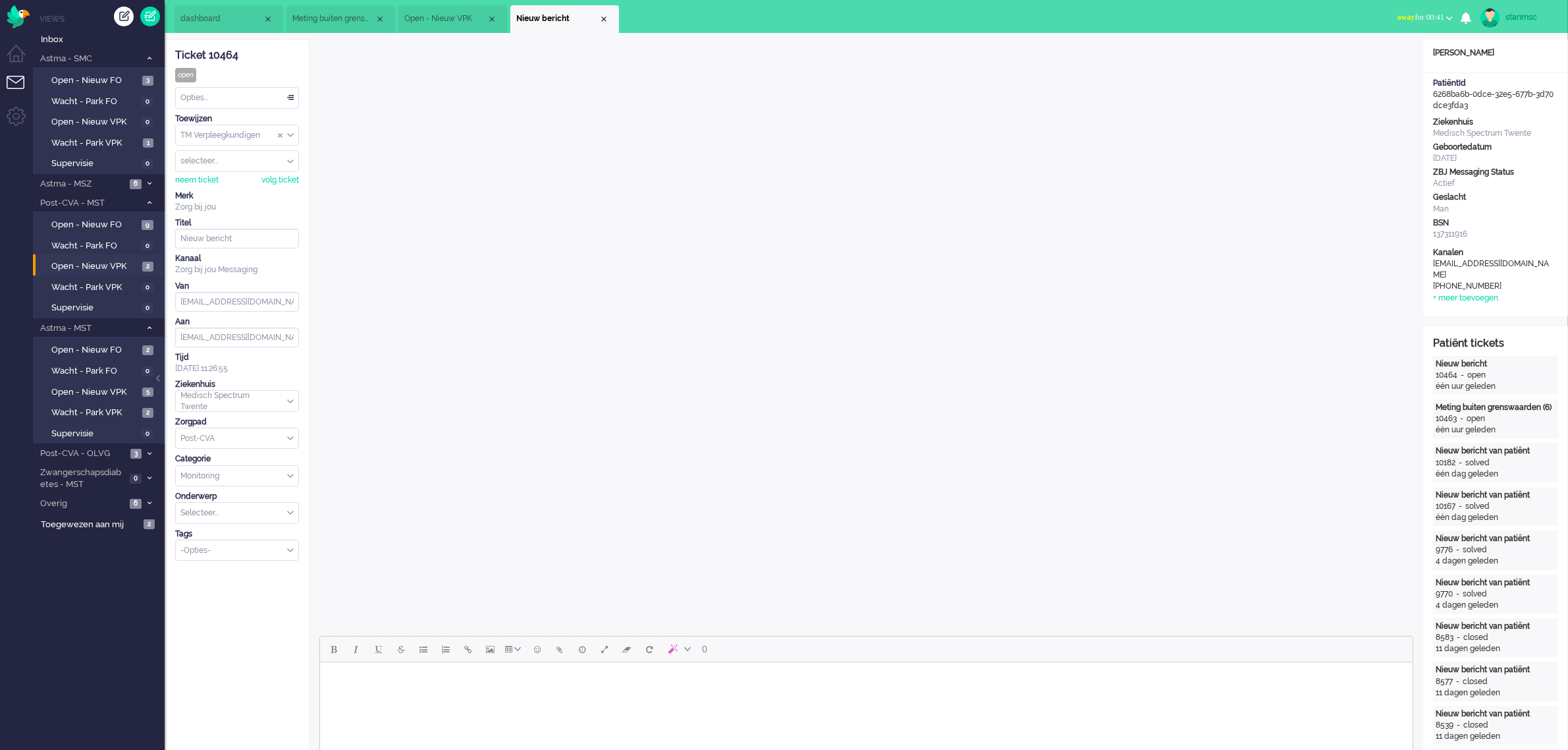
click at [890, 681] on body "Rich Text Area. Press ALT-0 for help." at bounding box center [865, 678] width 1082 height 23
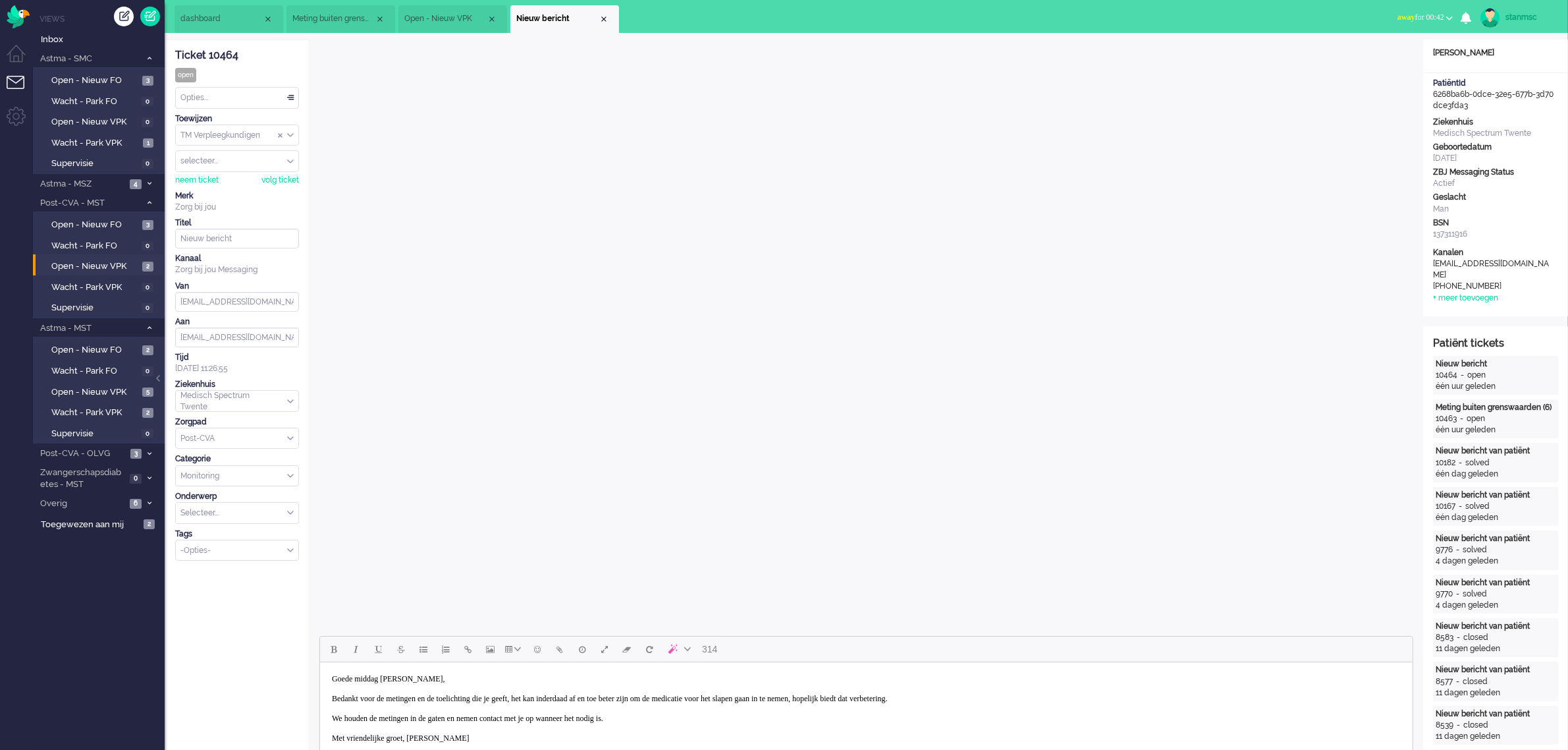
click at [1446, 17] on b "button" at bounding box center [1450, 18] width 6 height 5
click at [1382, 58] on label "Online" at bounding box center [1398, 59] width 104 height 11
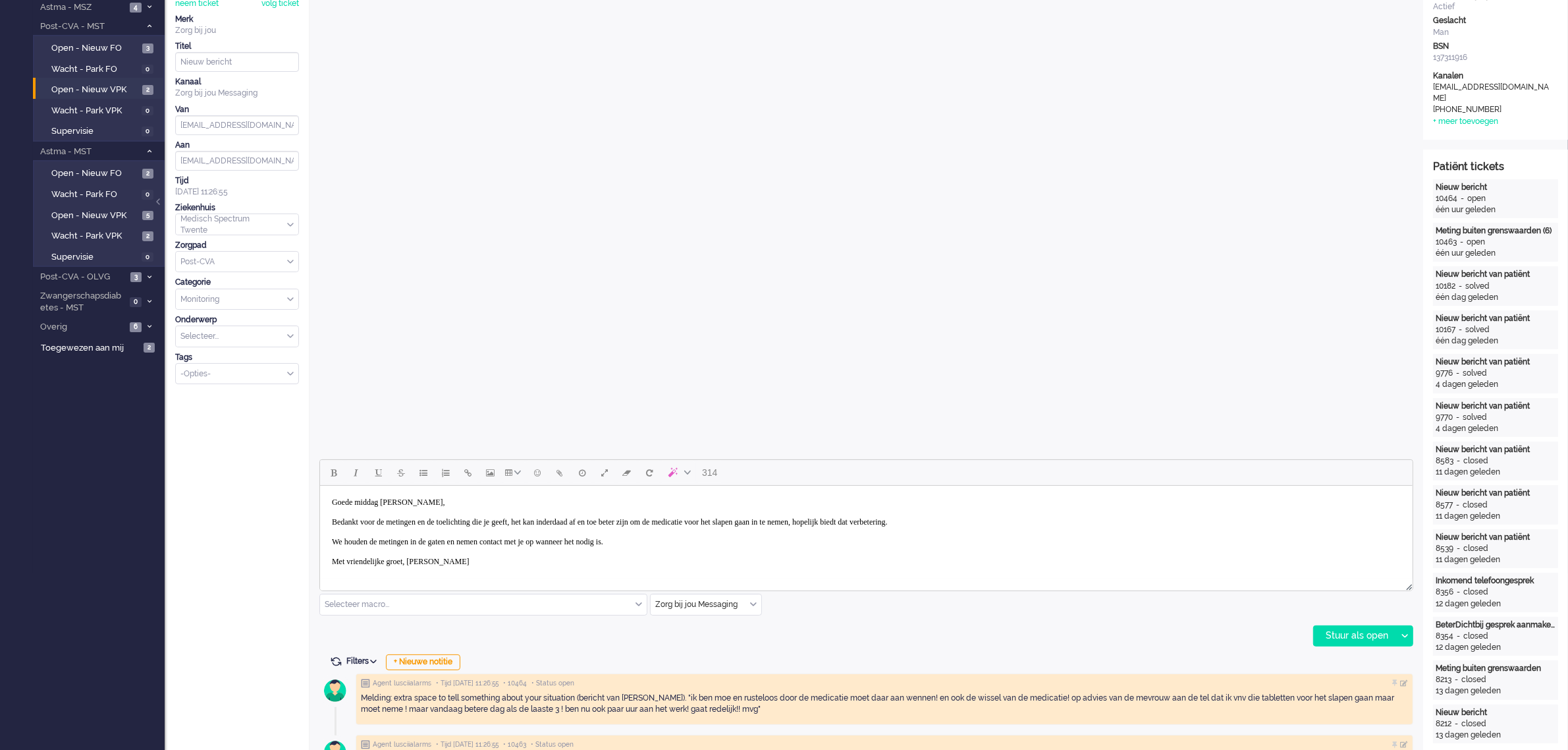
scroll to position [247, 0]
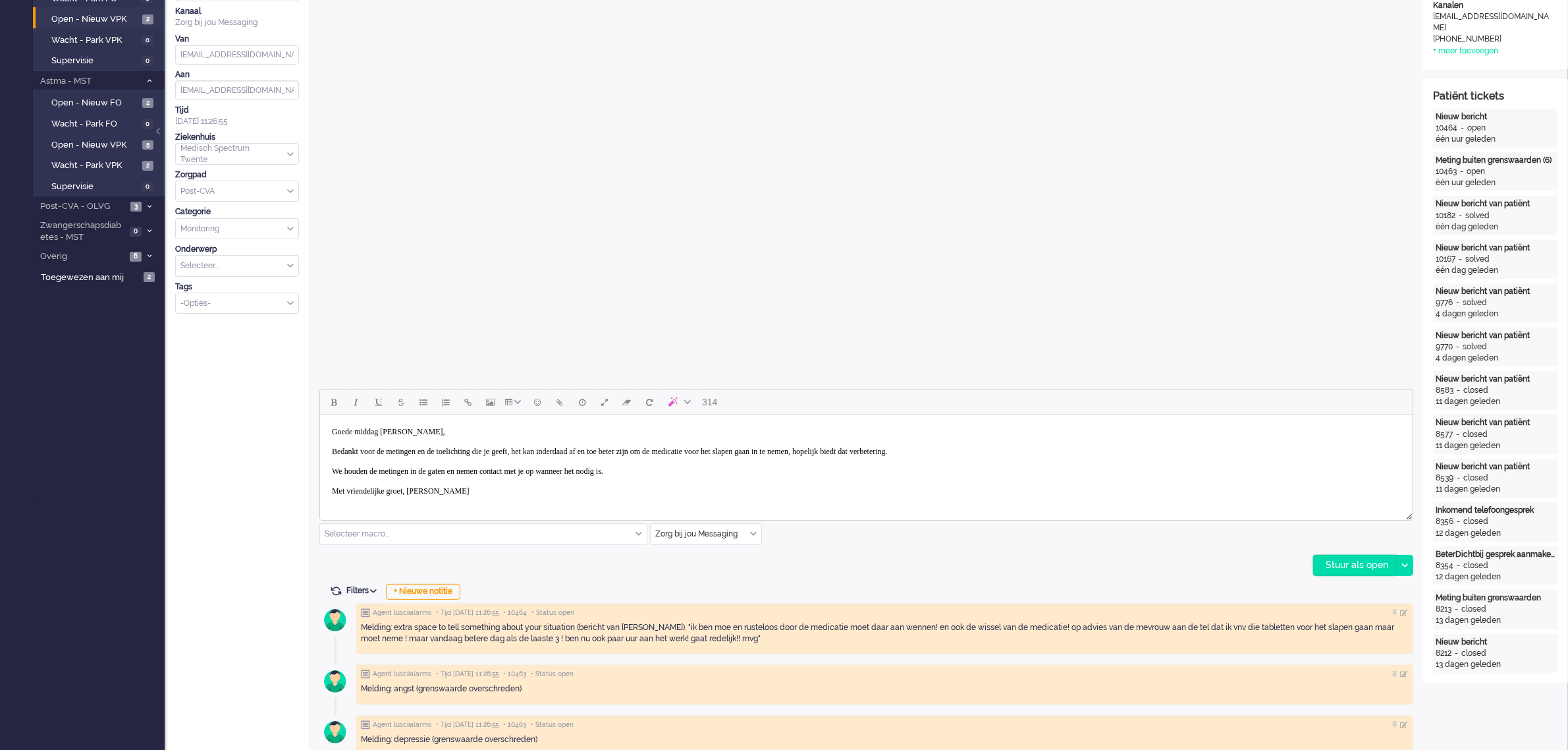
click at [1344, 560] on div "Stuur als open" at bounding box center [1355, 565] width 82 height 20
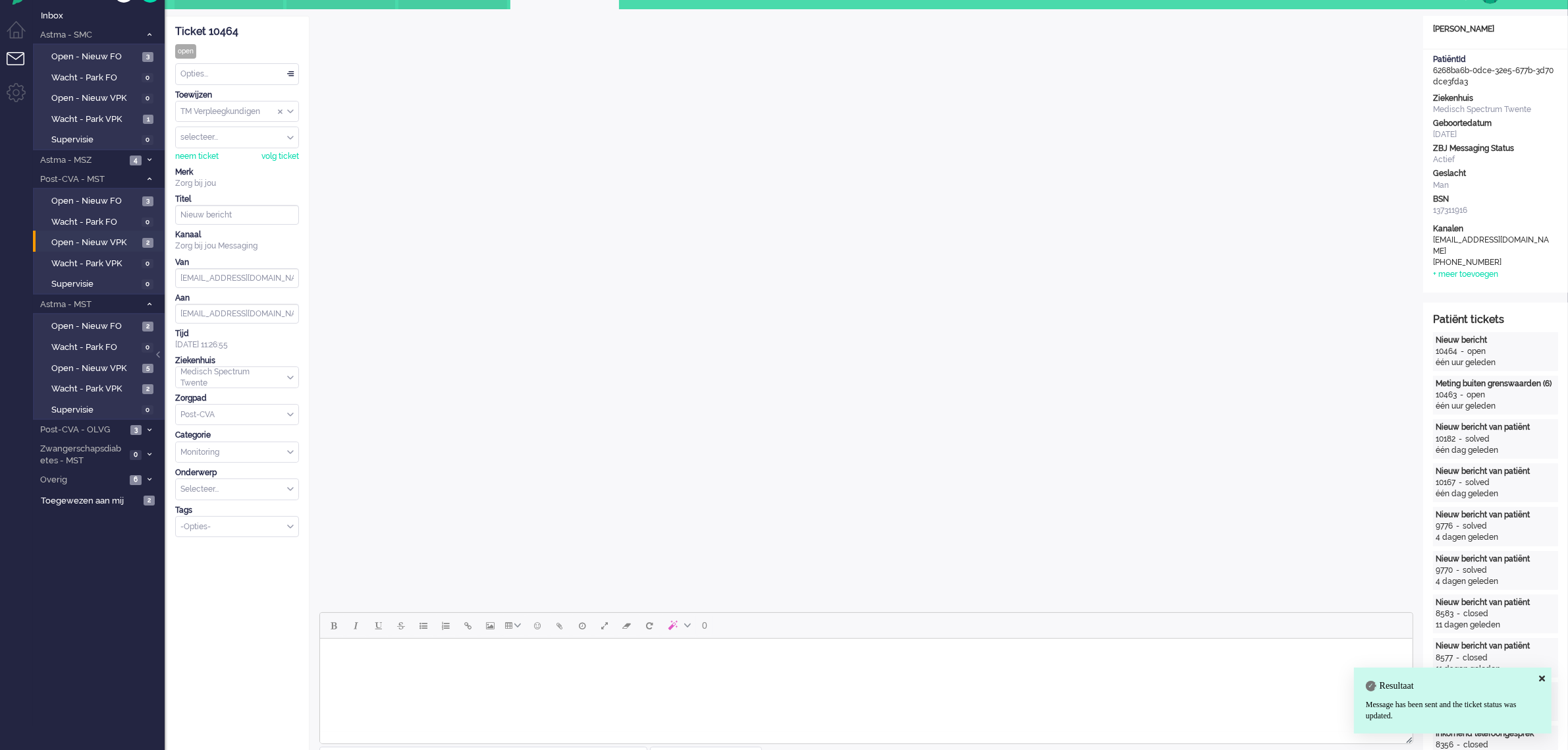
scroll to position [0, 0]
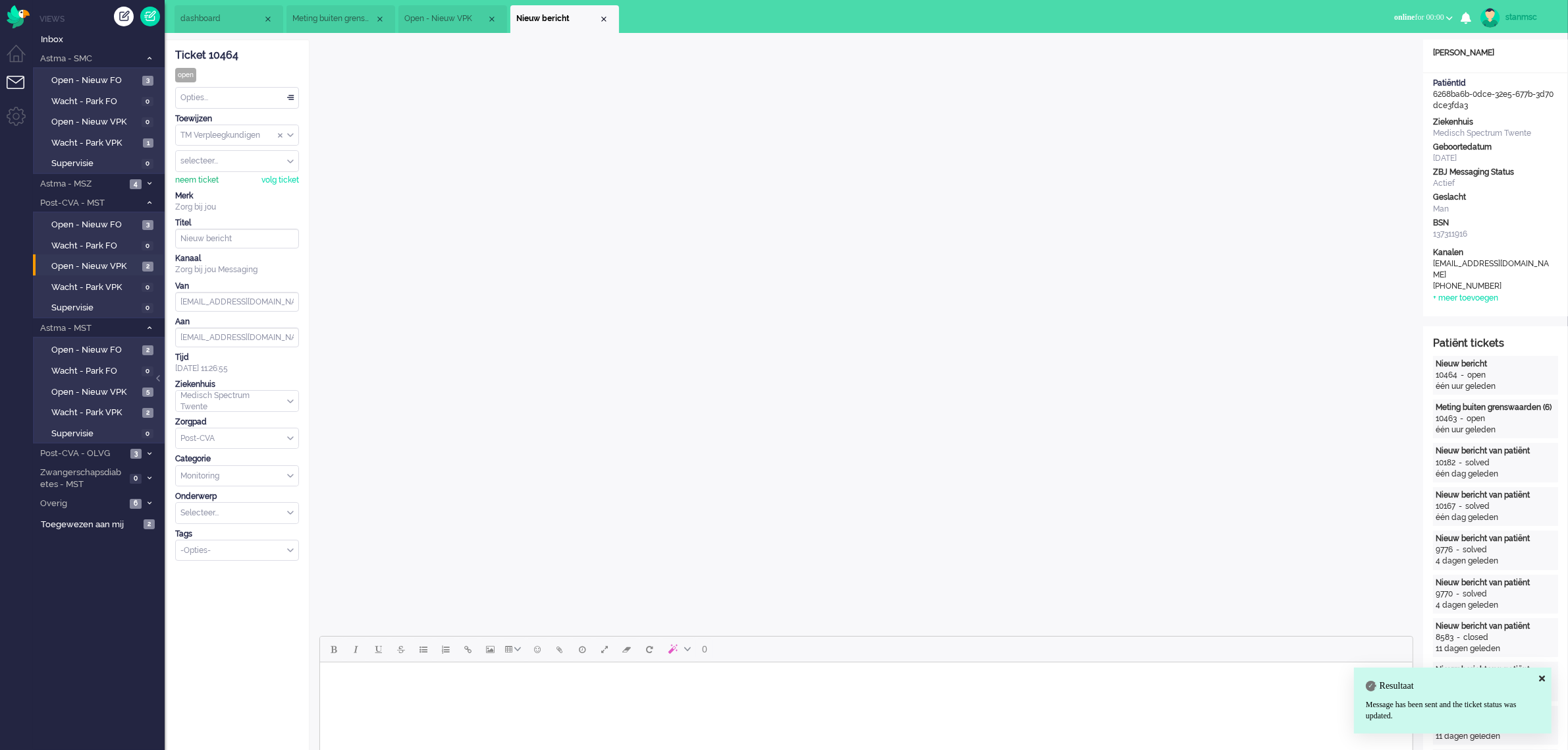
click at [208, 176] on div "neem ticket" at bounding box center [196, 180] width 43 height 11
click at [215, 96] on div "Opties..." at bounding box center [237, 98] width 122 height 21
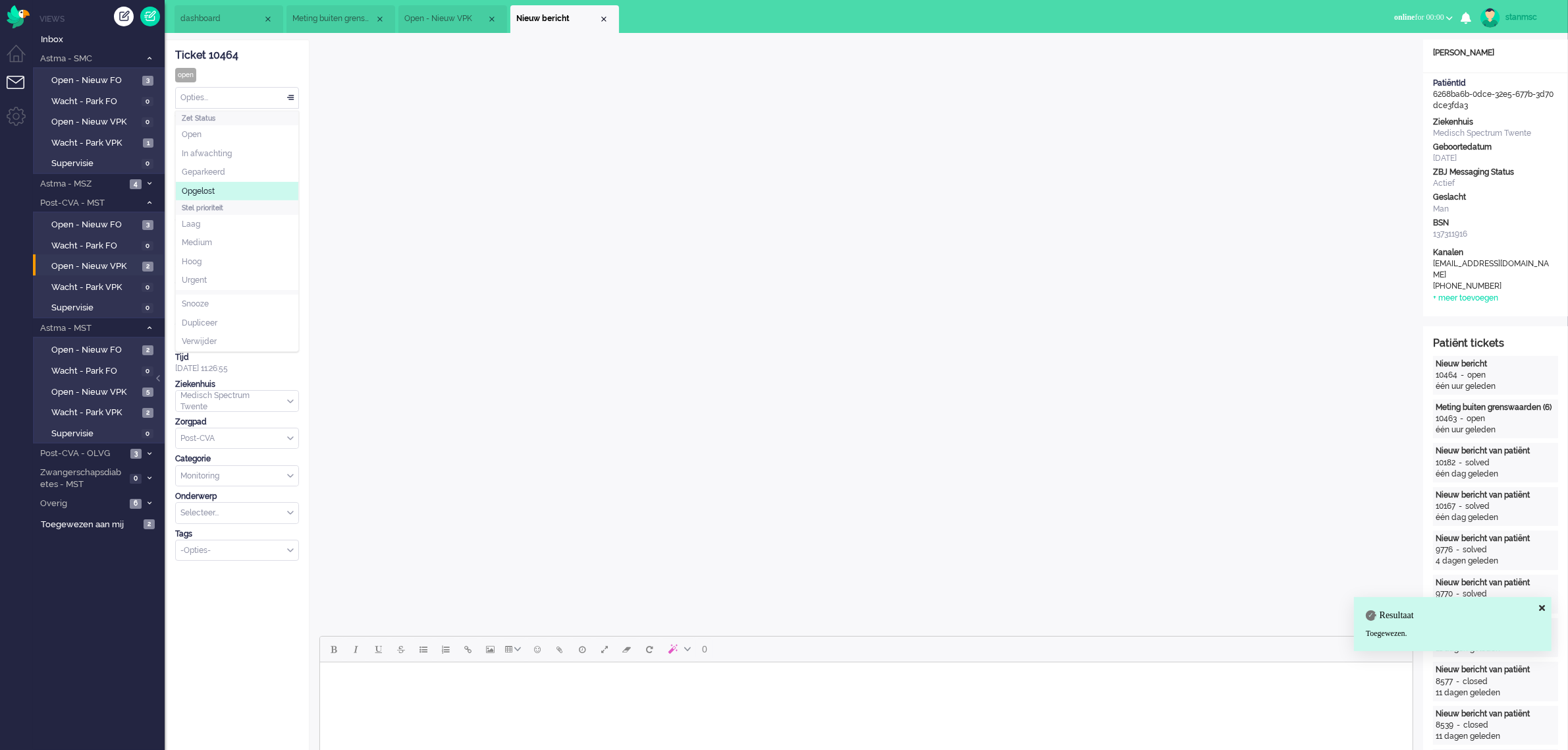
click at [215, 189] on span "Opgelost" at bounding box center [198, 191] width 33 height 11
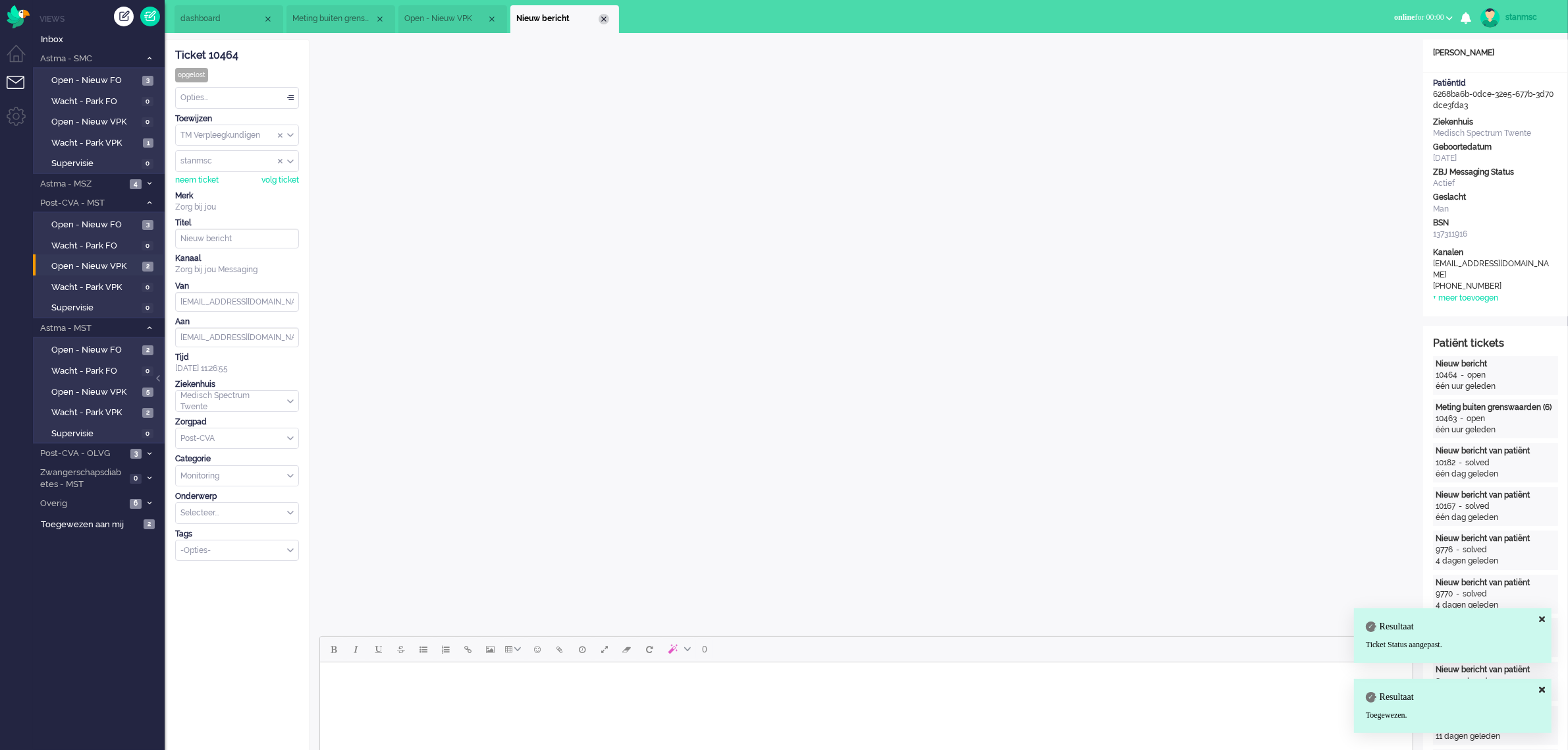
click at [603, 17] on div "Close tab" at bounding box center [604, 19] width 10 height 10
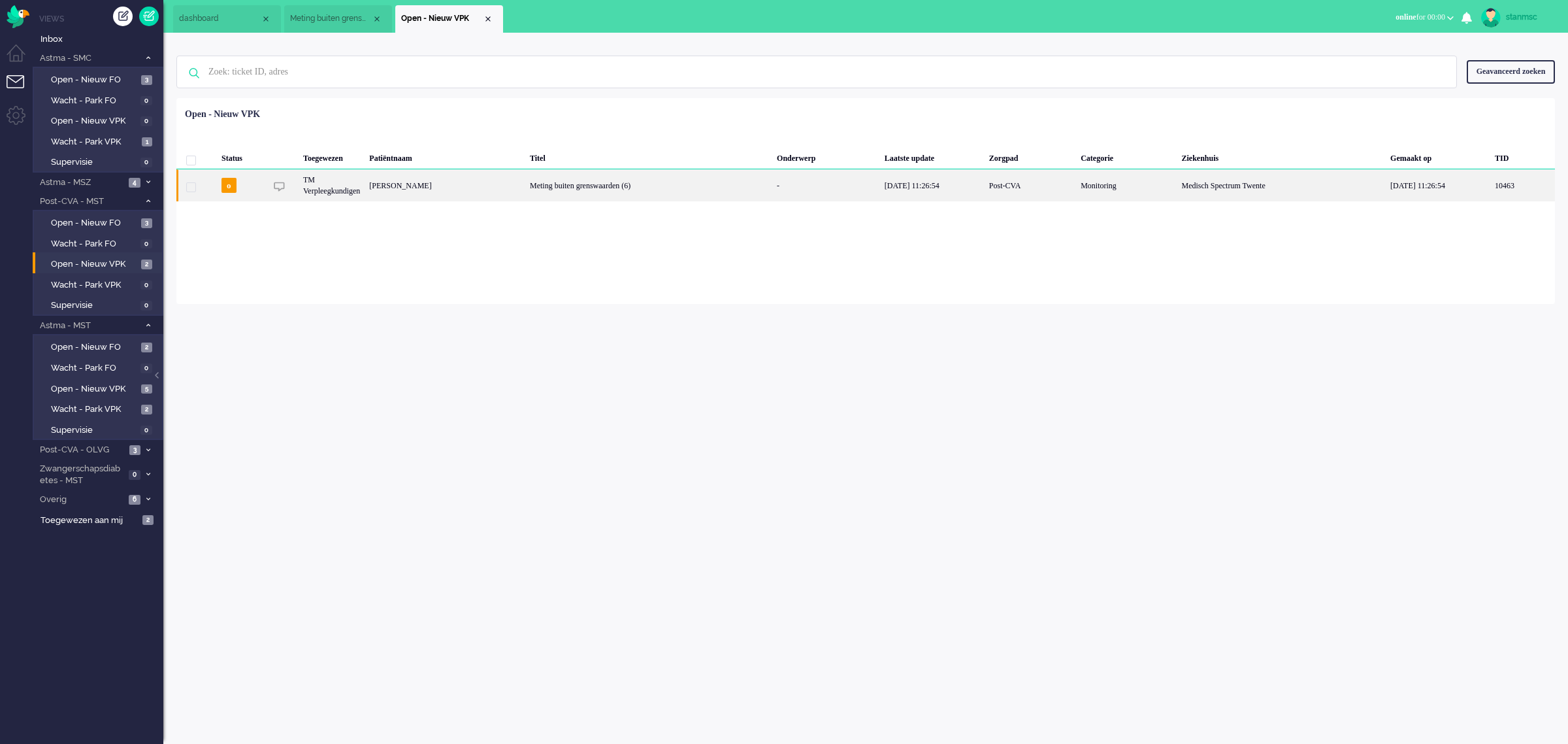
click at [503, 190] on div "MAIKEL Aarninkhof" at bounding box center [445, 185] width 160 height 32
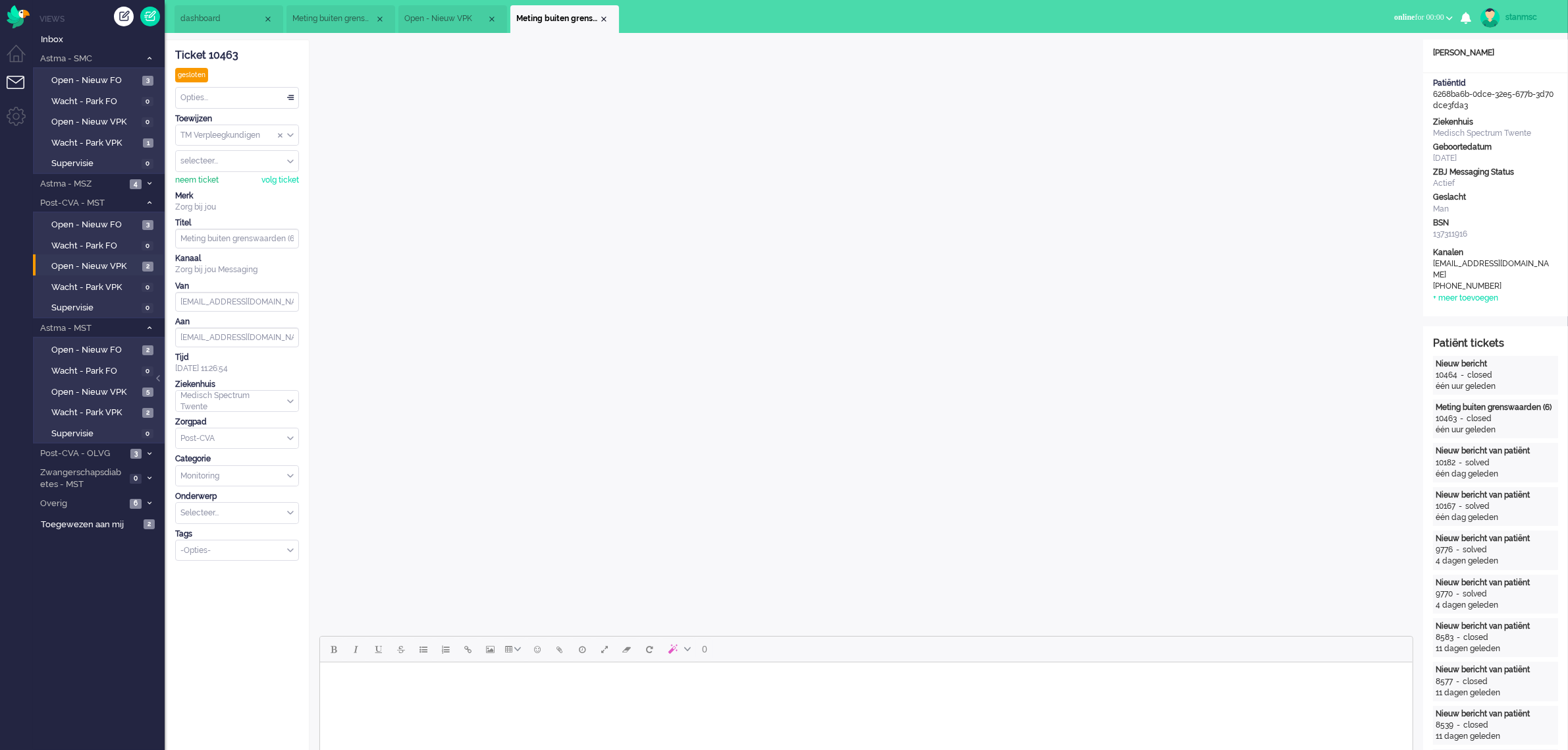
click at [198, 179] on div "neem ticket" at bounding box center [196, 180] width 43 height 11
click at [256, 97] on div "Opties..." at bounding box center [237, 98] width 122 height 21
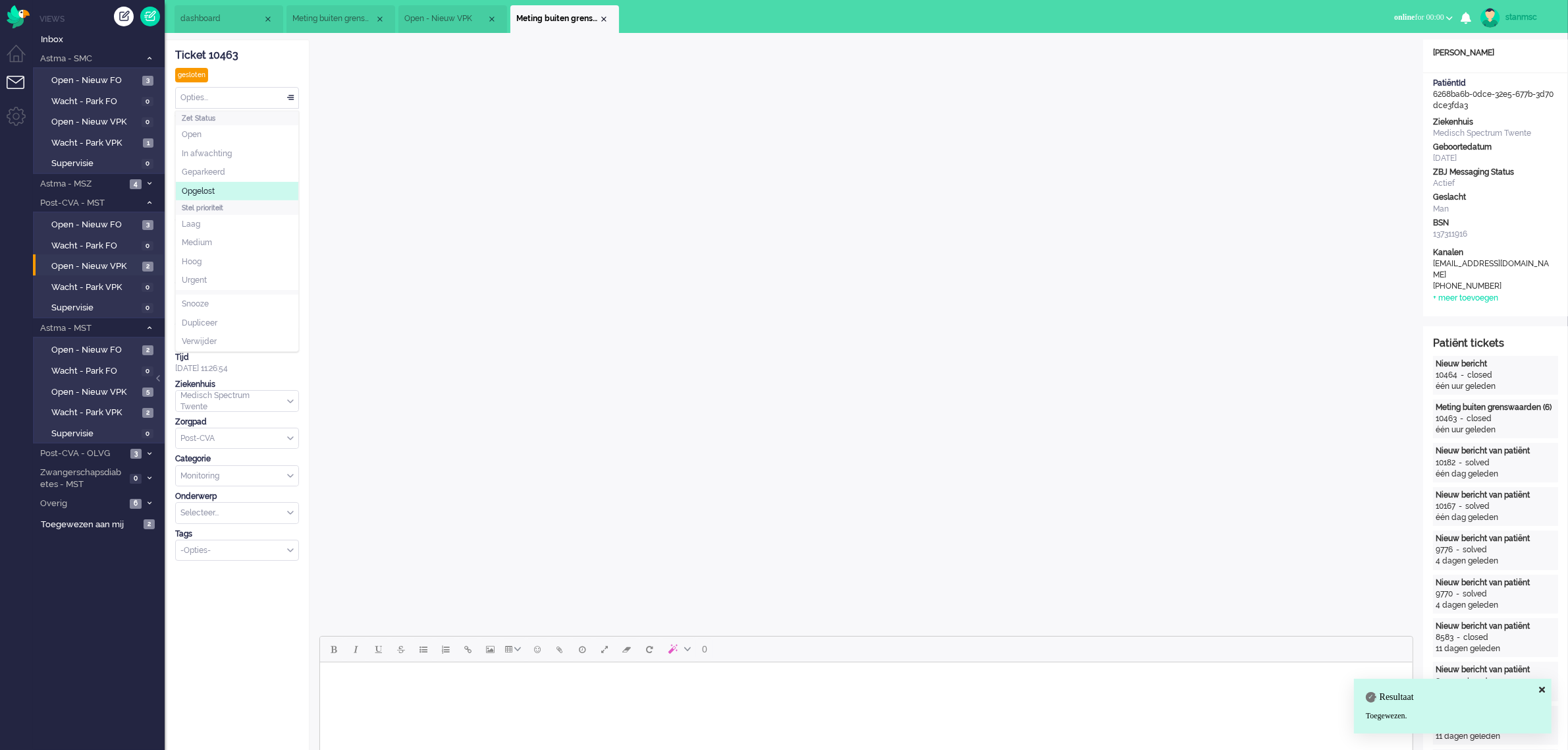
click at [218, 189] on li "Opgelost" at bounding box center [237, 191] width 122 height 19
click at [604, 18] on div "Close tab" at bounding box center [604, 19] width 10 height 10
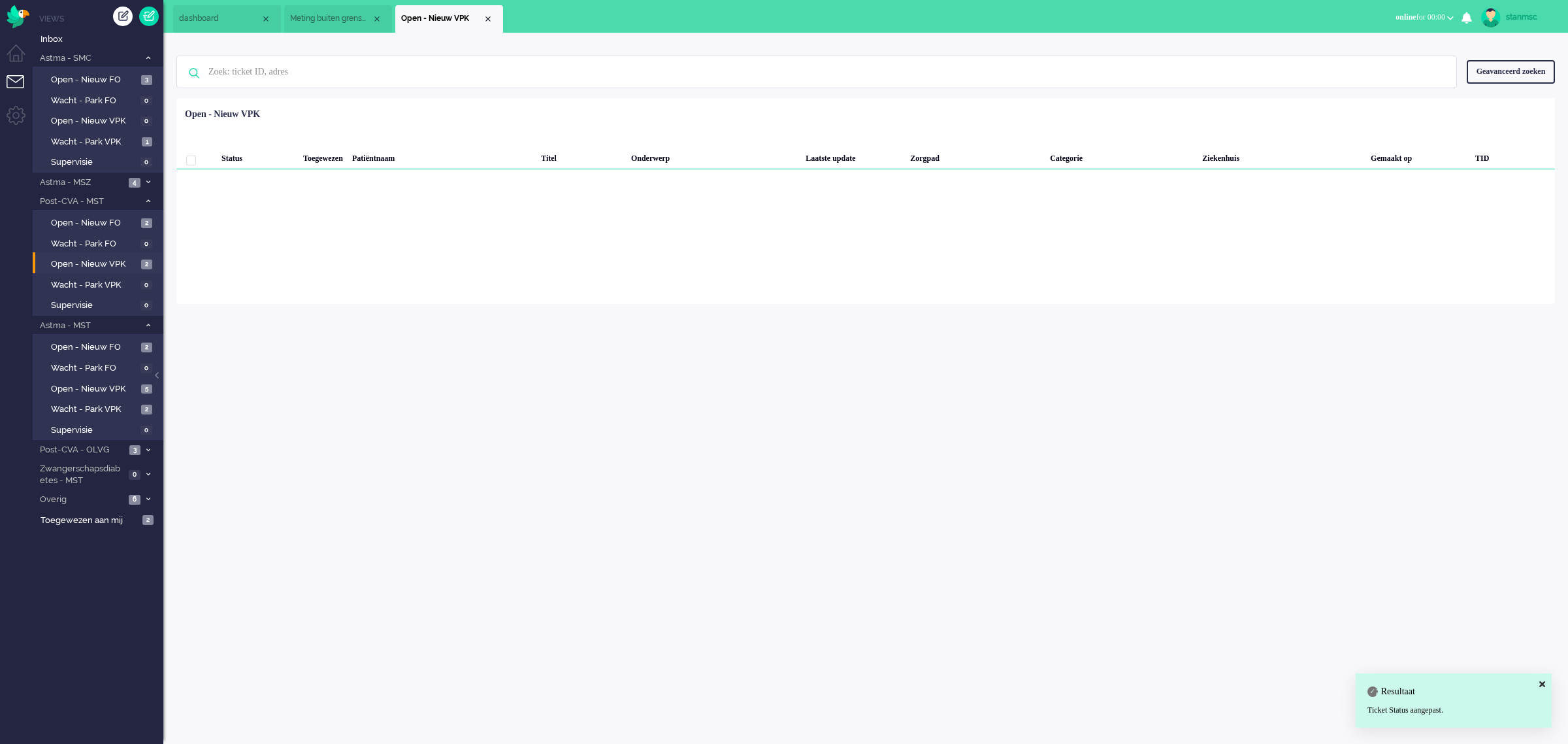
click at [491, 15] on div "Close tab" at bounding box center [488, 19] width 10 height 10
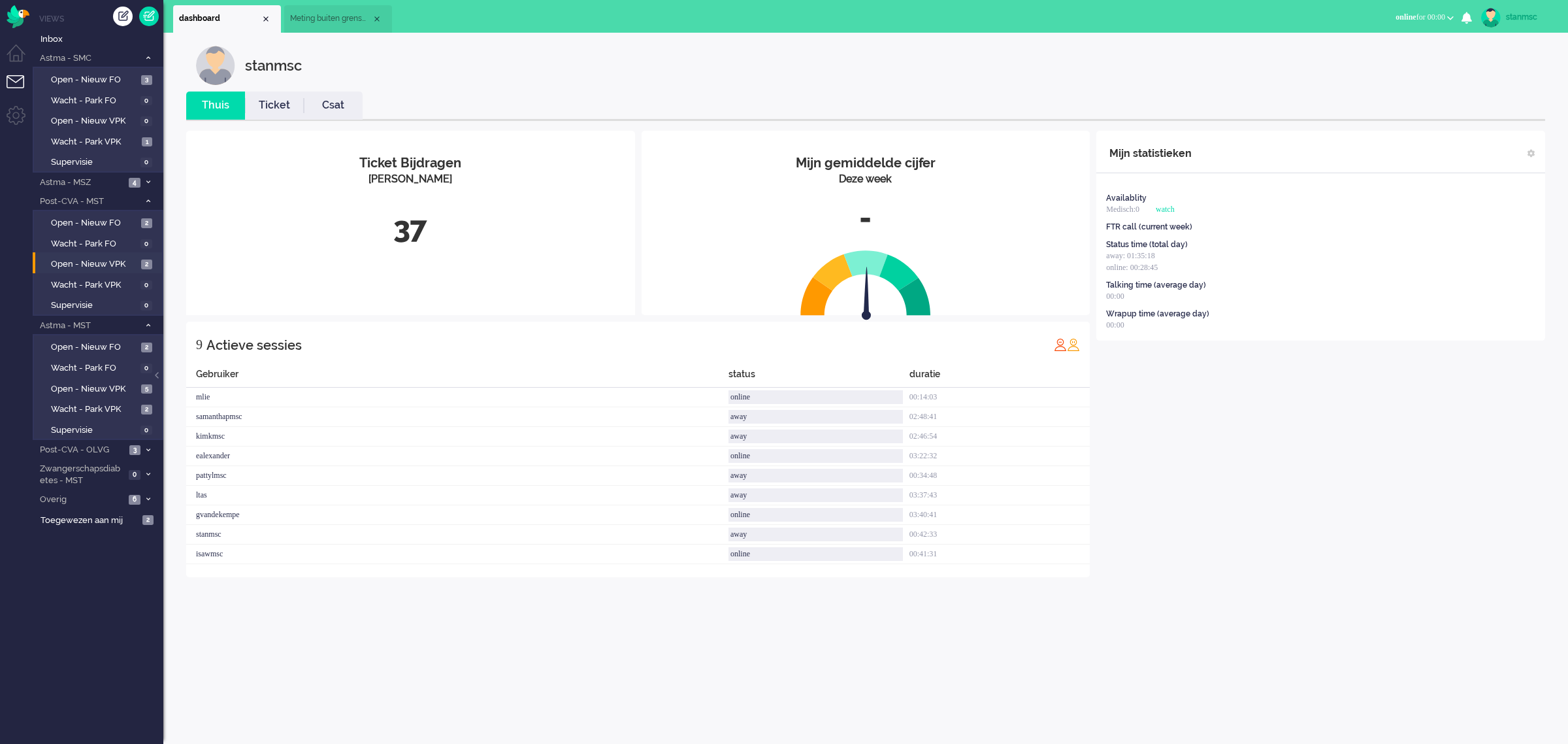
click at [341, 14] on span "Meting buiten grenswaarden" at bounding box center [331, 19] width 81 height 11
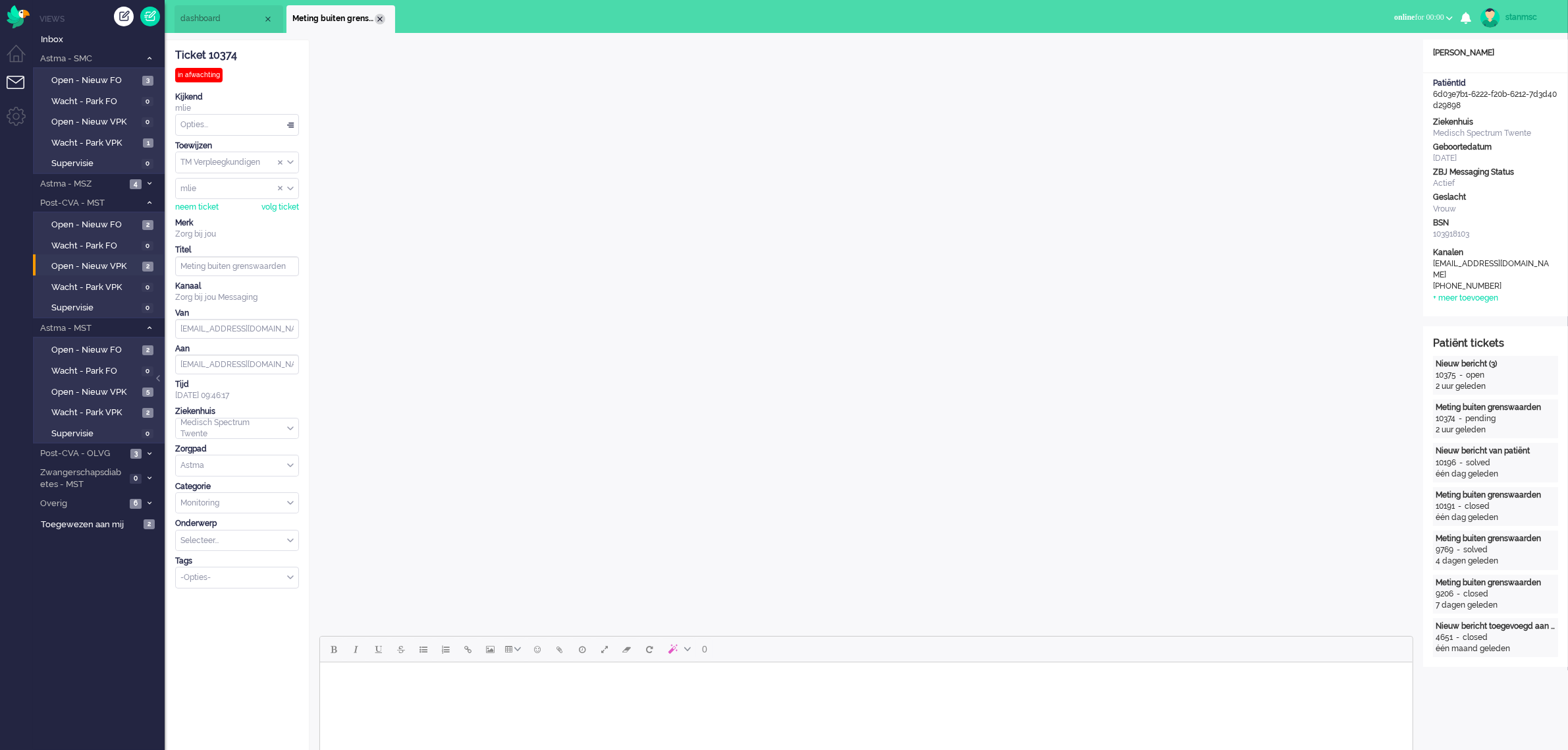
click at [382, 18] on div "Close tab" at bounding box center [380, 19] width 10 height 10
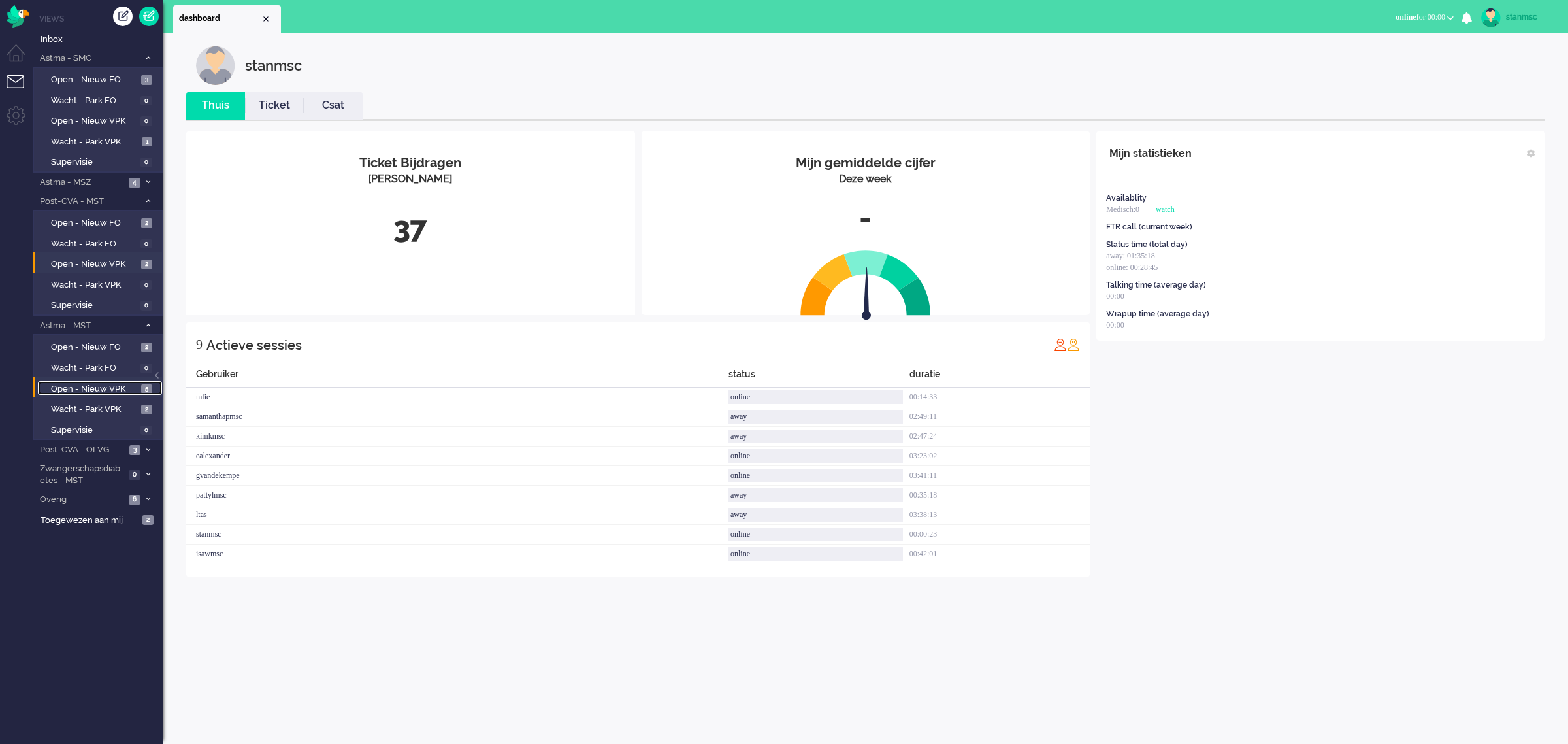
click at [85, 386] on span "Open - Nieuw VPK" at bounding box center [94, 389] width 87 height 13
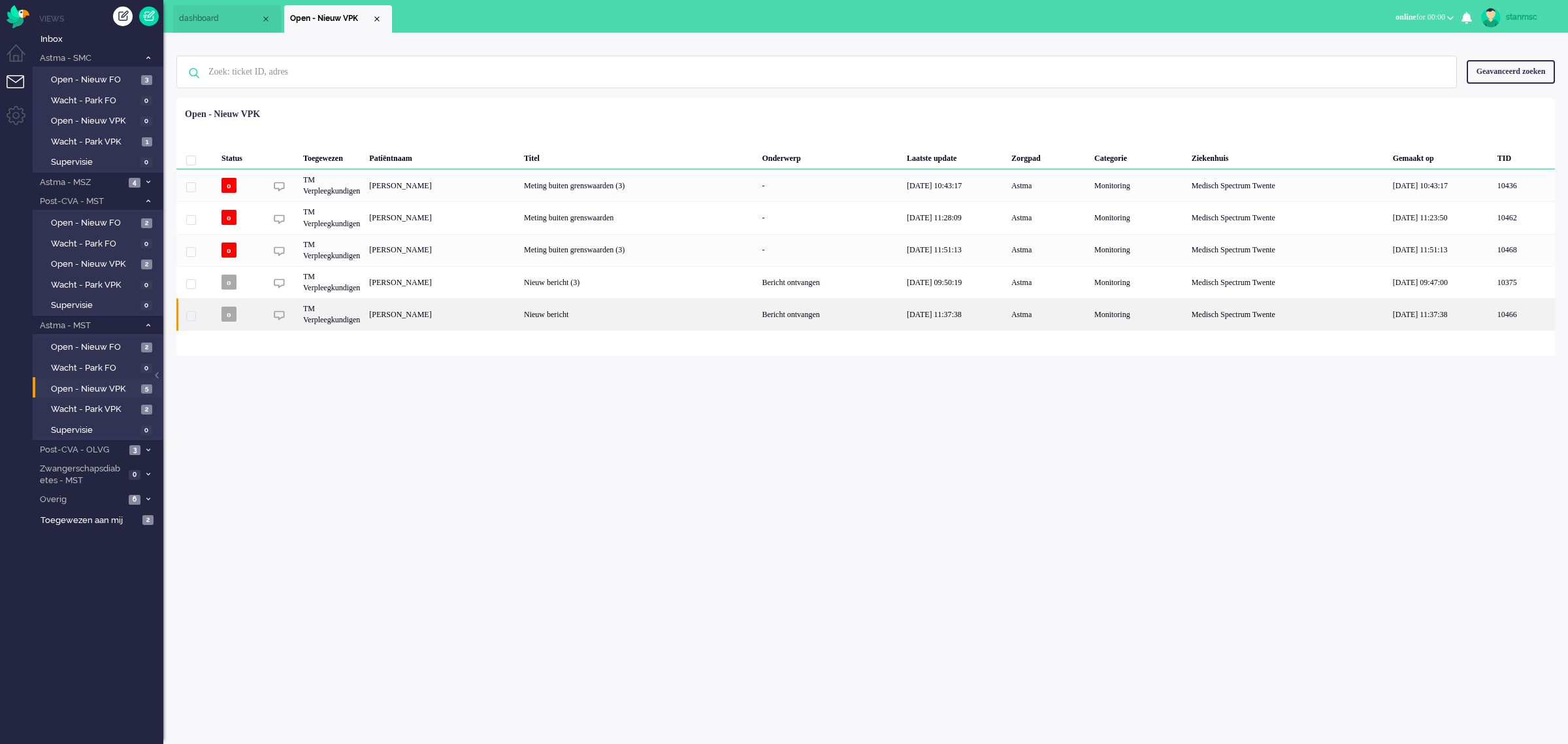
click at [442, 315] on div "Renate Almekinders-Buurman" at bounding box center [442, 314] width 155 height 32
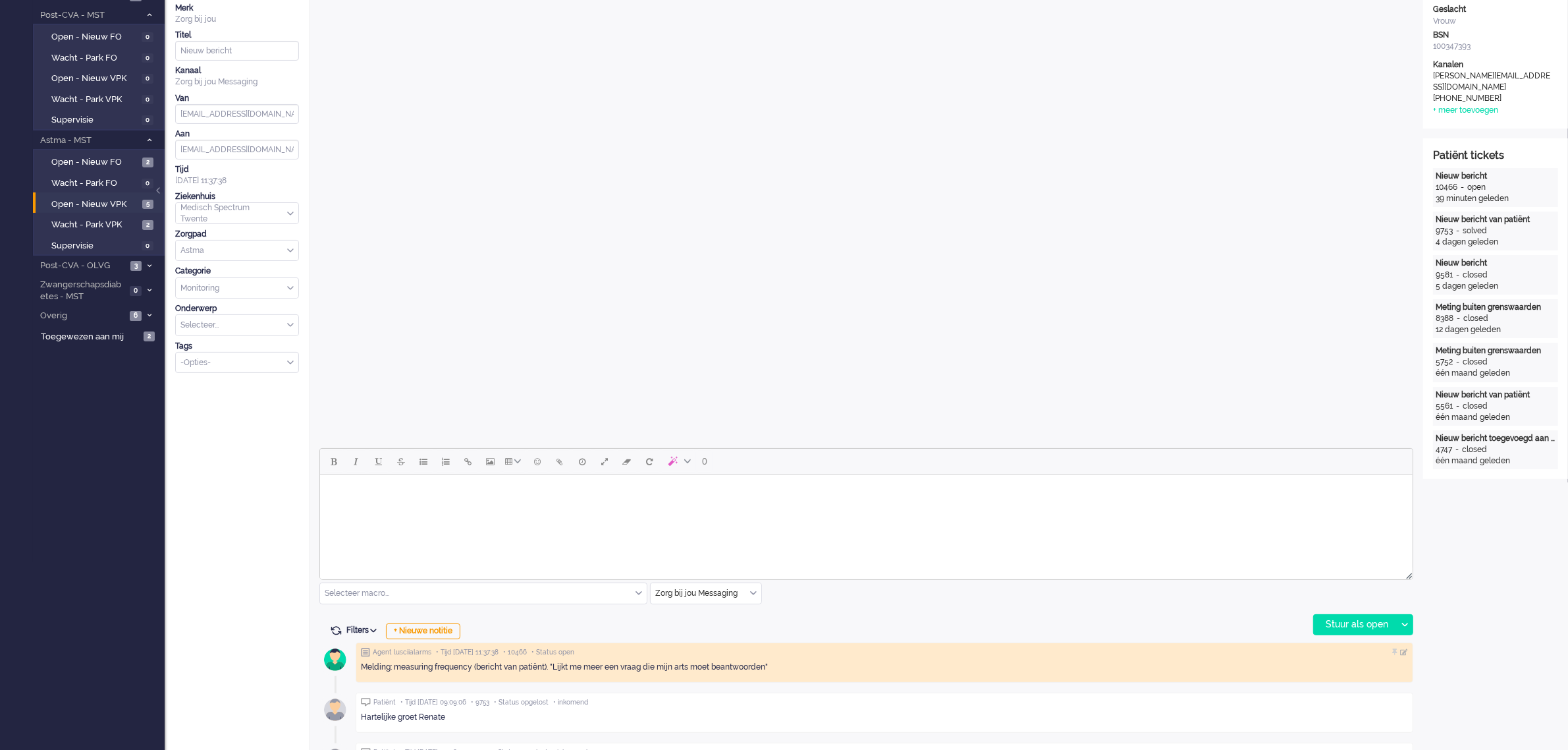
scroll to position [247, 0]
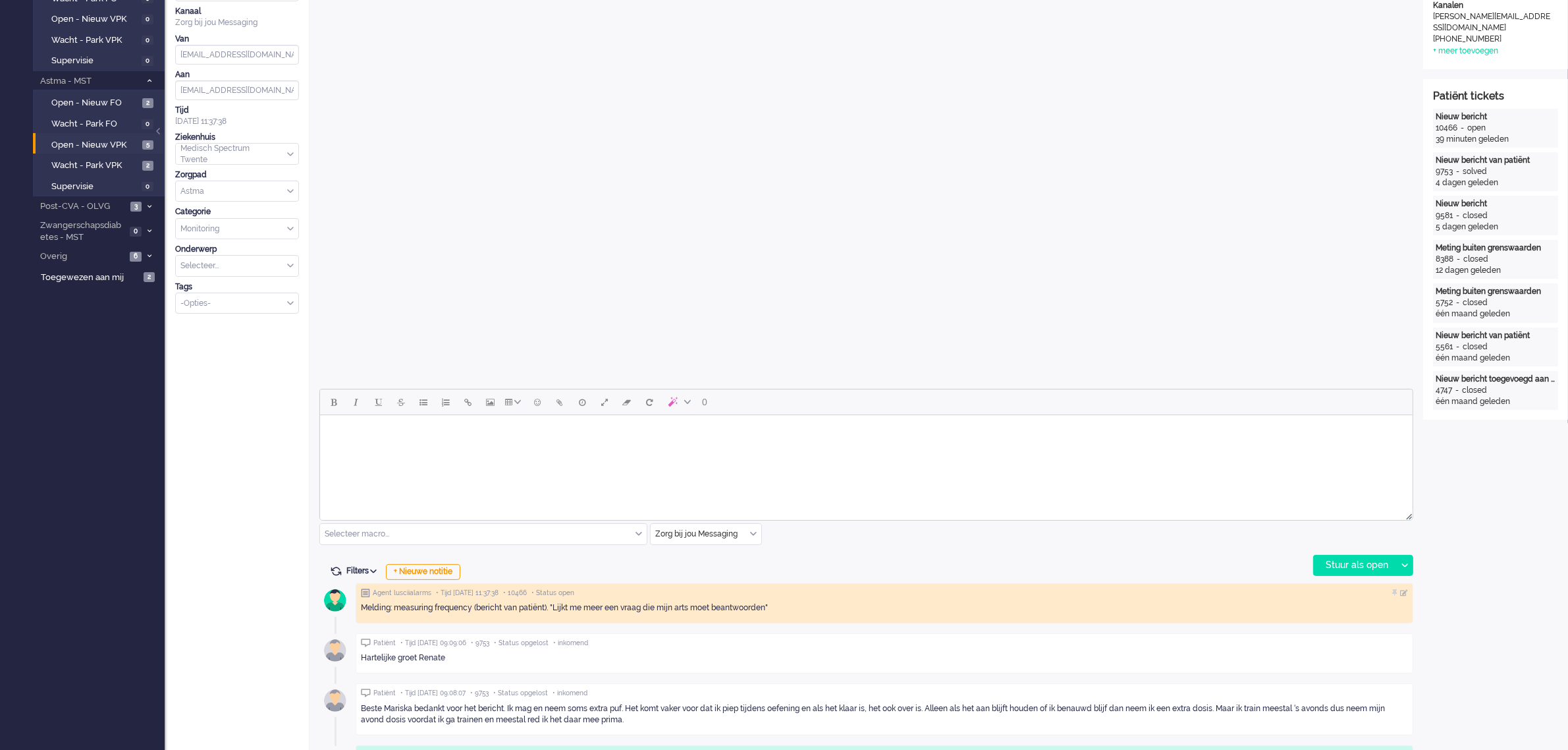
click at [532, 445] on html at bounding box center [866, 432] width 1093 height 34
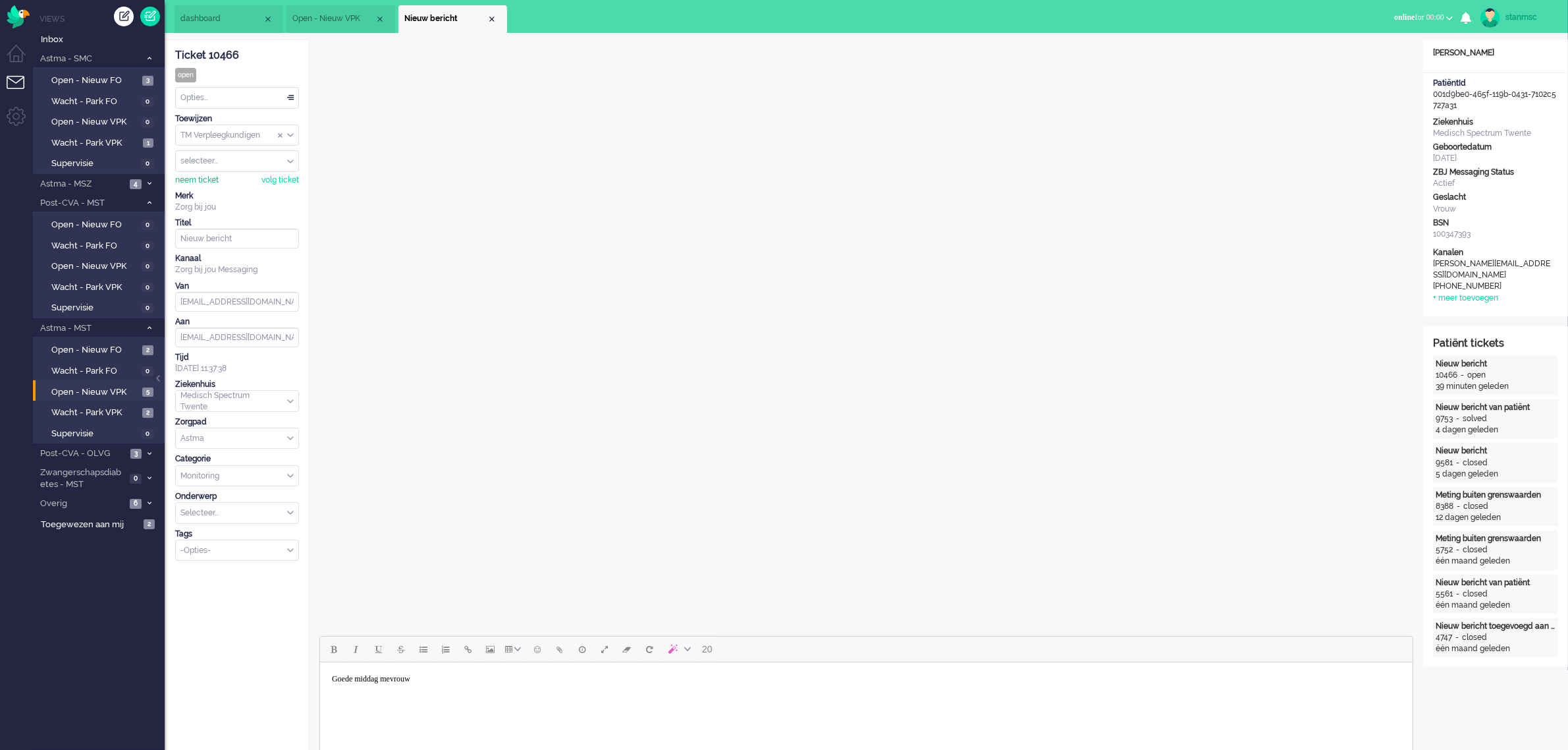
click at [193, 179] on div "neem ticket" at bounding box center [196, 180] width 43 height 11
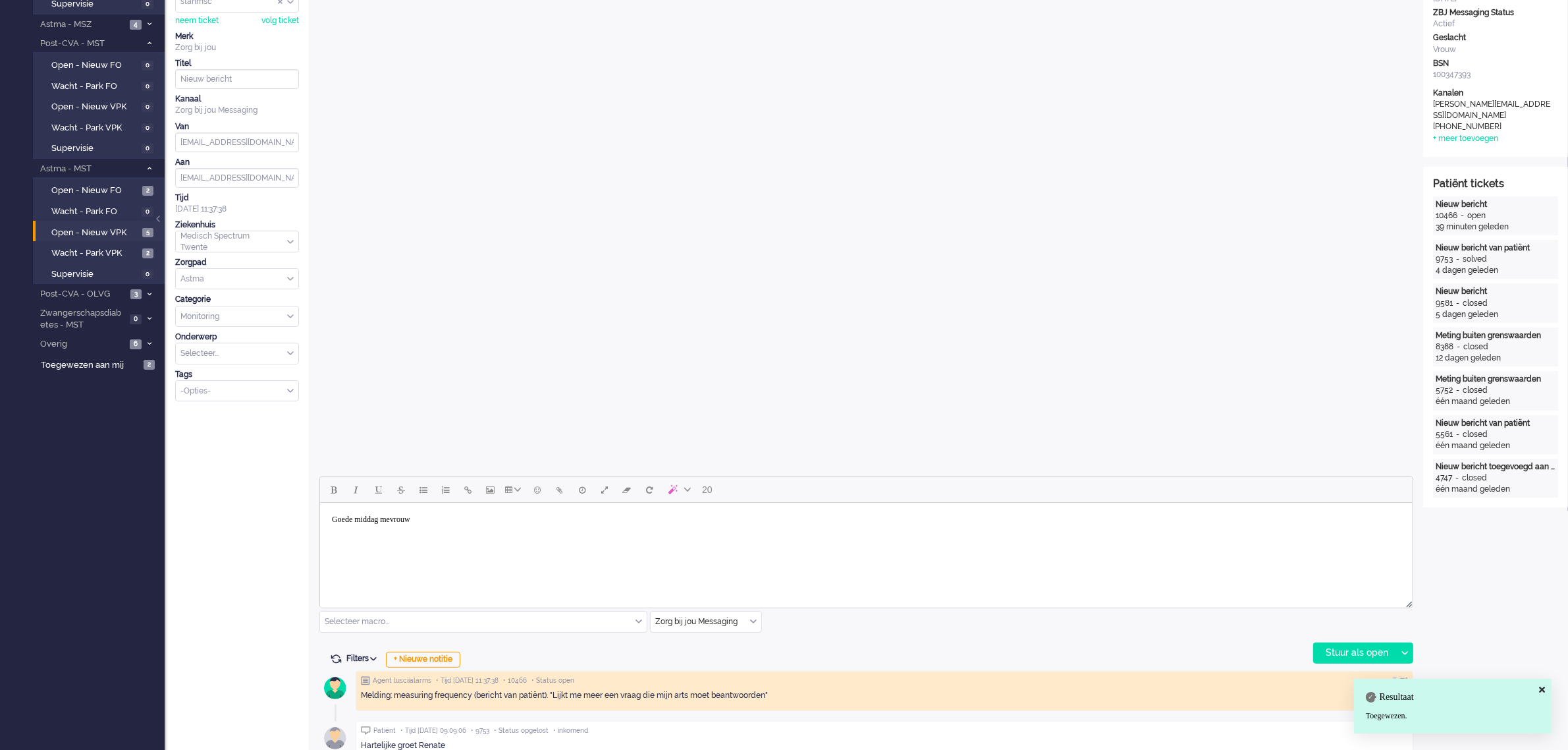
scroll to position [165, 0]
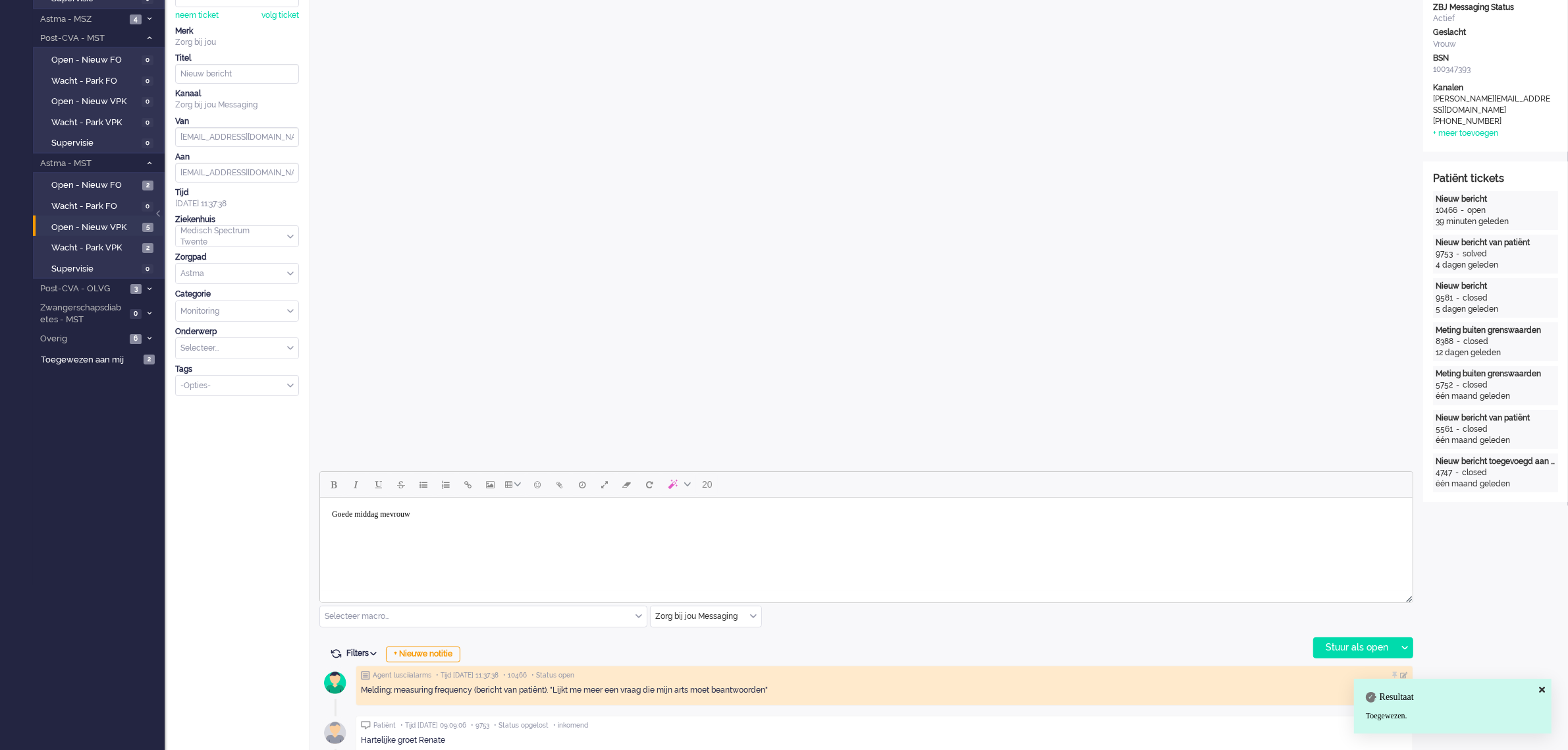
click at [492, 527] on html "Goede middag mevrouw" at bounding box center [866, 514] width 1093 height 34
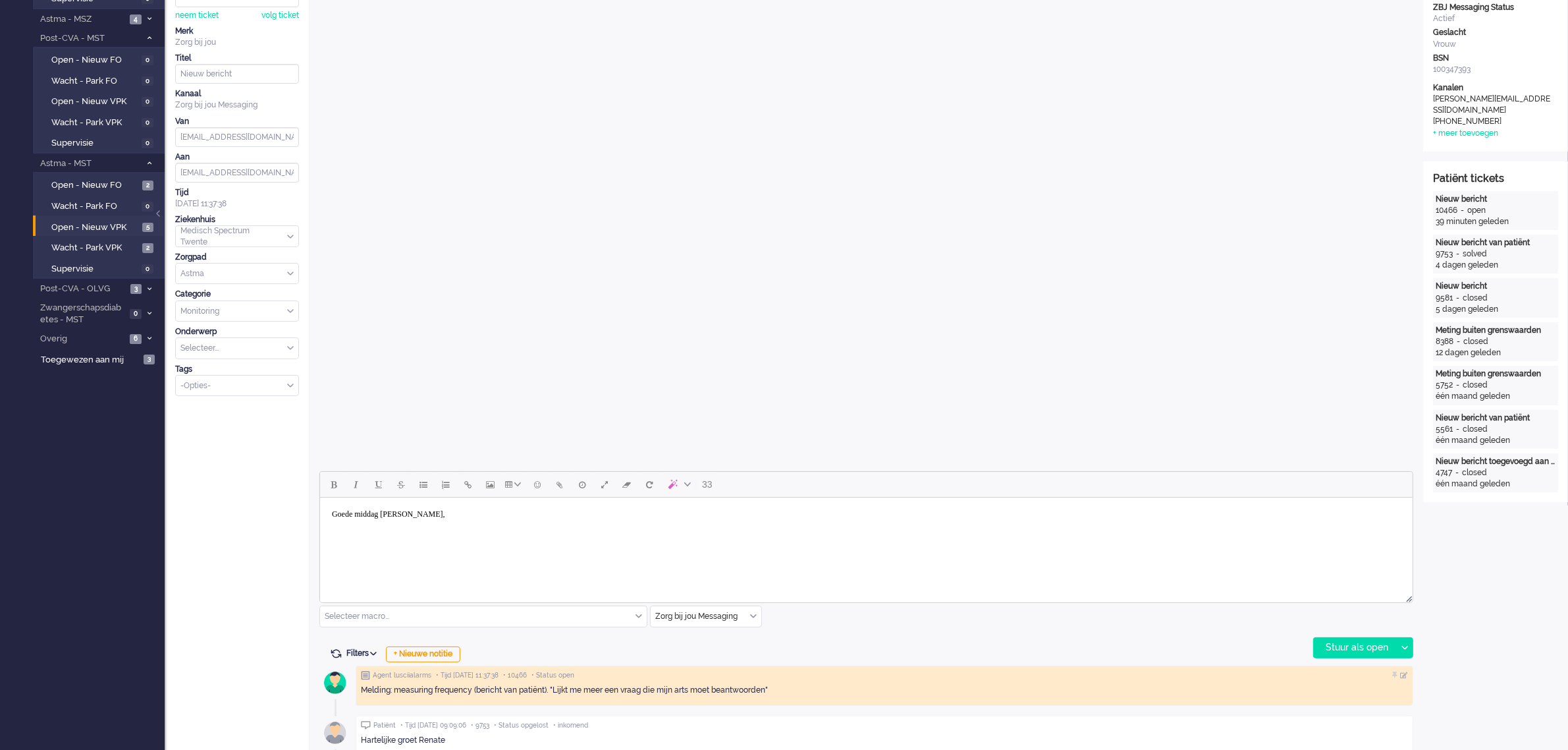
click at [436, 515] on body "Goede middag mevrouw almekinders," at bounding box center [865, 524] width 1082 height 43
click at [486, 512] on body "Goede middag mevrouw Almekinders," at bounding box center [865, 524] width 1082 height 43
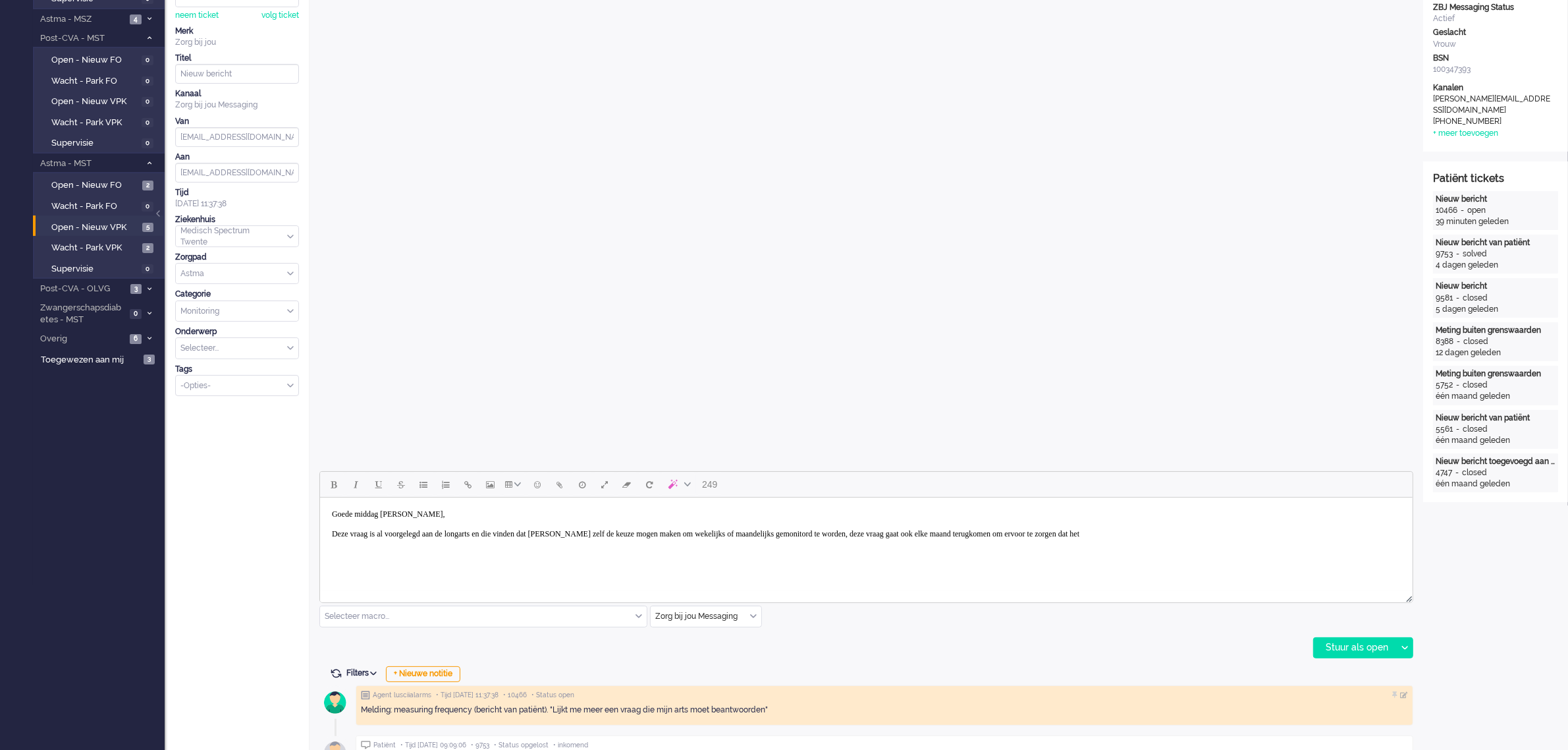
click at [1239, 539] on body "Goede middag mevrouw Almekinders, Deze vraag is al voorgelegd aan de longarts e…" at bounding box center [865, 534] width 1082 height 62
click at [1219, 534] on body "Goede middag mevrouw Almekinders, Deze vraag is al voorgelegd aan de longarts e…" at bounding box center [865, 534] width 1082 height 62
click at [463, 548] on body "Goede middag mevrouw Almekinders, Deze vraag is al voorgelegd aan de longarts e…" at bounding box center [865, 539] width 1082 height 73
click at [468, 544] on body "Goede middag mevrouw Almekinders, Deze vraag is al voorgelegd aan de longarts e…" at bounding box center [865, 539] width 1082 height 73
click at [1338, 643] on div "Stuur als open" at bounding box center [1355, 647] width 82 height 20
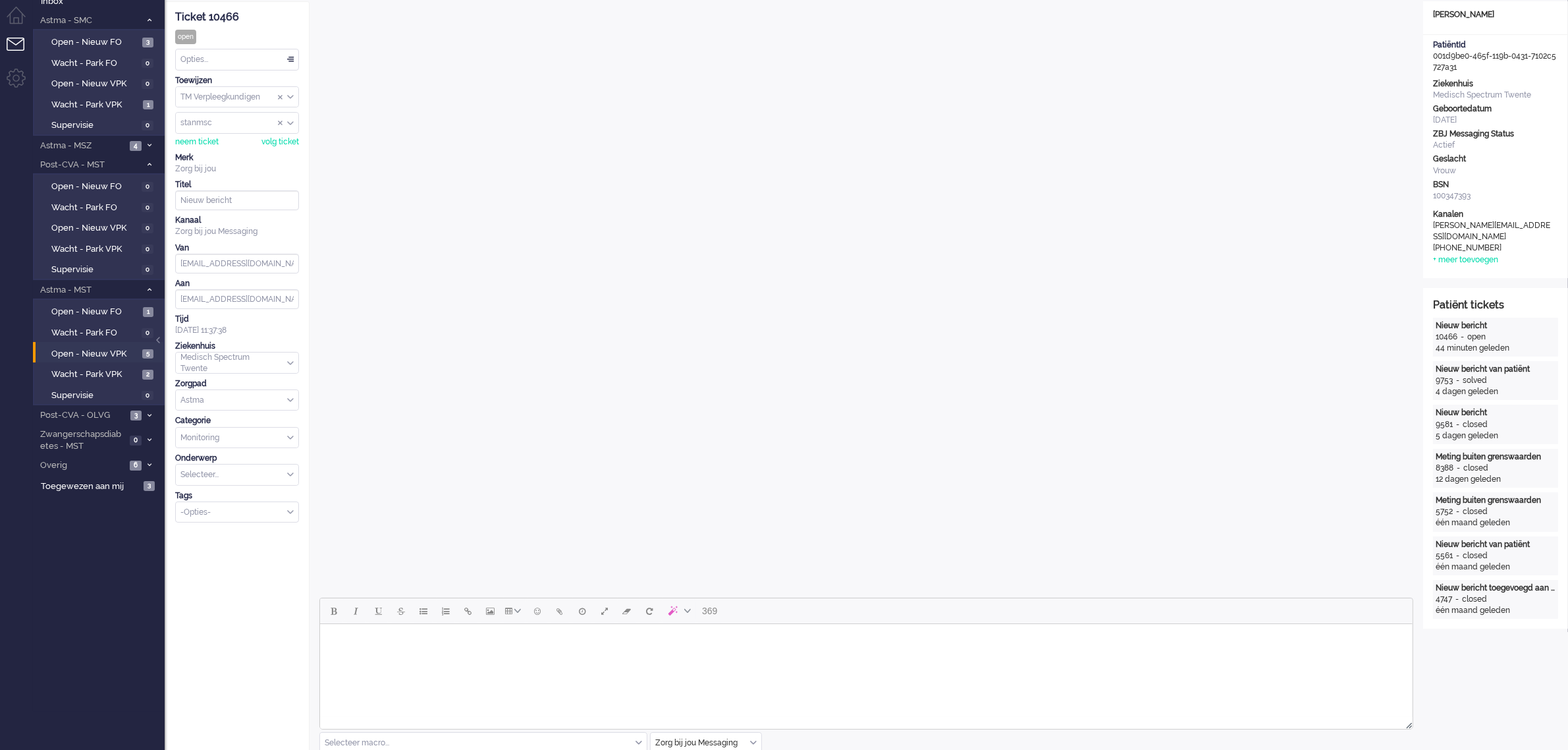
scroll to position [0, 0]
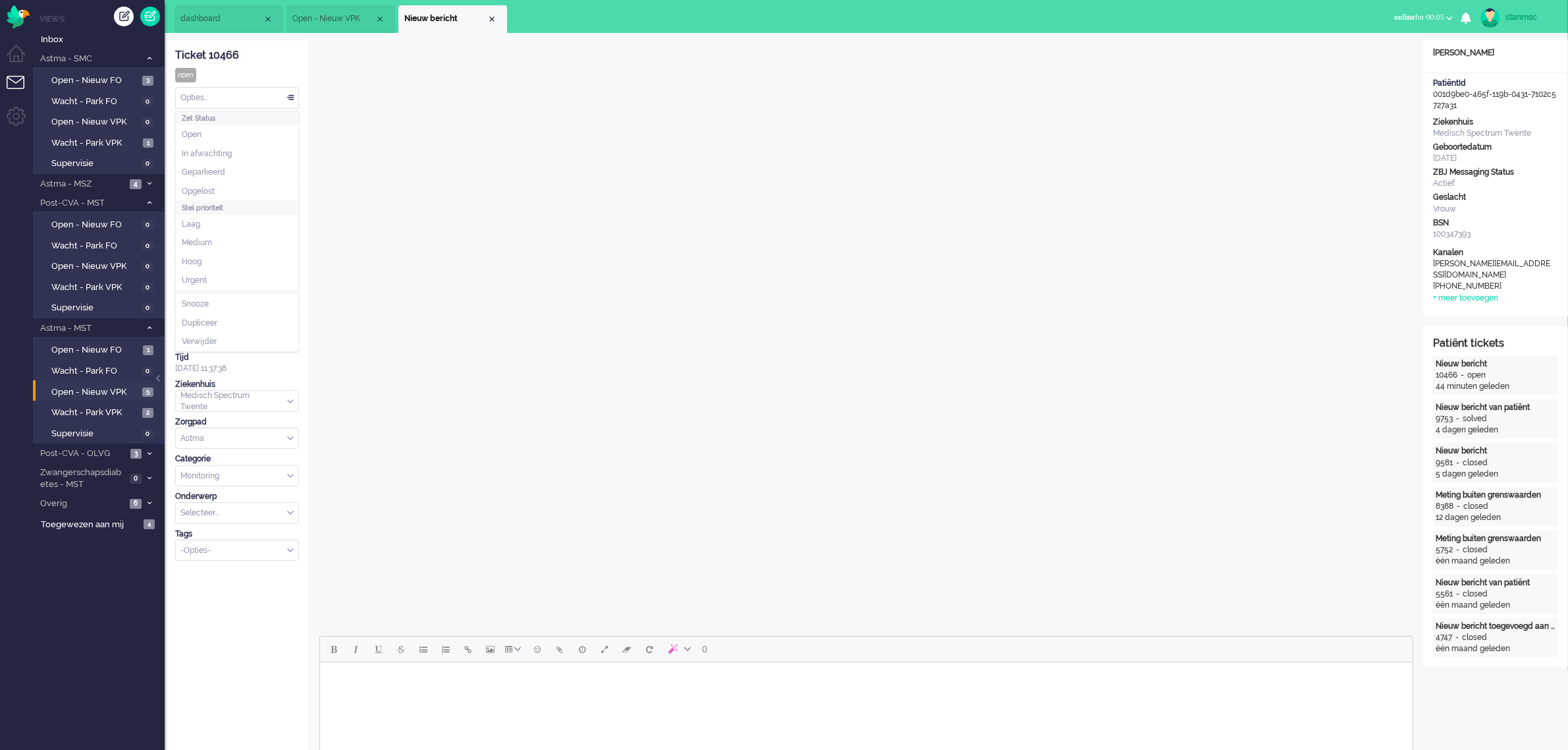
click at [215, 96] on div "Opties..." at bounding box center [237, 98] width 122 height 21
click at [208, 193] on span "Opgelost" at bounding box center [198, 191] width 33 height 11
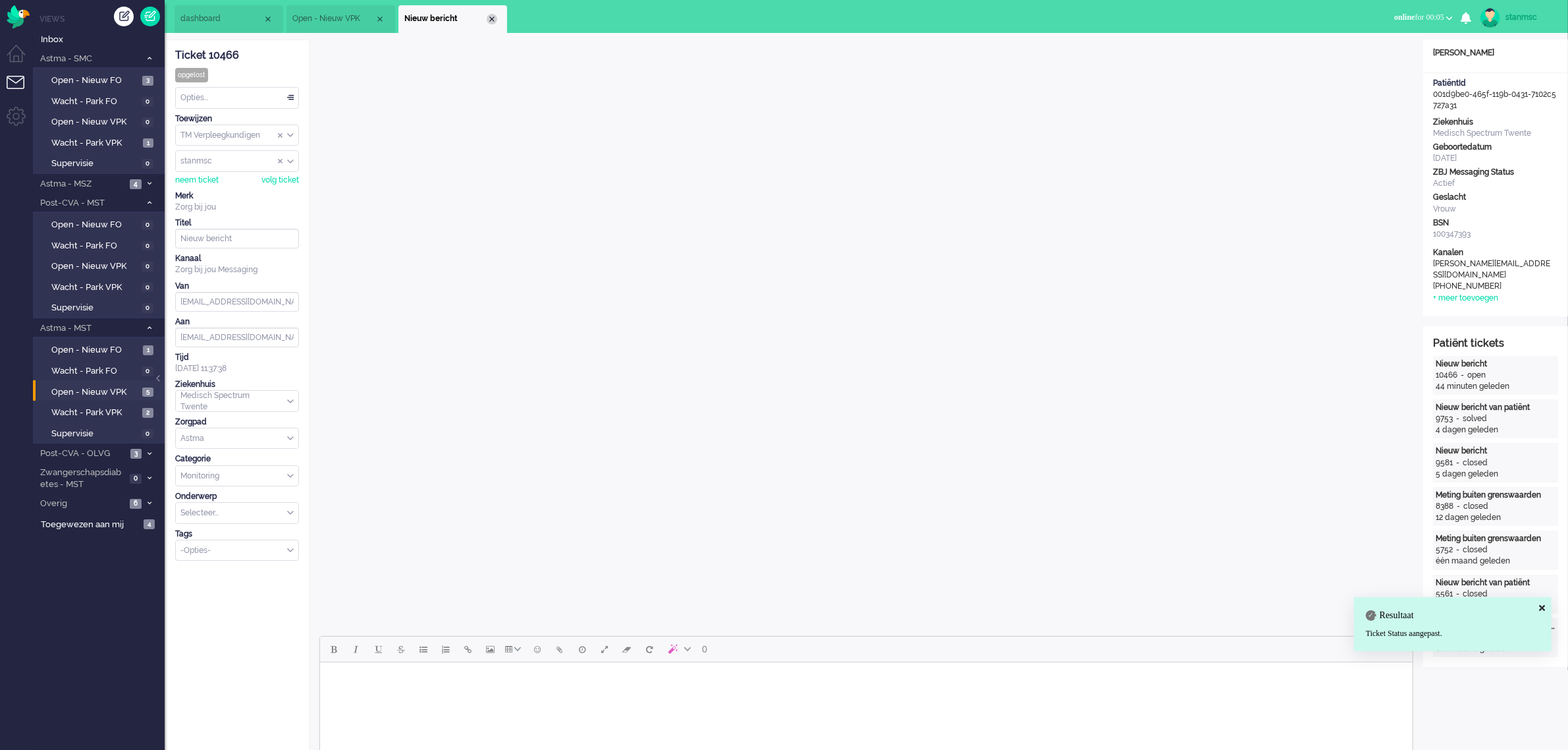
click at [492, 17] on div "Close tab" at bounding box center [492, 19] width 10 height 10
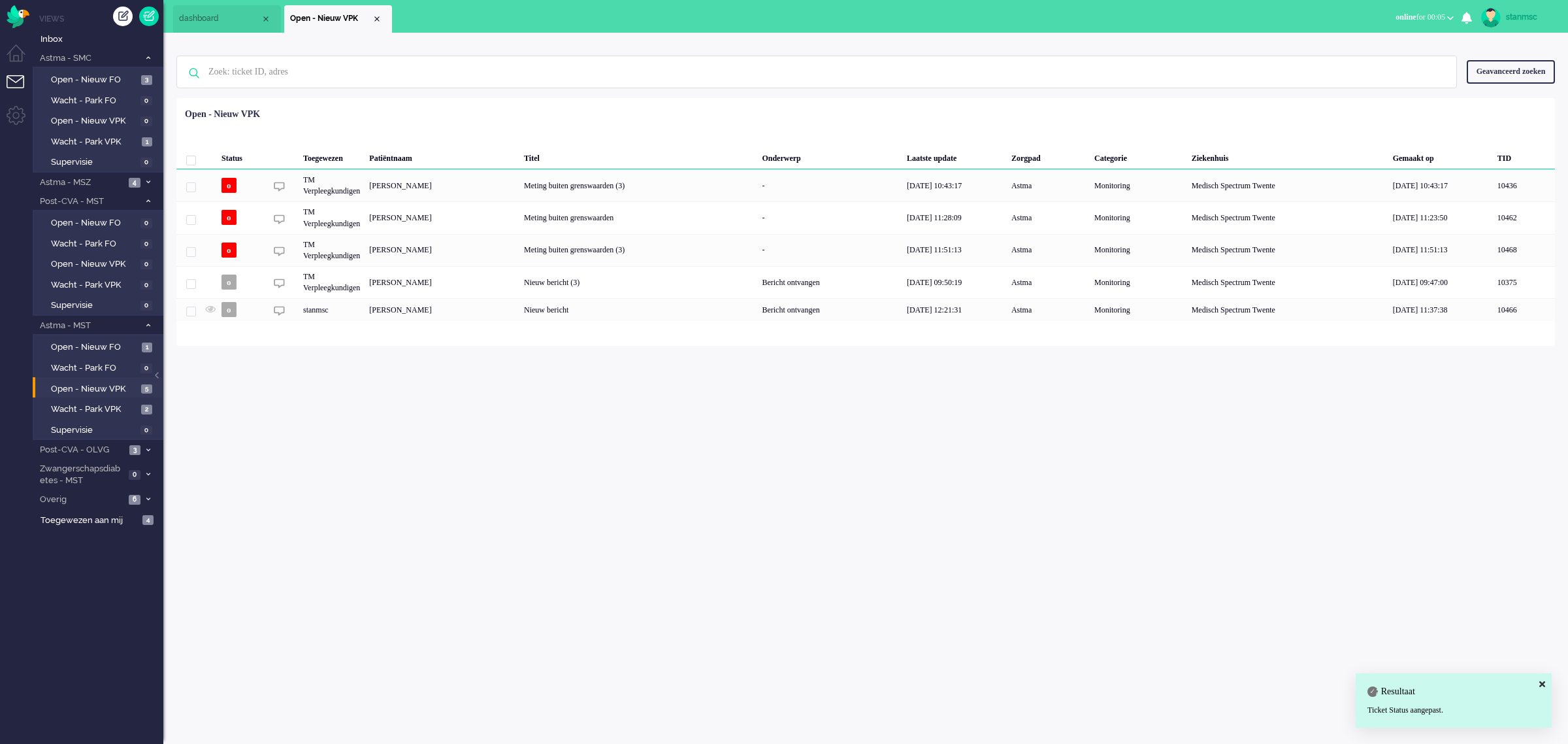
click at [1418, 14] on span "online for 00:05" at bounding box center [1420, 17] width 49 height 9
click at [1368, 42] on label "Away" at bounding box center [1400, 44] width 103 height 11
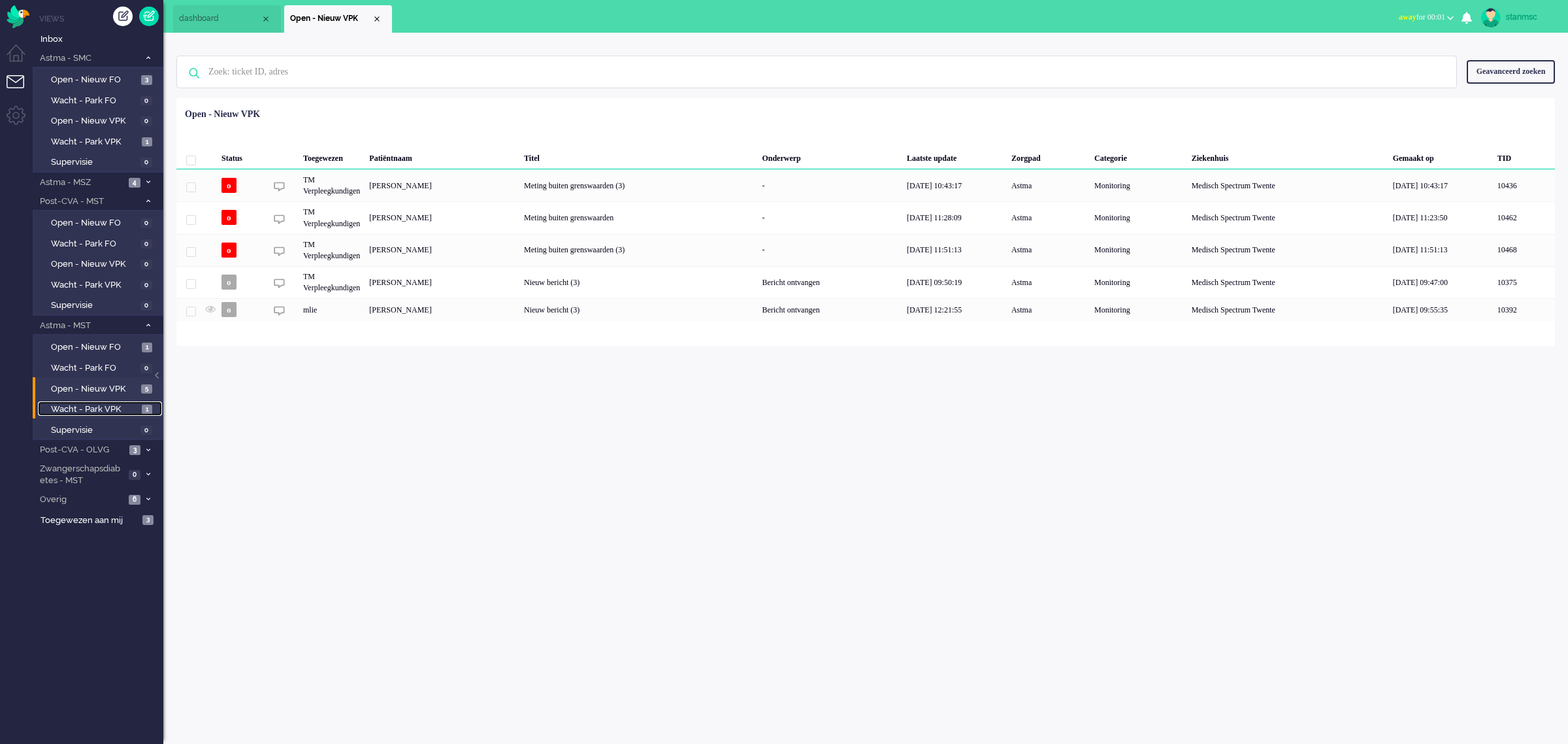
click at [116, 405] on span "Wacht - Park VPK" at bounding box center [95, 410] width 88 height 13
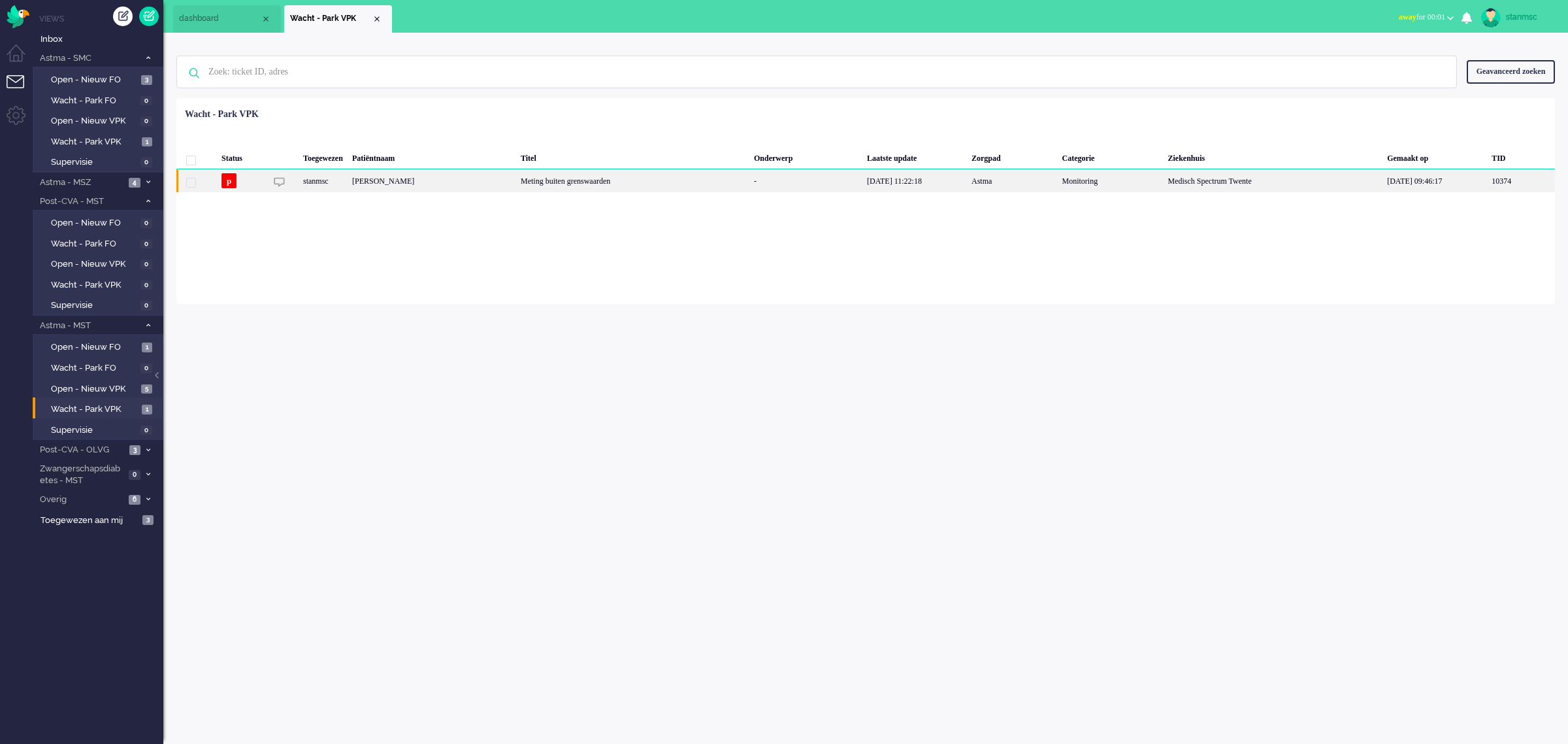
click at [341, 180] on div "stanmsc" at bounding box center [323, 180] width 49 height 23
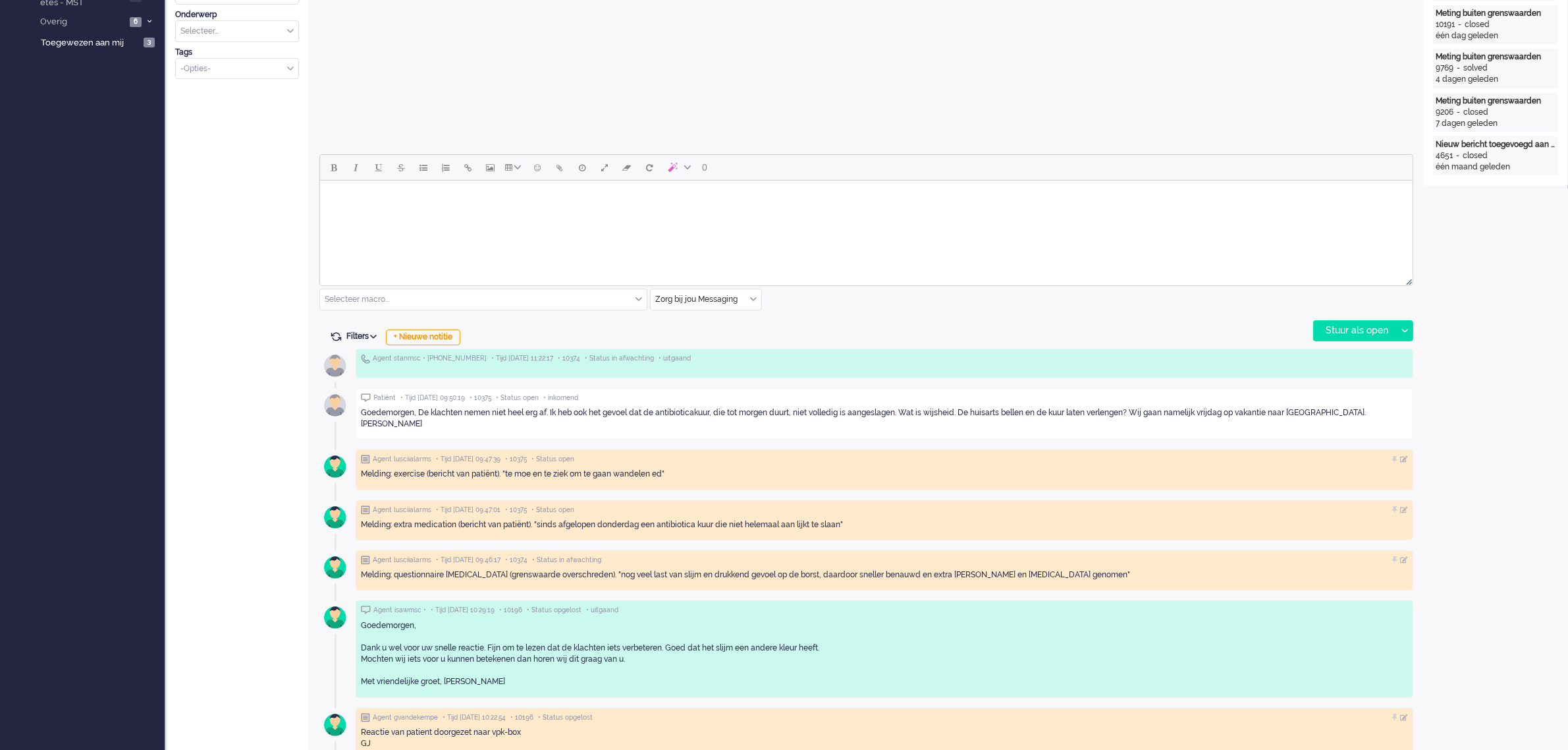
scroll to position [494, 0]
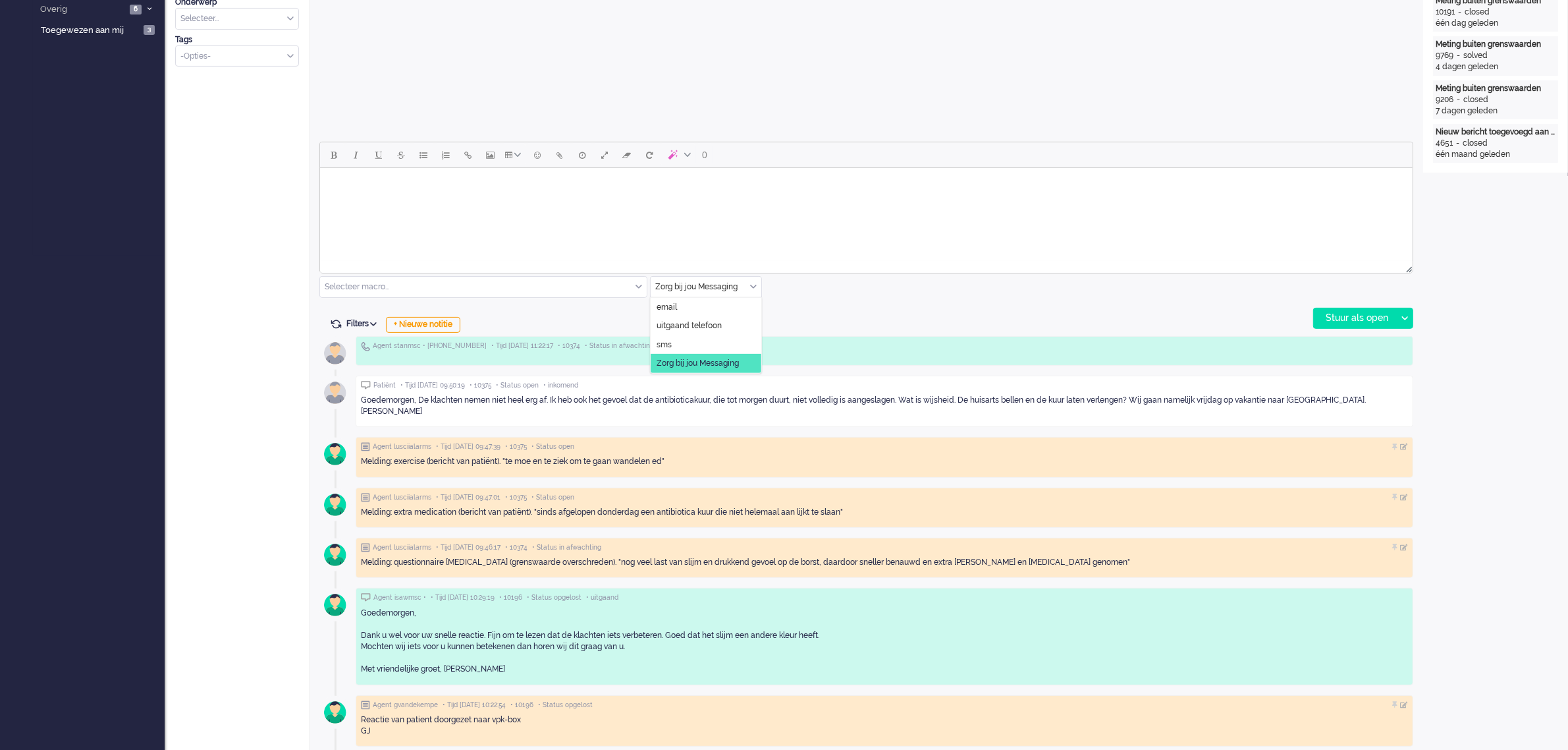
click at [752, 287] on div "Zorg bij jou Messaging" at bounding box center [706, 287] width 110 height 21
click at [713, 328] on span "uitgaand telefoon" at bounding box center [689, 326] width 65 height 11
click at [1344, 313] on div "Stuur als open" at bounding box center [1355, 318] width 82 height 20
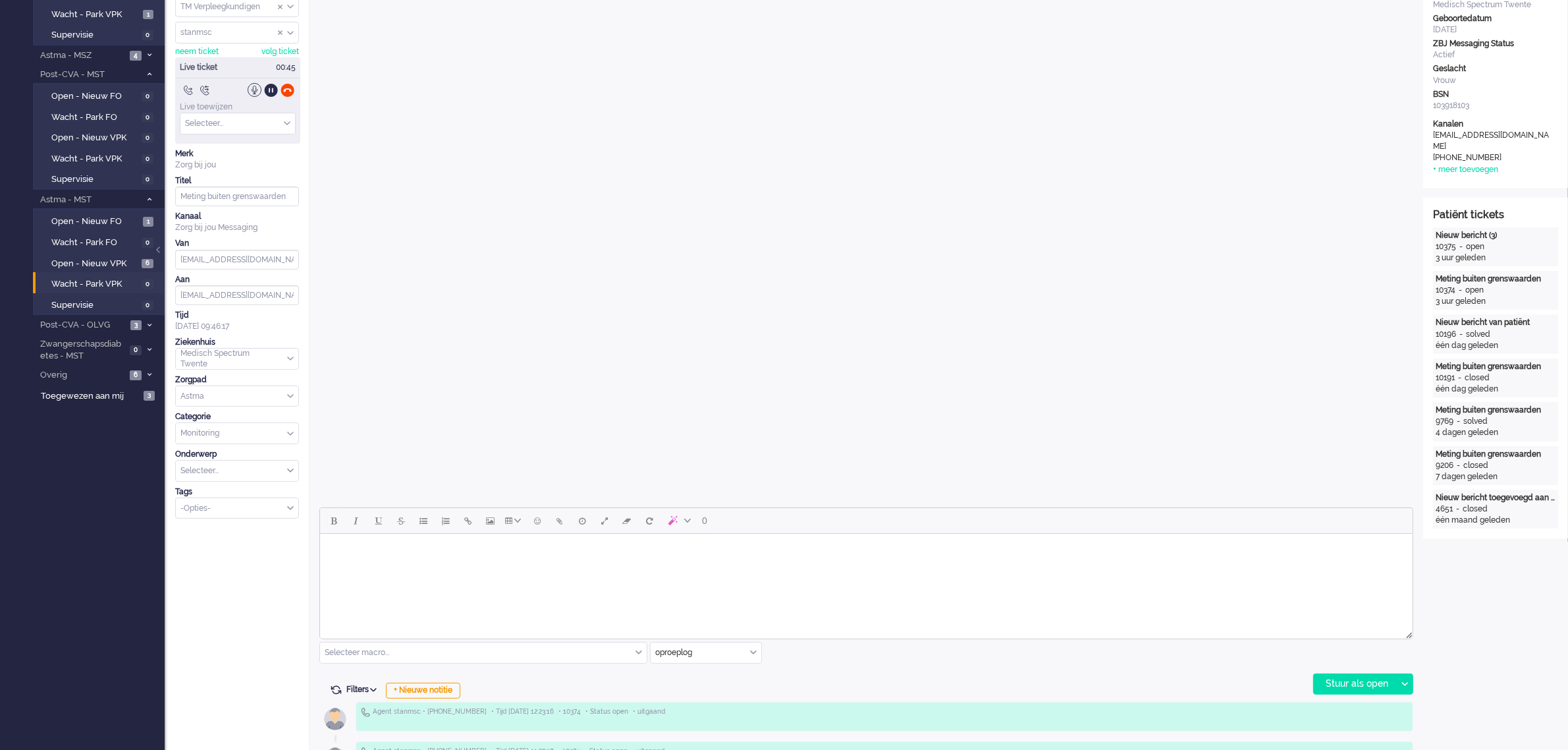
scroll to position [0, 0]
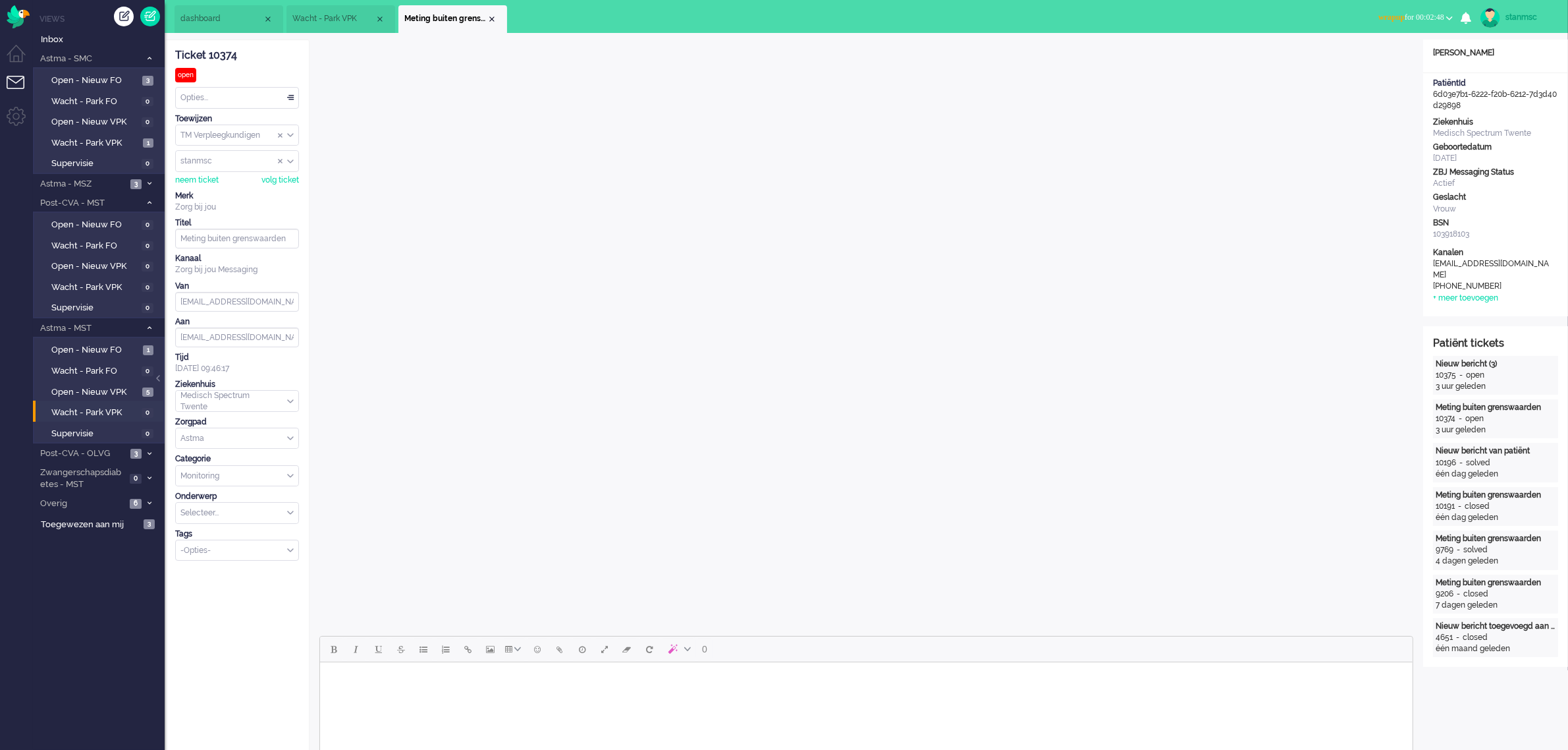
click at [235, 94] on div "Opties..." at bounding box center [237, 98] width 122 height 21
click at [215, 191] on span "Opgelost" at bounding box center [198, 191] width 33 height 11
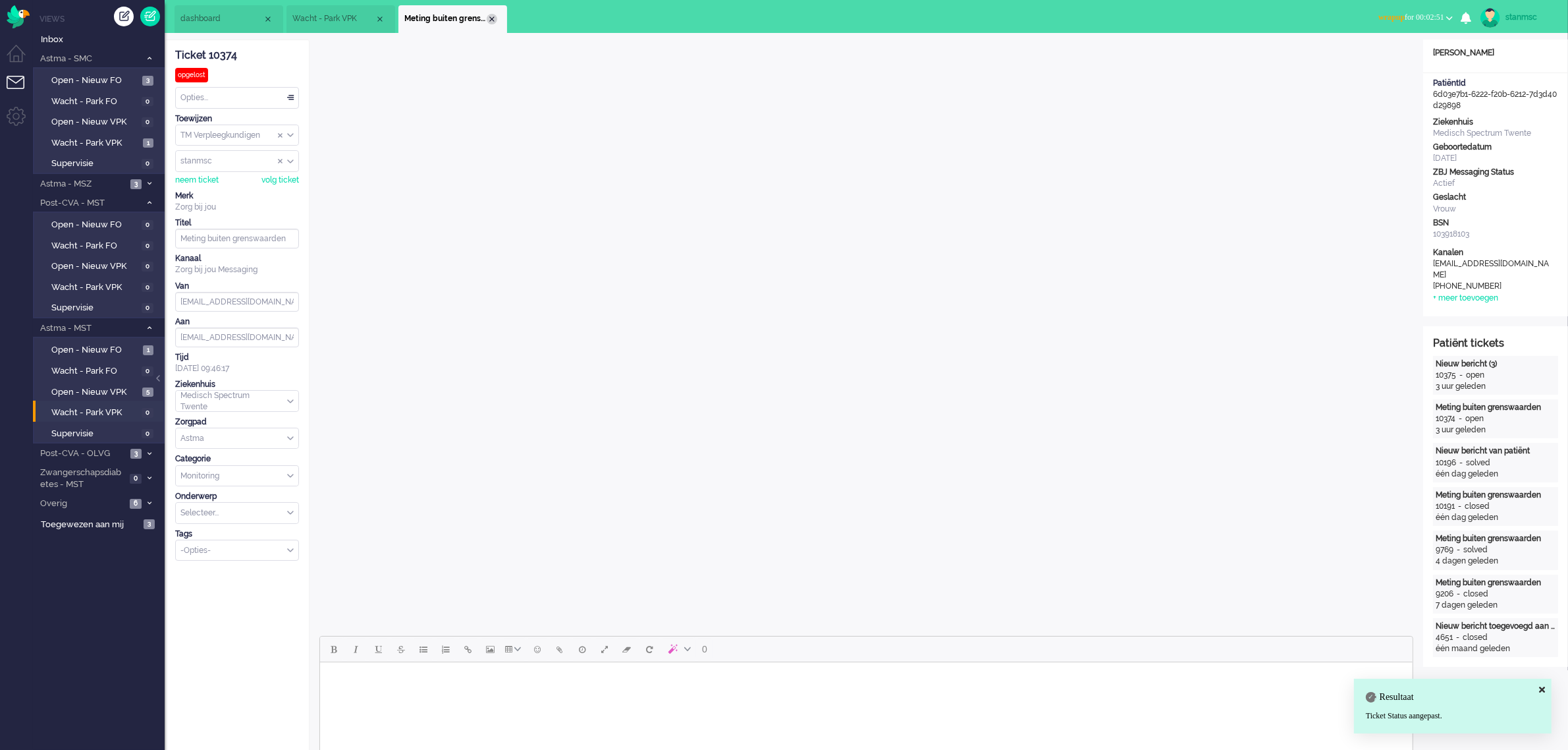
click at [492, 15] on div "Close tab" at bounding box center [492, 19] width 10 height 10
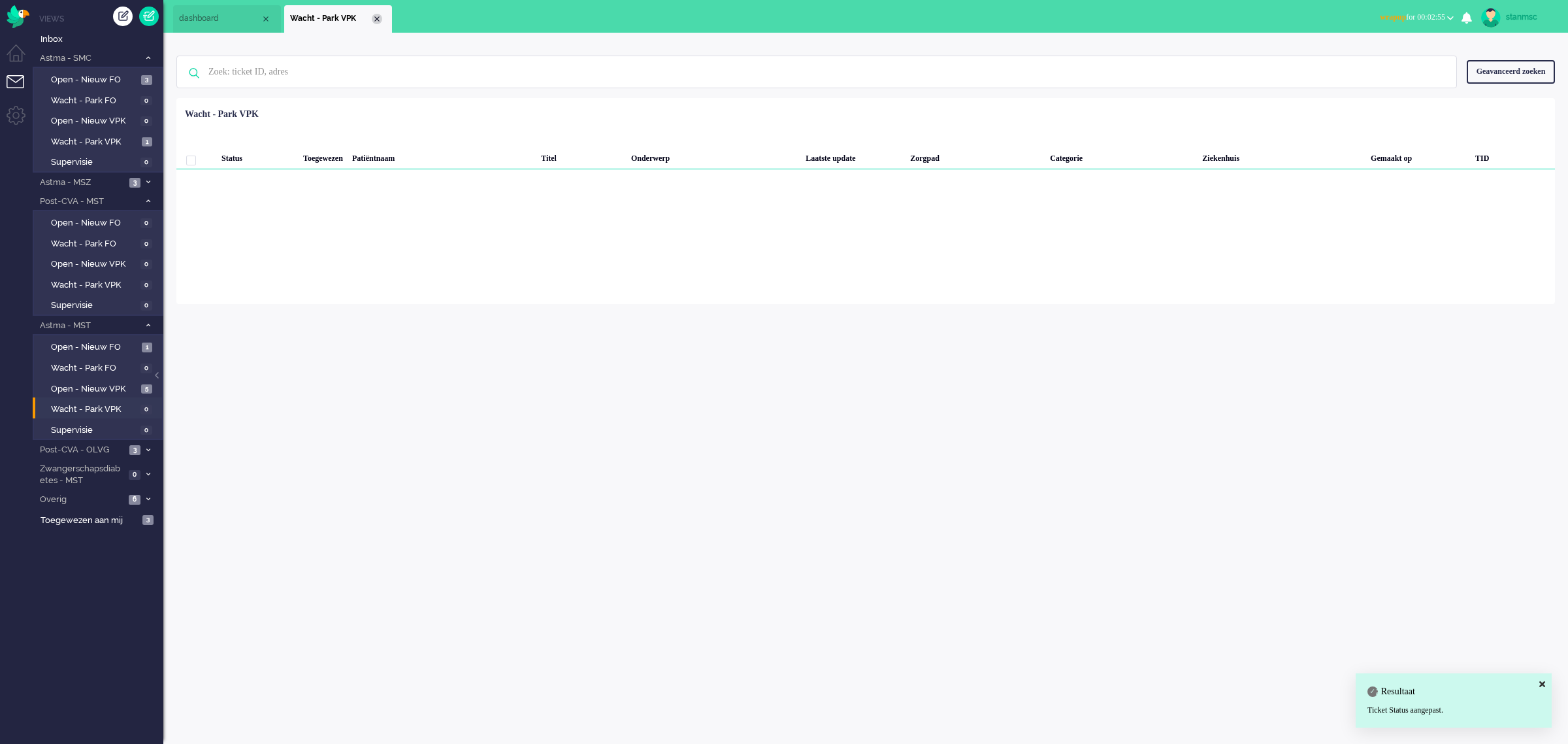
click at [376, 21] on div "Close tab" at bounding box center [377, 19] width 10 height 10
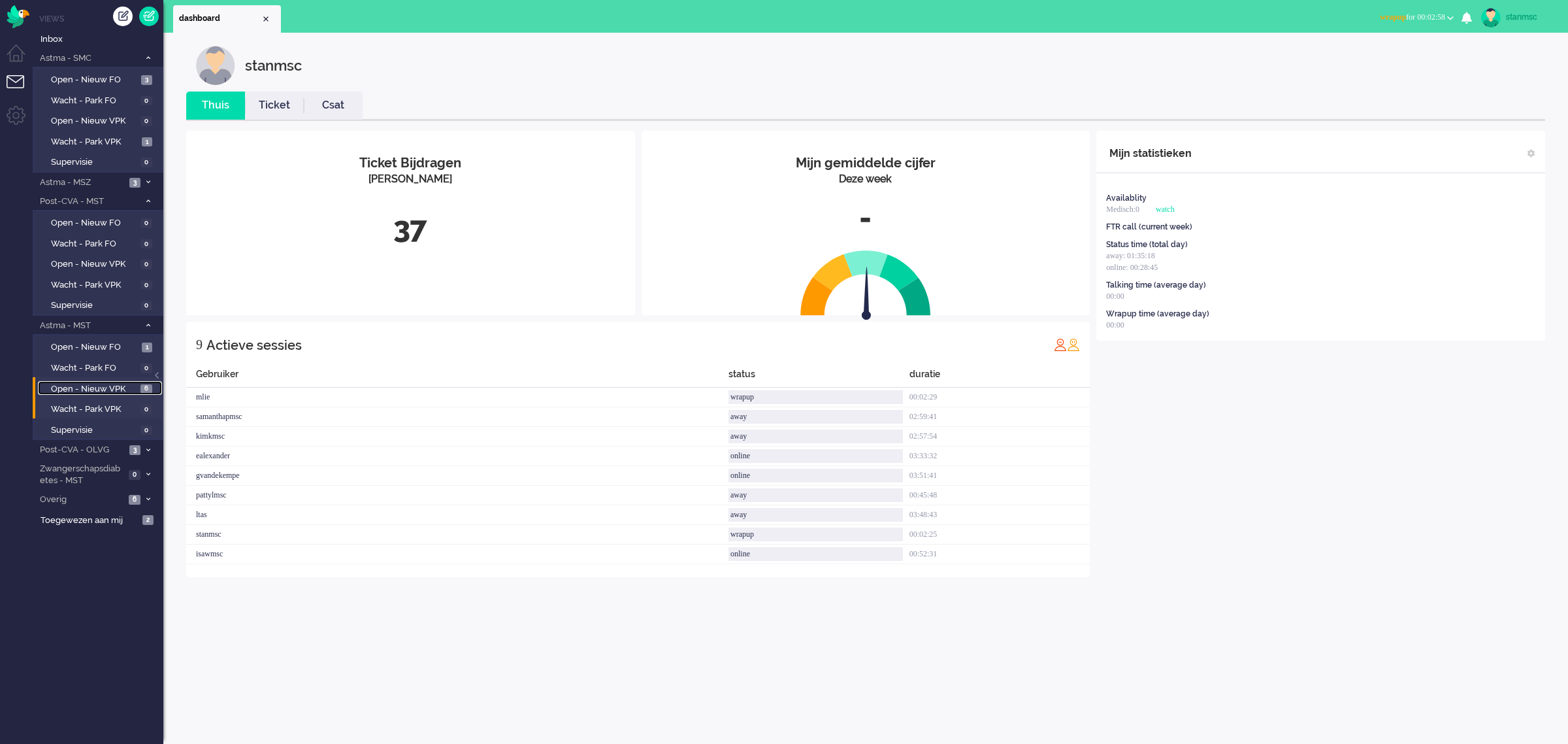
click at [109, 383] on span "Open - Nieuw VPK" at bounding box center [94, 389] width 86 height 13
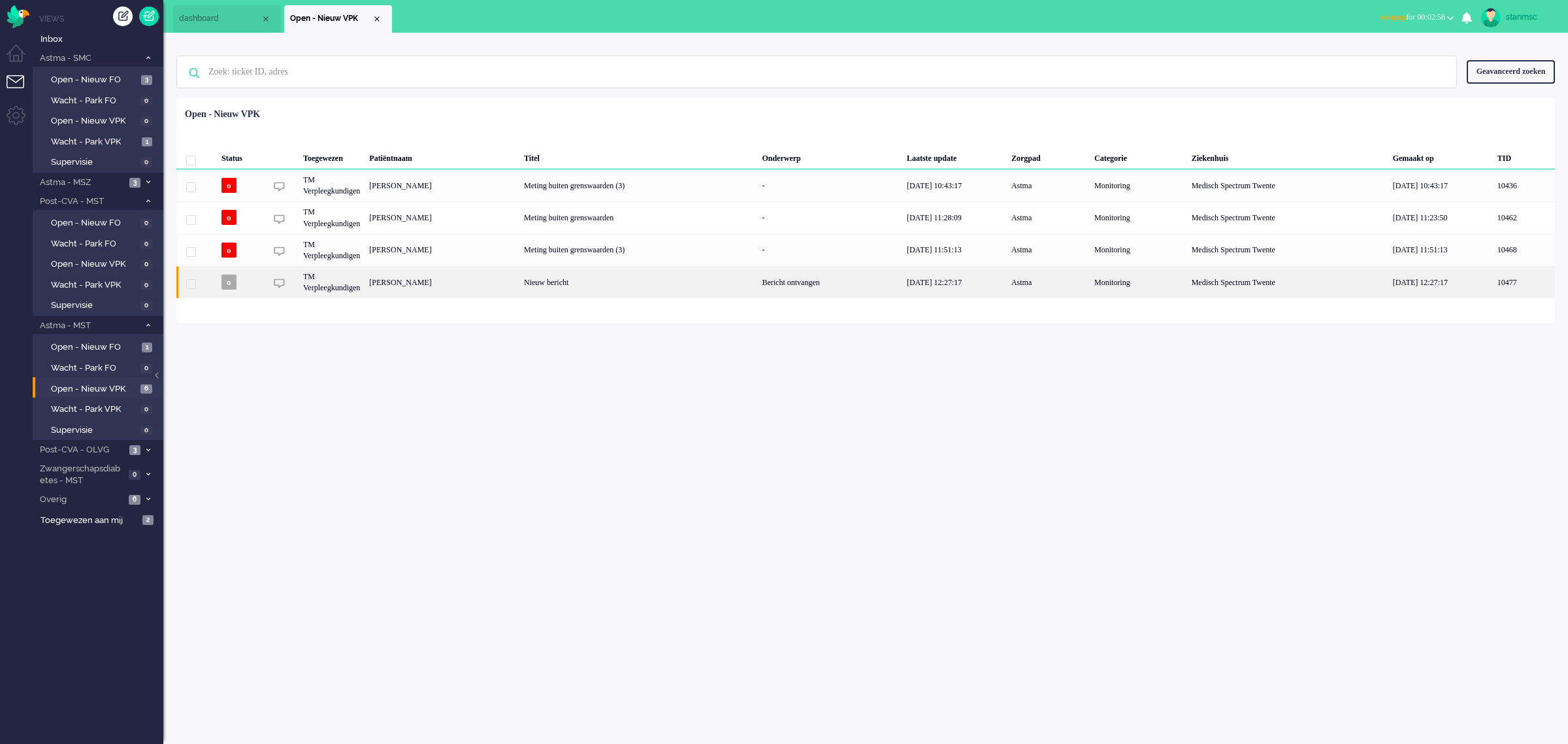
click at [504, 282] on div "Wilhelmina Dieta van Maare" at bounding box center [442, 282] width 155 height 32
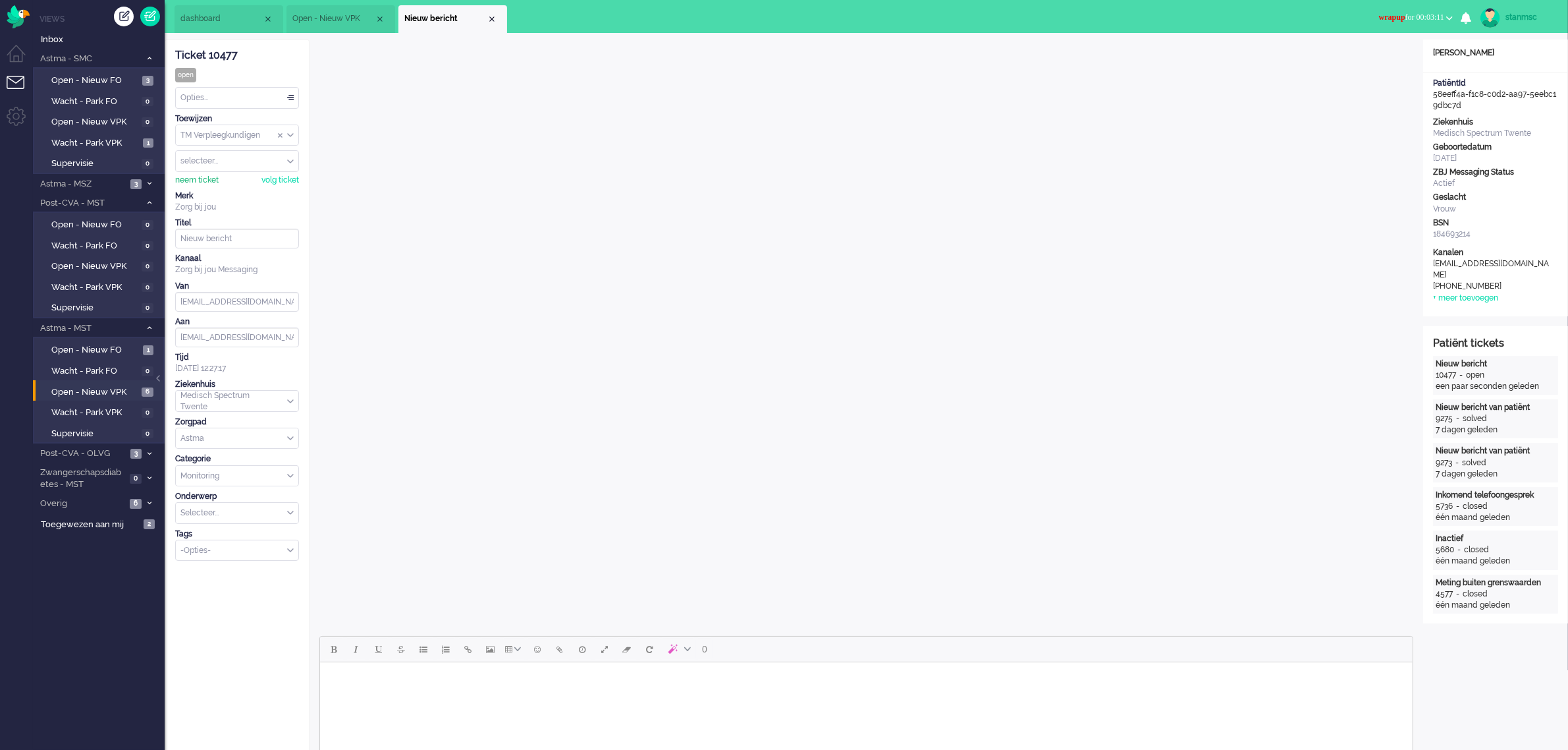
click at [208, 176] on div "neem ticket" at bounding box center [196, 180] width 43 height 11
click at [225, 90] on div "Opties..." at bounding box center [237, 98] width 122 height 21
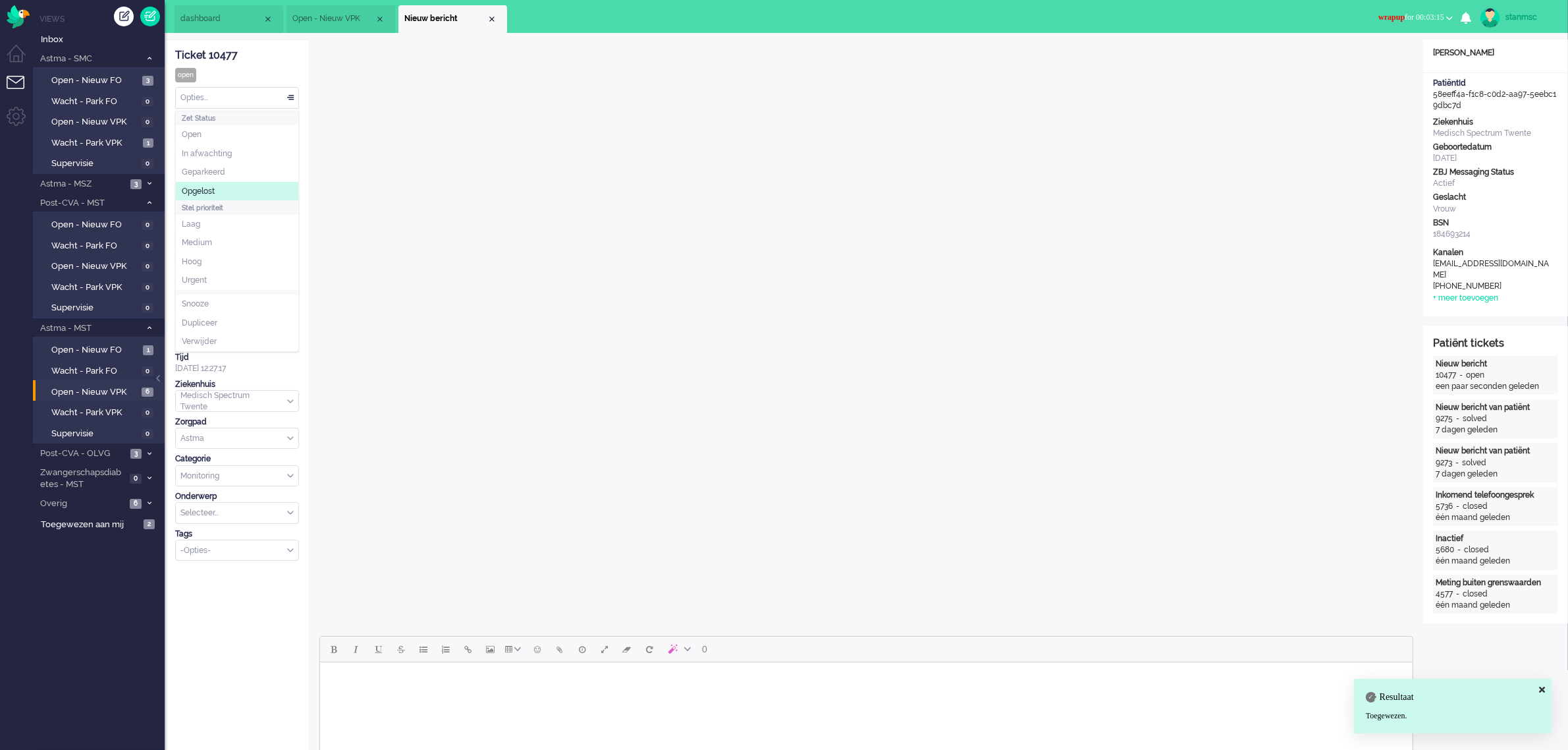
click at [219, 189] on li "Opgelost" at bounding box center [237, 191] width 122 height 19
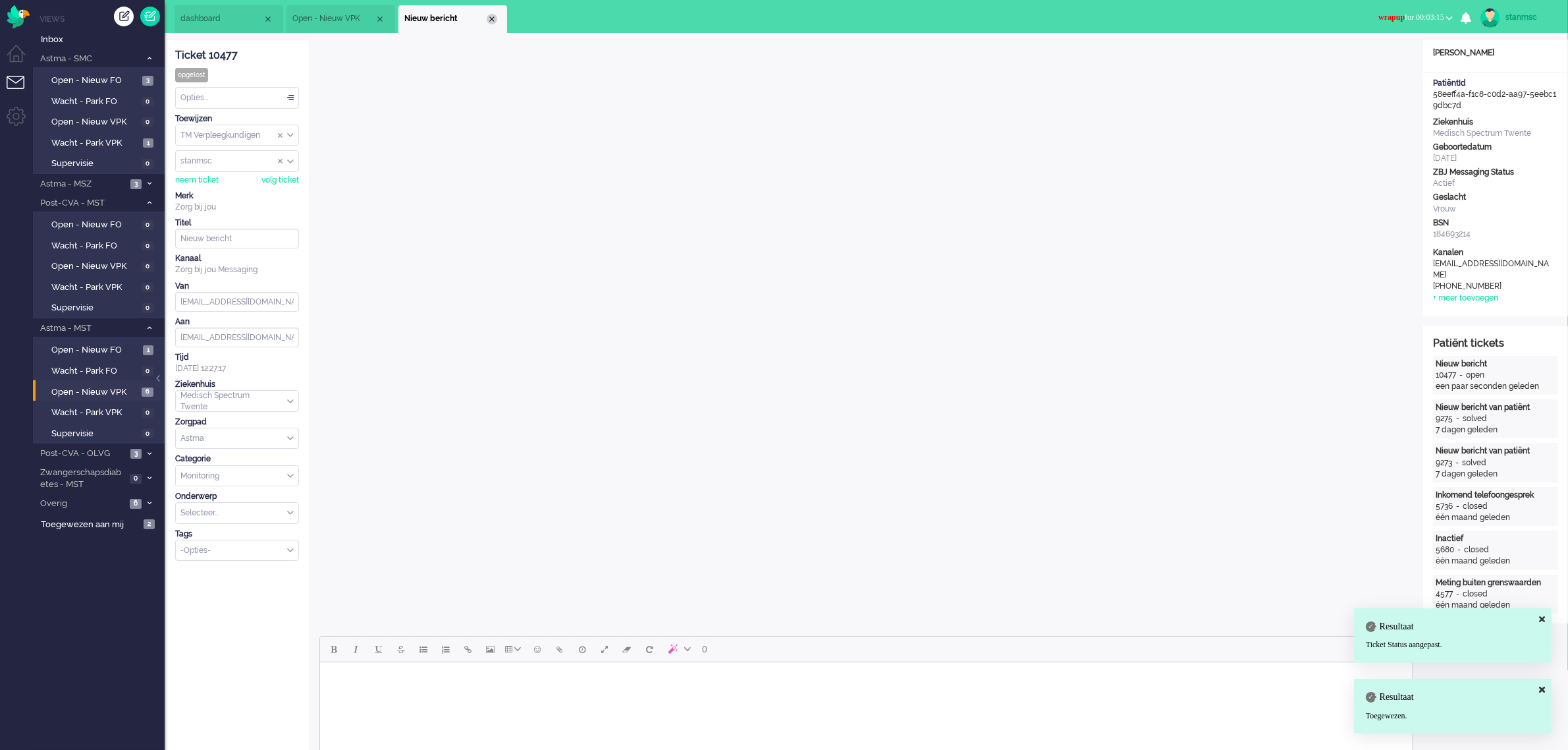
click at [489, 14] on div "Close tab" at bounding box center [492, 19] width 10 height 10
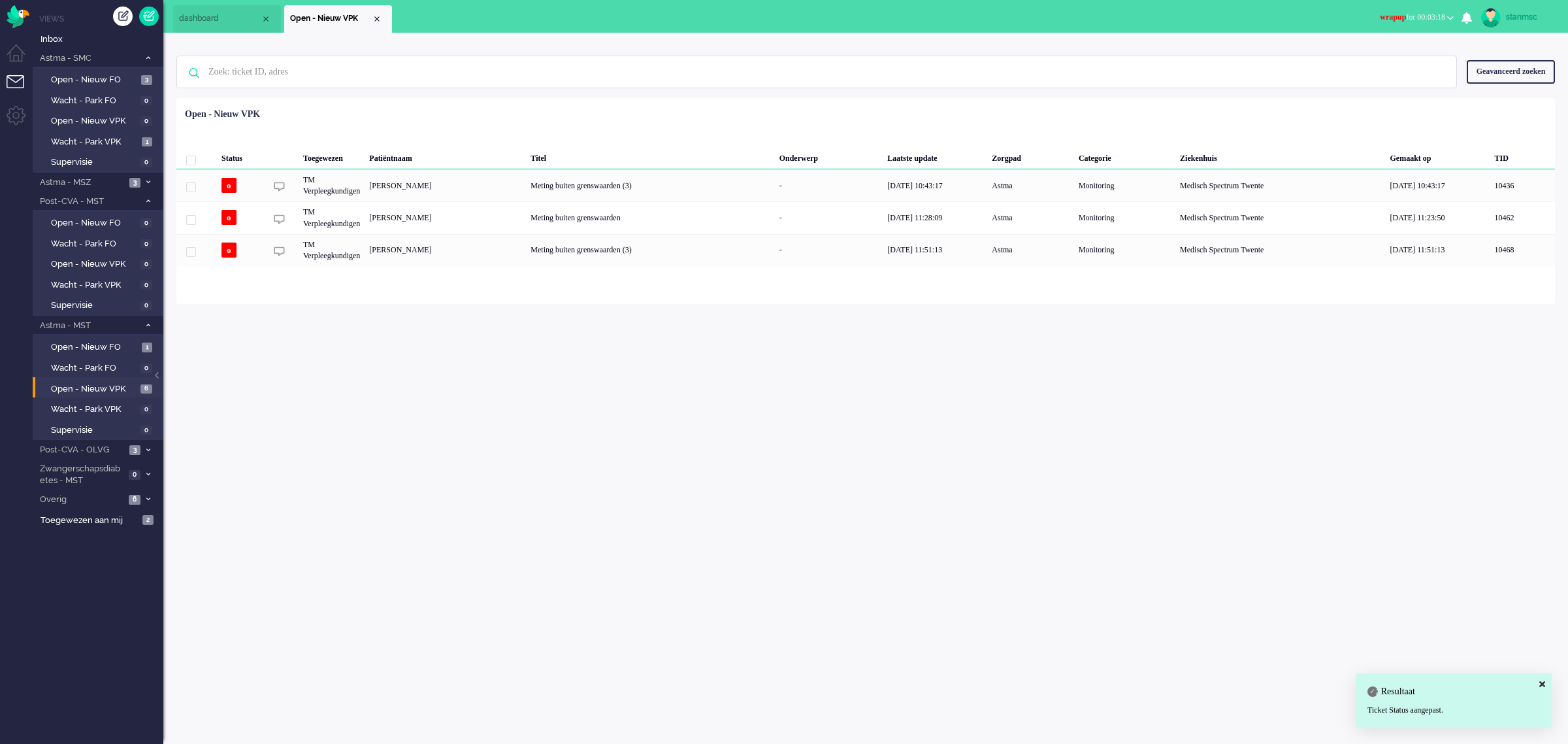
click at [1421, 10] on button "wrapup for 00:03:18" at bounding box center [1417, 17] width 89 height 19
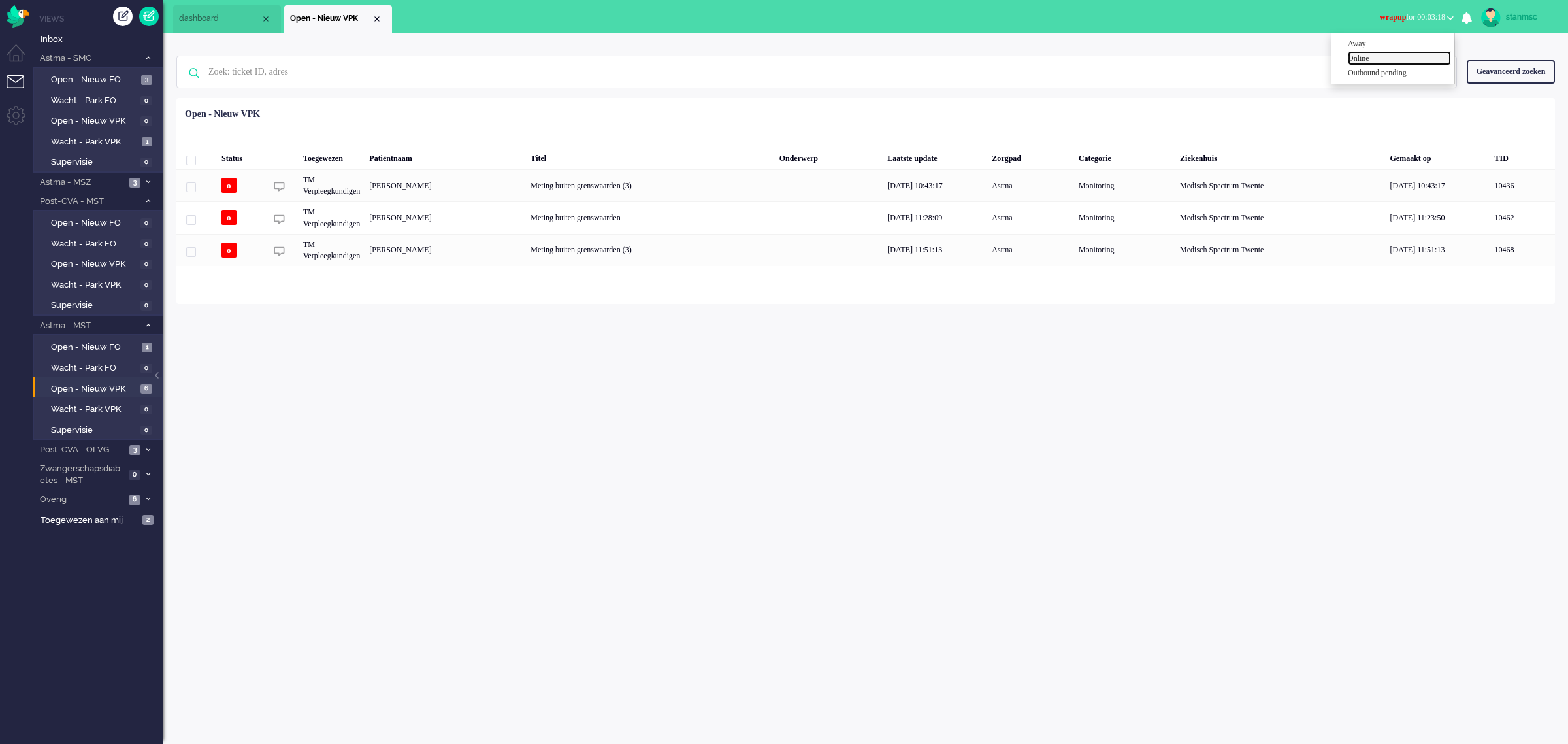
click at [1392, 59] on label "Online" at bounding box center [1400, 59] width 103 height 11
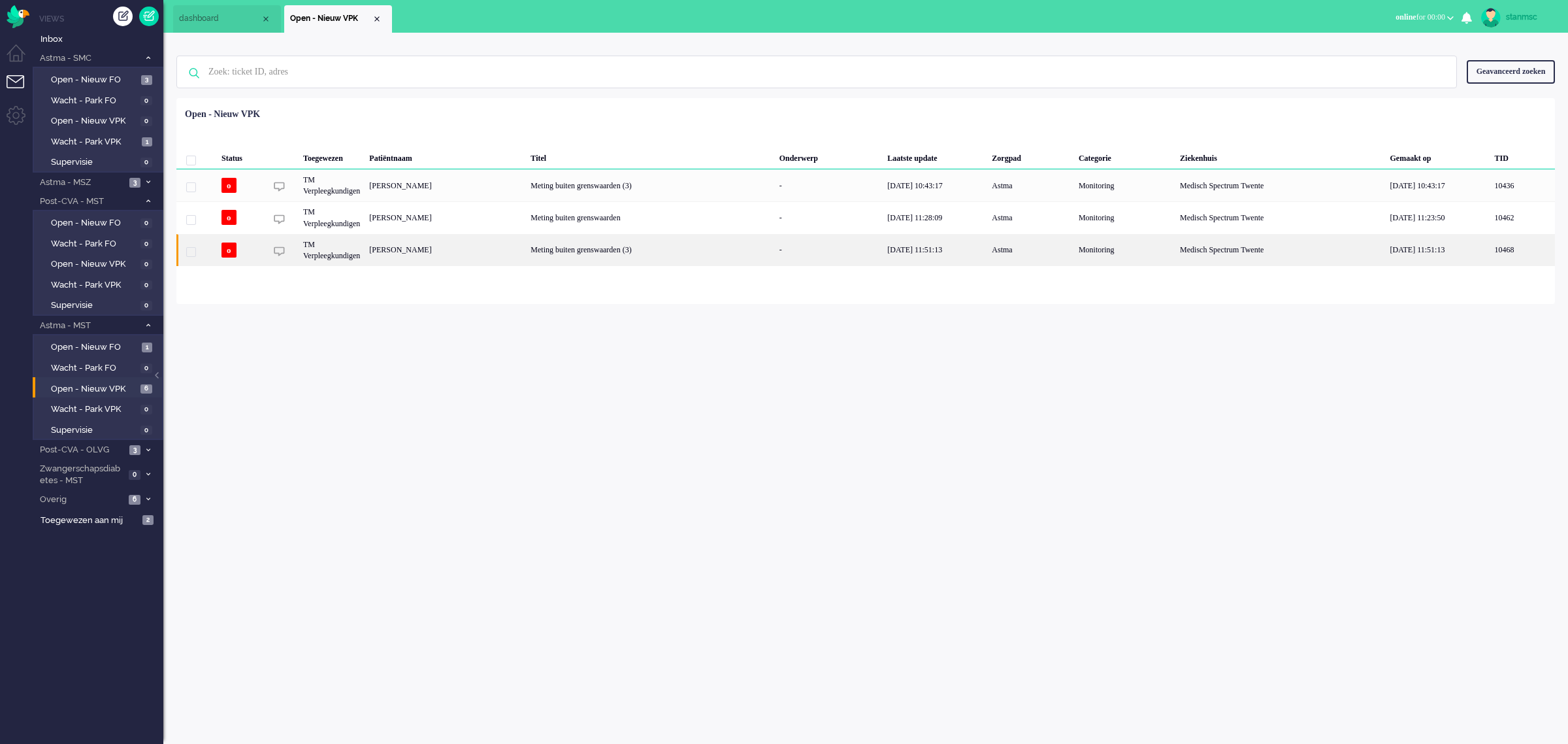
click at [432, 250] on div "Marcel Aarsen" at bounding box center [445, 250] width 161 height 32
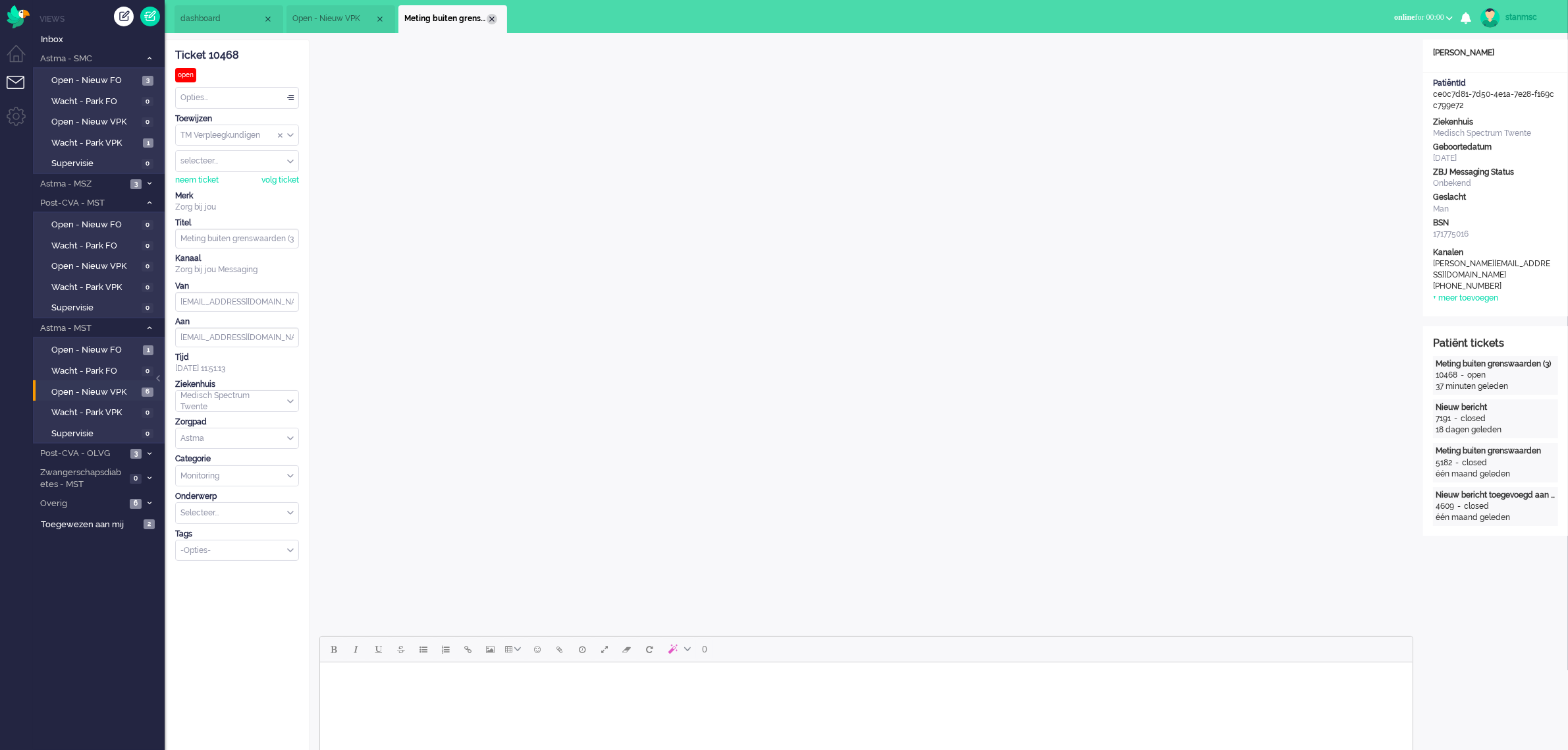
click at [488, 18] on div "Close tab" at bounding box center [492, 19] width 10 height 10
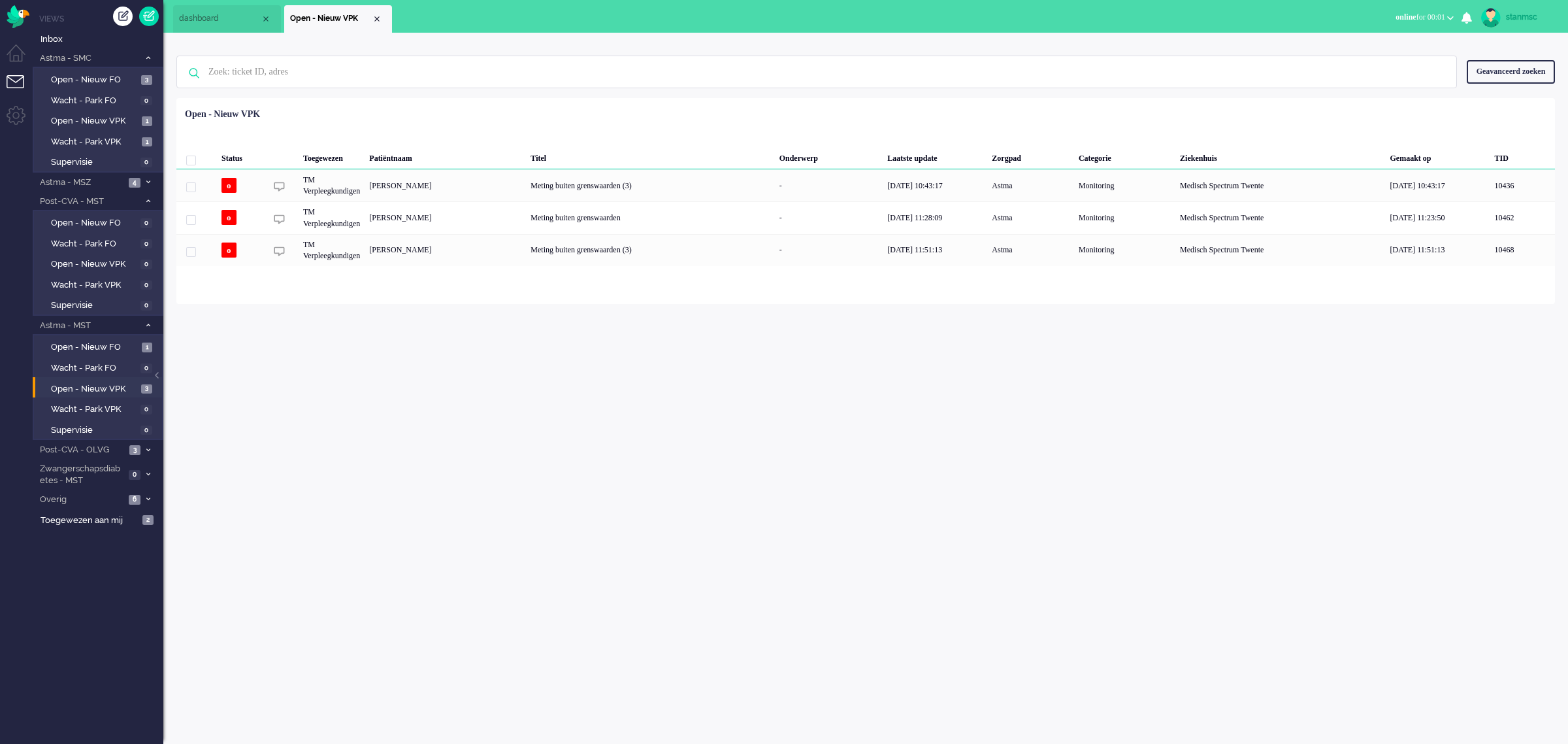
click at [1439, 13] on span "online for 00:01" at bounding box center [1420, 17] width 49 height 9
click at [1379, 41] on label "Away" at bounding box center [1400, 44] width 103 height 11
